Goal: Task Accomplishment & Management: Complete application form

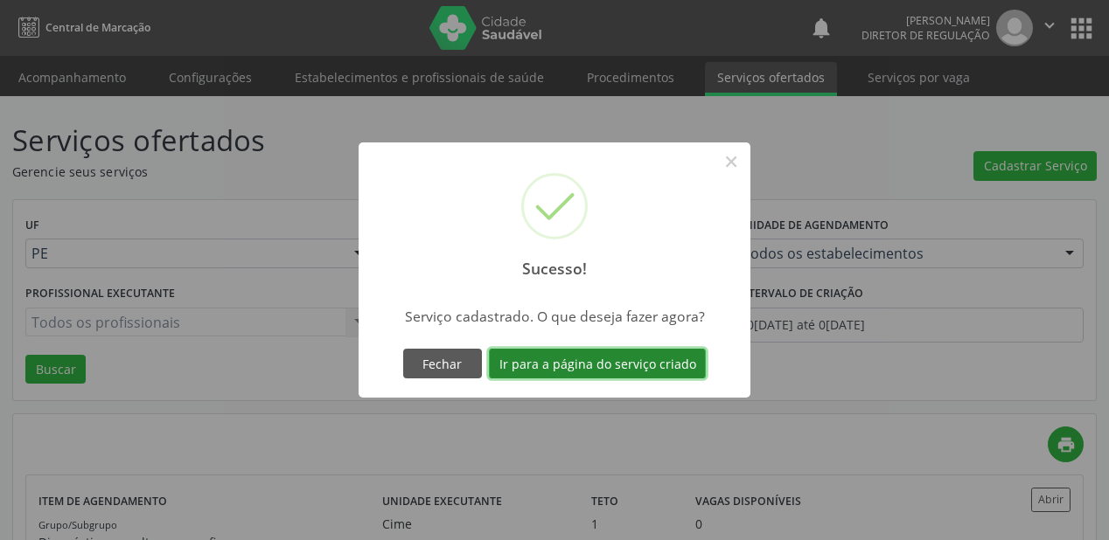
click at [566, 360] on button "Ir para a página do serviço criado" at bounding box center [597, 364] width 217 height 30
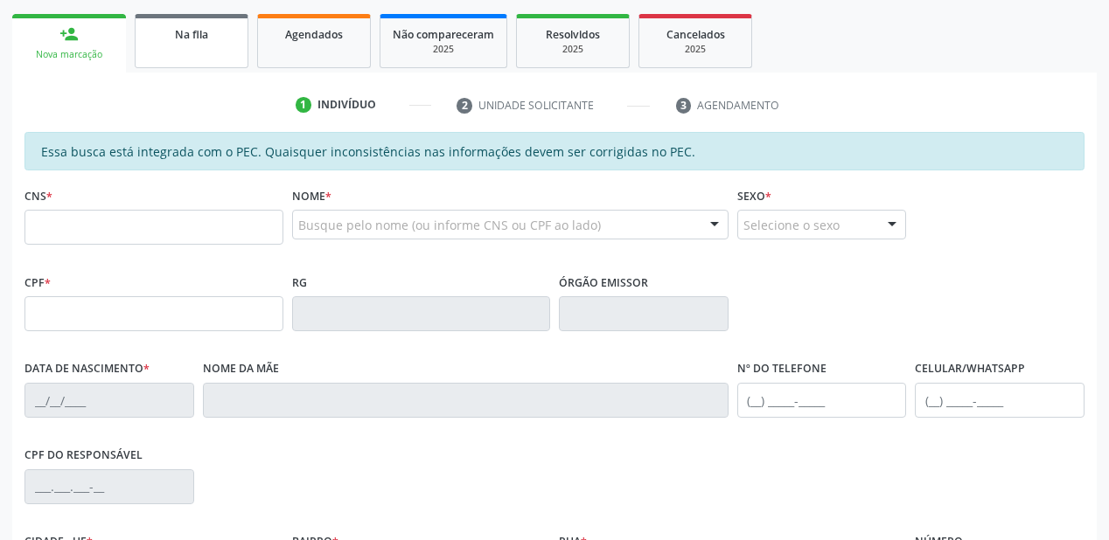
click at [196, 59] on link "Na fila" at bounding box center [192, 41] width 114 height 54
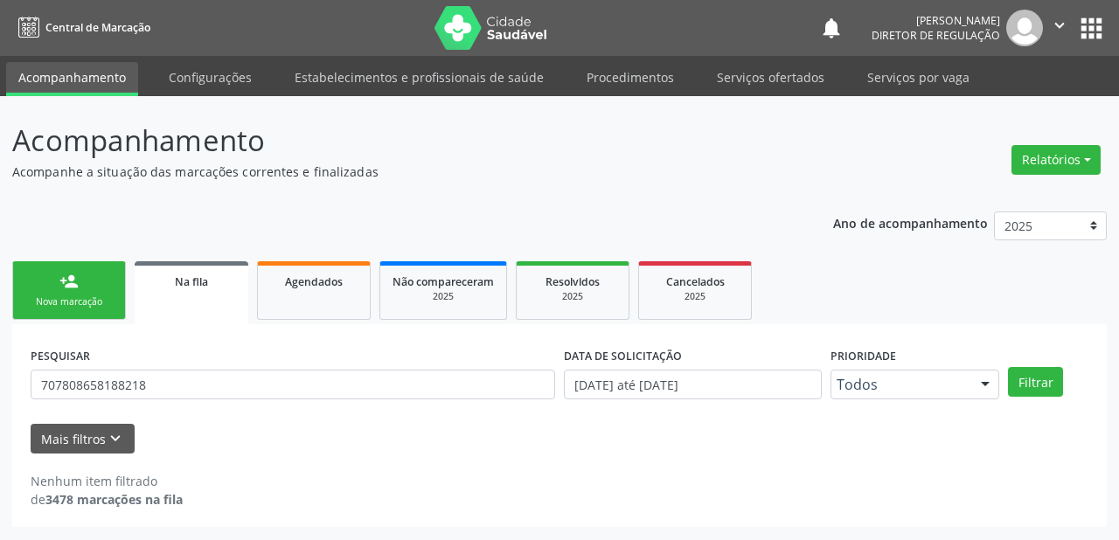
drag, startPoint x: 164, startPoint y: 353, endPoint x: 160, endPoint y: 381, distance: 28.3
click at [163, 355] on div "PESQUISAR 707808658188218" at bounding box center [292, 377] width 533 height 68
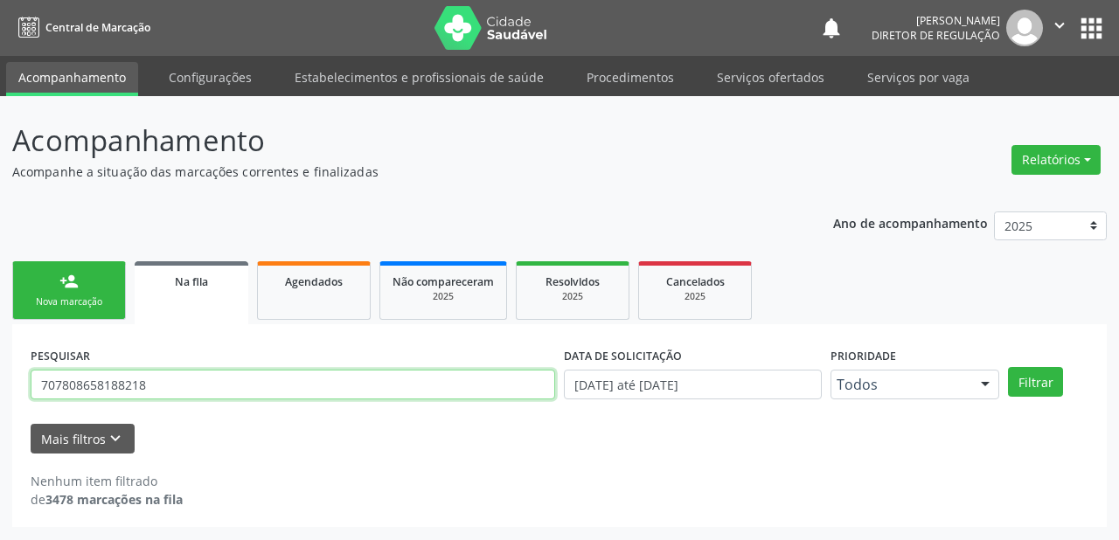
click at [161, 386] on input "707808658188218" at bounding box center [293, 385] width 525 height 30
type input "7"
type input "700001459778906"
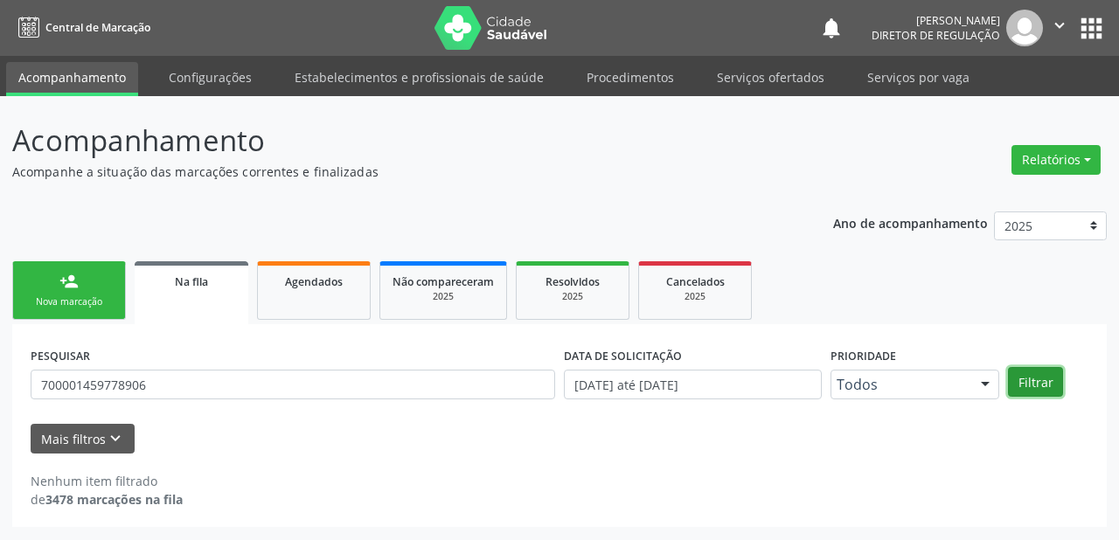
click at [1040, 381] on button "Filtrar" at bounding box center [1035, 382] width 55 height 30
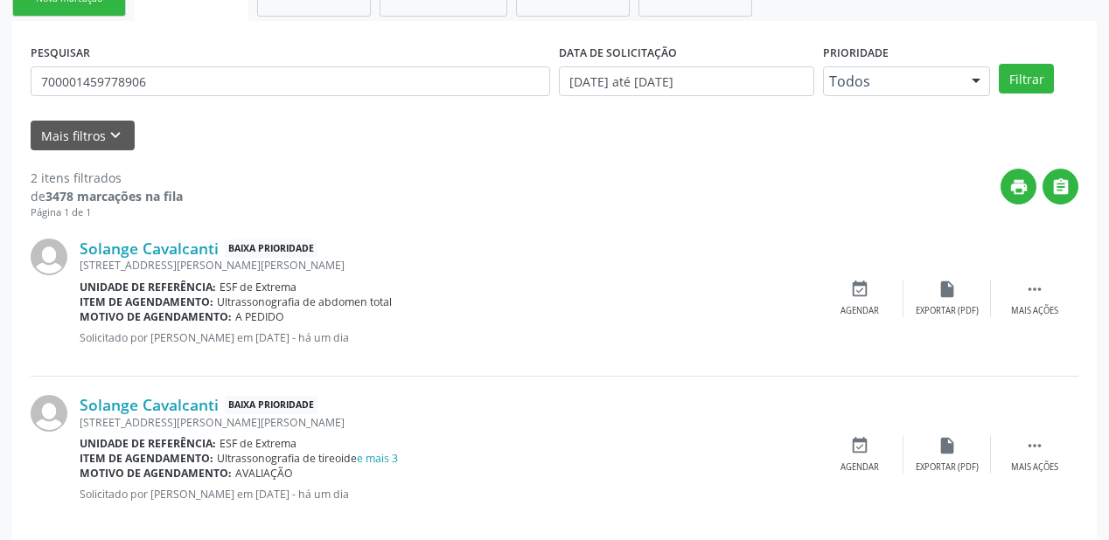
scroll to position [324, 0]
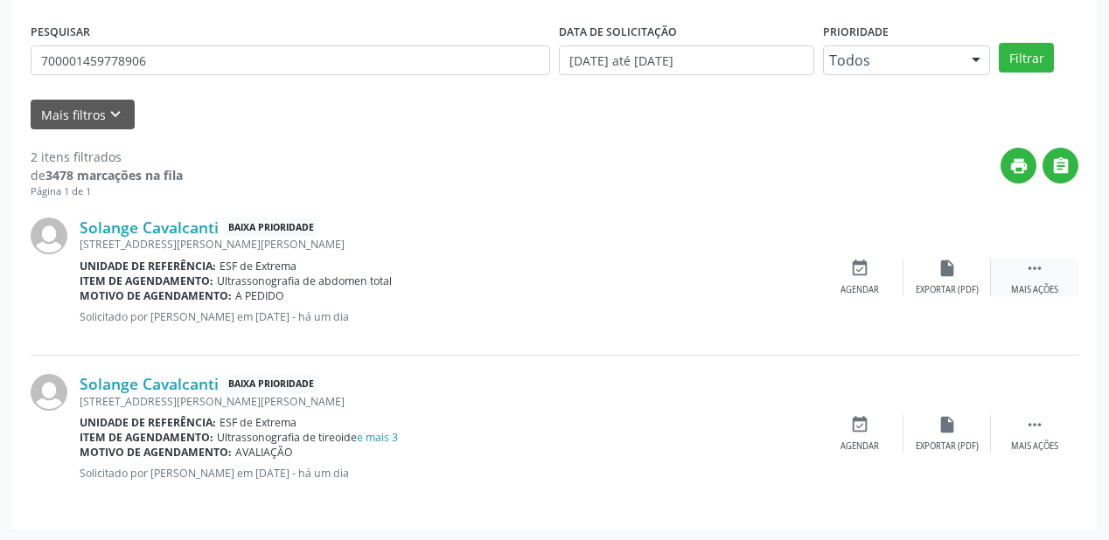
click at [1032, 268] on icon "" at bounding box center [1034, 268] width 19 height 19
click at [608, 284] on div "Agendar" at bounding box center [597, 290] width 38 height 12
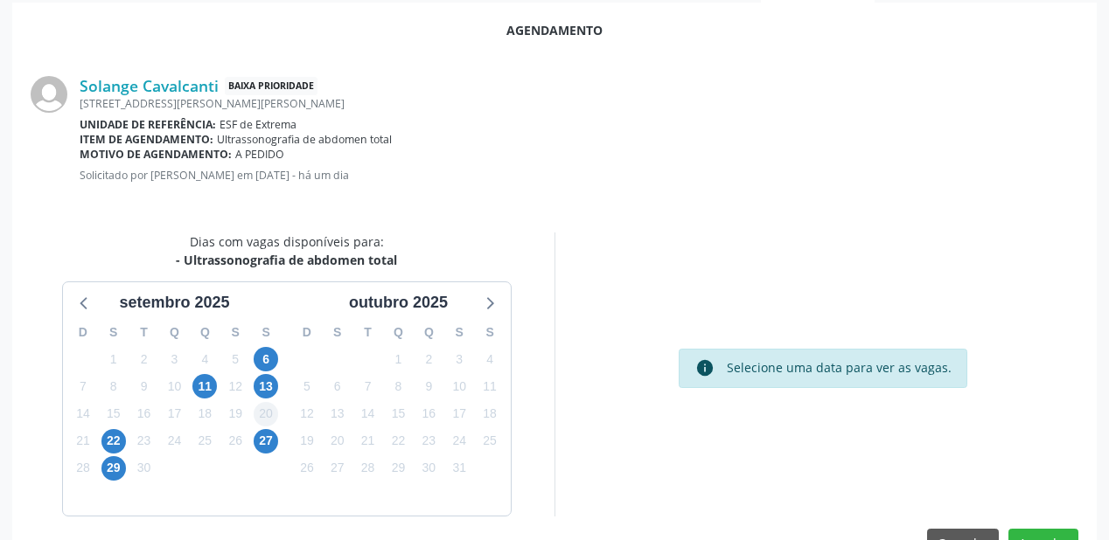
scroll to position [368, 0]
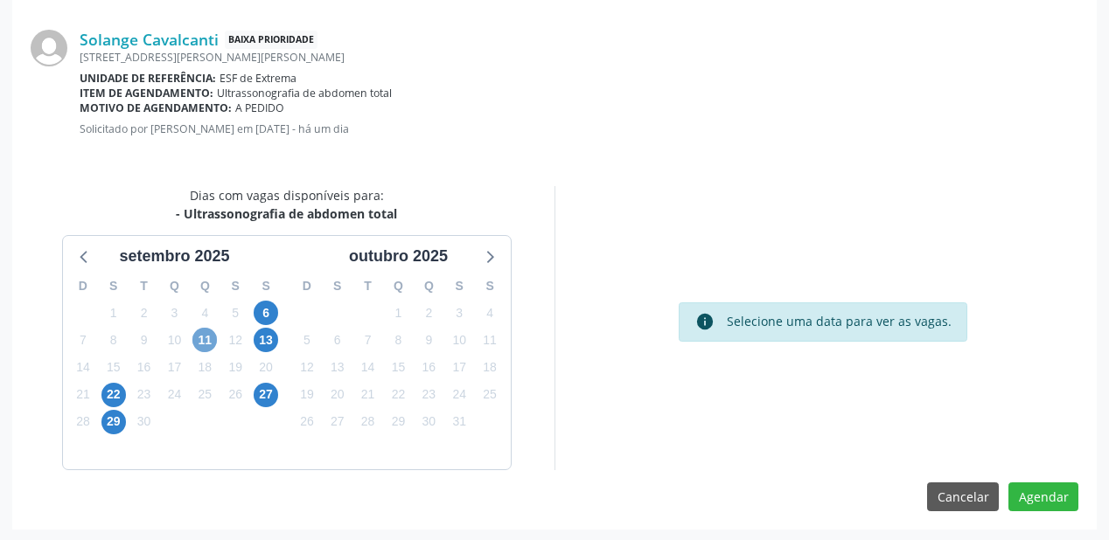
click at [200, 339] on span "11" at bounding box center [204, 340] width 24 height 24
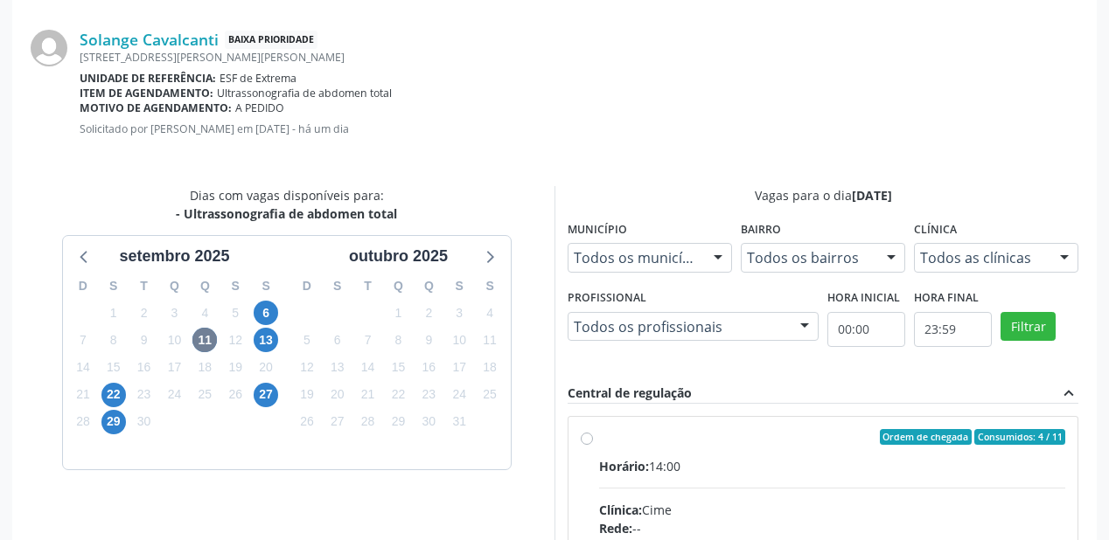
click at [825, 462] on div "Horário: 14:00" at bounding box center [832, 466] width 466 height 18
click at [593, 445] on input "Ordem de chegada Consumidos: 4 / 11 Horário: 14:00 Clínica: Cime Rede: -- Ender…" at bounding box center [587, 437] width 12 height 16
radio input "true"
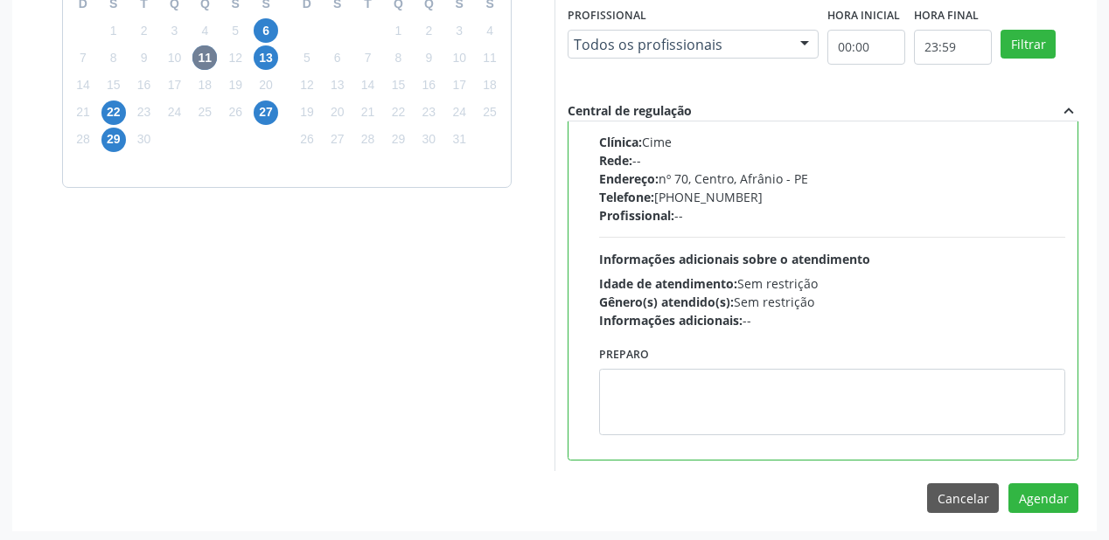
scroll to position [652, 0]
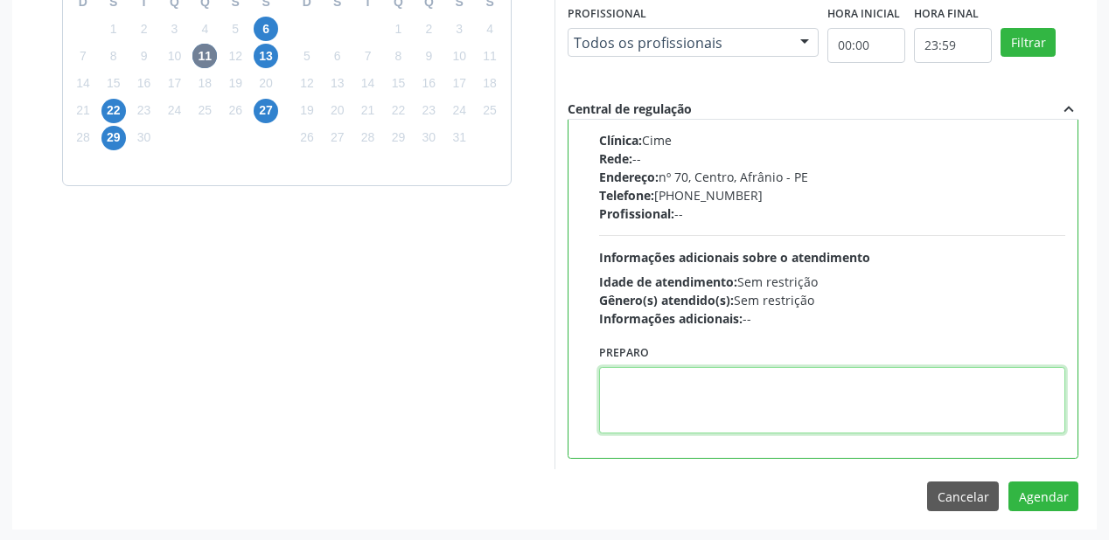
click at [741, 421] on textarea at bounding box center [832, 400] width 466 height 66
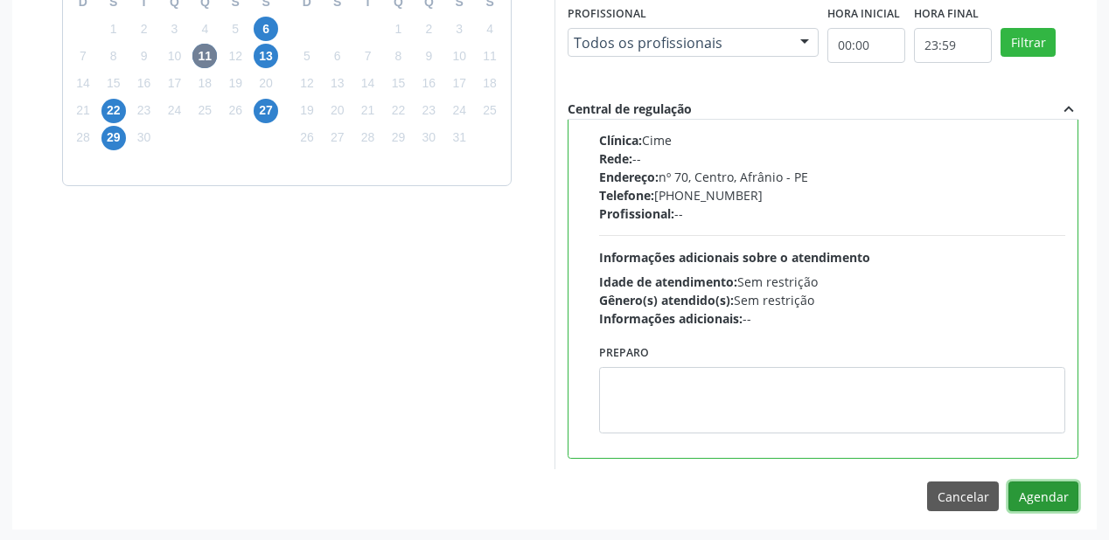
click at [1027, 495] on button "Agendar" at bounding box center [1043, 497] width 70 height 30
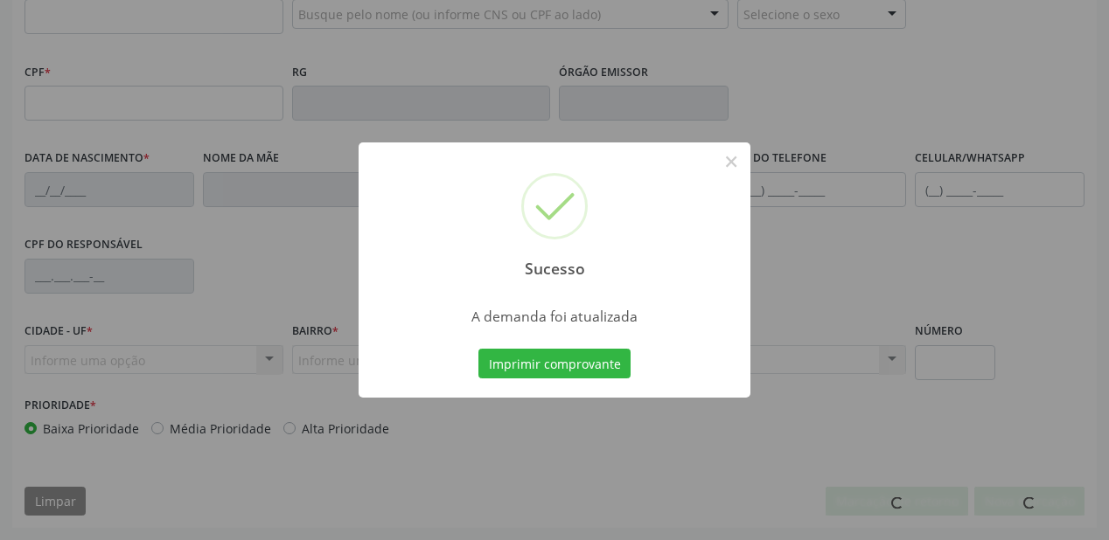
scroll to position [457, 0]
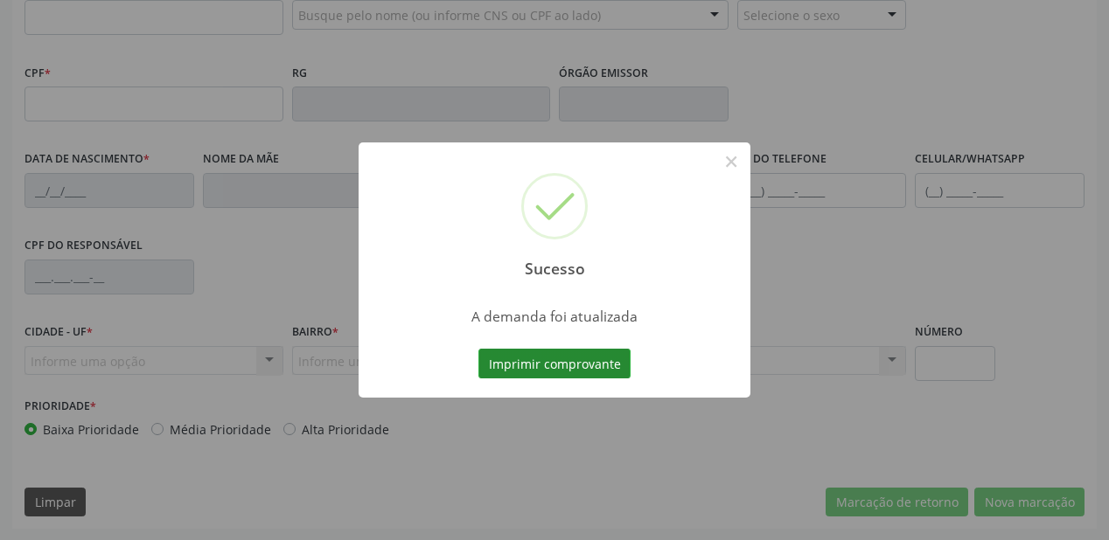
click at [581, 365] on button "Imprimir comprovante" at bounding box center [554, 364] width 152 height 30
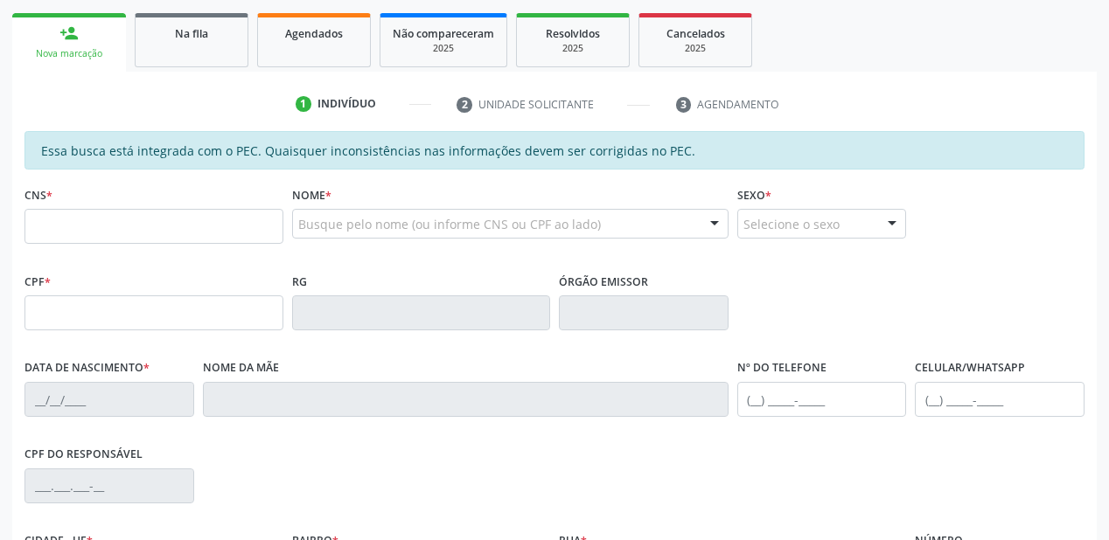
scroll to position [247, 0]
click at [220, 52] on link "Na fila" at bounding box center [192, 41] width 114 height 54
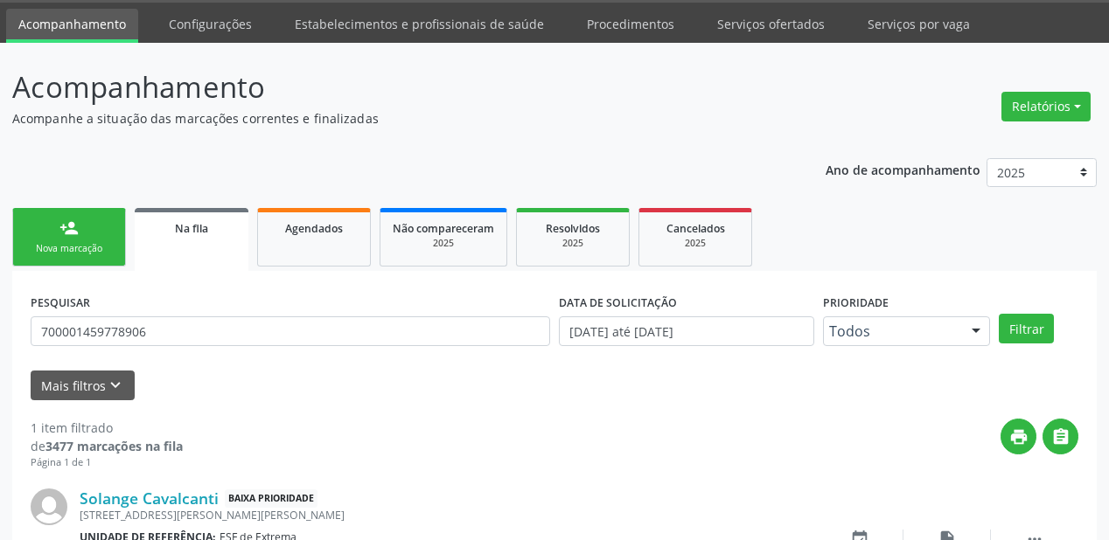
scroll to position [168, 0]
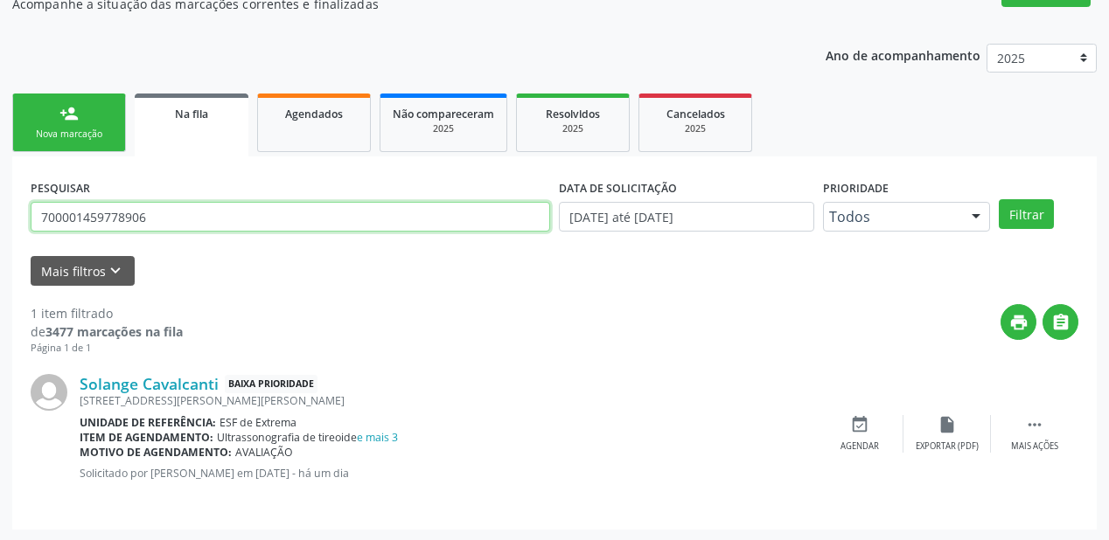
click at [171, 218] on input "700001459778906" at bounding box center [290, 217] width 519 height 30
type input "7"
type input "700005230863204"
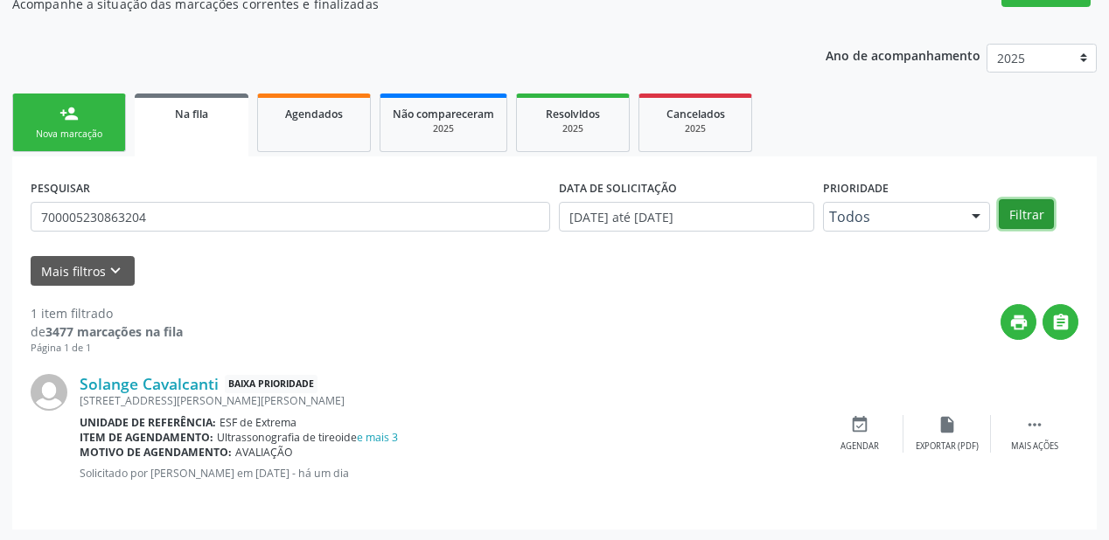
click at [1017, 219] on button "Filtrar" at bounding box center [1025, 214] width 55 height 30
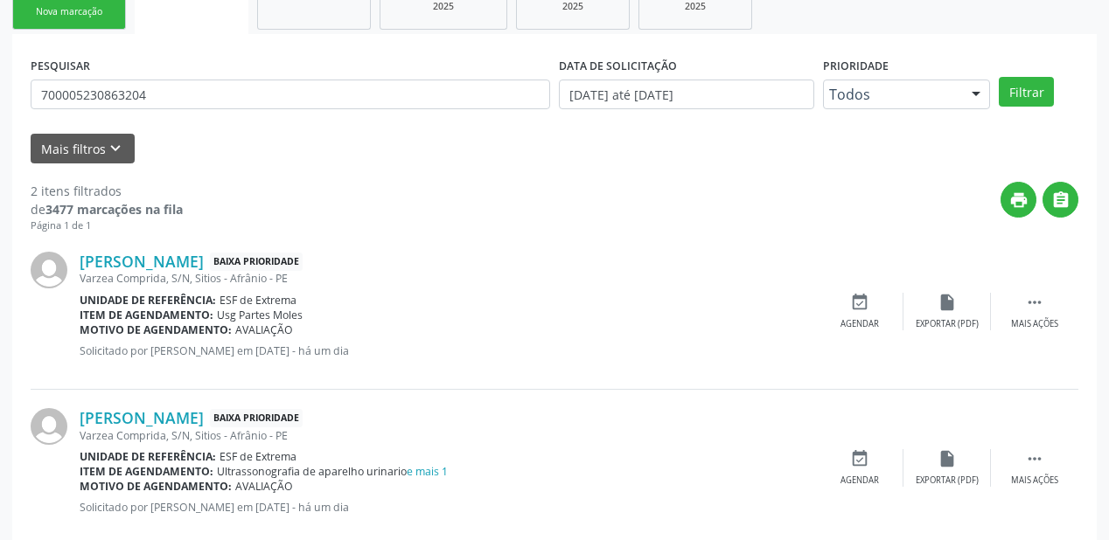
scroll to position [324, 0]
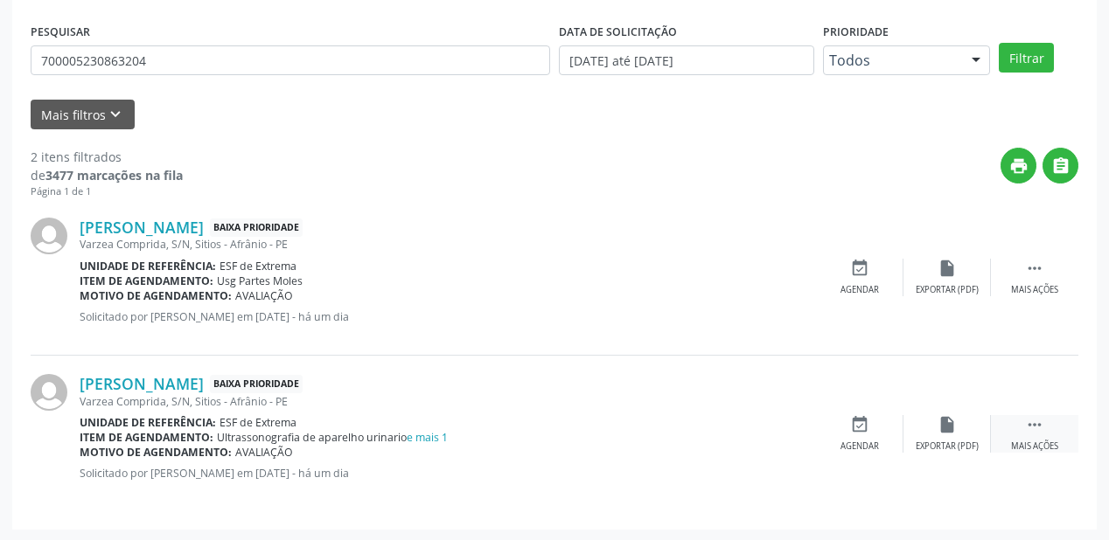
click at [1034, 422] on icon "" at bounding box center [1034, 424] width 19 height 19
click at [586, 437] on div "event_available Agendar" at bounding box center [596, 434] width 87 height 38
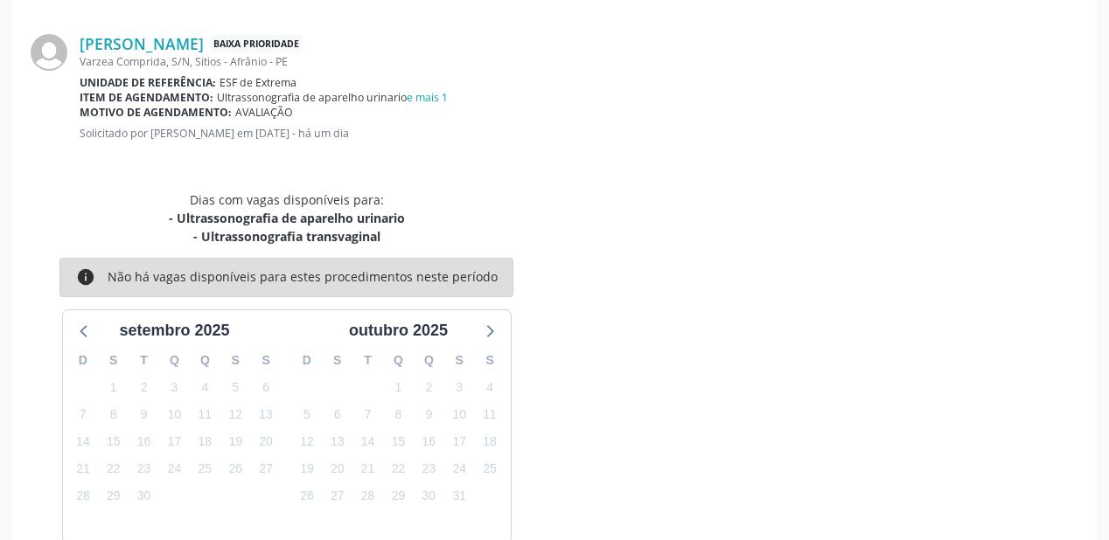
scroll to position [437, 0]
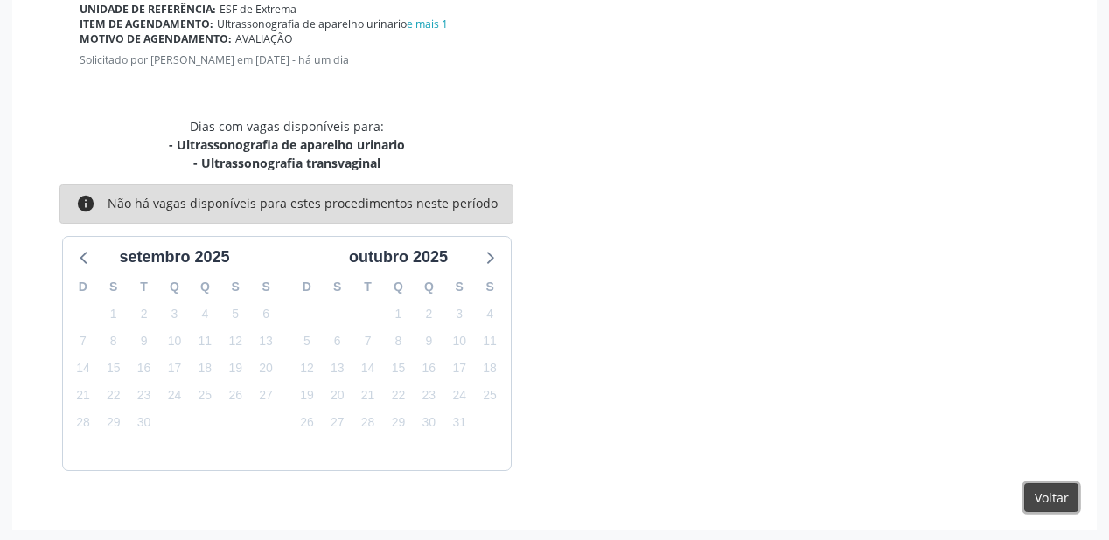
click at [1050, 493] on button "Voltar" at bounding box center [1051, 499] width 54 height 30
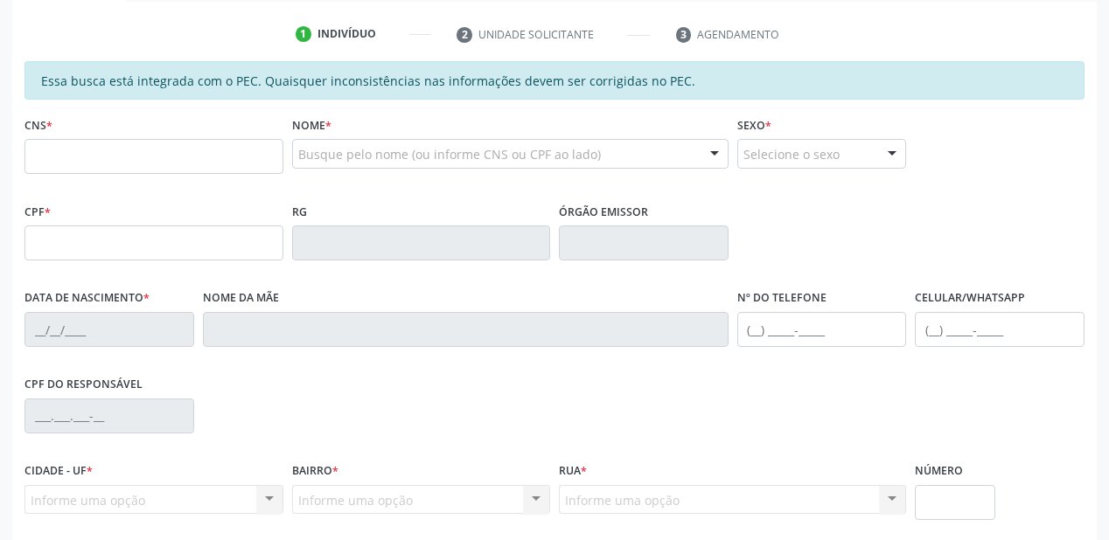
scroll to position [317, 0]
click at [139, 150] on input "text" at bounding box center [153, 157] width 259 height 35
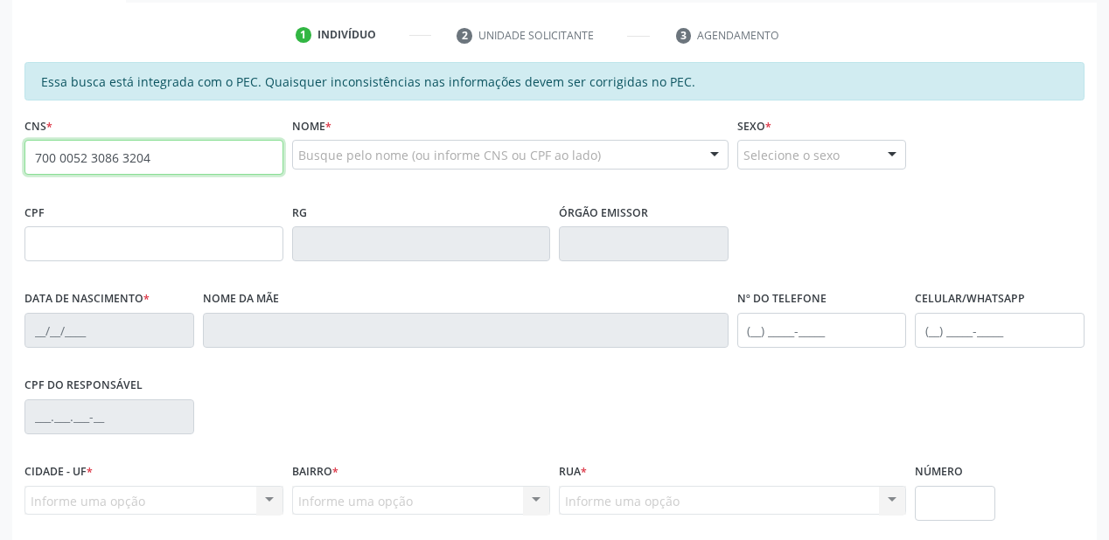
type input "700 0052 3086 3204"
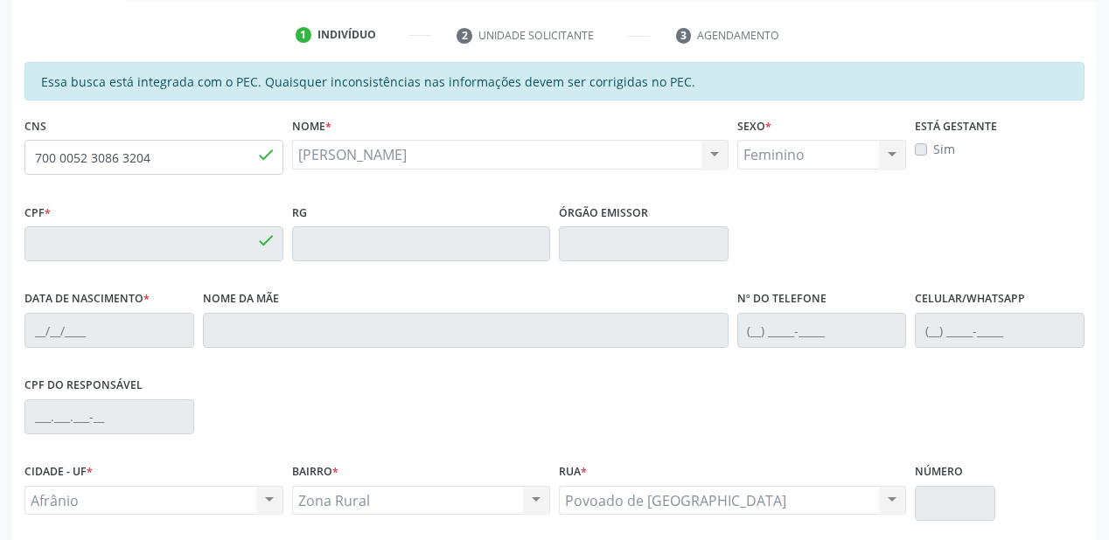
type input "033.713.834-66"
type input "01/01/1962"
type input "Silvina Joaquina dos Santos"
type input "(87) 98866-4105"
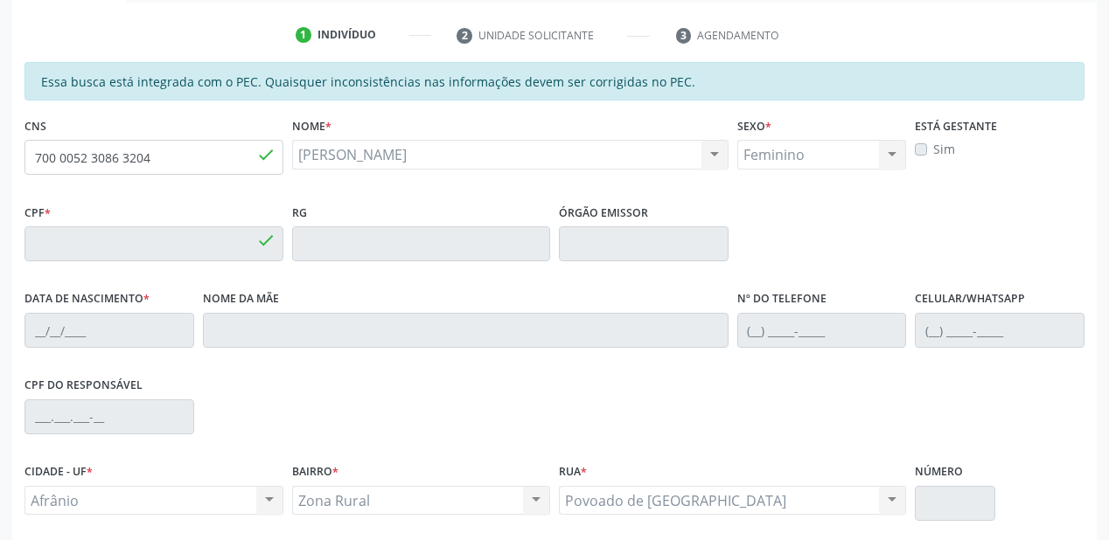
type input "S/N"
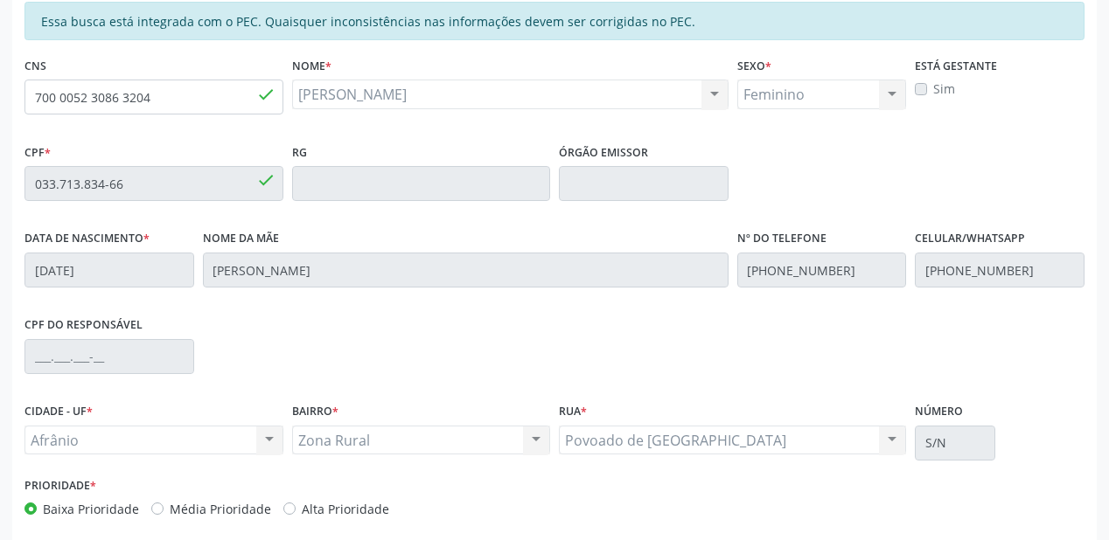
scroll to position [457, 0]
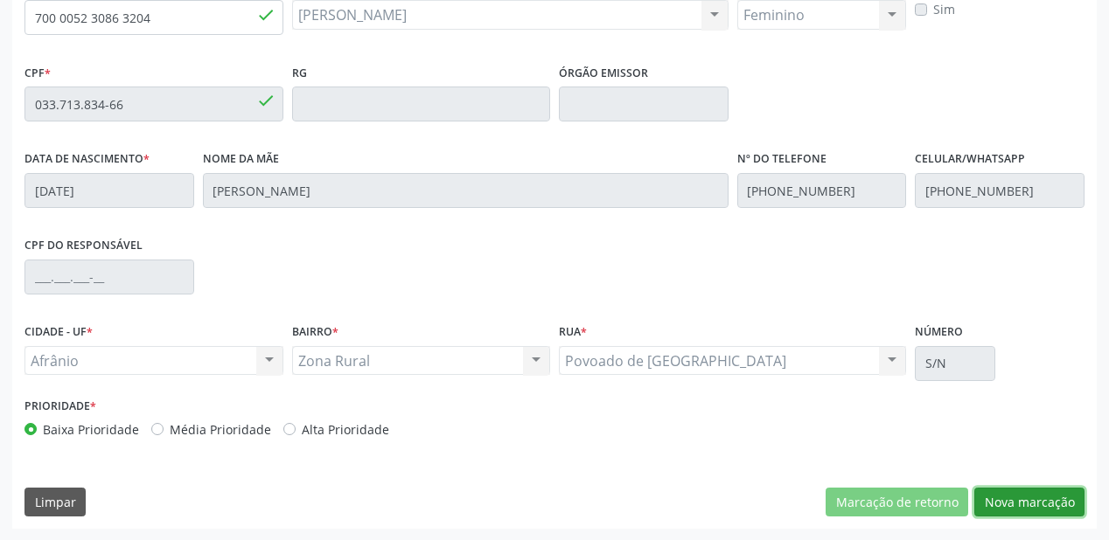
drag, startPoint x: 1028, startPoint y: 497, endPoint x: 1019, endPoint y: 481, distance: 18.4
click at [1028, 497] on button "Nova marcação" at bounding box center [1029, 503] width 110 height 30
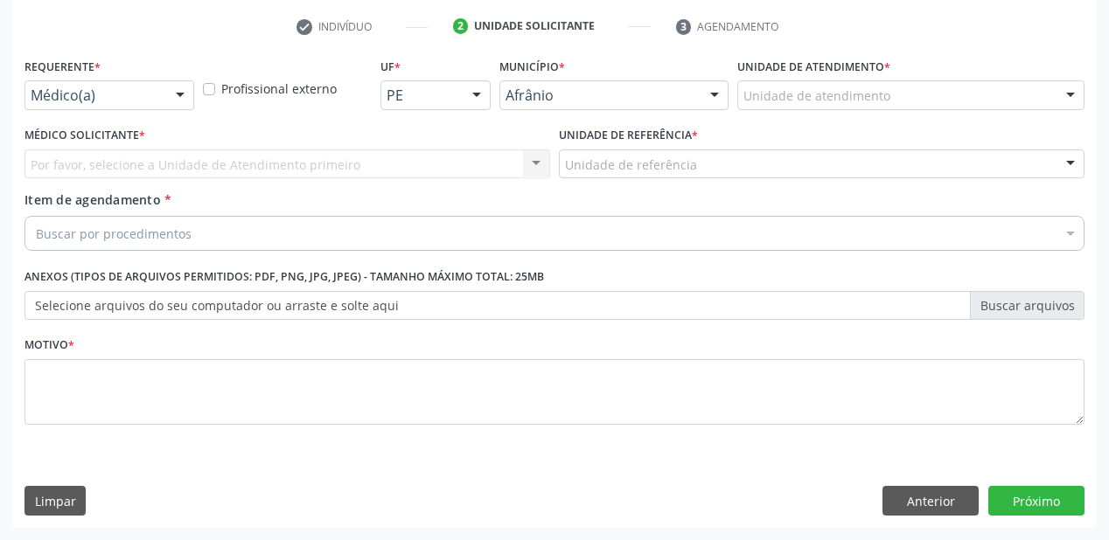
scroll to position [325, 0]
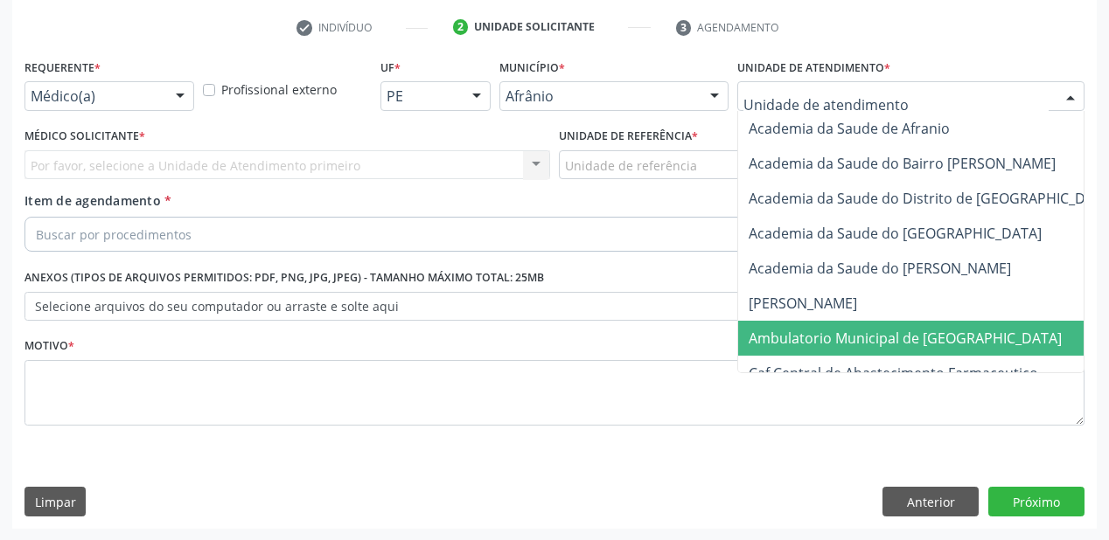
click at [801, 333] on span "Ambulatorio Municipal de [GEOGRAPHIC_DATA]" at bounding box center [904, 338] width 313 height 19
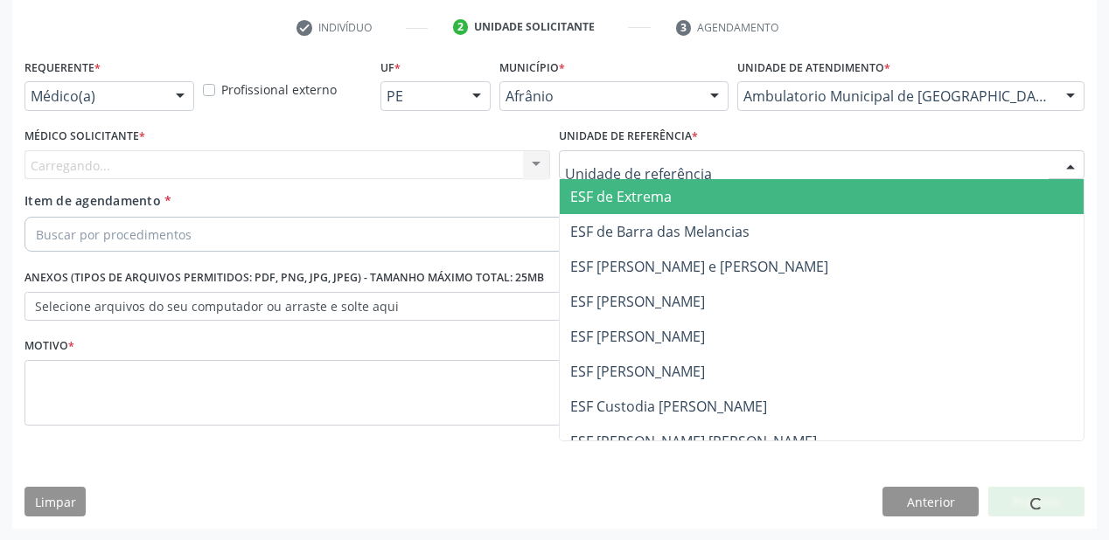
drag, startPoint x: 605, startPoint y: 170, endPoint x: 624, endPoint y: 273, distance: 104.1
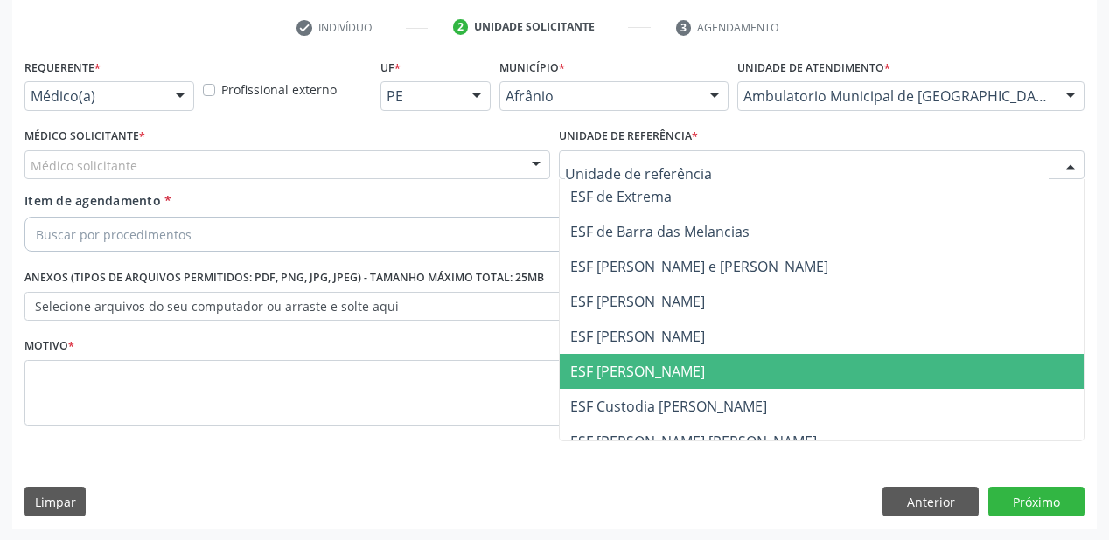
click at [640, 354] on span "ESF [PERSON_NAME]" at bounding box center [822, 371] width 524 height 35
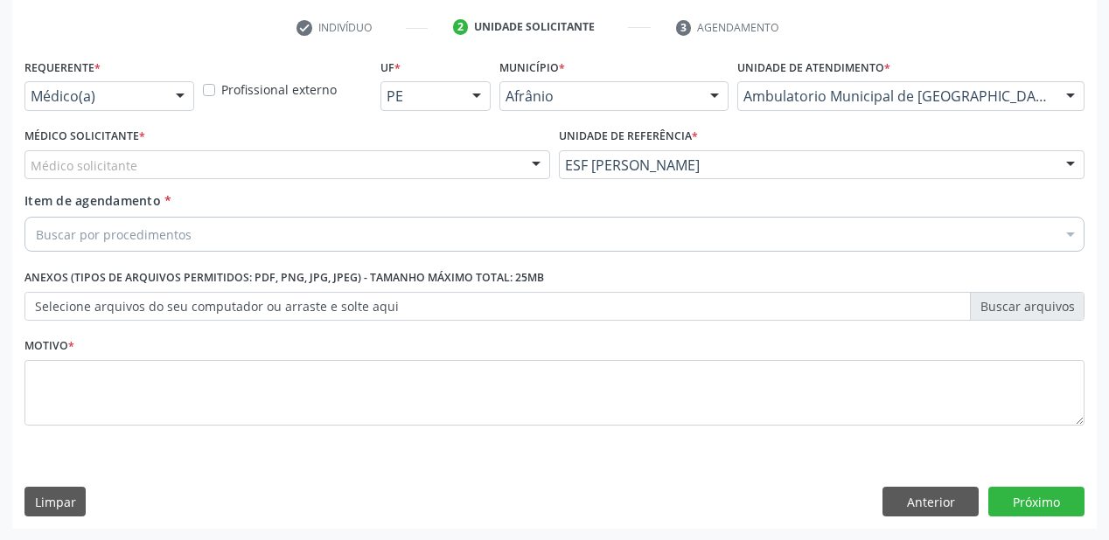
drag, startPoint x: 102, startPoint y: 170, endPoint x: 102, endPoint y: 189, distance: 19.2
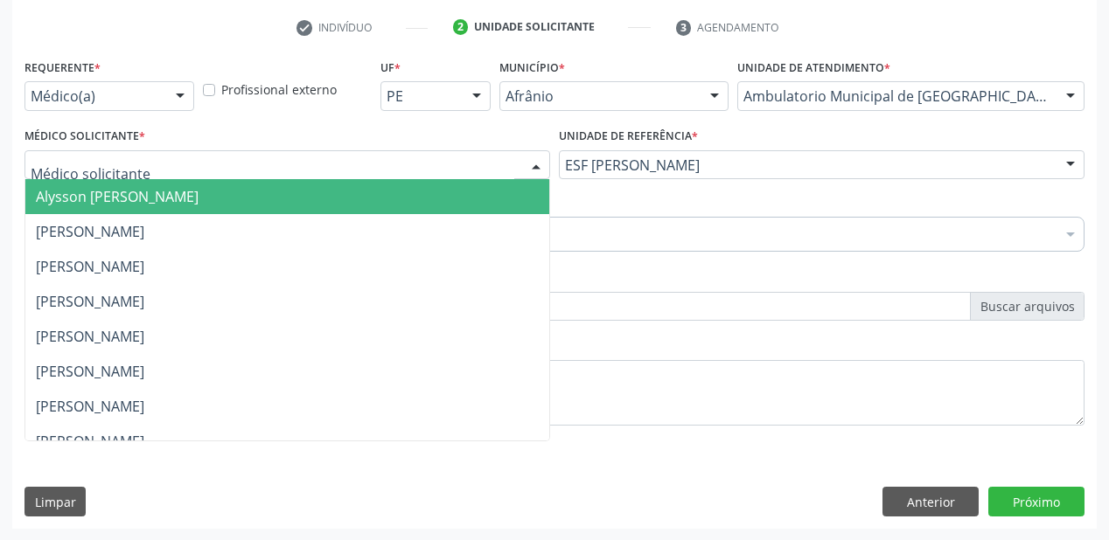
click at [102, 191] on span "Alysson [PERSON_NAME]" at bounding box center [117, 196] width 163 height 19
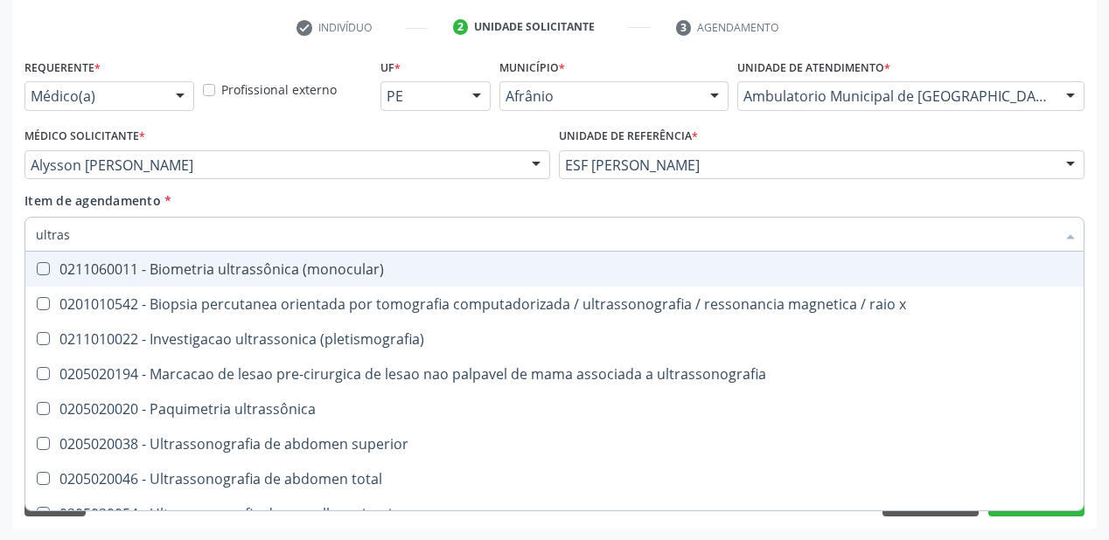
type input "ultrass"
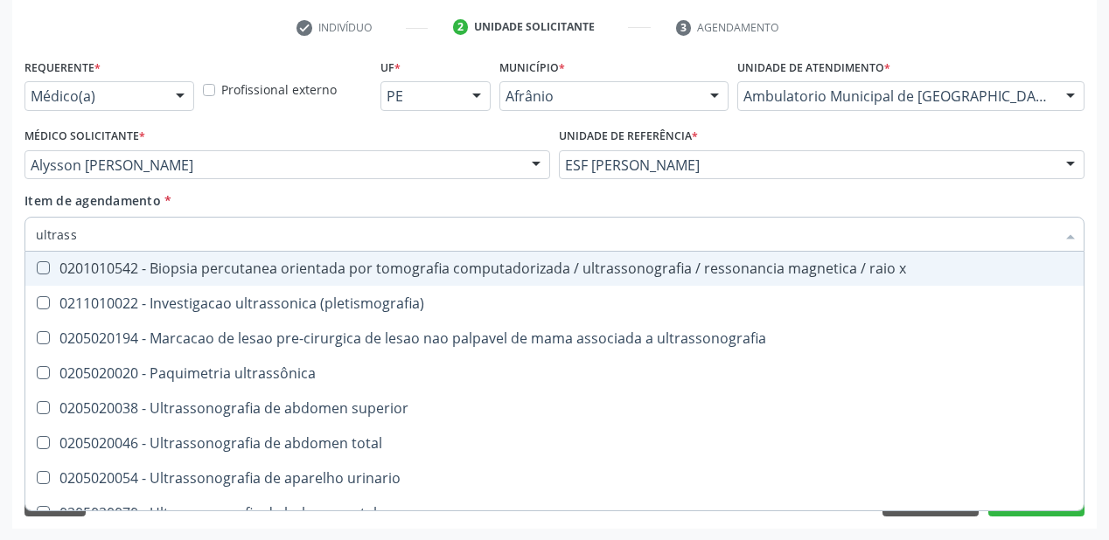
scroll to position [70, 0]
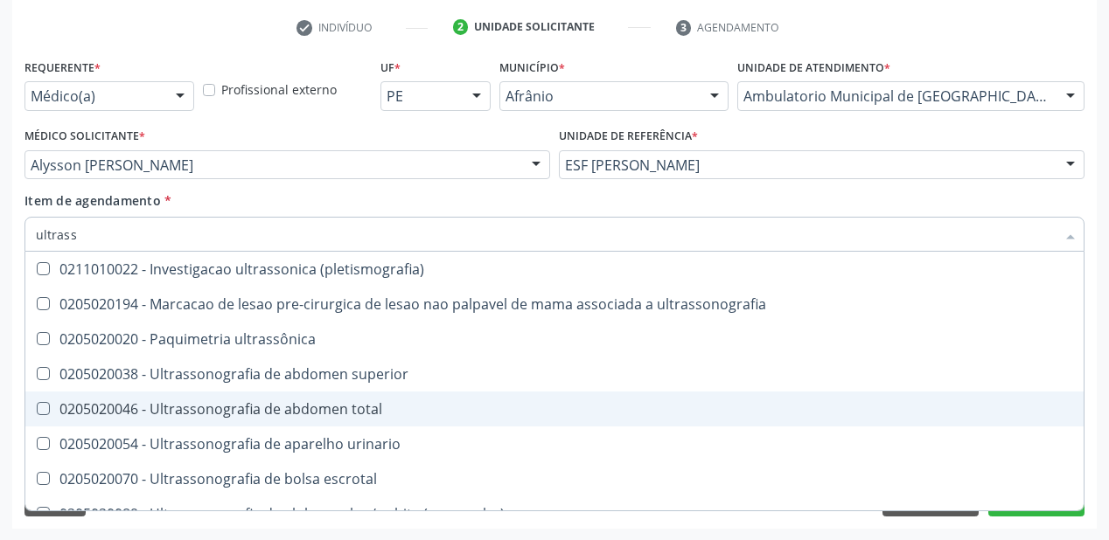
click at [192, 414] on div "0205020046 - Ultrassonografia de abdomen total" at bounding box center [554, 409] width 1037 height 14
checkbox total "true"
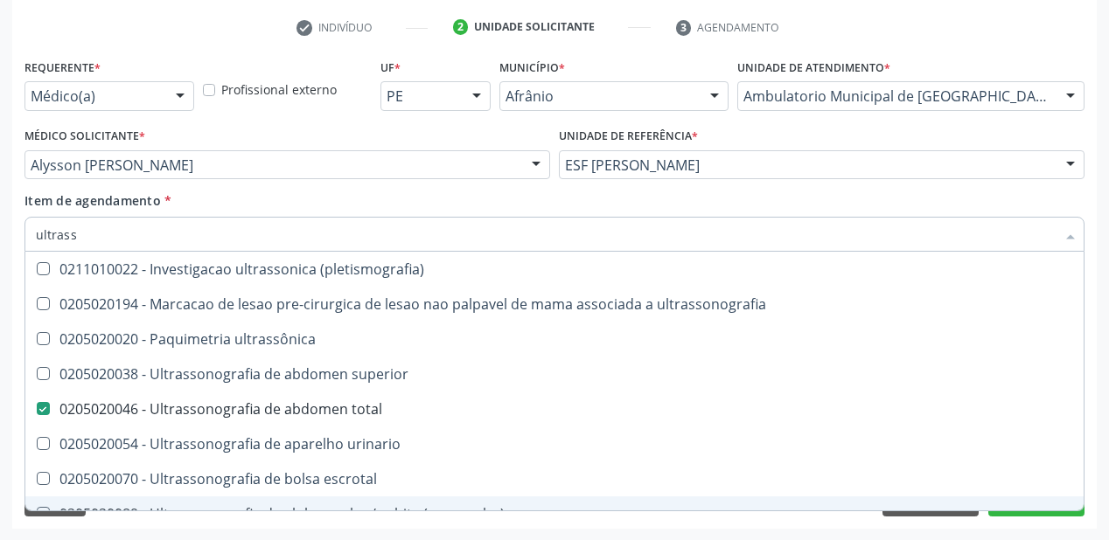
click at [136, 536] on div "Acompanhamento Acompanhe a situação das marcações correntes e finalizadas Relat…" at bounding box center [554, 156] width 1109 height 770
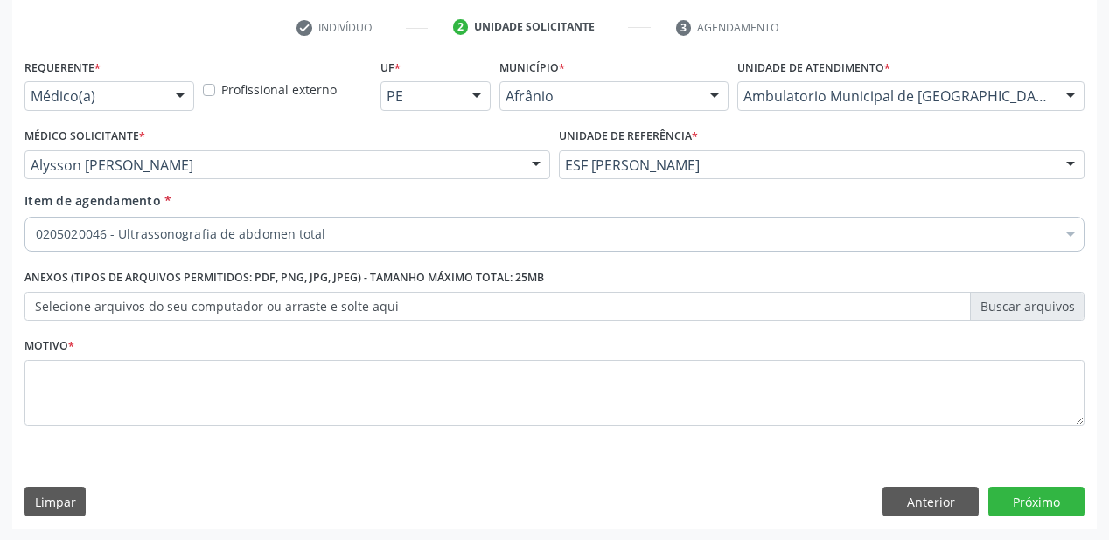
scroll to position [0, 0]
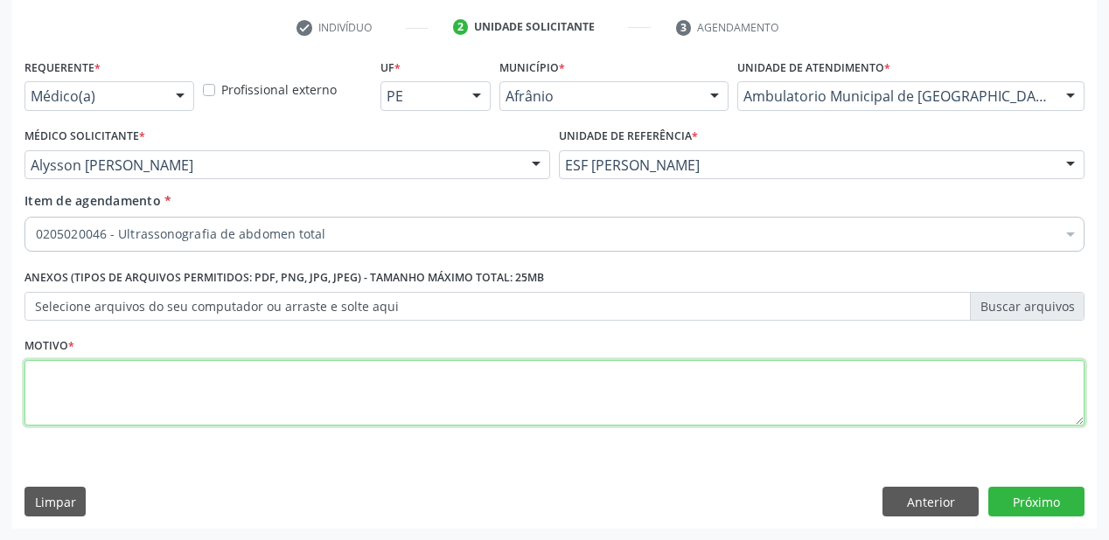
click at [98, 396] on textarea at bounding box center [554, 393] width 1060 height 66
type textarea "*"
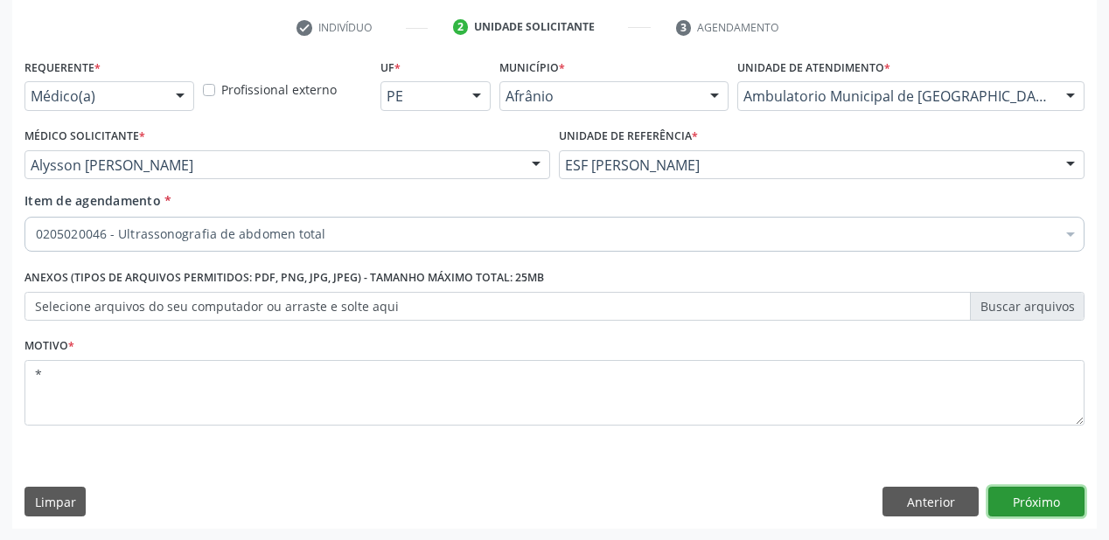
click at [1046, 500] on button "Próximo" at bounding box center [1036, 502] width 96 height 30
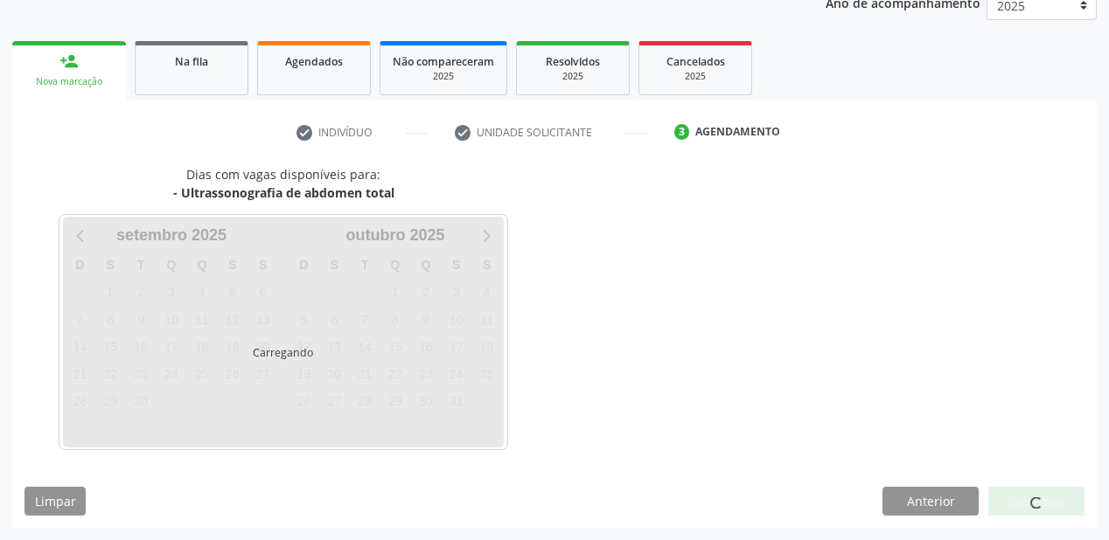
scroll to position [219, 0]
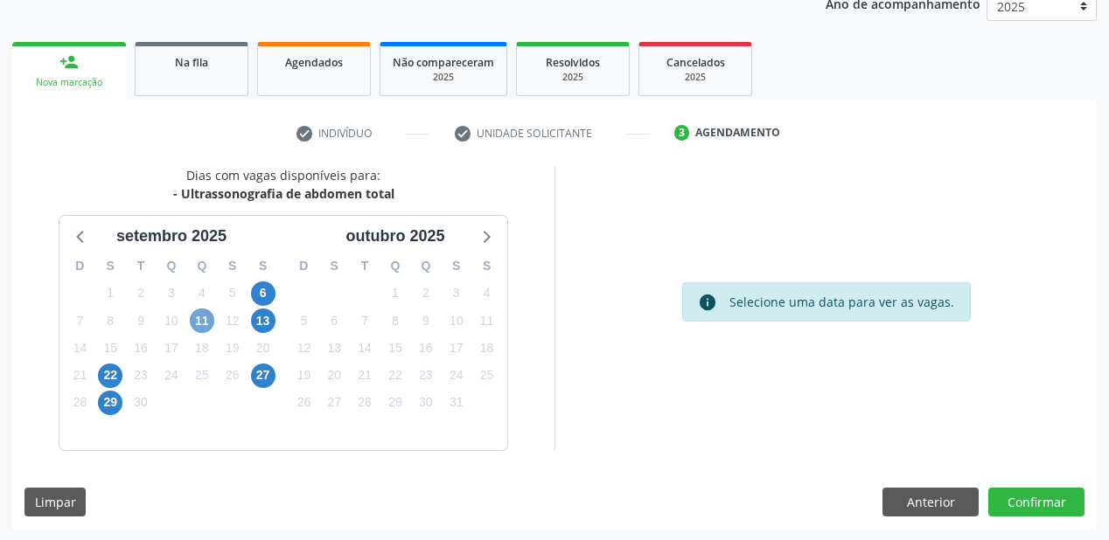
click at [196, 321] on span "11" at bounding box center [202, 321] width 24 height 24
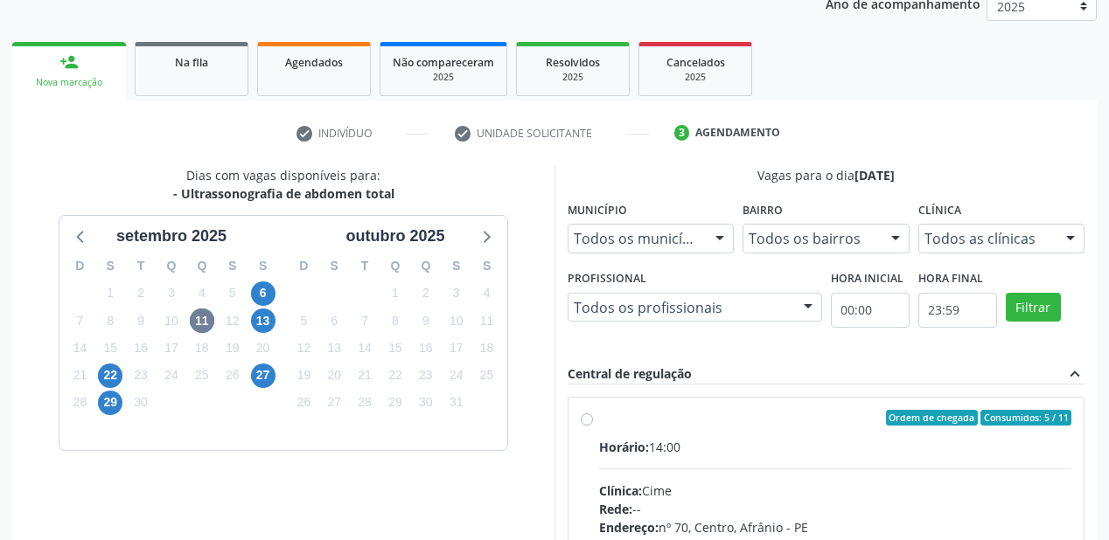
click at [788, 469] on hr at bounding box center [835, 469] width 472 height 1
click at [593, 426] on input "Ordem de chegada Consumidos: 5 / 11 Horário: 14:00 Clínica: Cime Rede: -- Ender…" at bounding box center [587, 418] width 12 height 16
radio input "true"
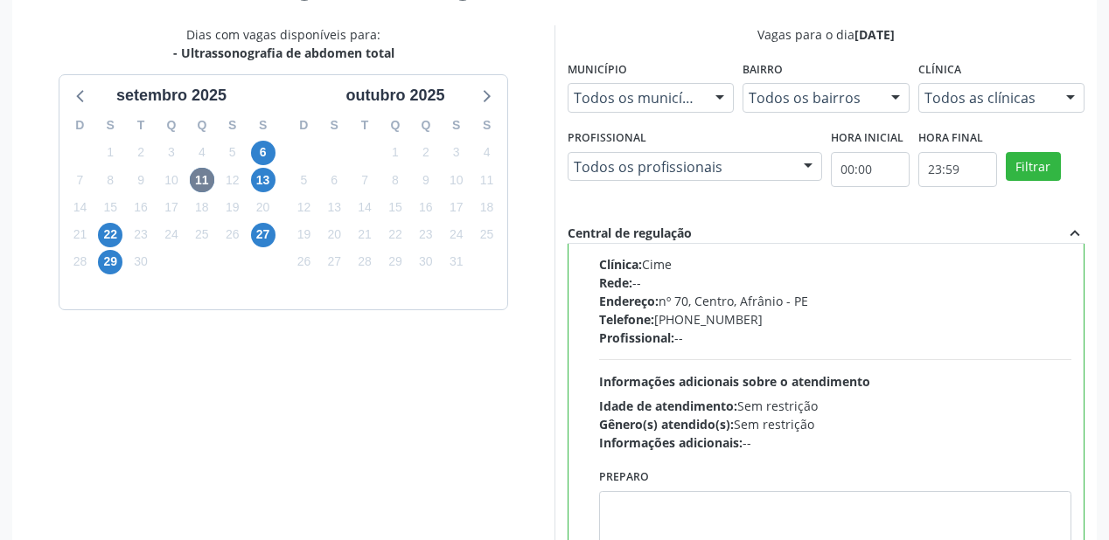
scroll to position [504, 0]
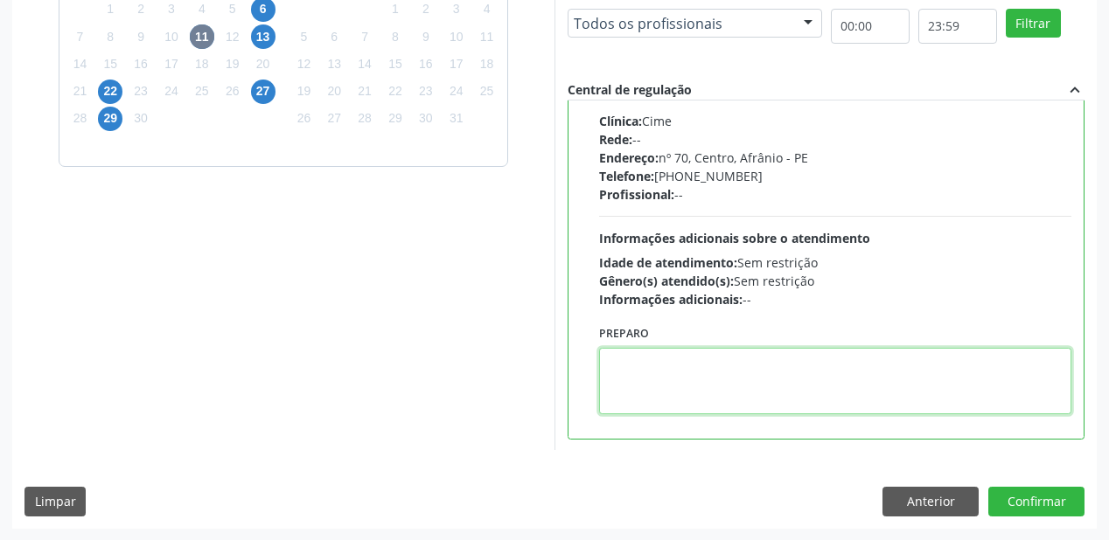
click at [677, 374] on textarea at bounding box center [835, 381] width 472 height 66
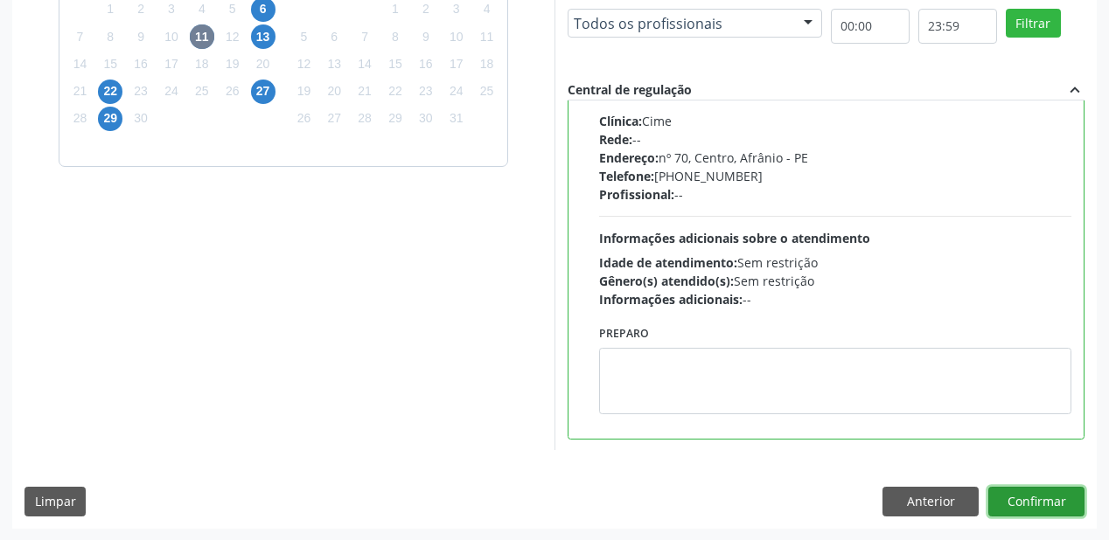
click at [1018, 495] on button "Confirmar" at bounding box center [1036, 502] width 96 height 30
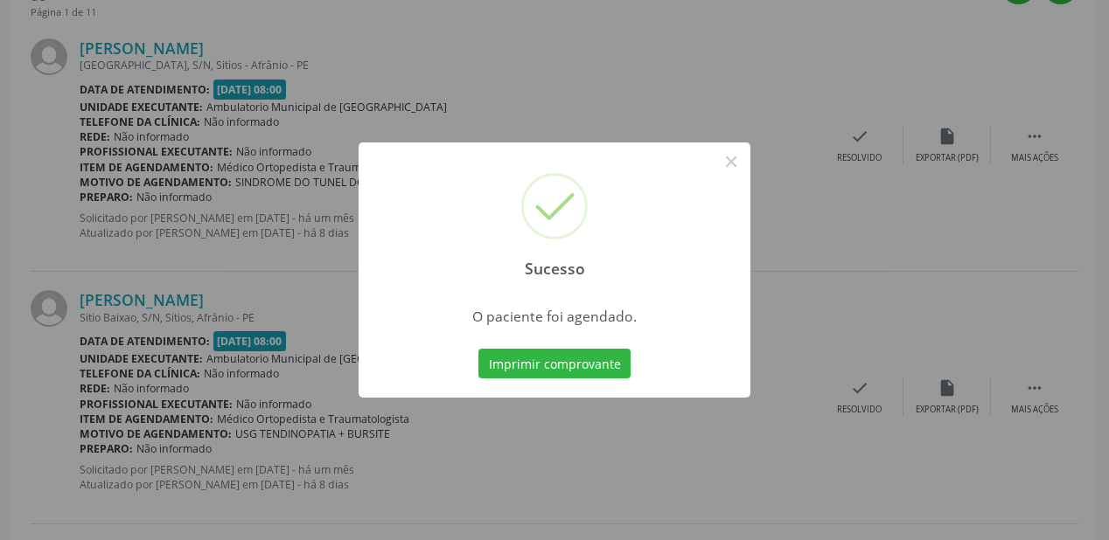
scroll to position [35, 0]
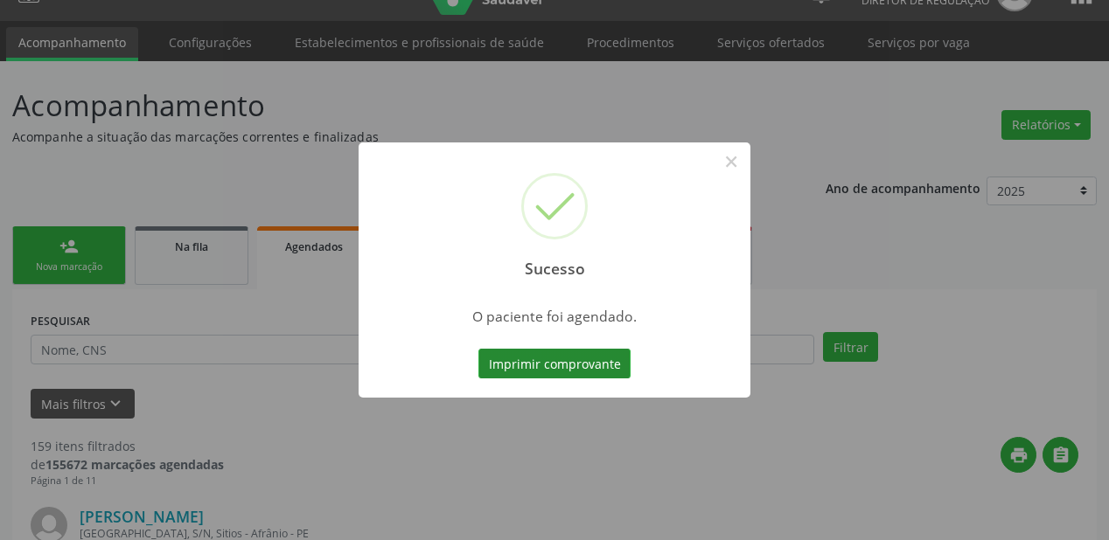
click at [530, 367] on button "Imprimir comprovante" at bounding box center [554, 364] width 152 height 30
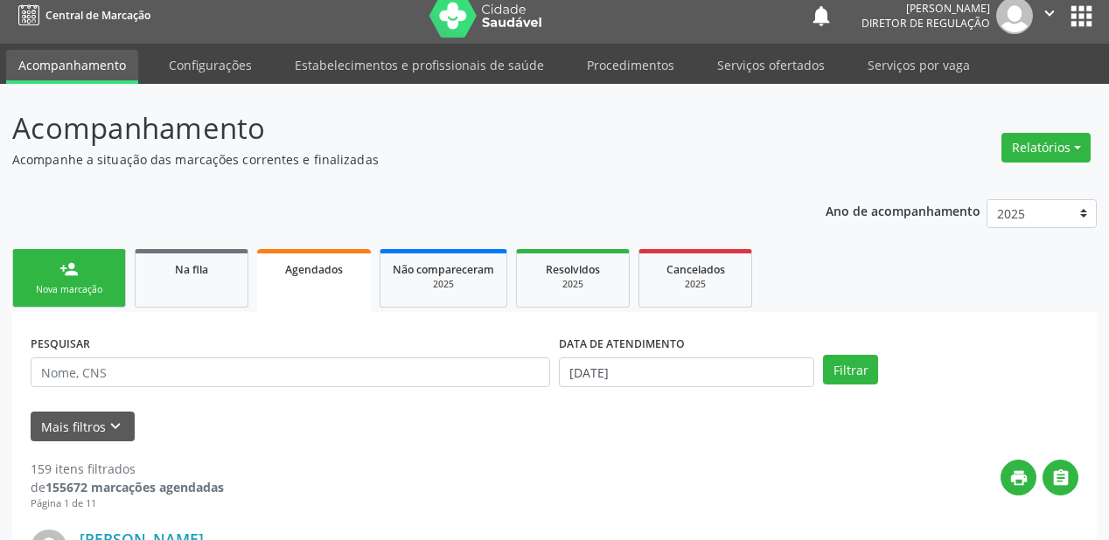
scroll to position [0, 0]
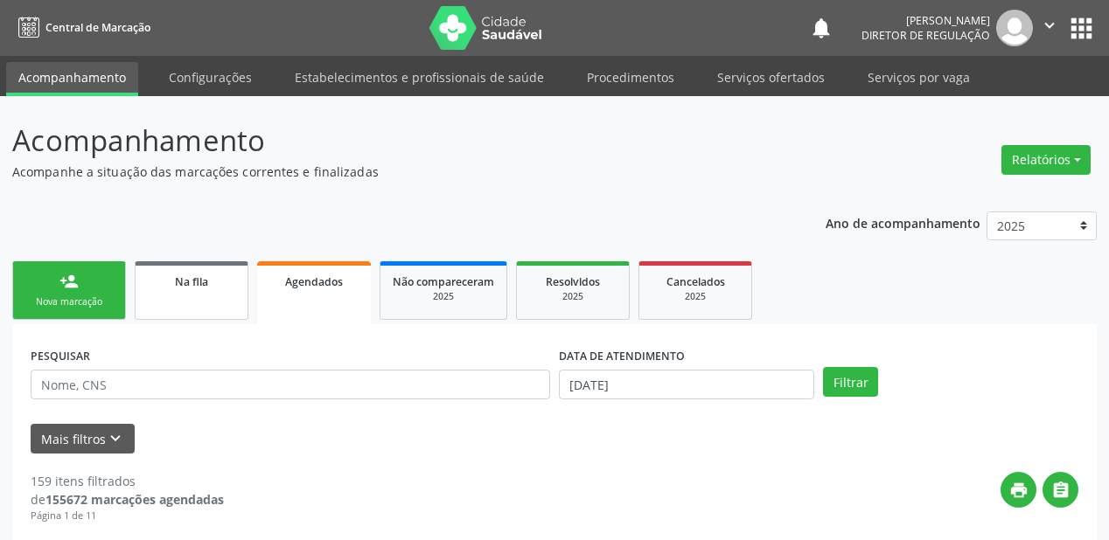
click at [176, 284] on span "Na fila" at bounding box center [191, 282] width 33 height 15
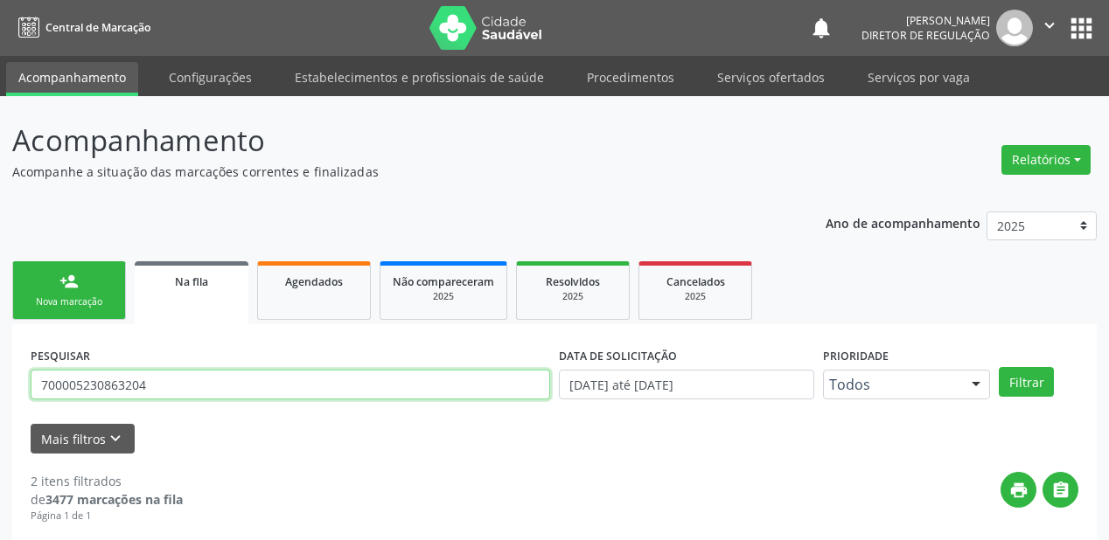
click at [152, 381] on input "700005230863204" at bounding box center [290, 385] width 519 height 30
type input "7"
type input "706405142224981"
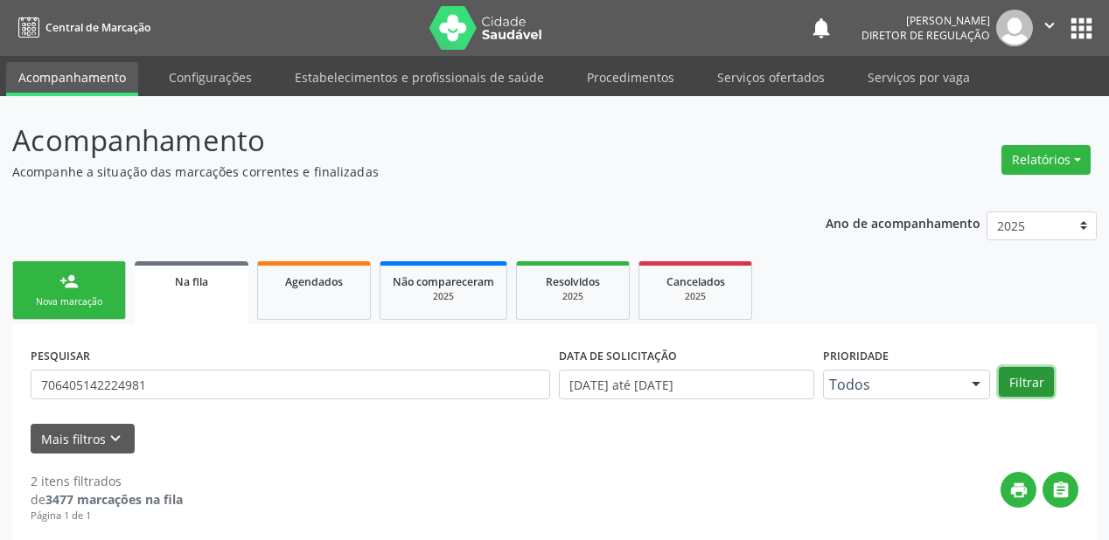
click at [1010, 386] on button "Filtrar" at bounding box center [1025, 382] width 55 height 30
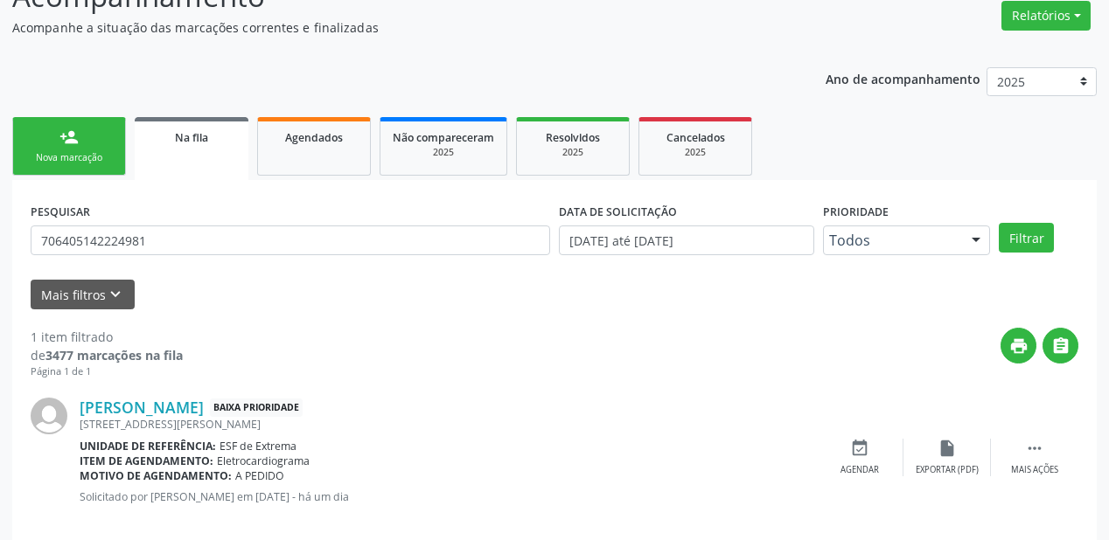
scroll to position [168, 0]
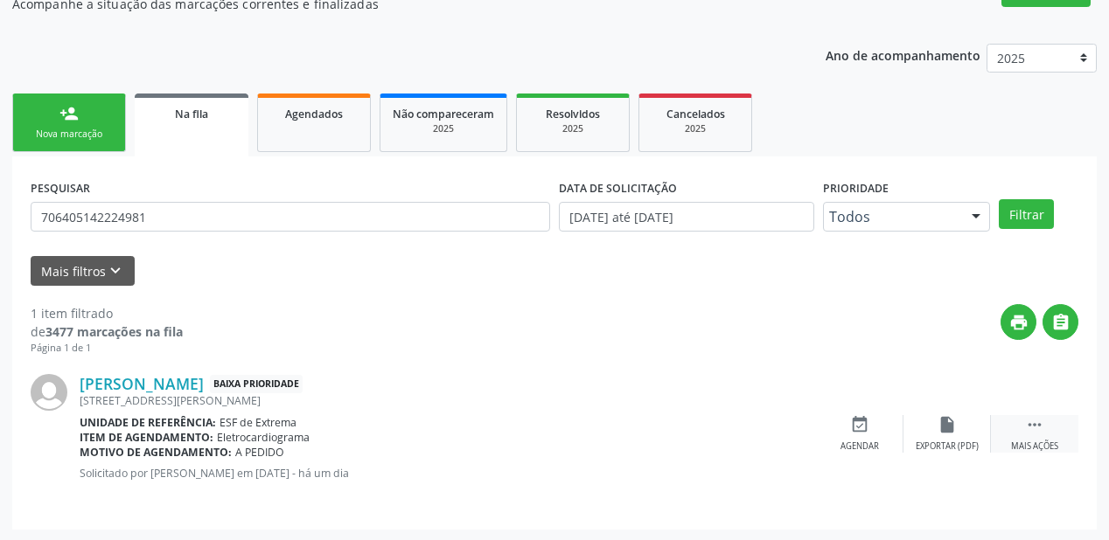
click at [1028, 420] on icon "" at bounding box center [1034, 424] width 19 height 19
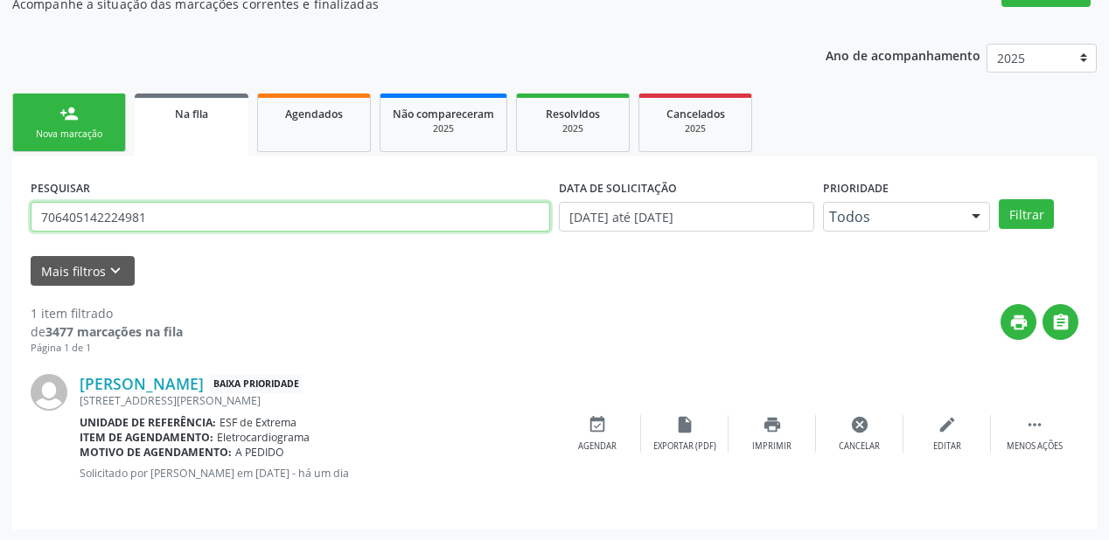
drag, startPoint x: 156, startPoint y: 220, endPoint x: 0, endPoint y: 227, distance: 155.8
click at [0, 227] on div "Acompanhamento Acompanhe a situação das marcações correntes e finalizadas Relat…" at bounding box center [554, 235] width 1109 height 614
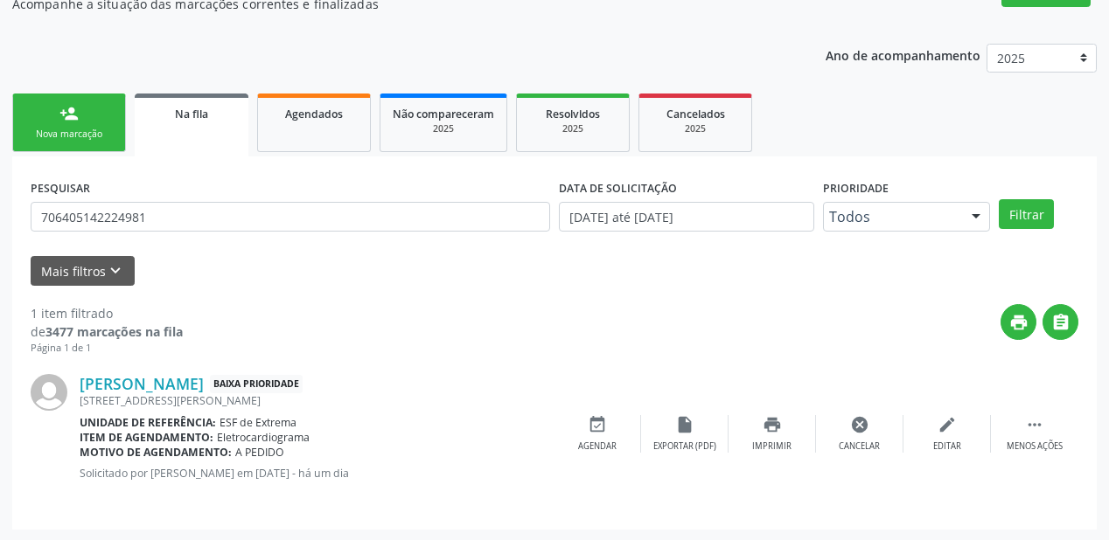
click at [93, 132] on div "Nova marcação" at bounding box center [68, 134] width 87 height 13
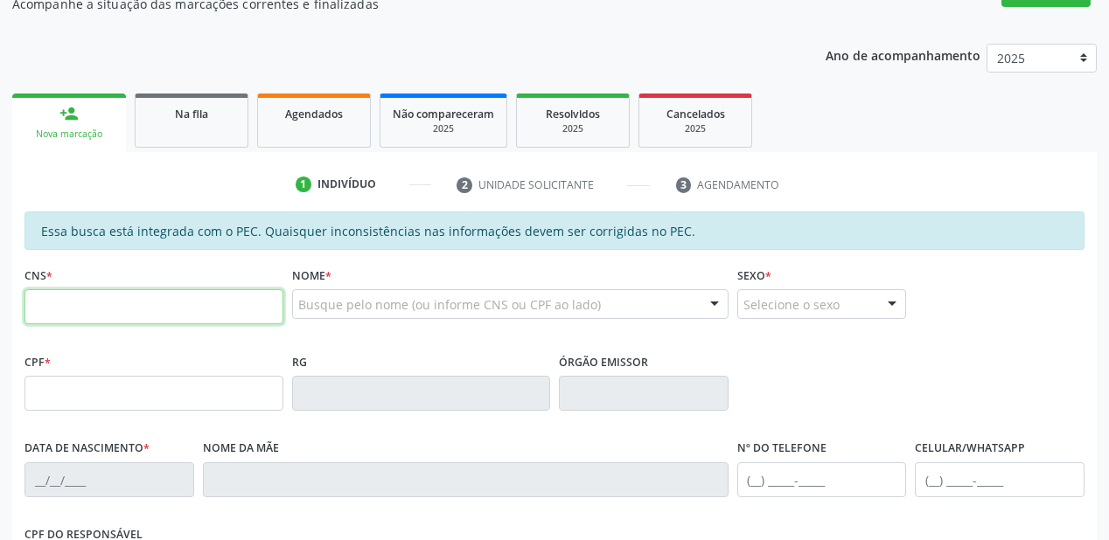
click at [158, 308] on input "text" at bounding box center [153, 306] width 259 height 35
paste input "706 4051 4222 4981"
type input "706 4051 4222 4981"
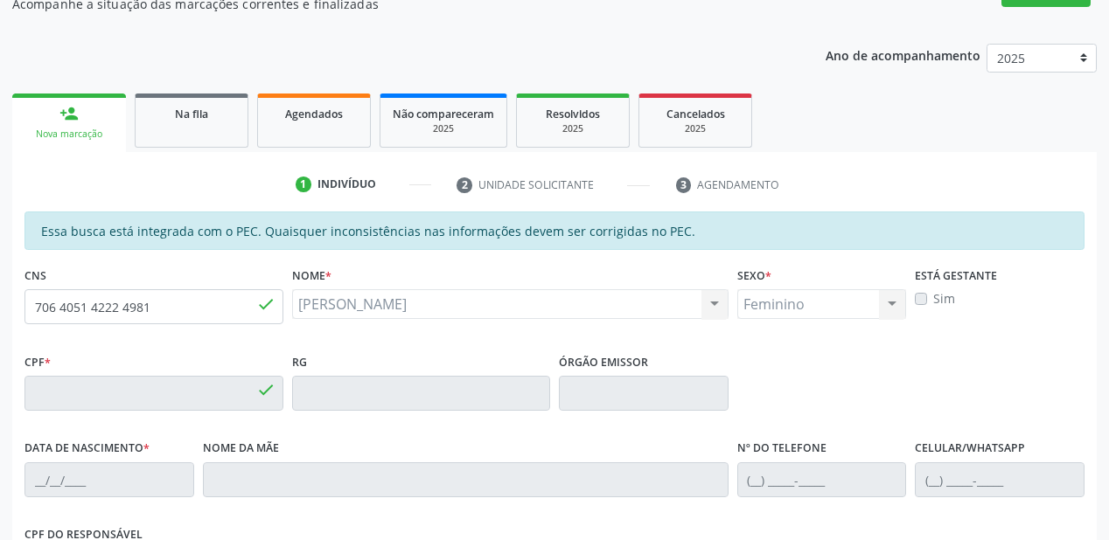
type input "398.256.394-15"
type input "21/09/1948"
type input "Alcina Maria de Santana"
type input "(87) 98831-2065"
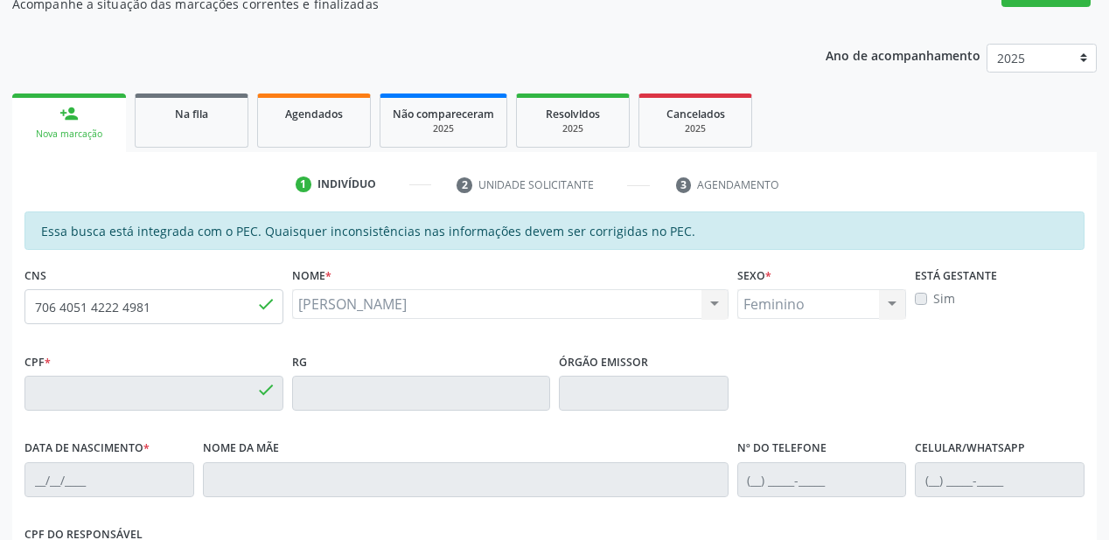
type input "S/N"
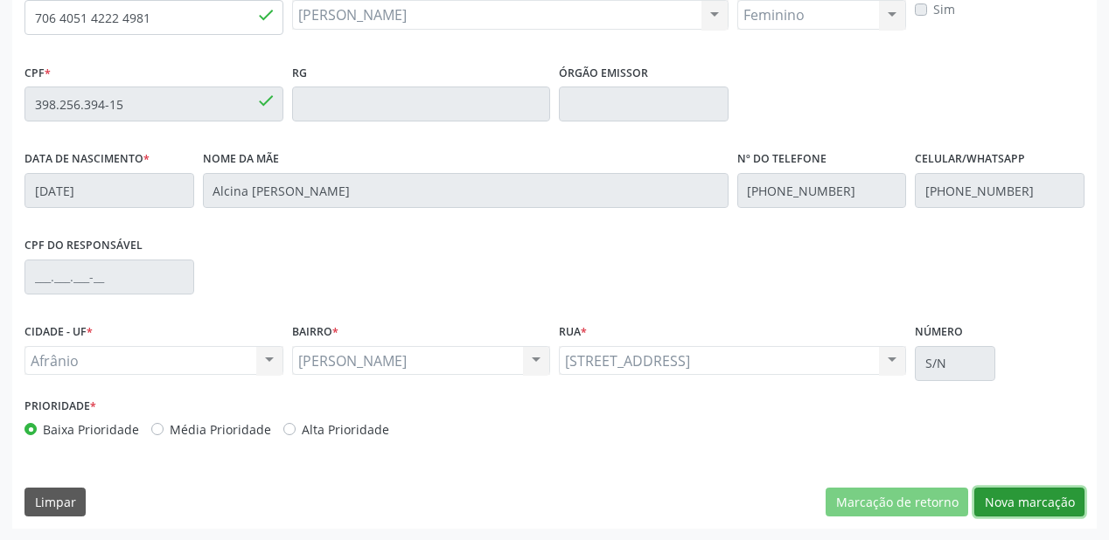
drag, startPoint x: 1040, startPoint y: 499, endPoint x: 1033, endPoint y: 490, distance: 12.4
click at [1041, 497] on button "Nova marcação" at bounding box center [1029, 503] width 110 height 30
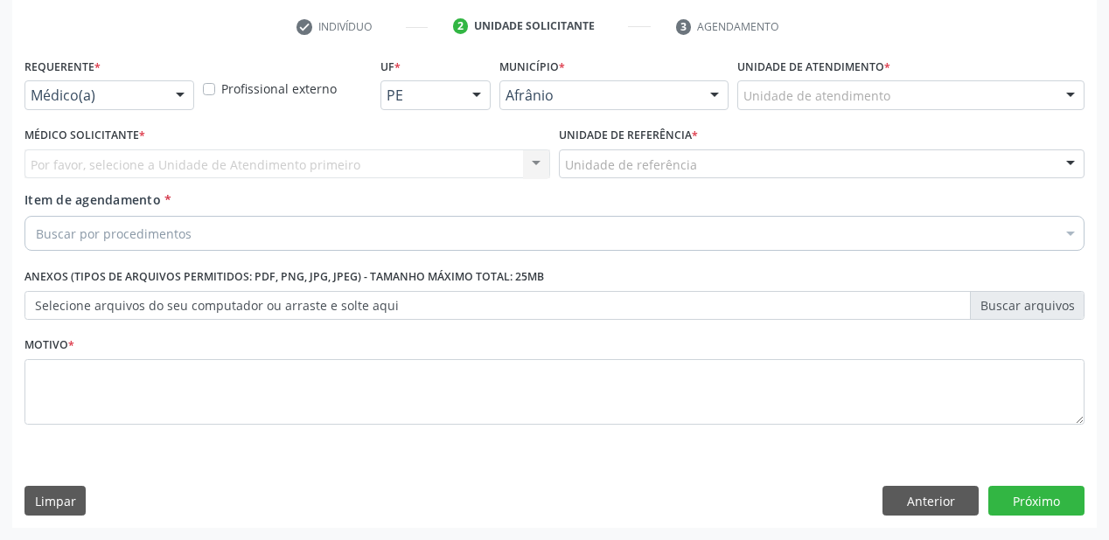
scroll to position [325, 0]
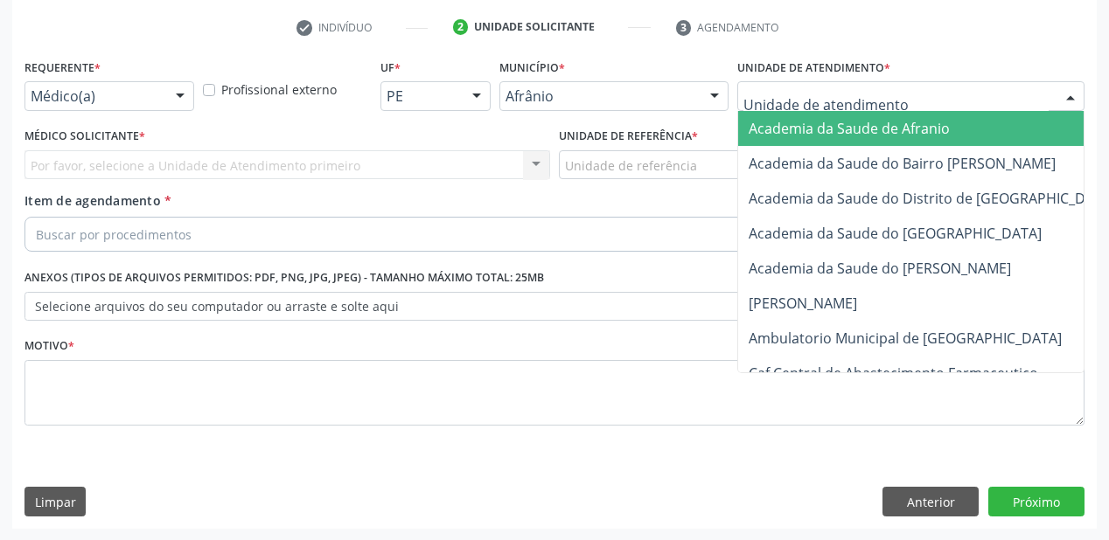
drag, startPoint x: 768, startPoint y: 100, endPoint x: 789, endPoint y: 259, distance: 160.5
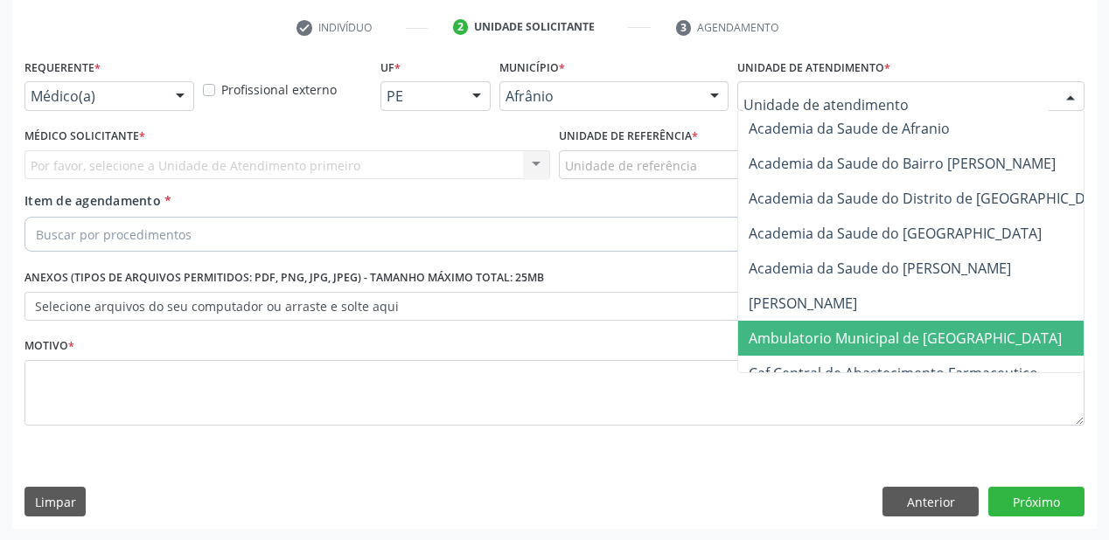
drag, startPoint x: 797, startPoint y: 346, endPoint x: 737, endPoint y: 285, distance: 85.9
click at [797, 339] on span "Ambulatorio Municipal de [GEOGRAPHIC_DATA]" at bounding box center [904, 338] width 313 height 19
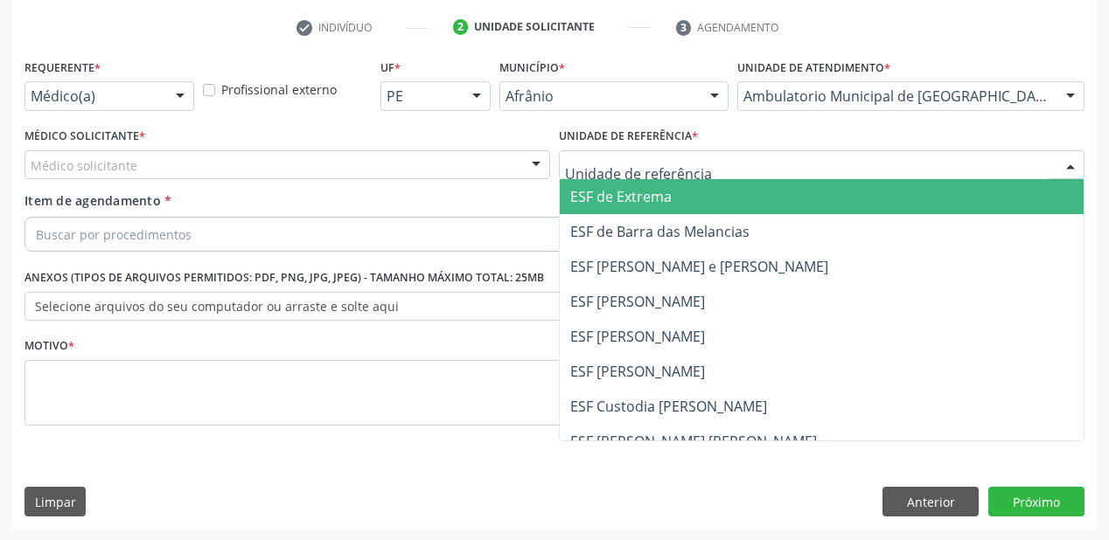
drag, startPoint x: 609, startPoint y: 171, endPoint x: 608, endPoint y: 333, distance: 161.8
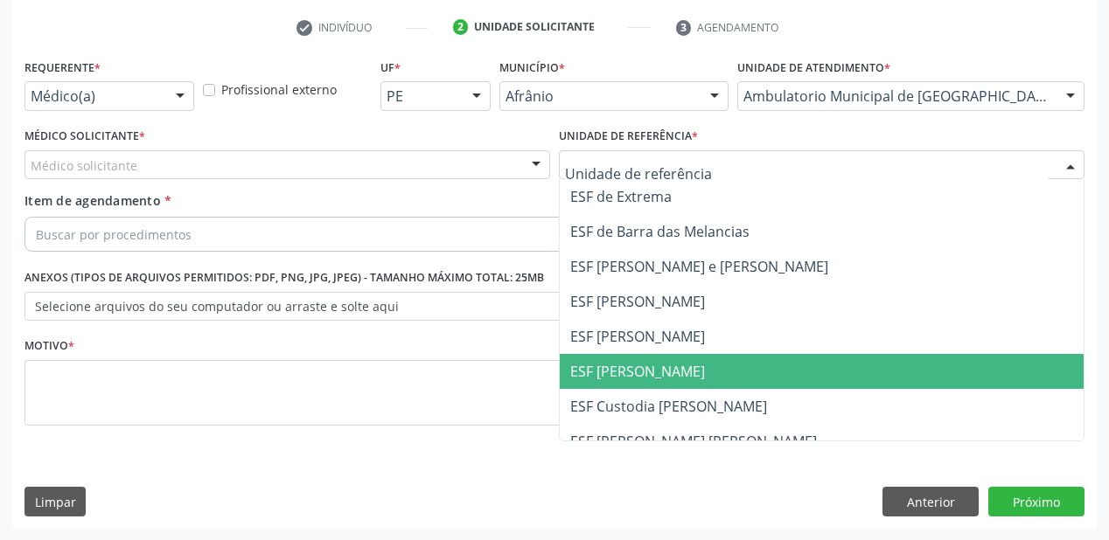
click at [608, 372] on span "ESF [PERSON_NAME]" at bounding box center [637, 371] width 135 height 19
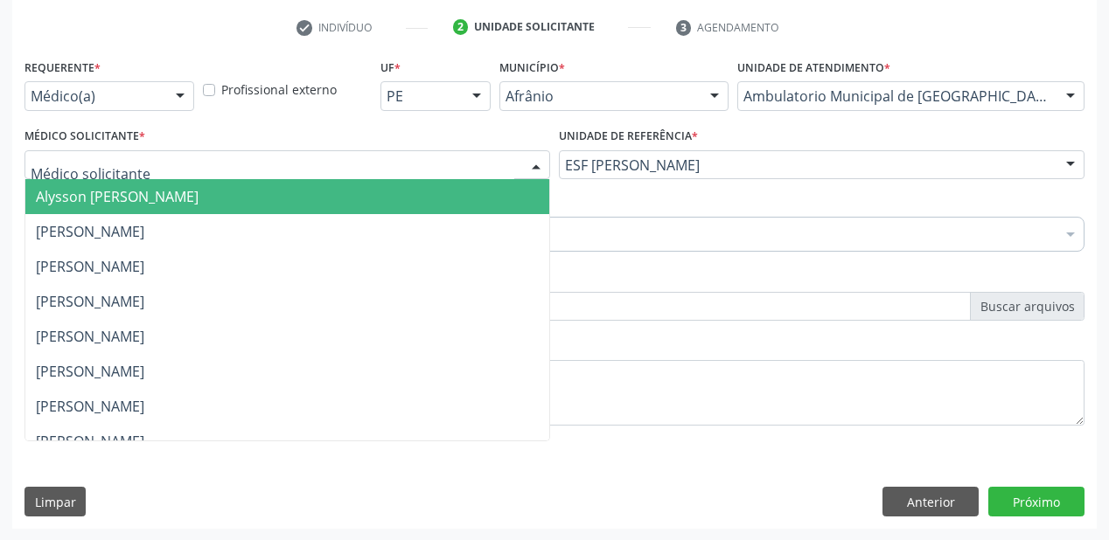
click at [65, 207] on span "Alysson Rodrigo Ferreira Cavalcanti" at bounding box center [287, 196] width 524 height 35
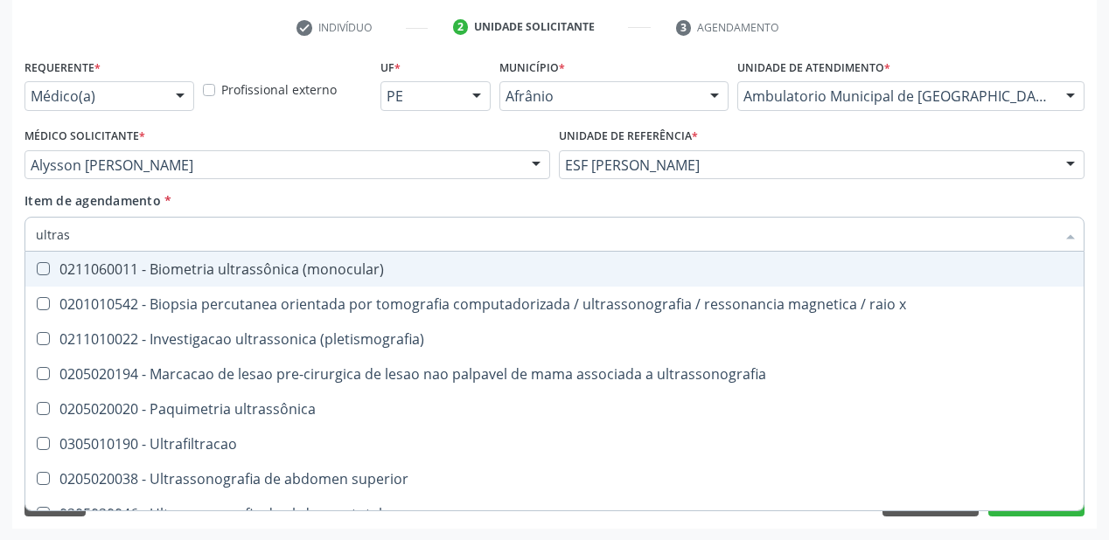
type input "ultrass"
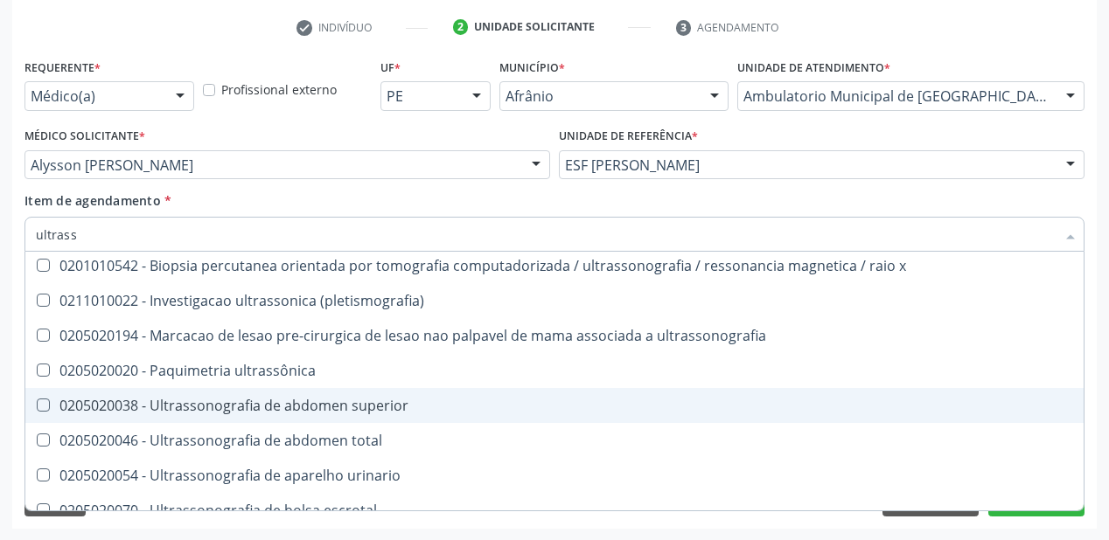
scroll to position [70, 0]
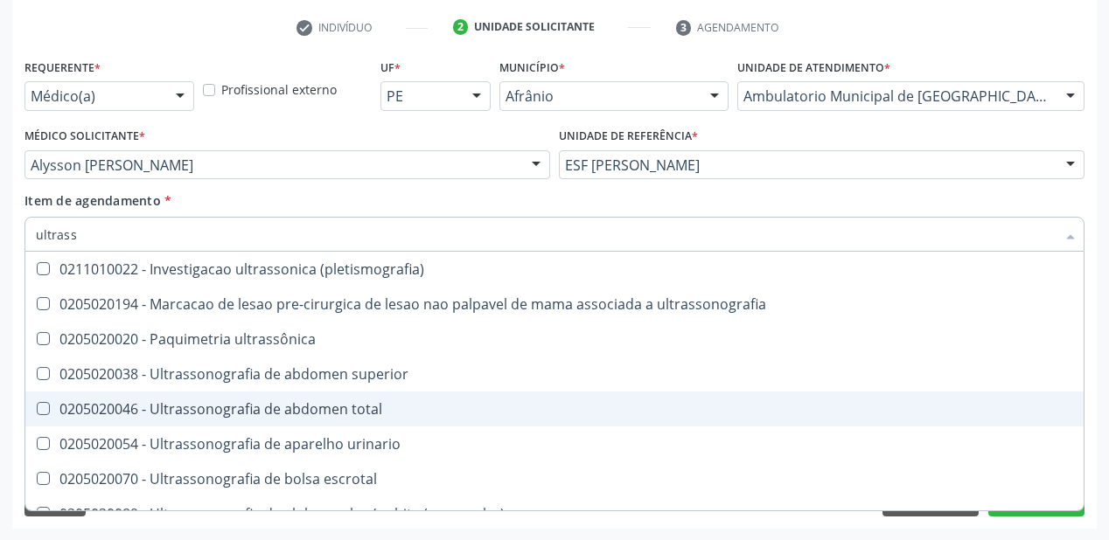
click at [115, 407] on div "0205020046 - Ultrassonografia de abdomen total" at bounding box center [554, 409] width 1037 height 14
checkbox total "true"
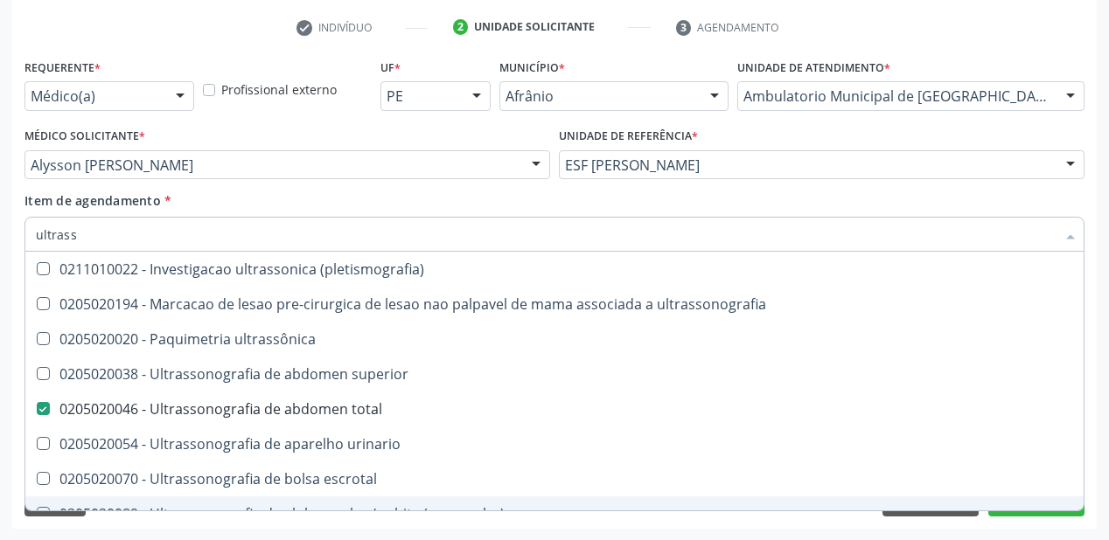
click at [129, 533] on div "Acompanhamento Acompanhe a situação das marcações correntes e finalizadas Relat…" at bounding box center [554, 156] width 1109 height 770
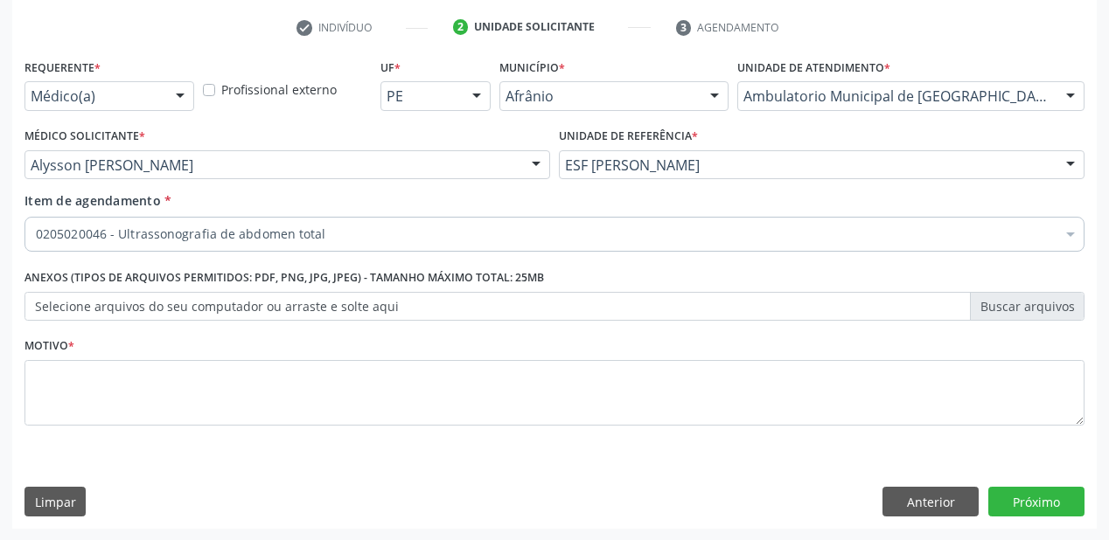
scroll to position [0, 0]
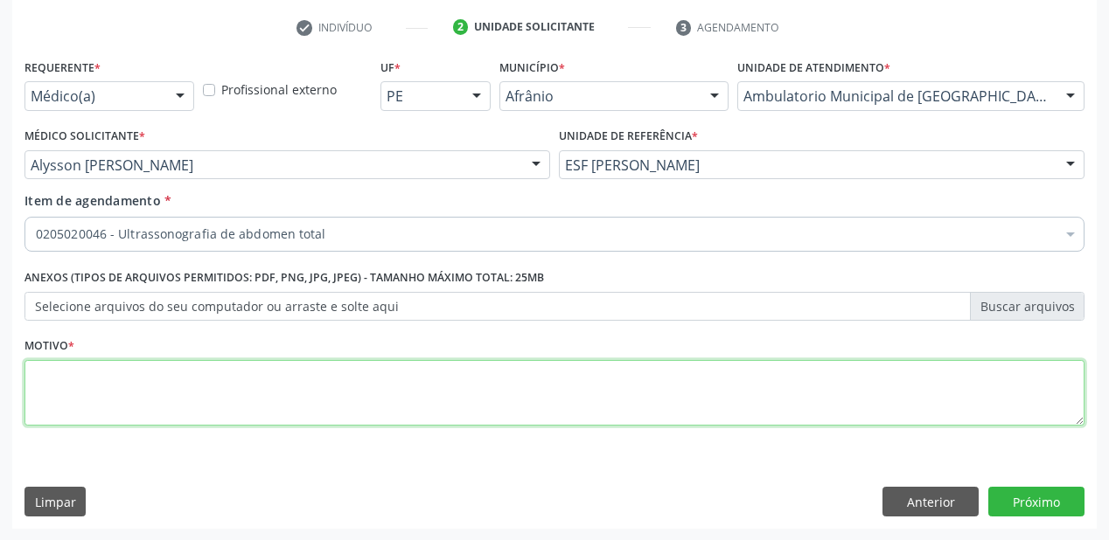
click at [115, 393] on textarea at bounding box center [554, 393] width 1060 height 66
type textarea "*"
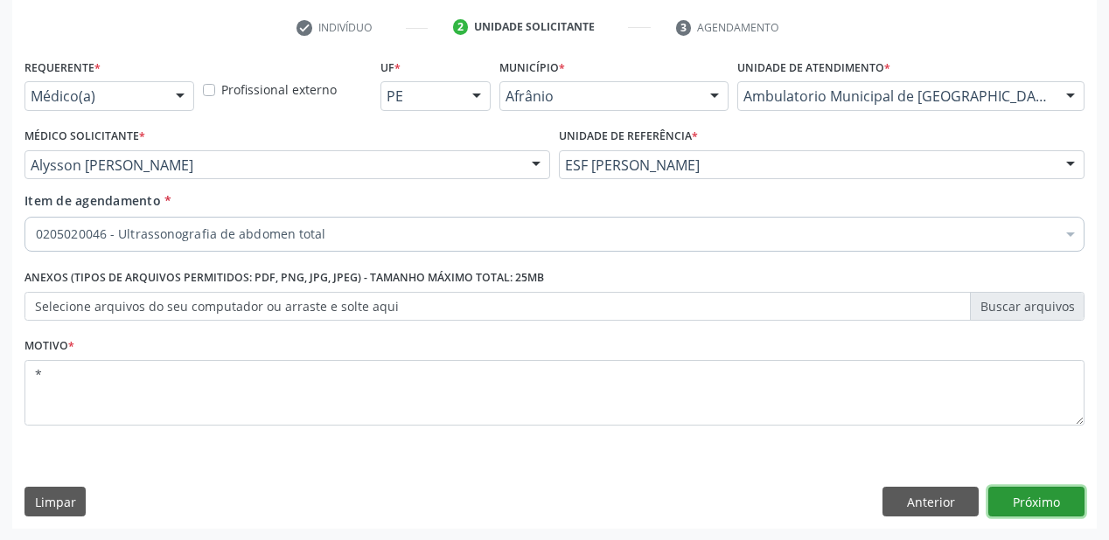
click at [1001, 493] on button "Próximo" at bounding box center [1036, 502] width 96 height 30
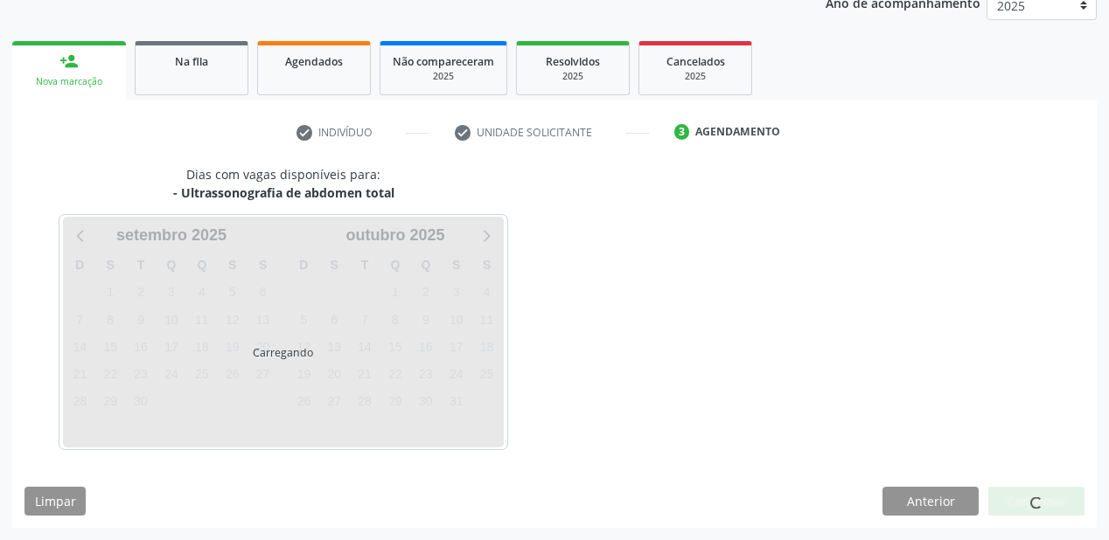
scroll to position [219, 0]
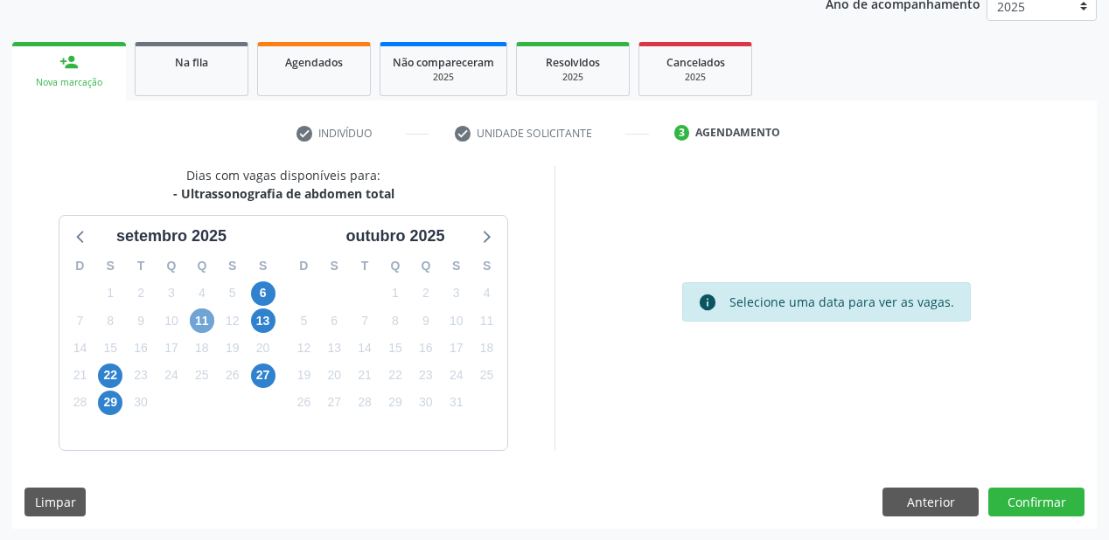
click at [199, 322] on span "11" at bounding box center [202, 321] width 24 height 24
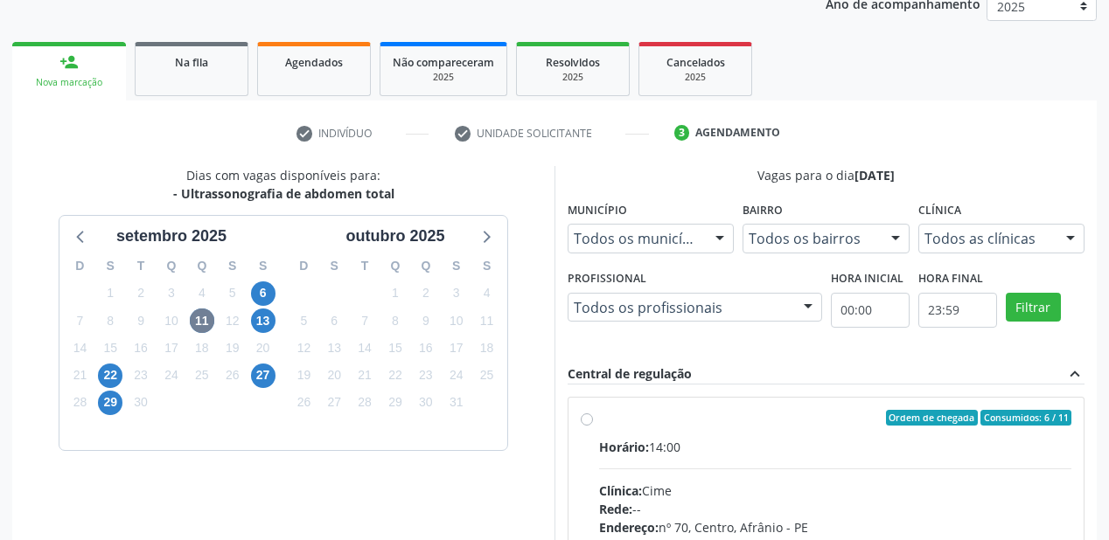
drag, startPoint x: 831, startPoint y: 500, endPoint x: 862, endPoint y: 473, distance: 41.5
radio input "true"
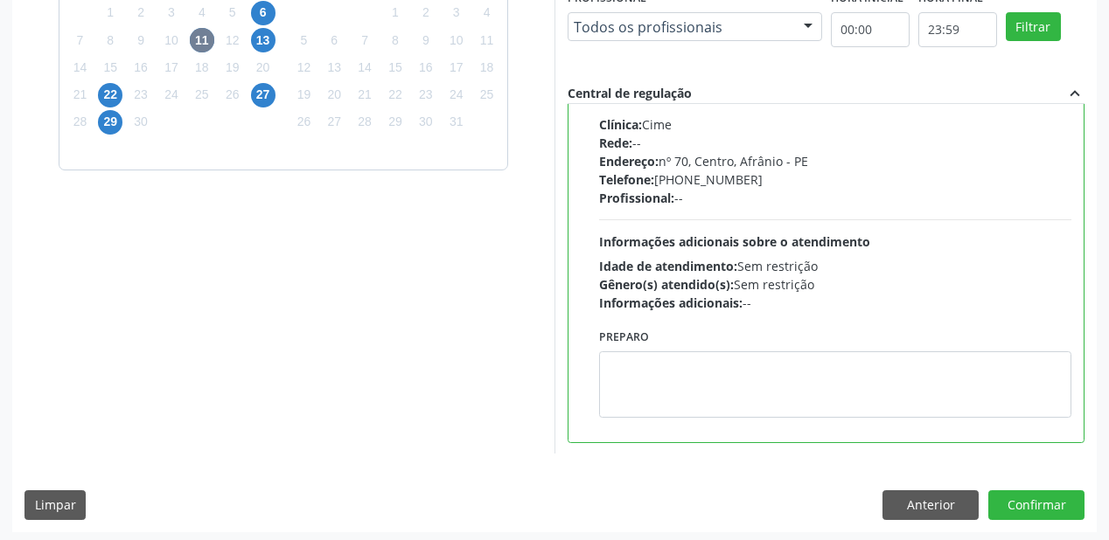
scroll to position [504, 0]
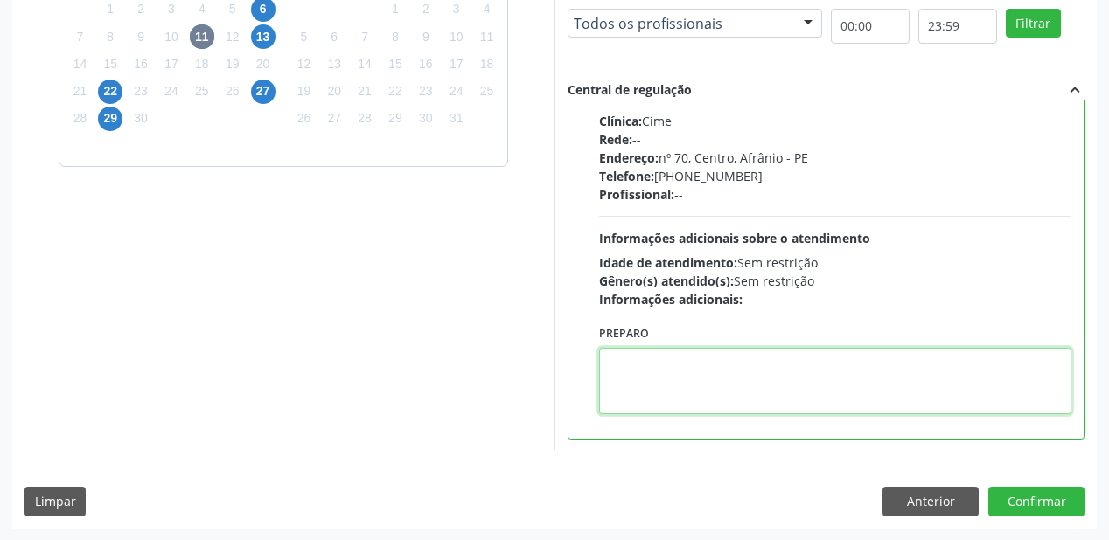
click at [725, 381] on textarea at bounding box center [835, 381] width 472 height 66
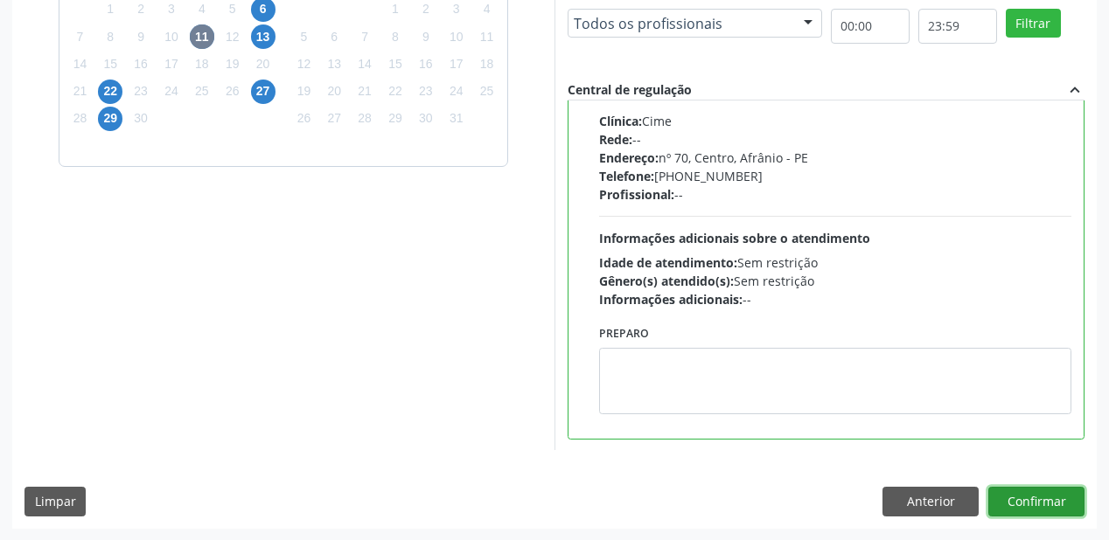
click at [1021, 506] on button "Confirmar" at bounding box center [1036, 502] width 96 height 30
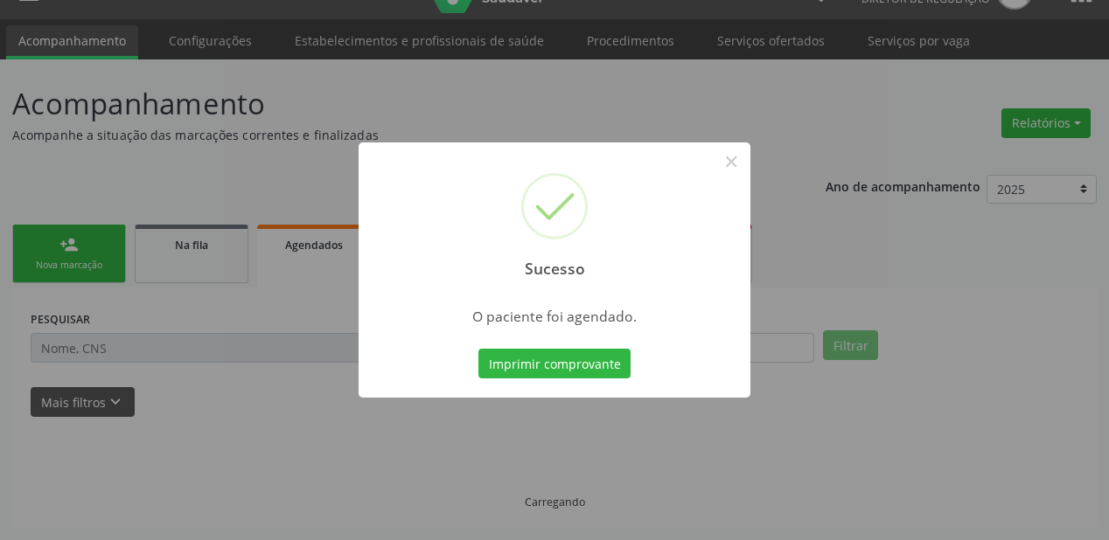
scroll to position [35, 0]
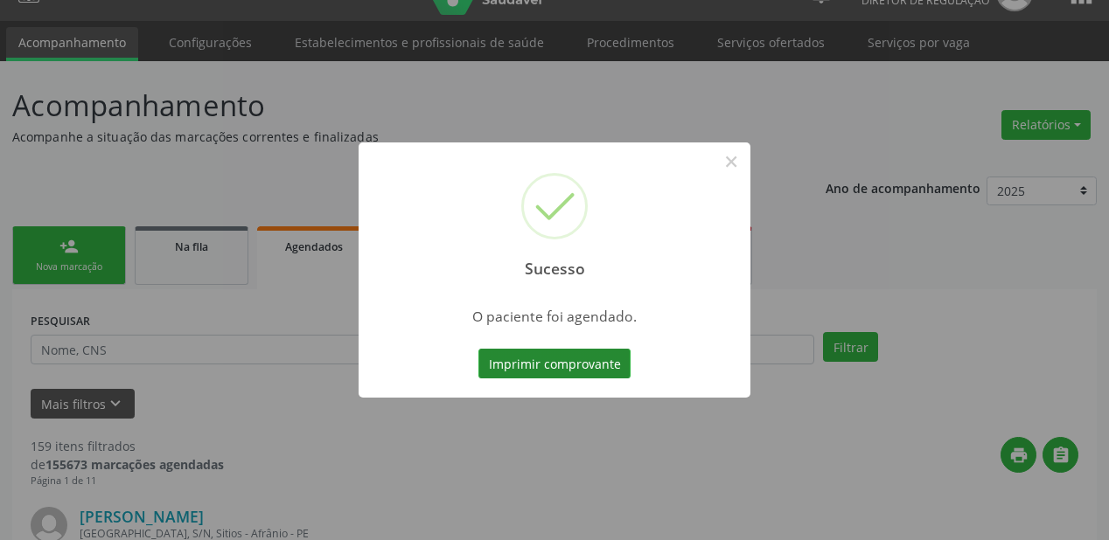
click at [570, 360] on button "Imprimir comprovante" at bounding box center [554, 364] width 152 height 30
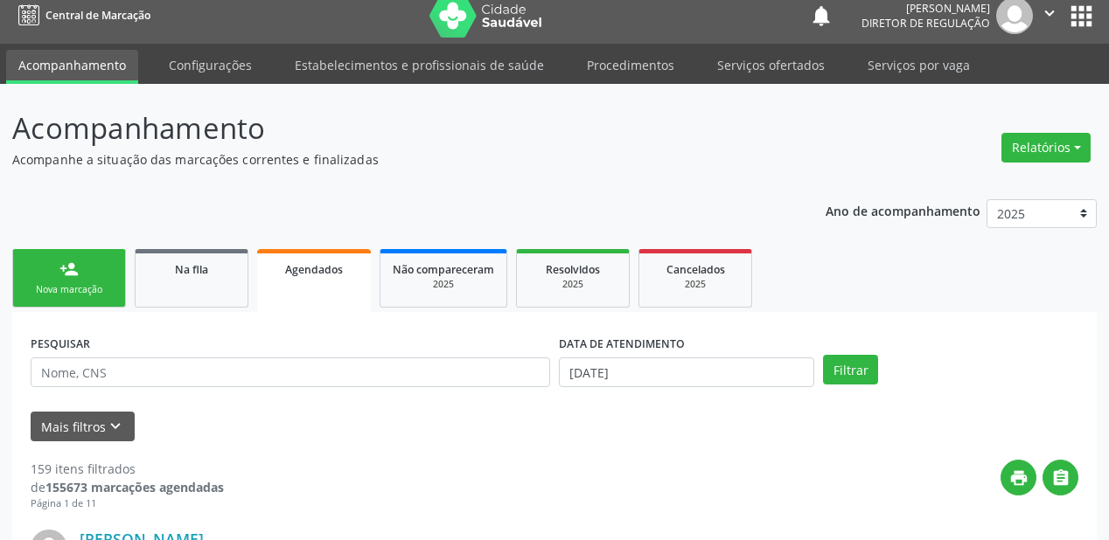
scroll to position [0, 0]
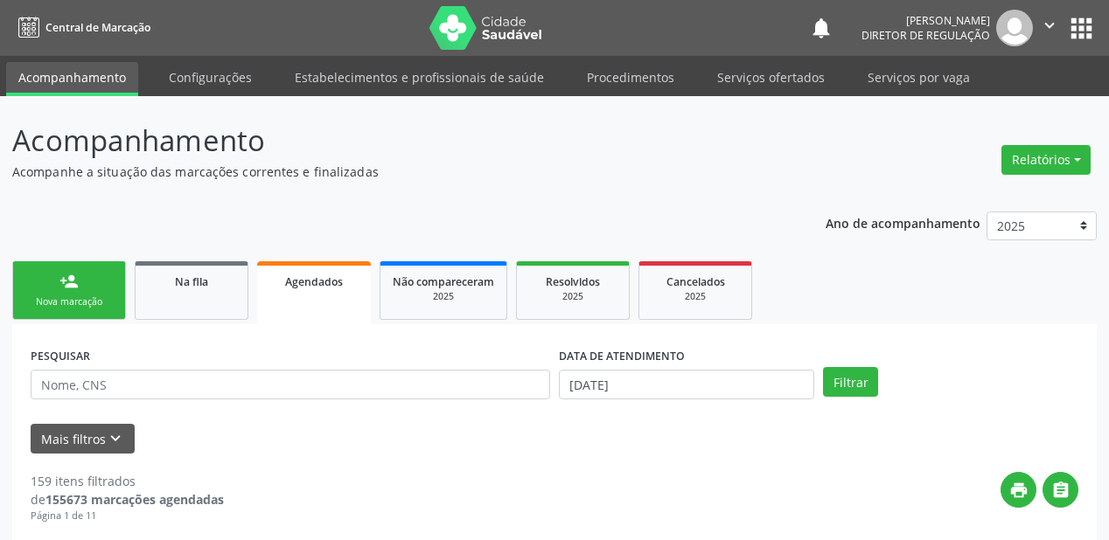
click at [74, 306] on div "Nova marcação" at bounding box center [68, 302] width 87 height 13
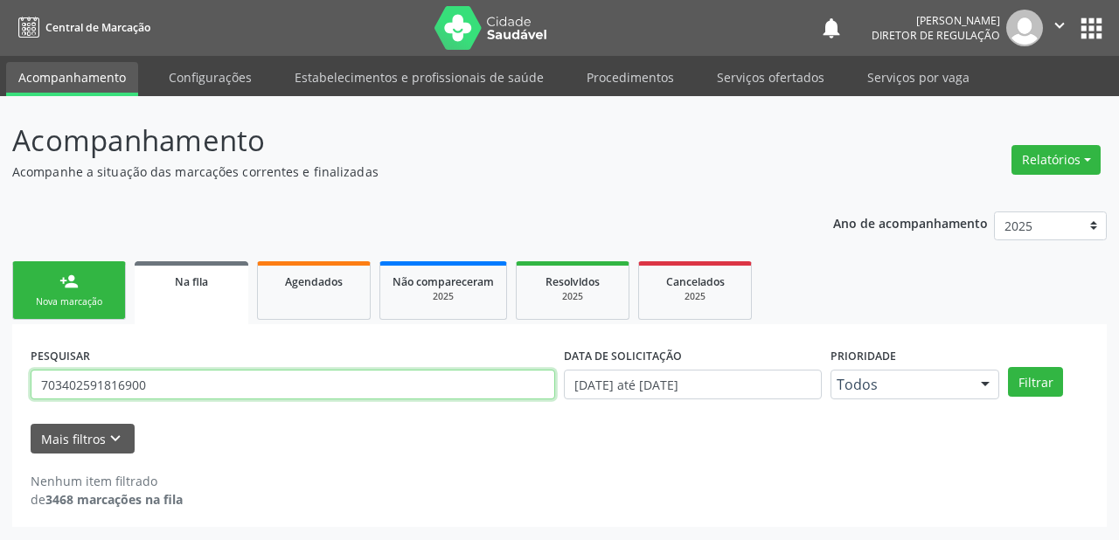
click at [145, 381] on input "703402591816900" at bounding box center [293, 385] width 525 height 30
type input "7"
type input "704007845199769"
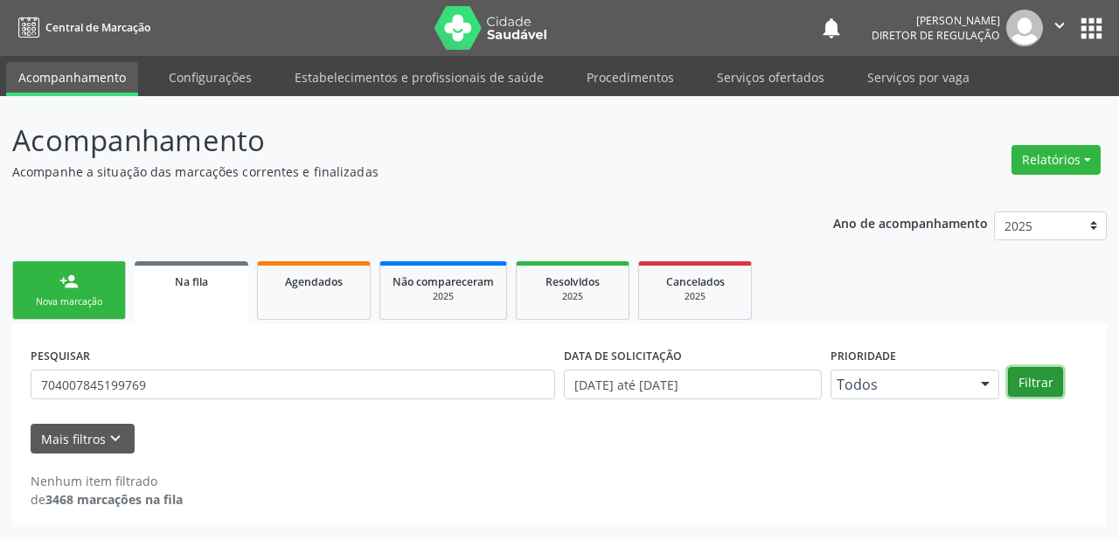
click at [1016, 381] on button "Filtrar" at bounding box center [1035, 382] width 55 height 30
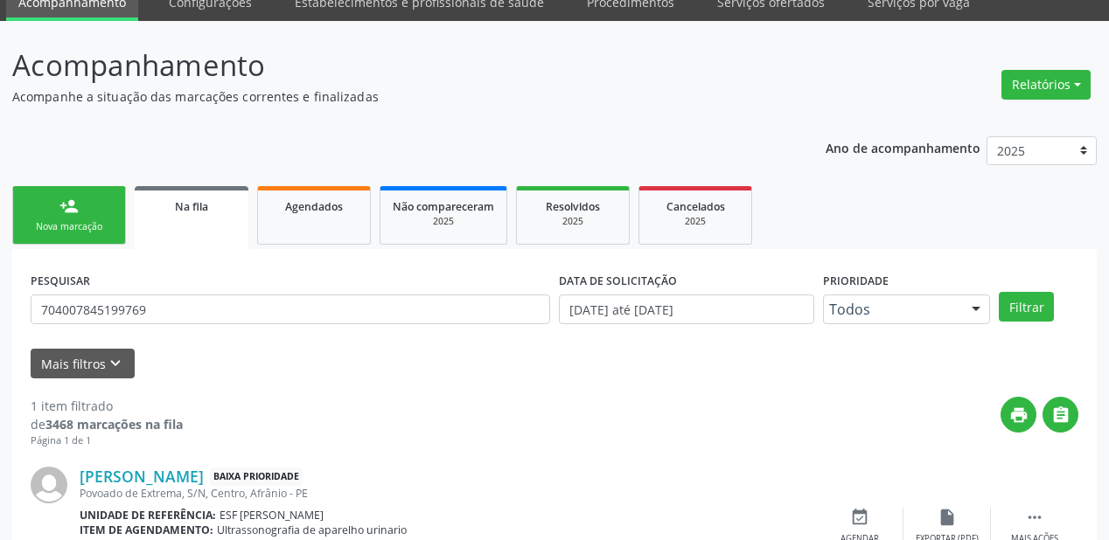
scroll to position [168, 0]
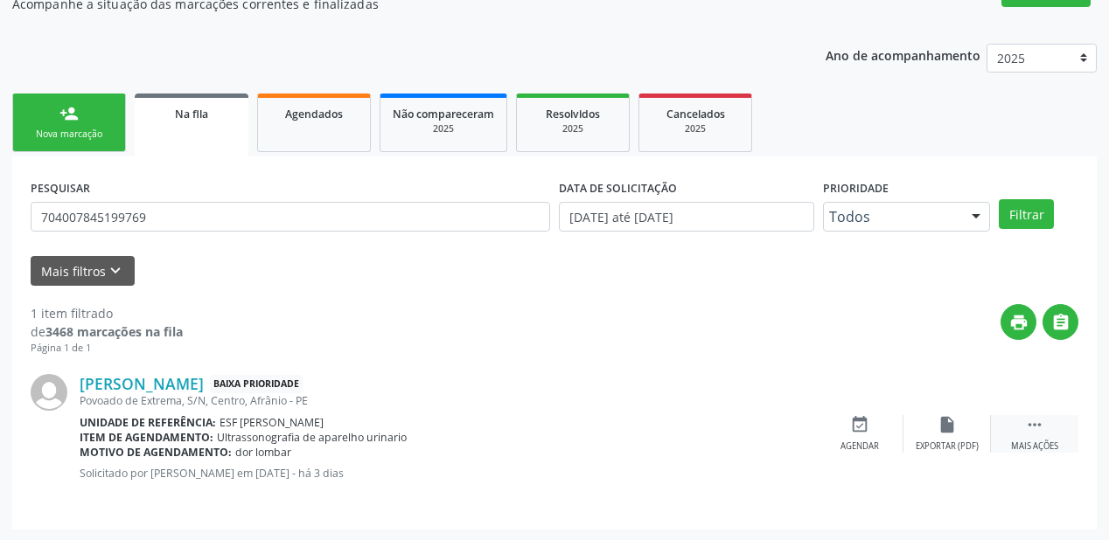
click at [1033, 418] on icon "" at bounding box center [1034, 424] width 19 height 19
click at [605, 434] on div "event_available Agendar" at bounding box center [596, 434] width 87 height 38
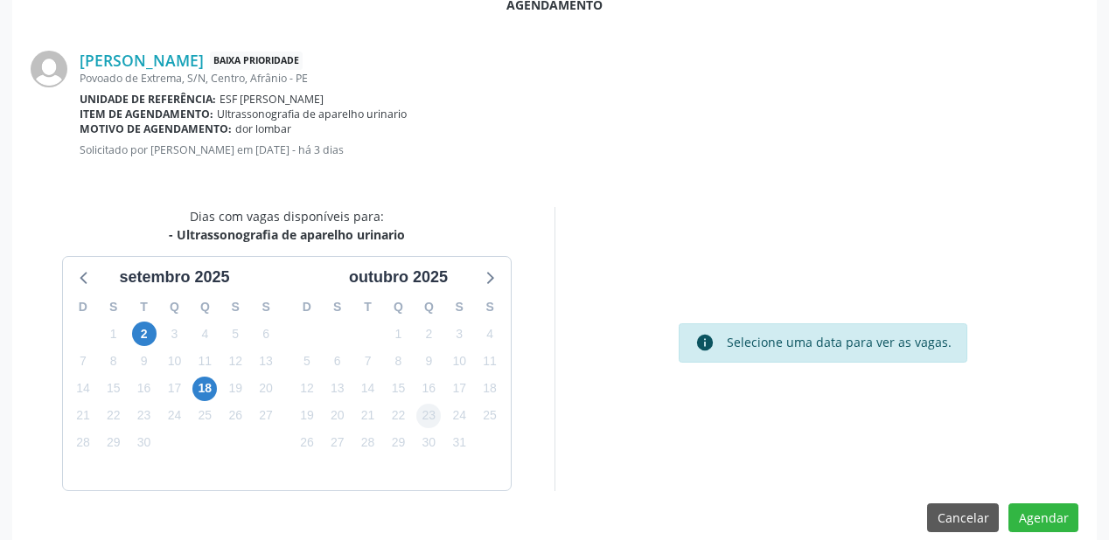
scroll to position [368, 0]
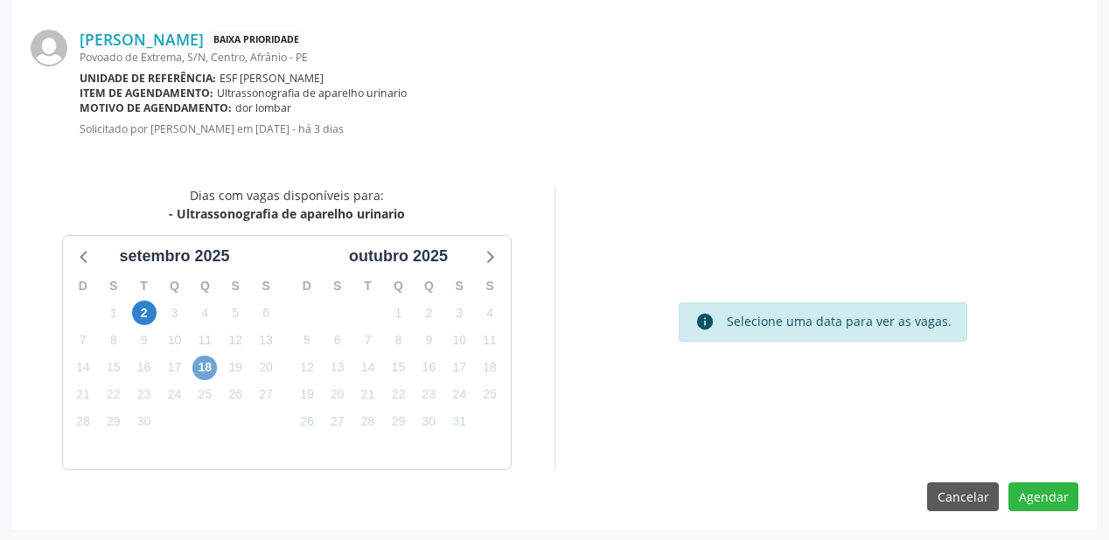
click at [203, 365] on span "18" at bounding box center [204, 368] width 24 height 24
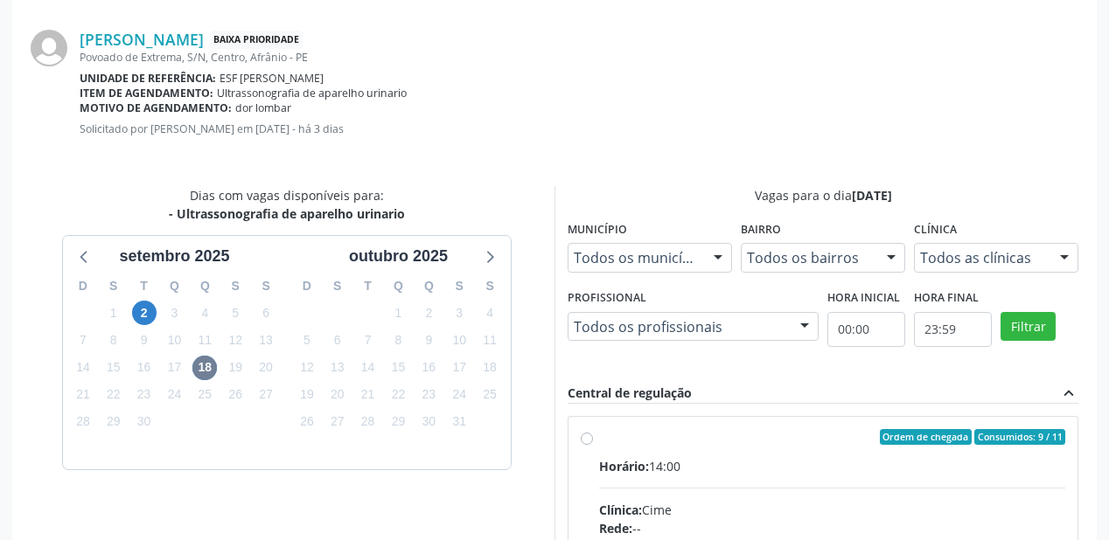
click at [593, 445] on input "Ordem de chegada Consumidos: 9 / 11 Horário: 14:00 Clínica: Cime Rede: -- Ender…" at bounding box center [587, 437] width 12 height 16
radio input "true"
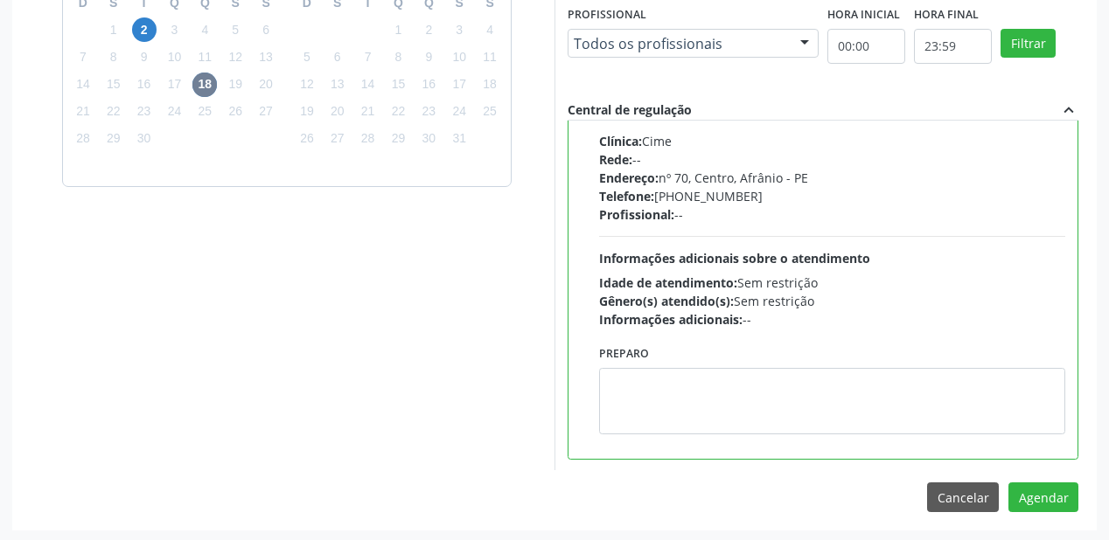
scroll to position [652, 0]
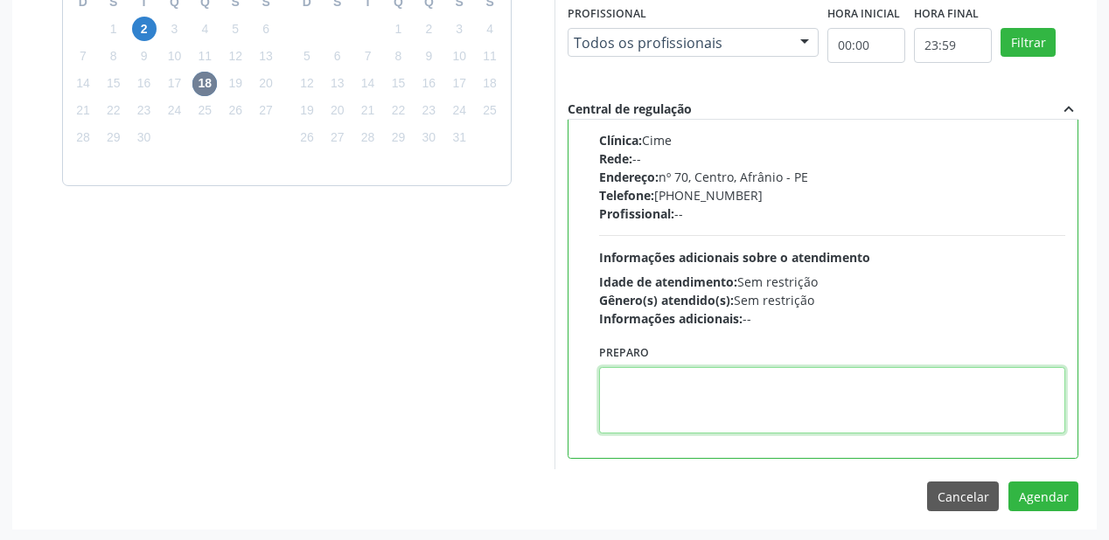
click at [723, 404] on textarea at bounding box center [832, 400] width 466 height 66
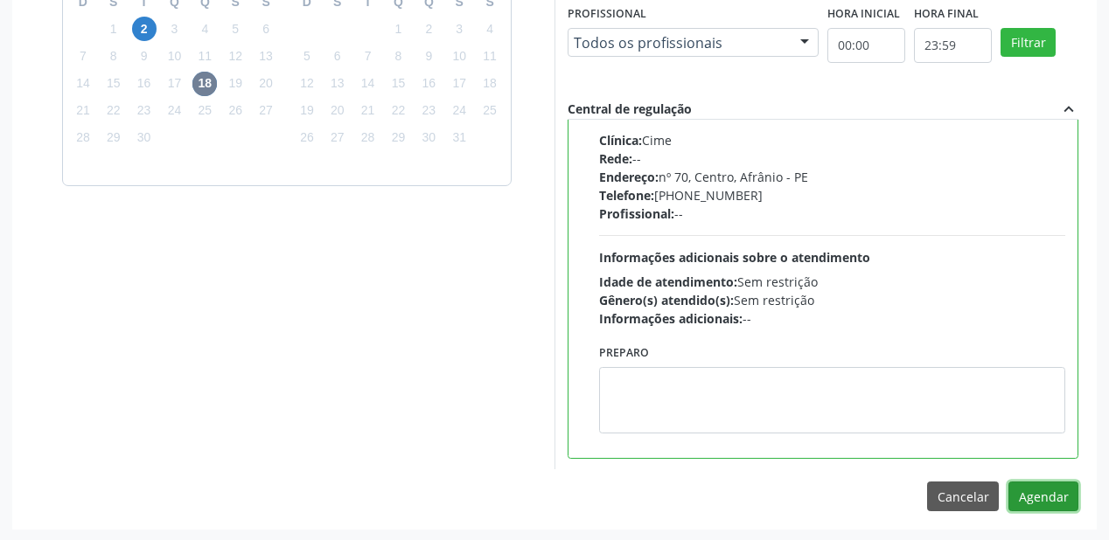
click at [1053, 495] on button "Agendar" at bounding box center [1043, 497] width 70 height 30
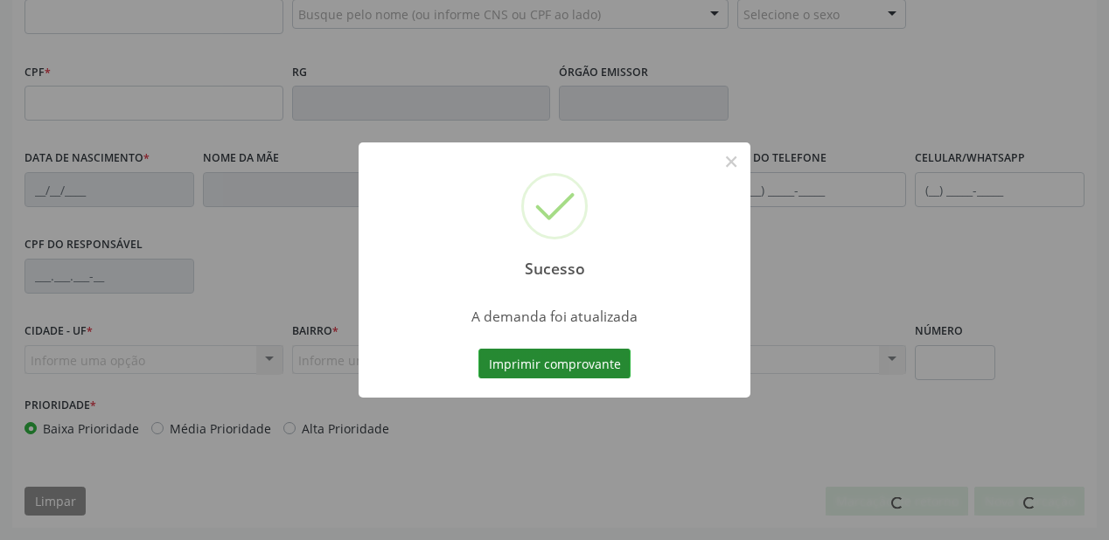
click at [562, 363] on button "Imprimir comprovante" at bounding box center [554, 364] width 152 height 30
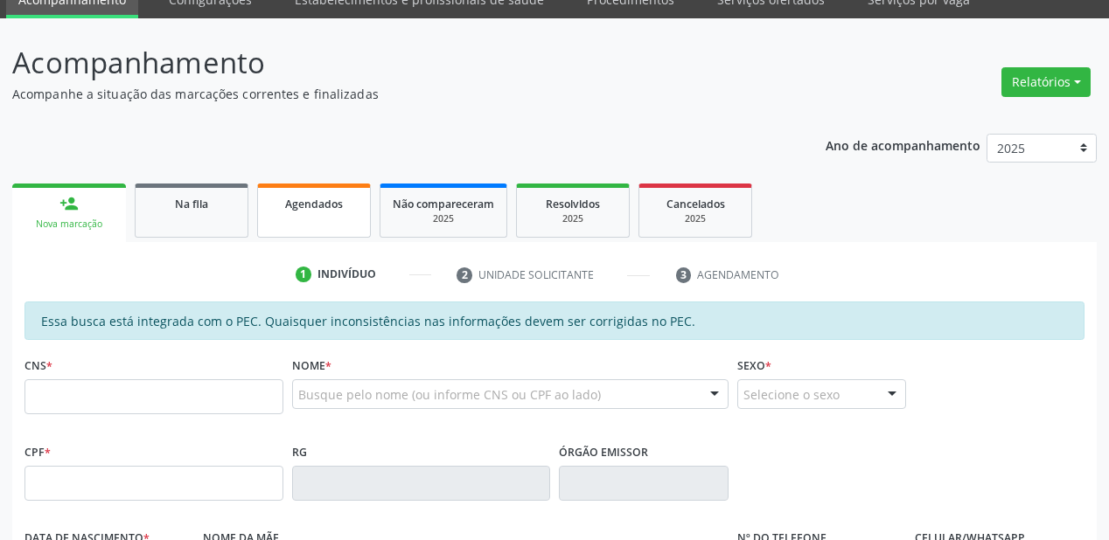
scroll to position [38, 0]
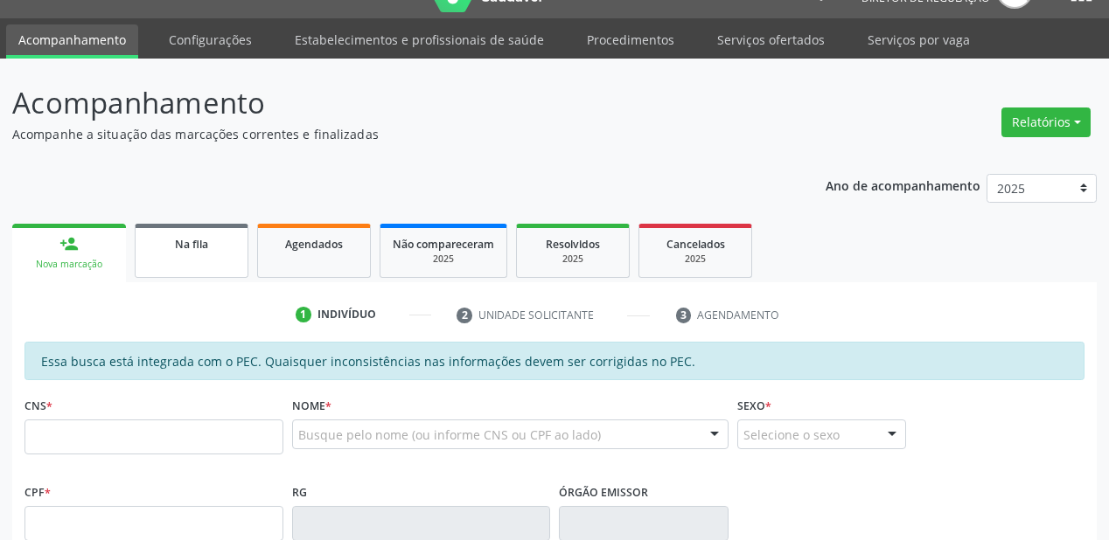
click at [164, 247] on div "Na fila" at bounding box center [191, 243] width 87 height 18
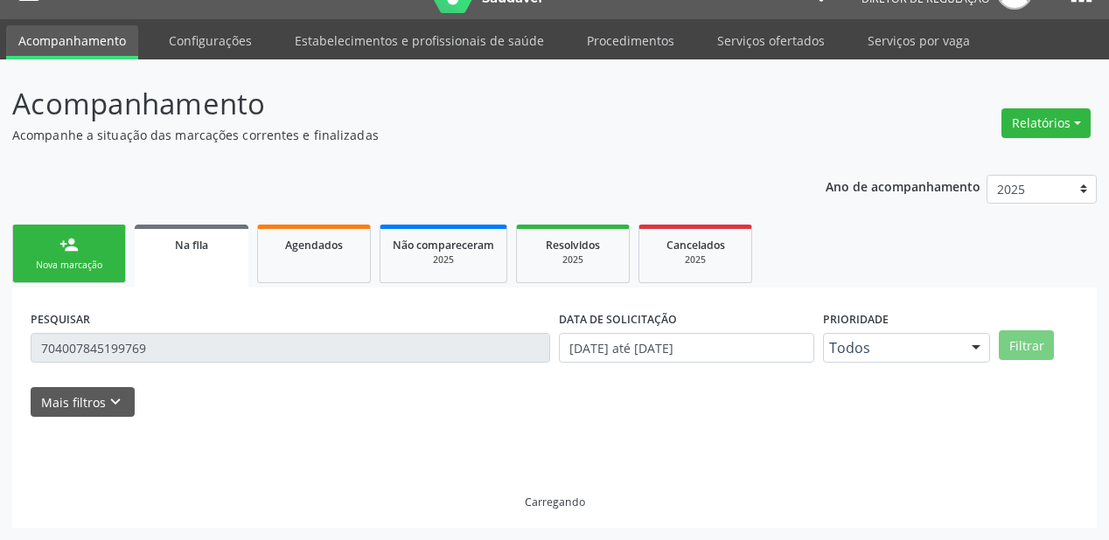
scroll to position [0, 0]
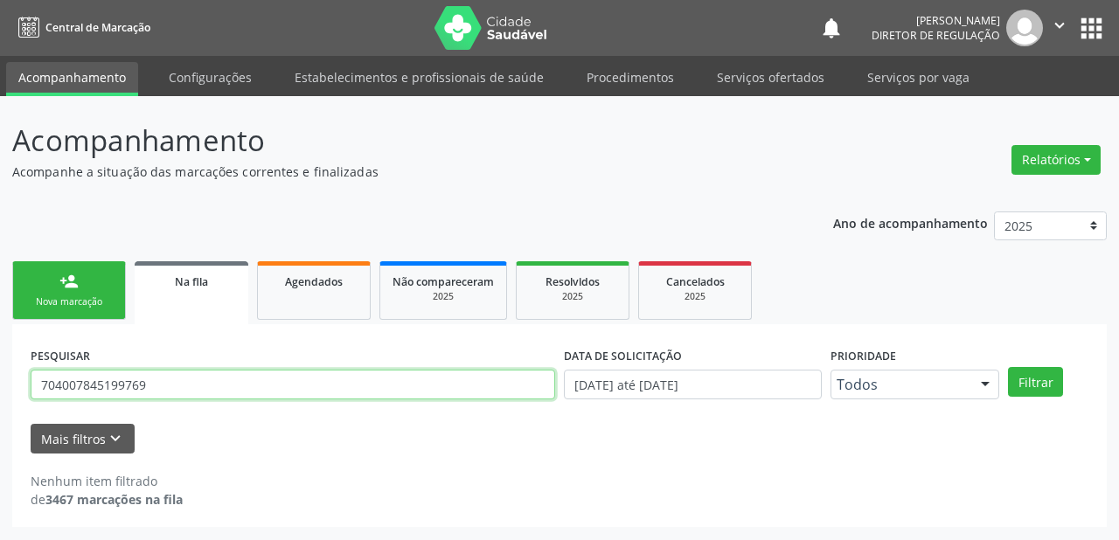
click at [154, 385] on input "704007845199769" at bounding box center [293, 385] width 525 height 30
type input "7"
type input "704809589101143"
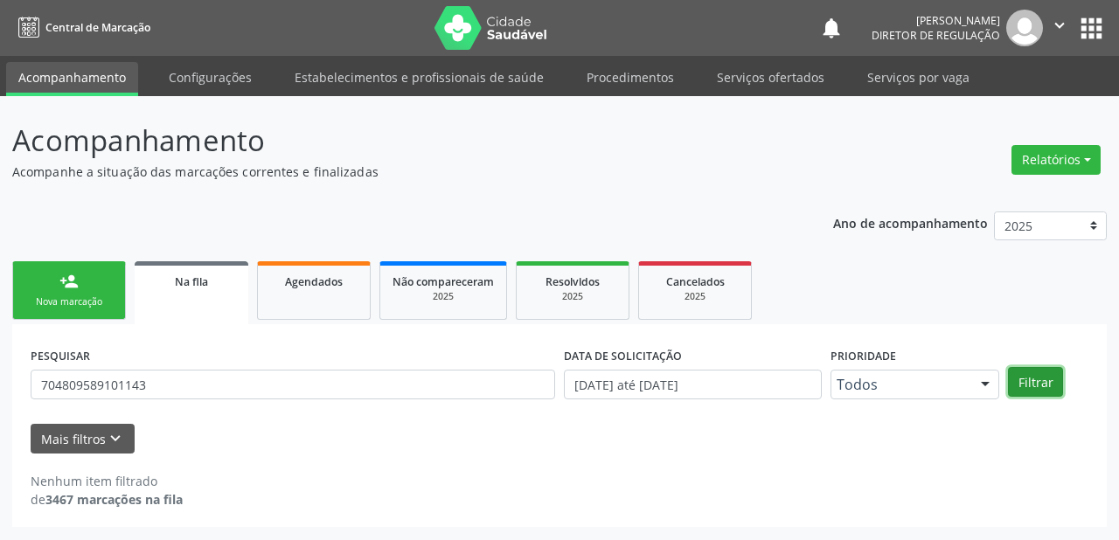
click at [1025, 386] on button "Filtrar" at bounding box center [1035, 382] width 55 height 30
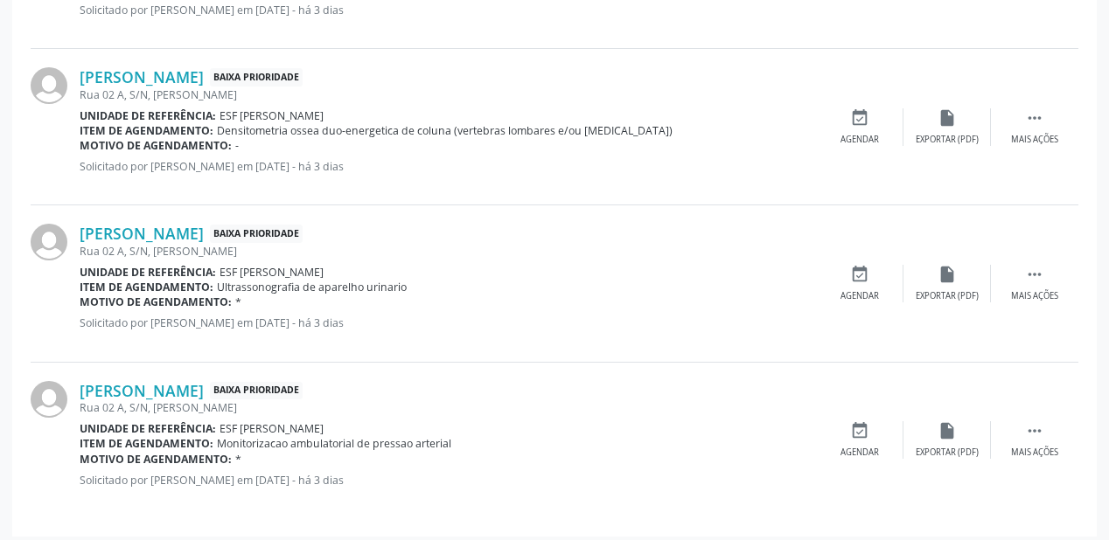
scroll to position [637, 0]
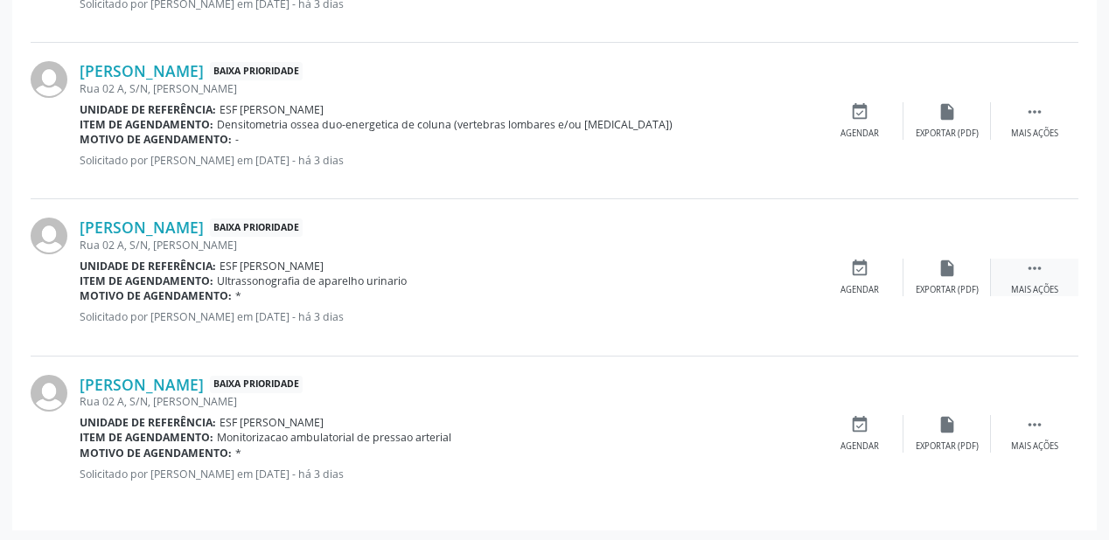
click at [1041, 266] on icon "" at bounding box center [1034, 268] width 19 height 19
click at [612, 273] on div "event_available Agendar" at bounding box center [596, 278] width 87 height 38
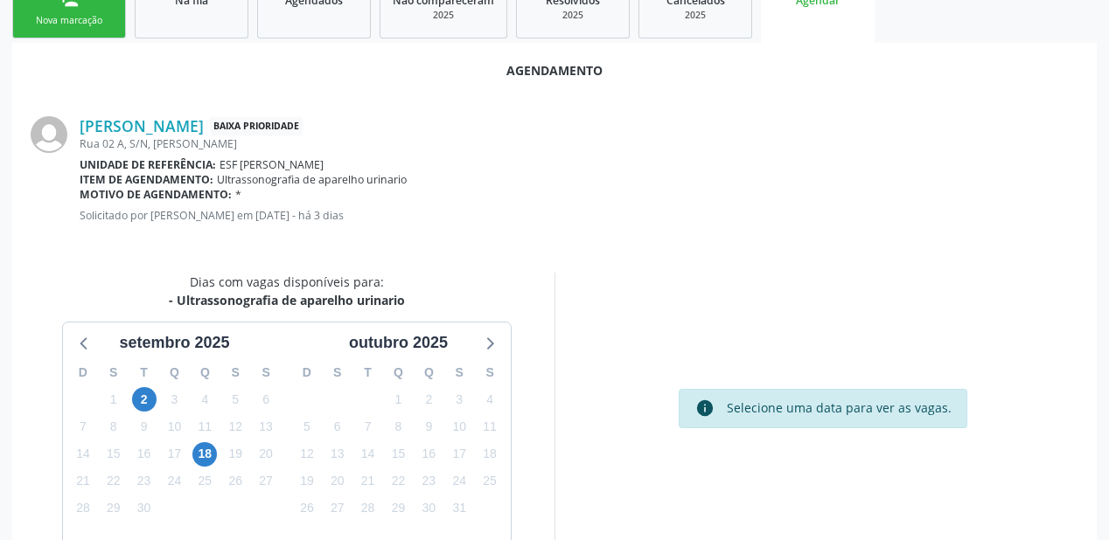
scroll to position [368, 0]
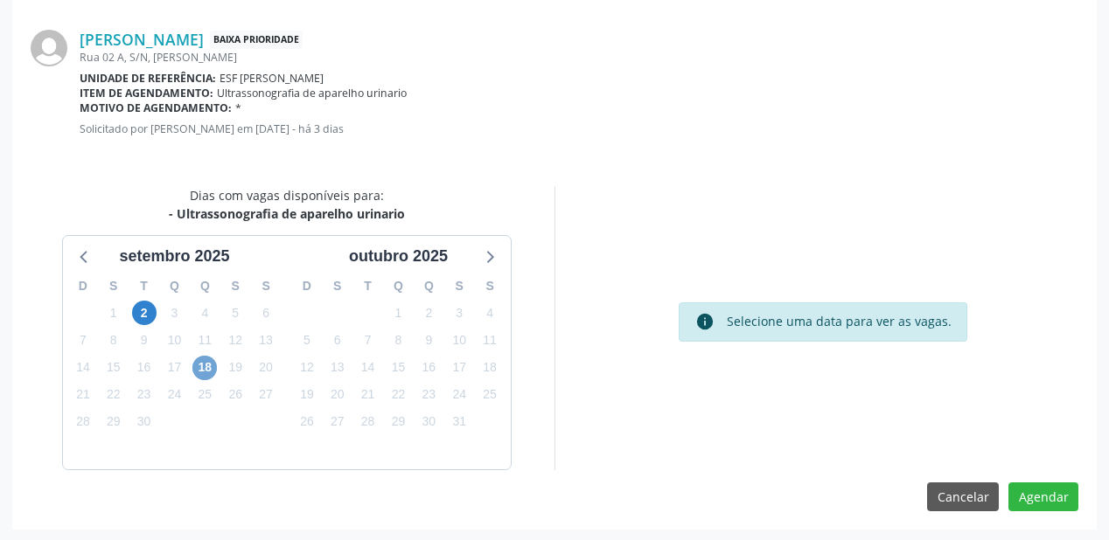
click at [198, 367] on span "18" at bounding box center [204, 368] width 24 height 24
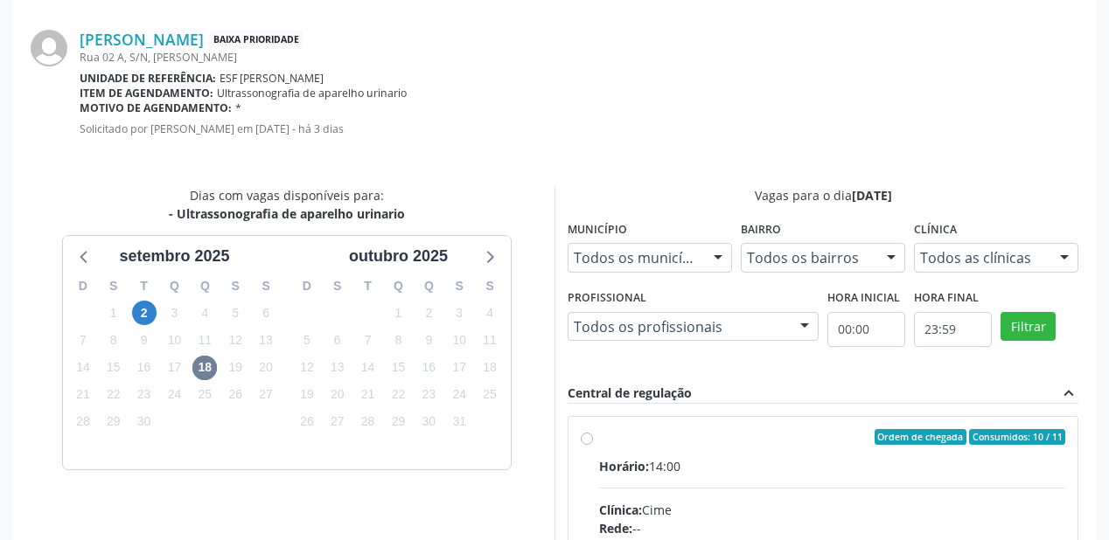
click at [728, 470] on div "Horário: 14:00" at bounding box center [832, 466] width 466 height 18
click at [593, 445] on input "Ordem de chegada Consumidos: 10 / 11 Horário: 14:00 Clínica: Cime Rede: -- Ende…" at bounding box center [587, 437] width 12 height 16
radio input "true"
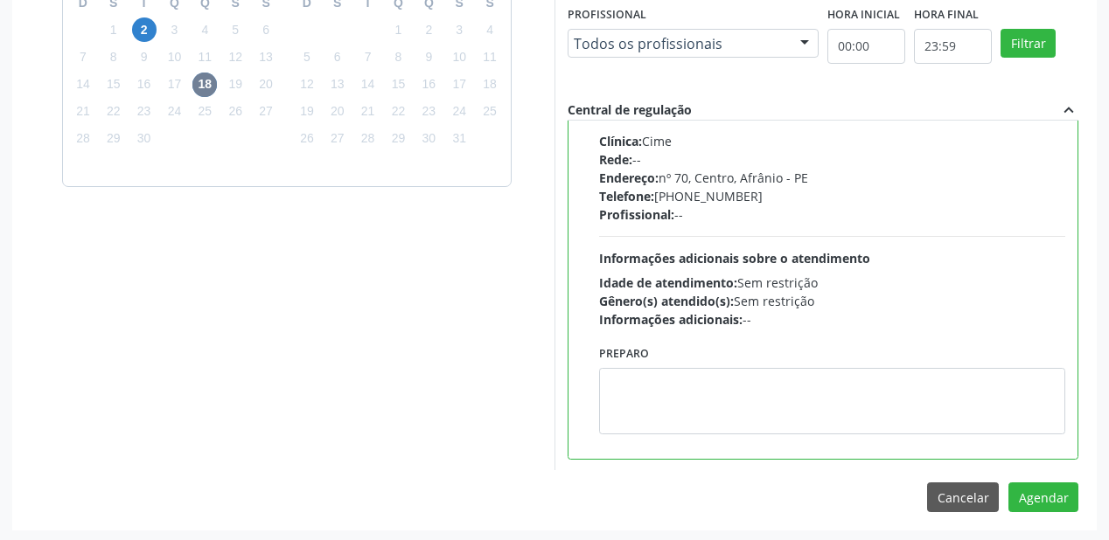
scroll to position [652, 0]
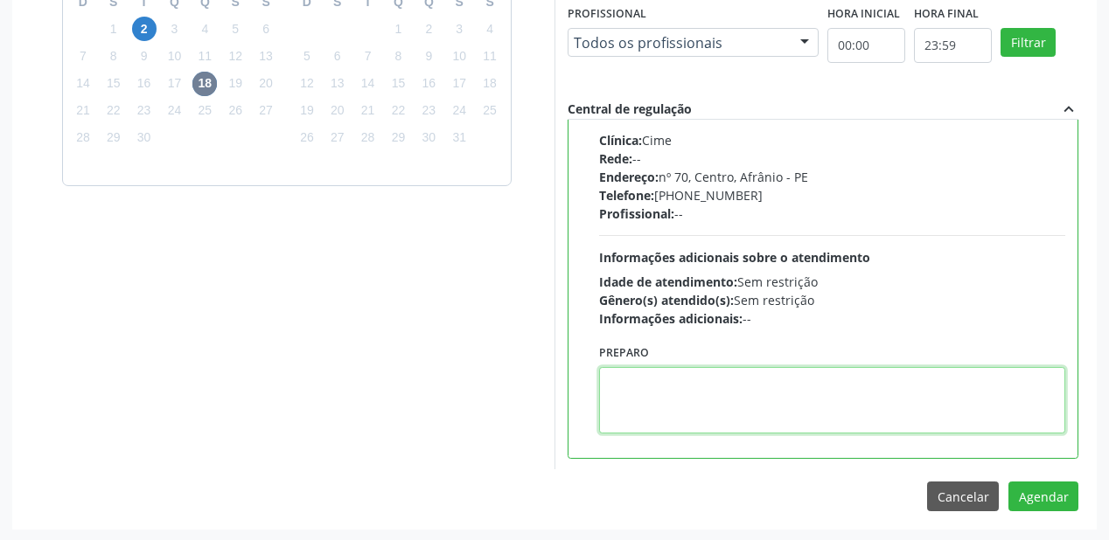
click at [703, 414] on textarea at bounding box center [832, 400] width 466 height 66
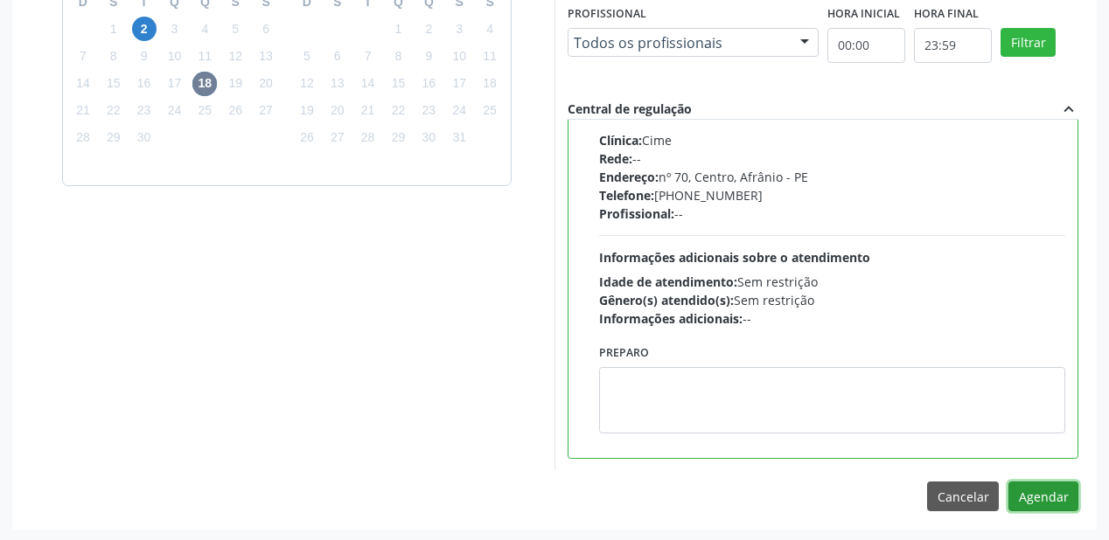
click at [1018, 495] on button "Agendar" at bounding box center [1043, 497] width 70 height 30
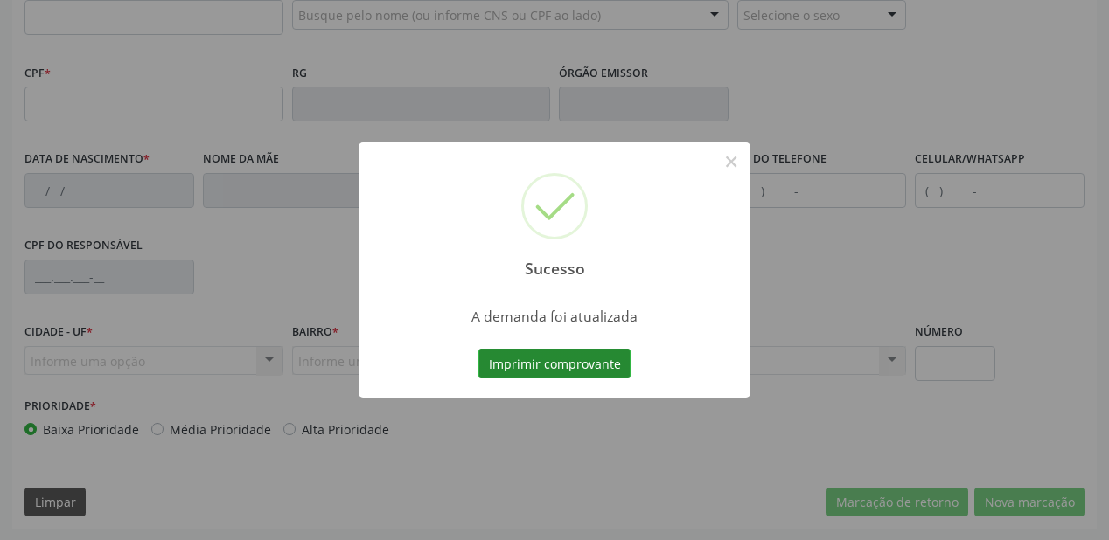
click at [525, 358] on button "Imprimir comprovante" at bounding box center [554, 364] width 152 height 30
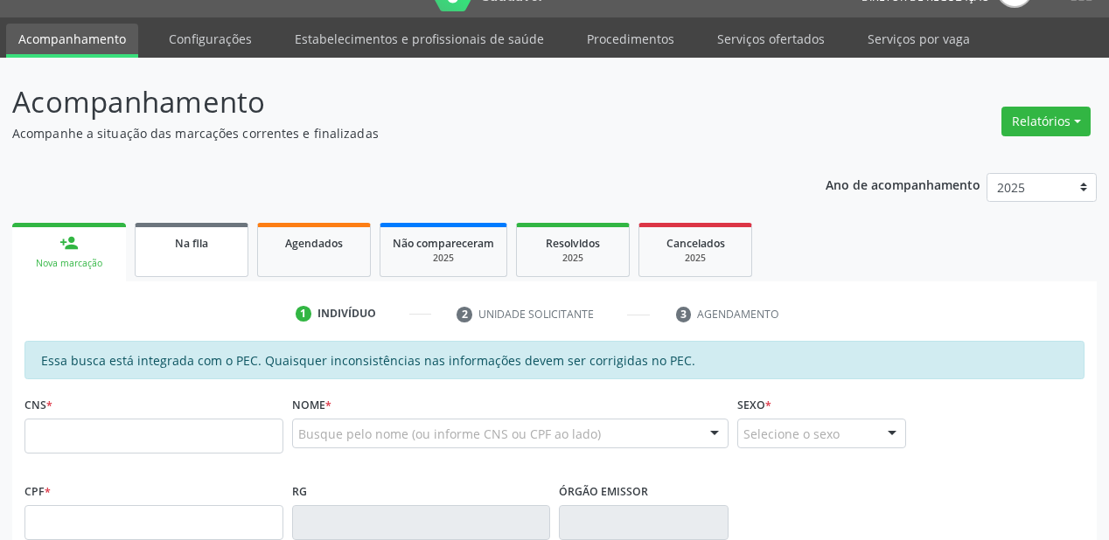
scroll to position [38, 0]
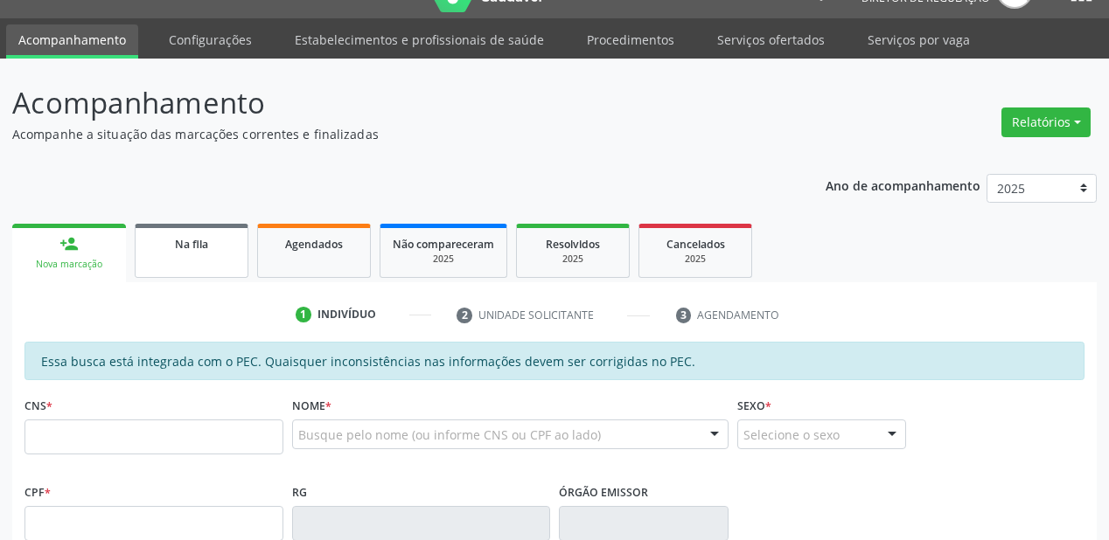
click at [196, 248] on span "Na fila" at bounding box center [191, 244] width 33 height 15
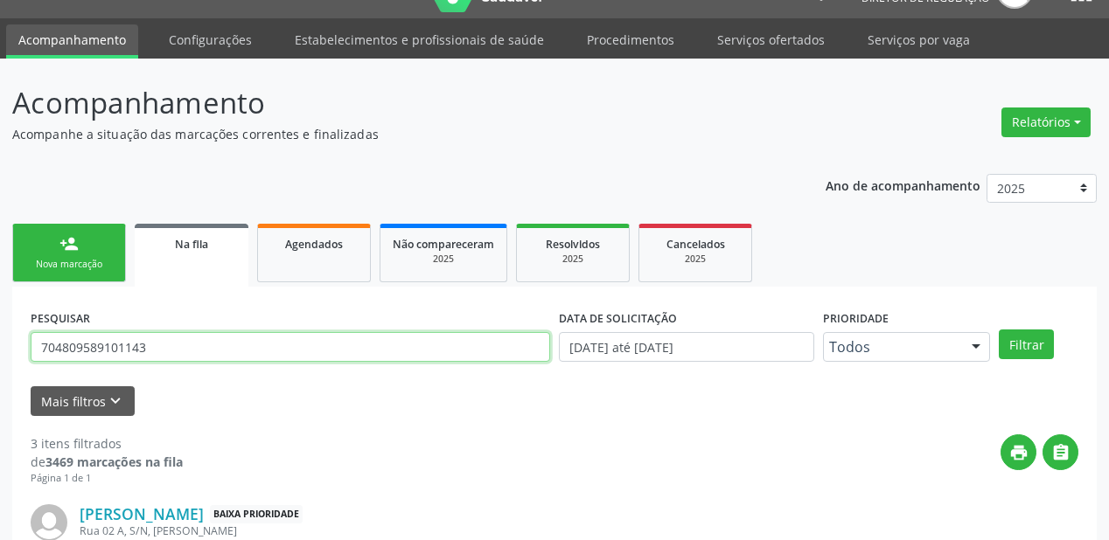
click at [170, 350] on input "704809589101143" at bounding box center [290, 347] width 519 height 30
type input "7"
type input "704801539930246"
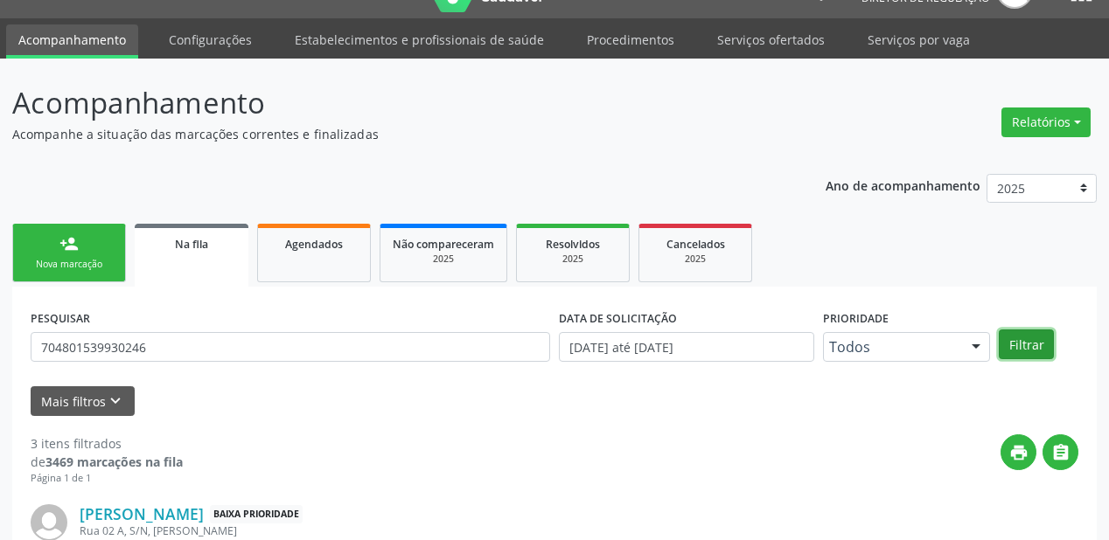
click at [1026, 342] on button "Filtrar" at bounding box center [1025, 345] width 55 height 30
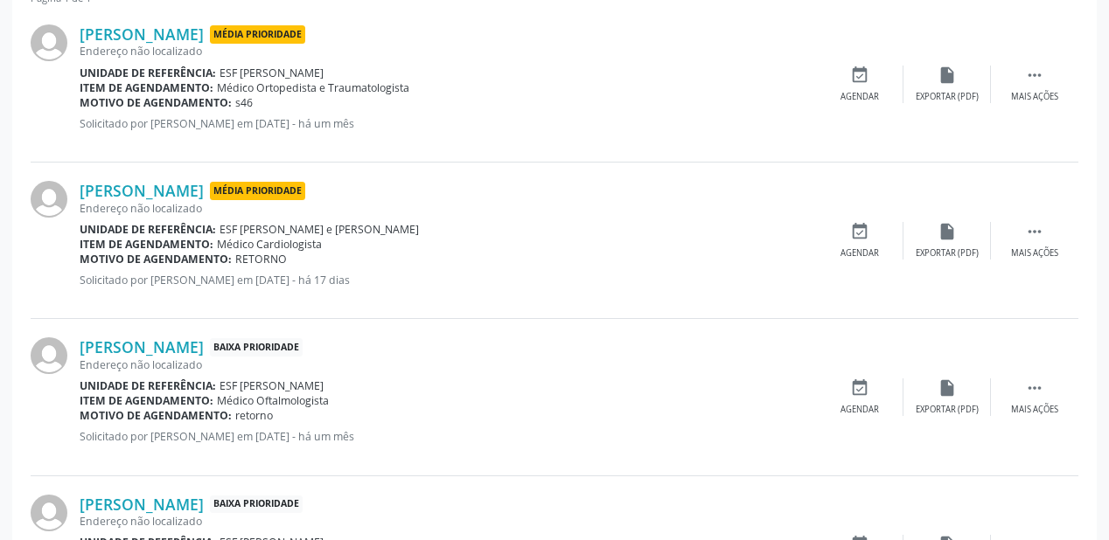
scroll to position [527, 0]
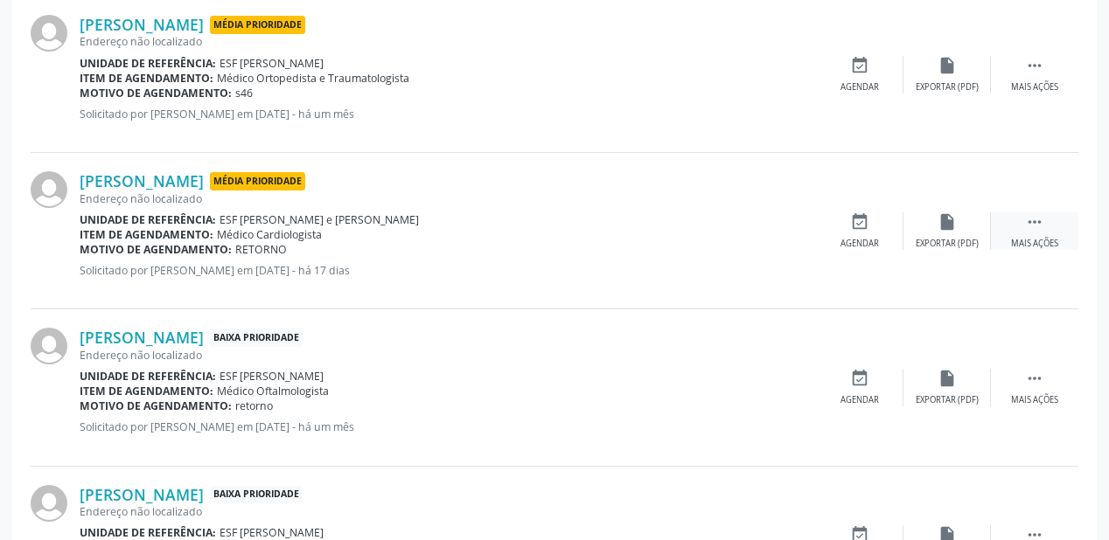
click at [1037, 219] on icon "" at bounding box center [1034, 221] width 19 height 19
click at [574, 231] on div "event_available Agendar" at bounding box center [596, 231] width 87 height 38
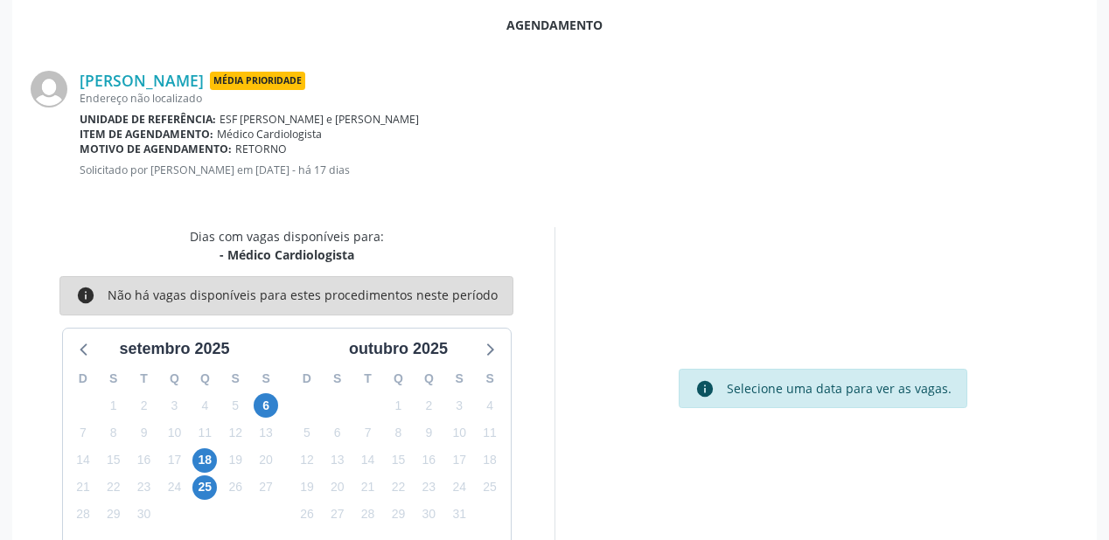
scroll to position [368, 0]
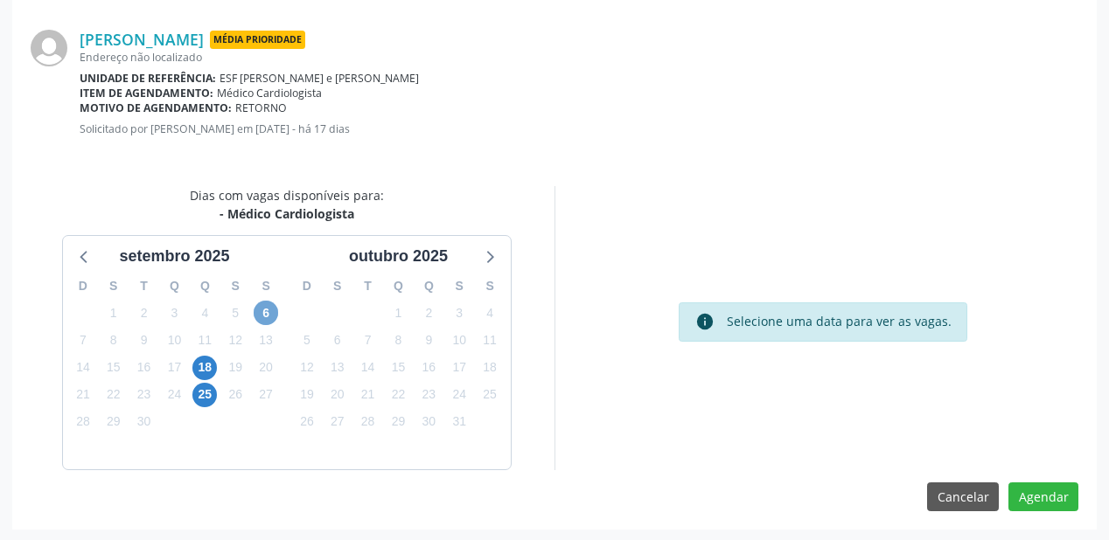
click at [256, 311] on span "6" at bounding box center [266, 313] width 24 height 24
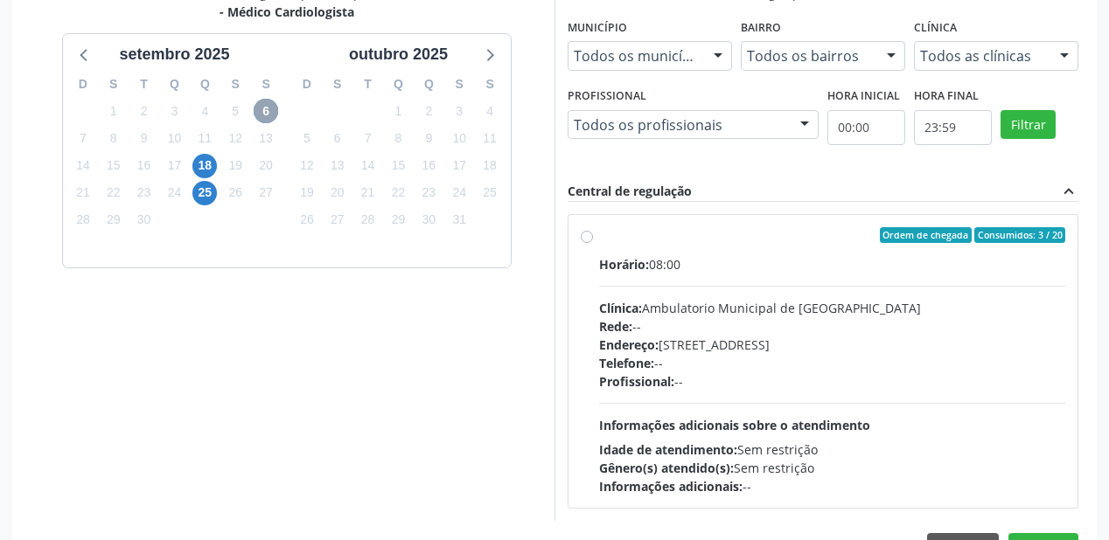
scroll to position [620, 0]
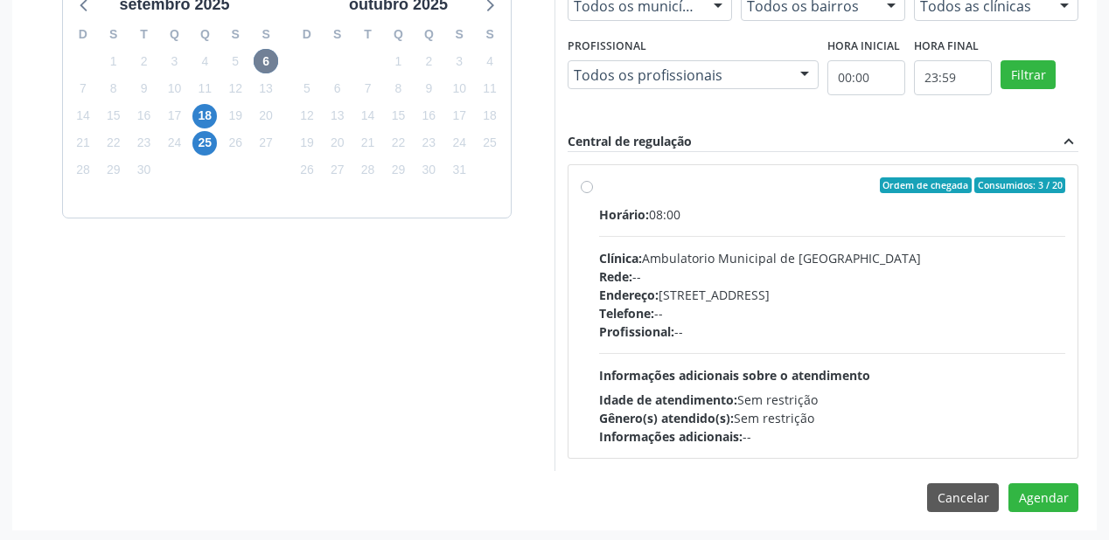
click at [747, 368] on span "Informações adicionais sobre o atendimento" at bounding box center [734, 375] width 271 height 17
click at [593, 193] on input "Ordem de chegada Consumidos: 3 / 20 Horário: 08:00 Clínica: Ambulatorio Municip…" at bounding box center [587, 185] width 12 height 16
radio input "true"
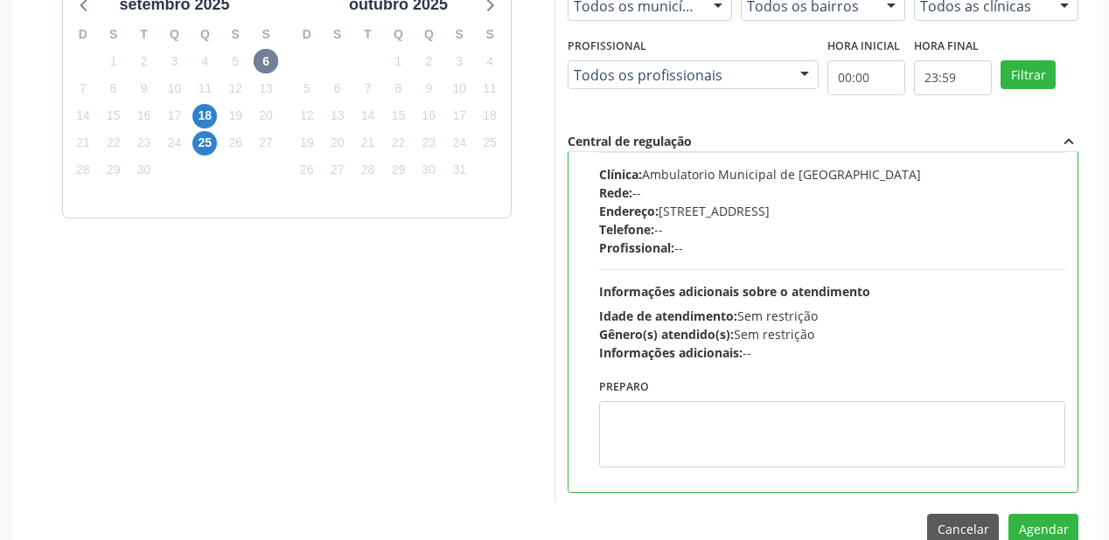
scroll to position [86, 0]
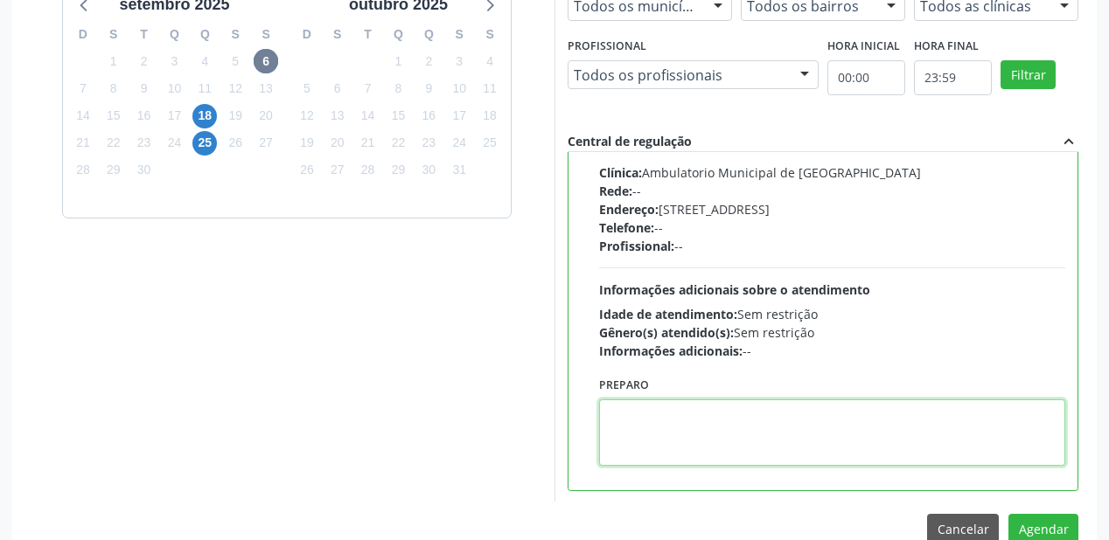
click at [700, 415] on textarea at bounding box center [832, 433] width 466 height 66
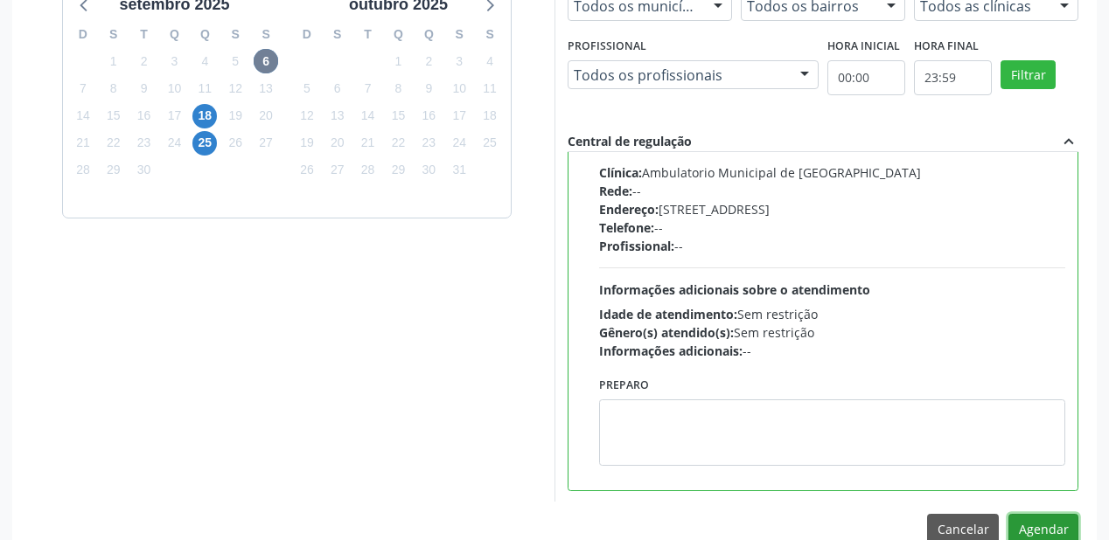
click at [1021, 531] on button "Agendar" at bounding box center [1043, 529] width 70 height 30
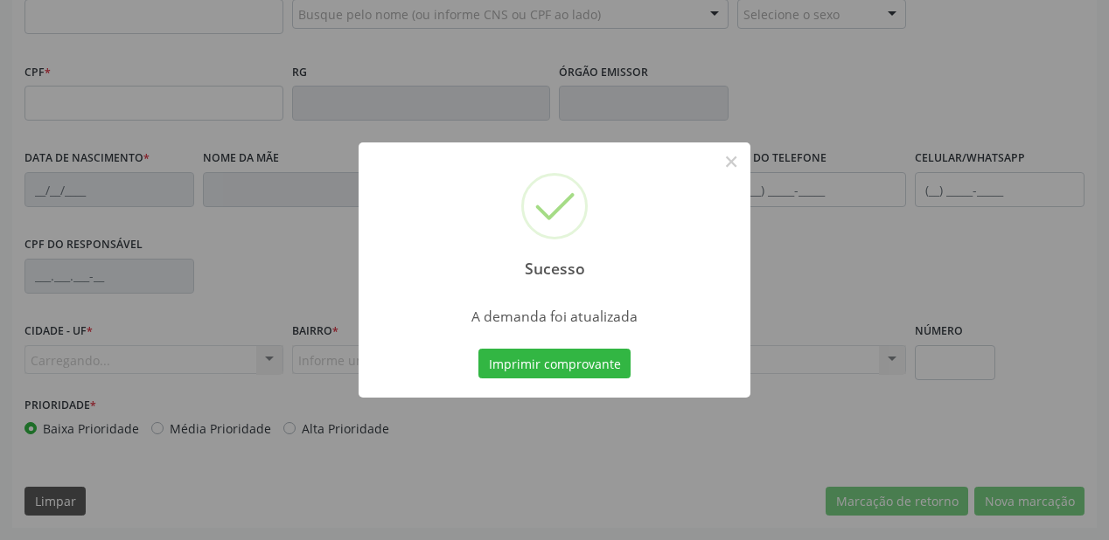
scroll to position [457, 0]
click at [553, 360] on button "Imprimir comprovante" at bounding box center [554, 364] width 152 height 30
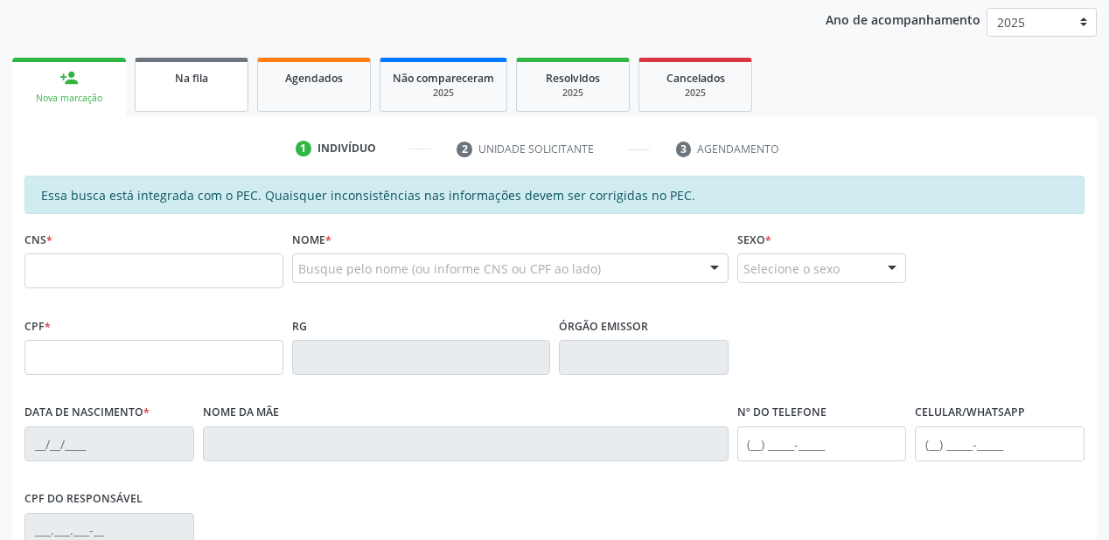
scroll to position [177, 0]
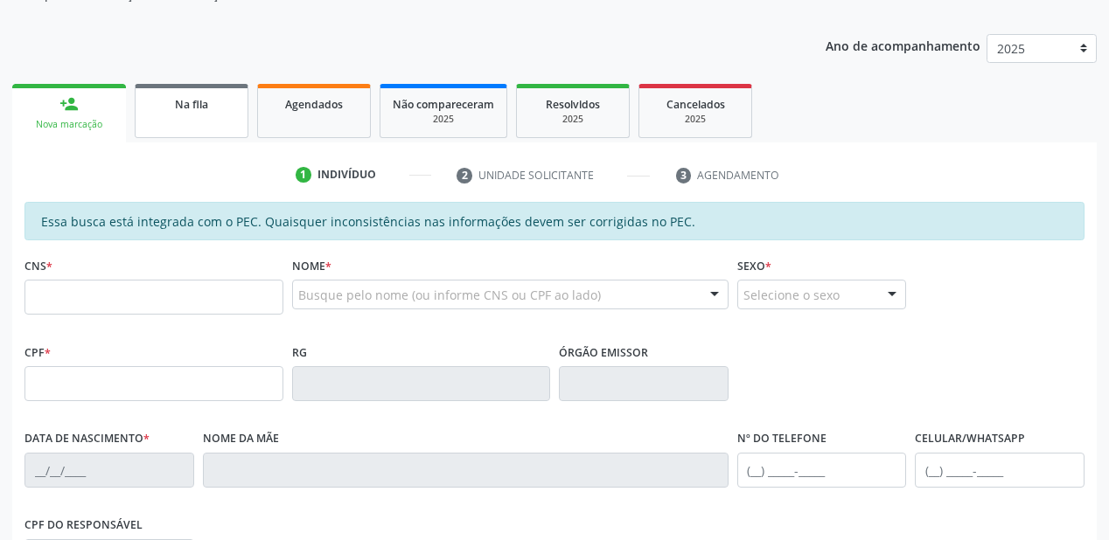
click at [182, 117] on link "Na fila" at bounding box center [192, 111] width 114 height 54
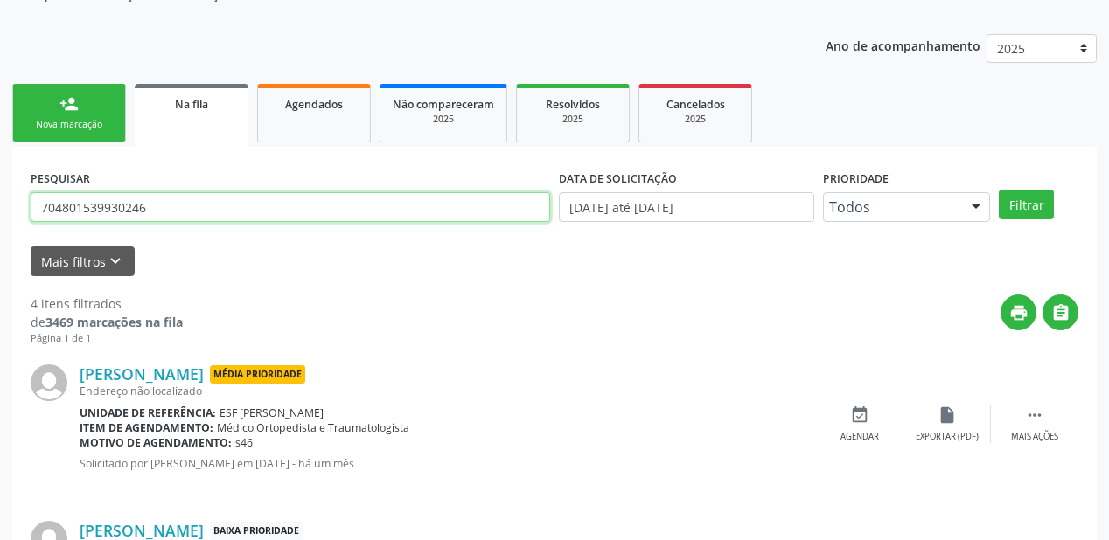
click at [156, 214] on input "704801539930246" at bounding box center [290, 207] width 519 height 30
type input "7"
type input "702606230836446"
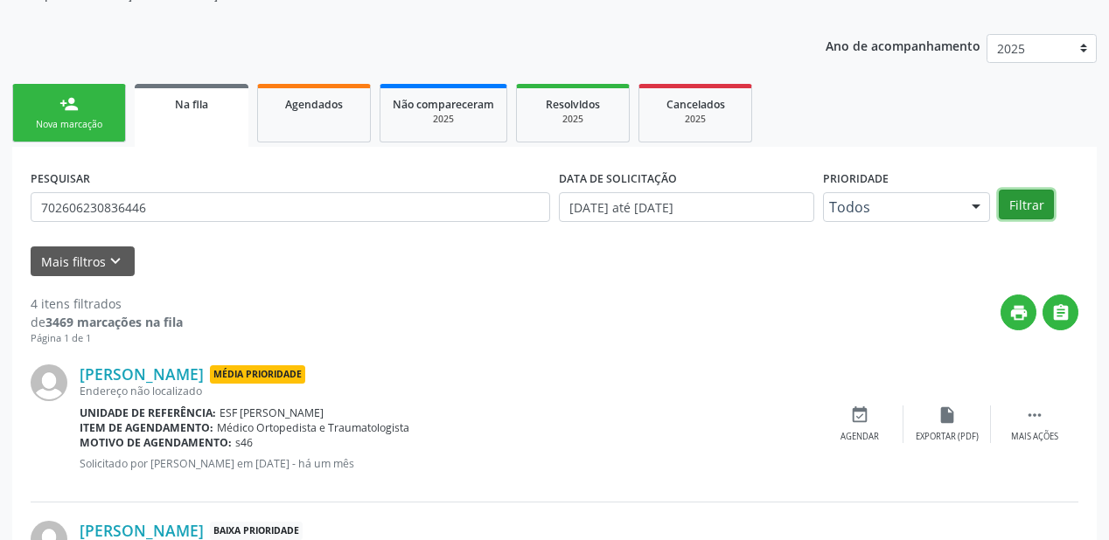
click at [1019, 198] on button "Filtrar" at bounding box center [1025, 205] width 55 height 30
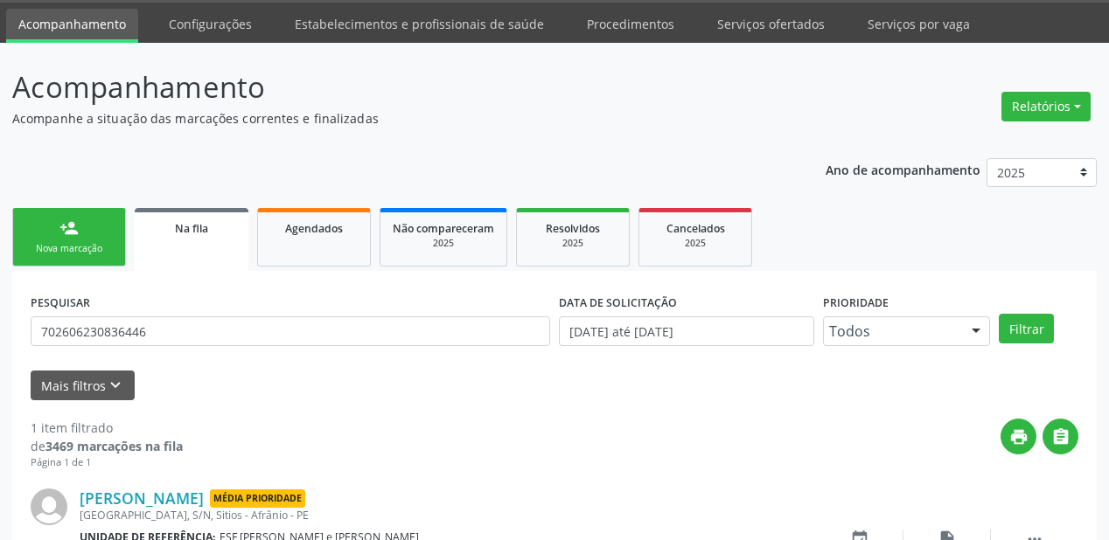
scroll to position [168, 0]
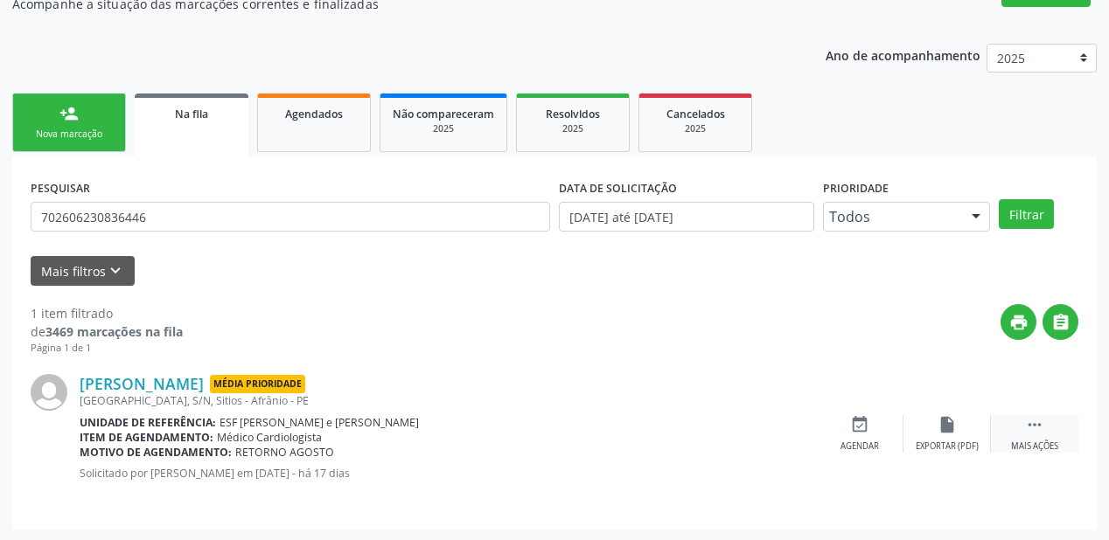
click at [1031, 417] on icon "" at bounding box center [1034, 424] width 19 height 19
click at [616, 430] on div "event_available Agendar" at bounding box center [596, 434] width 87 height 38
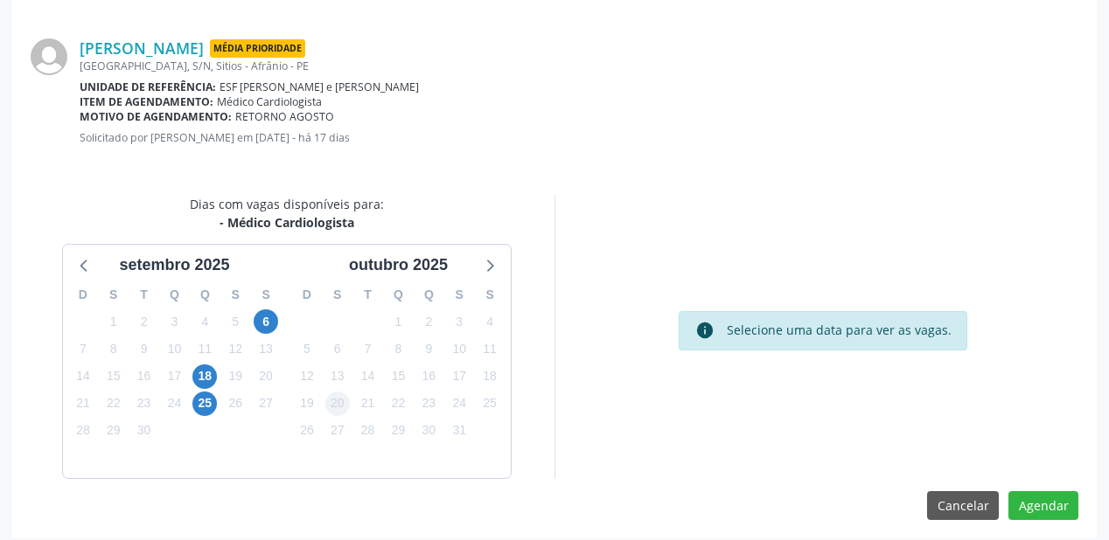
scroll to position [368, 0]
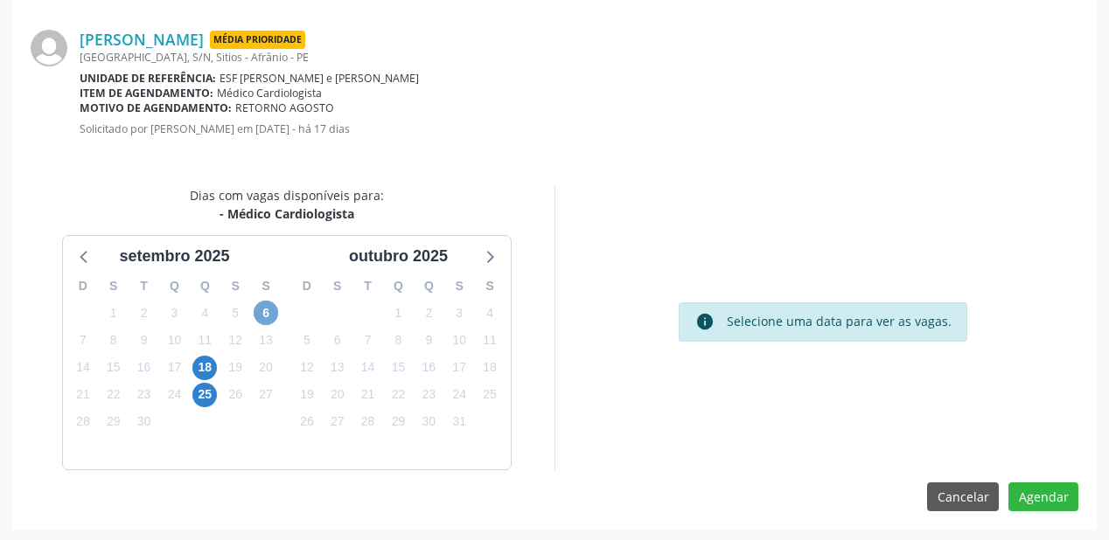
click at [268, 307] on span "6" at bounding box center [266, 313] width 24 height 24
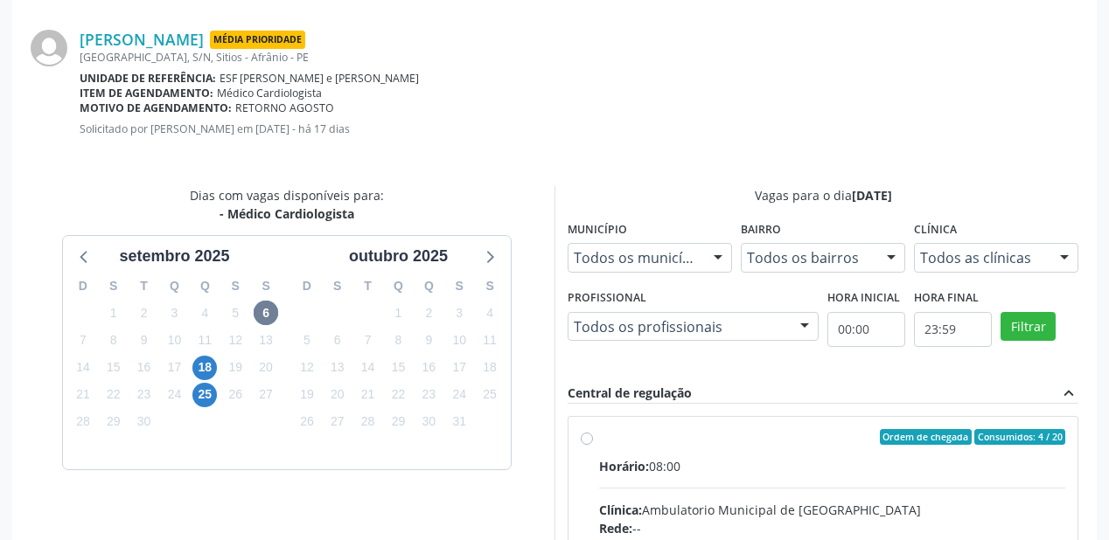
click at [887, 461] on div "Horário: 08:00" at bounding box center [832, 466] width 466 height 18
click at [593, 445] on input "Ordem de chegada Consumidos: 4 / 20 Horário: 08:00 Clínica: Ambulatorio Municip…" at bounding box center [587, 437] width 12 height 16
radio input "true"
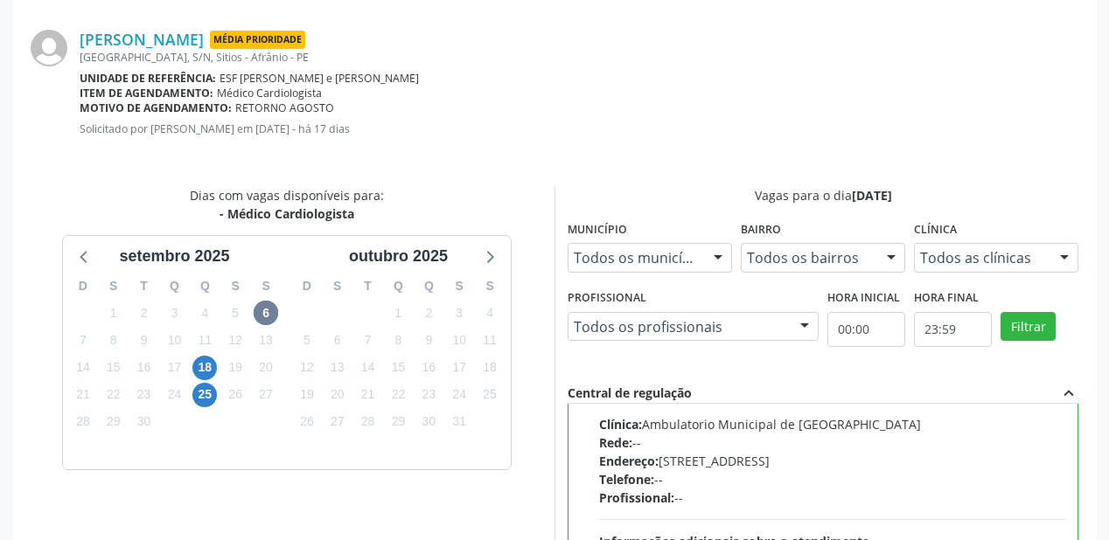
scroll to position [648, 0]
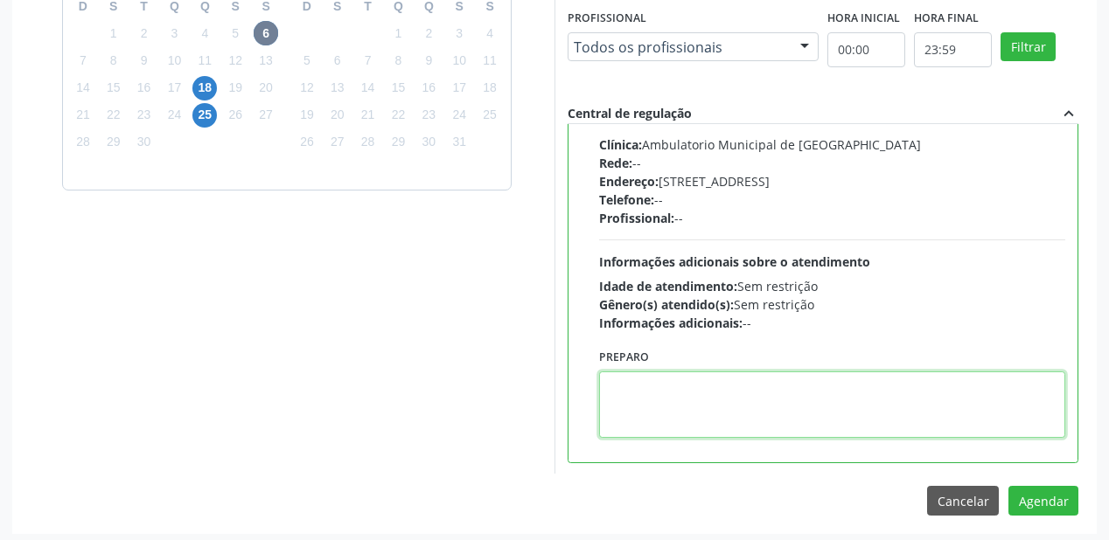
click at [774, 397] on textarea at bounding box center [832, 405] width 466 height 66
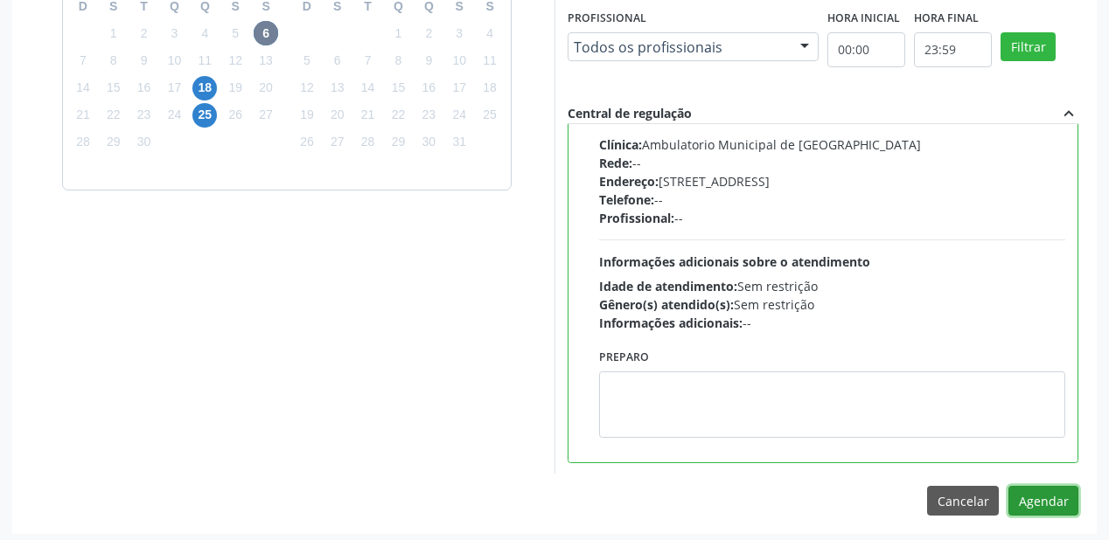
click at [1051, 495] on button "Agendar" at bounding box center [1043, 501] width 70 height 30
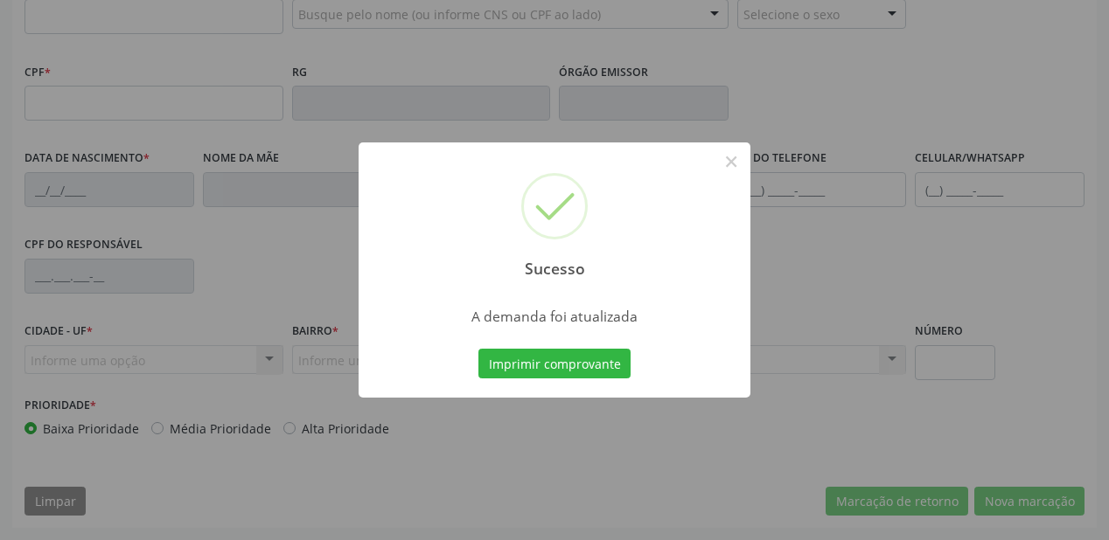
scroll to position [457, 0]
click at [565, 365] on button "Imprimir comprovante" at bounding box center [554, 364] width 152 height 30
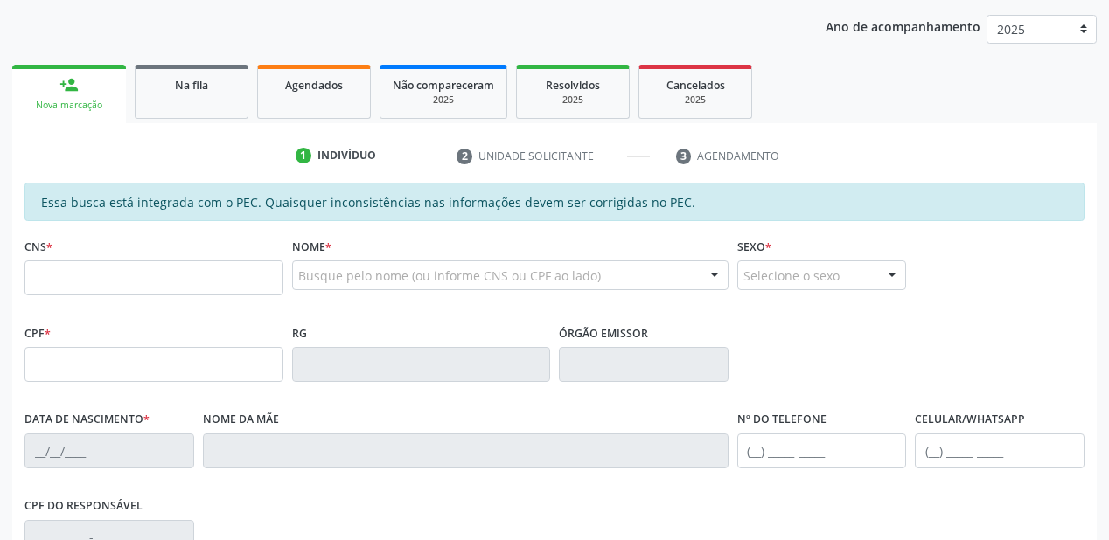
scroll to position [177, 0]
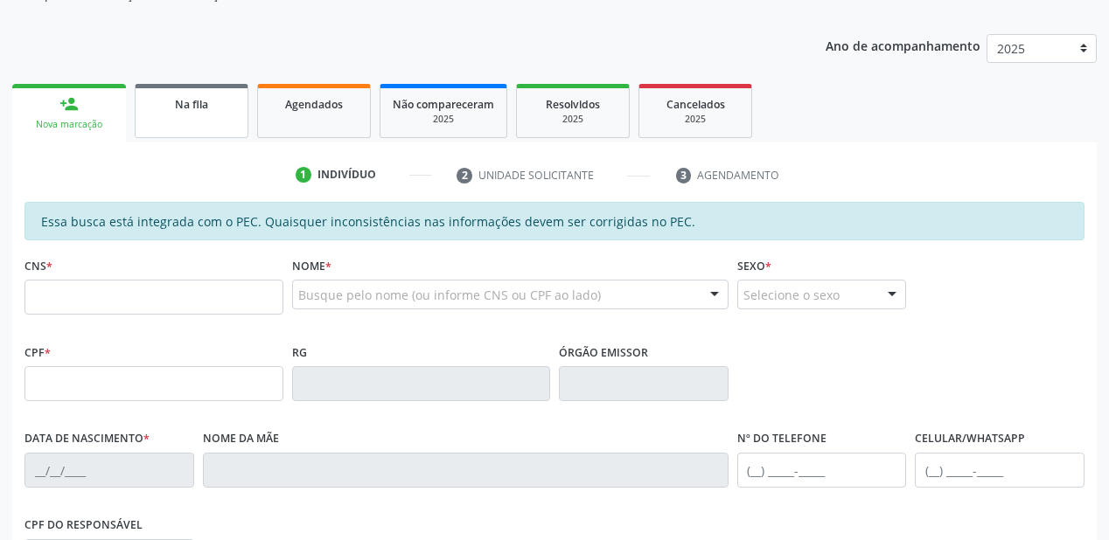
click at [182, 111] on div "Na fila" at bounding box center [191, 103] width 87 height 18
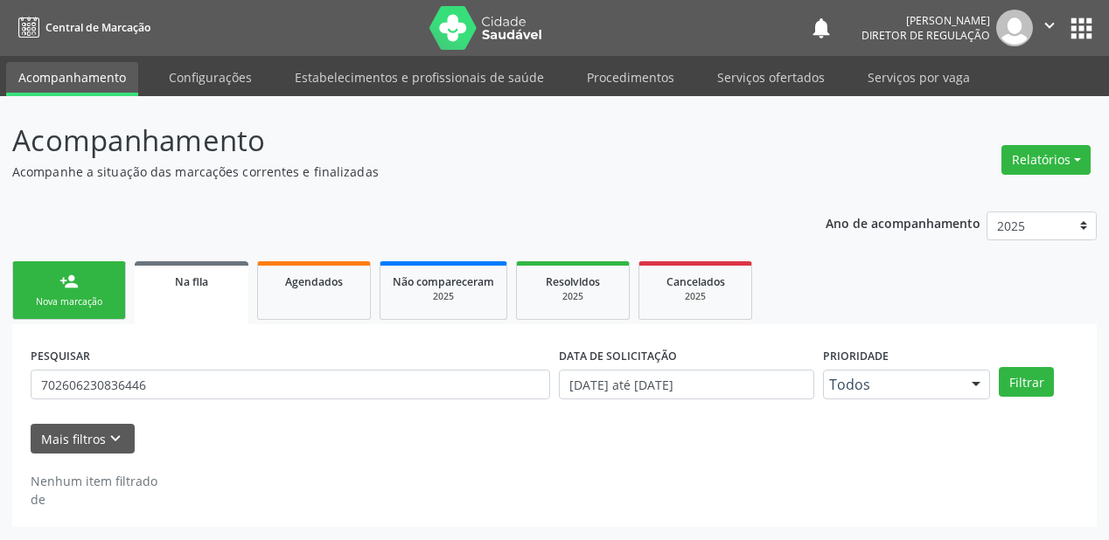
scroll to position [0, 0]
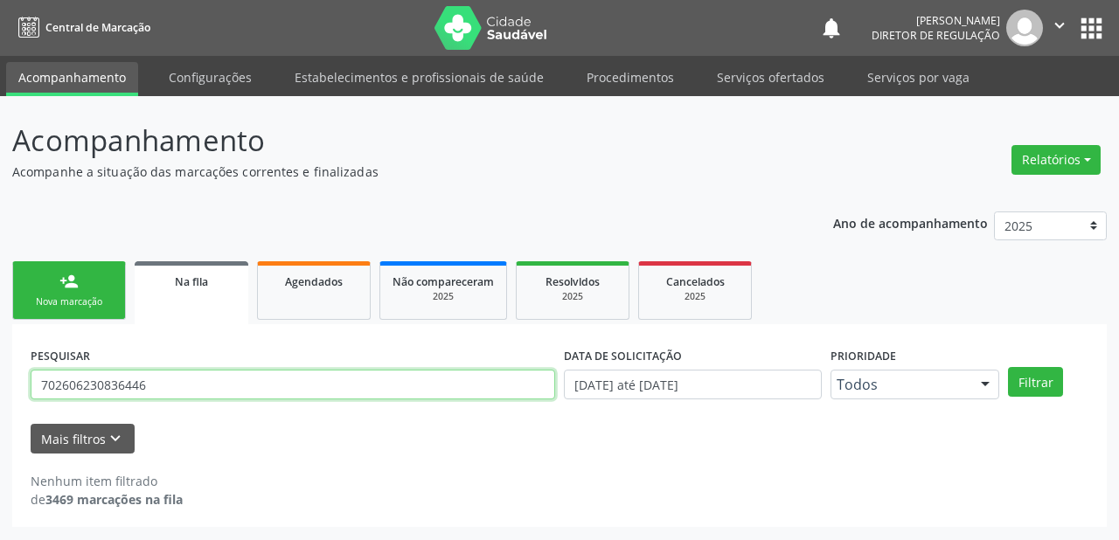
click at [150, 385] on input "702606230836446" at bounding box center [293, 385] width 525 height 30
type input "7"
type input "709207226482335"
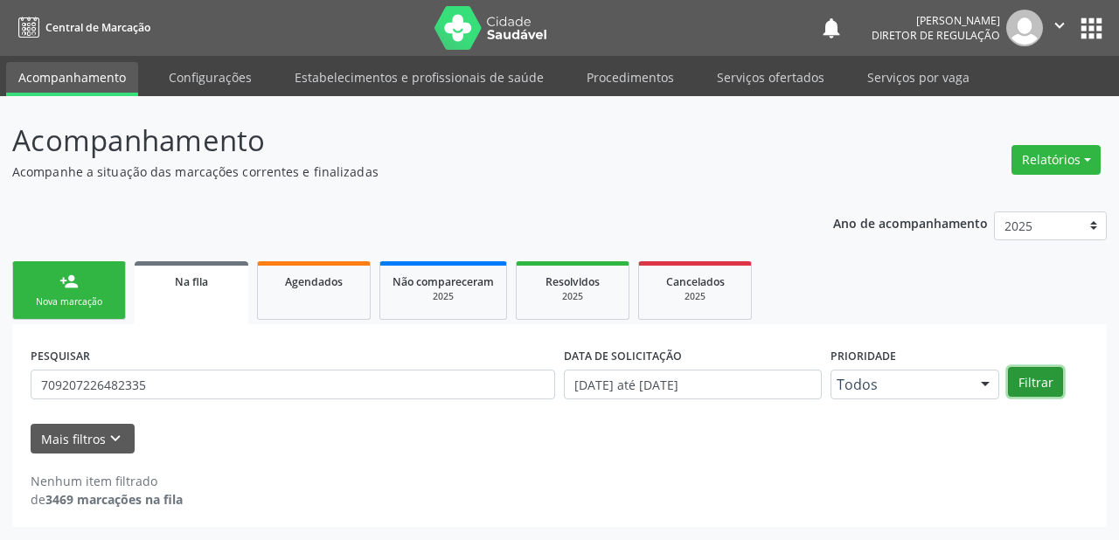
click at [1040, 383] on button "Filtrar" at bounding box center [1035, 382] width 55 height 30
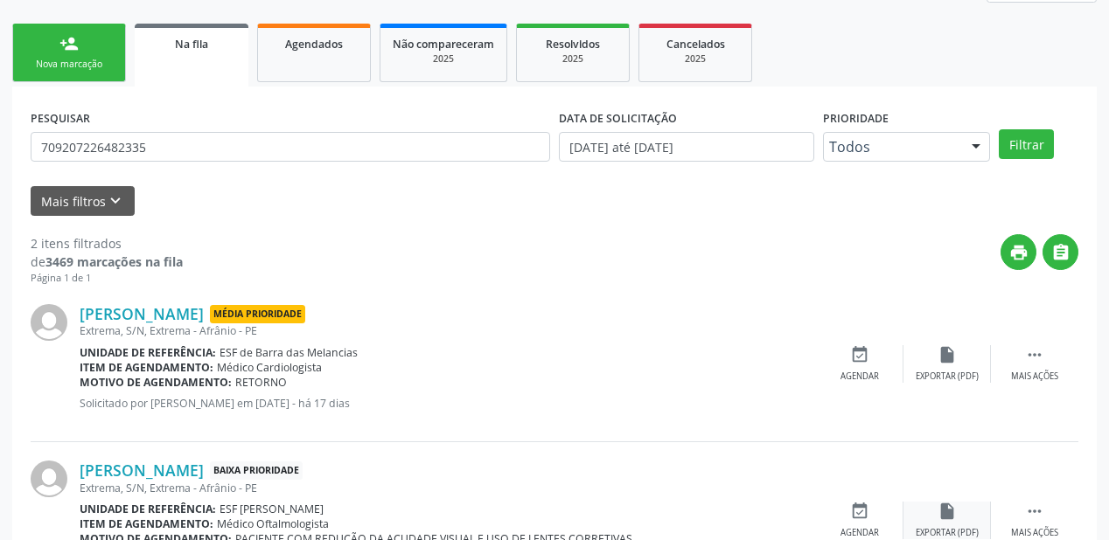
scroll to position [324, 0]
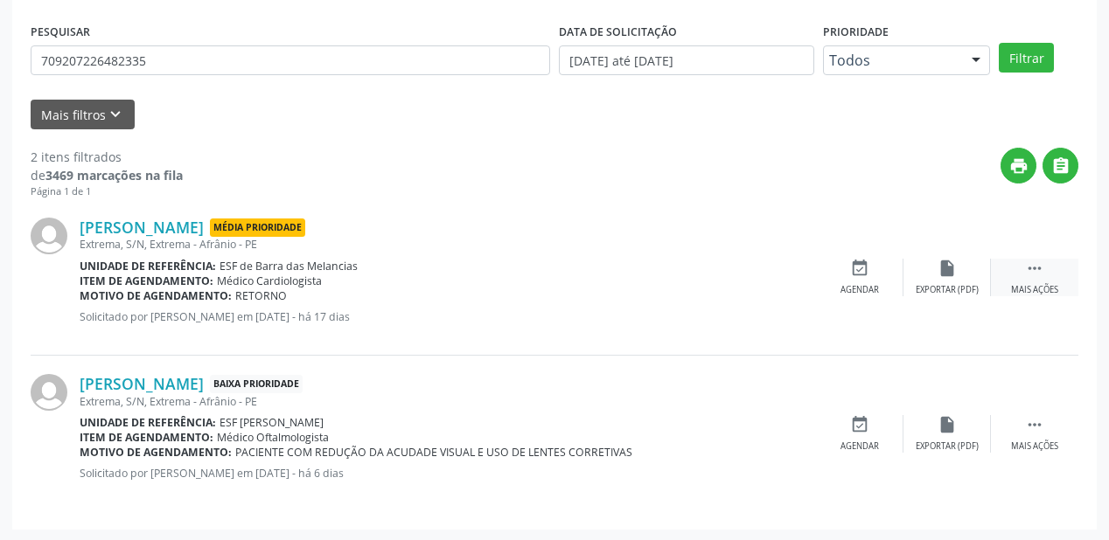
click at [1036, 268] on icon "" at bounding box center [1034, 268] width 19 height 19
click at [609, 290] on div "Agendar" at bounding box center [597, 290] width 38 height 12
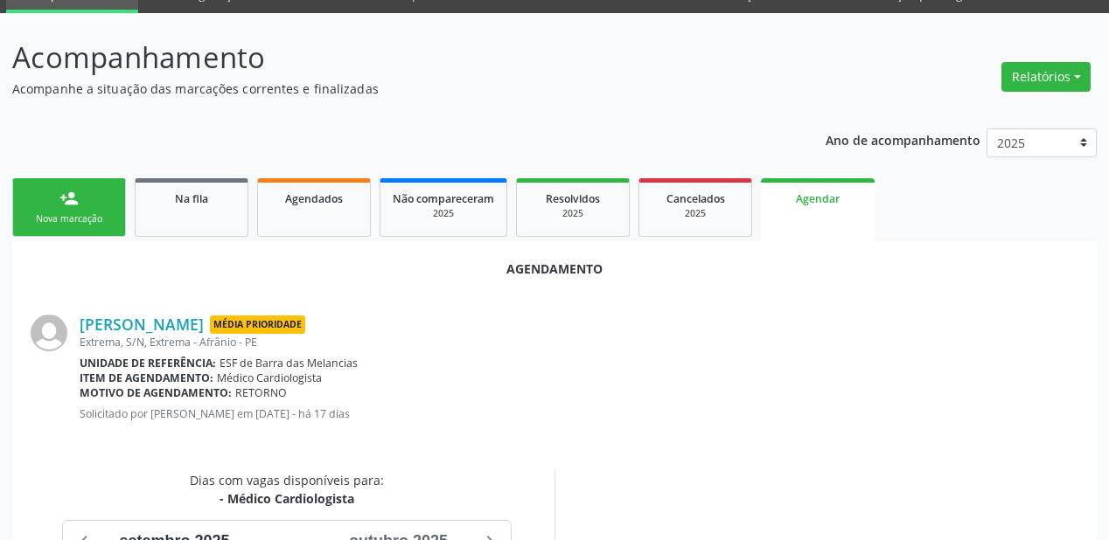
scroll to position [210, 0]
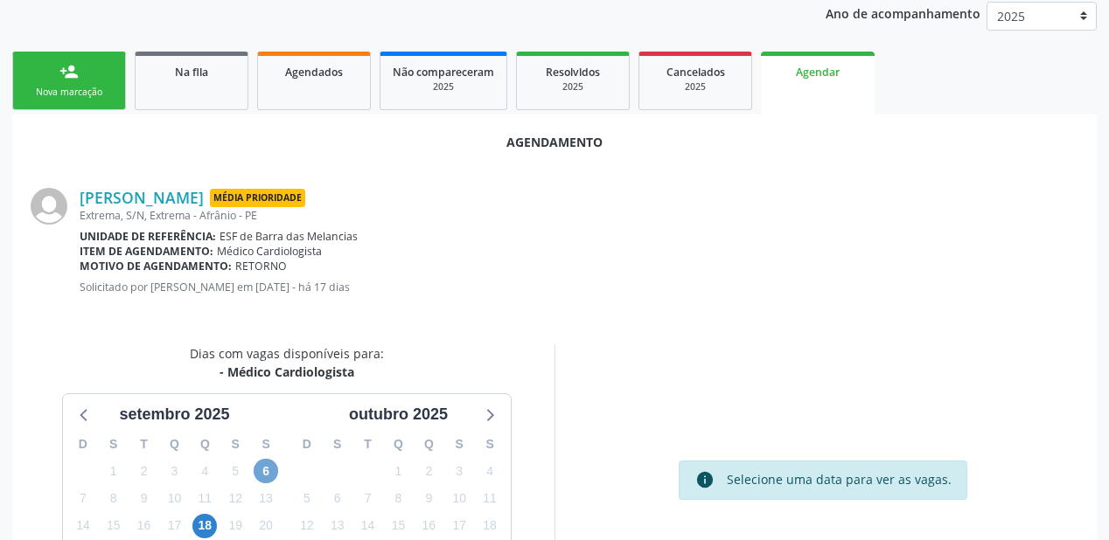
click at [259, 470] on span "6" at bounding box center [266, 471] width 24 height 24
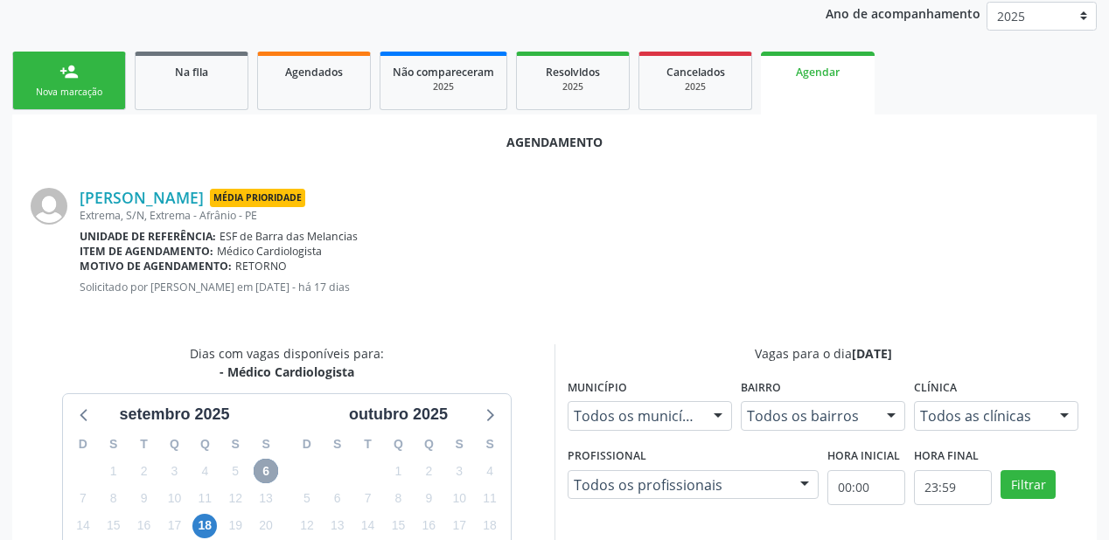
scroll to position [490, 0]
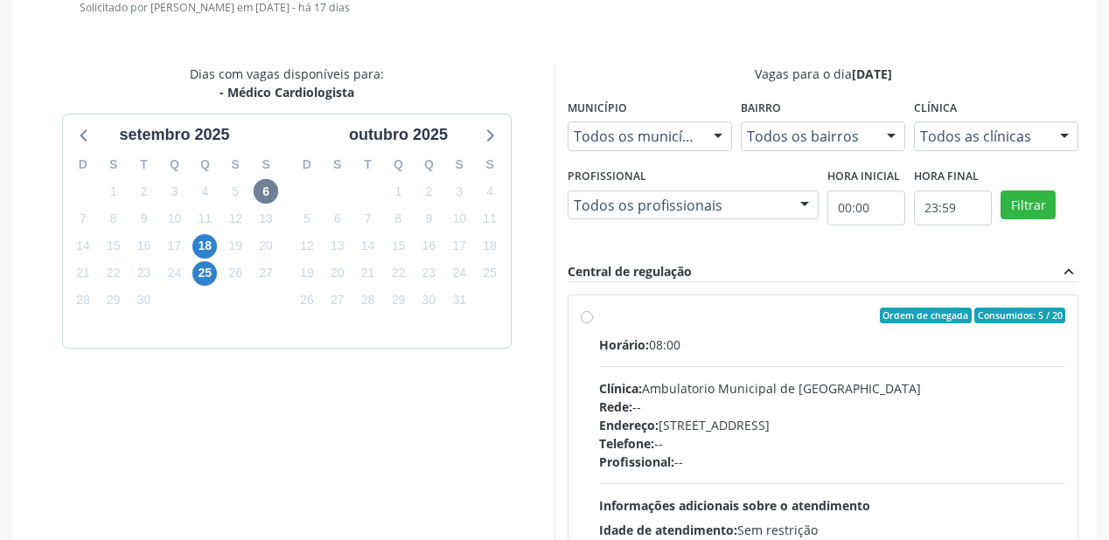
click at [714, 400] on div "Rede: --" at bounding box center [832, 407] width 466 height 18
click at [593, 324] on input "Ordem de chegada Consumidos: 5 / 20 Horário: 08:00 Clínica: Ambulatorio Municip…" at bounding box center [587, 316] width 12 height 16
radio input "true"
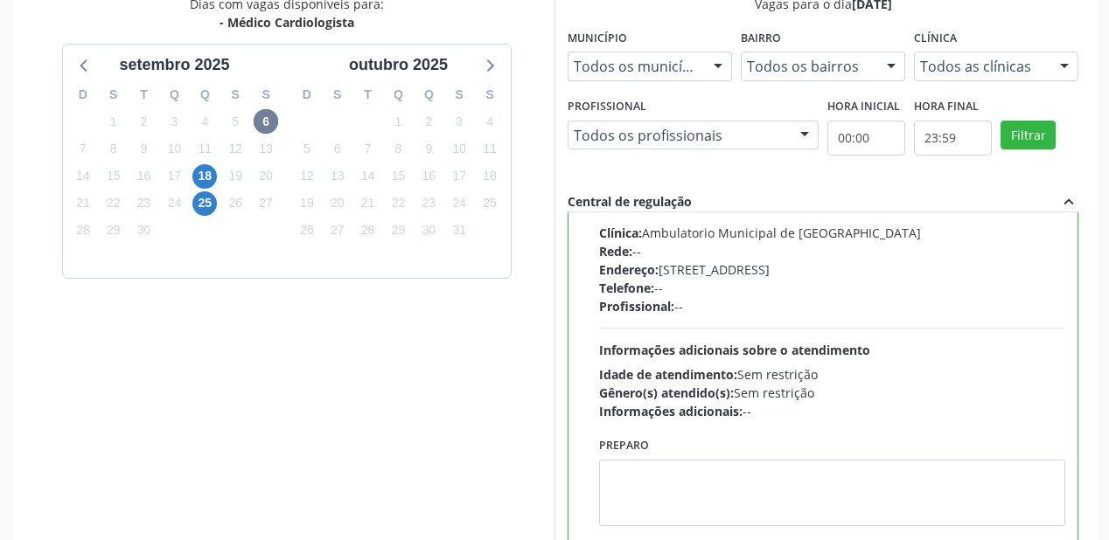
scroll to position [652, 0]
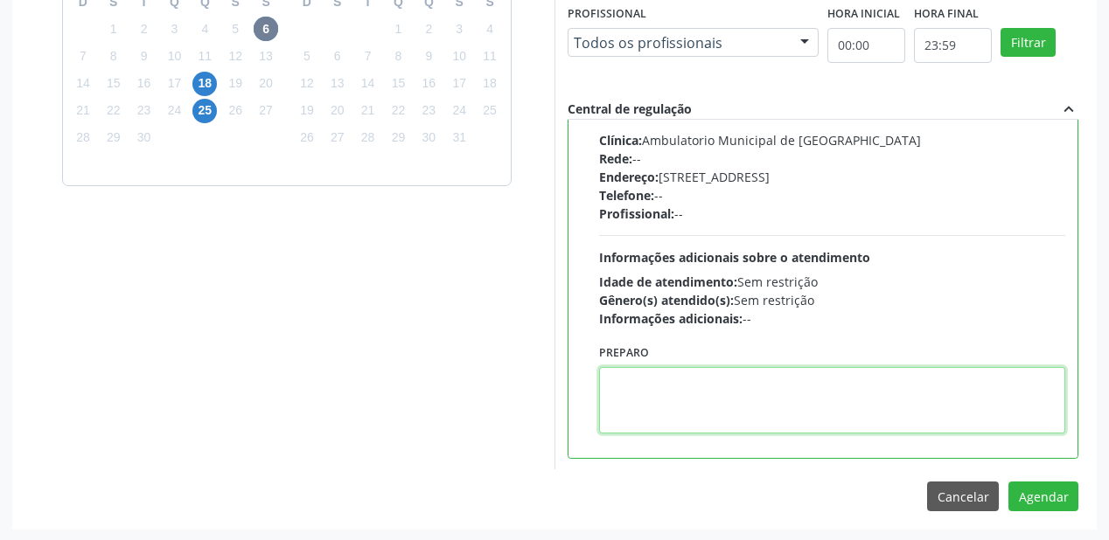
click at [649, 406] on textarea at bounding box center [832, 400] width 466 height 66
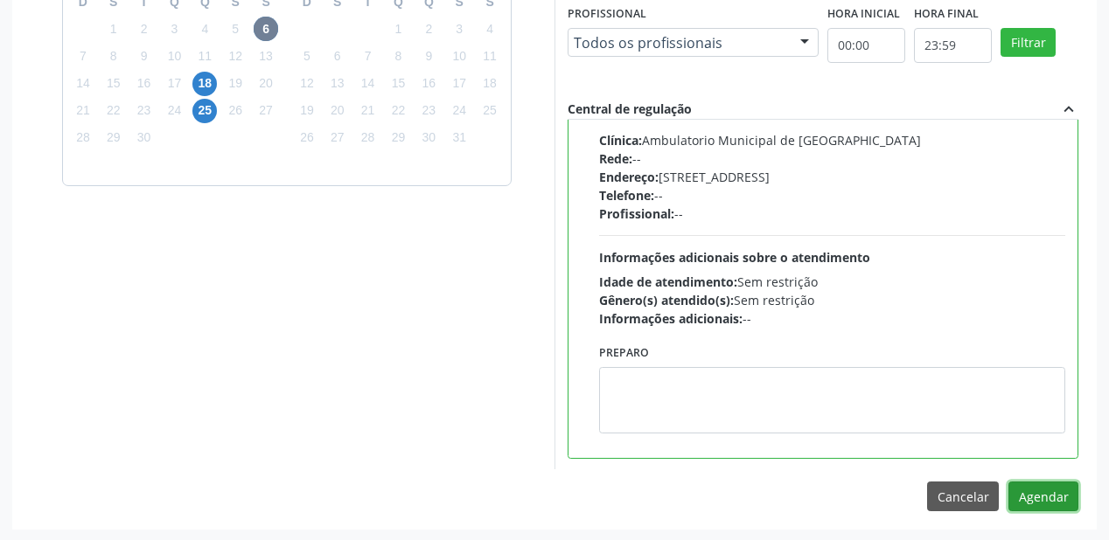
click at [1038, 489] on button "Agendar" at bounding box center [1043, 497] width 70 height 30
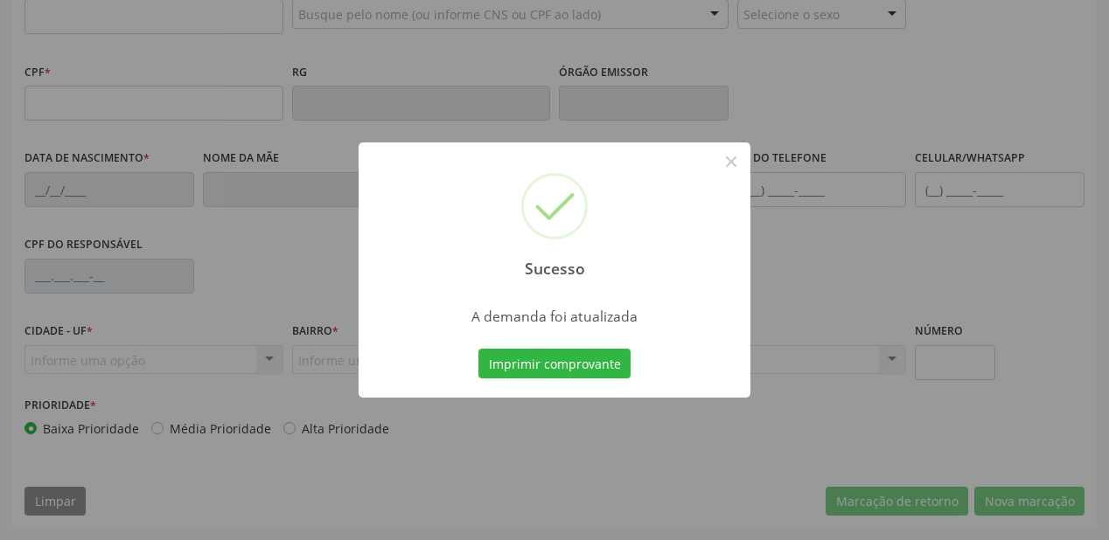
scroll to position [457, 0]
click at [532, 364] on button "Imprimir comprovante" at bounding box center [554, 364] width 152 height 30
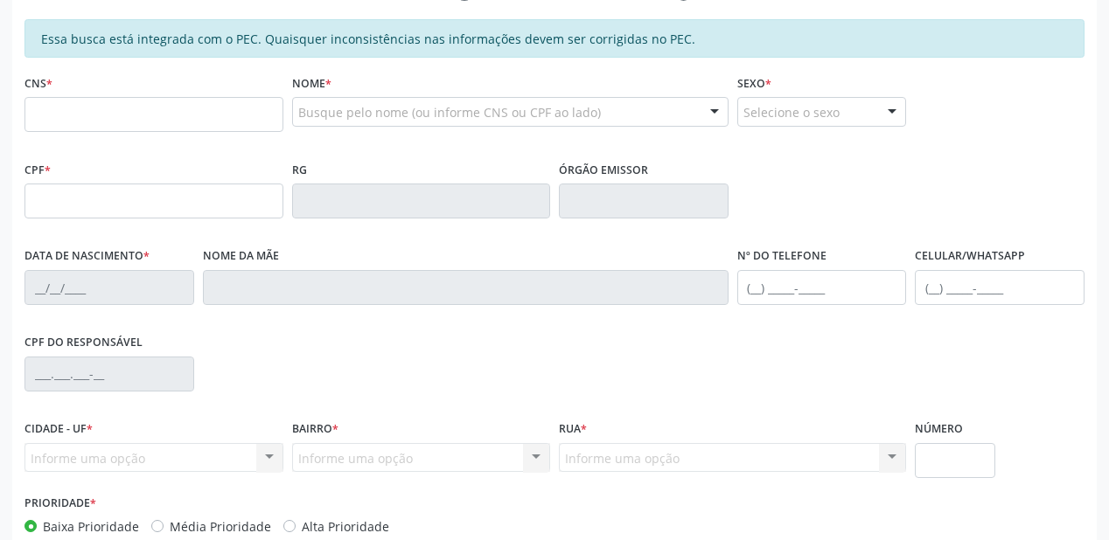
scroll to position [177, 0]
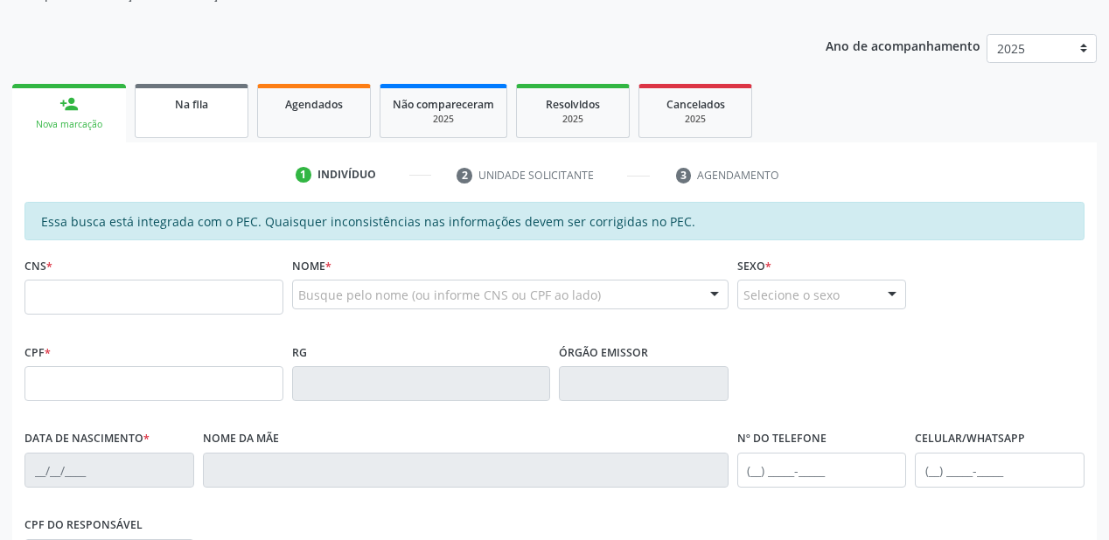
click at [171, 125] on link "Na fila" at bounding box center [192, 111] width 114 height 54
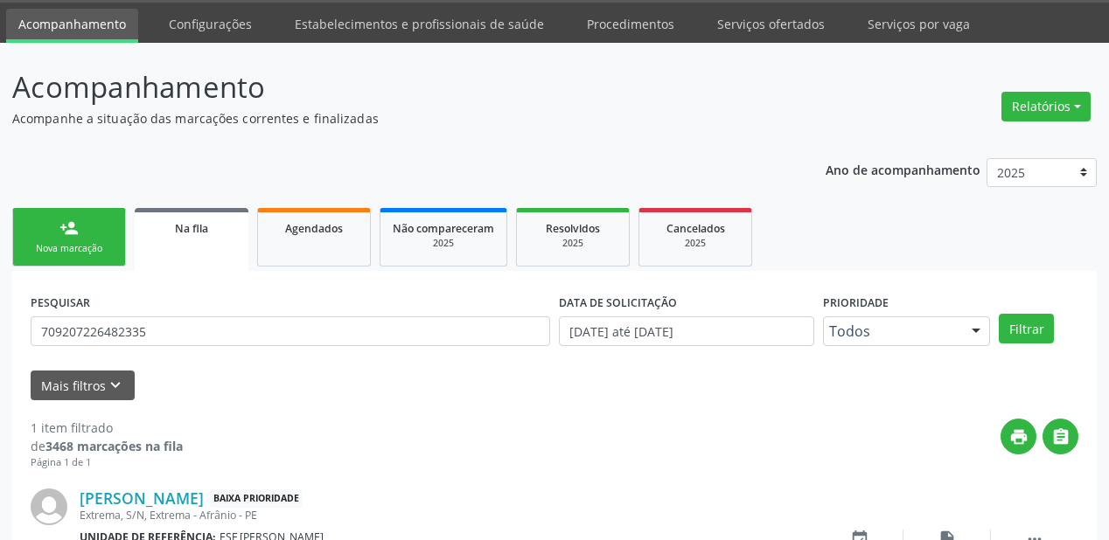
scroll to position [168, 0]
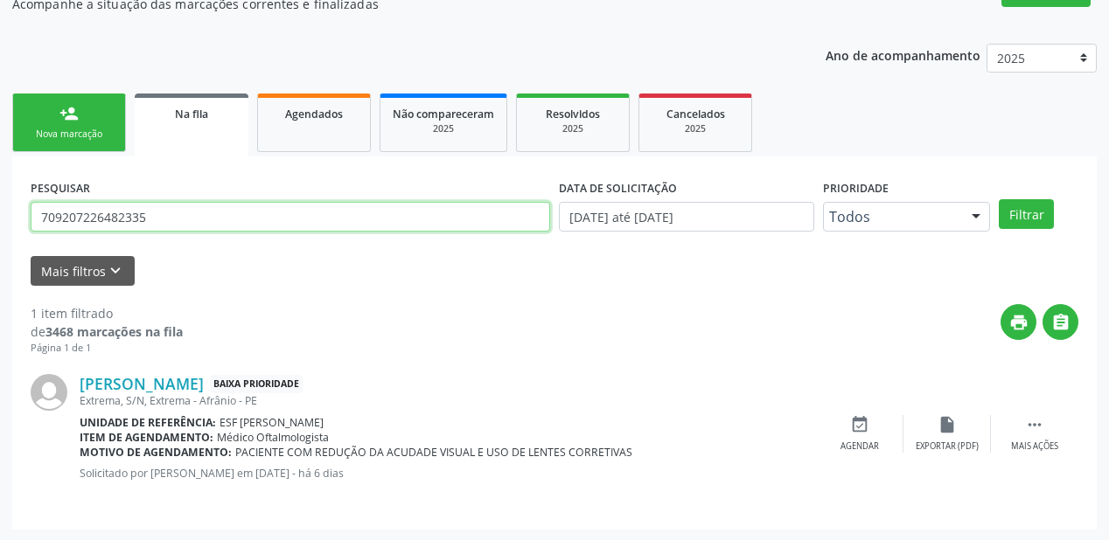
click at [163, 217] on input "709207226482335" at bounding box center [290, 217] width 519 height 30
type input "7"
type input "700004069608103"
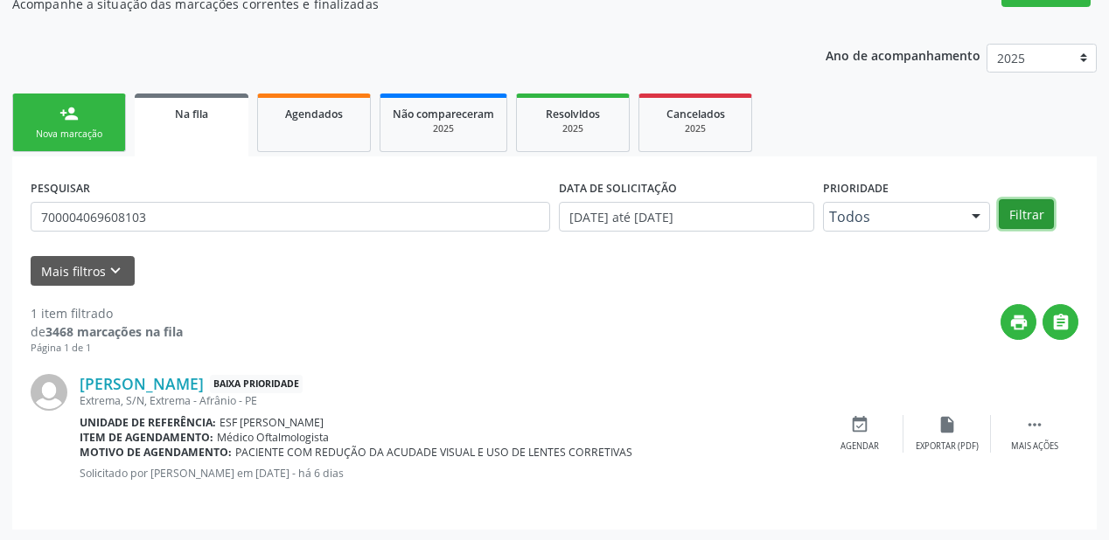
click at [1027, 213] on button "Filtrar" at bounding box center [1025, 214] width 55 height 30
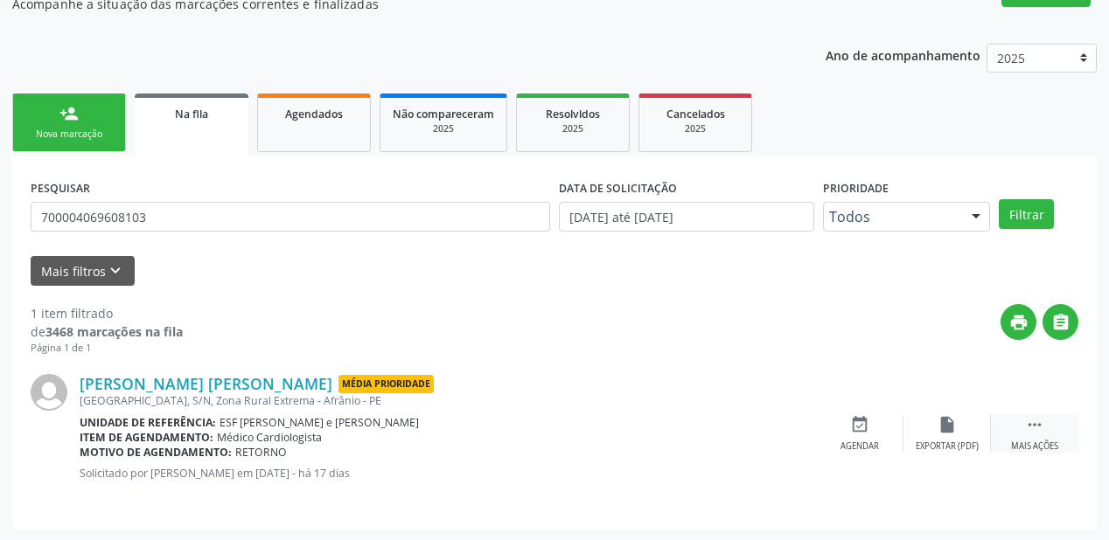
click at [1031, 420] on icon "" at bounding box center [1034, 424] width 19 height 19
click at [621, 434] on div "event_available Agendar" at bounding box center [596, 434] width 87 height 38
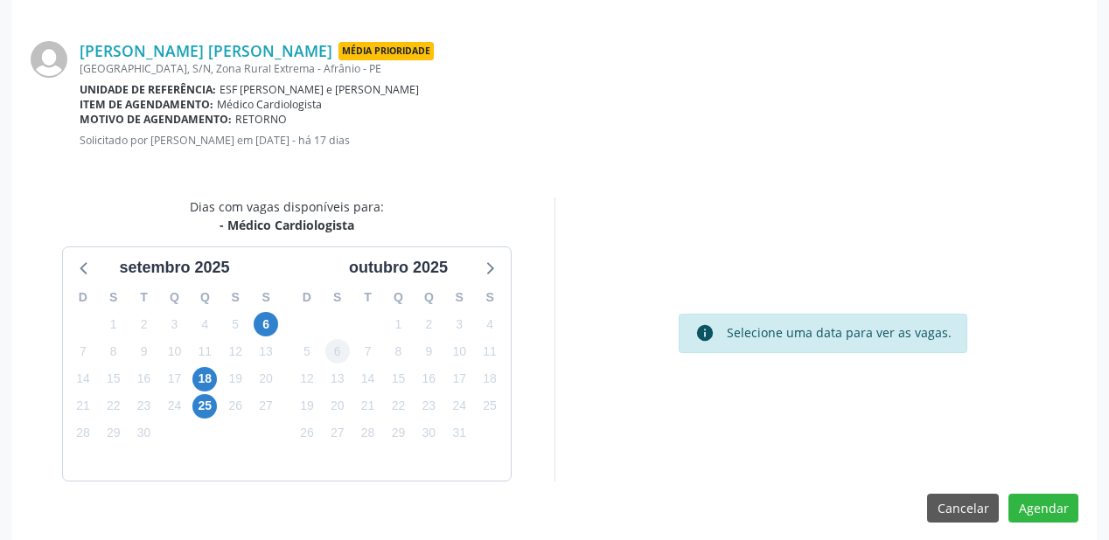
scroll to position [368, 0]
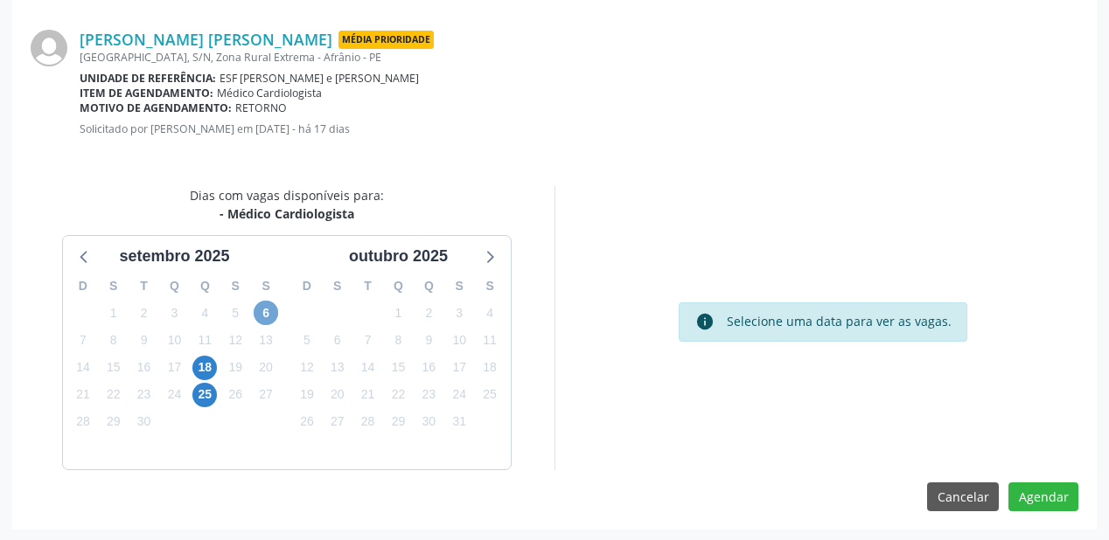
click at [266, 317] on span "6" at bounding box center [266, 313] width 24 height 24
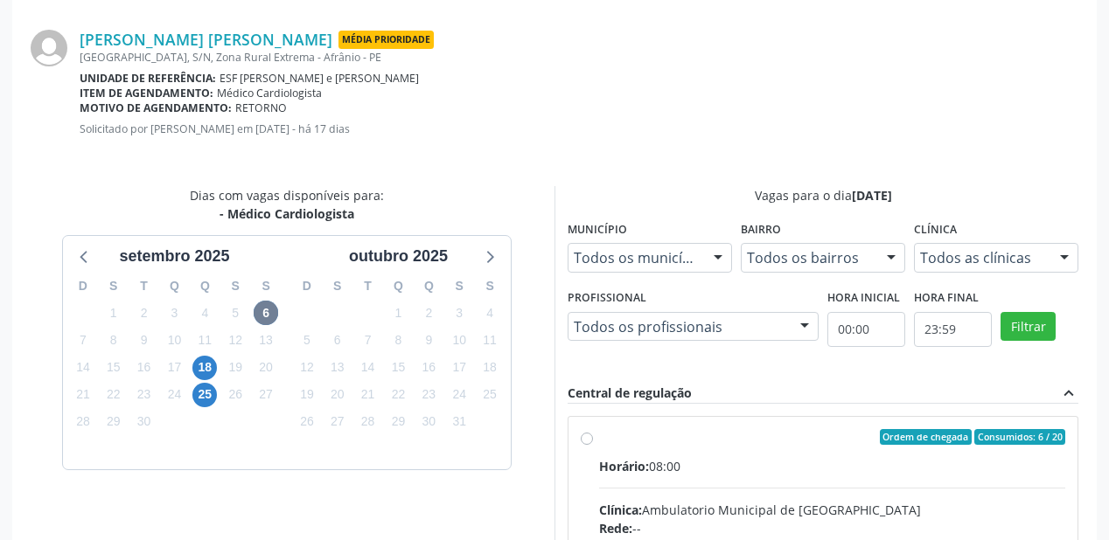
click at [822, 472] on div "Horário: 08:00" at bounding box center [832, 466] width 466 height 18
click at [593, 445] on input "Ordem de chegada Consumidos: 6 / 20 Horário: 08:00 Clínica: Ambulatorio Municip…" at bounding box center [587, 437] width 12 height 16
radio input "true"
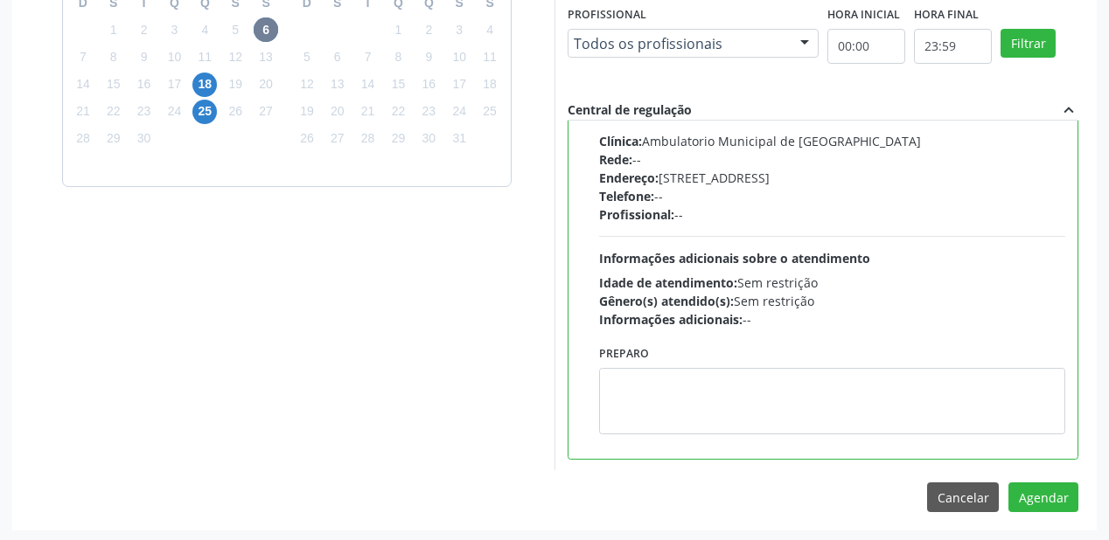
scroll to position [652, 0]
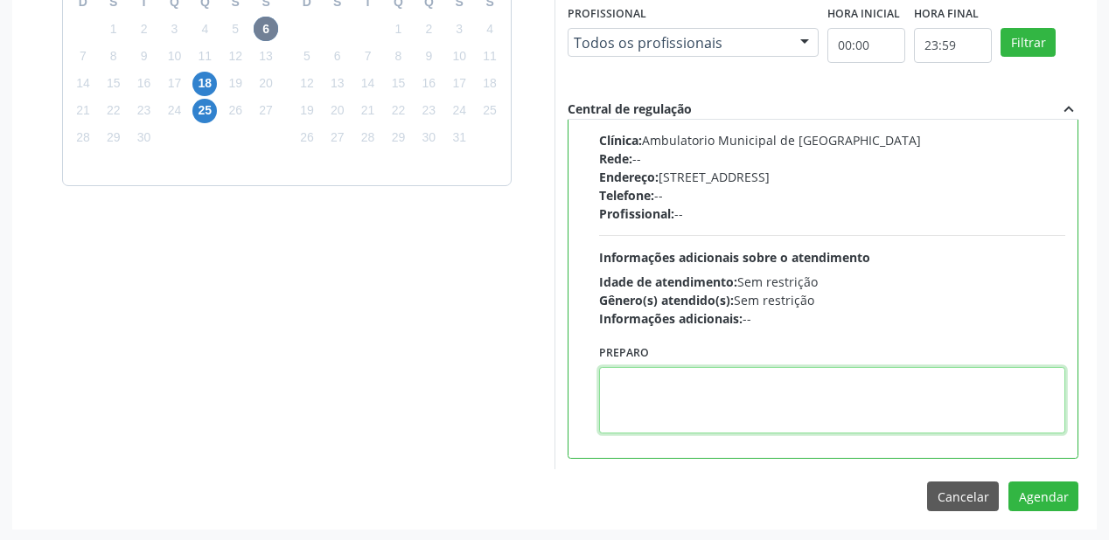
click at [748, 373] on textarea at bounding box center [832, 400] width 466 height 66
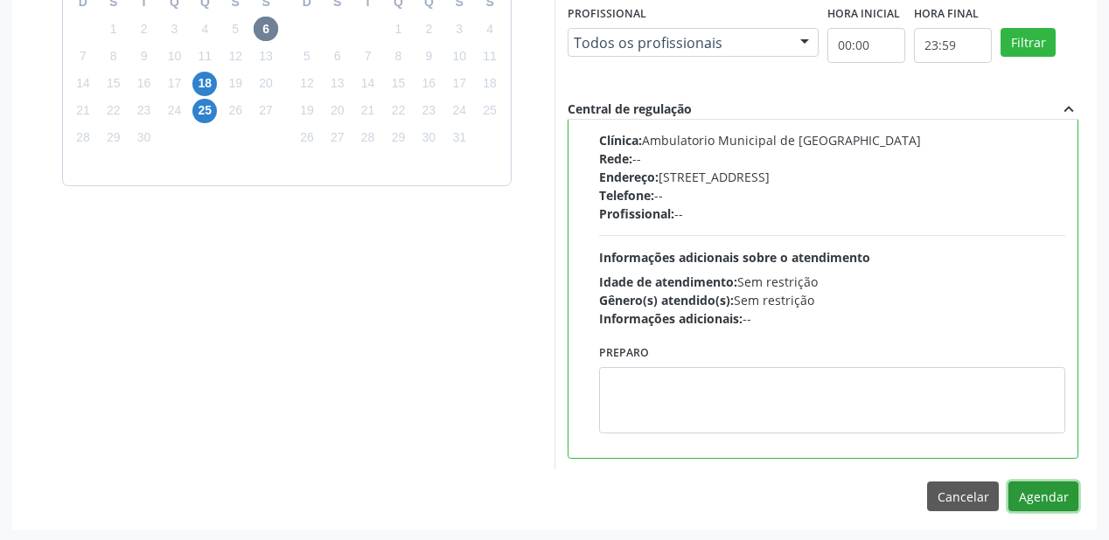
click at [1039, 492] on button "Agendar" at bounding box center [1043, 497] width 70 height 30
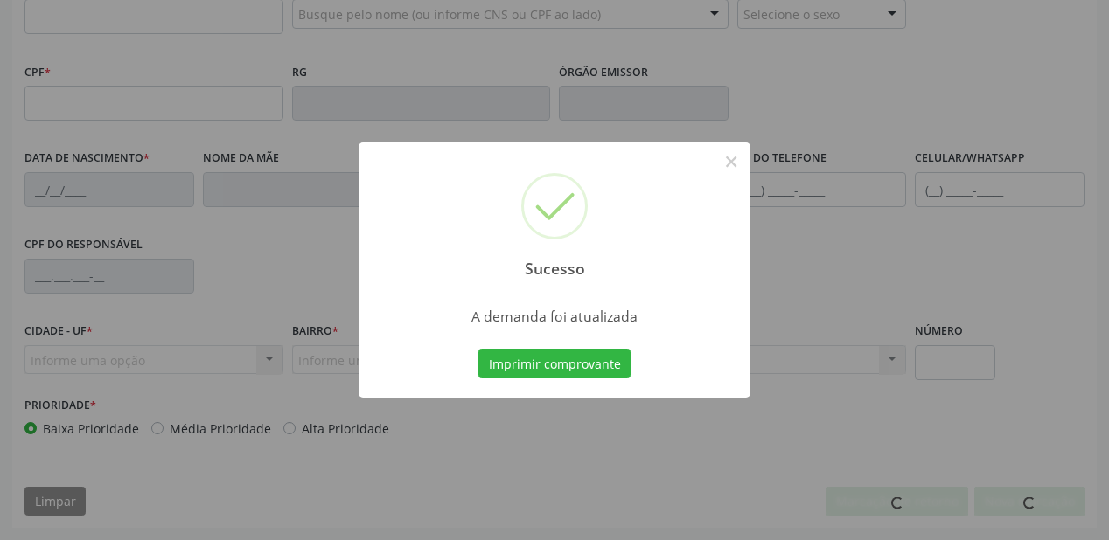
scroll to position [457, 0]
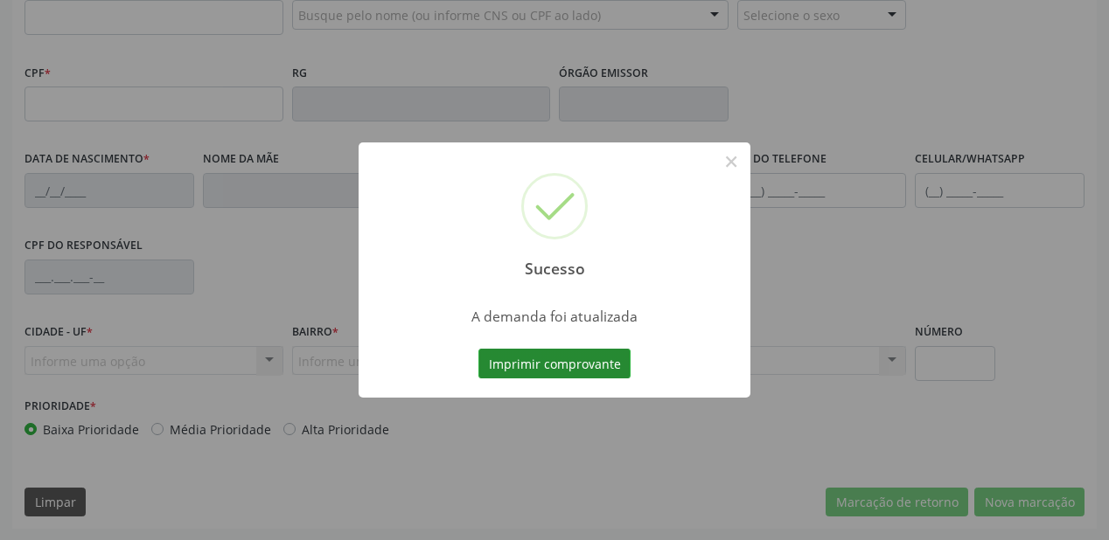
click at [544, 367] on button "Imprimir comprovante" at bounding box center [554, 364] width 152 height 30
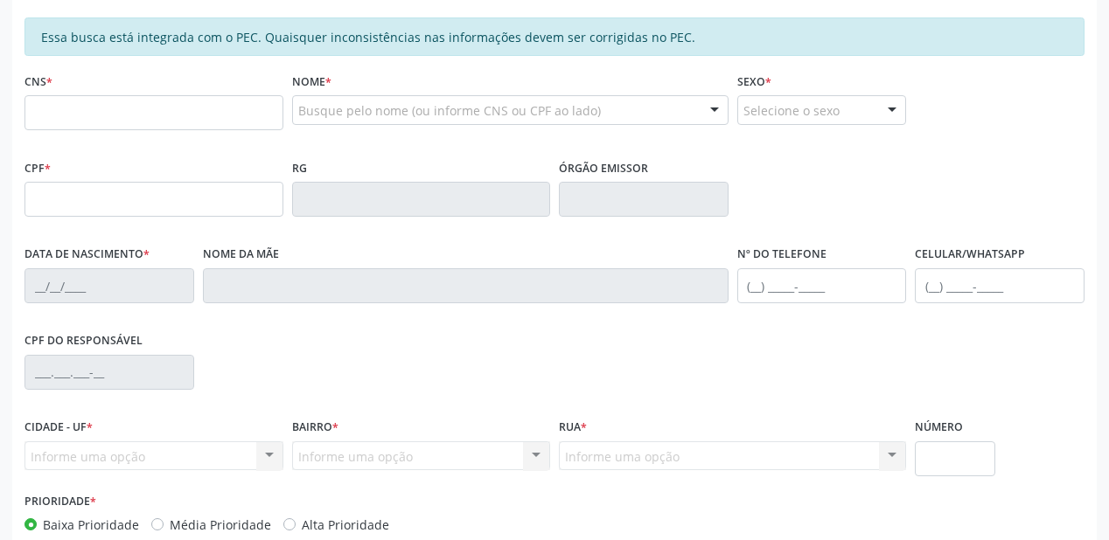
scroll to position [177, 0]
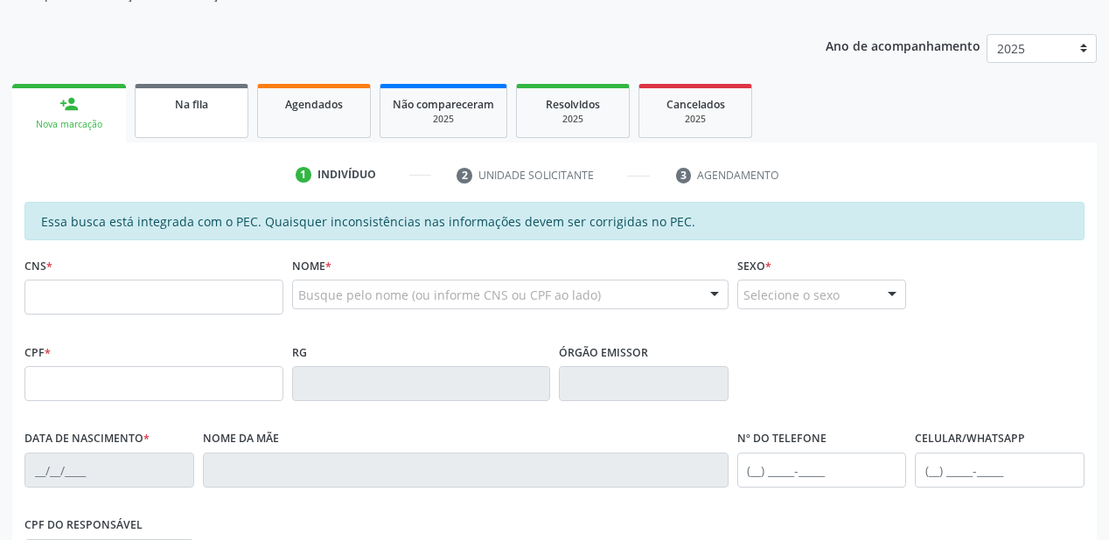
click at [209, 115] on link "Na fila" at bounding box center [192, 111] width 114 height 54
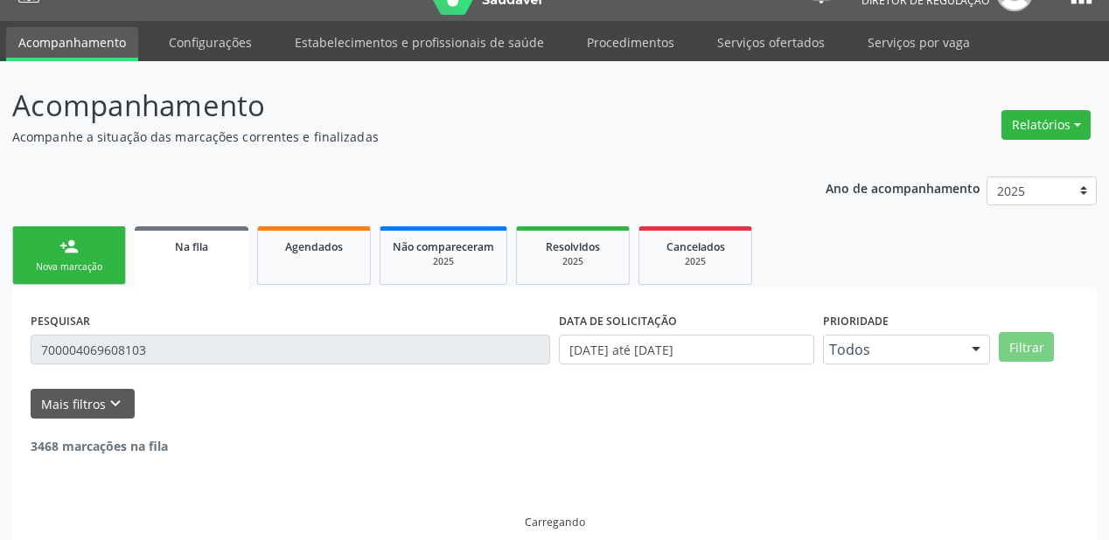
scroll to position [0, 0]
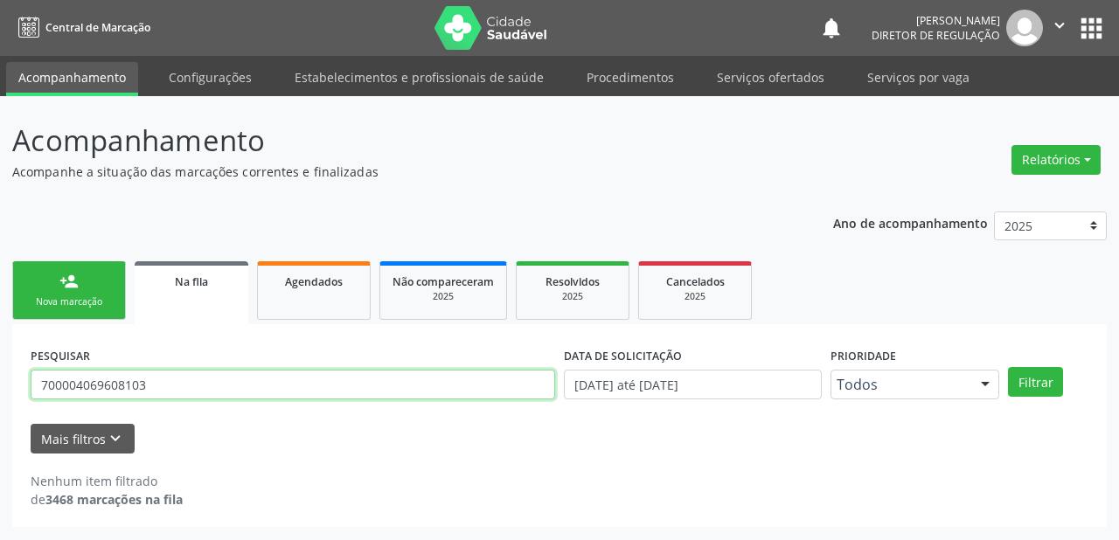
click at [166, 386] on input "700004069608103" at bounding box center [293, 385] width 525 height 30
type input "7"
type input "704009866684560"
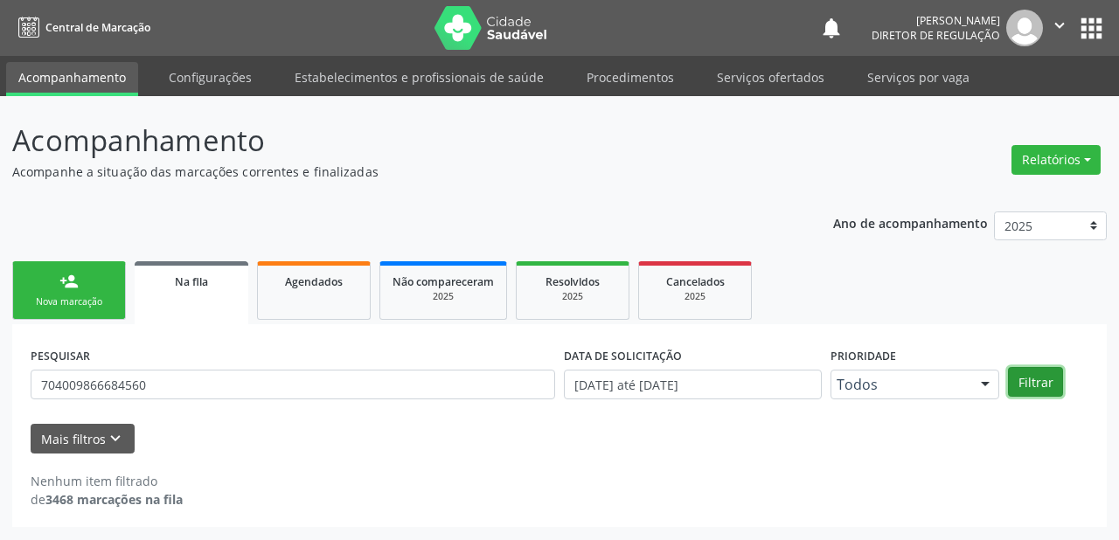
click at [1024, 384] on button "Filtrar" at bounding box center [1035, 382] width 55 height 30
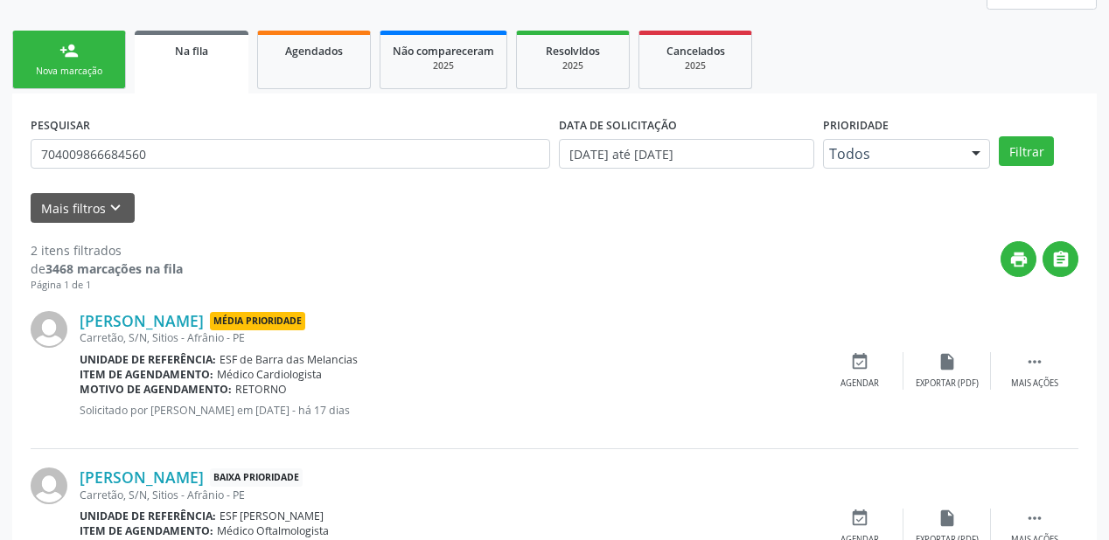
scroll to position [324, 0]
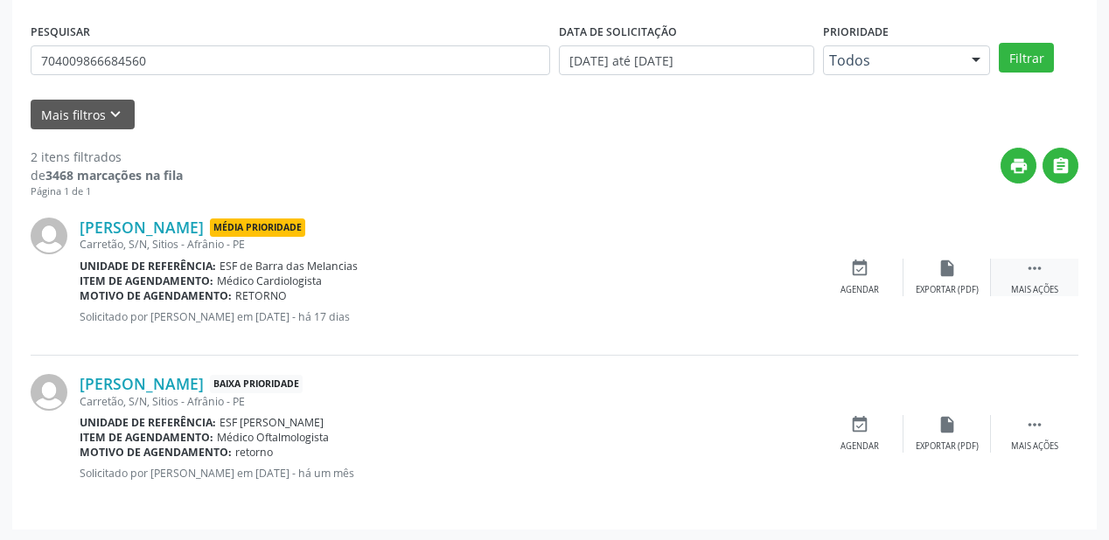
click at [1026, 262] on icon "" at bounding box center [1034, 268] width 19 height 19
click at [601, 279] on div "event_available Agendar" at bounding box center [596, 278] width 87 height 38
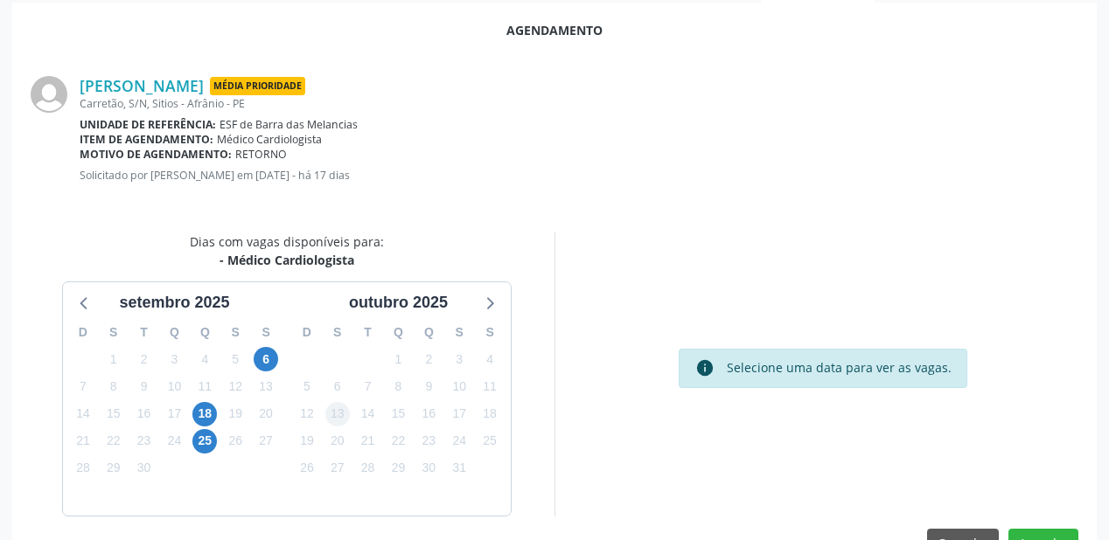
scroll to position [350, 0]
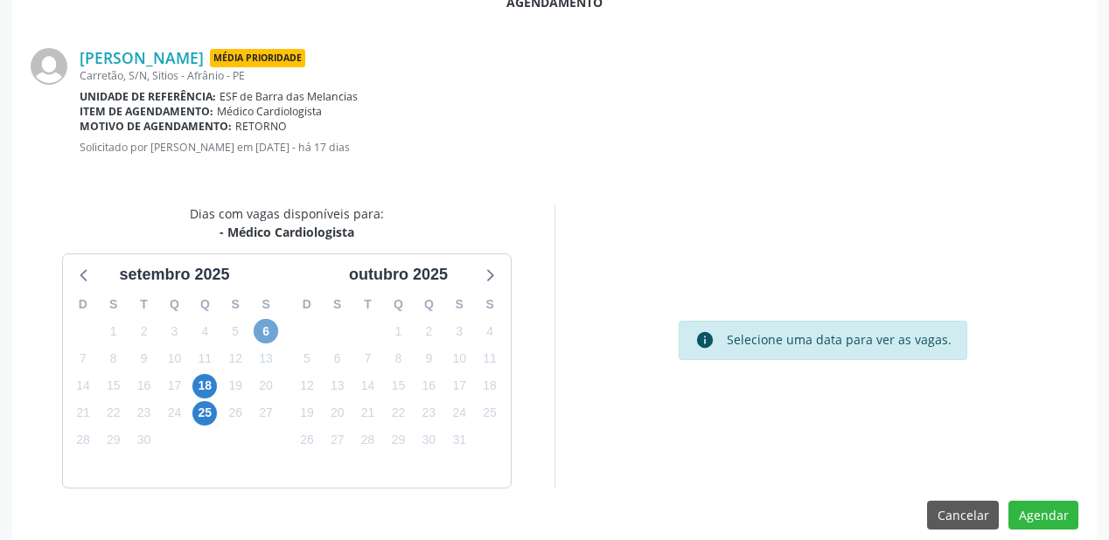
click at [267, 330] on span "6" at bounding box center [266, 331] width 24 height 24
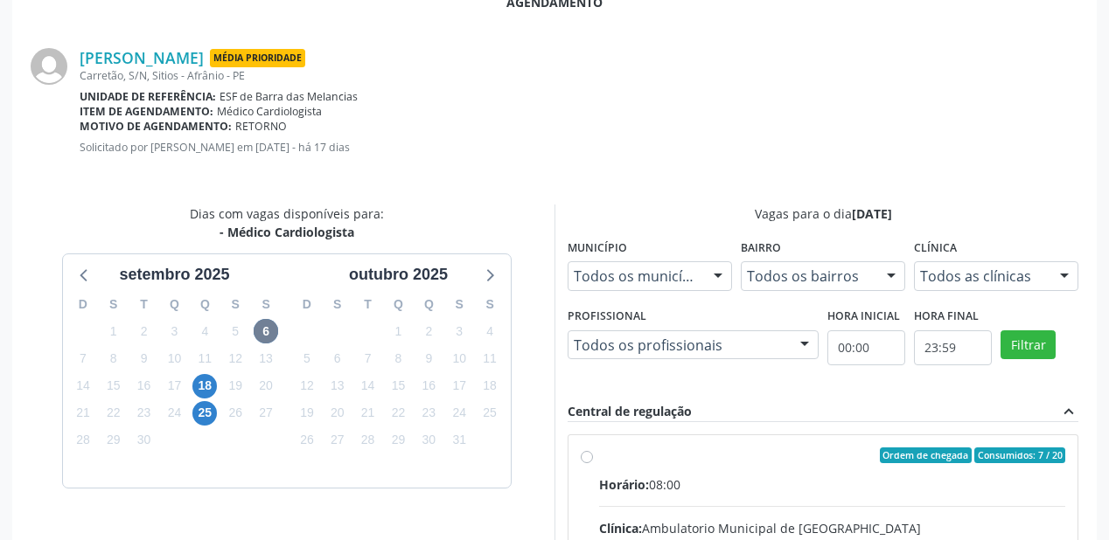
click at [698, 477] on div "Horário: 08:00" at bounding box center [832, 485] width 466 height 18
click at [593, 463] on input "Ordem de chegada Consumidos: 7 / 20 Horário: 08:00 Clínica: Ambulatorio Municip…" at bounding box center [587, 456] width 12 height 16
radio input "true"
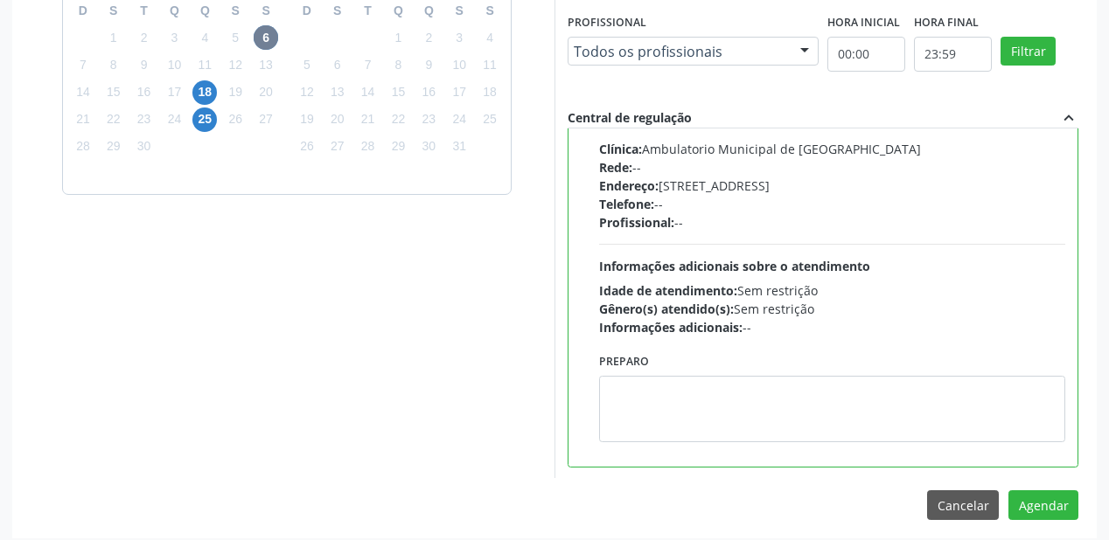
scroll to position [652, 0]
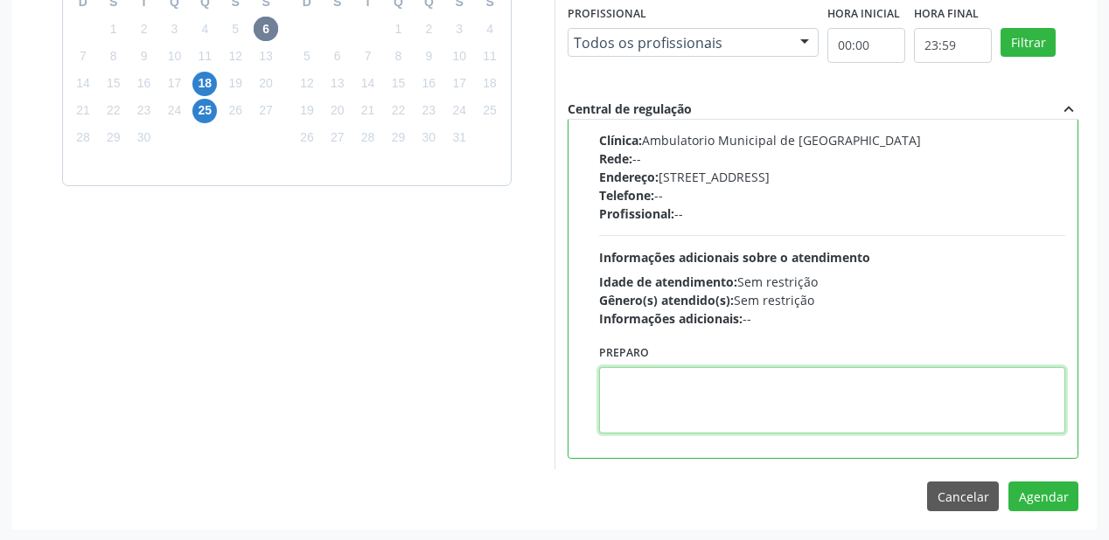
click at [690, 412] on textarea at bounding box center [832, 400] width 466 height 66
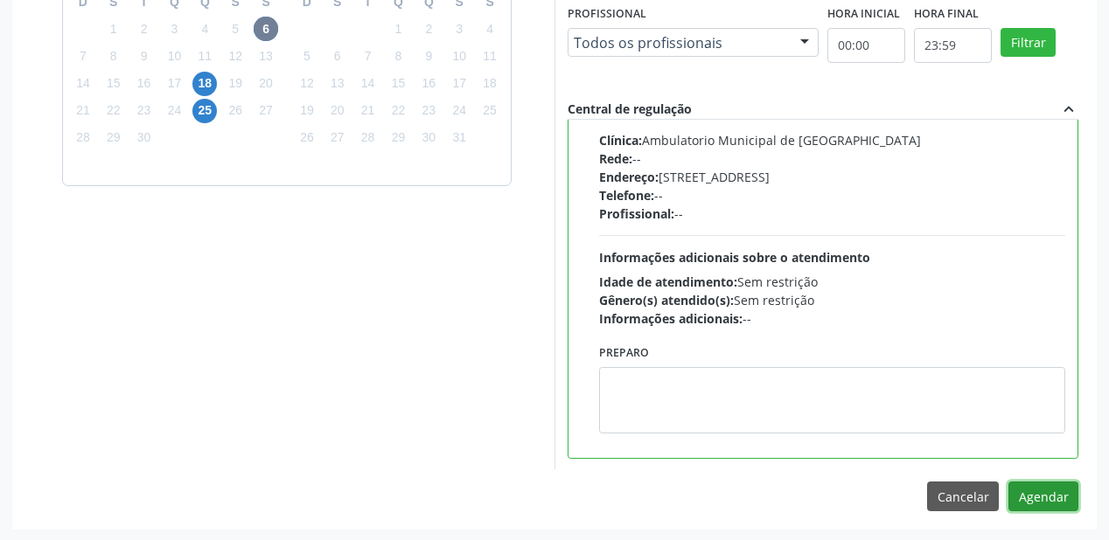
click at [1056, 502] on button "Agendar" at bounding box center [1043, 497] width 70 height 30
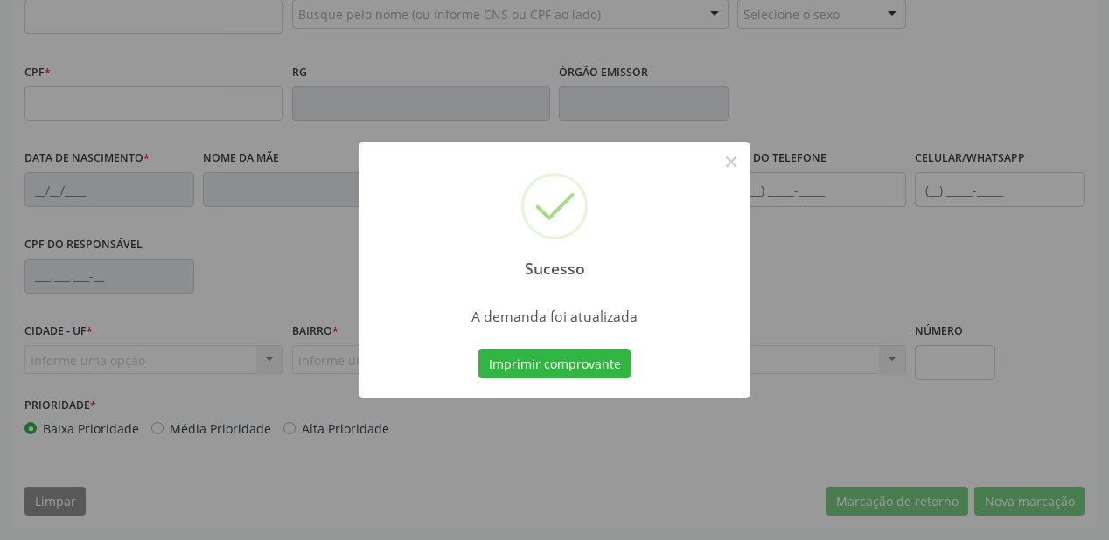
scroll to position [457, 0]
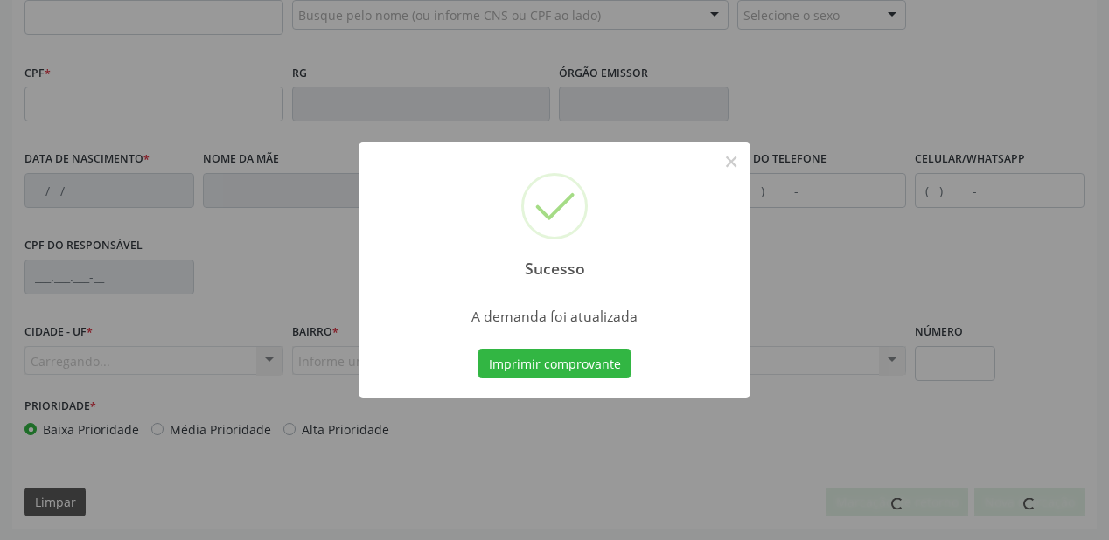
click at [527, 361] on button "Imprimir comprovante" at bounding box center [554, 364] width 152 height 30
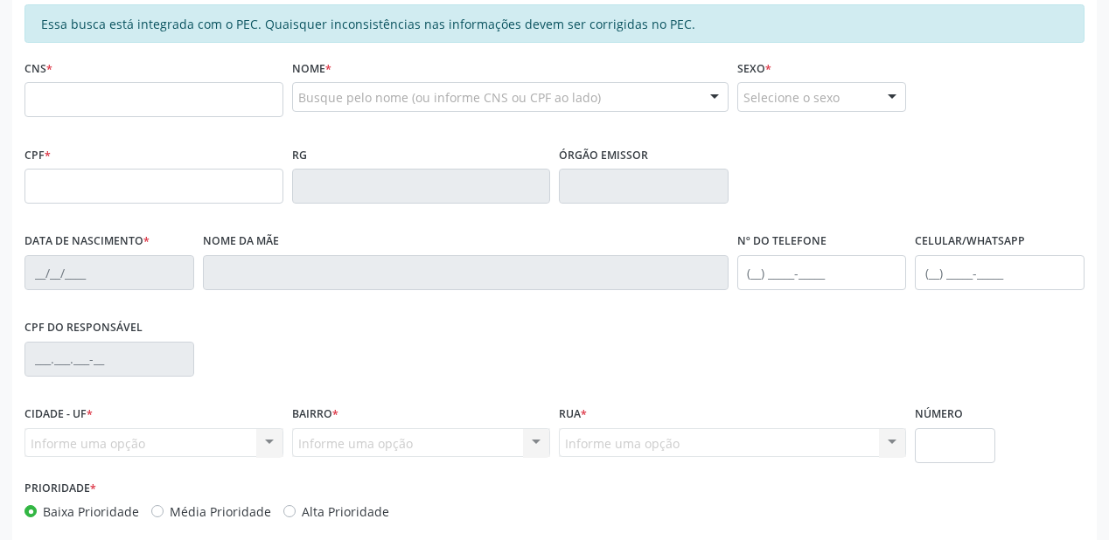
scroll to position [247, 0]
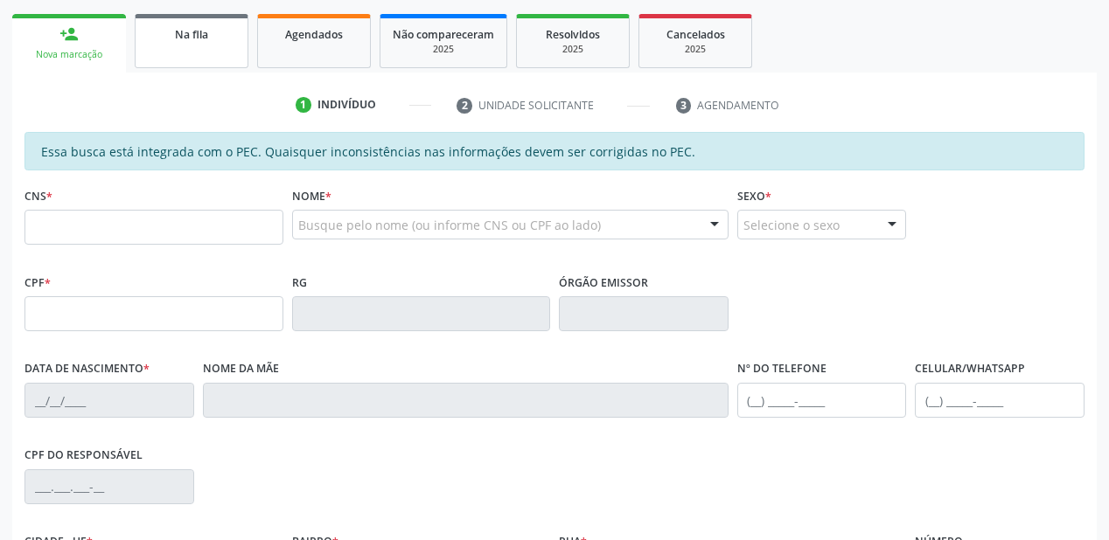
click at [229, 42] on div "Na fila" at bounding box center [191, 33] width 87 height 18
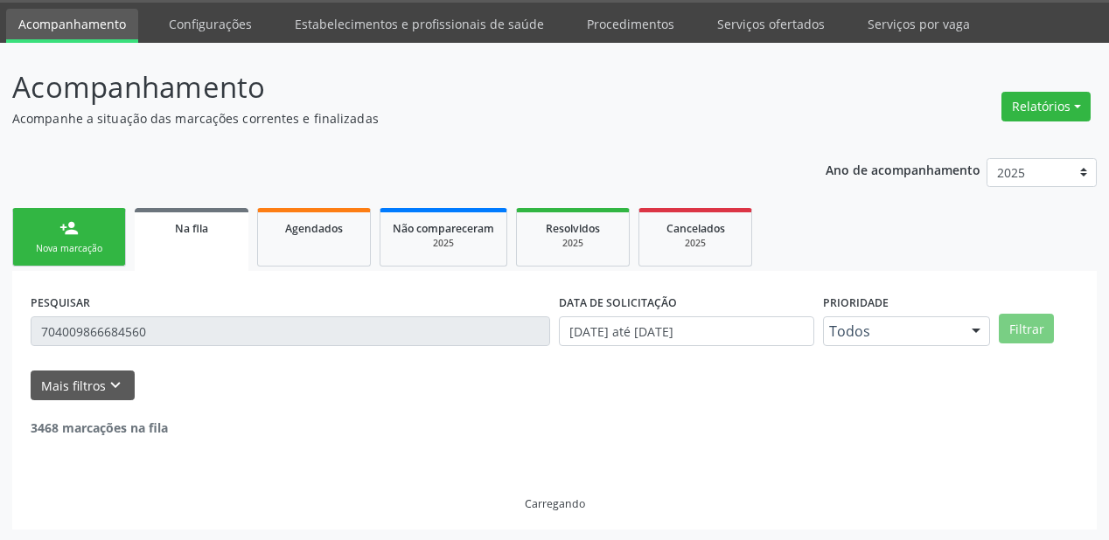
scroll to position [168, 0]
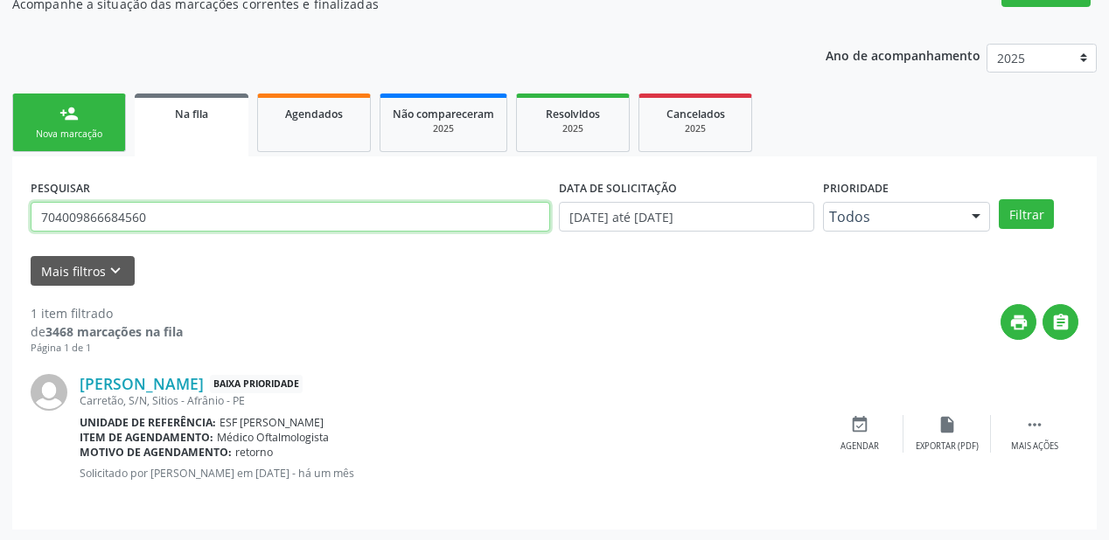
click at [161, 212] on input "704009866684560" at bounding box center [290, 217] width 519 height 30
type input "7"
type input "705606435347212"
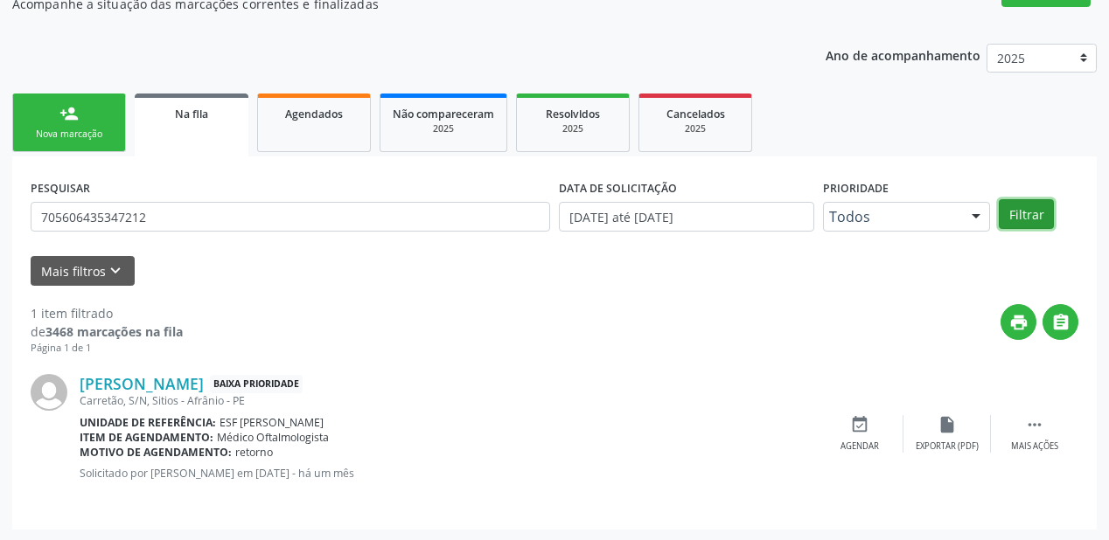
click at [1023, 211] on button "Filtrar" at bounding box center [1025, 214] width 55 height 30
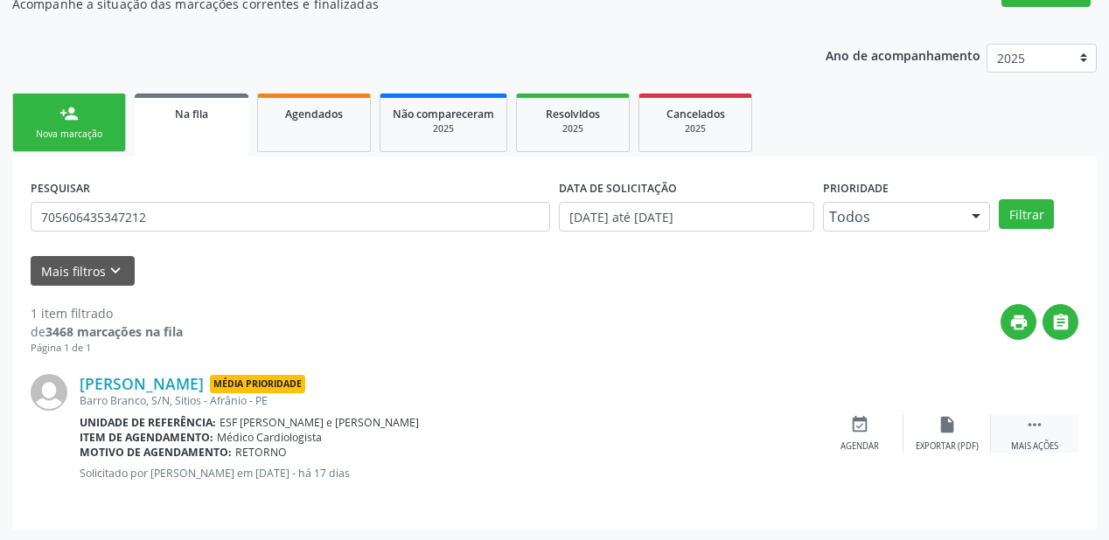
click at [1029, 420] on icon "" at bounding box center [1034, 424] width 19 height 19
click at [612, 441] on div "Agendar" at bounding box center [597, 447] width 38 height 12
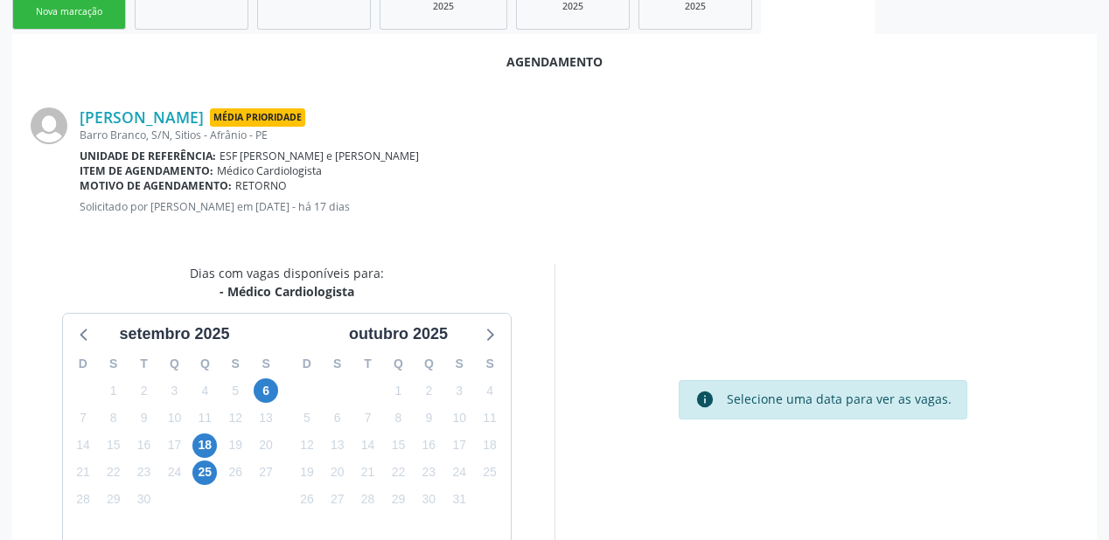
scroll to position [368, 0]
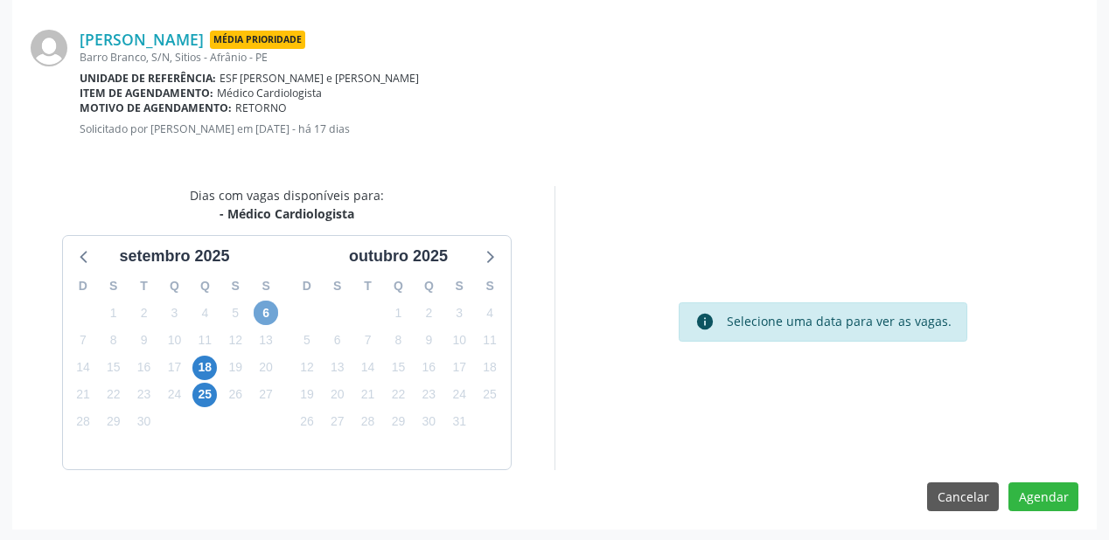
click at [266, 317] on span "6" at bounding box center [266, 313] width 24 height 24
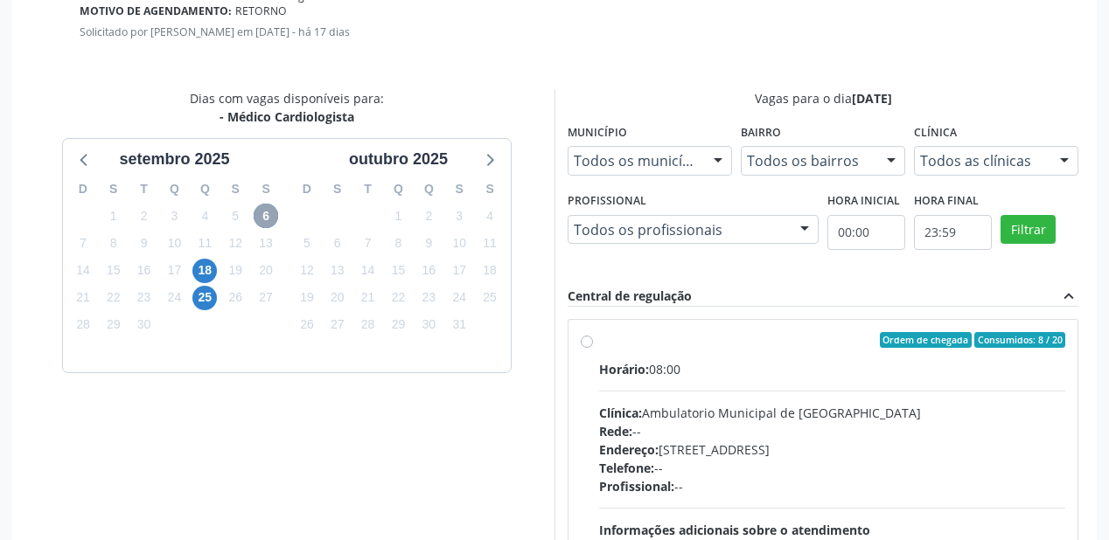
scroll to position [620, 0]
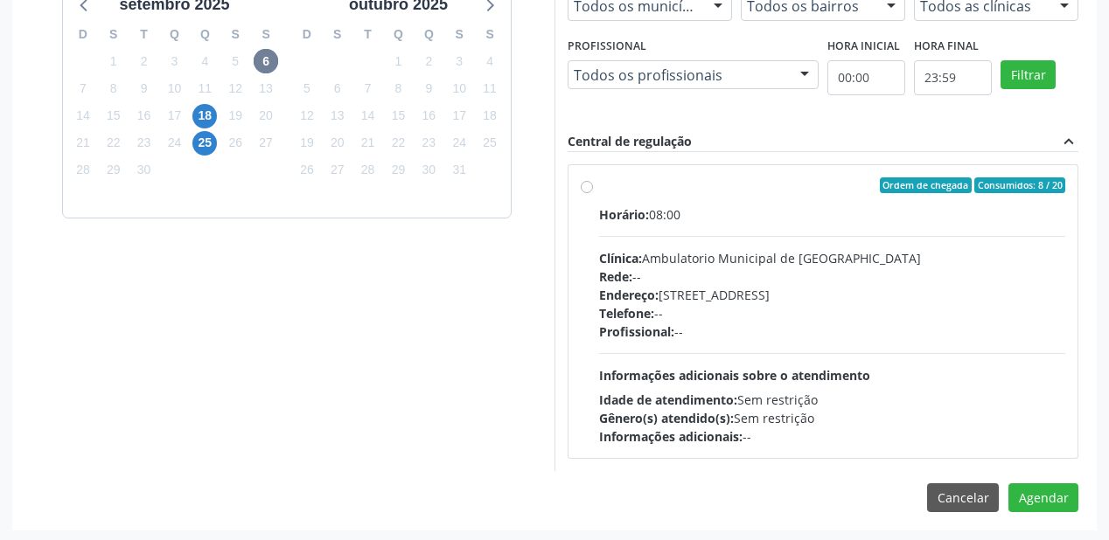
click at [751, 336] on div "Profissional: --" at bounding box center [832, 332] width 466 height 18
click at [593, 193] on input "Ordem de chegada Consumidos: 8 / 20 Horário: 08:00 Clínica: Ambulatorio Municip…" at bounding box center [587, 185] width 12 height 16
radio input "true"
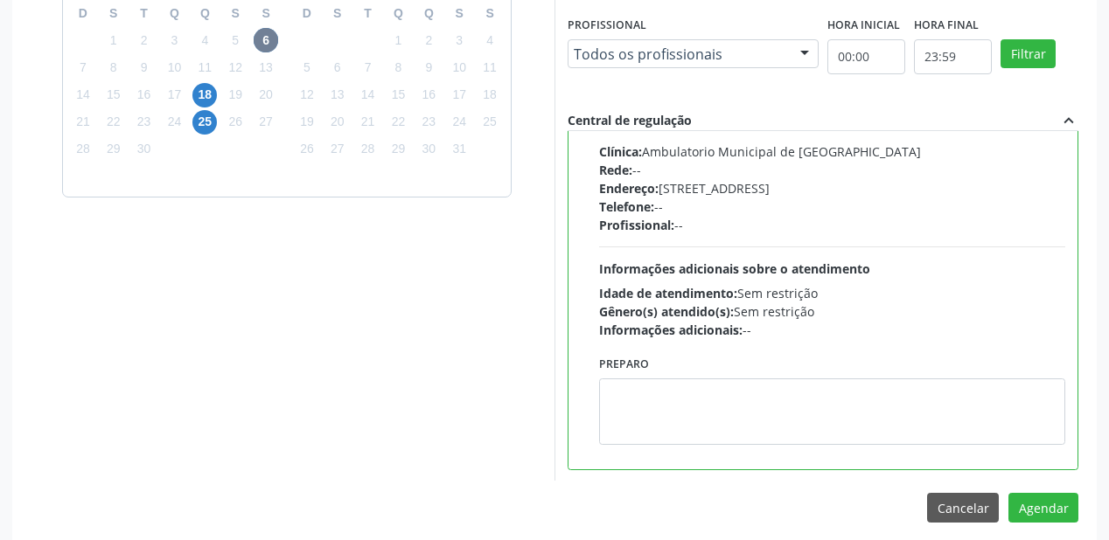
scroll to position [652, 0]
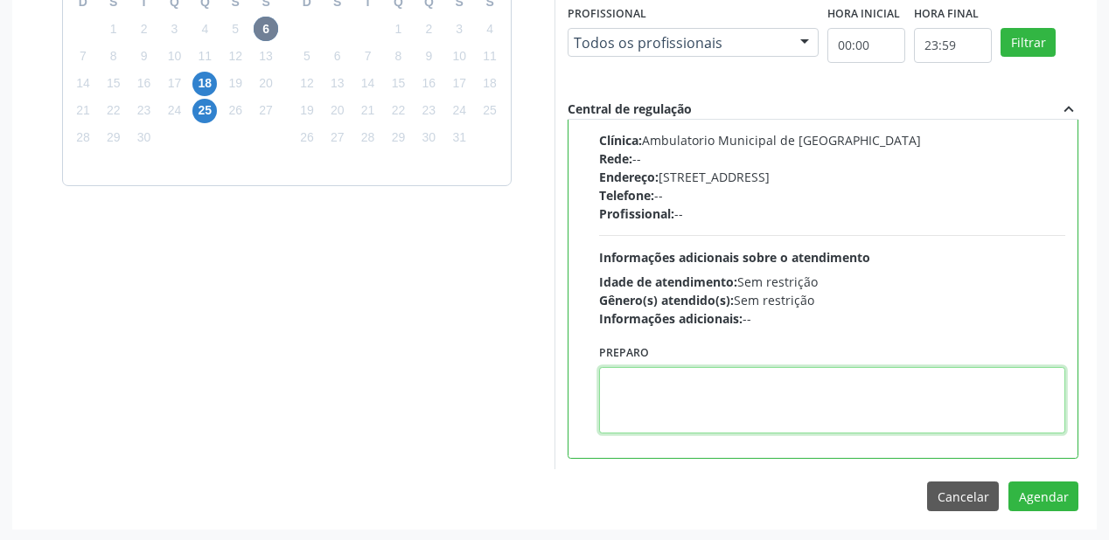
click at [672, 399] on textarea at bounding box center [832, 400] width 466 height 66
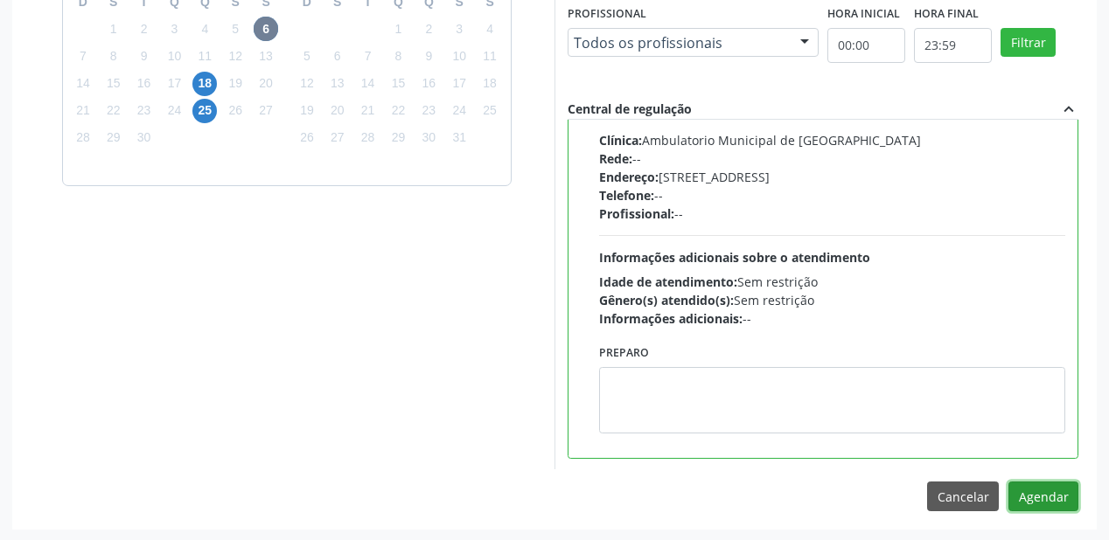
click at [1026, 497] on button "Agendar" at bounding box center [1043, 497] width 70 height 30
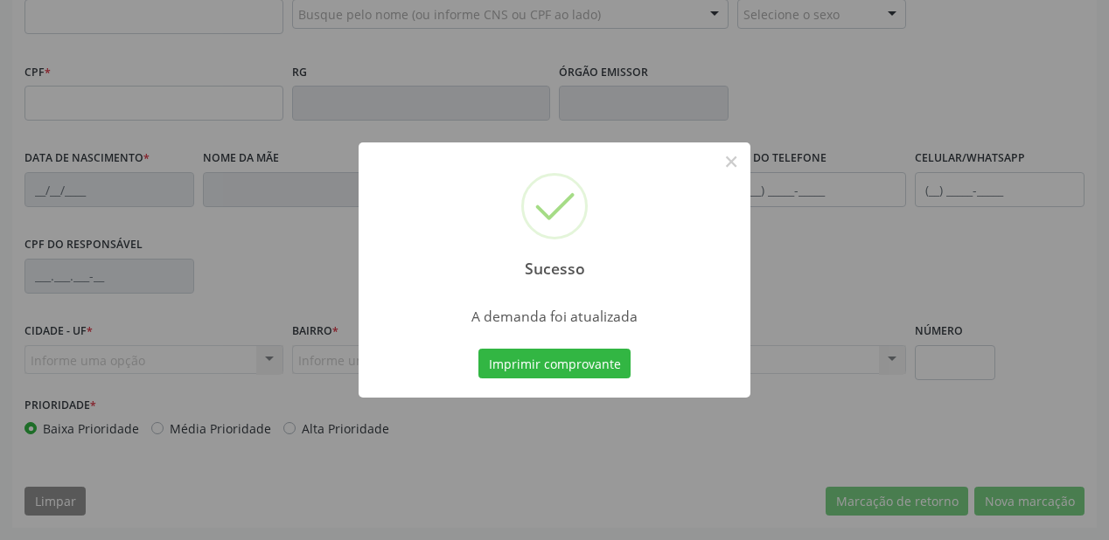
scroll to position [457, 0]
click at [532, 363] on button "Imprimir comprovante" at bounding box center [554, 364] width 152 height 30
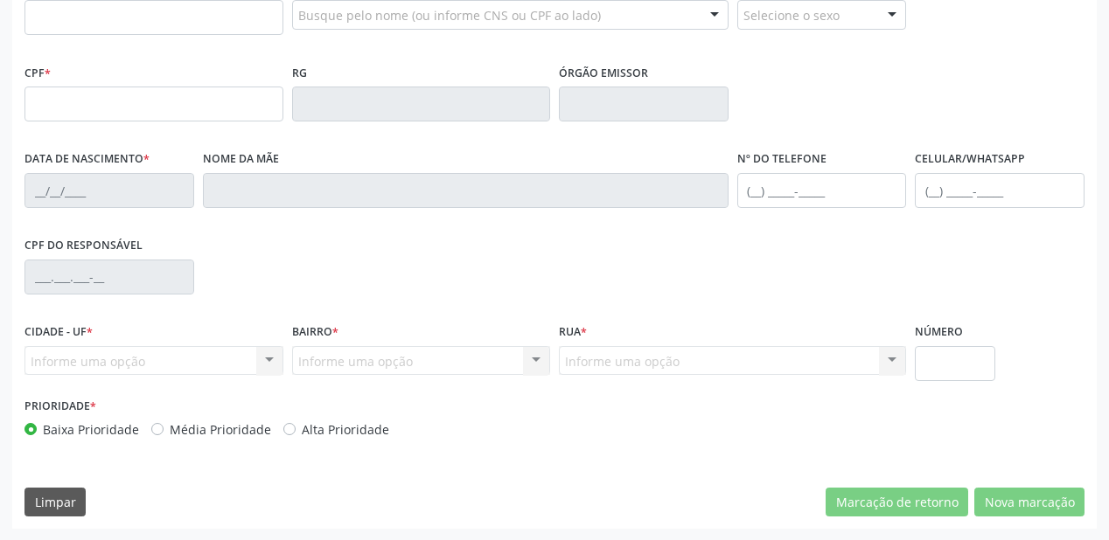
scroll to position [247, 0]
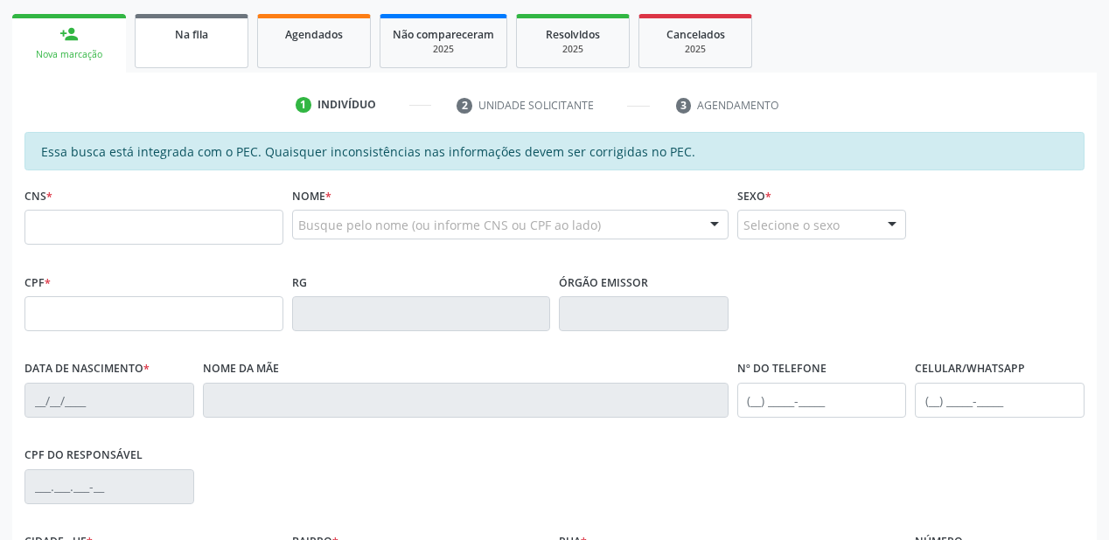
click at [177, 46] on link "Na fila" at bounding box center [192, 41] width 114 height 54
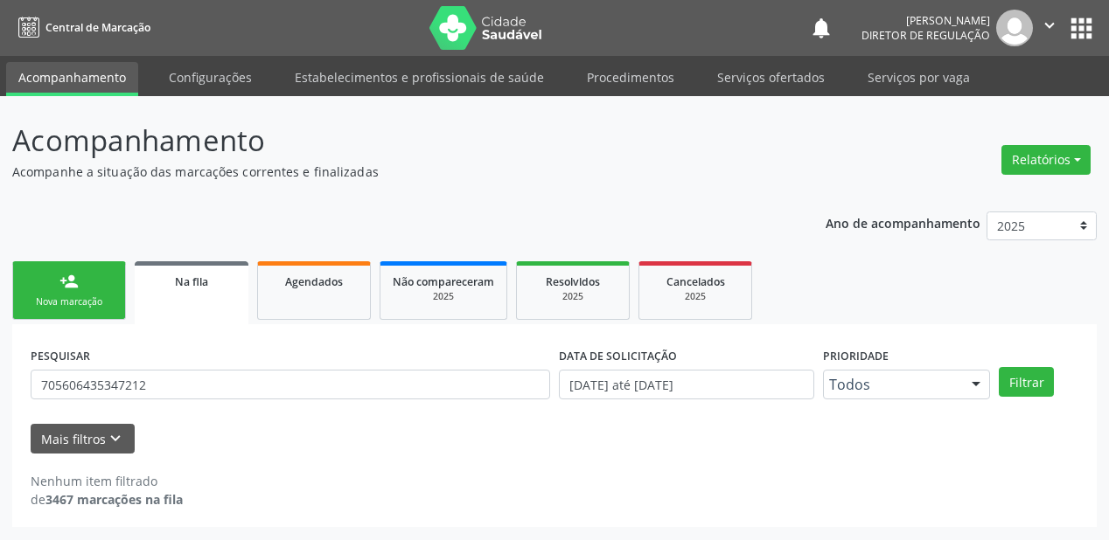
scroll to position [0, 0]
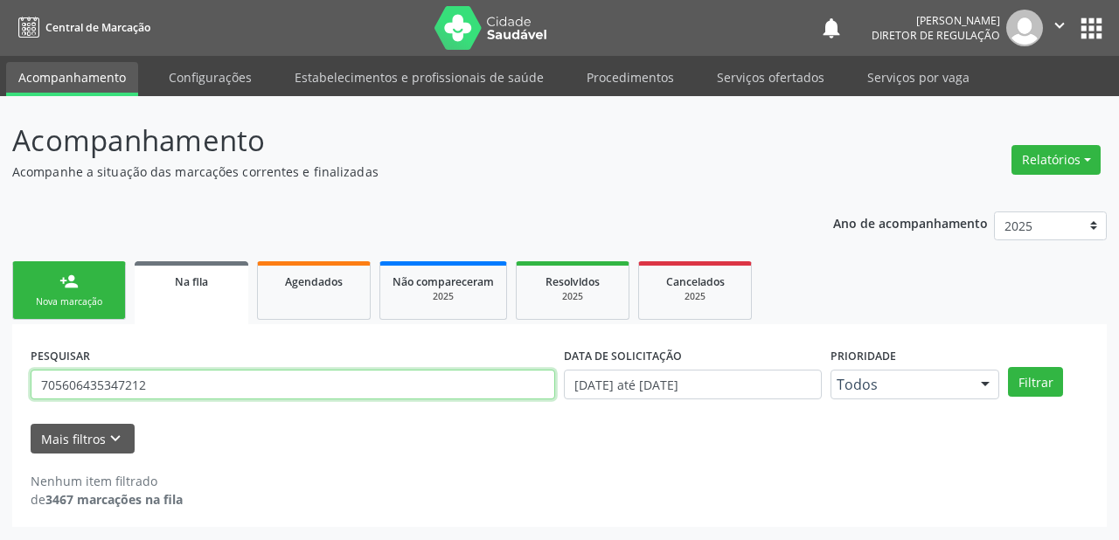
click at [163, 381] on input "705606435347212" at bounding box center [293, 385] width 525 height 30
type input "7"
type input "705601430503513"
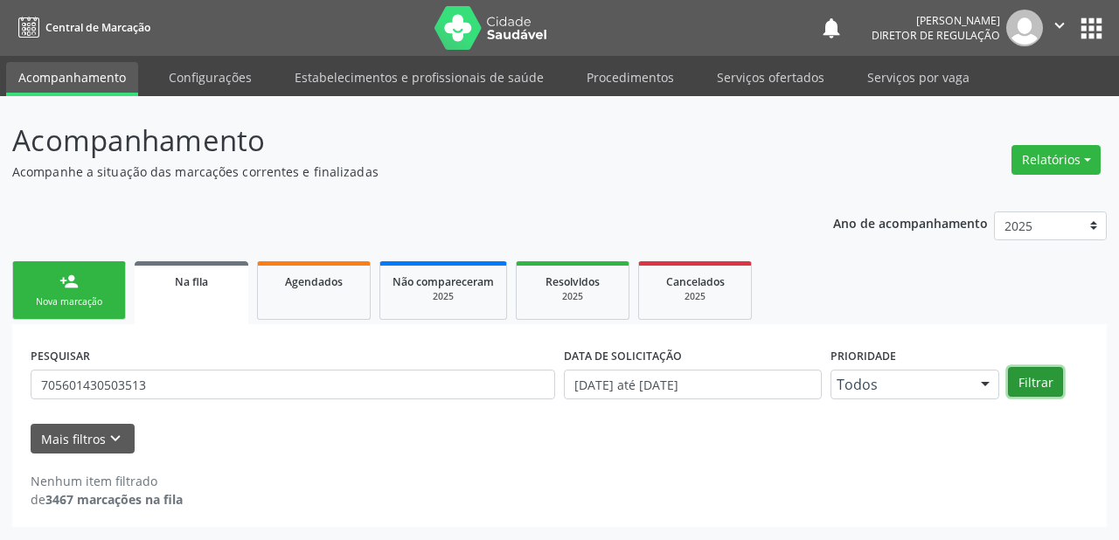
click at [1044, 388] on button "Filtrar" at bounding box center [1035, 382] width 55 height 30
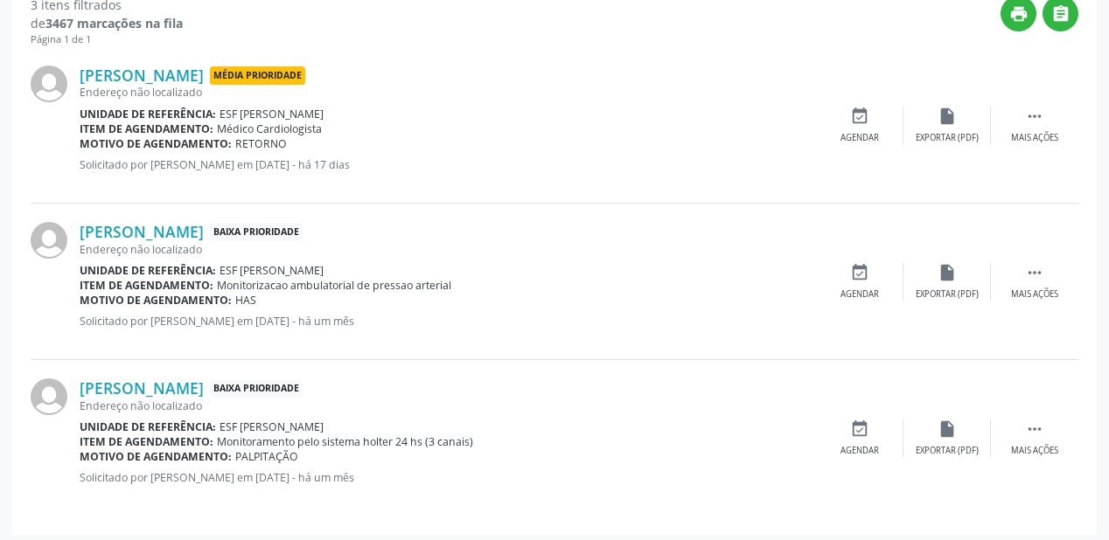
scroll to position [481, 0]
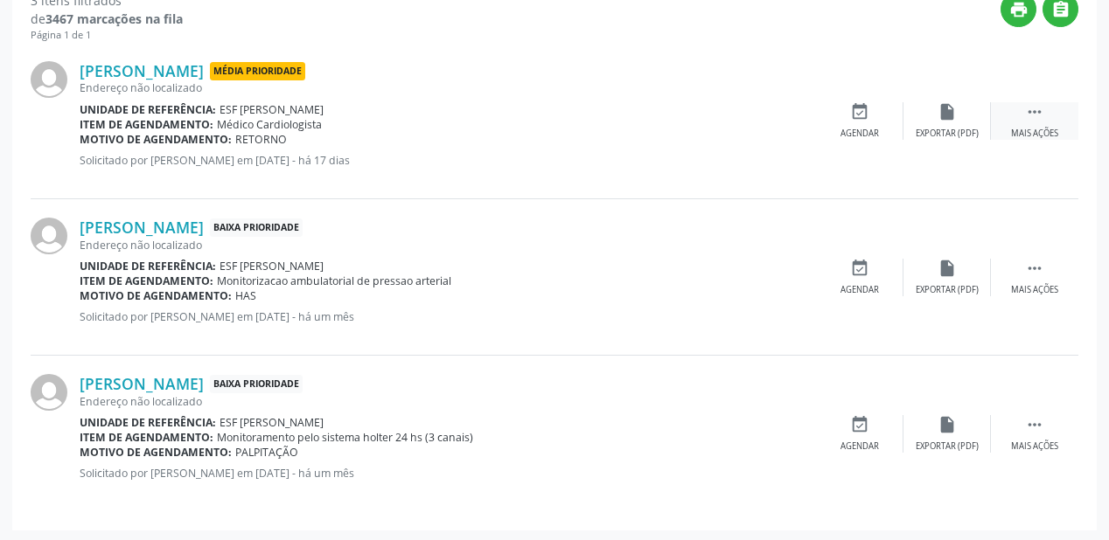
click at [1028, 110] on icon "" at bounding box center [1034, 111] width 19 height 19
click at [591, 119] on icon "event_available" at bounding box center [597, 111] width 19 height 19
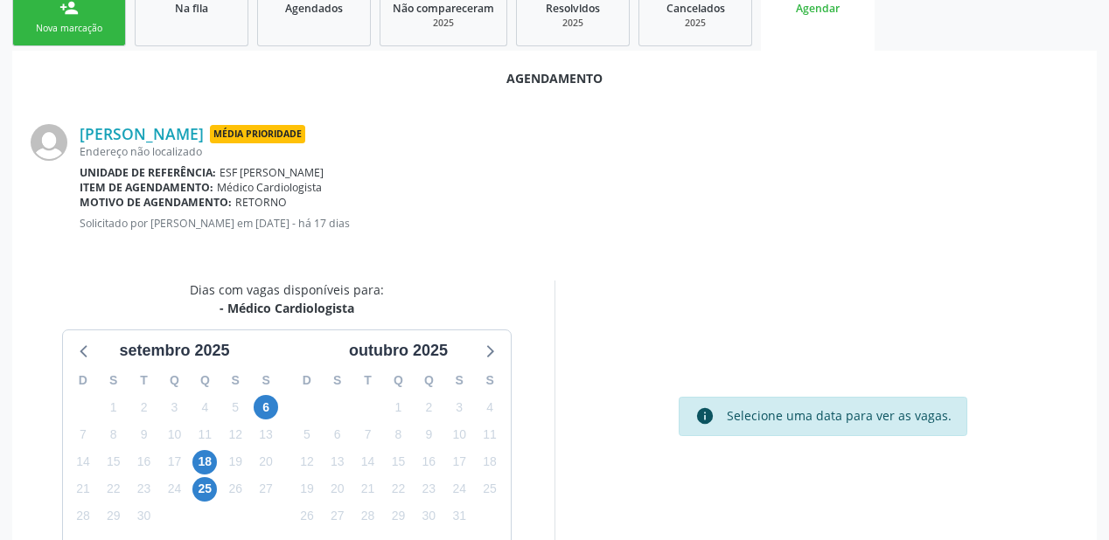
scroll to position [280, 0]
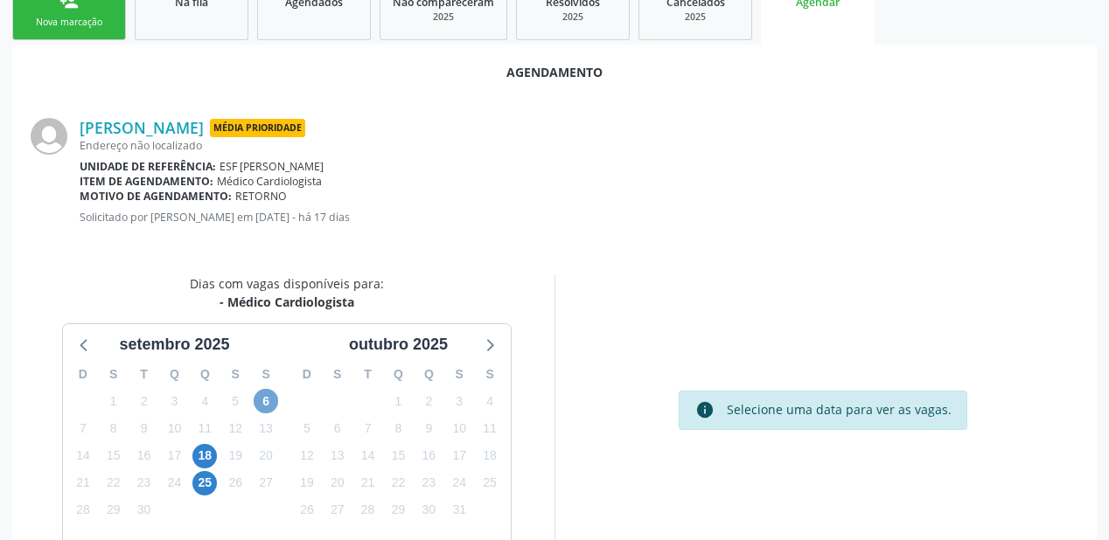
click at [267, 401] on span "6" at bounding box center [266, 401] width 24 height 24
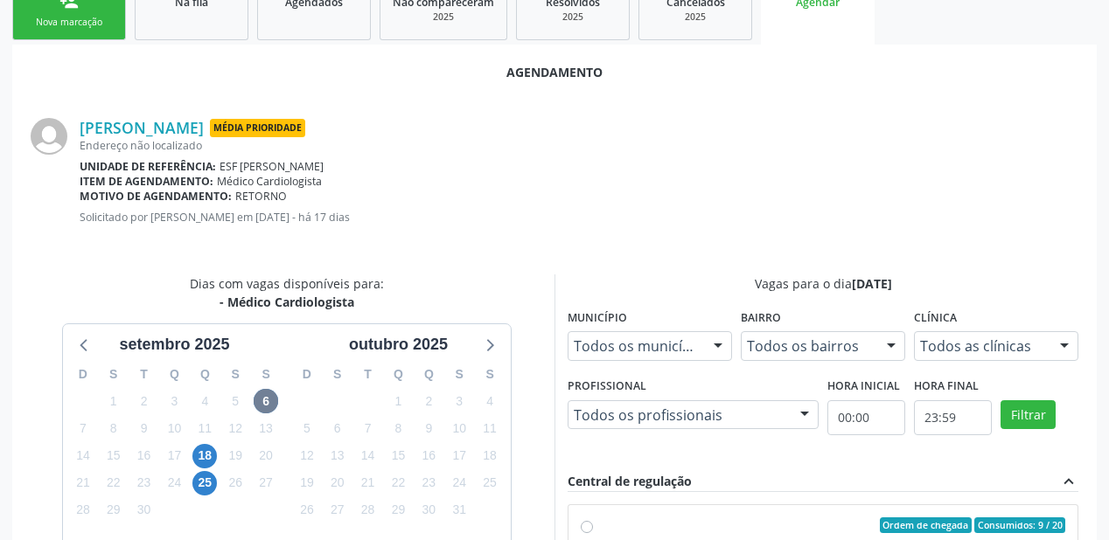
click at [815, 483] on div "Central de regulação expand_less" at bounding box center [822, 482] width 511 height 20
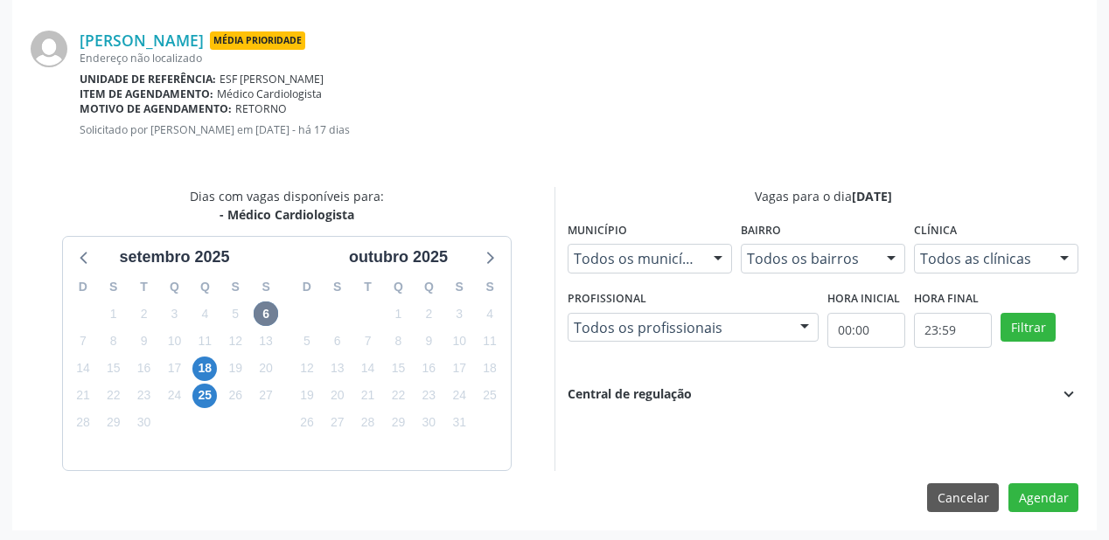
scroll to position [368, 0]
click at [270, 316] on span "6" at bounding box center [266, 313] width 24 height 24
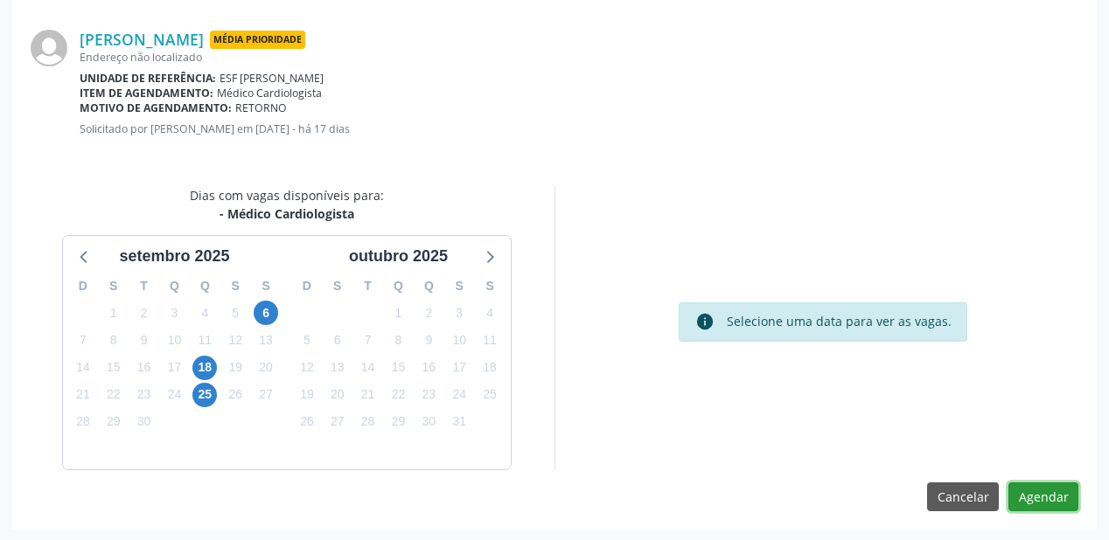
click at [1061, 498] on button "Agendar" at bounding box center [1043, 498] width 70 height 30
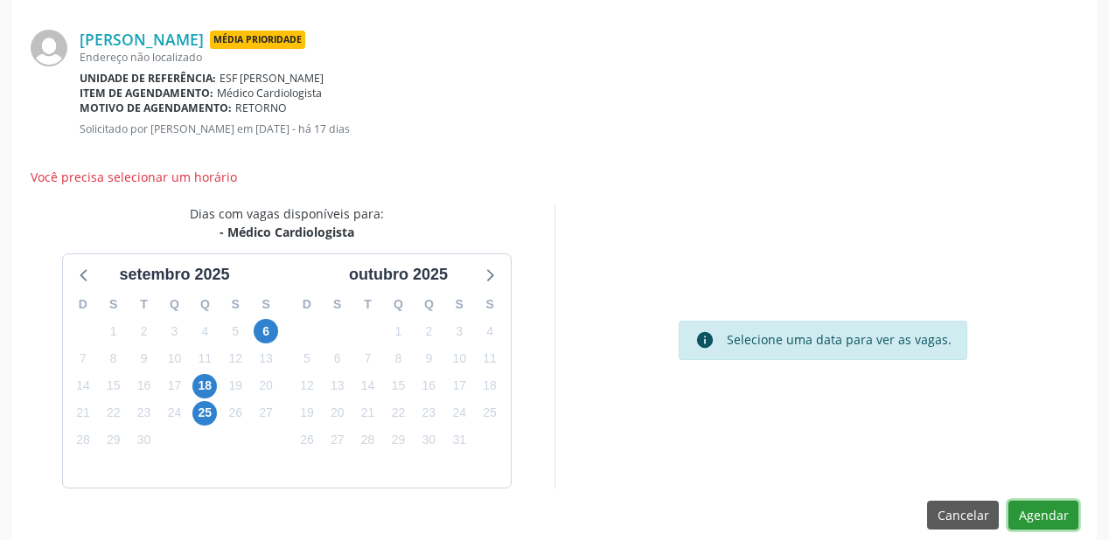
click at [1042, 519] on button "Agendar" at bounding box center [1043, 516] width 70 height 30
click at [1032, 510] on button "Agendar" at bounding box center [1043, 516] width 70 height 30
click at [776, 357] on div "info Selecione uma data para ver as vagas." at bounding box center [822, 340] width 289 height 39
click at [262, 327] on span "6" at bounding box center [266, 331] width 24 height 24
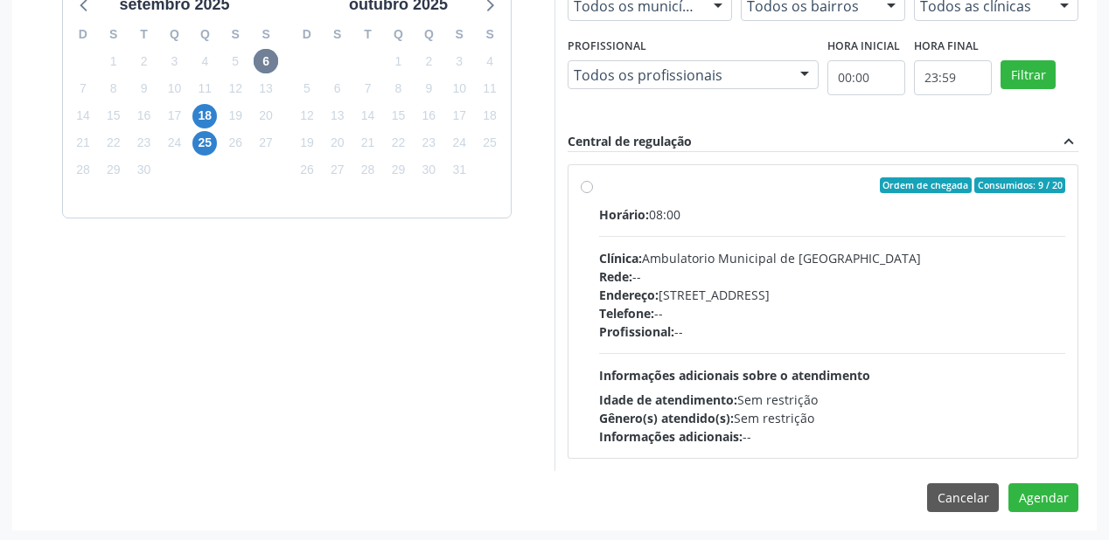
click at [720, 337] on div "Profissional: --" at bounding box center [832, 332] width 466 height 18
click at [593, 193] on input "Ordem de chegada Consumidos: 9 / 20 Horário: 08:00 Clínica: Ambulatorio Municip…" at bounding box center [587, 185] width 12 height 16
radio input "true"
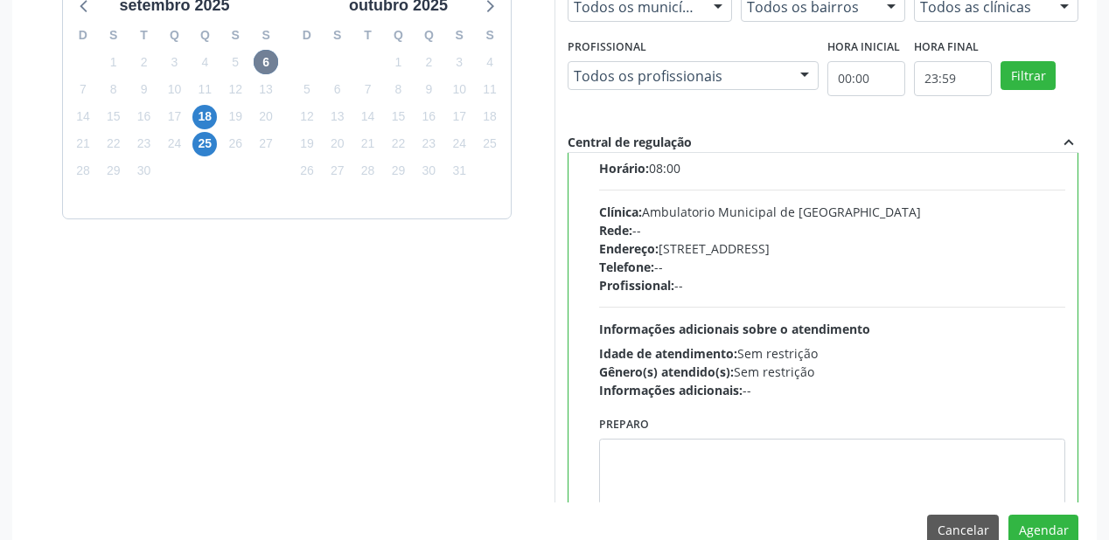
scroll to position [86, 0]
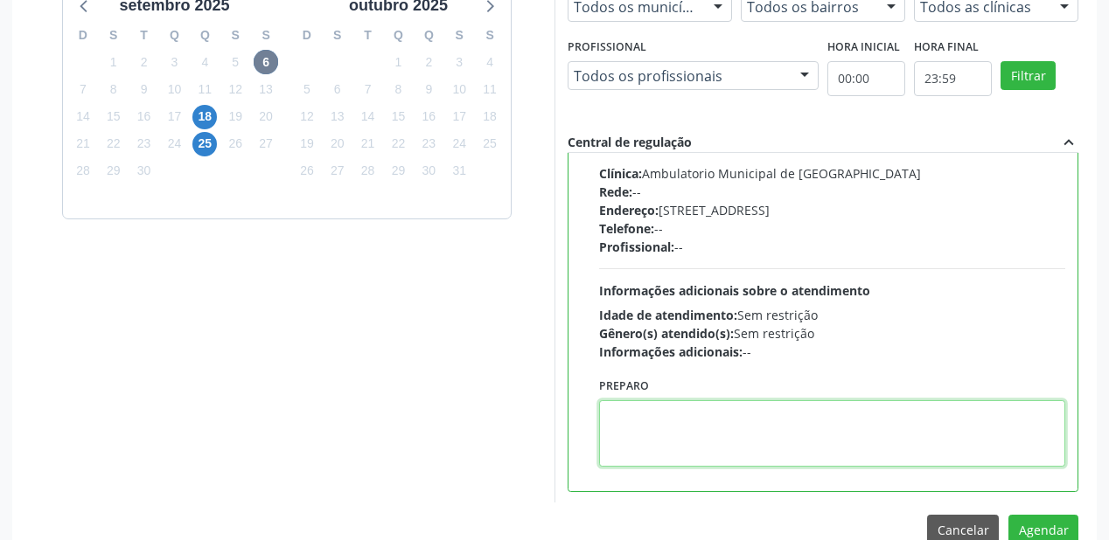
click at [707, 407] on textarea at bounding box center [832, 433] width 466 height 66
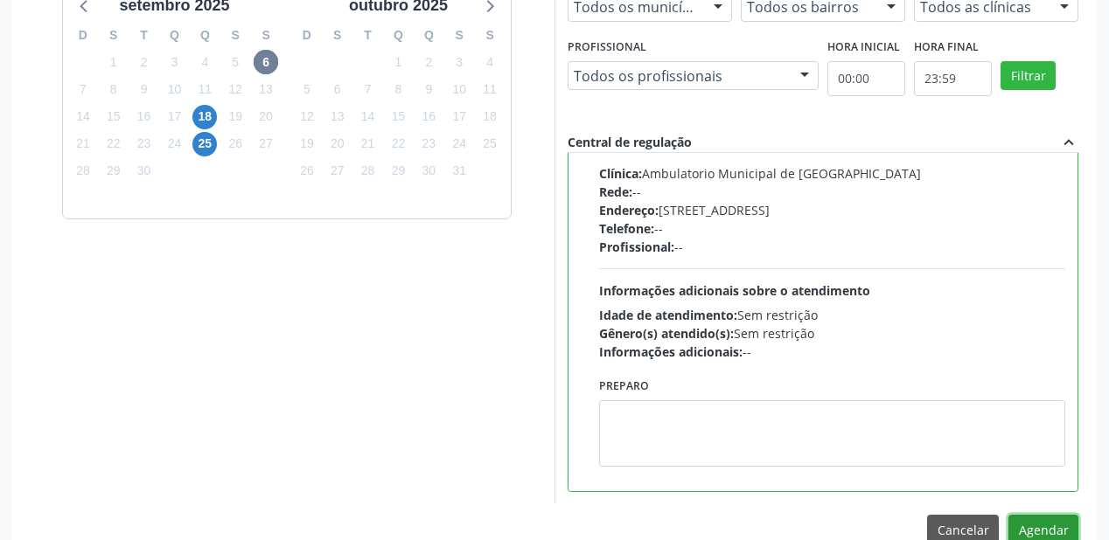
click at [1039, 528] on button "Agendar" at bounding box center [1043, 530] width 70 height 30
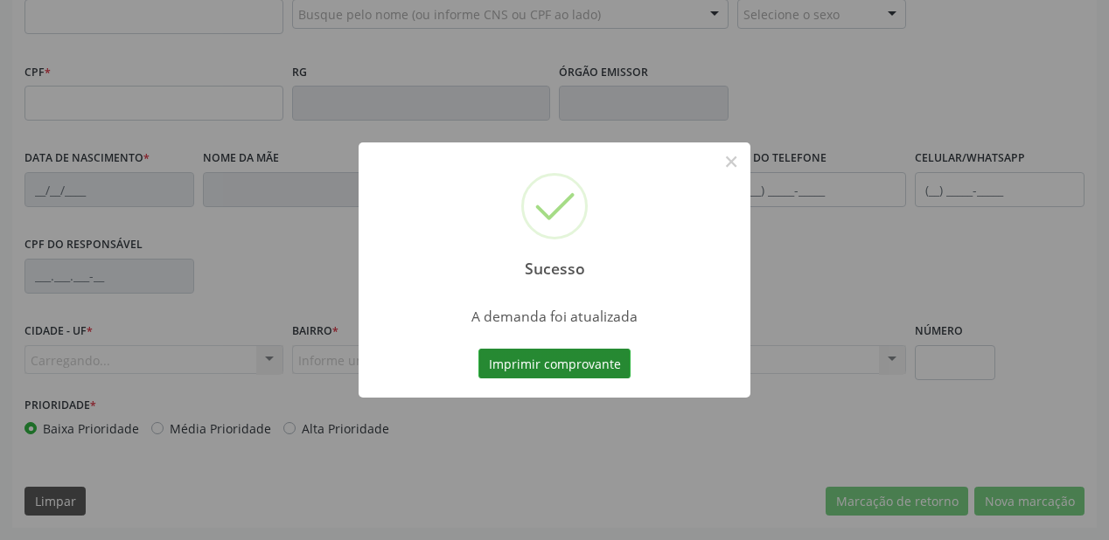
scroll to position [457, 0]
click at [554, 368] on button "Imprimir comprovante" at bounding box center [554, 364] width 152 height 30
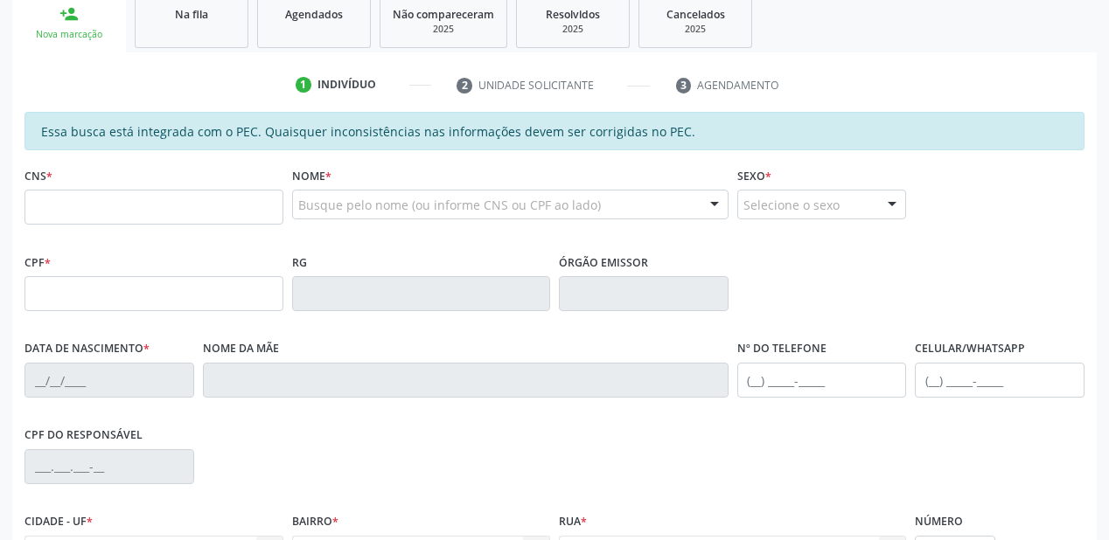
scroll to position [247, 0]
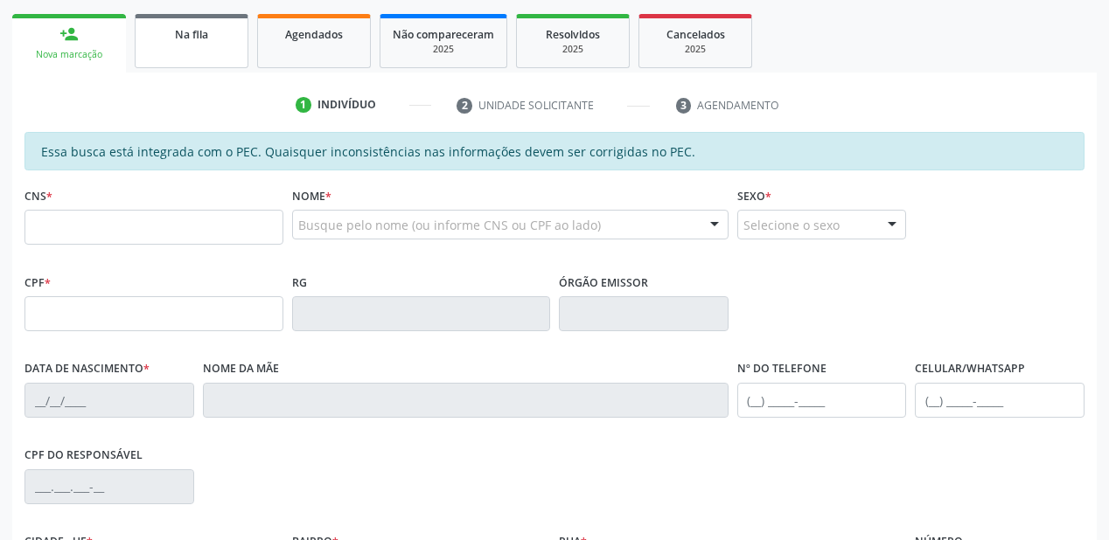
click at [182, 39] on span "Na fila" at bounding box center [191, 34] width 33 height 15
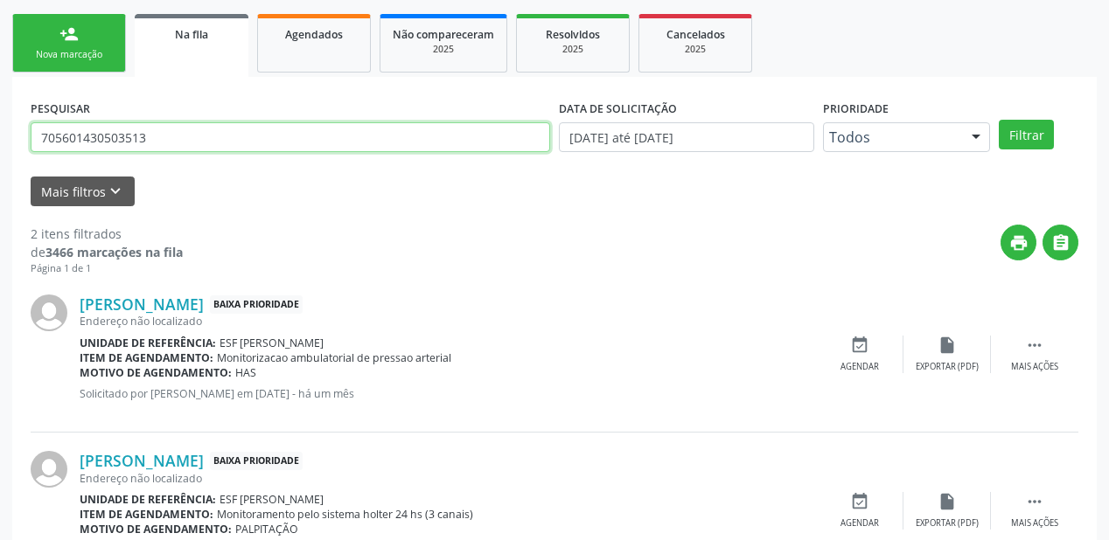
click at [154, 143] on input "705601430503513" at bounding box center [290, 137] width 519 height 30
type input "7"
type input "706402672590885"
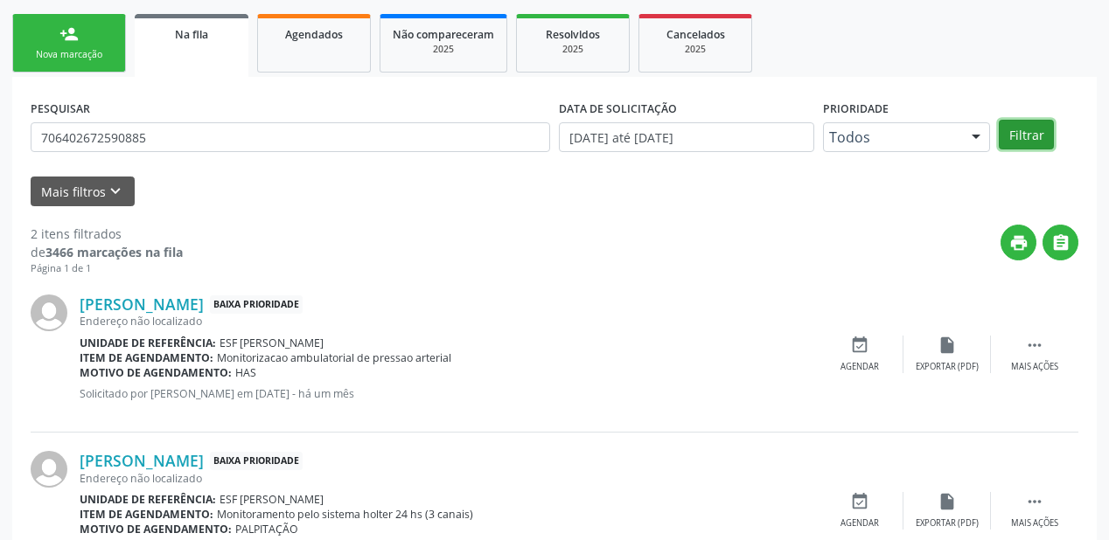
click at [1013, 131] on button "Filtrar" at bounding box center [1025, 135] width 55 height 30
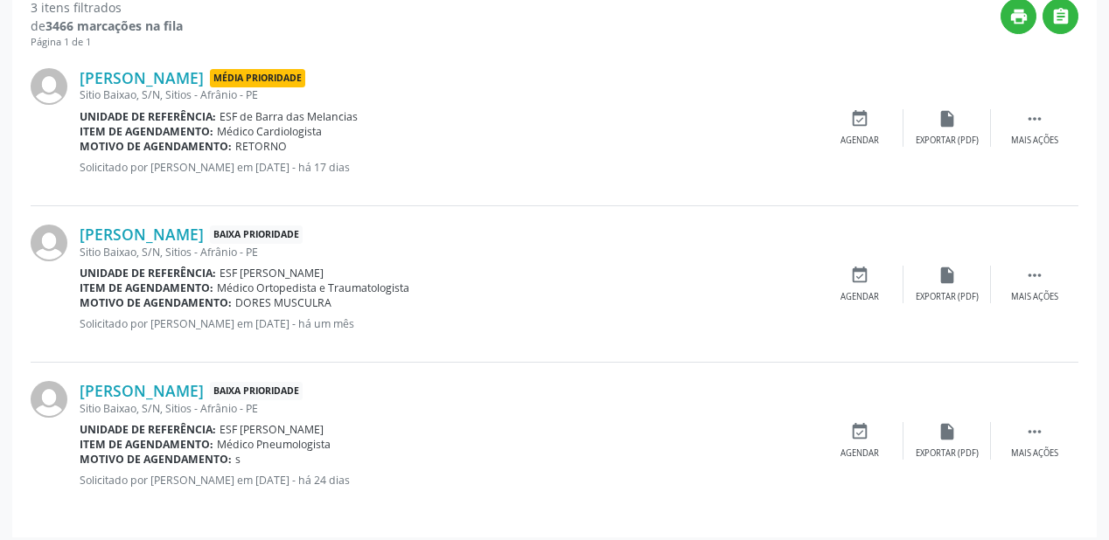
scroll to position [481, 0]
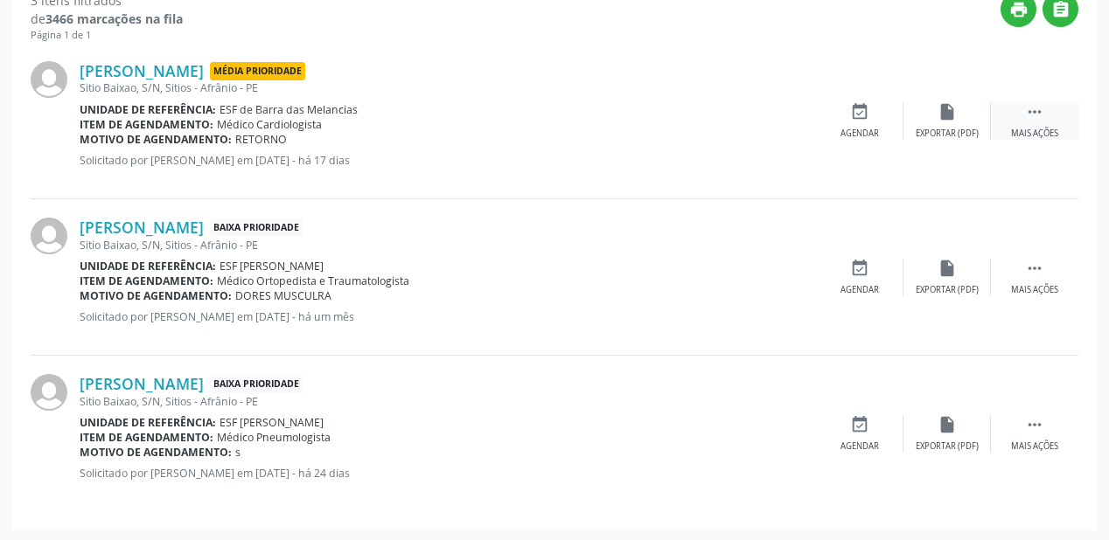
click at [1028, 108] on icon "" at bounding box center [1034, 111] width 19 height 19
click at [609, 128] on div "Agendar" at bounding box center [597, 134] width 38 height 12
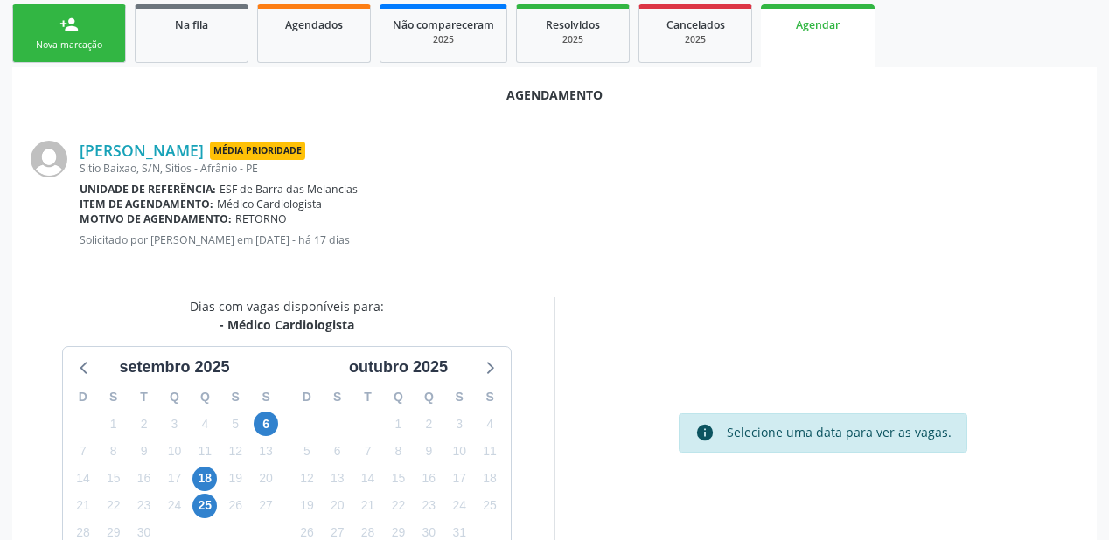
scroll to position [280, 0]
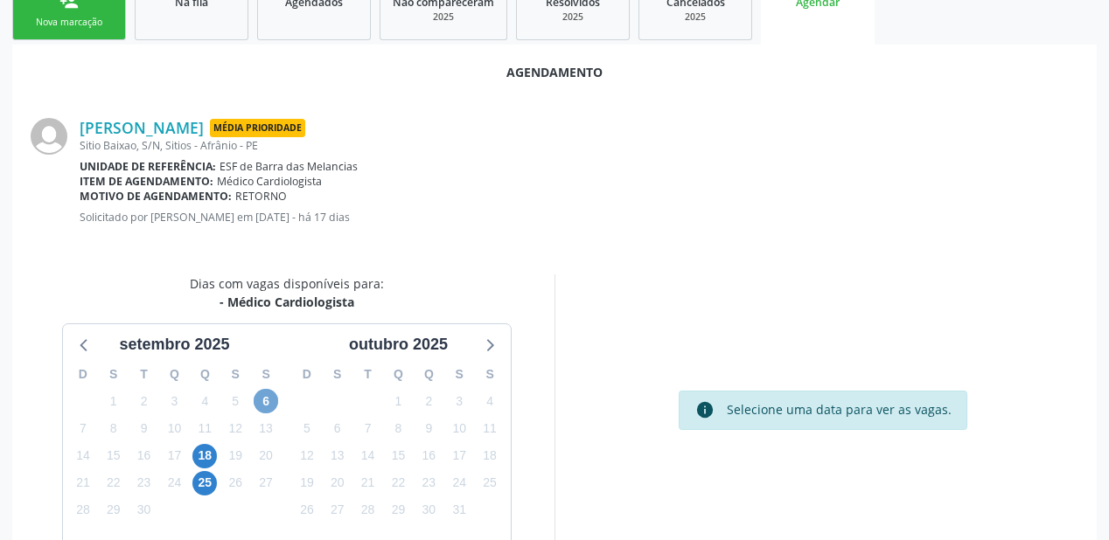
click at [269, 389] on span "6" at bounding box center [266, 401] width 24 height 24
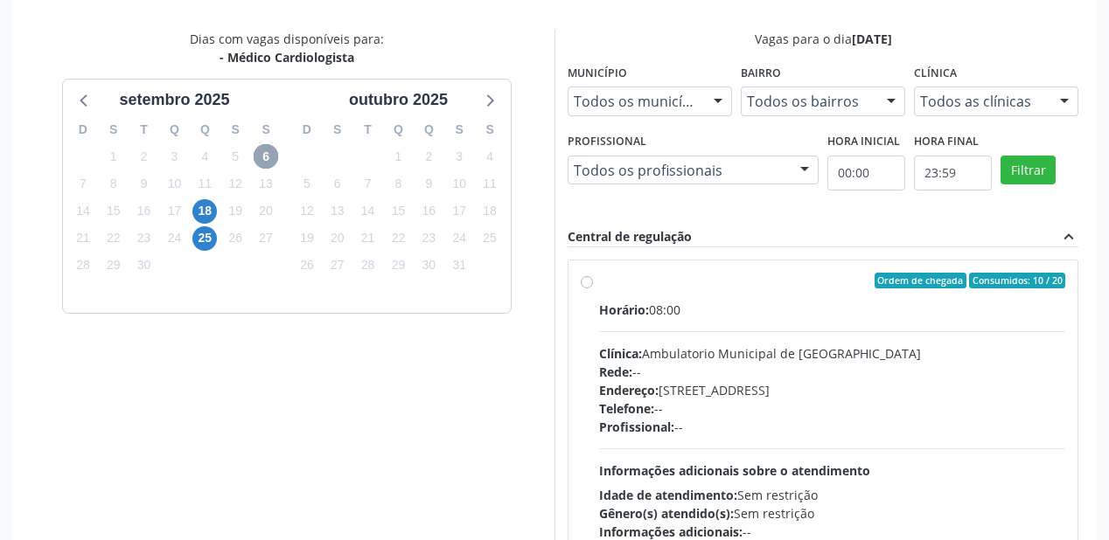
scroll to position [620, 0]
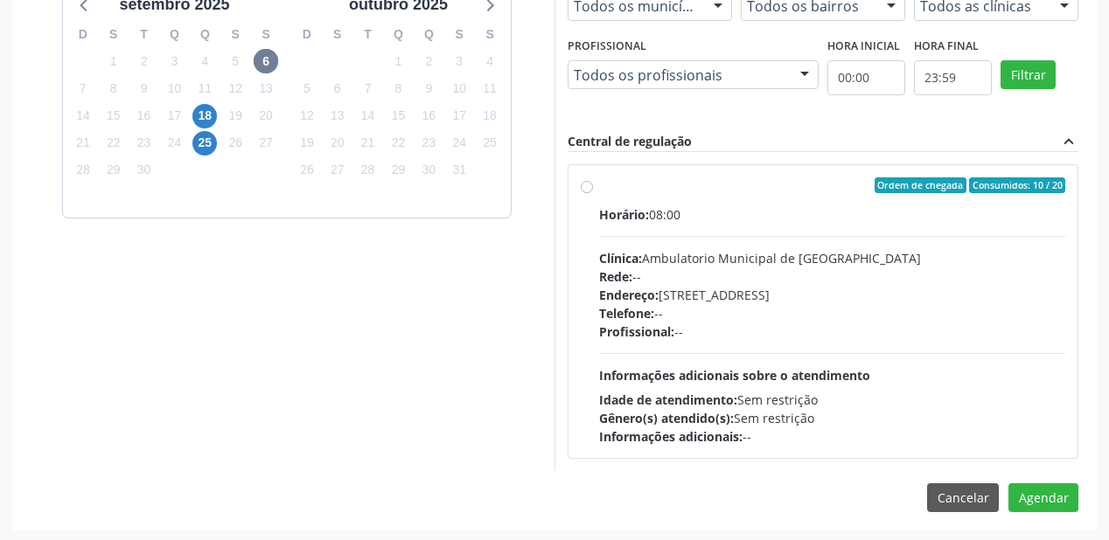
click at [667, 325] on span "Profissional:" at bounding box center [636, 332] width 75 height 17
click at [593, 193] on input "Ordem de chegada Consumidos: 10 / 20 Horário: 08:00 Clínica: Ambulatorio Munici…" at bounding box center [587, 185] width 12 height 16
radio input "true"
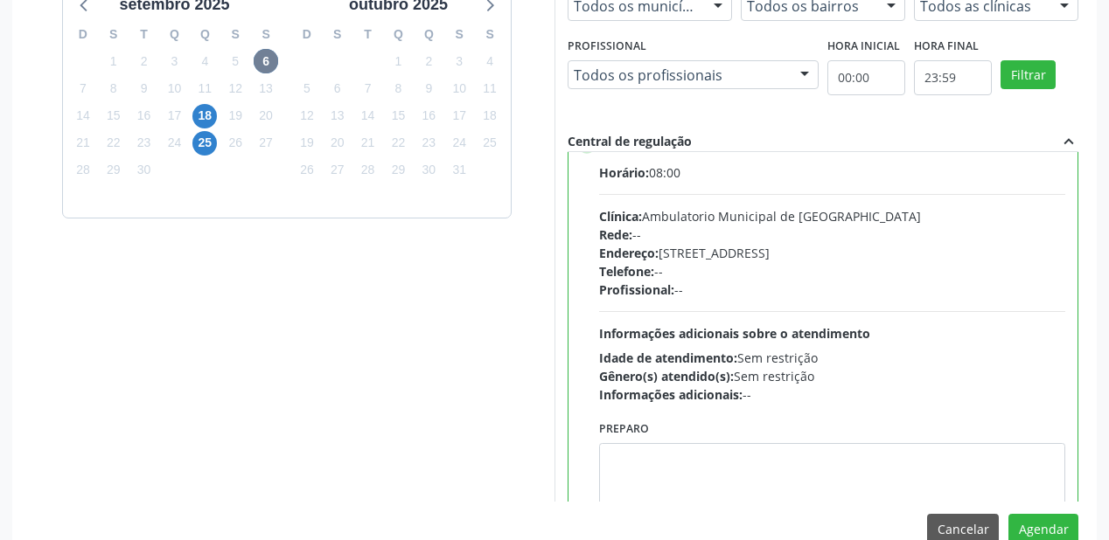
scroll to position [86, 0]
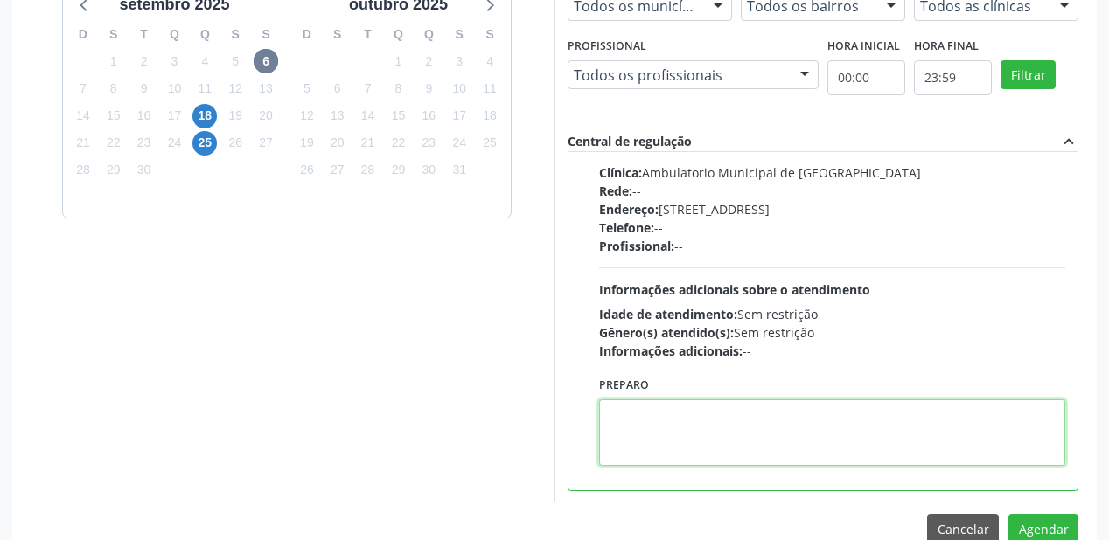
click at [655, 435] on textarea at bounding box center [832, 433] width 466 height 66
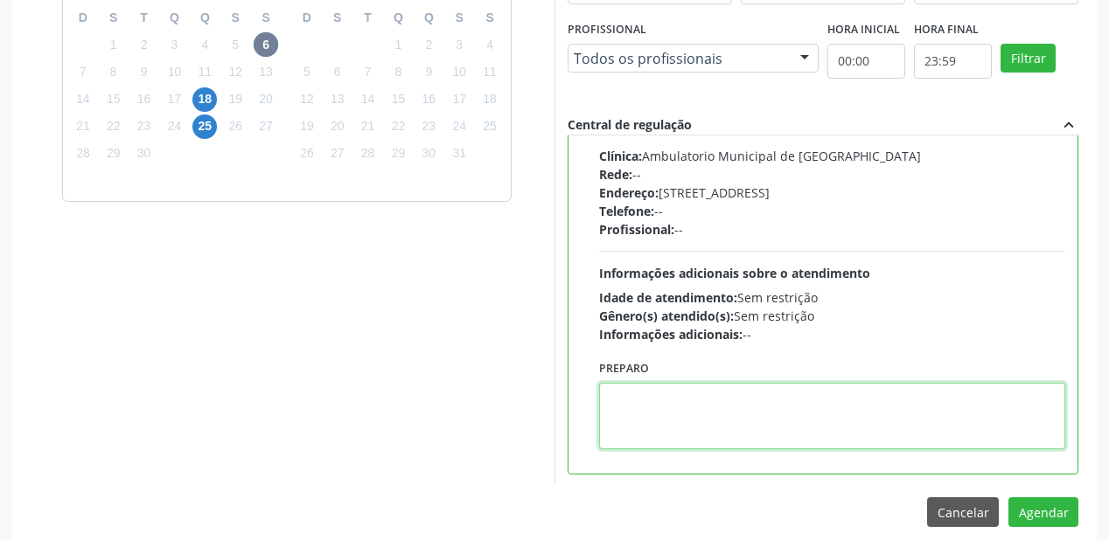
scroll to position [652, 0]
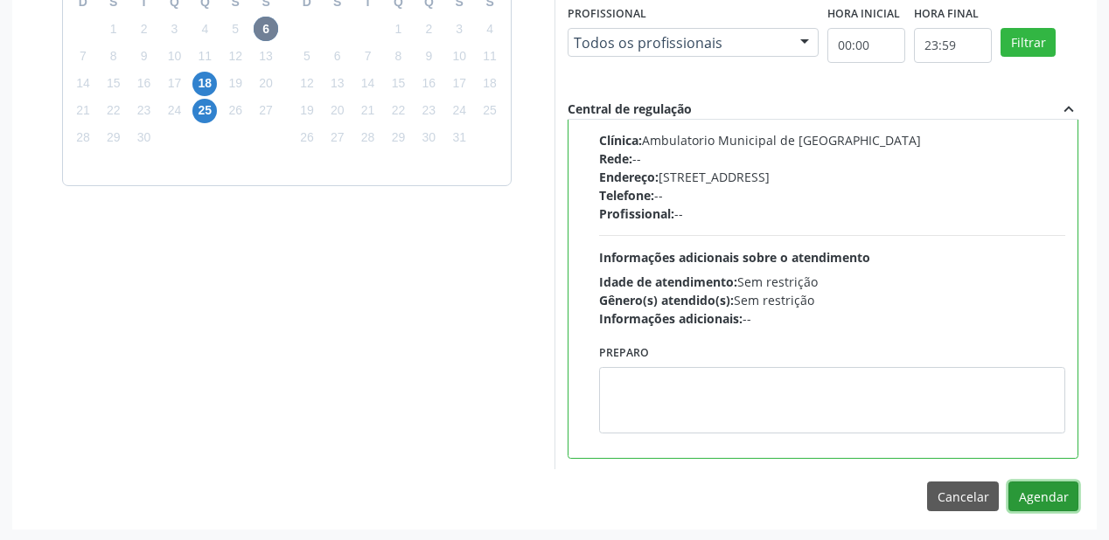
click at [1027, 486] on button "Agendar" at bounding box center [1043, 497] width 70 height 30
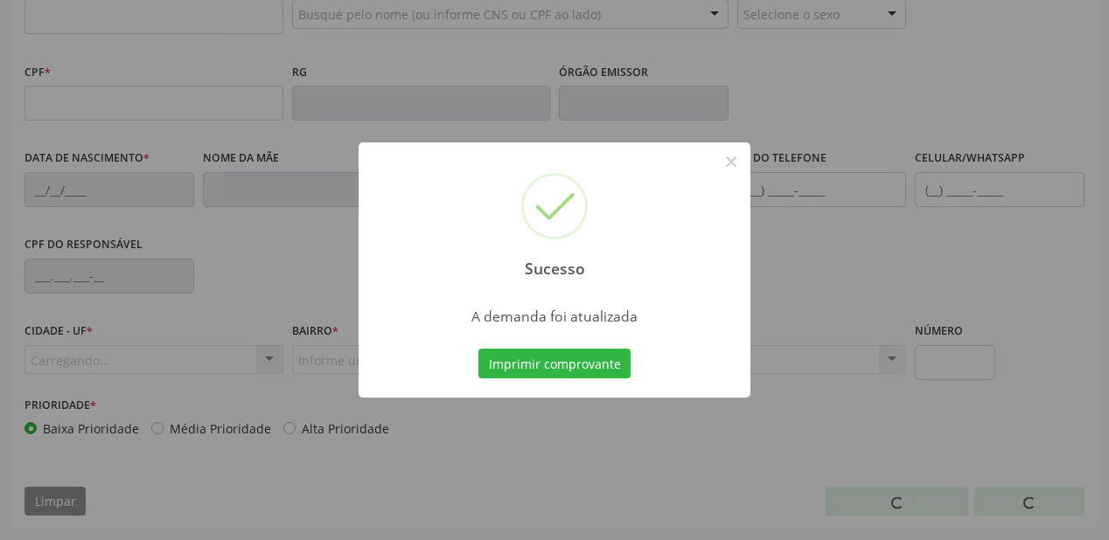
scroll to position [457, 0]
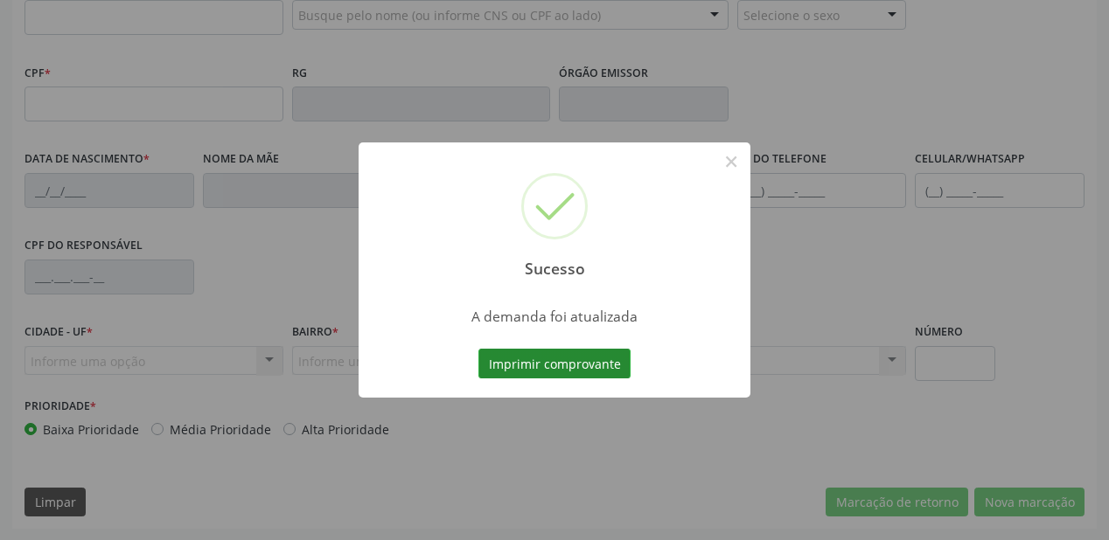
click at [564, 358] on button "Imprimir comprovante" at bounding box center [554, 364] width 152 height 30
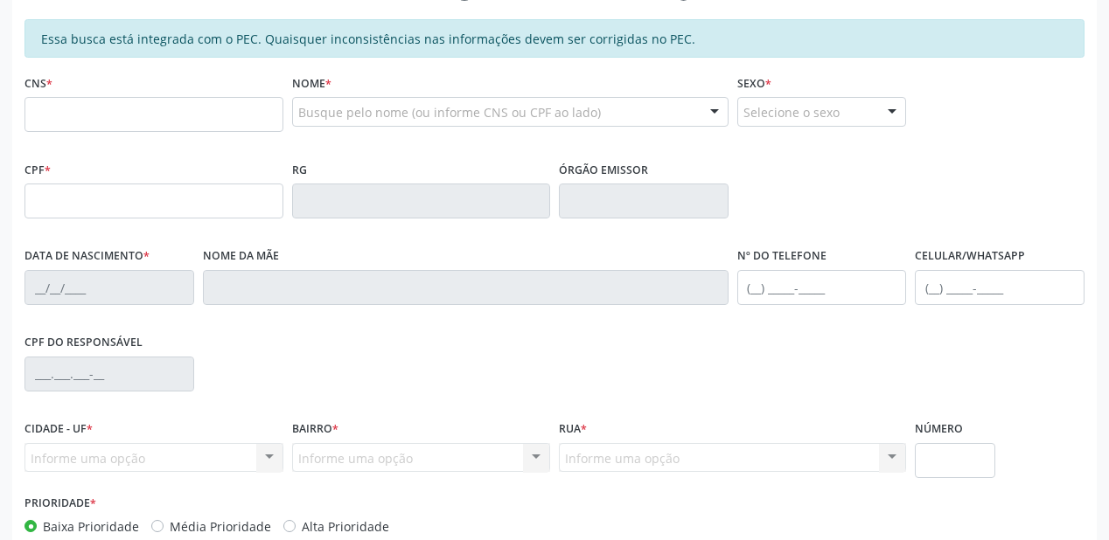
scroll to position [247, 0]
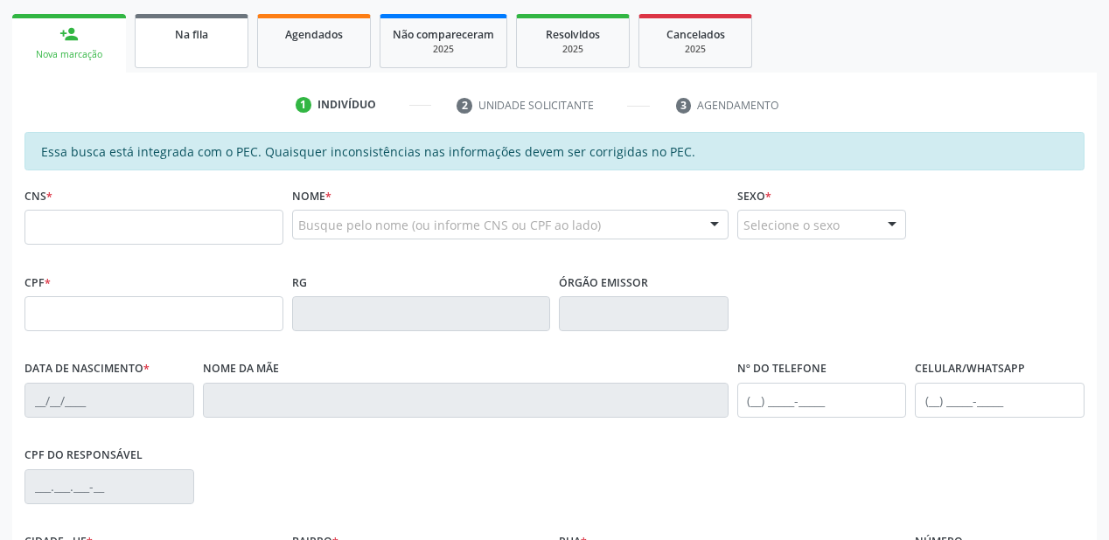
click at [208, 41] on div "Na fila" at bounding box center [191, 33] width 87 height 18
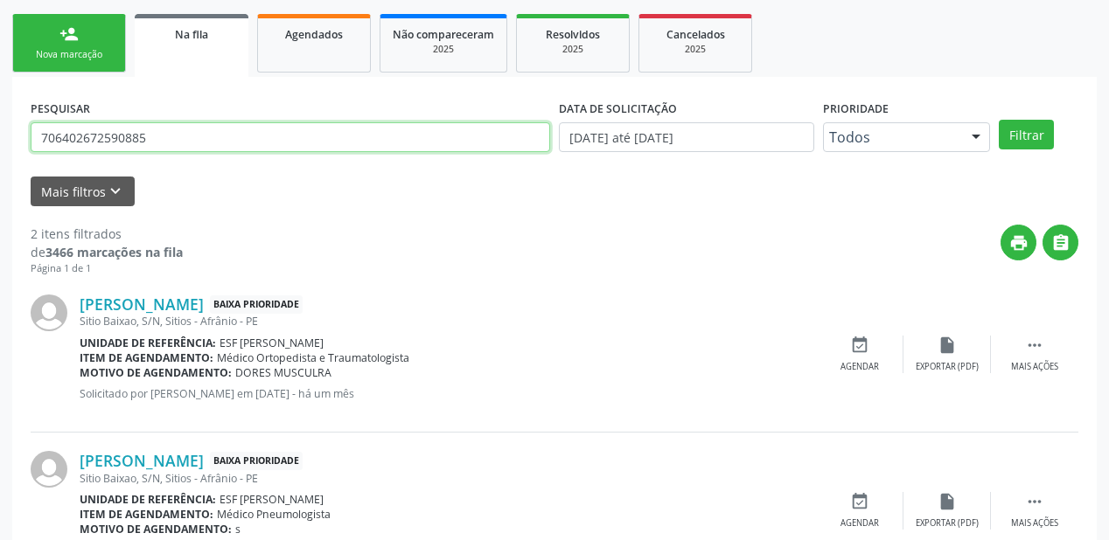
click at [184, 127] on input "706402672590885" at bounding box center [290, 137] width 519 height 30
type input "7"
type input "702601278629446"
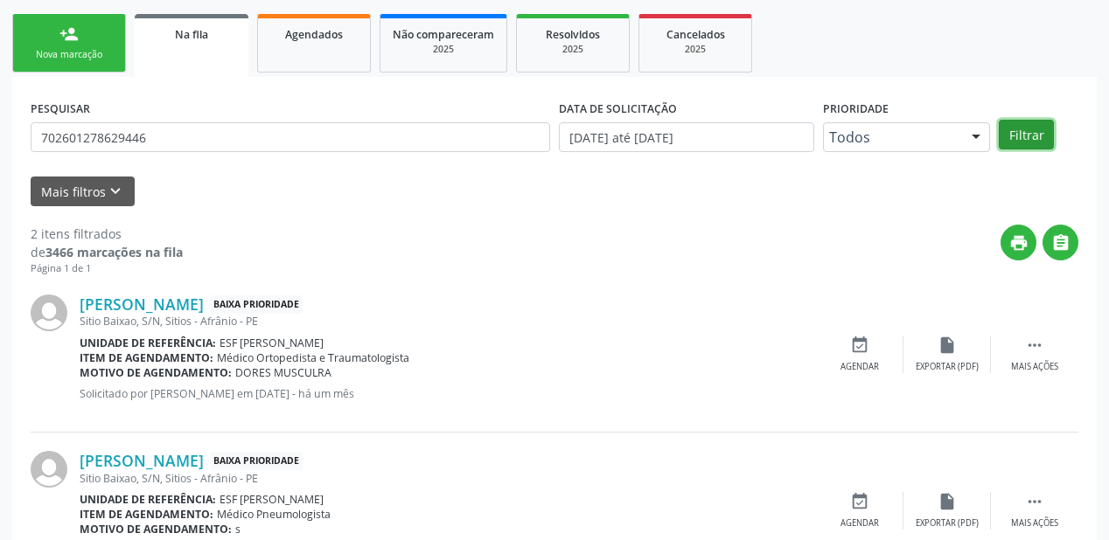
click at [1017, 132] on button "Filtrar" at bounding box center [1025, 135] width 55 height 30
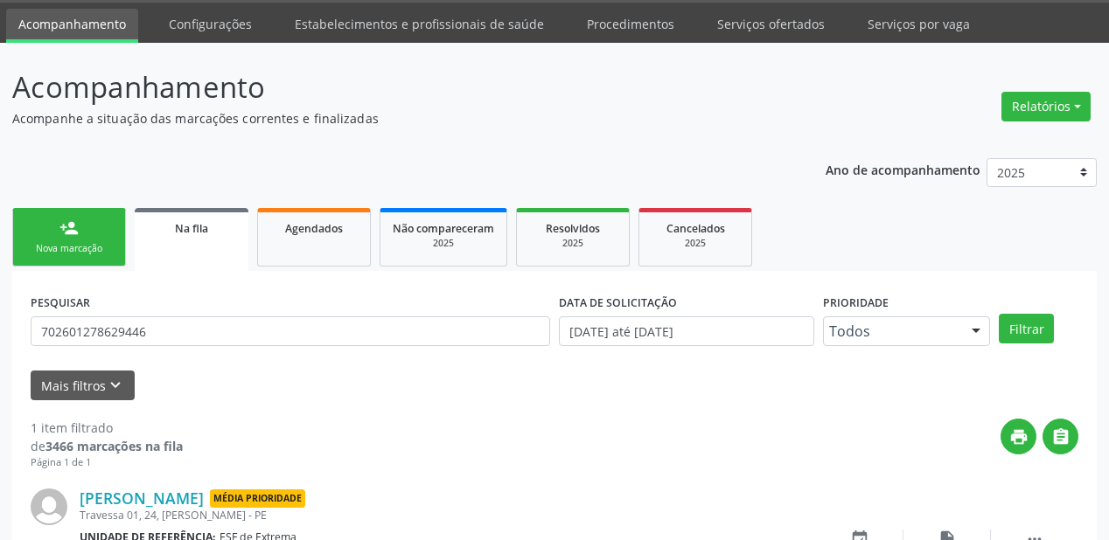
scroll to position [168, 0]
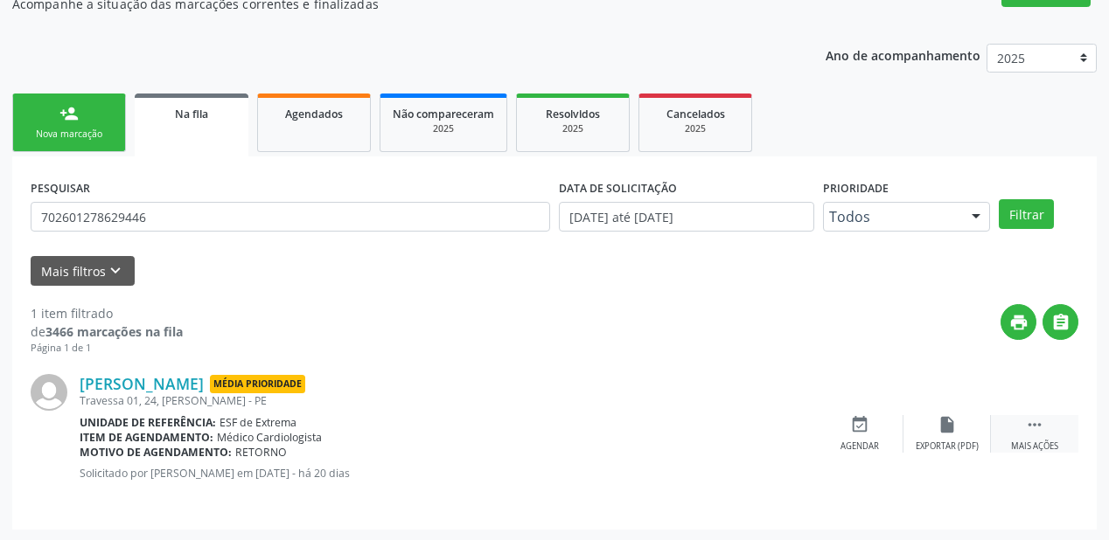
click at [1040, 419] on icon "" at bounding box center [1034, 424] width 19 height 19
click at [580, 426] on div "event_available Agendar" at bounding box center [596, 434] width 87 height 38
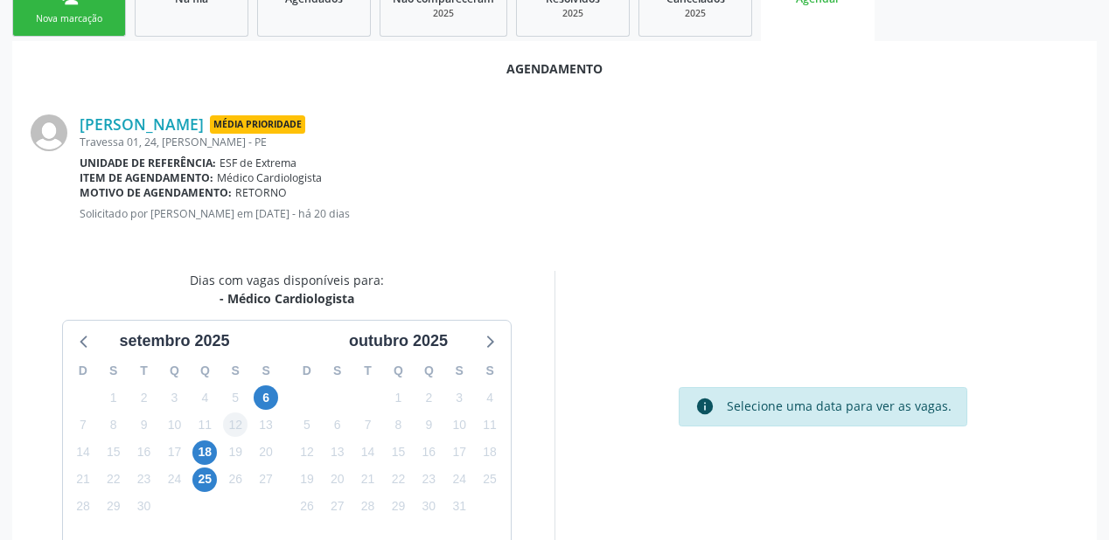
scroll to position [317, 0]
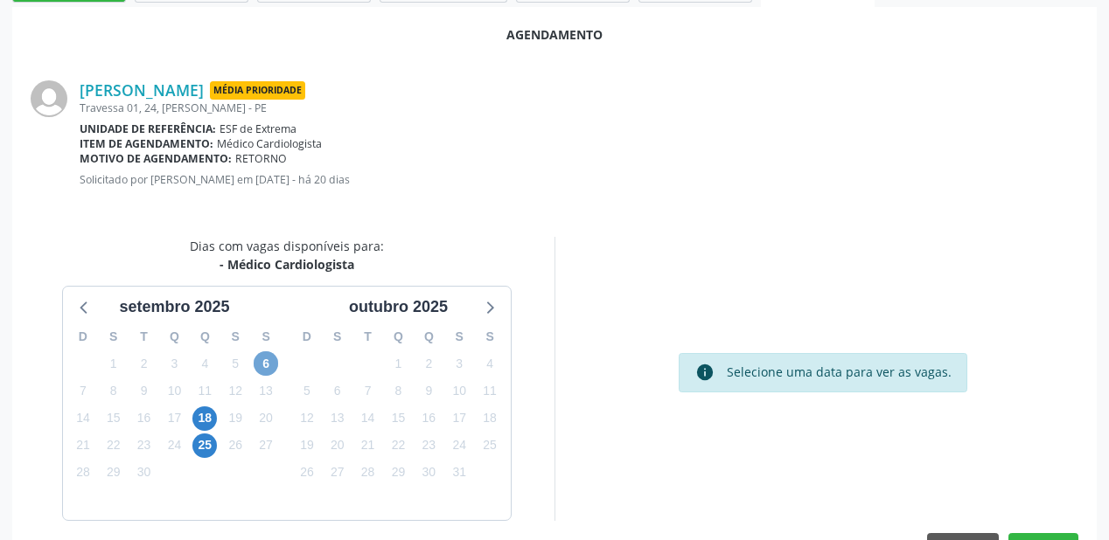
click at [261, 358] on span "6" at bounding box center [266, 363] width 24 height 24
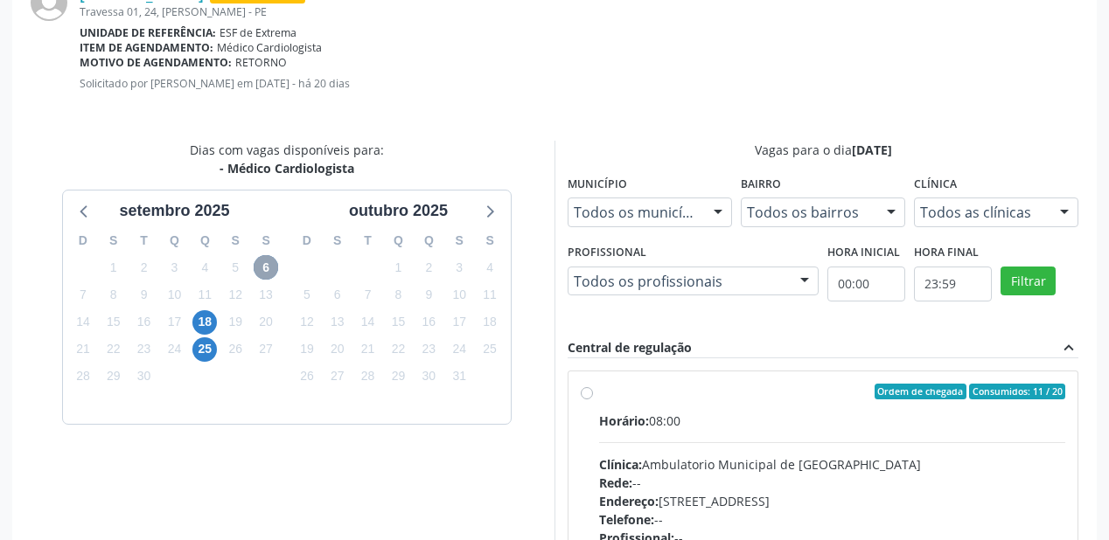
scroll to position [578, 0]
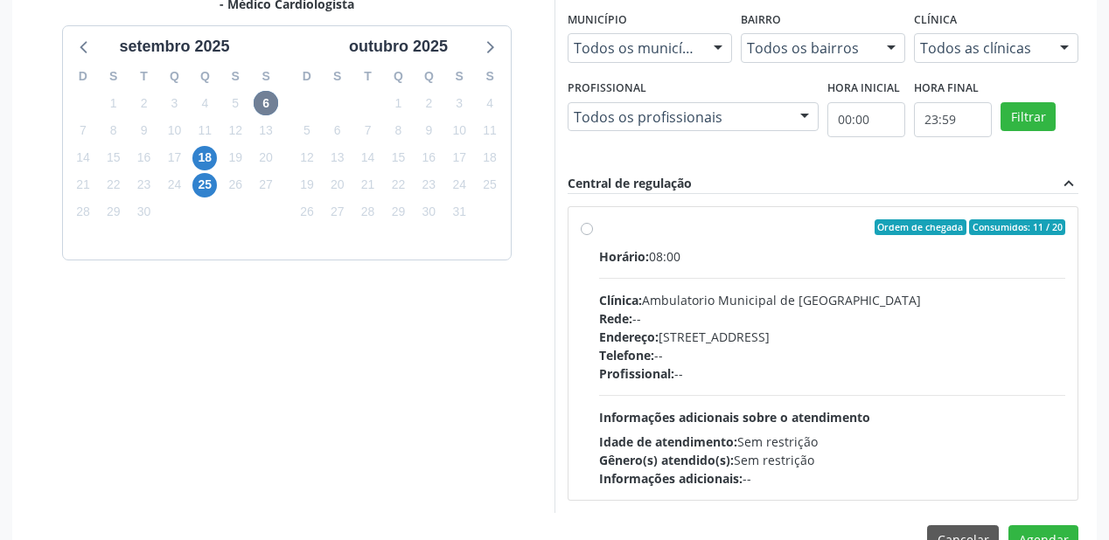
click at [706, 409] on span "Informações adicionais sobre o atendimento" at bounding box center [734, 417] width 271 height 17
click at [593, 235] on input "Ordem de chegada Consumidos: 11 / 20 Horário: 08:00 Clínica: Ambulatorio Munici…" at bounding box center [587, 227] width 12 height 16
radio input "true"
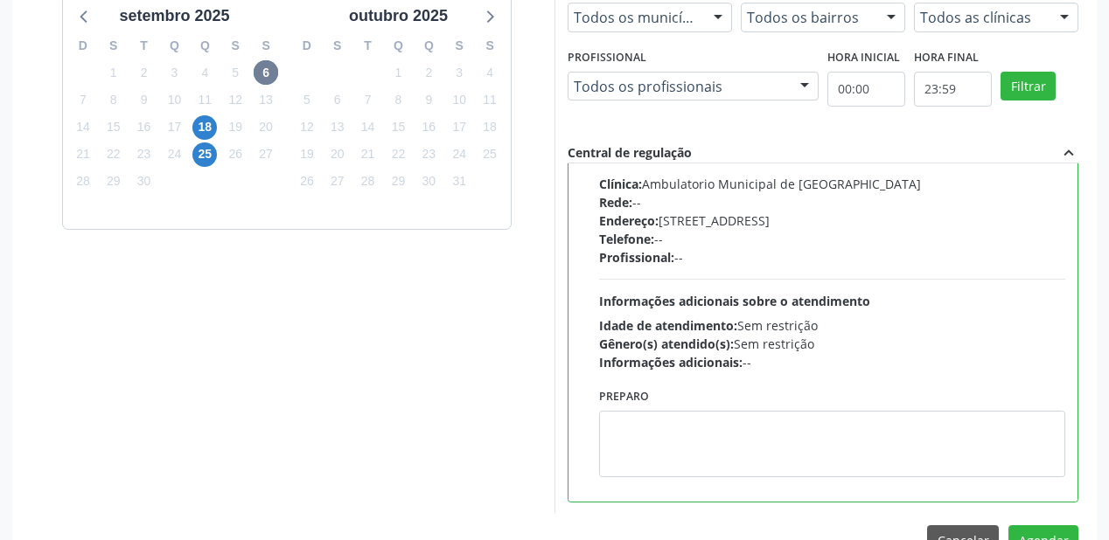
scroll to position [652, 0]
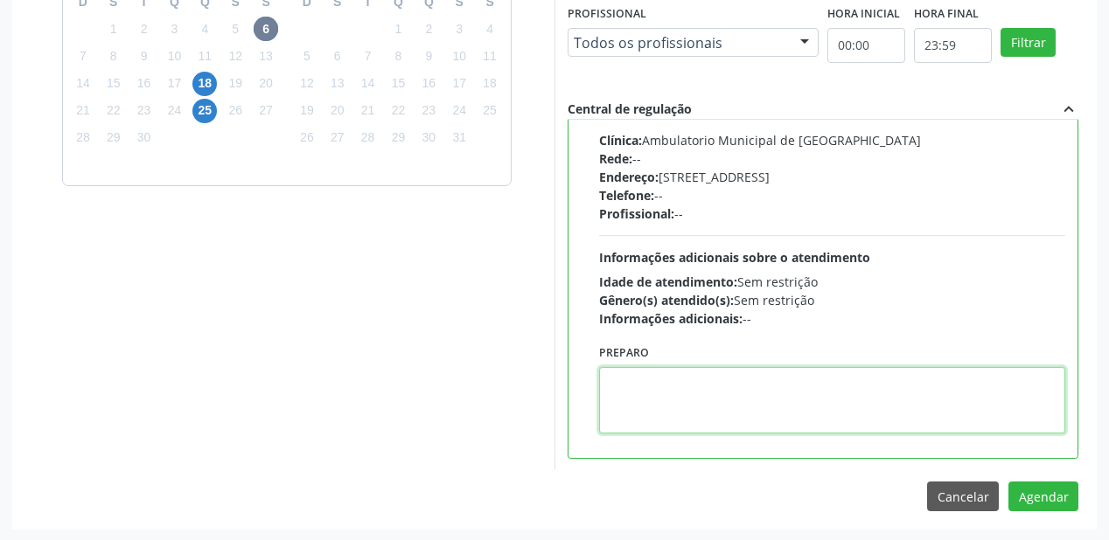
click at [685, 399] on textarea at bounding box center [832, 400] width 466 height 66
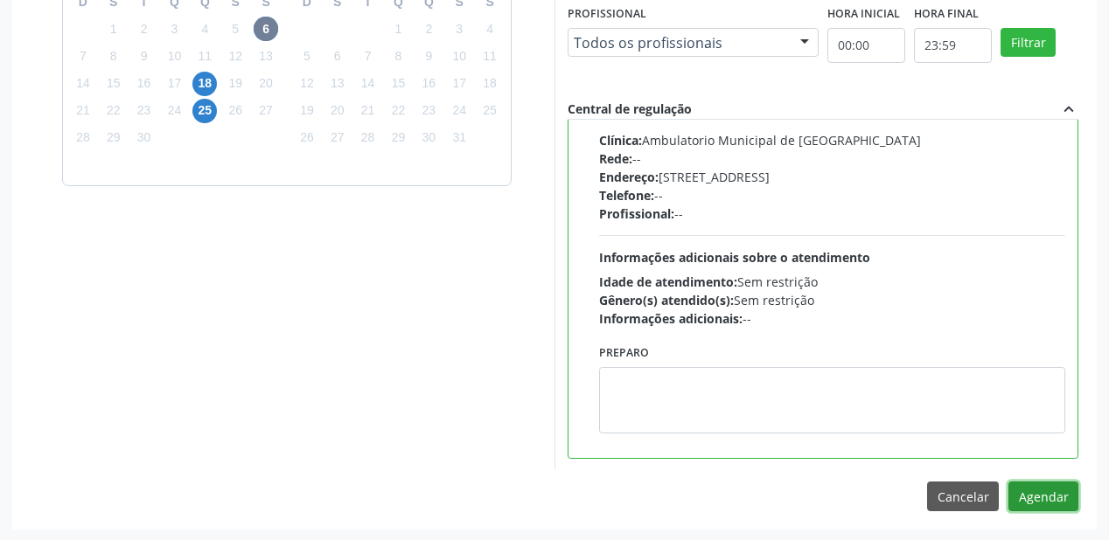
click at [1027, 492] on button "Agendar" at bounding box center [1043, 497] width 70 height 30
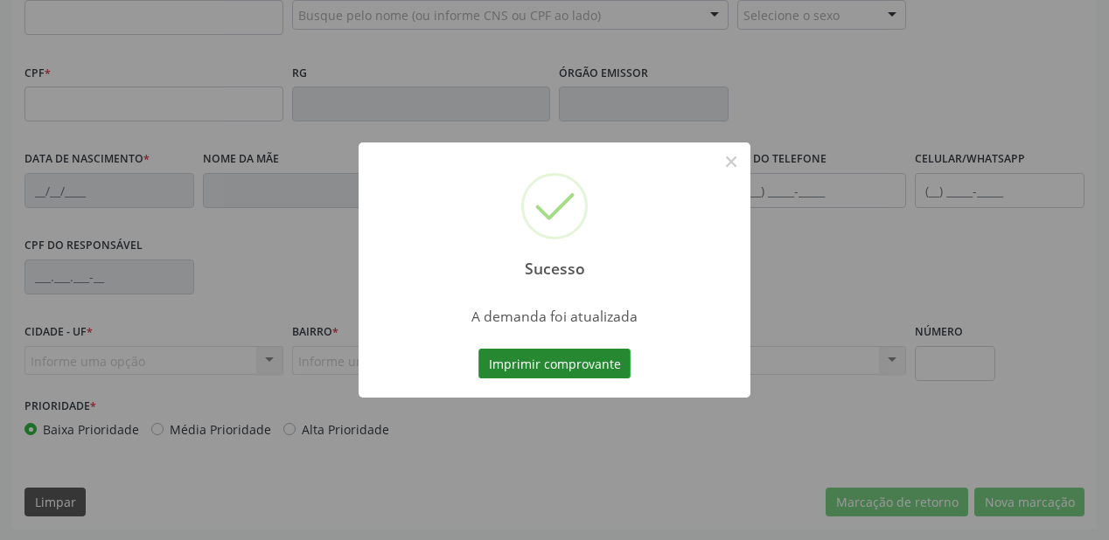
click at [568, 364] on button "Imprimir comprovante" at bounding box center [554, 364] width 152 height 30
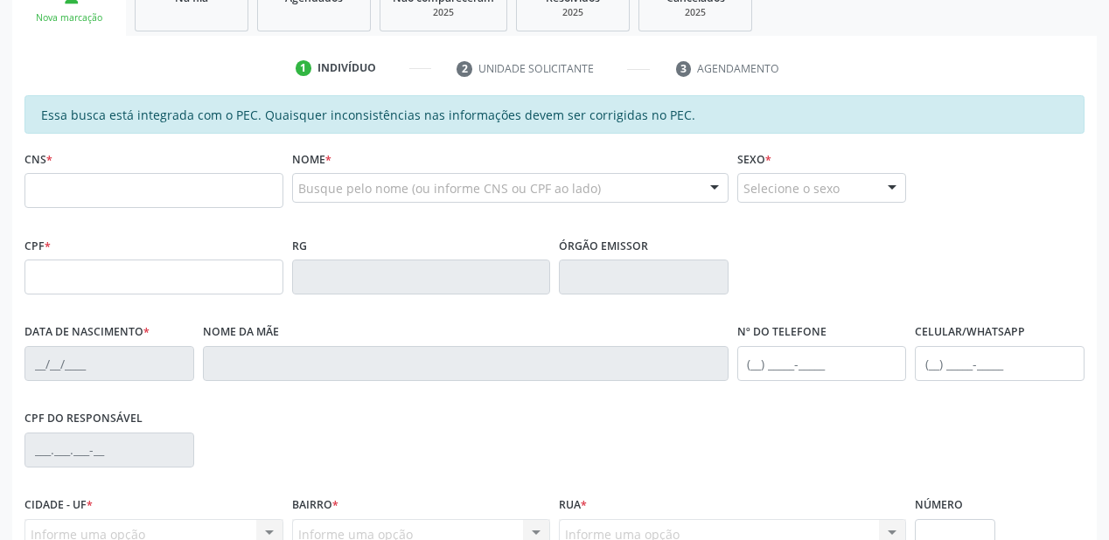
scroll to position [177, 0]
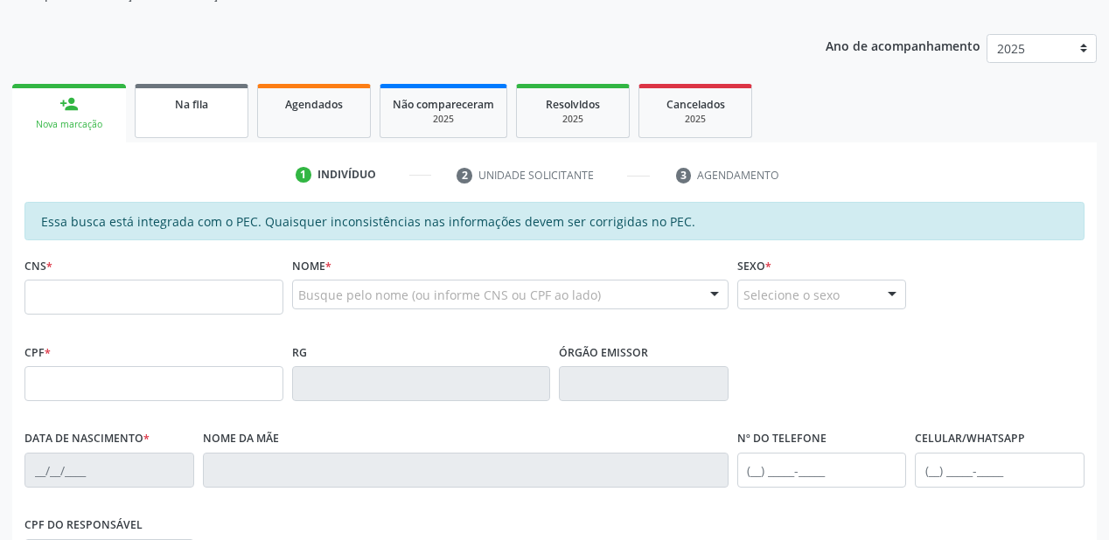
click at [165, 112] on link "Na fila" at bounding box center [192, 111] width 114 height 54
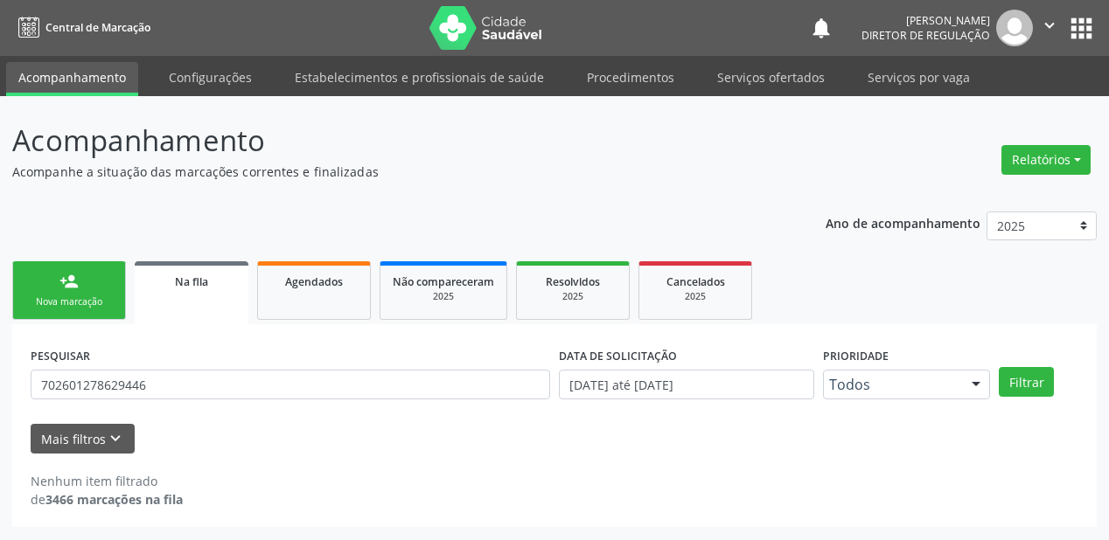
scroll to position [0, 0]
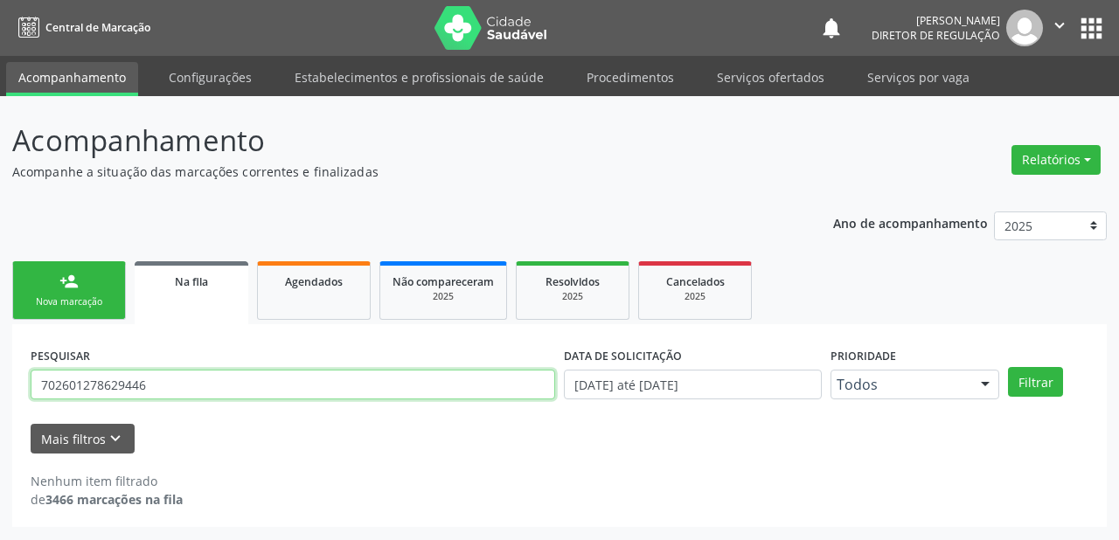
click at [162, 379] on input "702601278629446" at bounding box center [293, 385] width 525 height 30
type input "7"
type input "704608607295324"
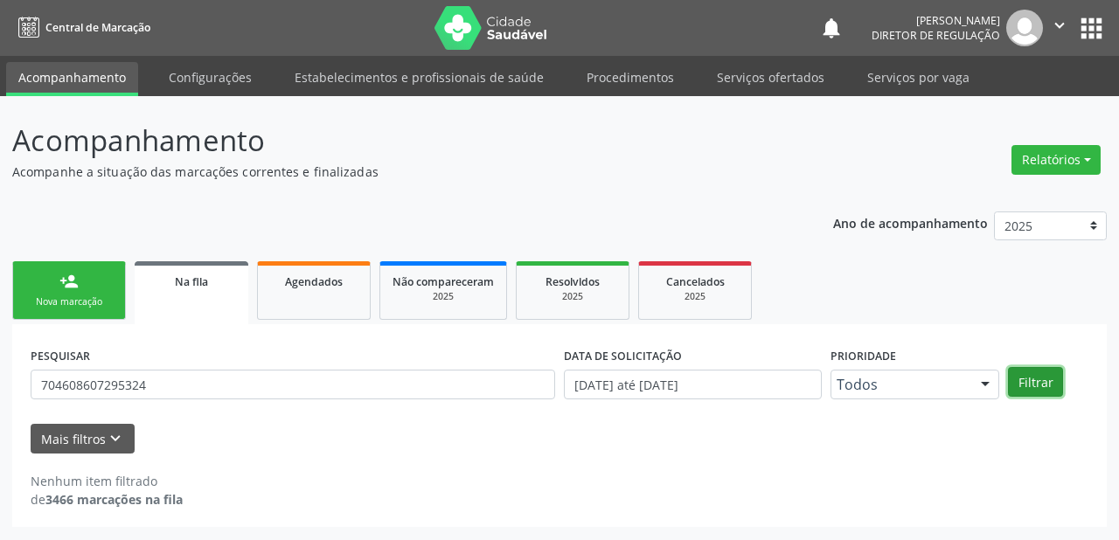
click at [1033, 383] on button "Filtrar" at bounding box center [1035, 382] width 55 height 30
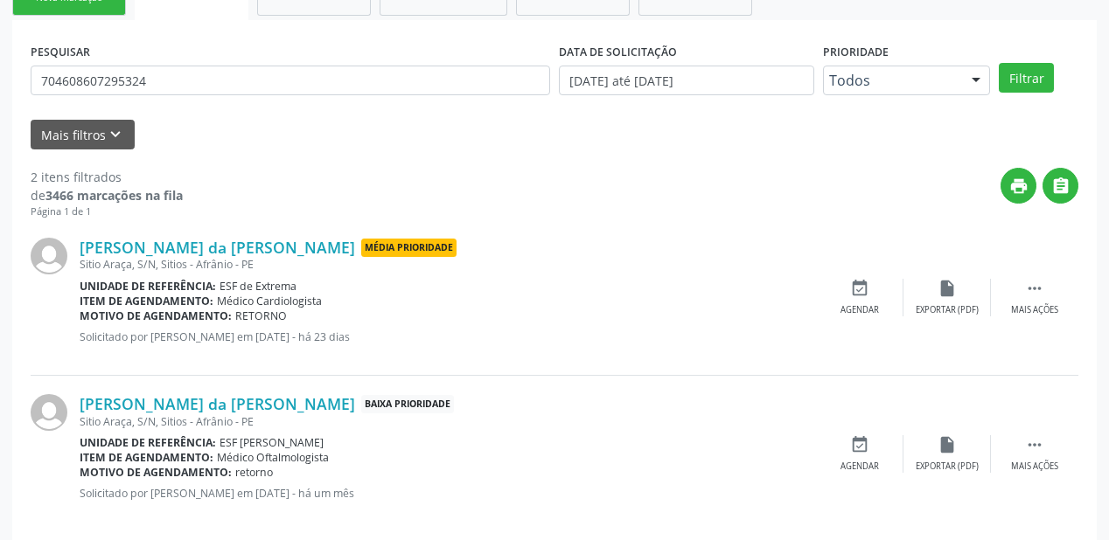
scroll to position [324, 0]
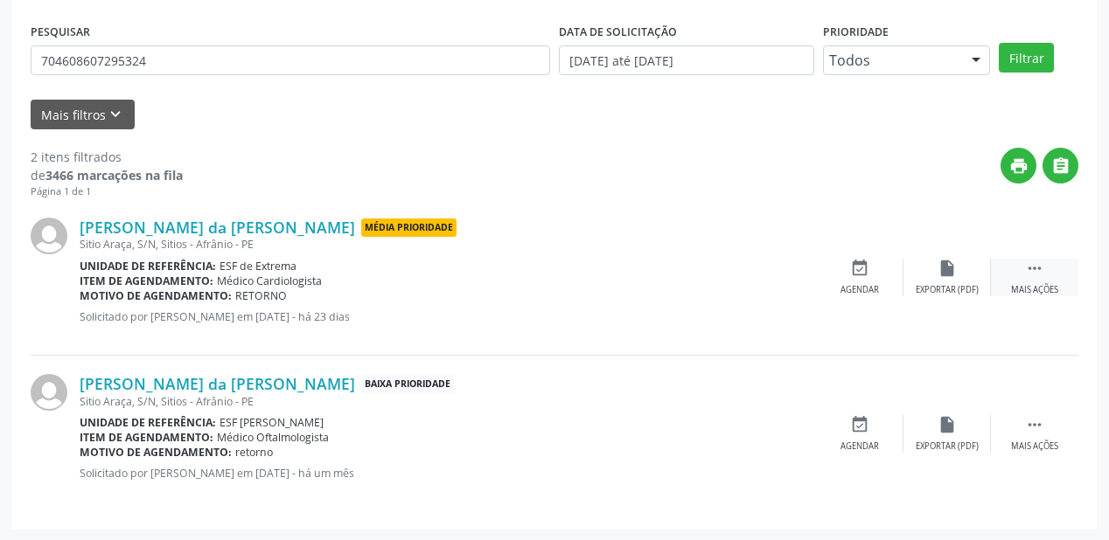
click at [1026, 259] on icon "" at bounding box center [1034, 268] width 19 height 19
click at [591, 273] on icon "event_available" at bounding box center [597, 268] width 19 height 19
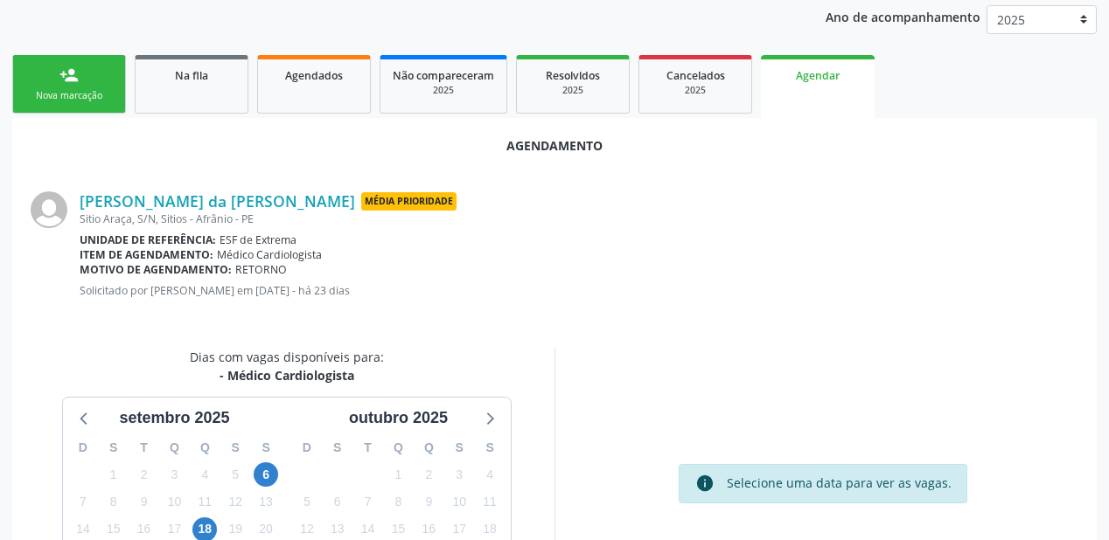
scroll to position [280, 0]
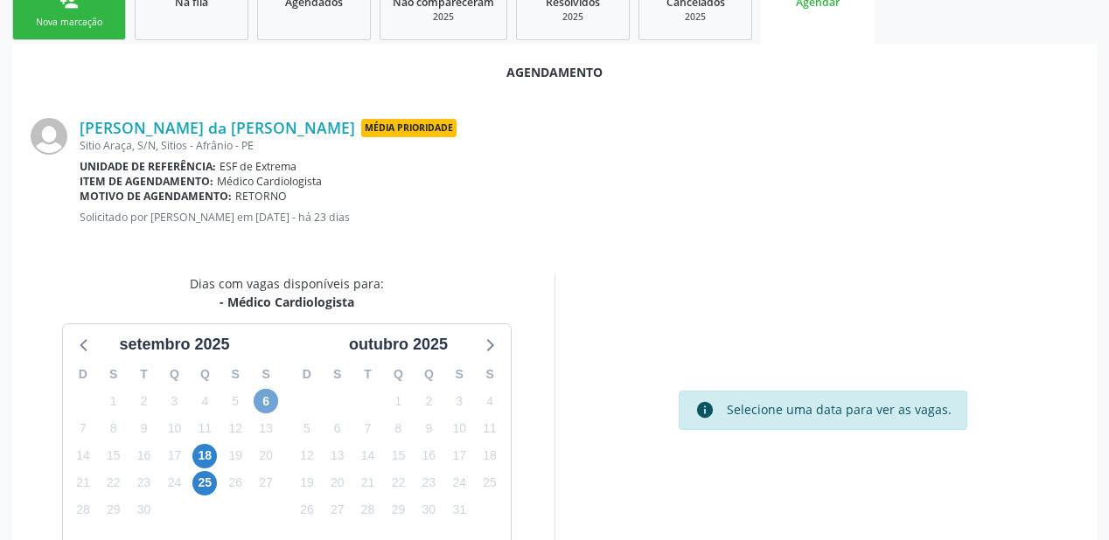
click at [269, 394] on span "6" at bounding box center [266, 401] width 24 height 24
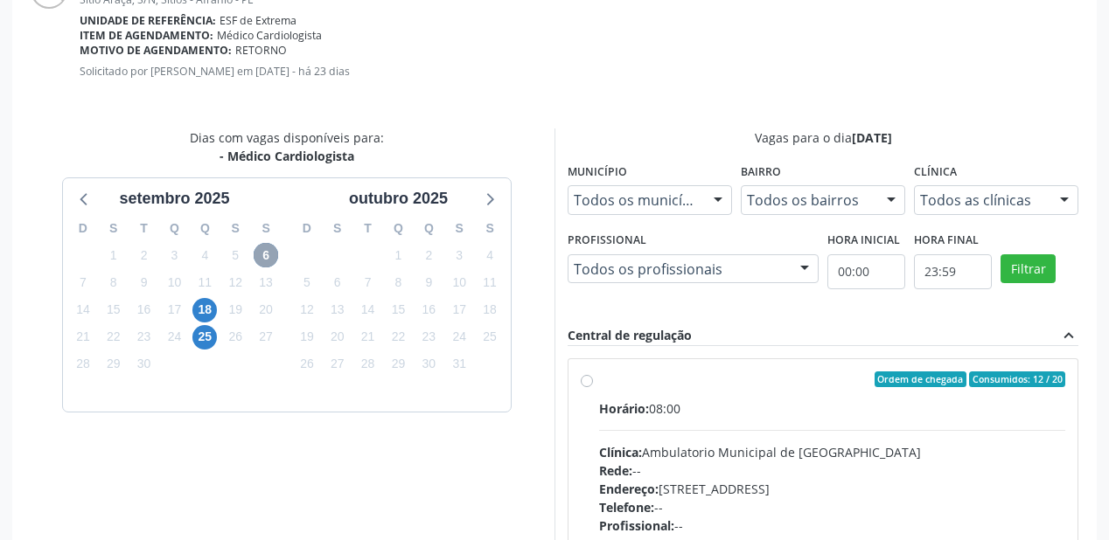
scroll to position [438, 0]
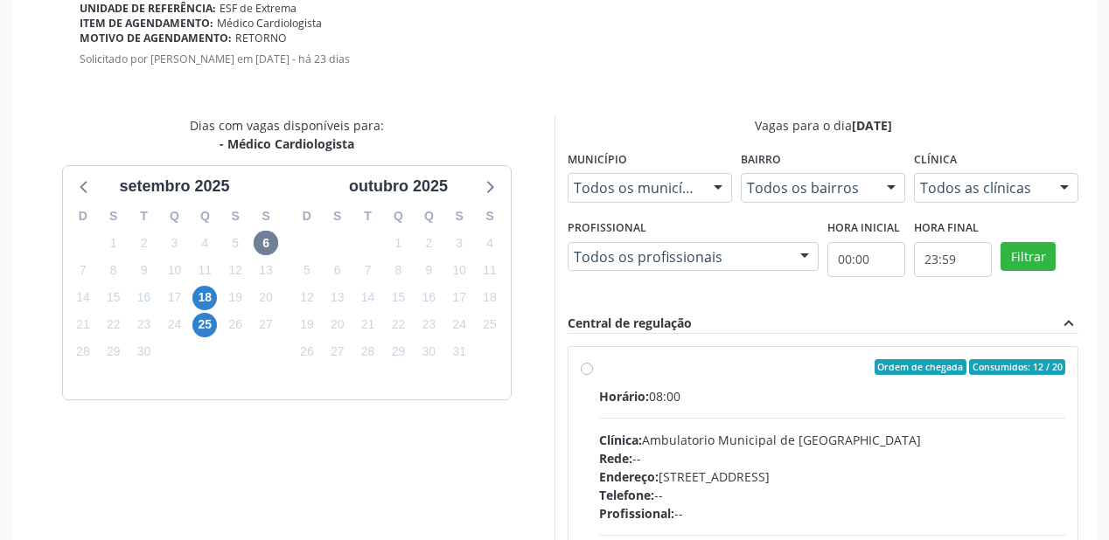
click at [710, 441] on div "Clínica: Ambulatorio Municipal de Saude" at bounding box center [832, 440] width 466 height 18
click at [593, 375] on input "Ordem de chegada Consumidos: 12 / 20 Horário: 08:00 Clínica: Ambulatorio Munici…" at bounding box center [587, 367] width 12 height 16
radio input "true"
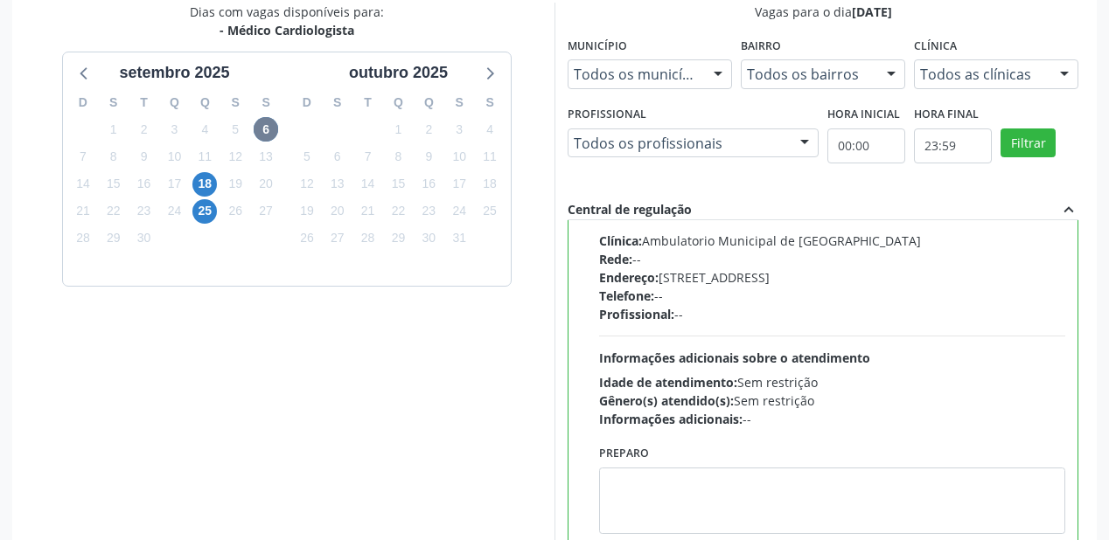
scroll to position [652, 0]
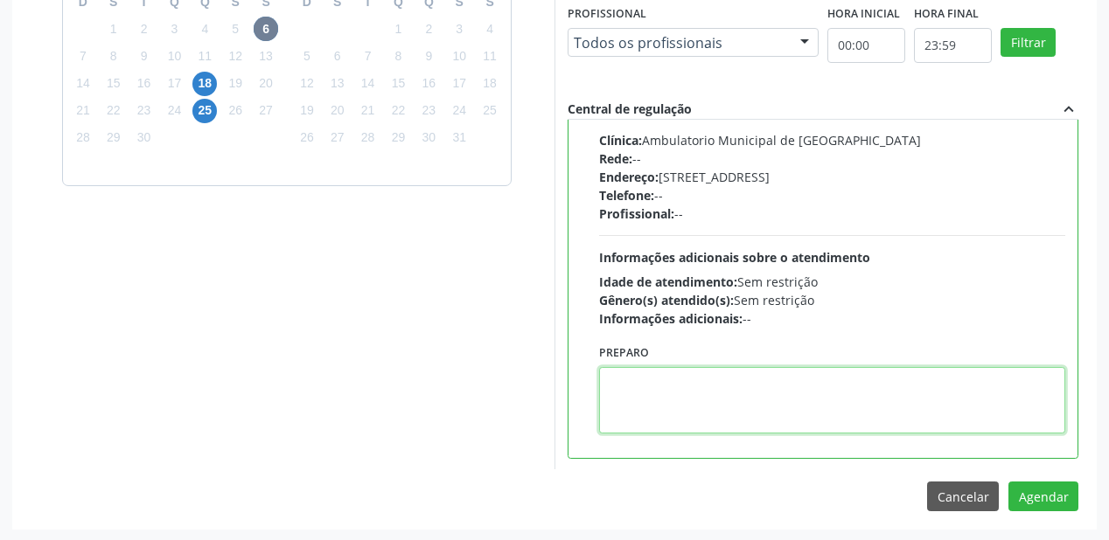
click at [661, 395] on textarea at bounding box center [832, 400] width 466 height 66
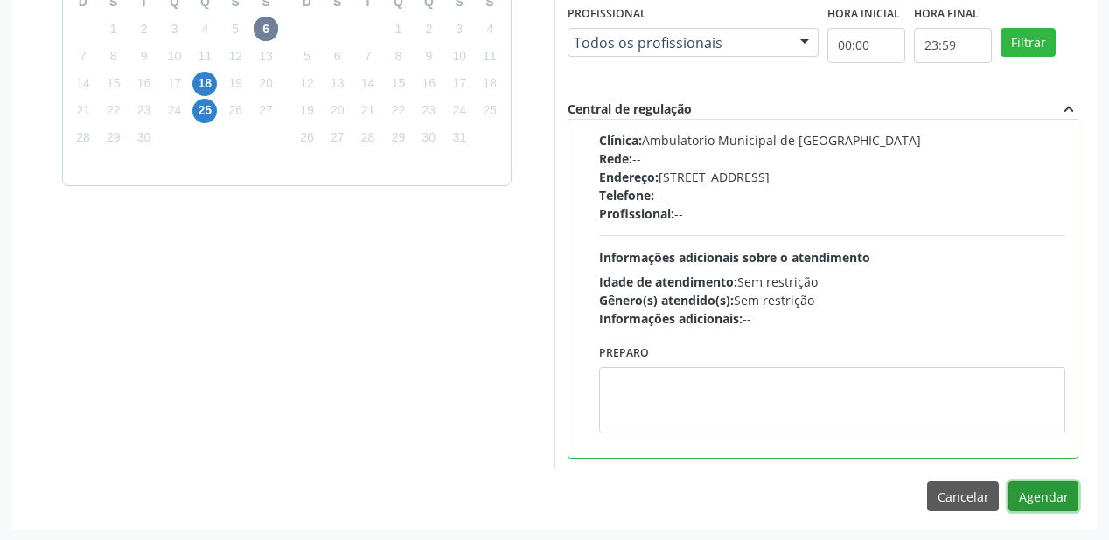
click at [1040, 496] on button "Agendar" at bounding box center [1043, 497] width 70 height 30
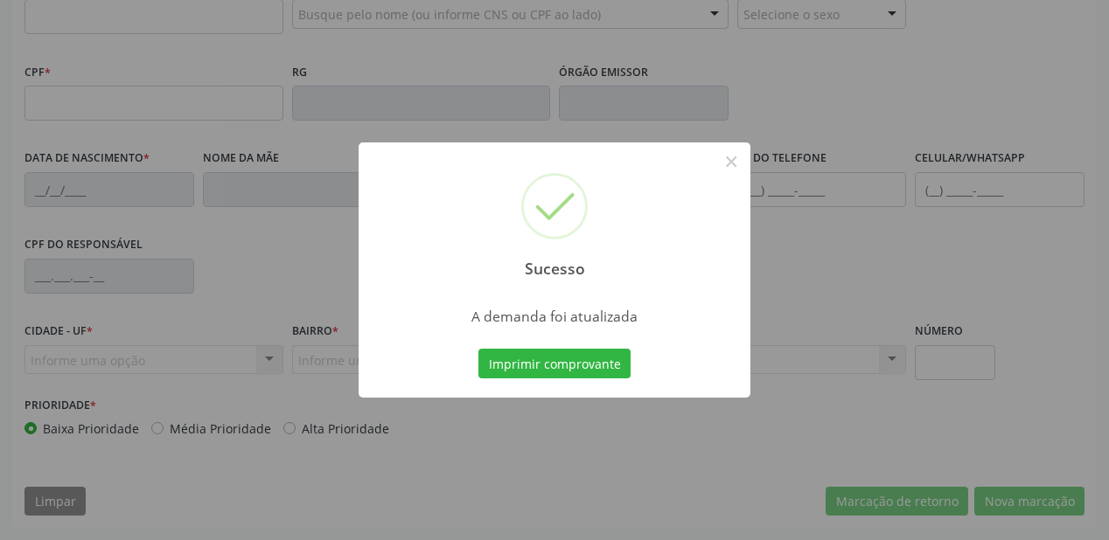
scroll to position [457, 0]
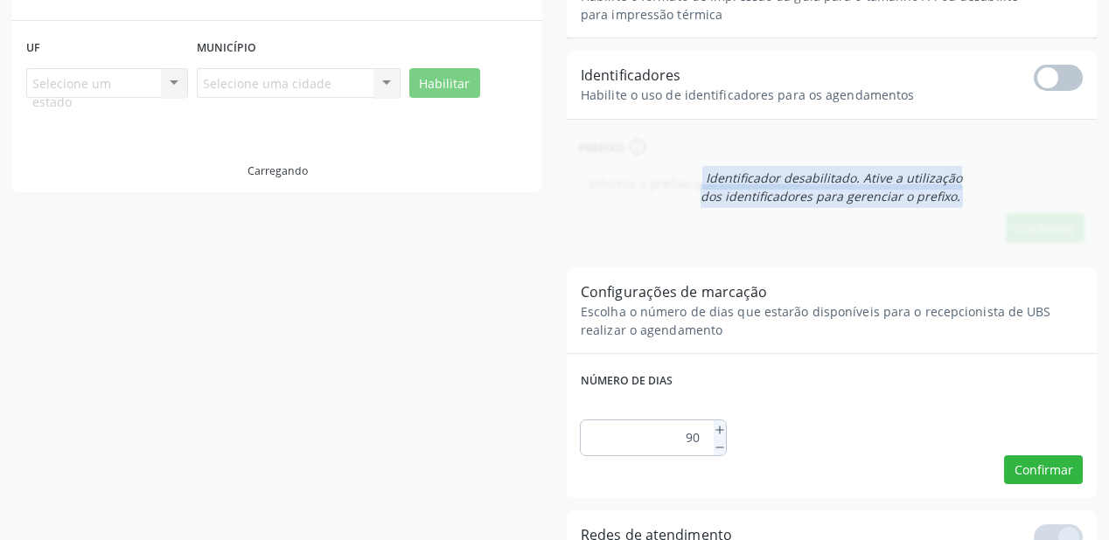
scroll to position [35, 0]
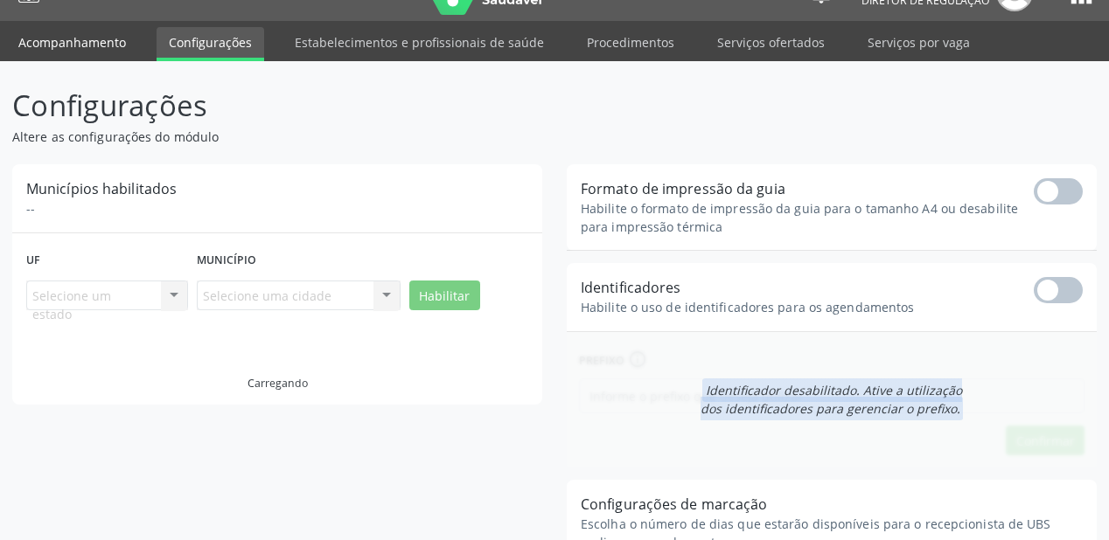
click at [67, 44] on link "Acompanhamento" at bounding box center [72, 42] width 132 height 31
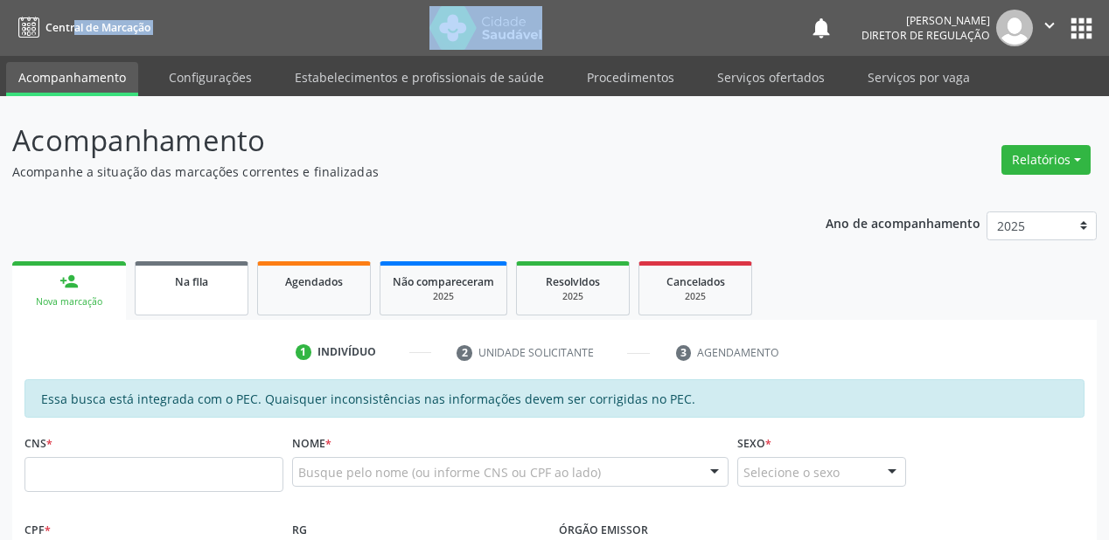
click at [194, 289] on div "Na fila" at bounding box center [191, 281] width 87 height 18
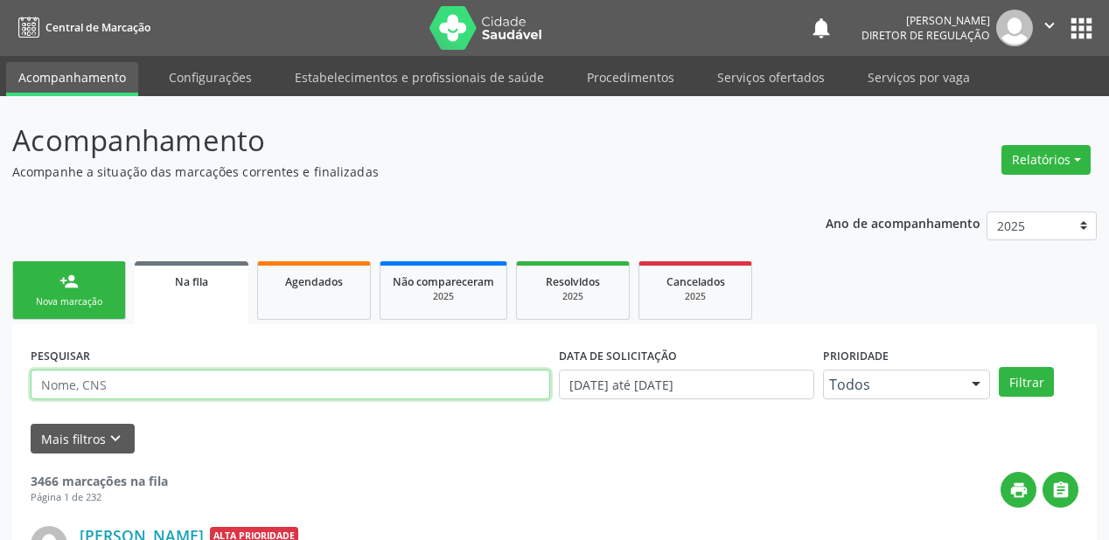
click at [76, 385] on input "text" at bounding box center [290, 385] width 519 height 30
type input "704809064801746"
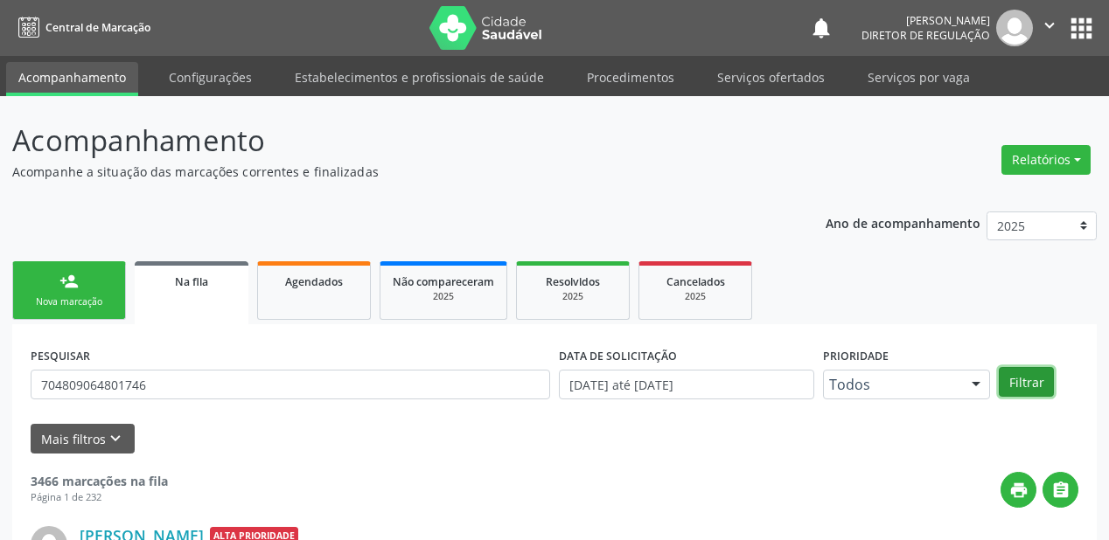
click at [1025, 379] on button "Filtrar" at bounding box center [1025, 382] width 55 height 30
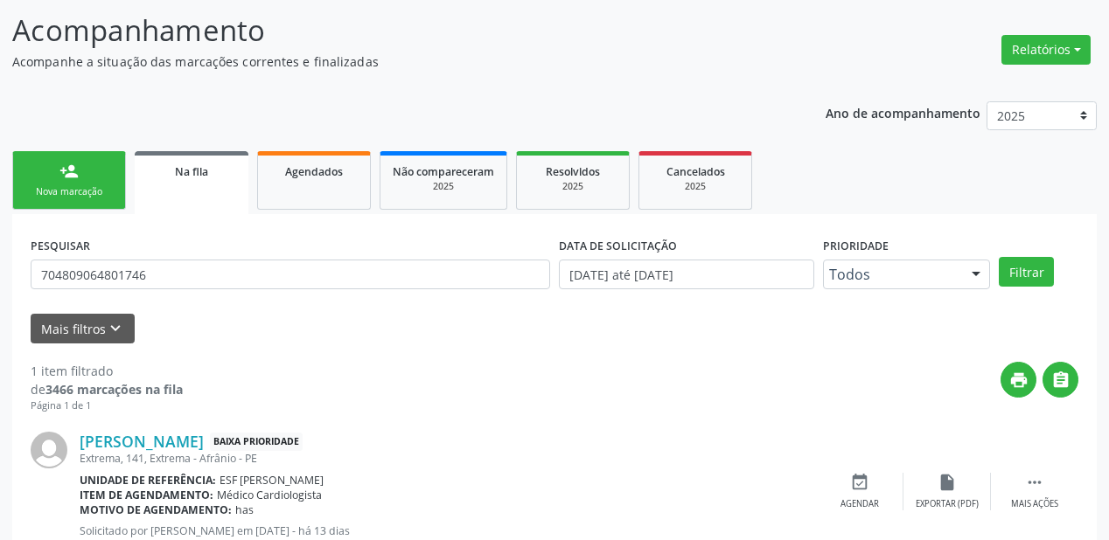
scroll to position [168, 0]
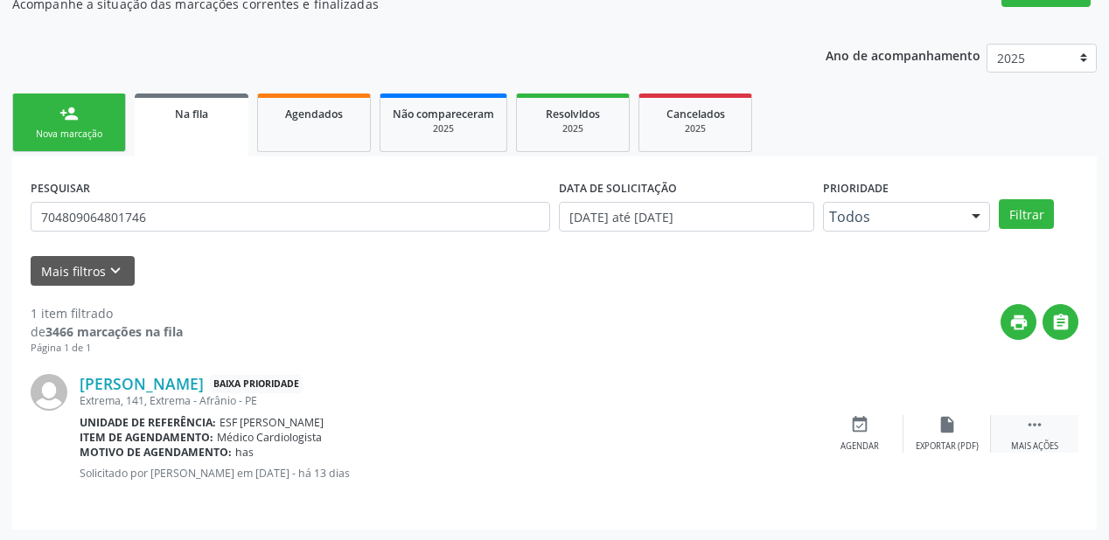
click at [1023, 418] on div " Mais ações" at bounding box center [1034, 434] width 87 height 38
click at [594, 434] on div "event_available Agendar" at bounding box center [596, 434] width 87 height 38
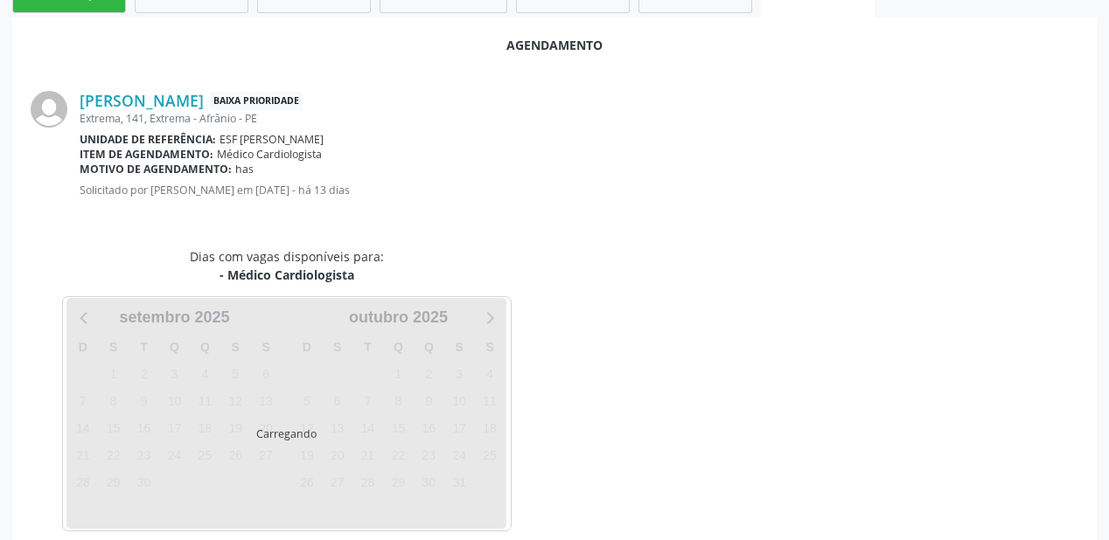
scroll to position [327, 0]
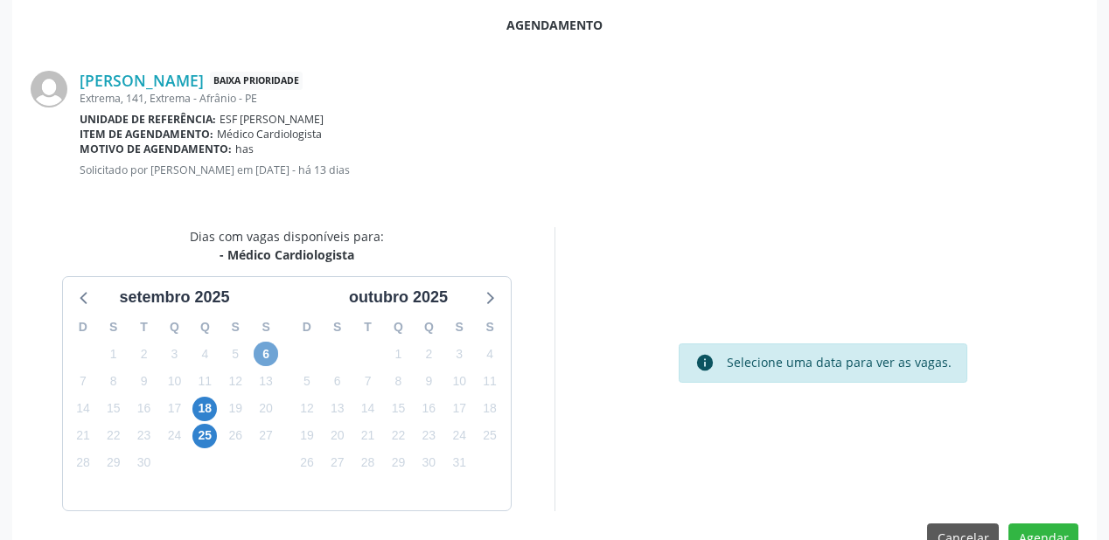
click at [262, 351] on span "6" at bounding box center [266, 354] width 24 height 24
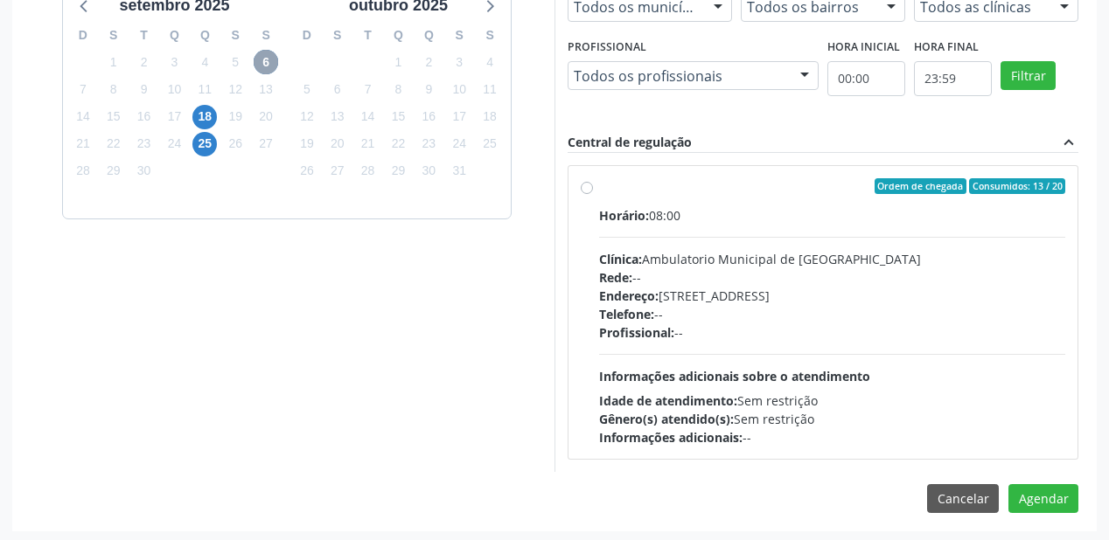
scroll to position [620, 0]
click at [678, 374] on span "Informações adicionais sobre o atendimento" at bounding box center [734, 375] width 271 height 17
click at [593, 193] on input "Ordem de chegada Consumidos: 13 / 20 Horário: 08:00 Clínica: Ambulatorio Munici…" at bounding box center [587, 185] width 12 height 16
radio input "true"
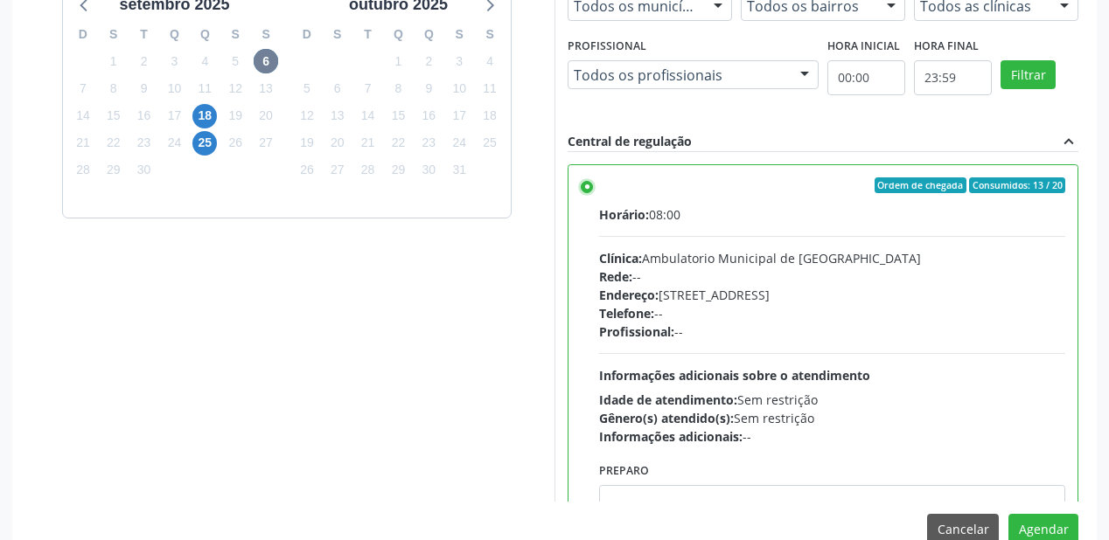
scroll to position [86, 0]
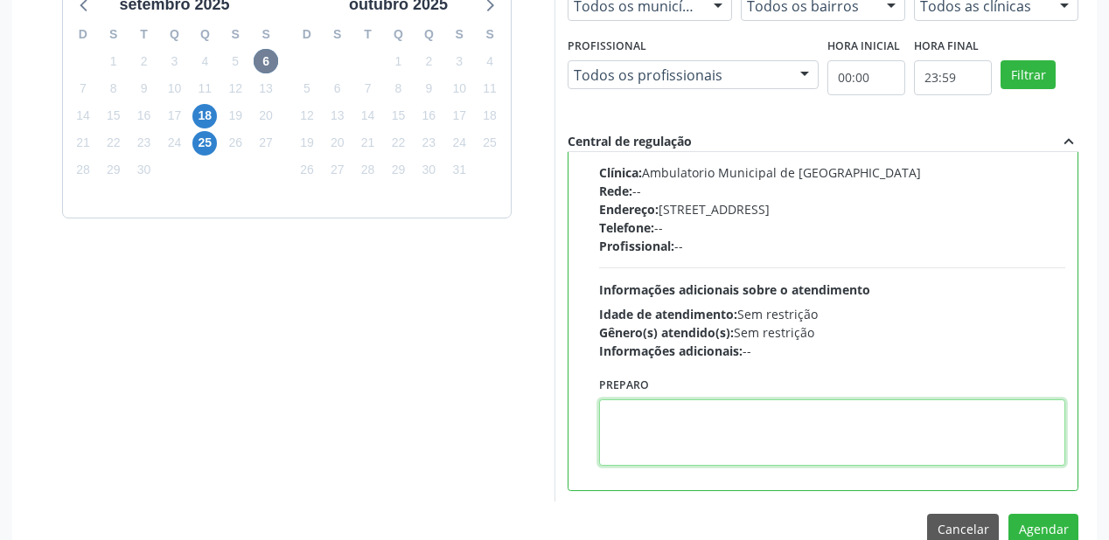
click at [629, 428] on textarea at bounding box center [832, 433] width 466 height 66
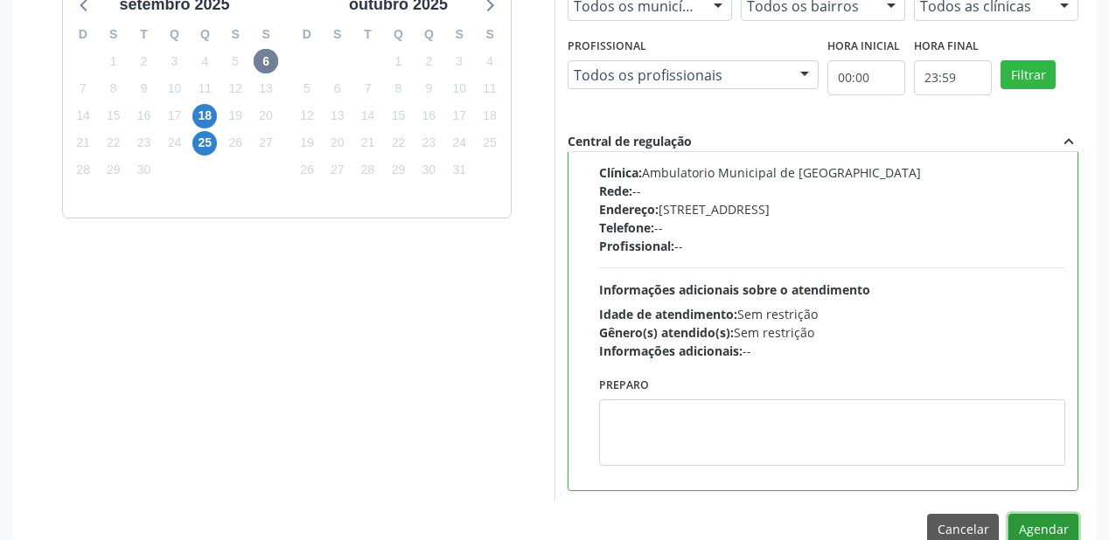
click at [1030, 521] on button "Agendar" at bounding box center [1043, 529] width 70 height 30
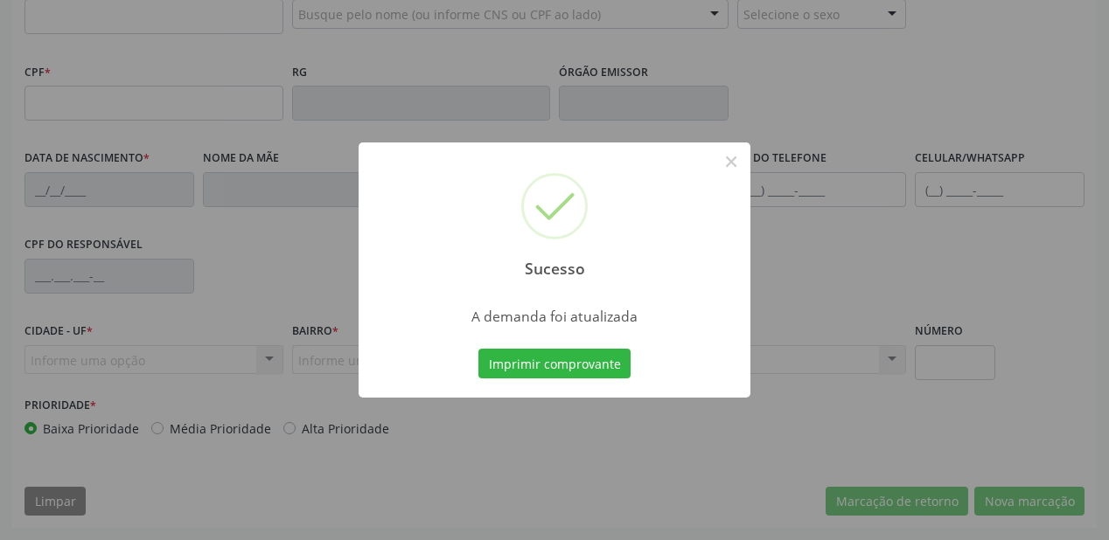
scroll to position [457, 0]
click at [568, 361] on button "Imprimir comprovante" at bounding box center [554, 364] width 152 height 30
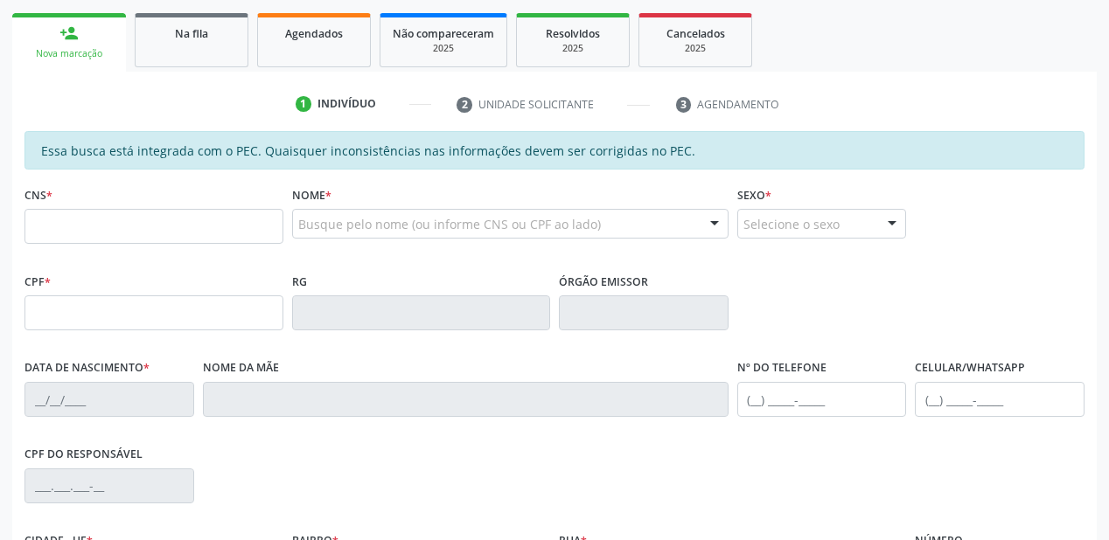
scroll to position [247, 0]
click at [183, 45] on link "Na fila" at bounding box center [192, 41] width 114 height 54
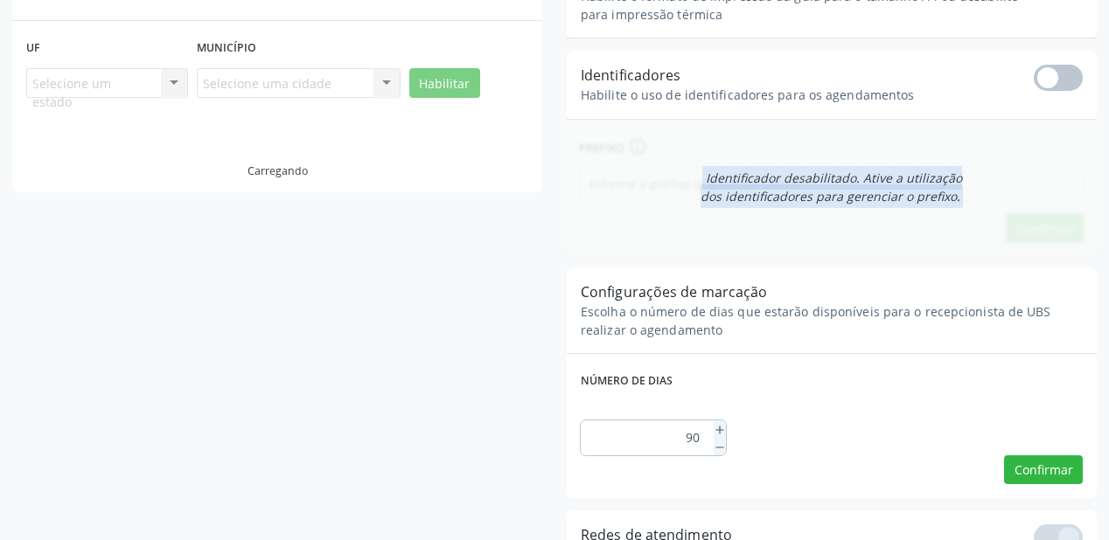
scroll to position [35, 0]
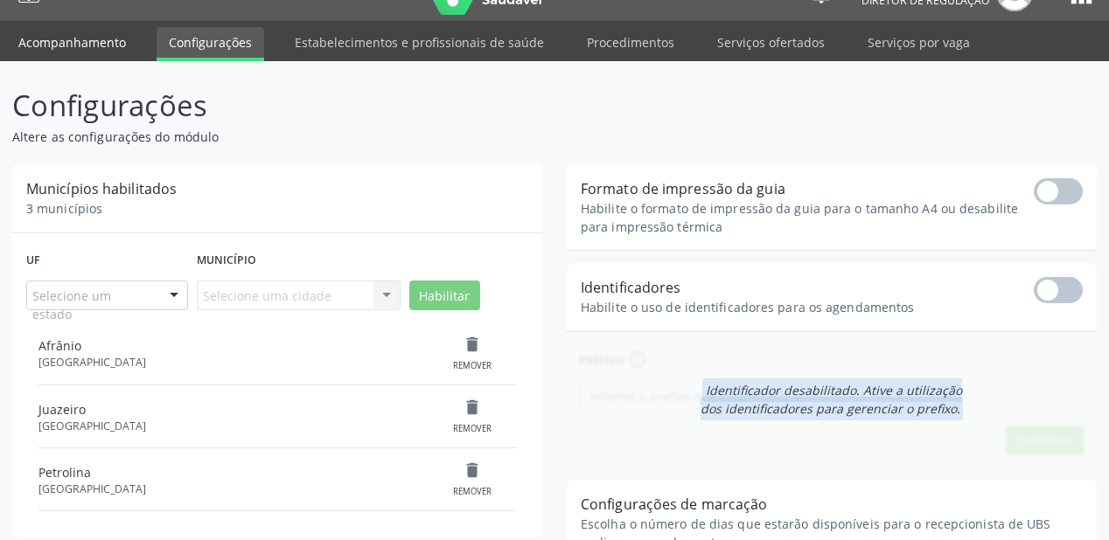
click at [85, 46] on link "Acompanhamento" at bounding box center [72, 42] width 132 height 31
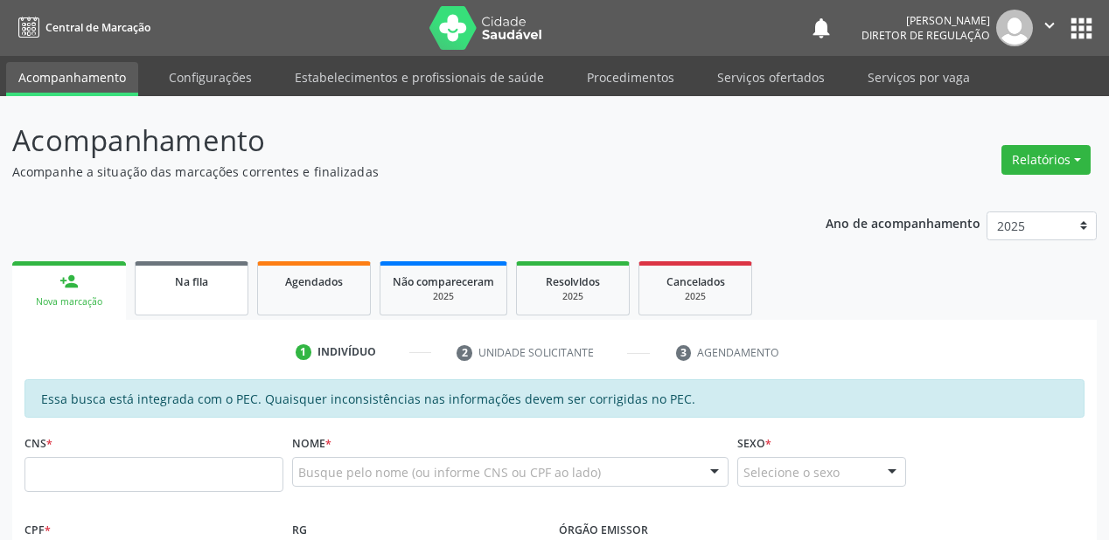
click at [190, 286] on span "Na fila" at bounding box center [191, 282] width 33 height 15
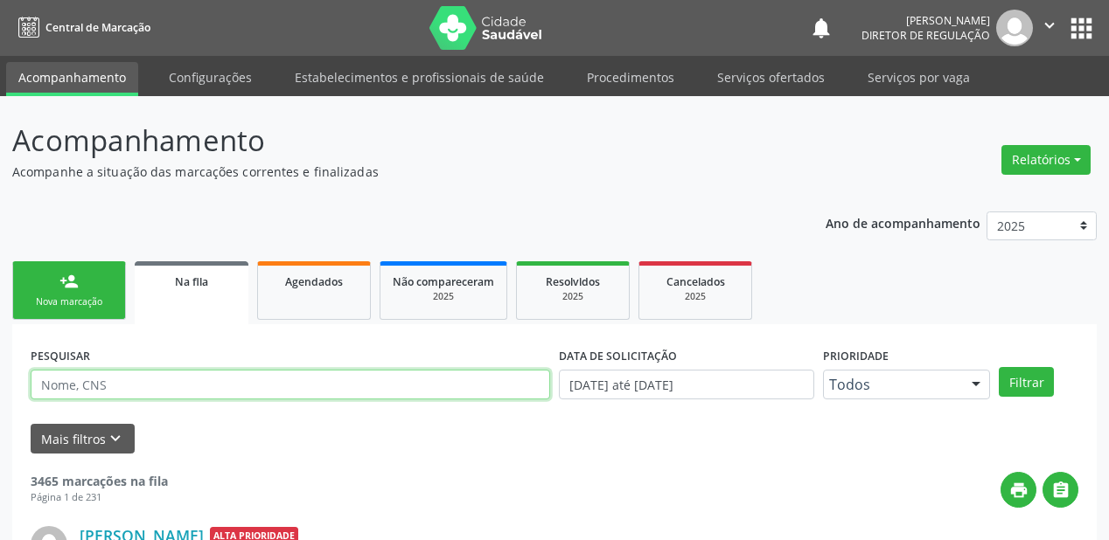
click at [123, 386] on input "text" at bounding box center [290, 385] width 519 height 30
type input "703607089917235"
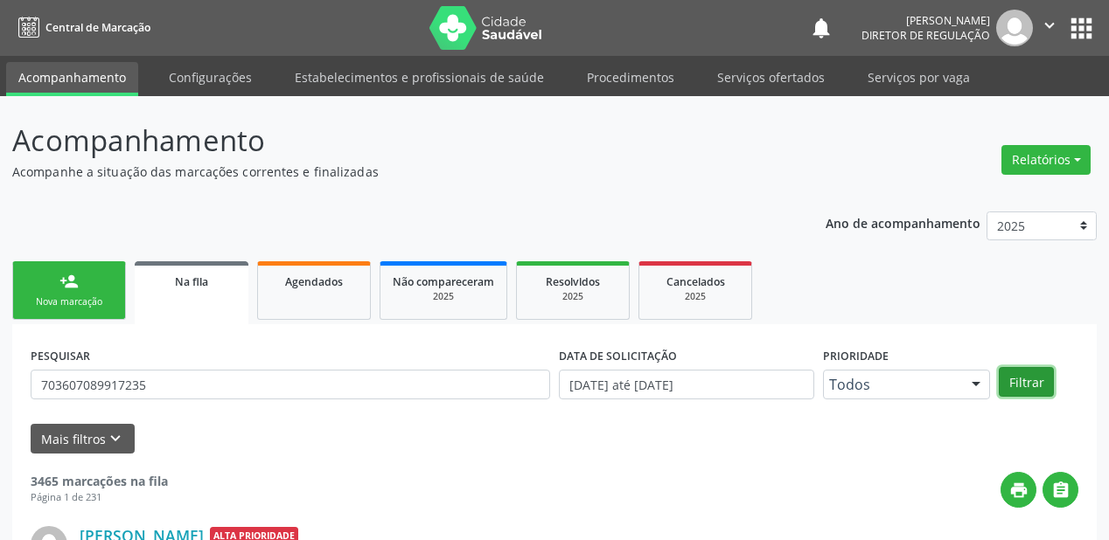
click at [1018, 380] on button "Filtrar" at bounding box center [1025, 382] width 55 height 30
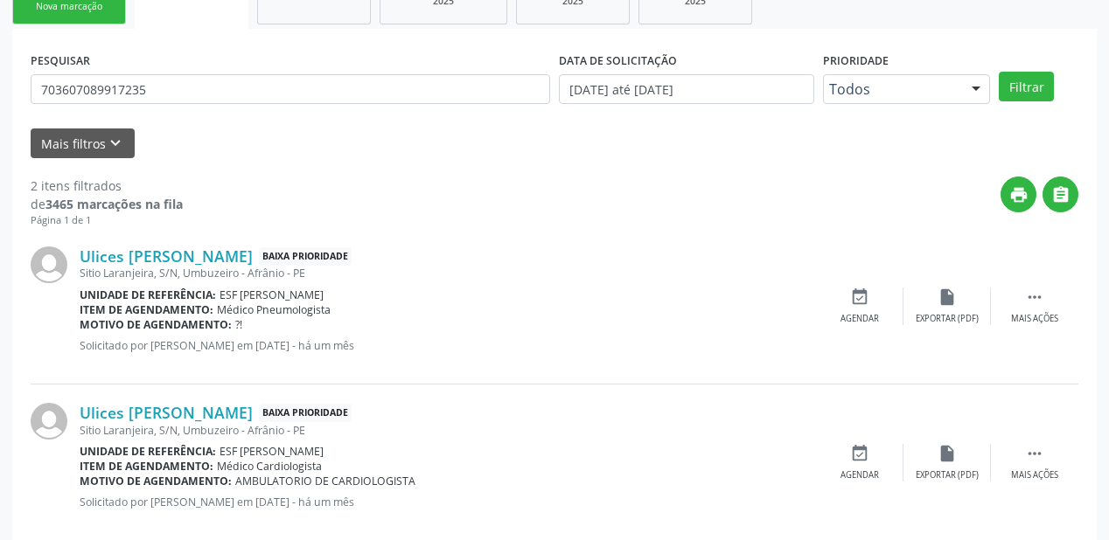
scroll to position [324, 0]
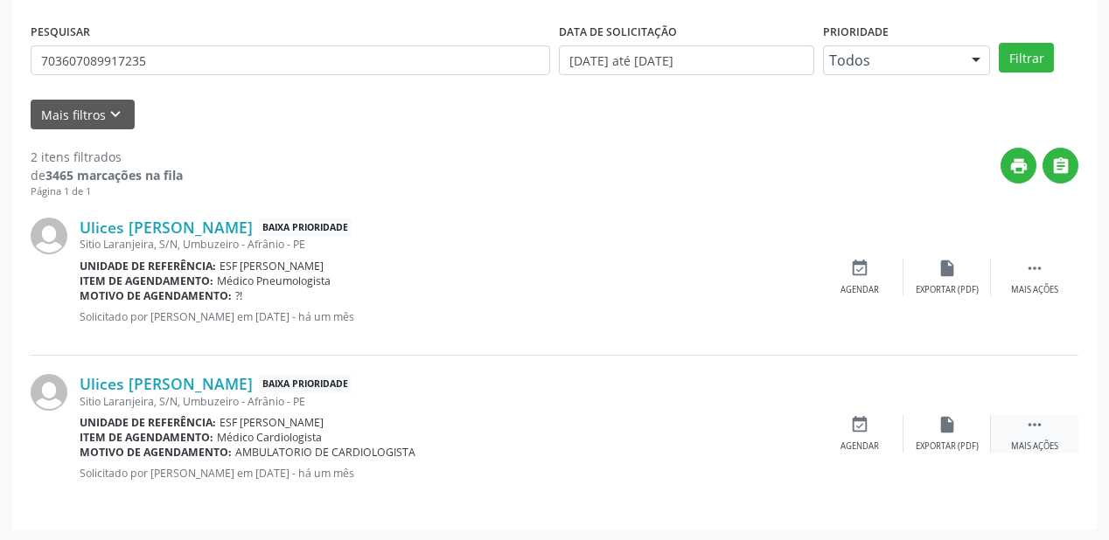
click at [1032, 421] on icon "" at bounding box center [1034, 424] width 19 height 19
click at [607, 423] on div "event_available Agendar" at bounding box center [596, 434] width 87 height 38
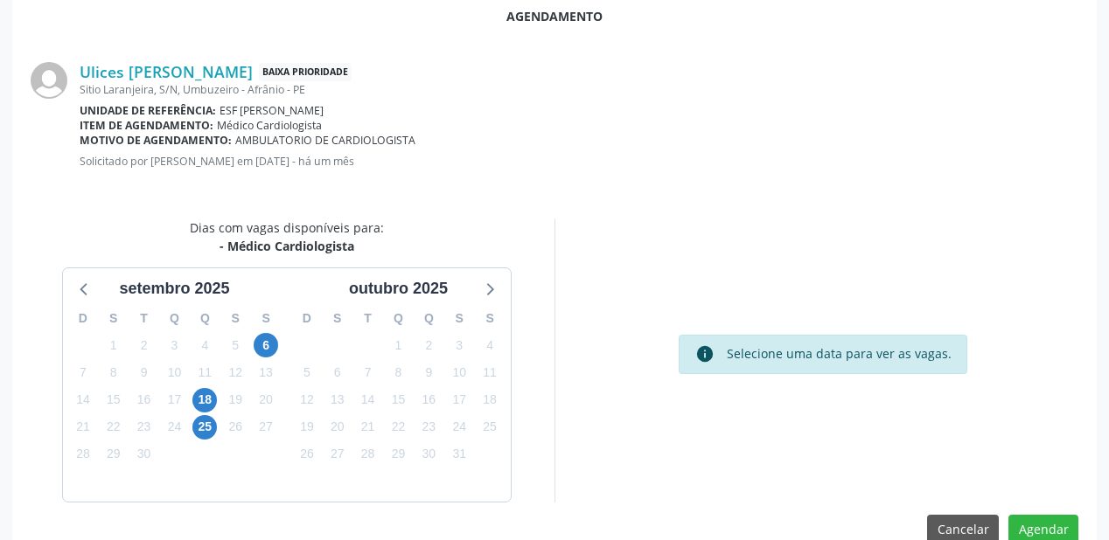
scroll to position [350, 0]
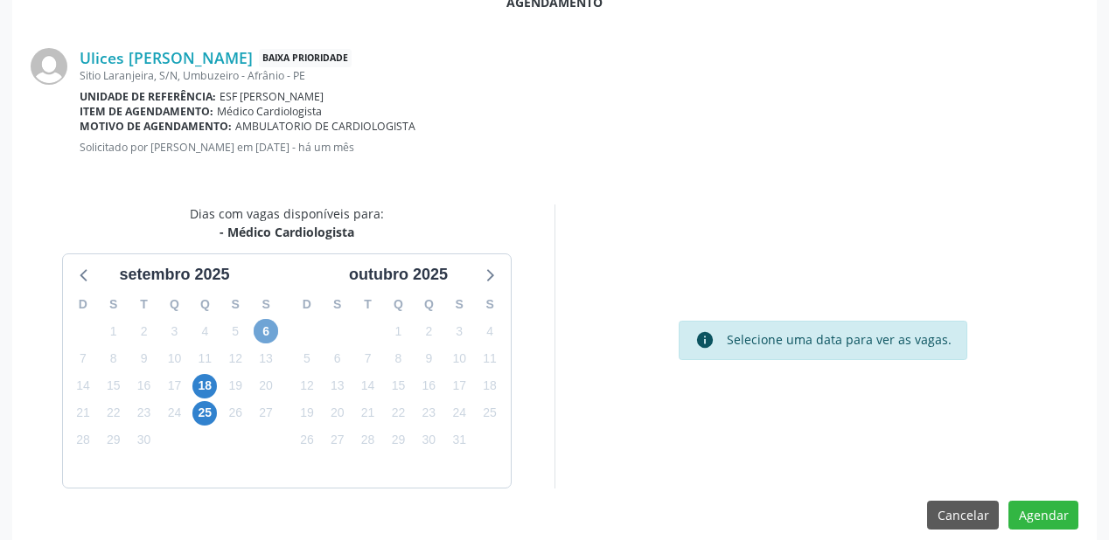
click at [263, 331] on span "6" at bounding box center [266, 331] width 24 height 24
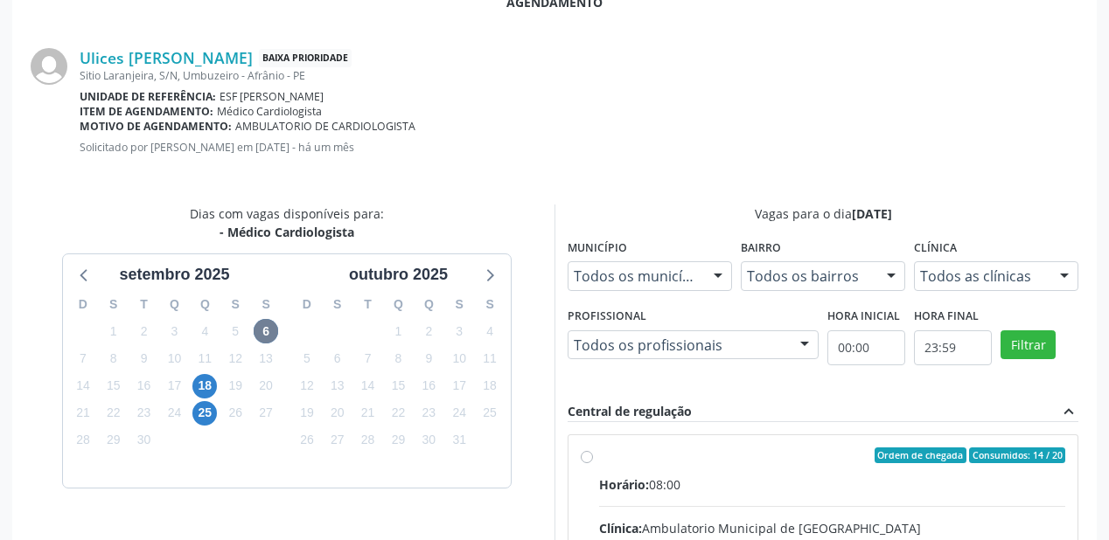
click at [725, 481] on div "Horário: 08:00" at bounding box center [832, 485] width 466 height 18
click at [593, 463] on input "Ordem de chegada Consumidos: 14 / 20 Horário: 08:00 Clínica: Ambulatorio Munici…" at bounding box center [587, 456] width 12 height 16
radio input "true"
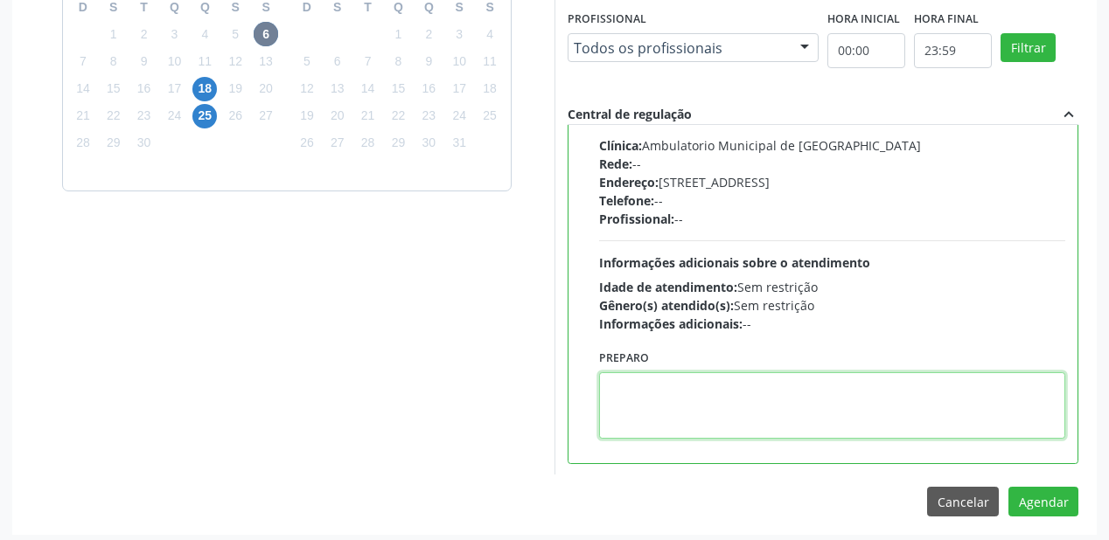
scroll to position [652, 0]
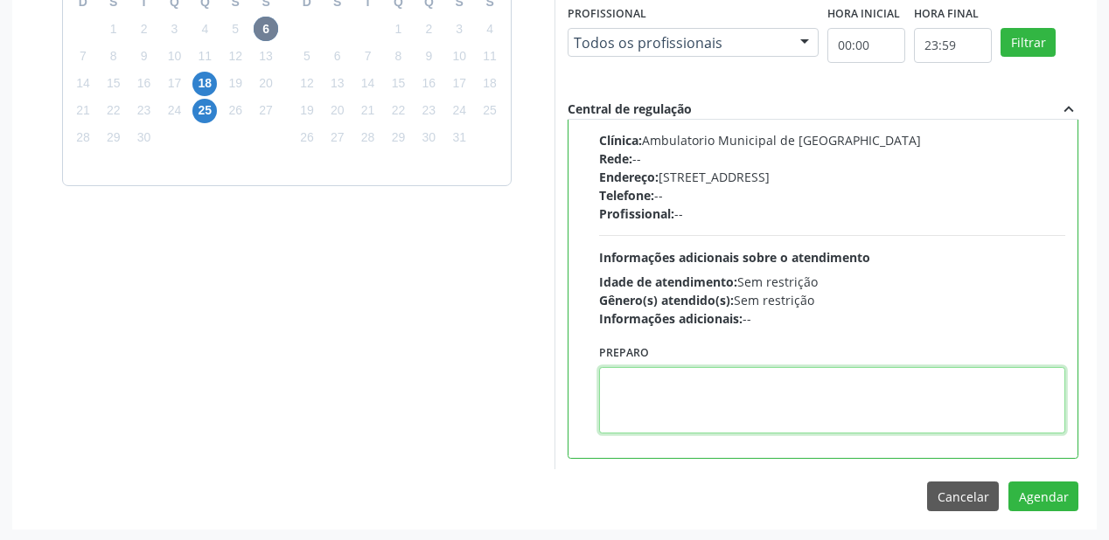
click at [684, 420] on textarea at bounding box center [832, 400] width 466 height 66
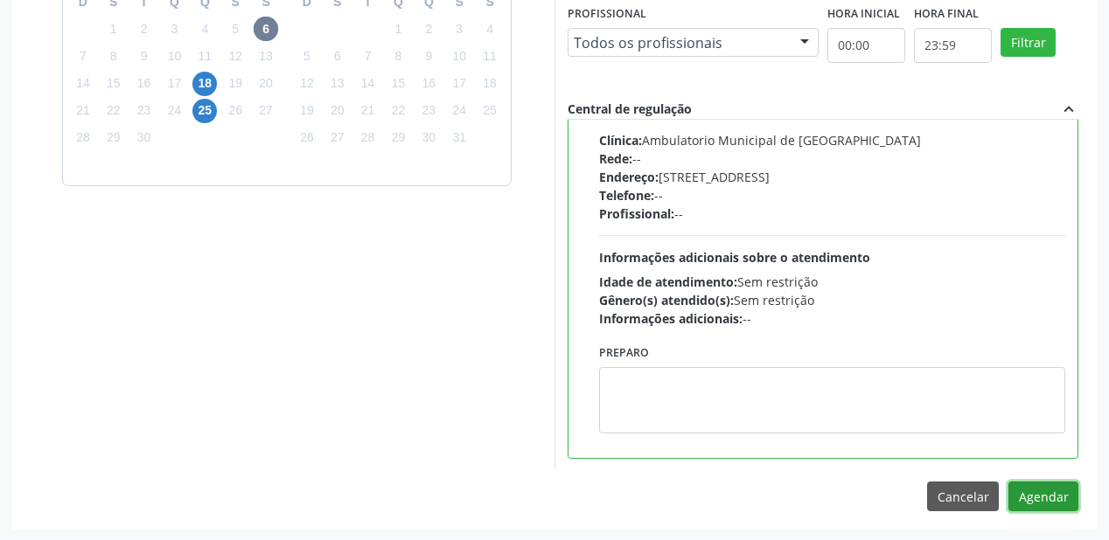
click at [1042, 500] on button "Agendar" at bounding box center [1043, 497] width 70 height 30
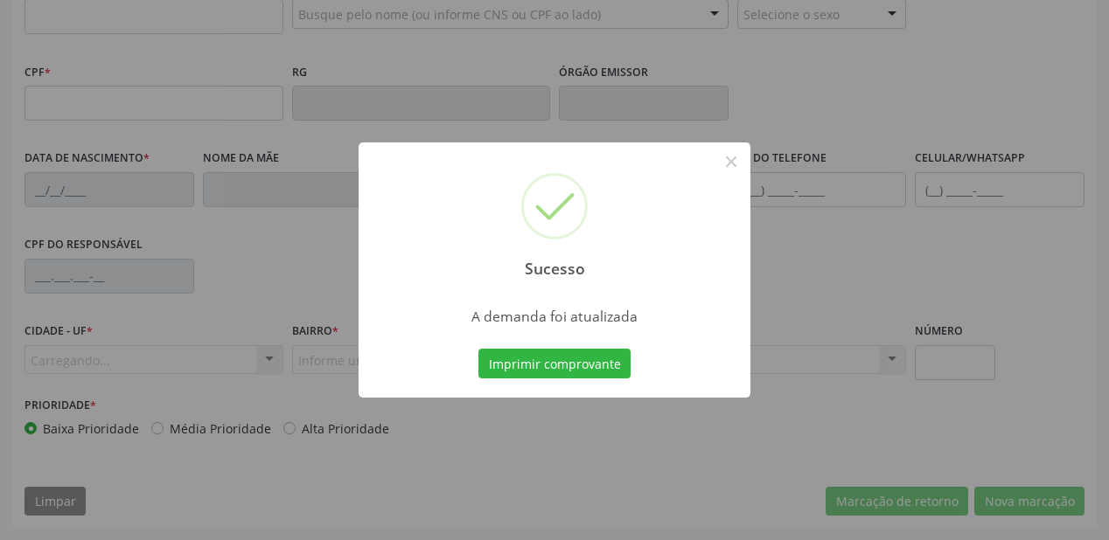
scroll to position [457, 0]
click at [519, 358] on button "Imprimir comprovante" at bounding box center [554, 364] width 152 height 30
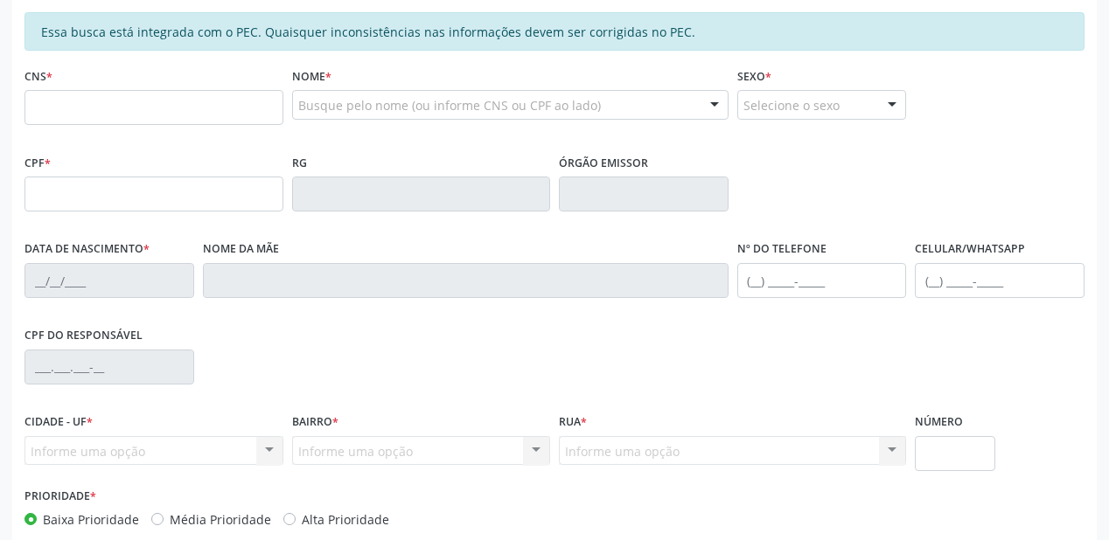
scroll to position [247, 0]
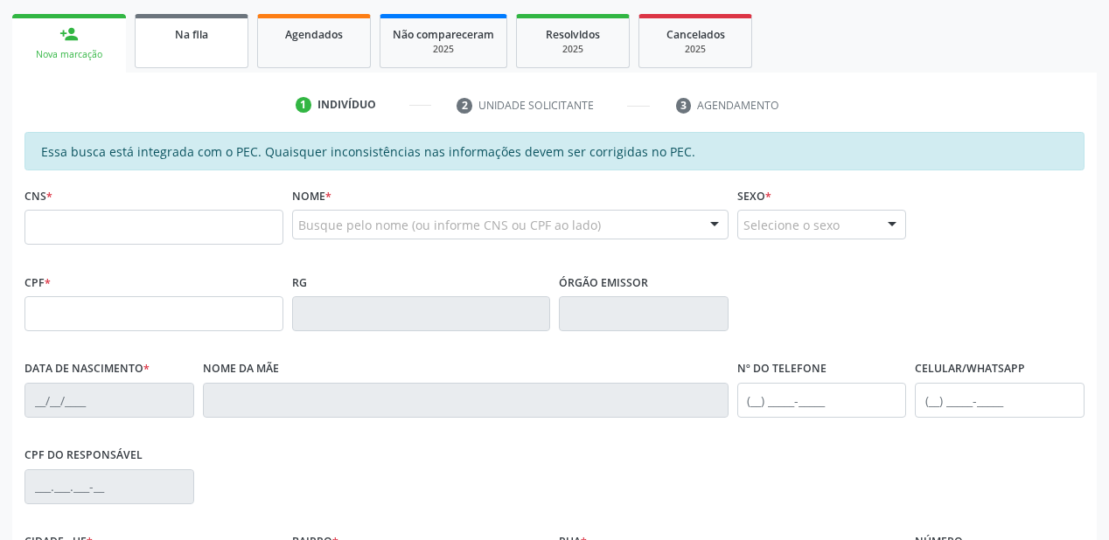
click at [185, 45] on link "Na fila" at bounding box center [192, 41] width 114 height 54
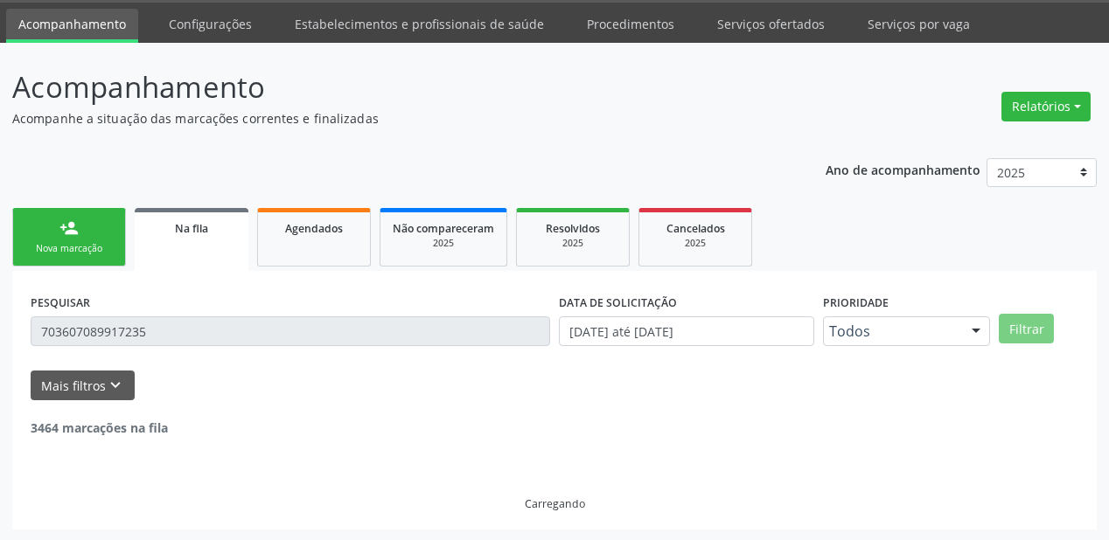
scroll to position [168, 0]
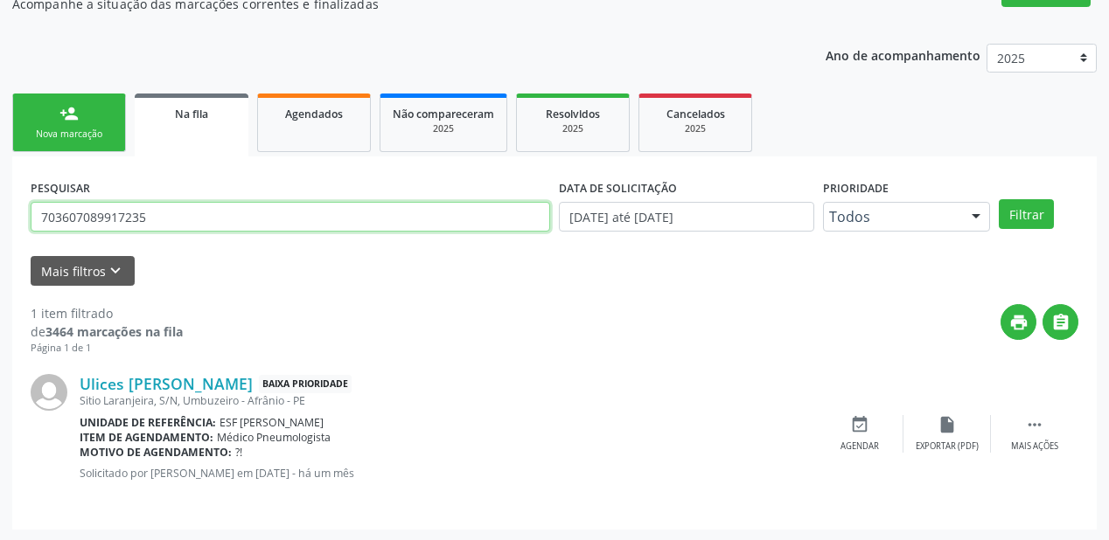
click at [161, 209] on input "703607089917235" at bounding box center [290, 217] width 519 height 30
type input "7"
type input "705001843532153"
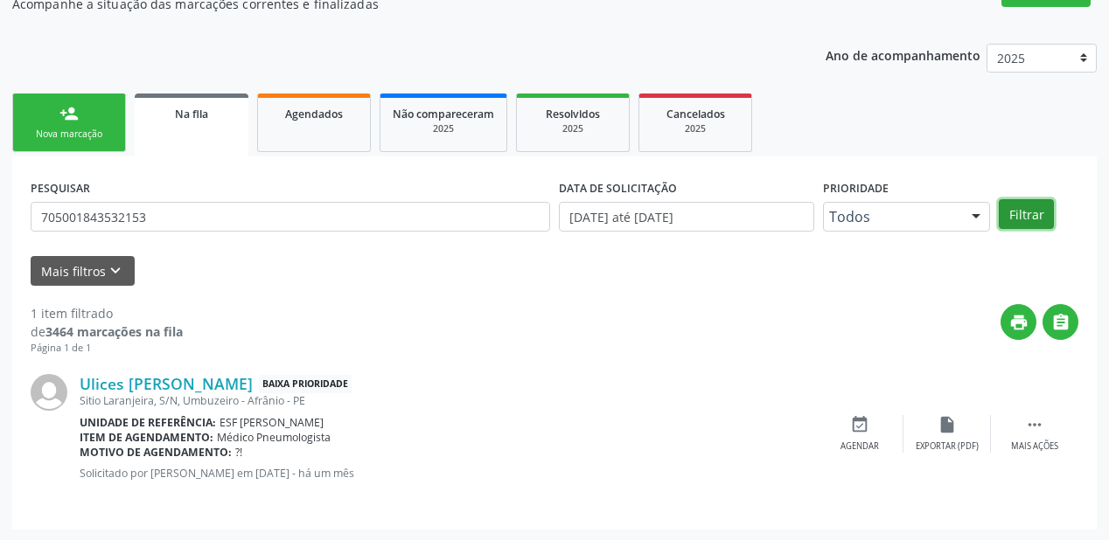
click at [1019, 212] on button "Filtrar" at bounding box center [1025, 214] width 55 height 30
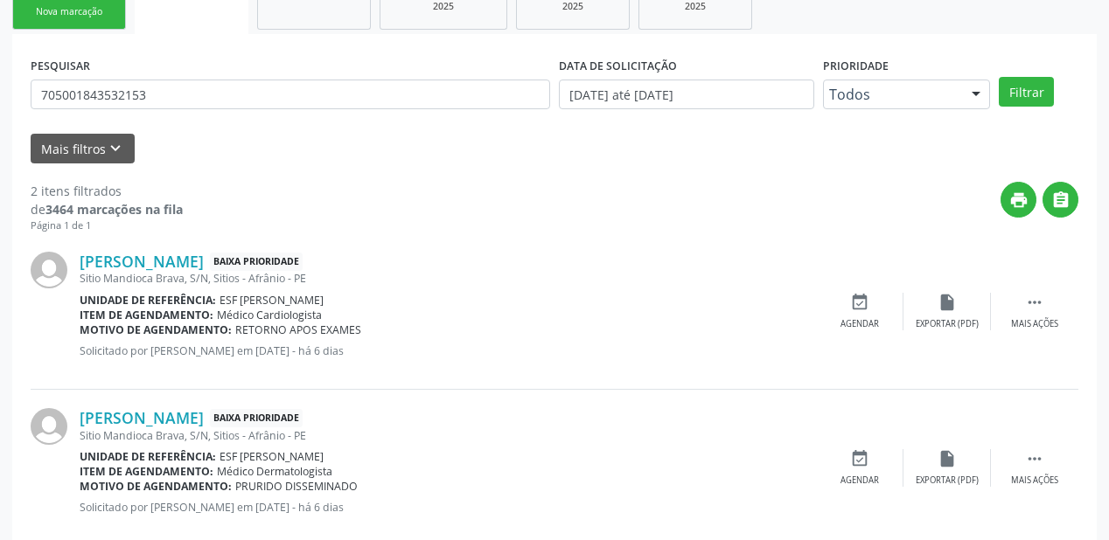
scroll to position [324, 0]
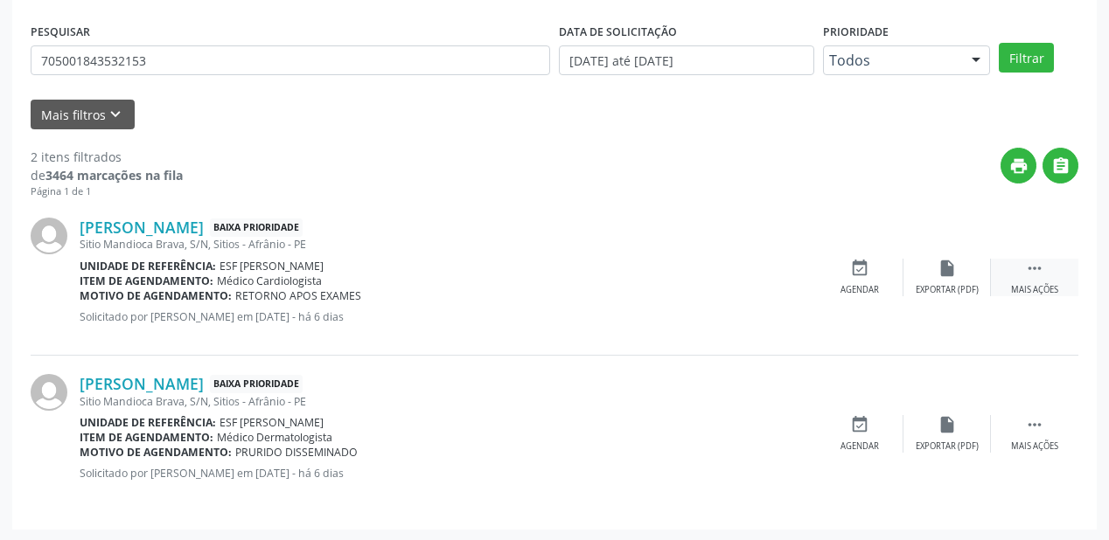
click at [1040, 268] on icon "" at bounding box center [1034, 268] width 19 height 19
click at [614, 287] on div "Agendar" at bounding box center [597, 290] width 38 height 12
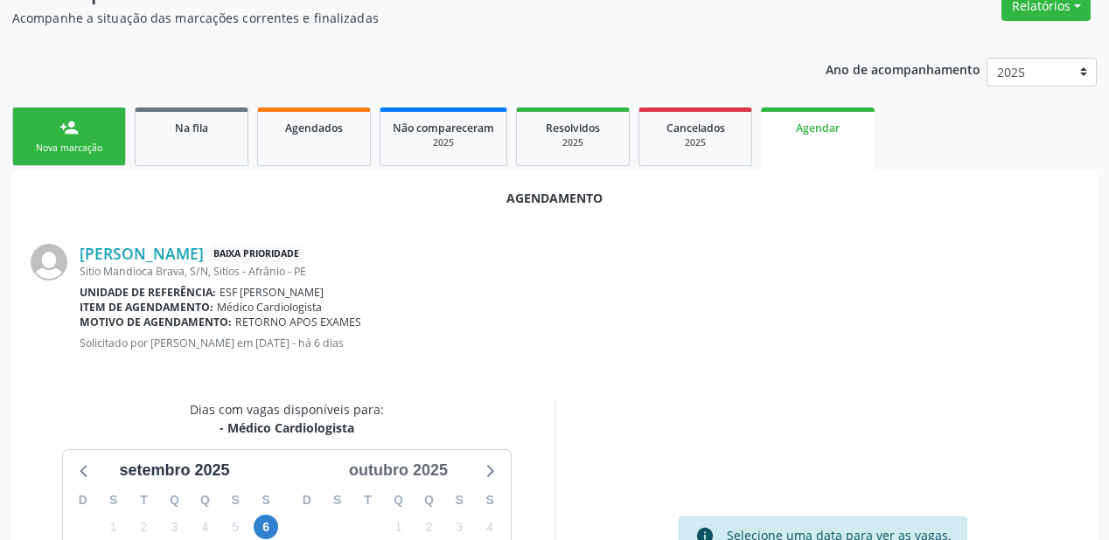
scroll to position [280, 0]
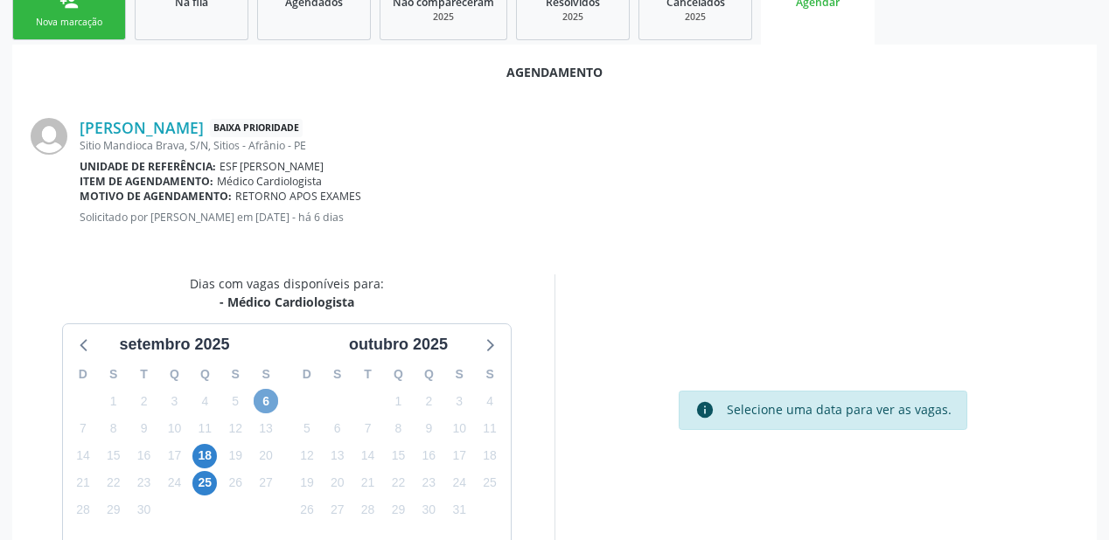
click at [261, 393] on span "6" at bounding box center [266, 401] width 24 height 24
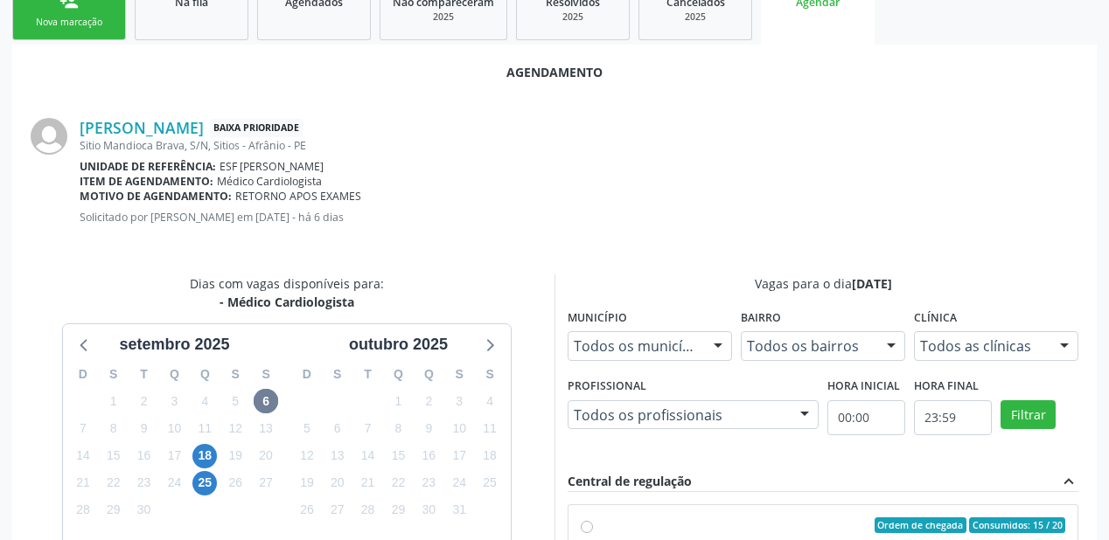
radio input "true"
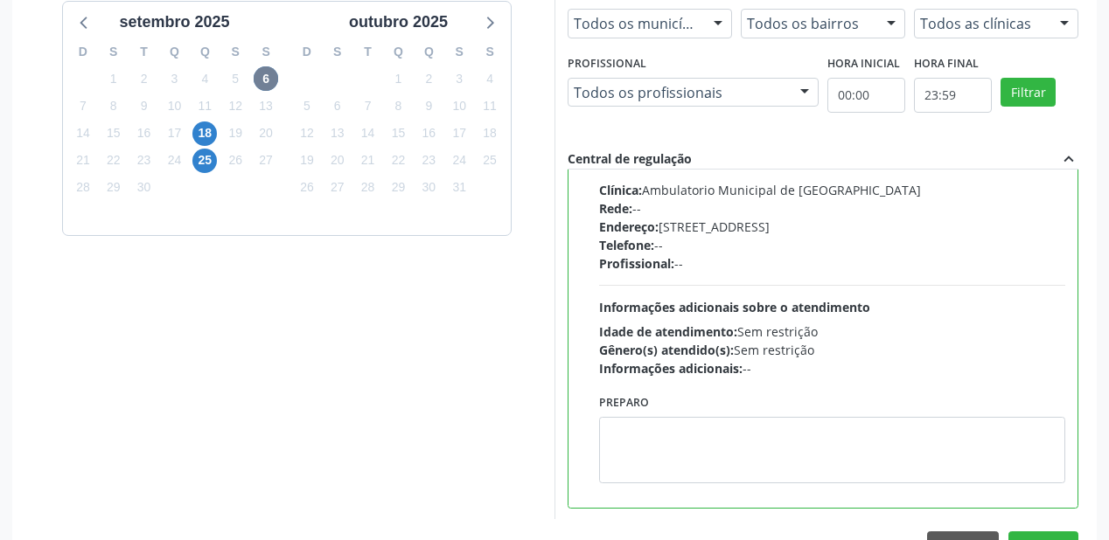
scroll to position [652, 0]
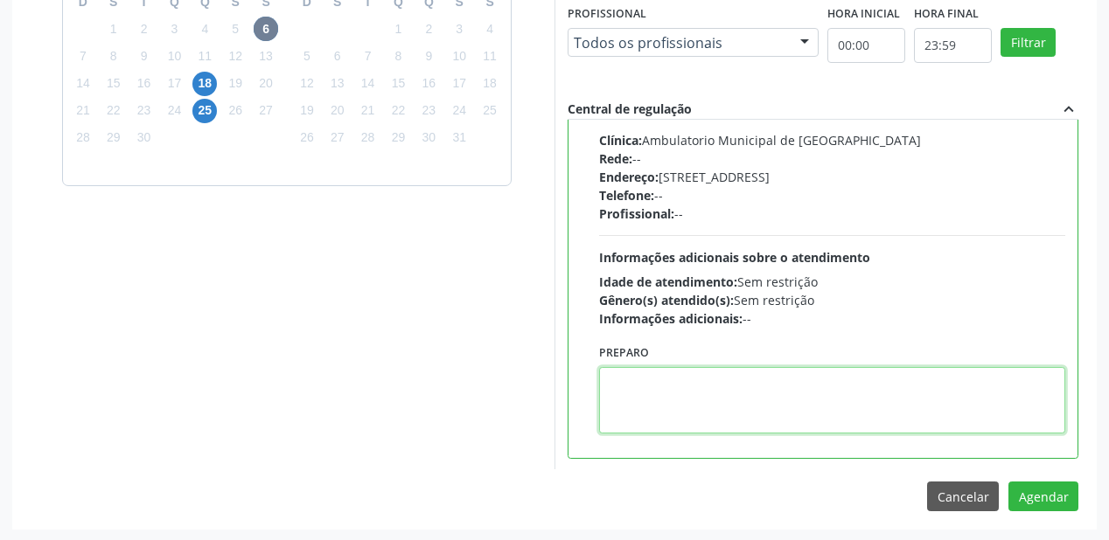
drag, startPoint x: 725, startPoint y: 423, endPoint x: 788, endPoint y: 415, distance: 63.4
click at [724, 422] on textarea at bounding box center [832, 400] width 466 height 66
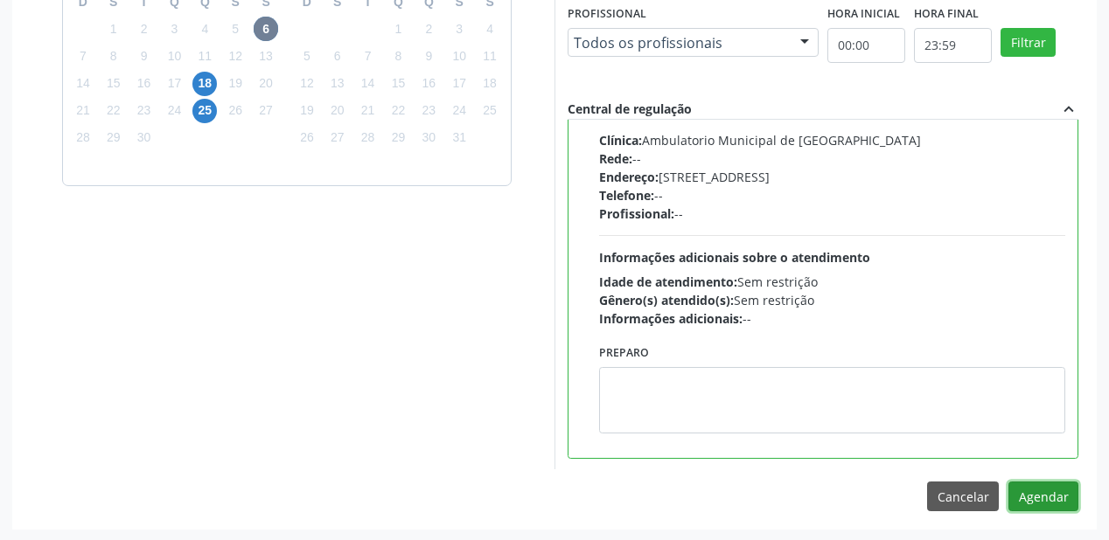
click at [1030, 484] on button "Agendar" at bounding box center [1043, 497] width 70 height 30
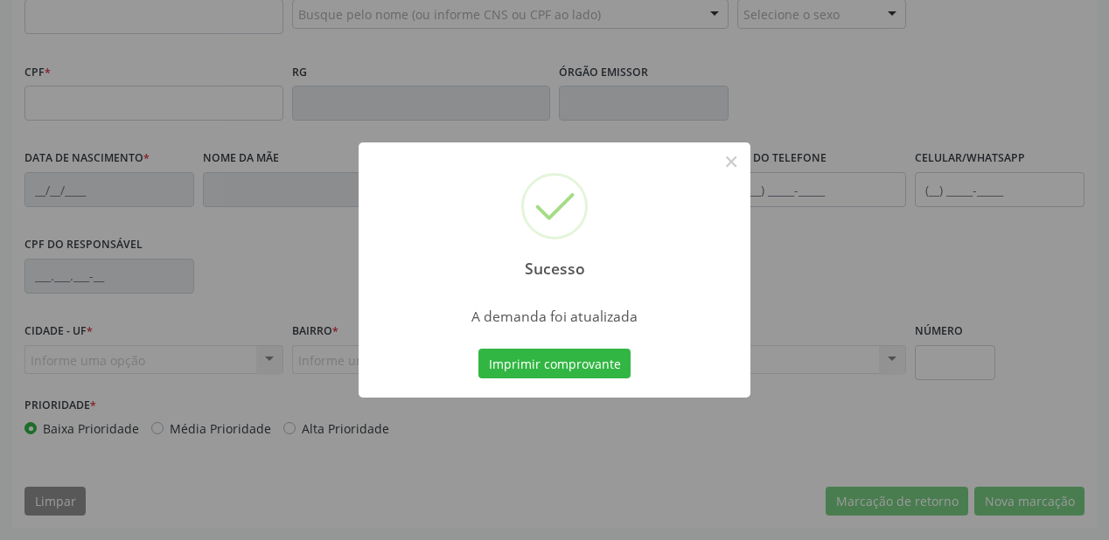
scroll to position [457, 0]
click at [576, 364] on button "Imprimir comprovante" at bounding box center [554, 364] width 152 height 30
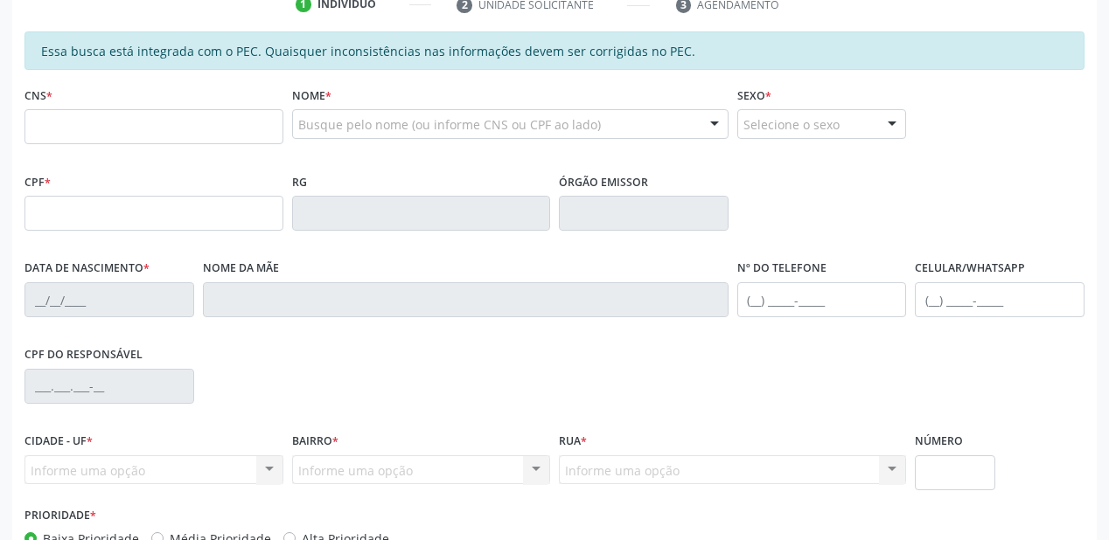
scroll to position [177, 0]
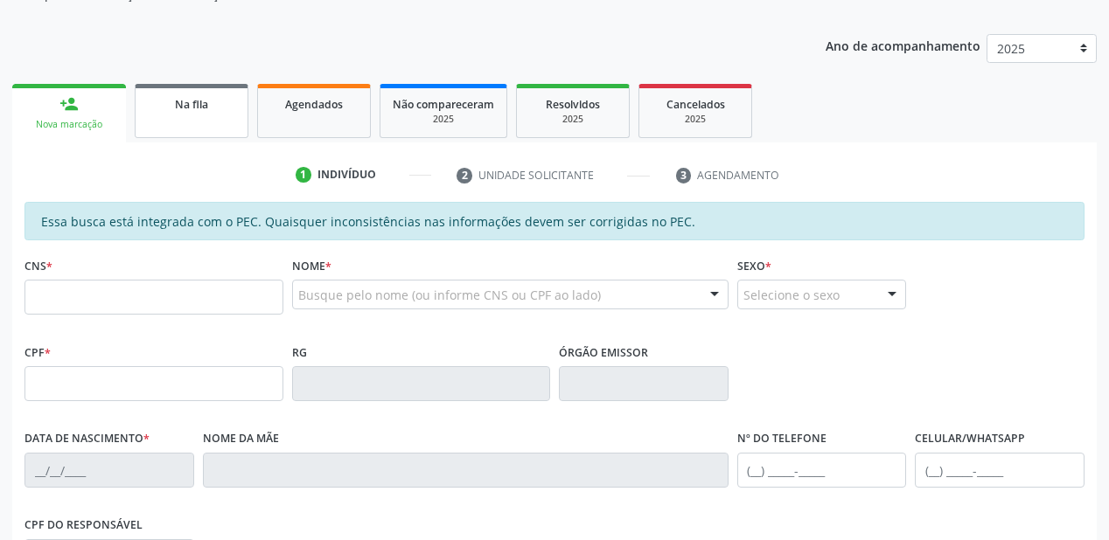
click at [200, 122] on link "Na fila" at bounding box center [192, 111] width 114 height 54
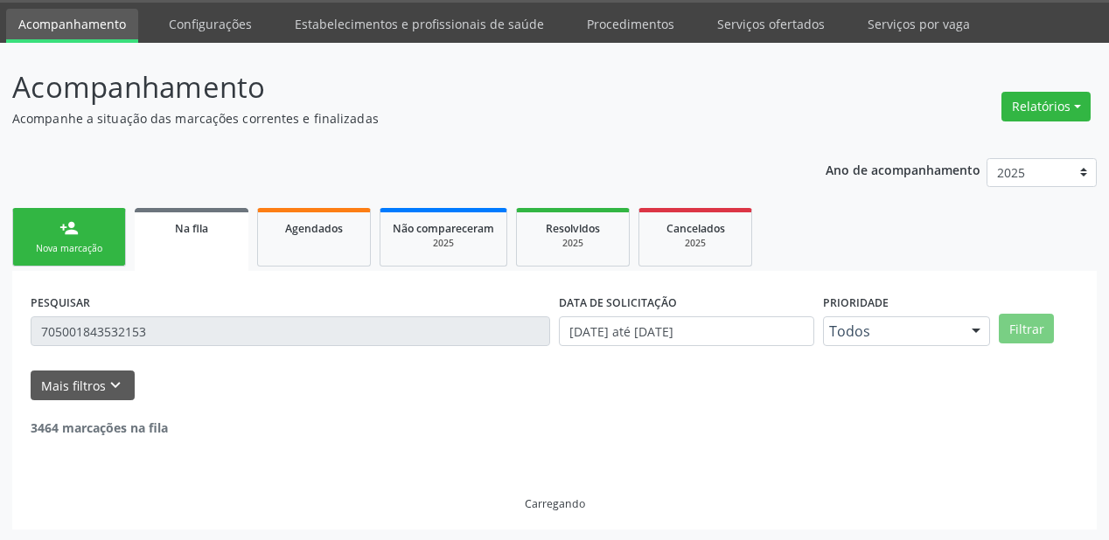
scroll to position [168, 0]
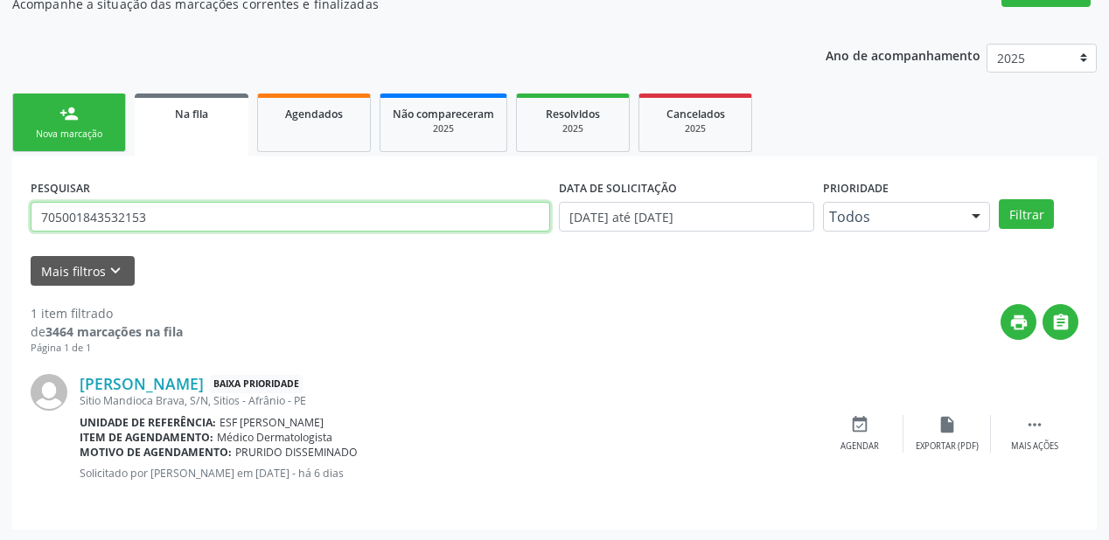
click at [167, 221] on input "705001843532153" at bounding box center [290, 217] width 519 height 30
type input "7"
type input "706204595666766"
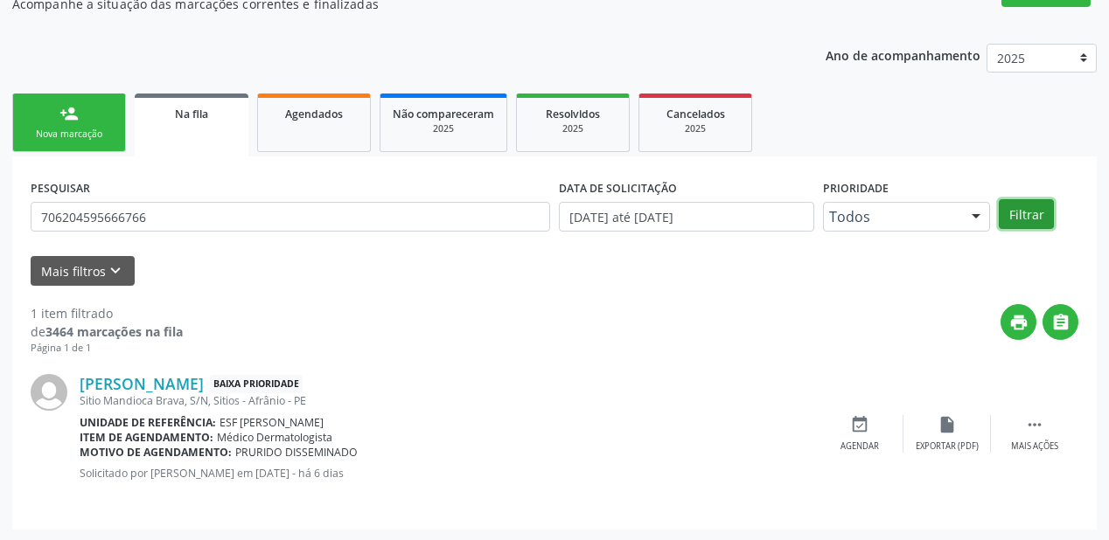
click at [1031, 213] on button "Filtrar" at bounding box center [1025, 214] width 55 height 30
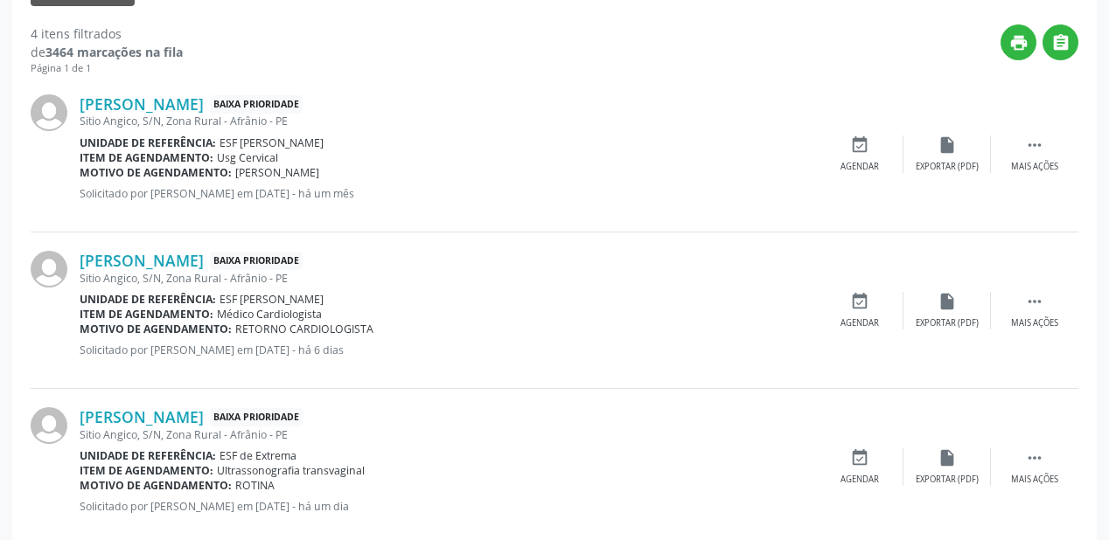
scroll to position [448, 0]
click at [1028, 298] on icon "" at bounding box center [1034, 301] width 19 height 19
click at [592, 317] on div "Agendar" at bounding box center [597, 323] width 38 height 12
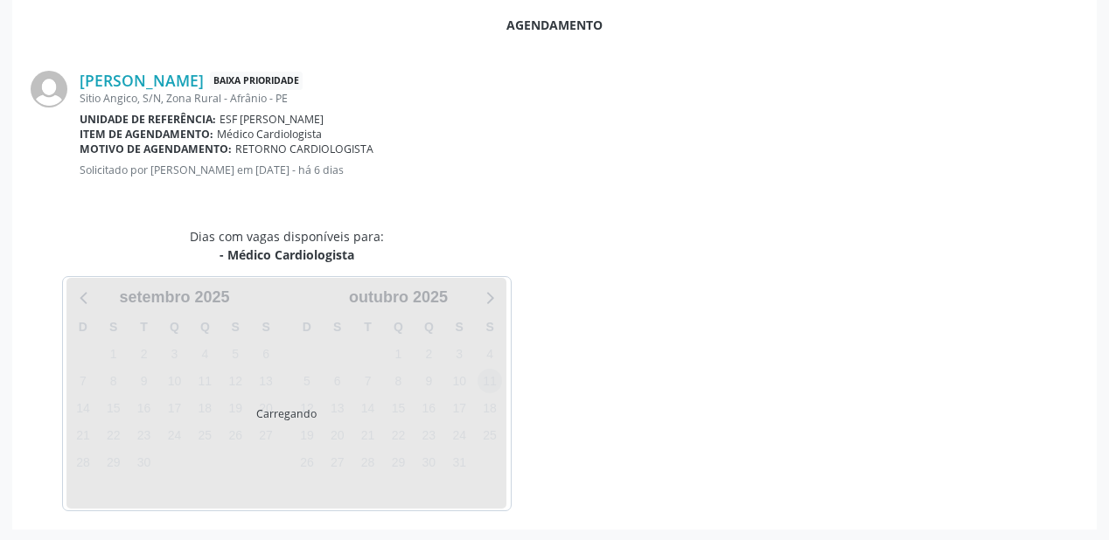
scroll to position [368, 0]
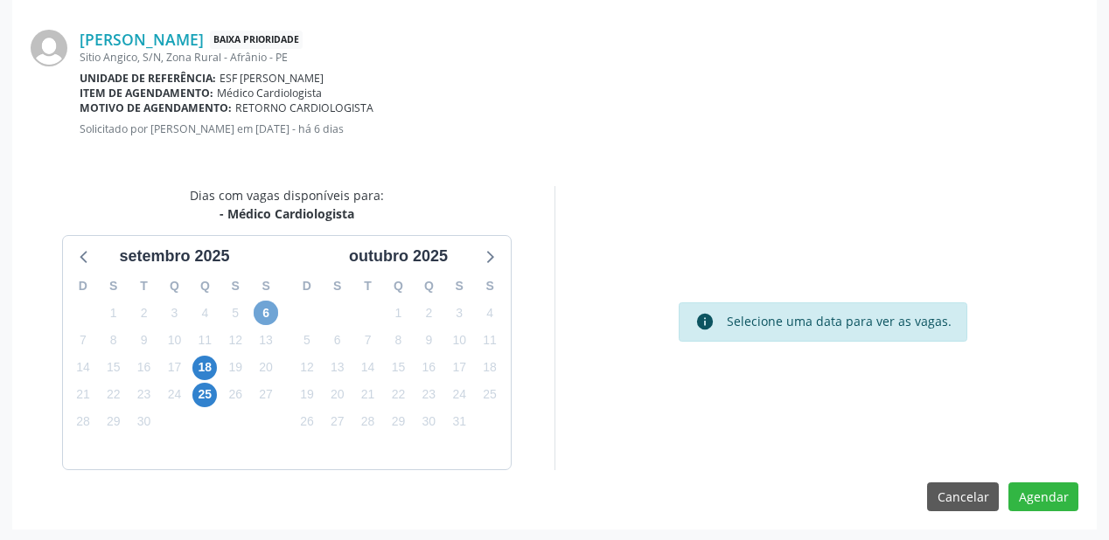
click at [263, 310] on span "6" at bounding box center [266, 313] width 24 height 24
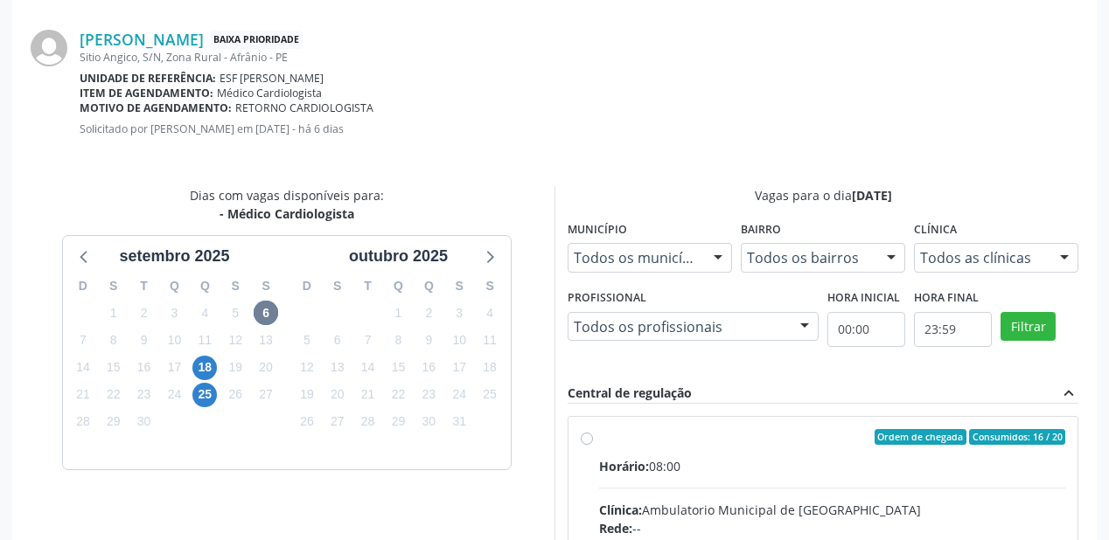
click at [694, 467] on div "Horário: 08:00" at bounding box center [832, 466] width 466 height 18
click at [593, 445] on input "Ordem de chegada Consumidos: 16 / 20 Horário: 08:00 Clínica: Ambulatorio Munici…" at bounding box center [587, 437] width 12 height 16
radio input "true"
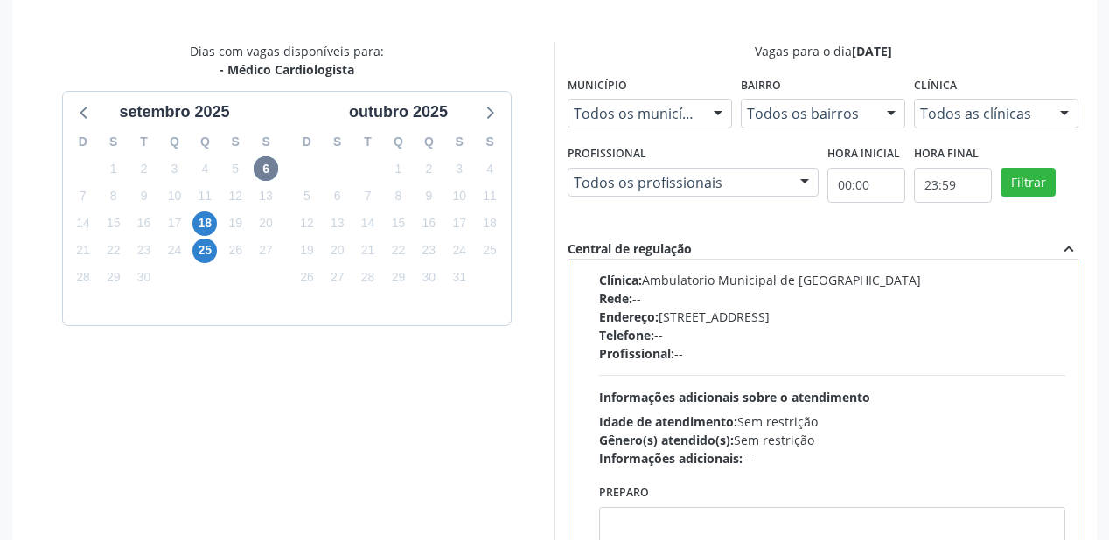
scroll to position [652, 0]
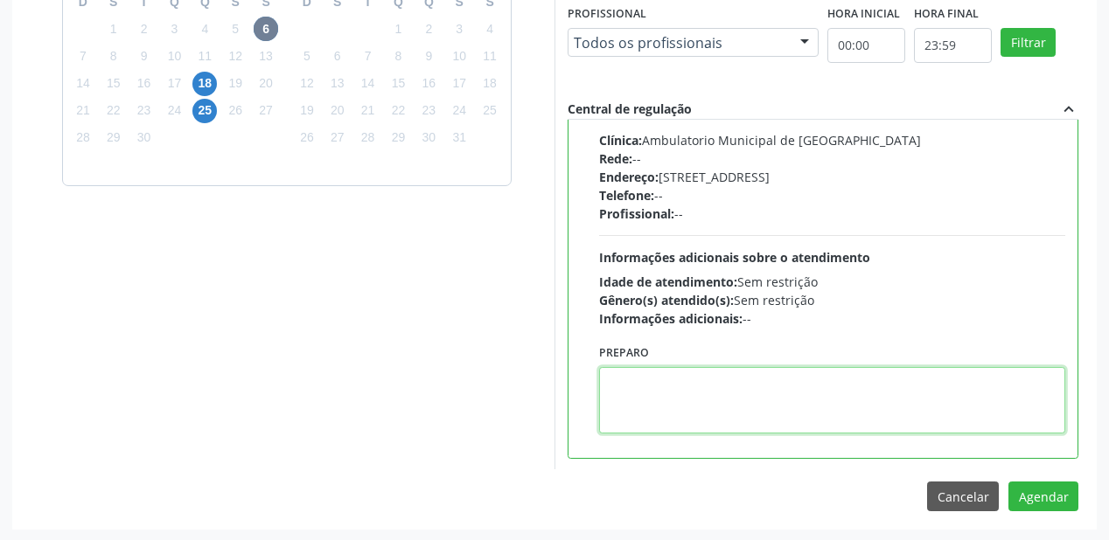
drag, startPoint x: 688, startPoint y: 398, endPoint x: 804, endPoint y: 412, distance: 117.1
click at [688, 395] on textarea at bounding box center [832, 400] width 466 height 66
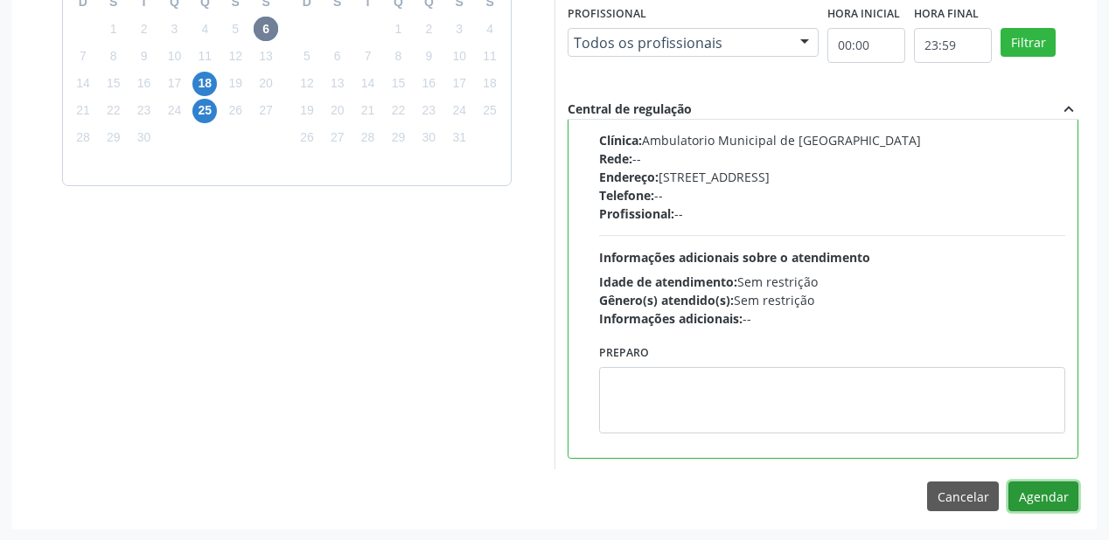
click at [1031, 495] on button "Agendar" at bounding box center [1043, 497] width 70 height 30
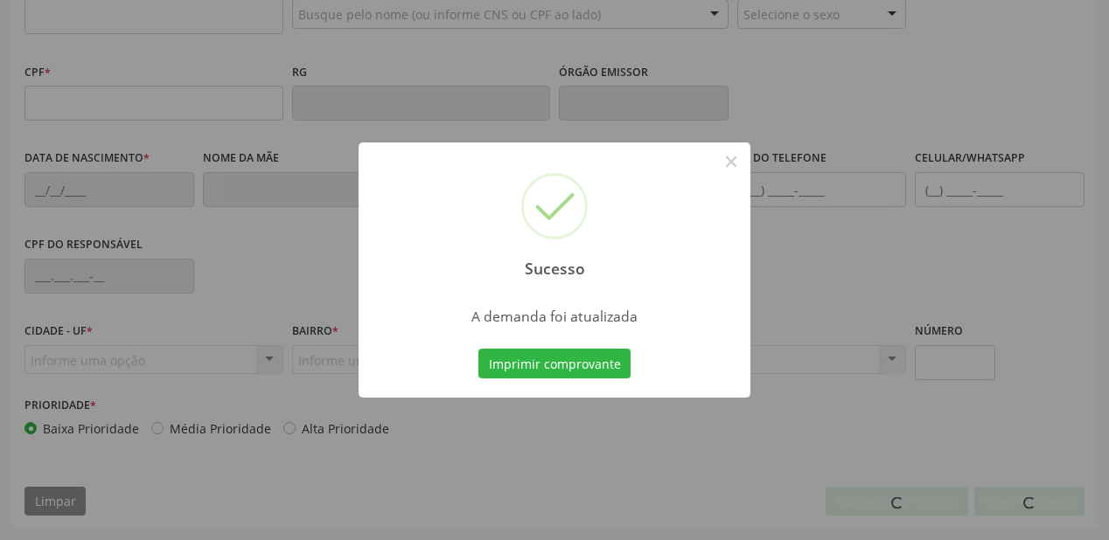
scroll to position [457, 0]
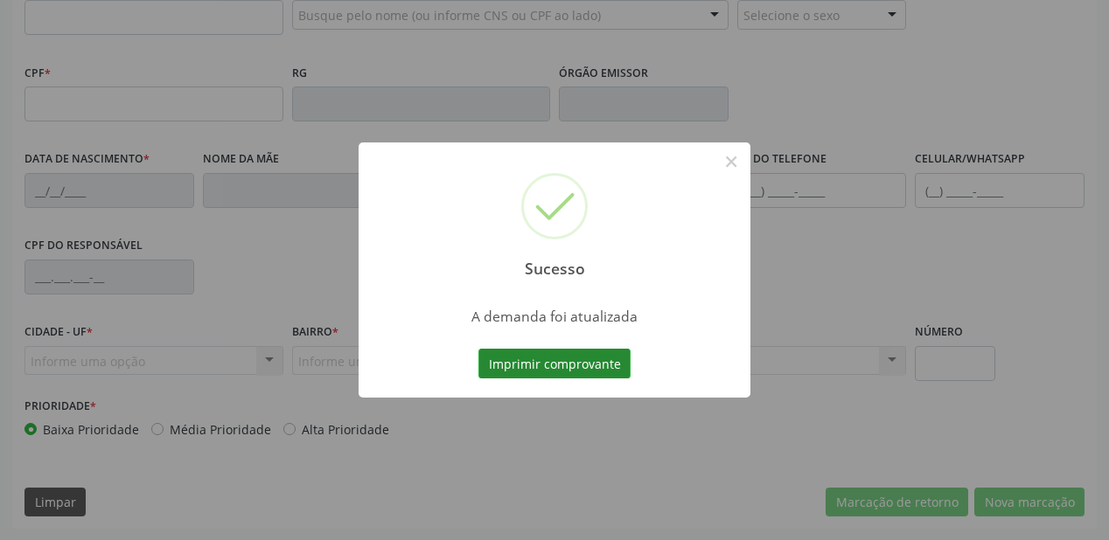
click at [556, 364] on button "Imprimir comprovante" at bounding box center [554, 364] width 152 height 30
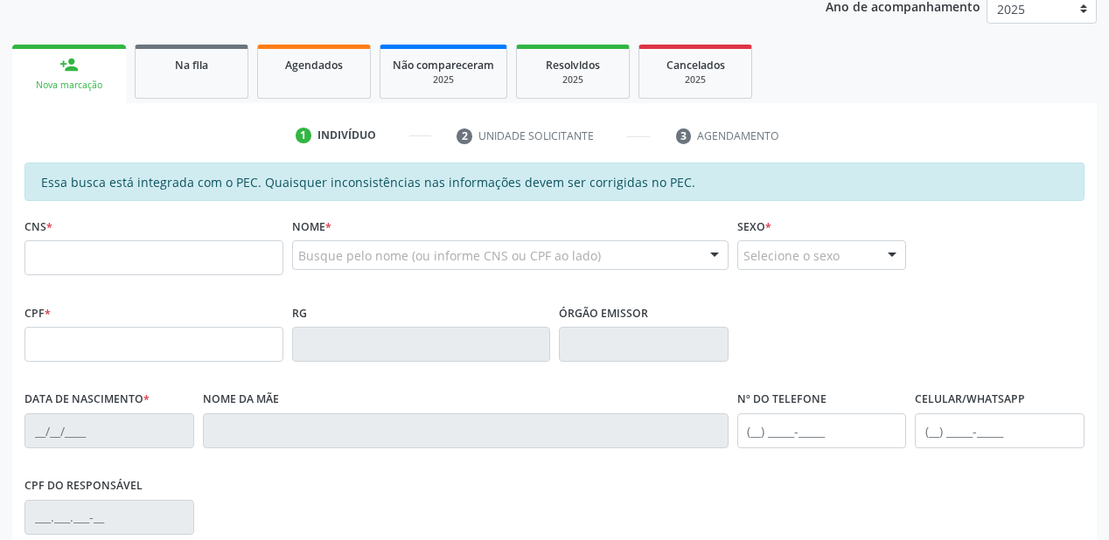
scroll to position [177, 0]
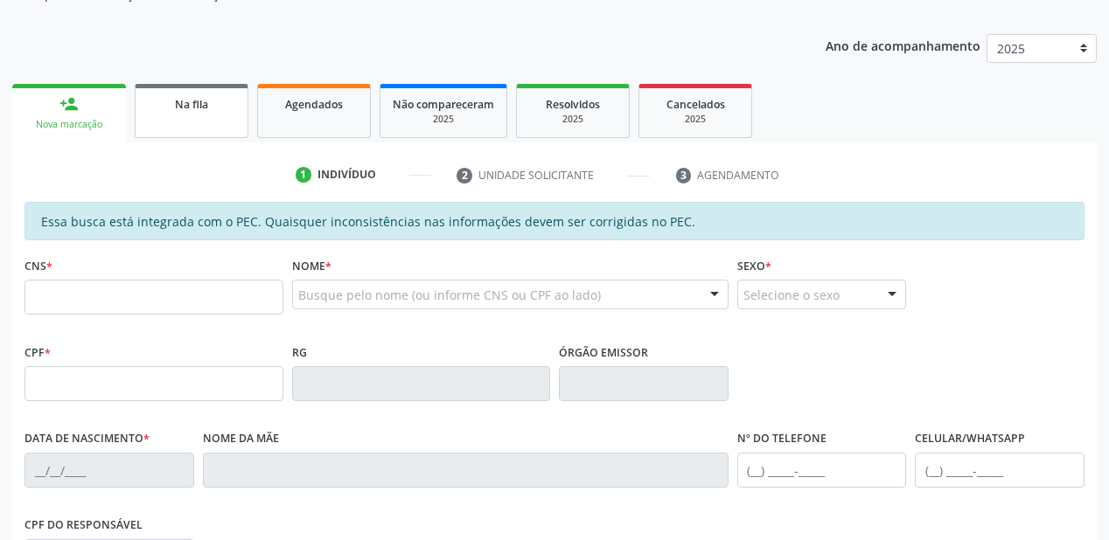
click at [163, 115] on link "Na fila" at bounding box center [192, 111] width 114 height 54
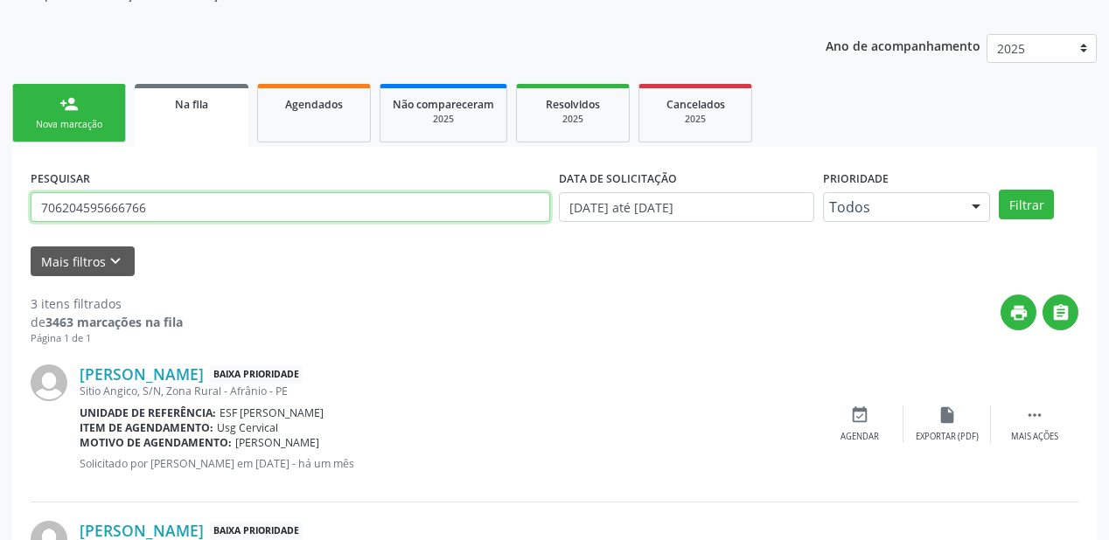
click at [173, 200] on input "706204595666766" at bounding box center [290, 207] width 519 height 30
type input "7"
type input "704206703306880"
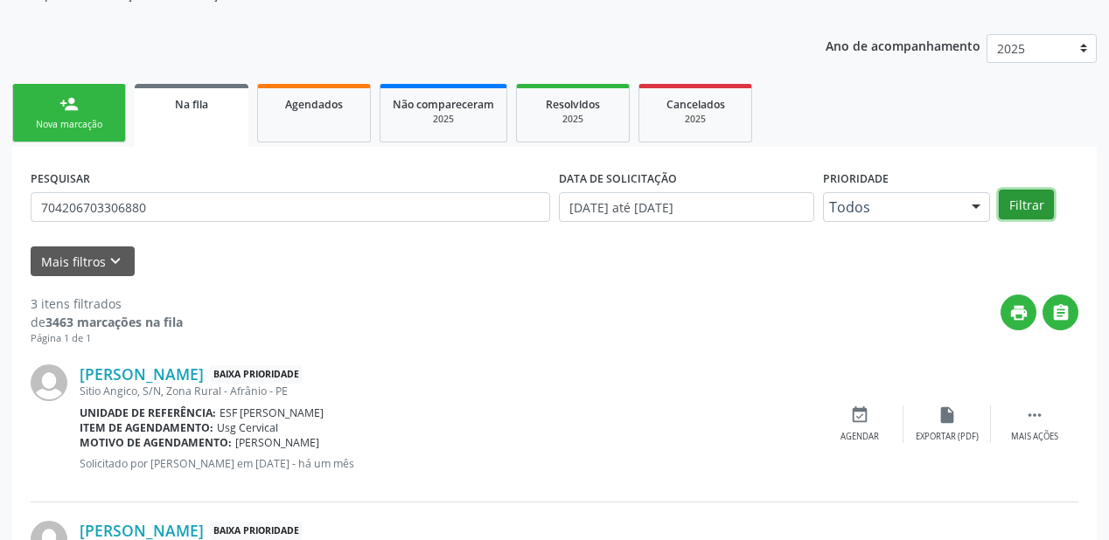
click at [1033, 200] on button "Filtrar" at bounding box center [1025, 205] width 55 height 30
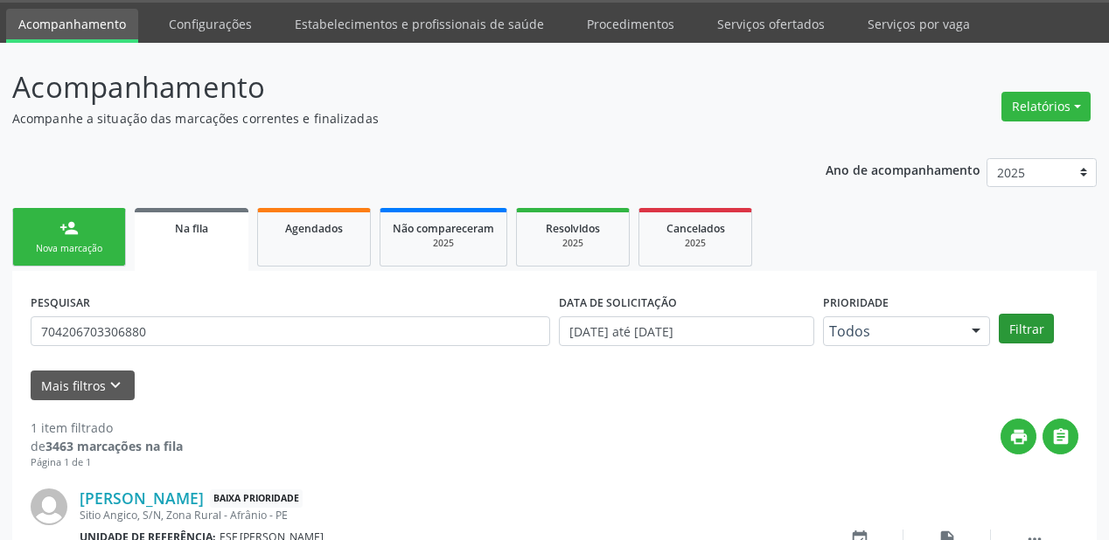
scroll to position [168, 0]
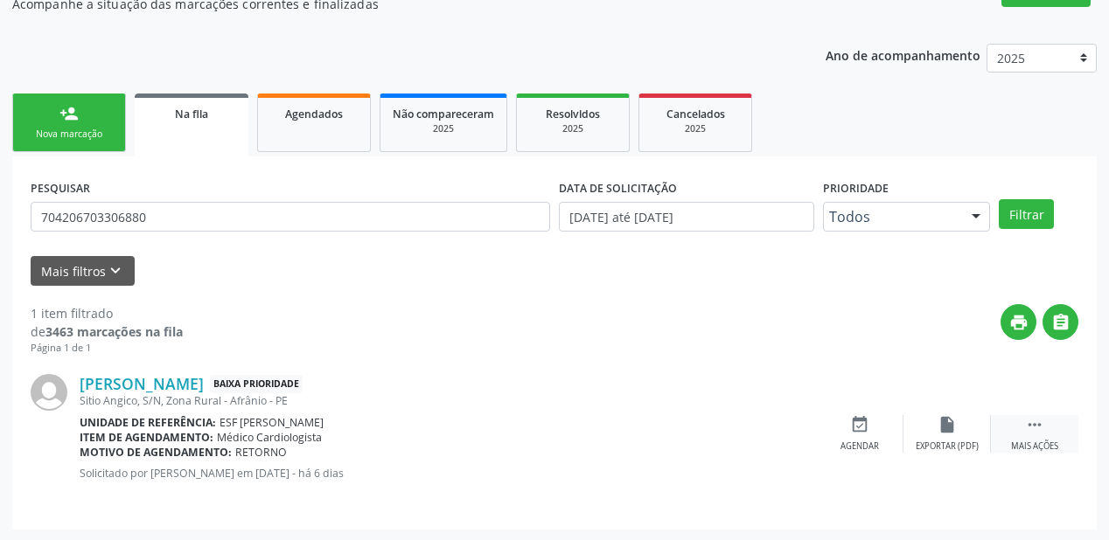
click at [1039, 423] on icon "" at bounding box center [1034, 424] width 19 height 19
click at [598, 435] on div "event_available Agendar" at bounding box center [596, 434] width 87 height 38
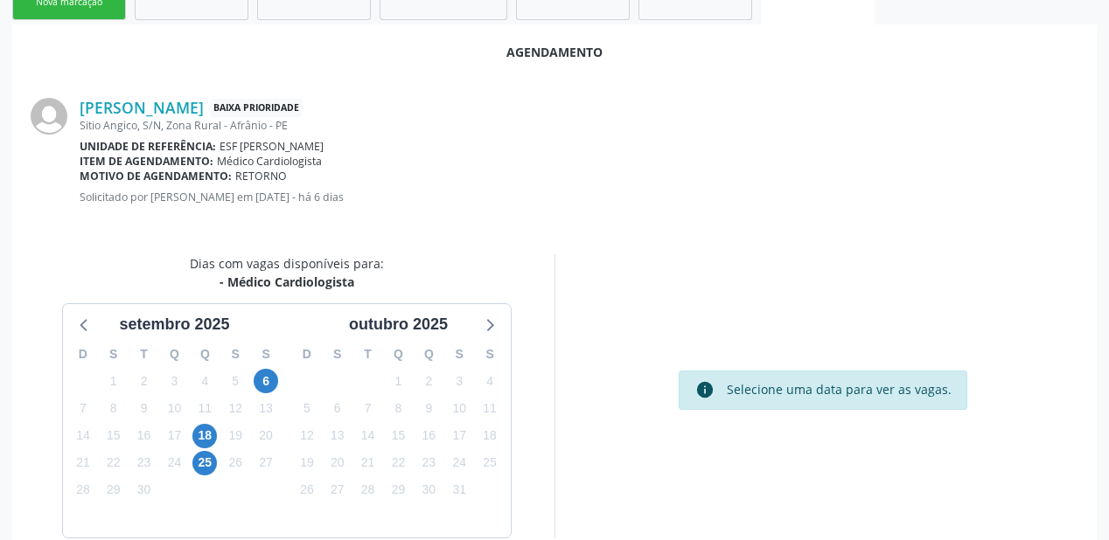
scroll to position [368, 0]
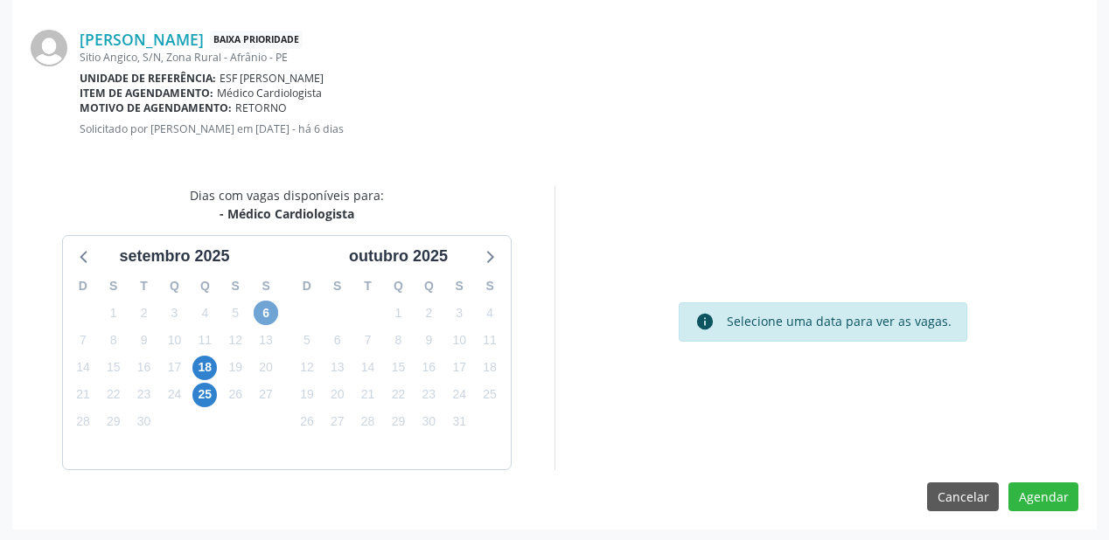
click at [264, 311] on span "6" at bounding box center [266, 313] width 24 height 24
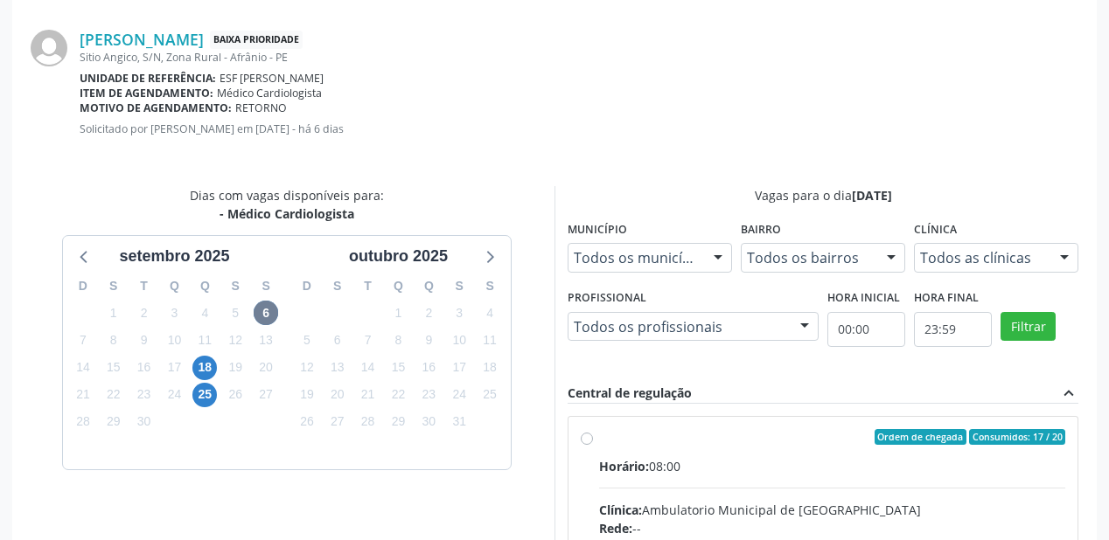
drag, startPoint x: 686, startPoint y: 475, endPoint x: 786, endPoint y: 463, distance: 100.4
click at [593, 445] on input "Ordem de chegada Consumidos: 17 / 20 Horário: 08:00 Clínica: Ambulatorio Munici…" at bounding box center [587, 437] width 12 height 16
radio input "true"
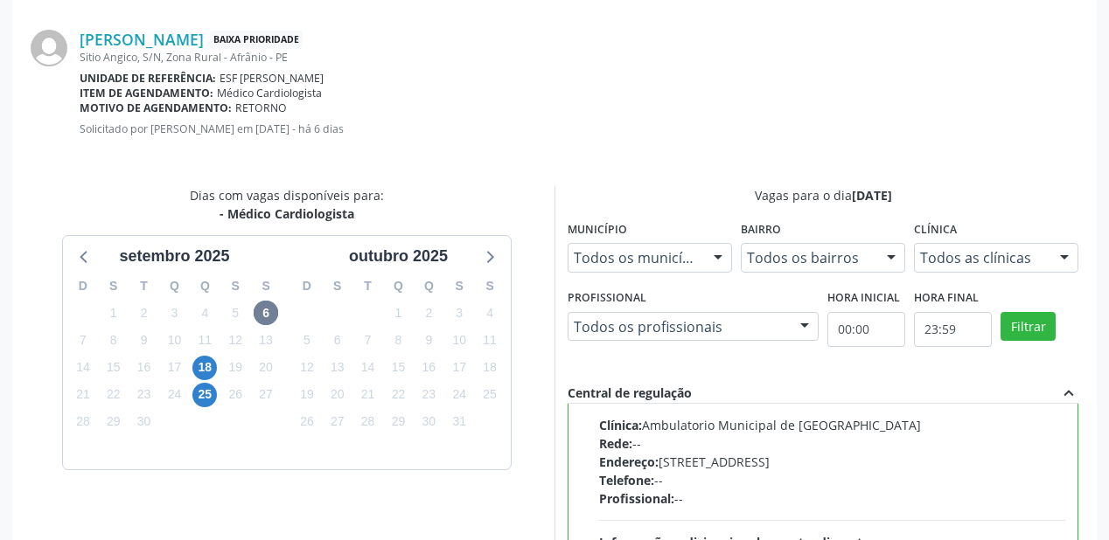
scroll to position [86, 0]
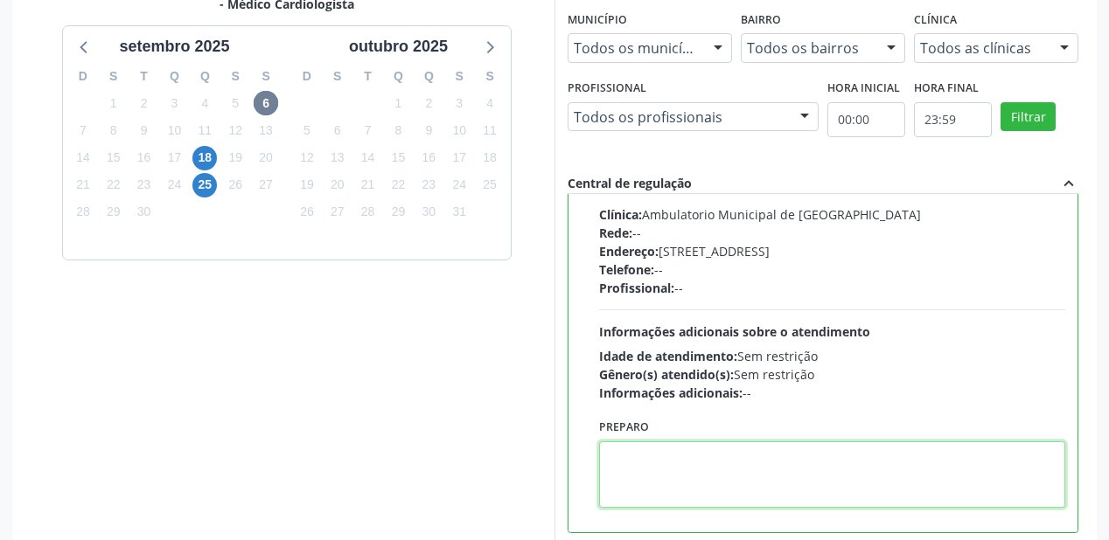
click at [711, 444] on textarea at bounding box center [832, 475] width 466 height 66
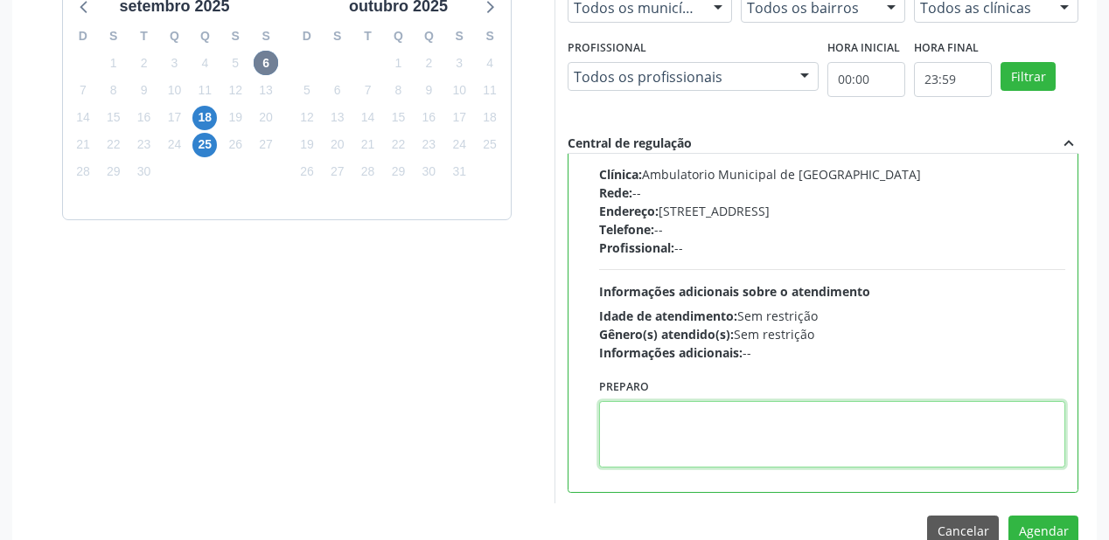
scroll to position [652, 0]
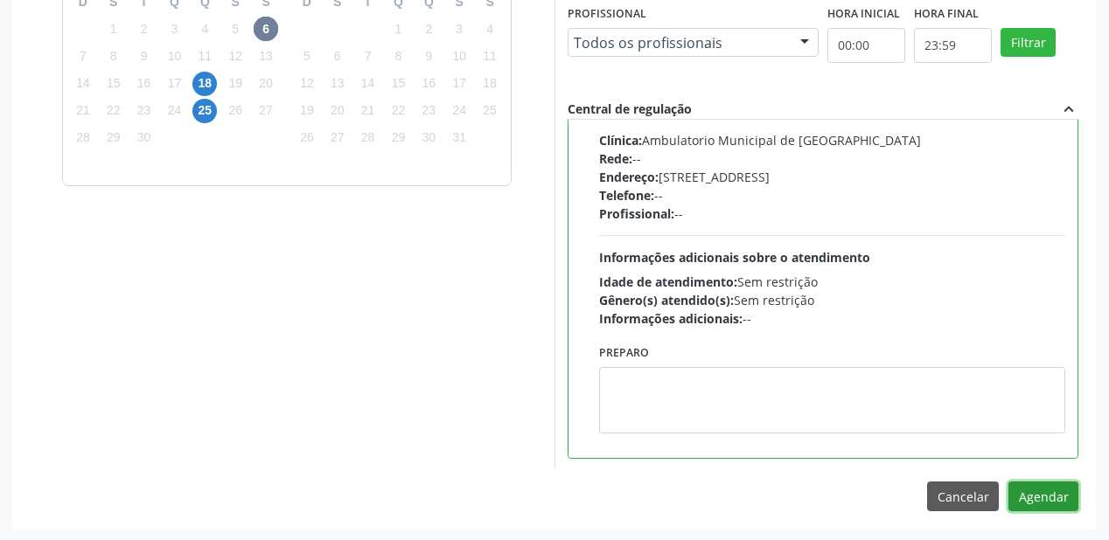
click at [1021, 502] on button "Agendar" at bounding box center [1043, 497] width 70 height 30
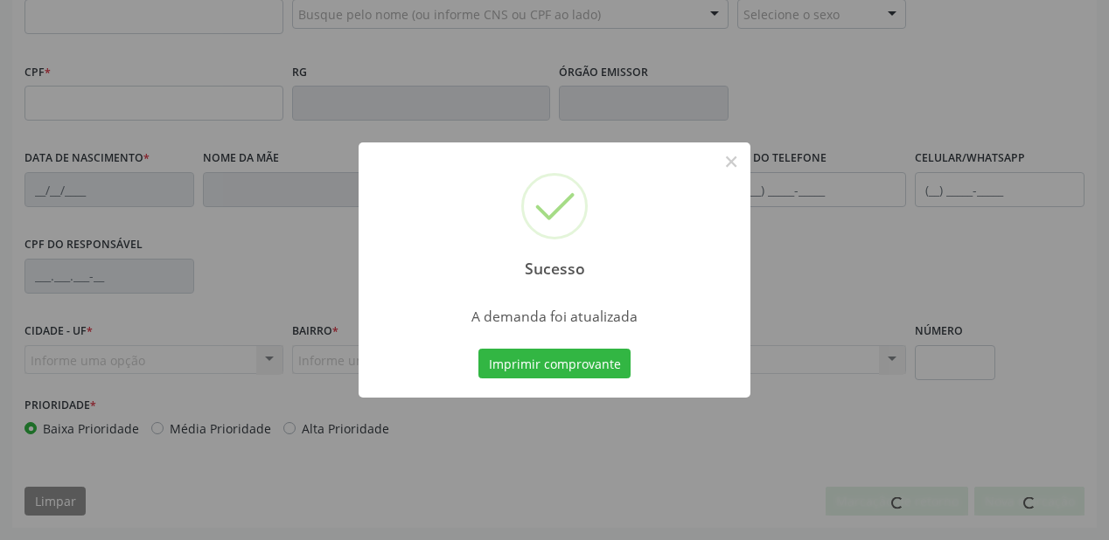
scroll to position [457, 0]
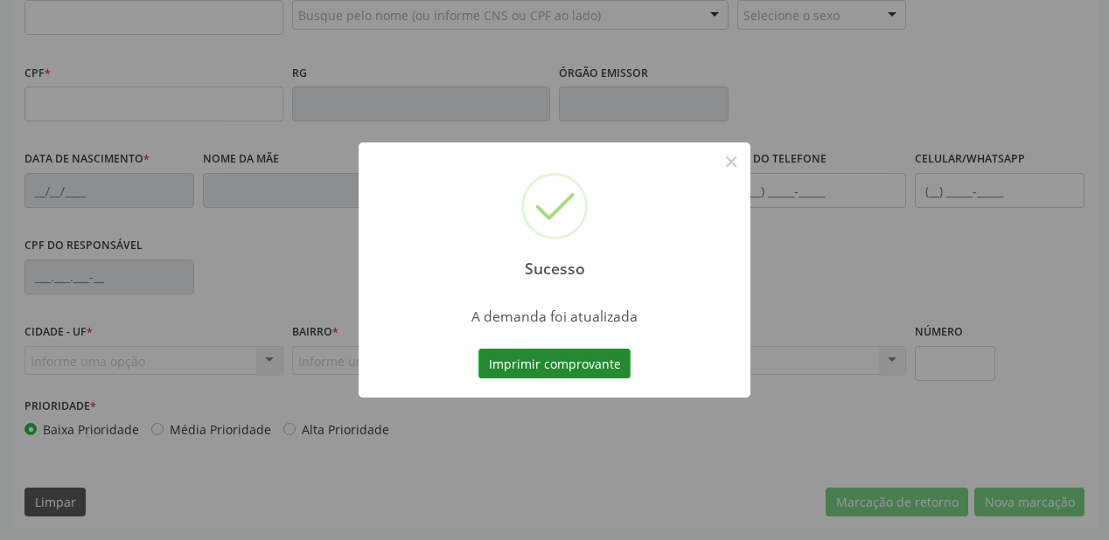
click at [532, 368] on button "Imprimir comprovante" at bounding box center [554, 364] width 152 height 30
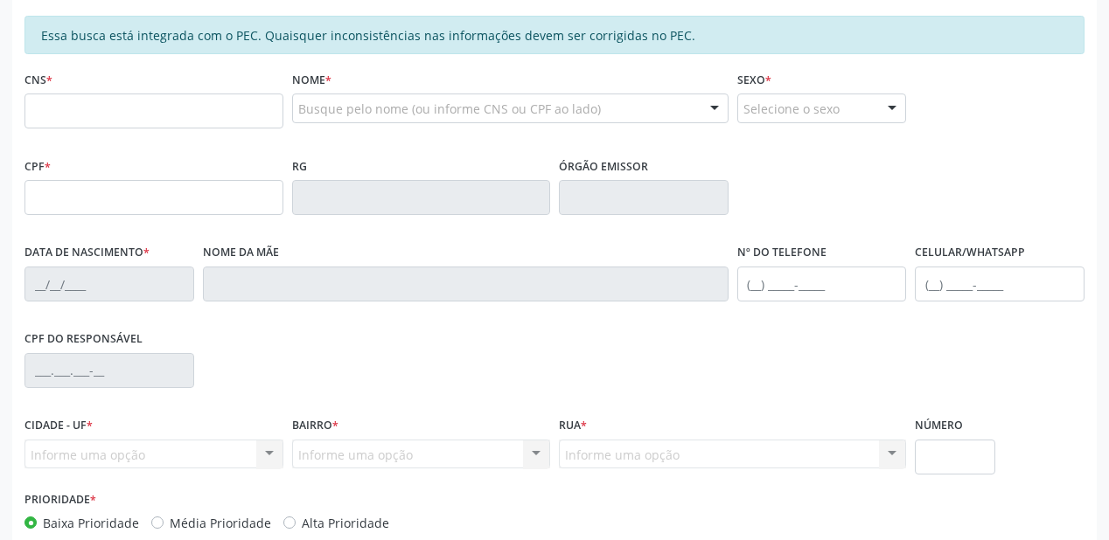
scroll to position [247, 0]
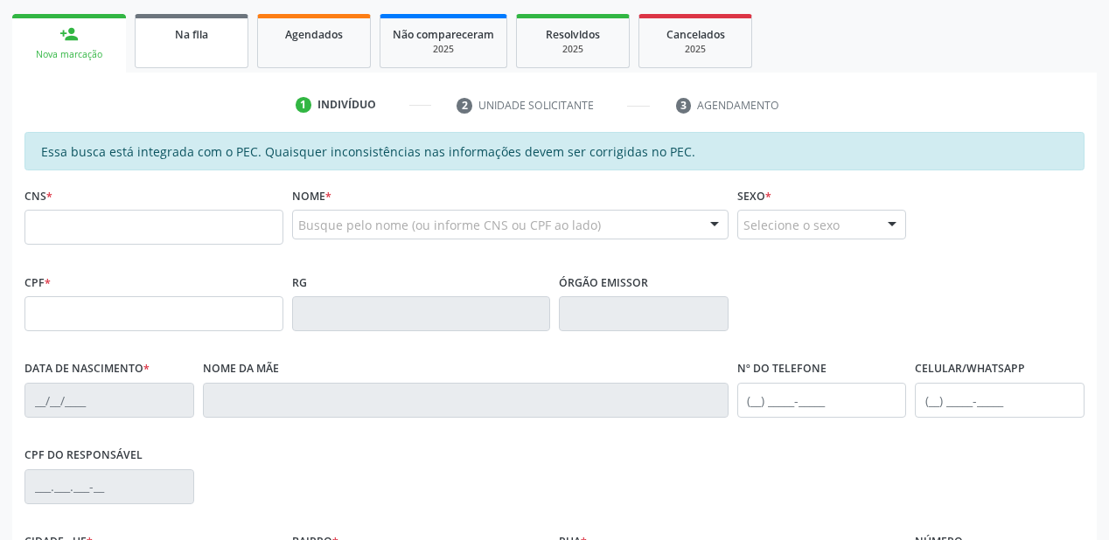
click at [201, 43] on link "Na fila" at bounding box center [192, 41] width 114 height 54
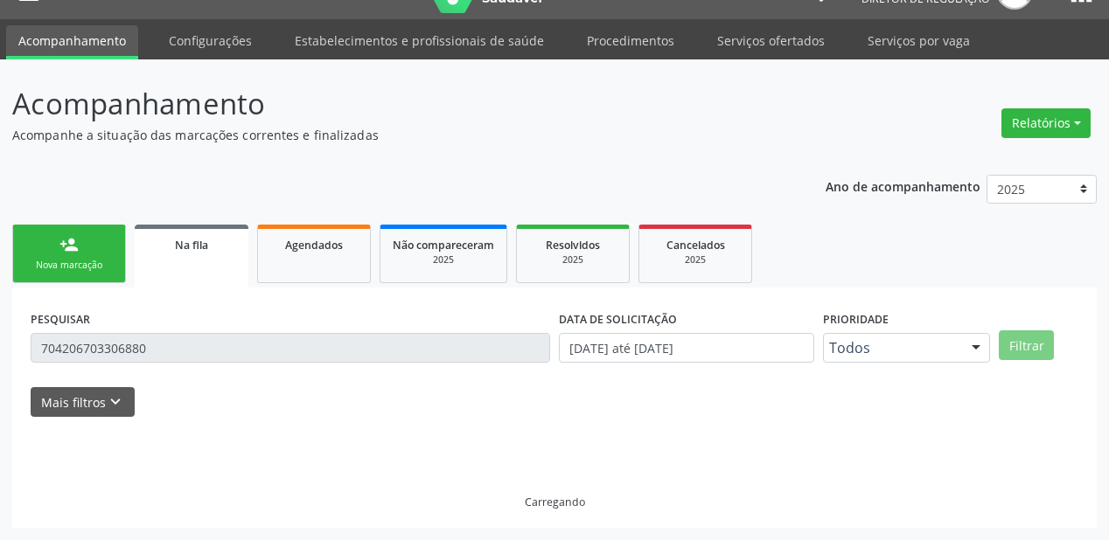
scroll to position [0, 0]
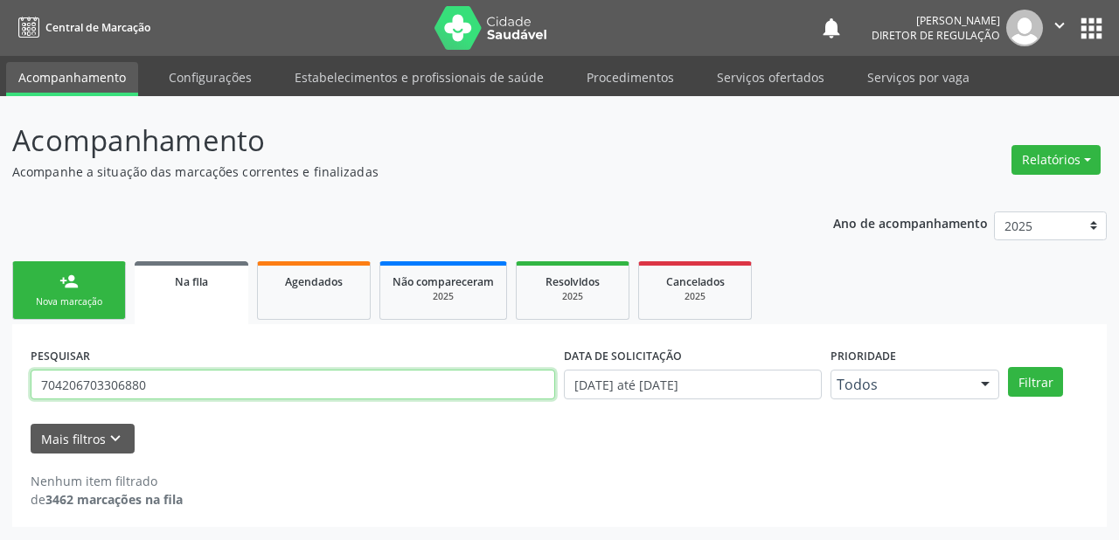
click at [160, 385] on input "704206703306880" at bounding box center [293, 385] width 525 height 30
type input "7"
type input "700504996667958"
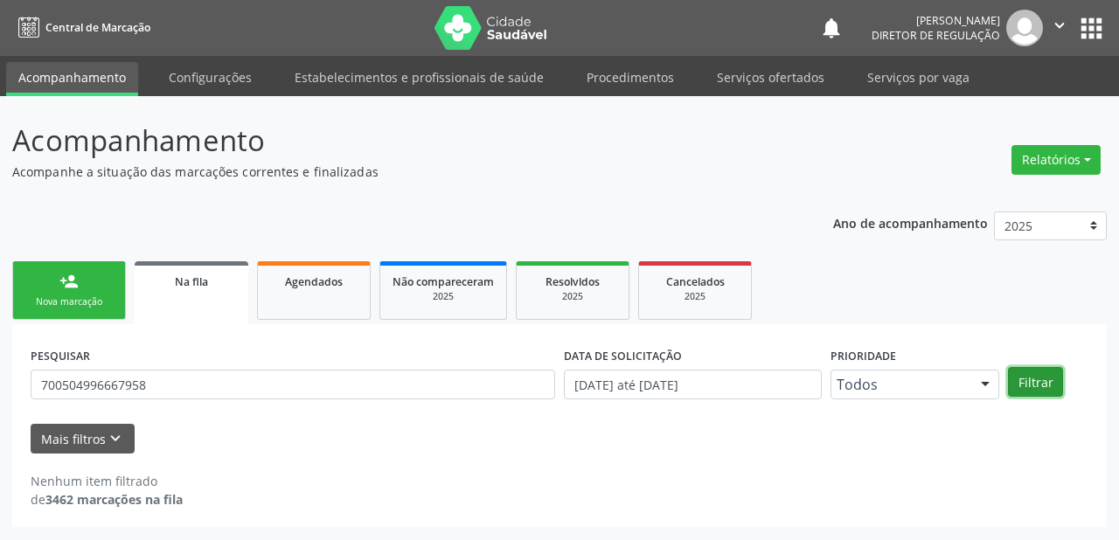
click at [1034, 379] on button "Filtrar" at bounding box center [1035, 382] width 55 height 30
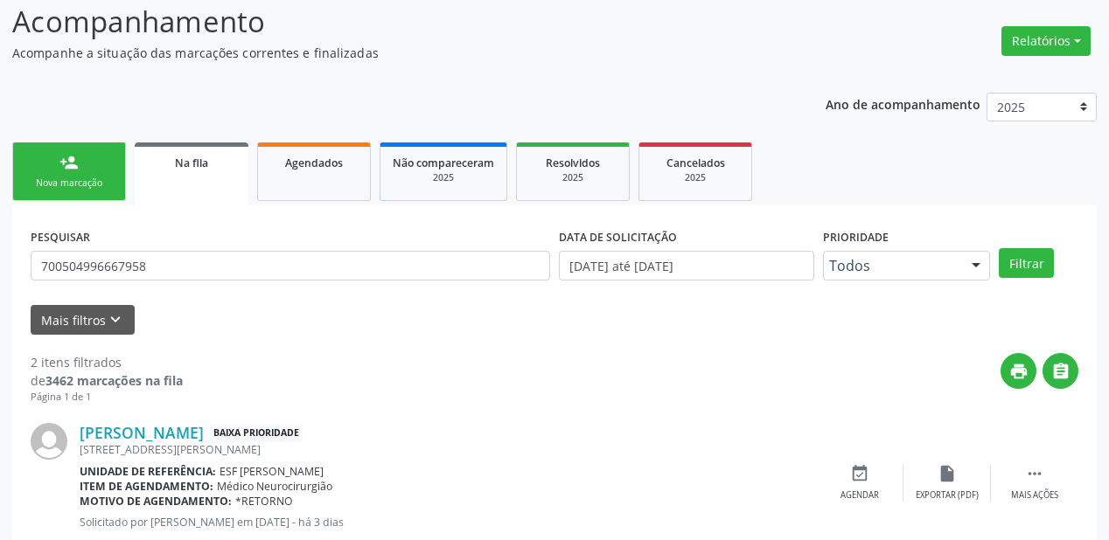
scroll to position [324, 0]
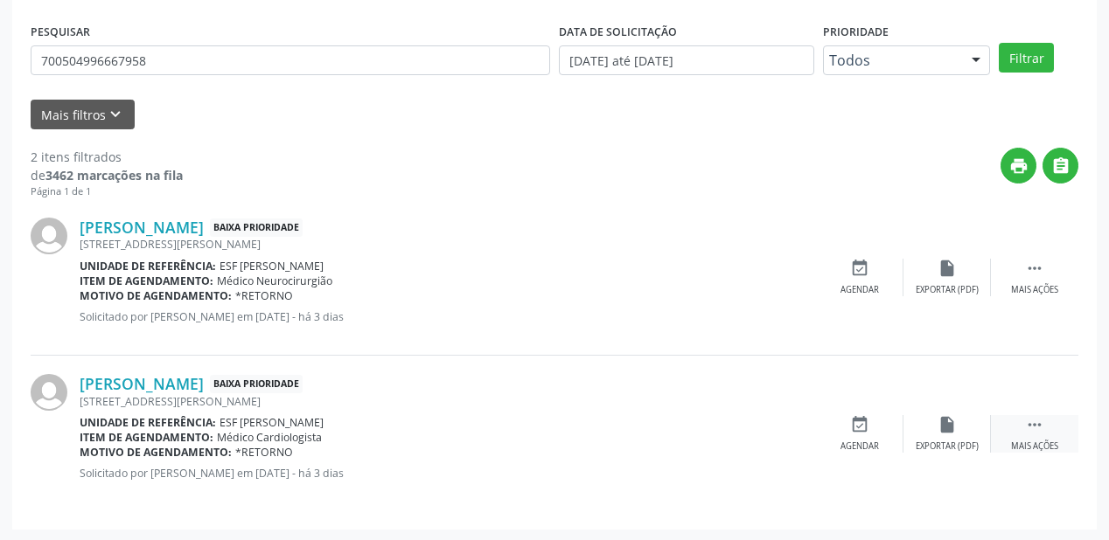
click at [1028, 418] on icon "" at bounding box center [1034, 424] width 19 height 19
click at [602, 430] on icon "event_available" at bounding box center [597, 424] width 19 height 19
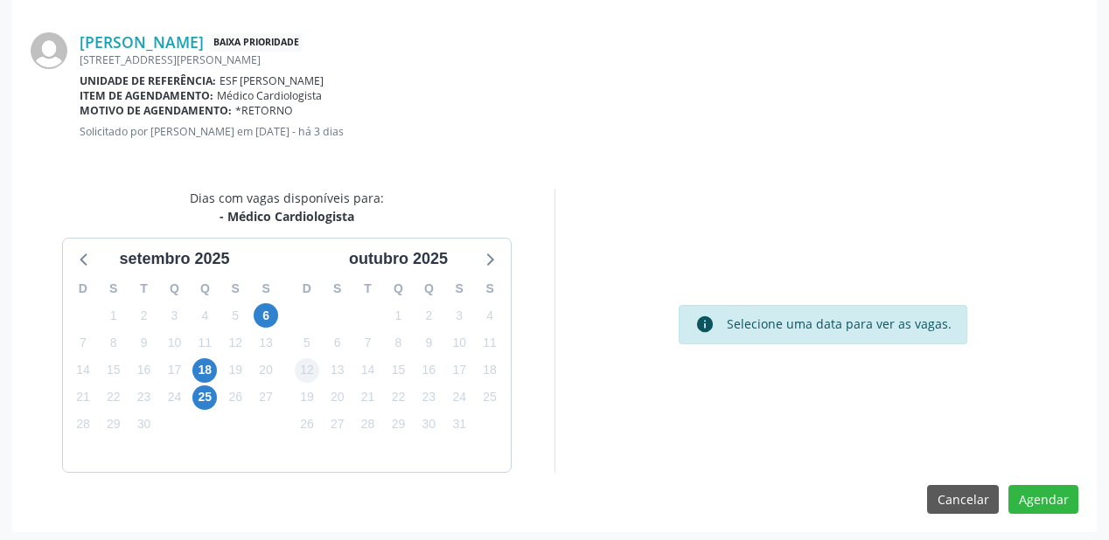
scroll to position [368, 0]
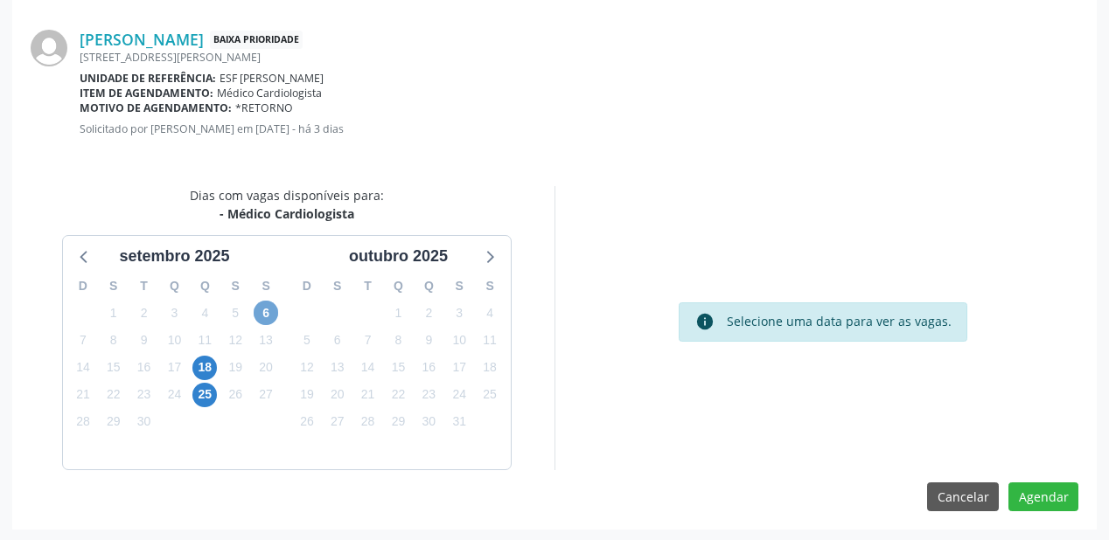
click at [259, 303] on span "6" at bounding box center [266, 313] width 24 height 24
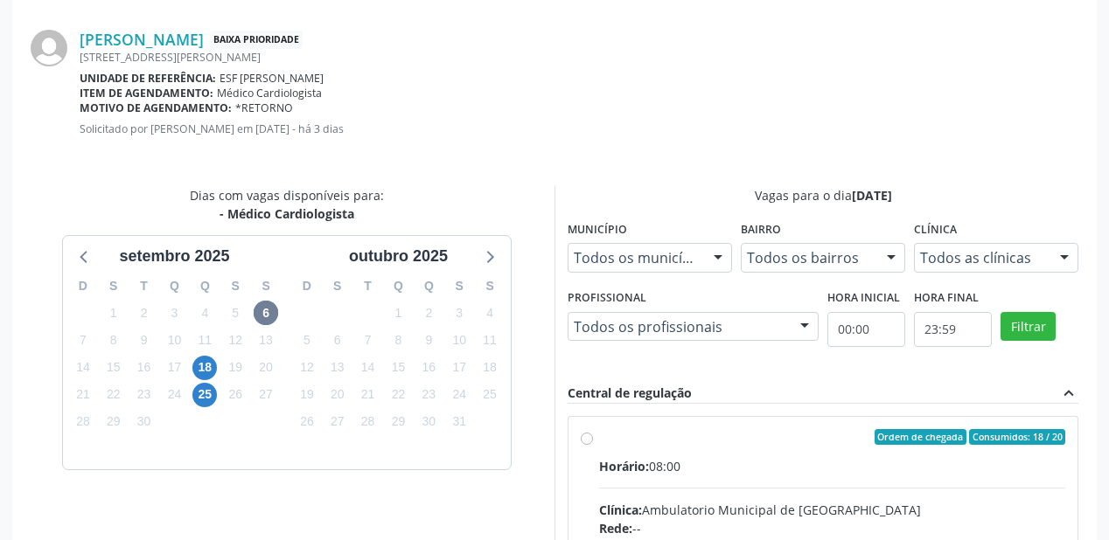
click at [837, 464] on div "Horário: 08:00" at bounding box center [832, 466] width 466 height 18
click at [593, 445] on input "Ordem de chegada Consumidos: 18 / 20 Horário: 08:00 Clínica: Ambulatorio Munici…" at bounding box center [587, 437] width 12 height 16
radio input "true"
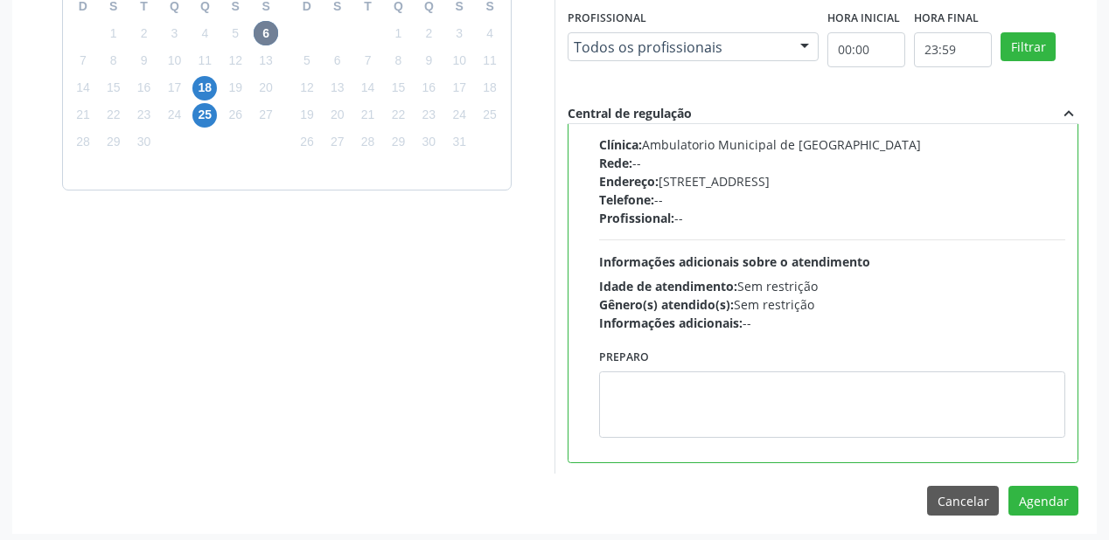
scroll to position [652, 0]
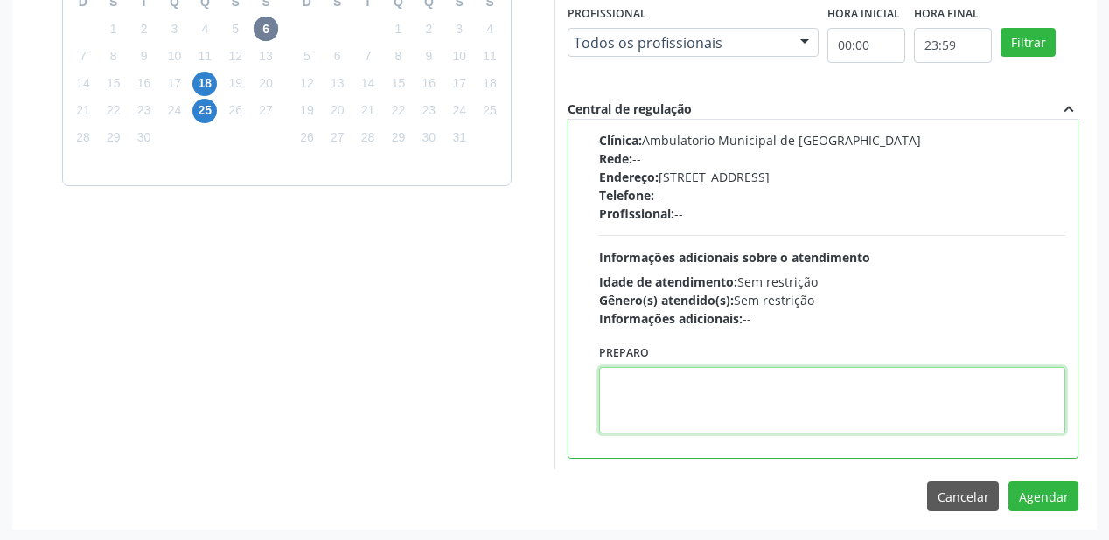
click at [738, 411] on textarea at bounding box center [832, 400] width 466 height 66
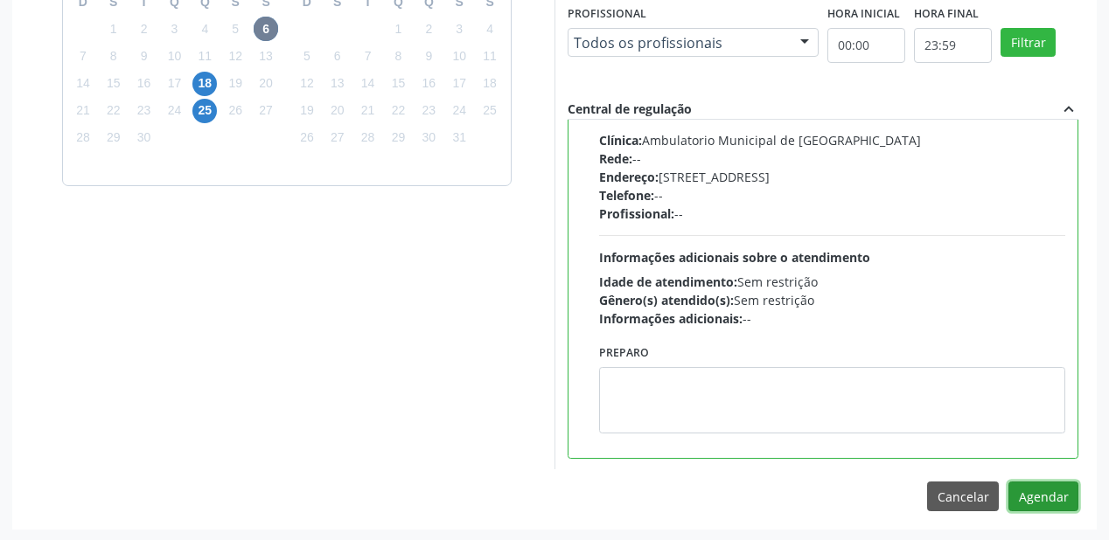
click at [1029, 498] on button "Agendar" at bounding box center [1043, 497] width 70 height 30
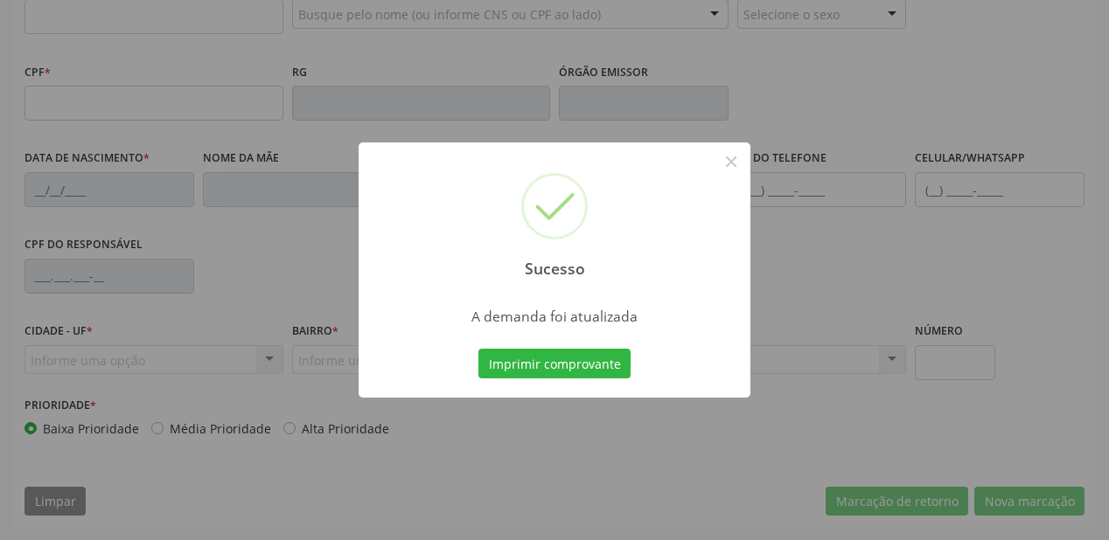
scroll to position [457, 0]
click at [588, 365] on button "Imprimir comprovante" at bounding box center [554, 364] width 152 height 30
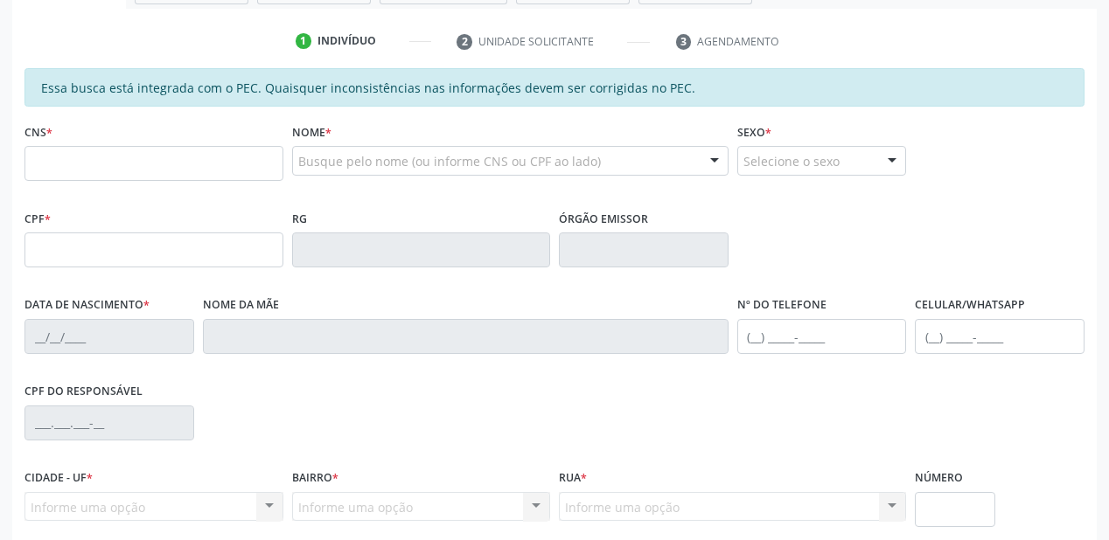
scroll to position [247, 0]
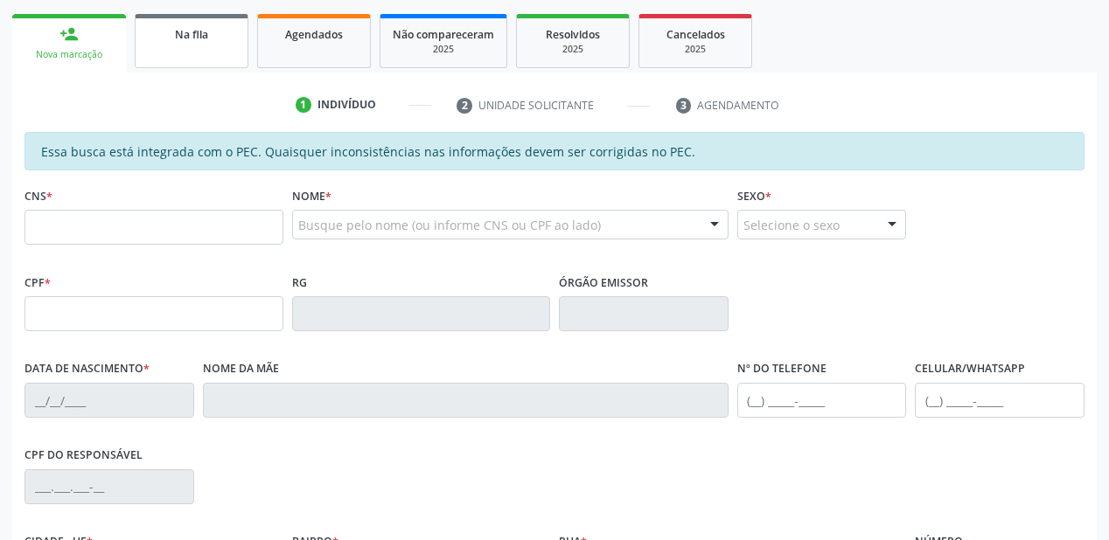
click at [205, 44] on link "Na fila" at bounding box center [192, 41] width 114 height 54
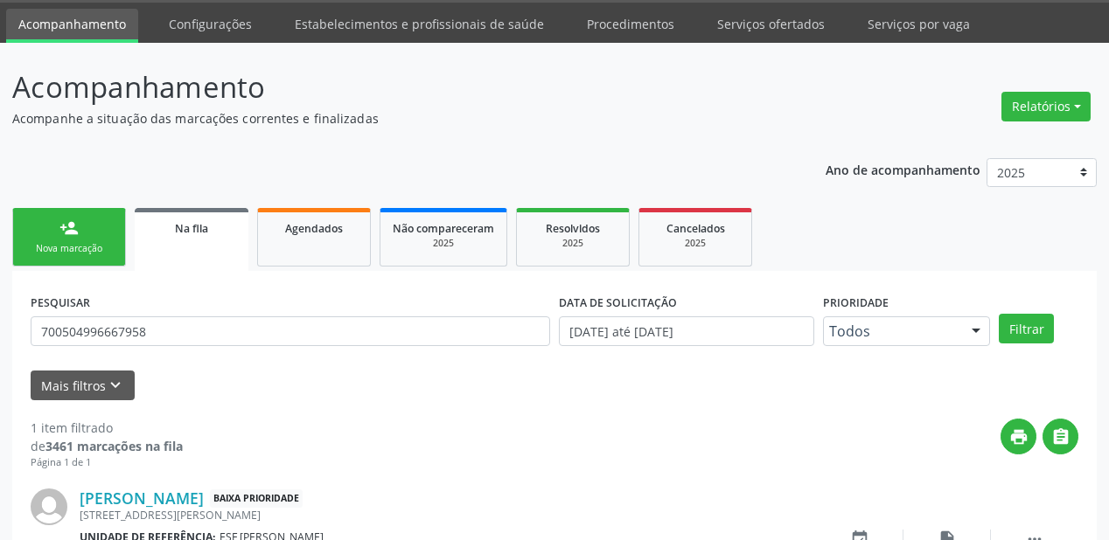
scroll to position [168, 0]
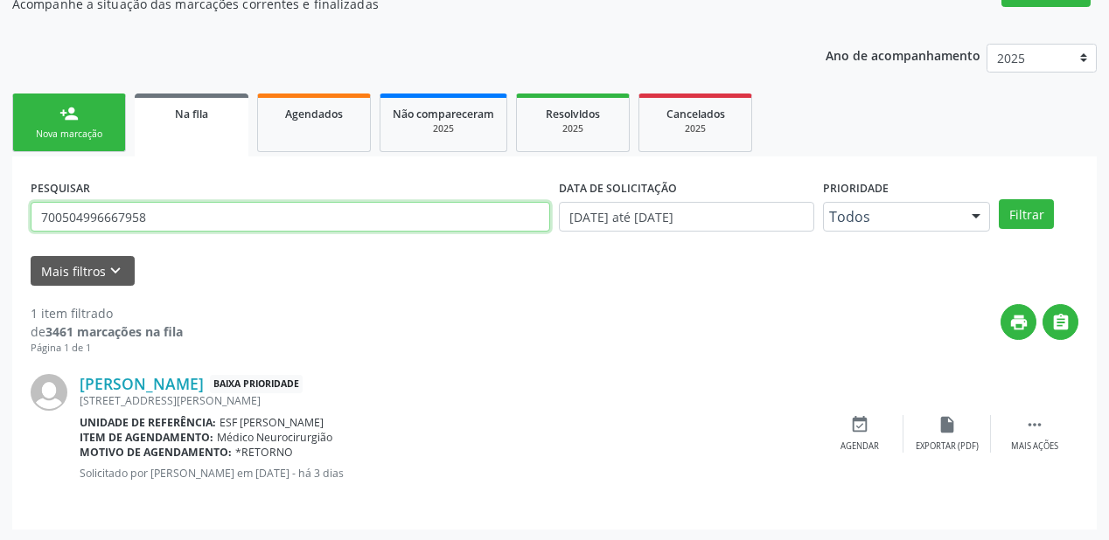
click at [157, 220] on input "700504996667958" at bounding box center [290, 217] width 519 height 30
type input "7"
type input "700006275311902"
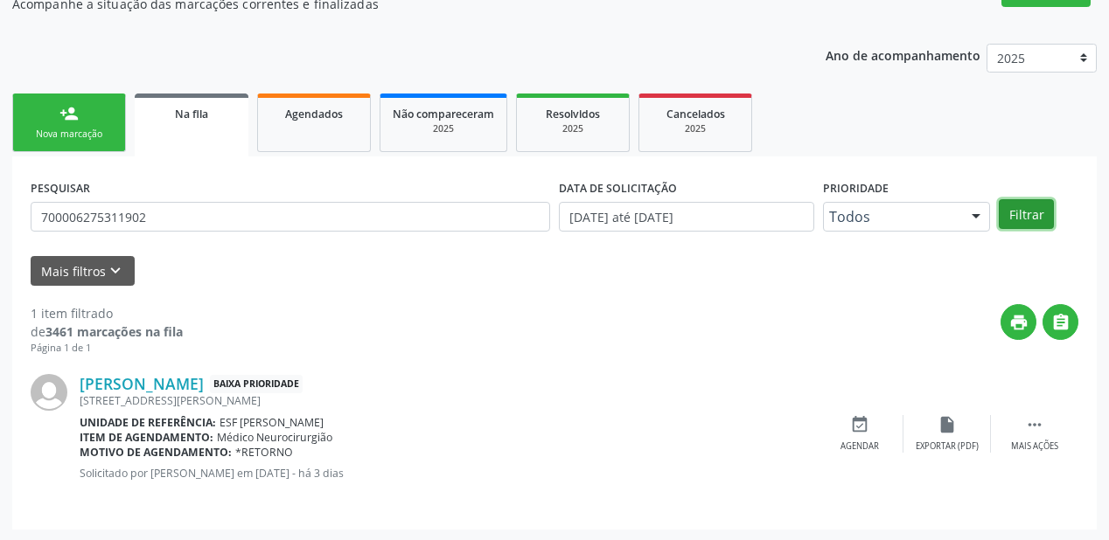
click at [1007, 212] on button "Filtrar" at bounding box center [1025, 214] width 55 height 30
click at [1042, 415] on icon "" at bounding box center [1034, 424] width 19 height 19
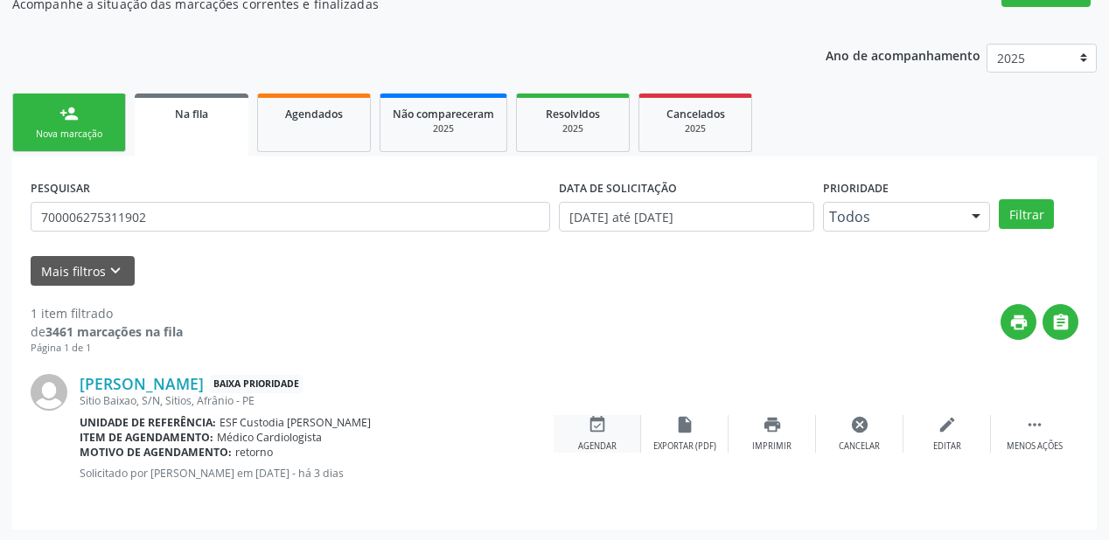
click at [615, 428] on div "event_available Agendar" at bounding box center [596, 434] width 87 height 38
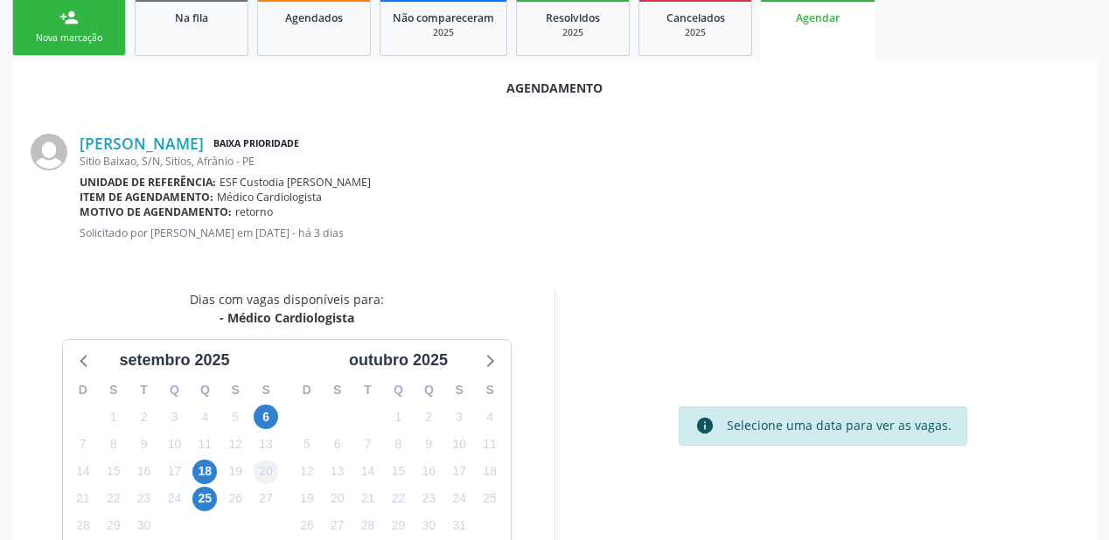
scroll to position [368, 0]
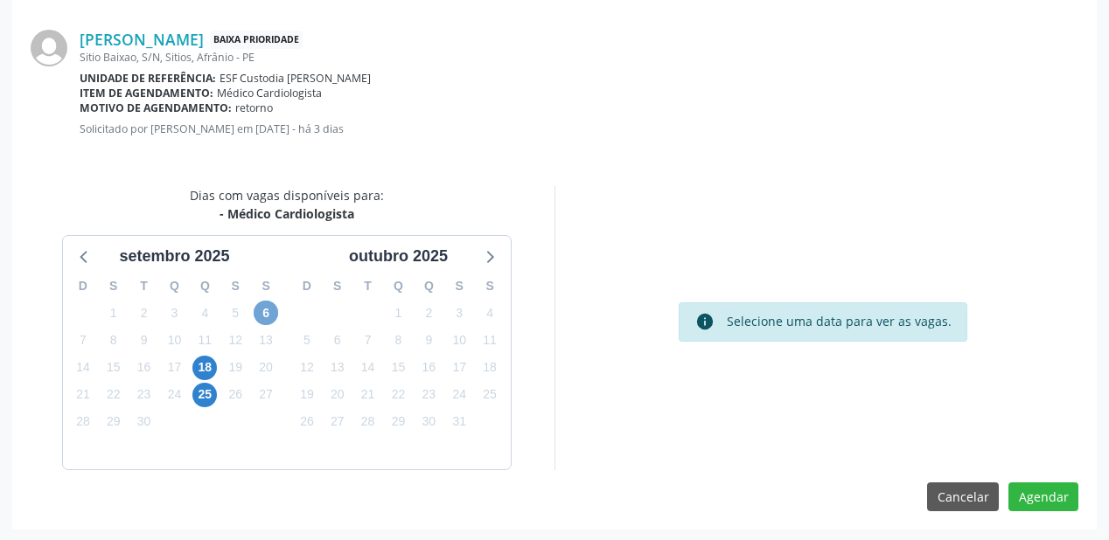
click at [263, 317] on span "6" at bounding box center [266, 313] width 24 height 24
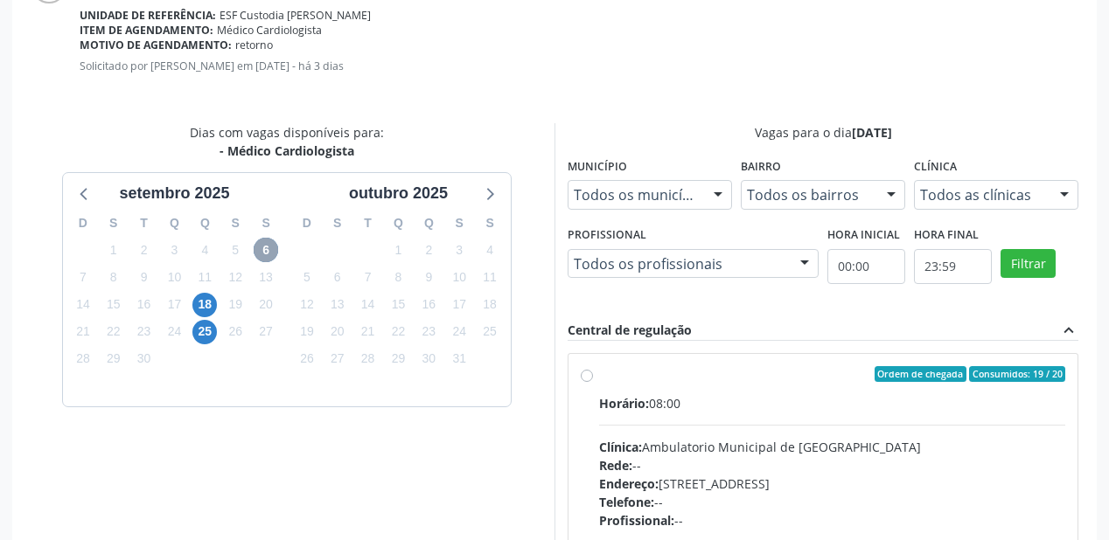
scroll to position [620, 0]
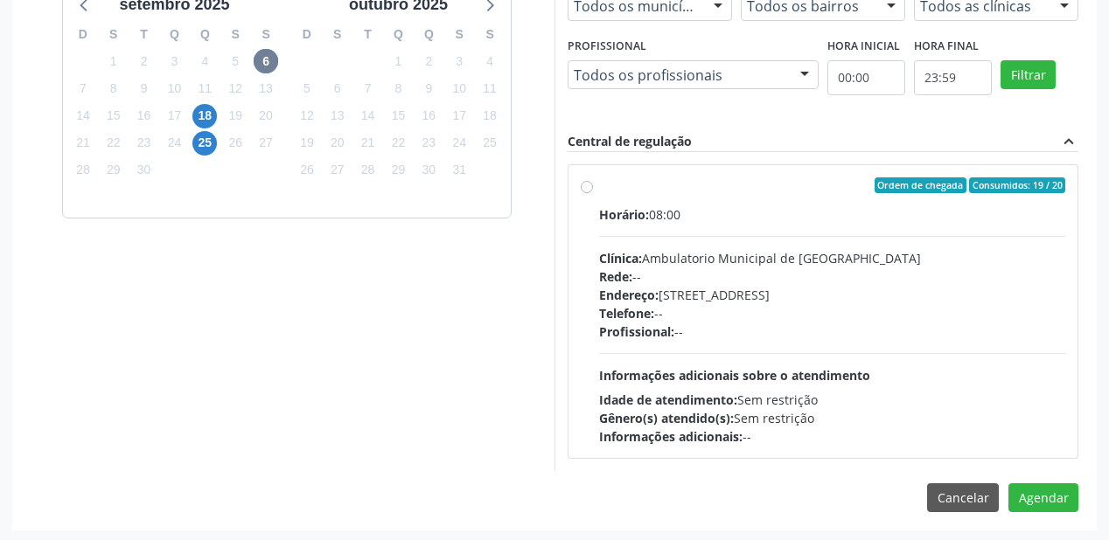
click at [703, 304] on div "Telefone: --" at bounding box center [832, 313] width 466 height 18
click at [593, 193] on input "Ordem de chegada Consumidos: 19 / 20 Horário: 08:00 Clínica: Ambulatorio Munici…" at bounding box center [587, 185] width 12 height 16
radio input "true"
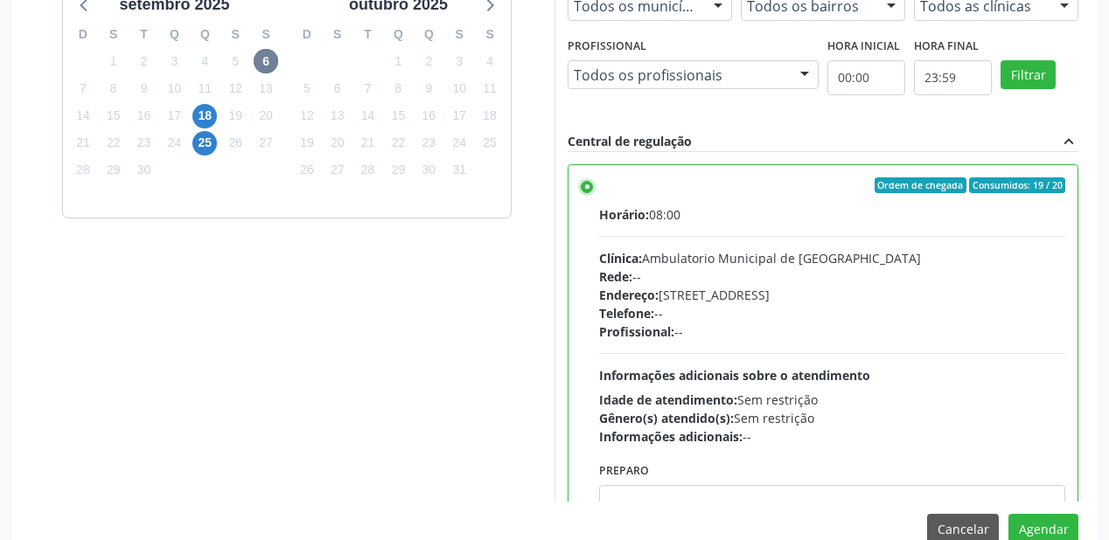
scroll to position [86, 0]
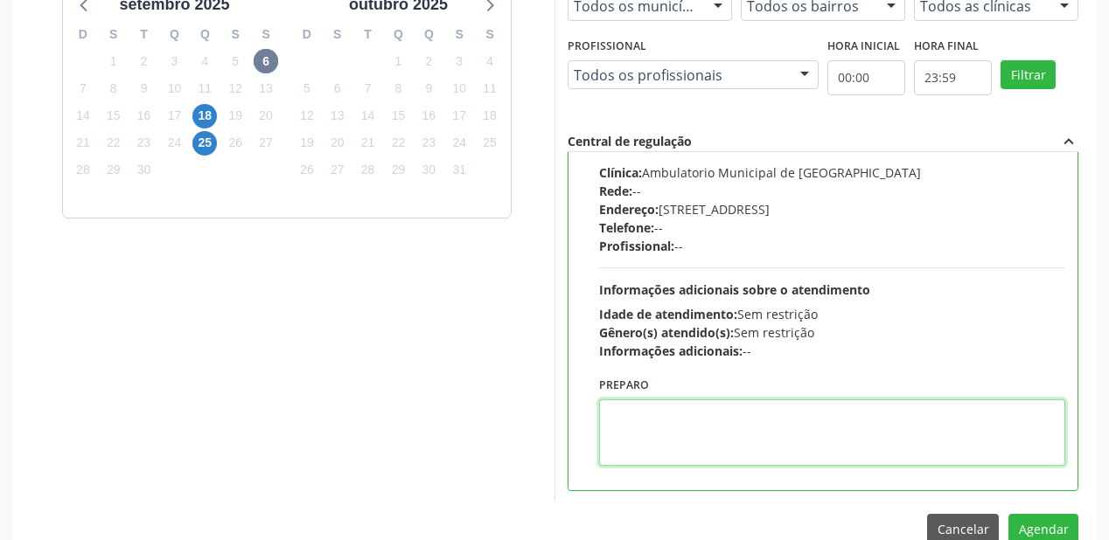
click at [699, 421] on textarea at bounding box center [832, 433] width 466 height 66
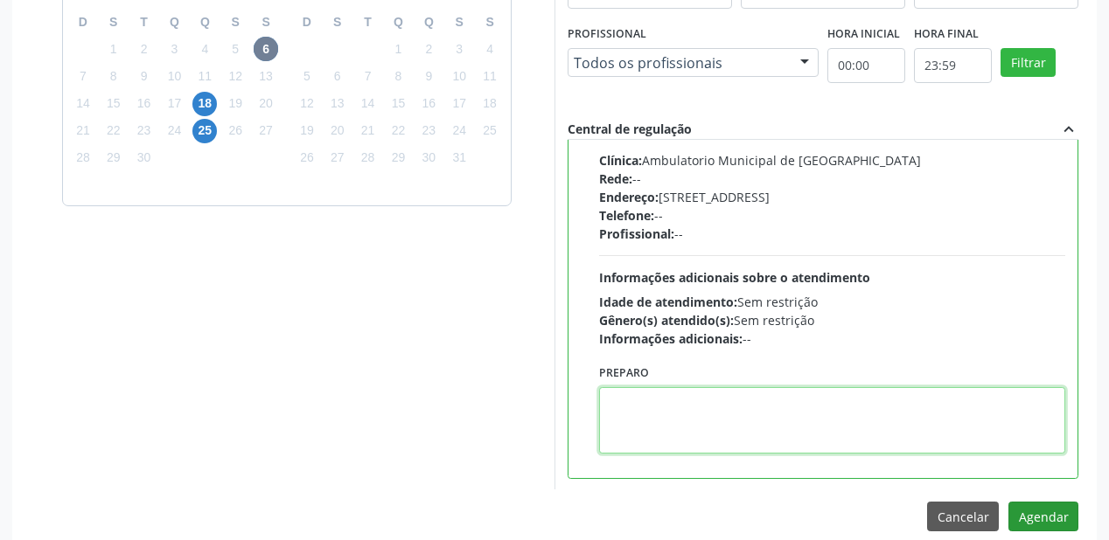
scroll to position [652, 0]
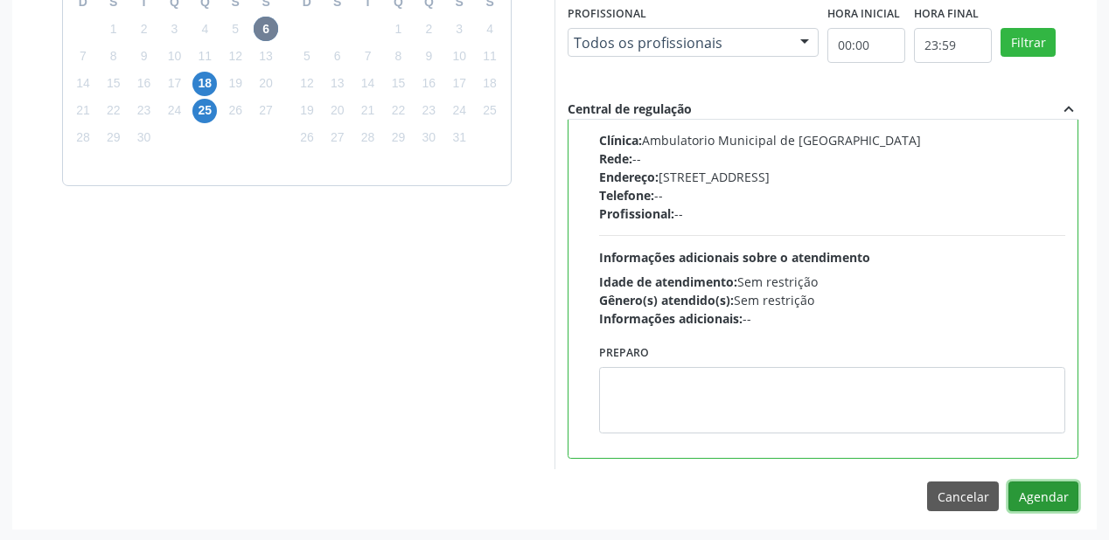
click at [1028, 489] on button "Agendar" at bounding box center [1043, 497] width 70 height 30
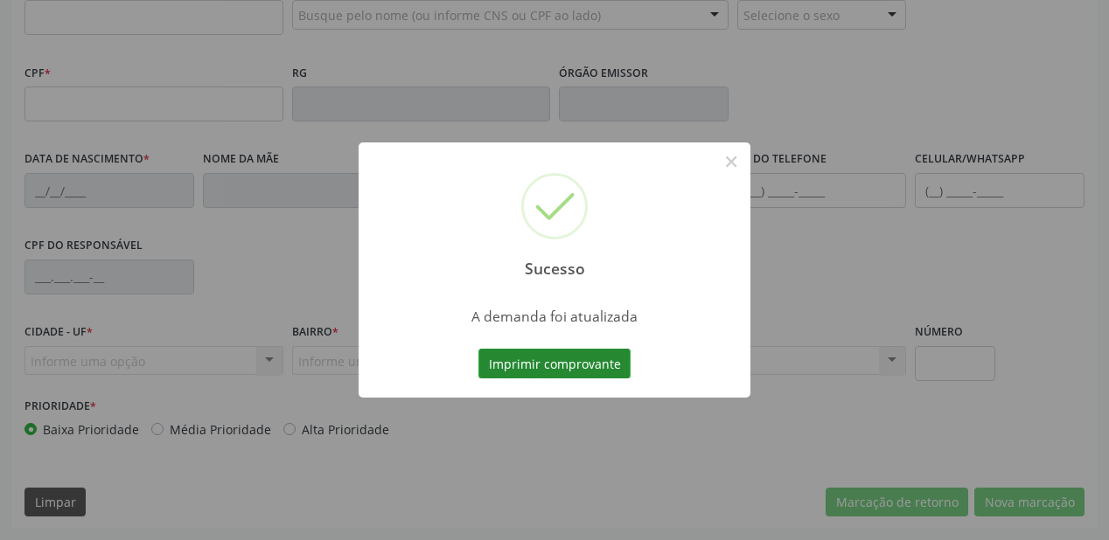
click at [525, 362] on button "Imprimir comprovante" at bounding box center [554, 364] width 152 height 30
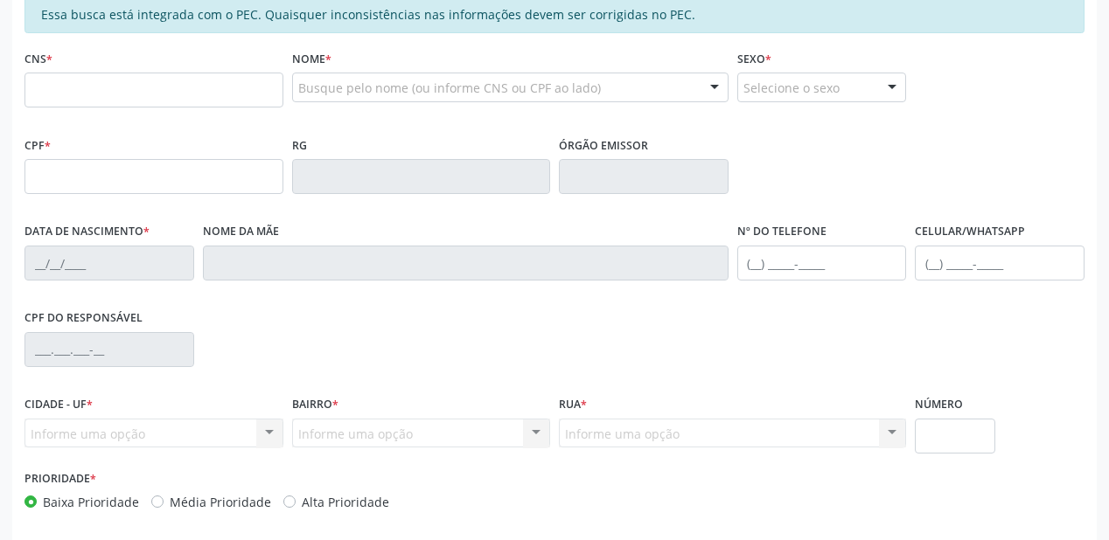
scroll to position [247, 0]
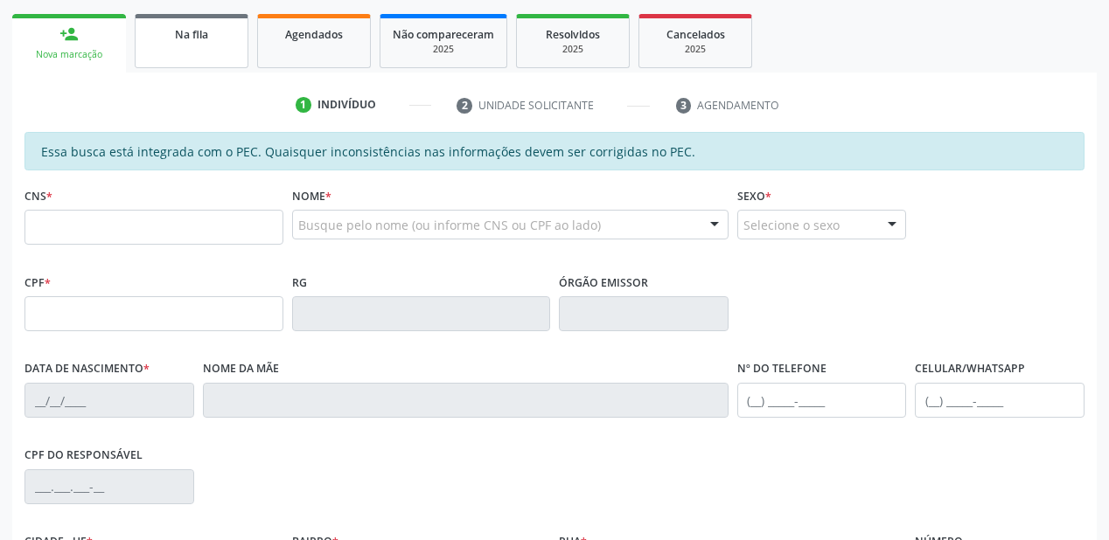
click at [192, 49] on link "Na fila" at bounding box center [192, 41] width 114 height 54
click at [732, 81] on div "Acompanhamento Acompanhe a situação das marcações correntes e finalizadas Relat…" at bounding box center [554, 300] width 1109 height 902
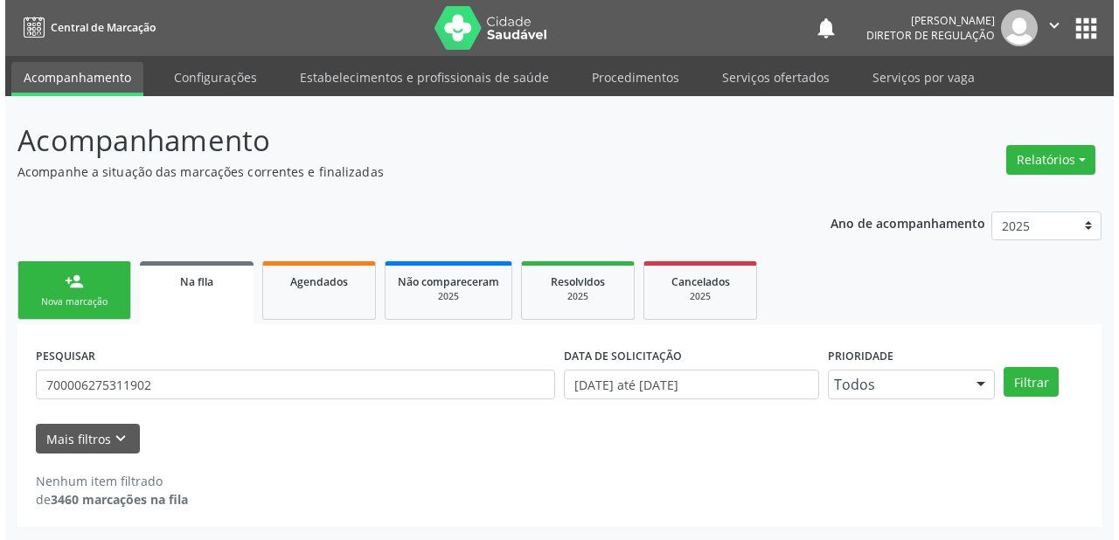
scroll to position [0, 0]
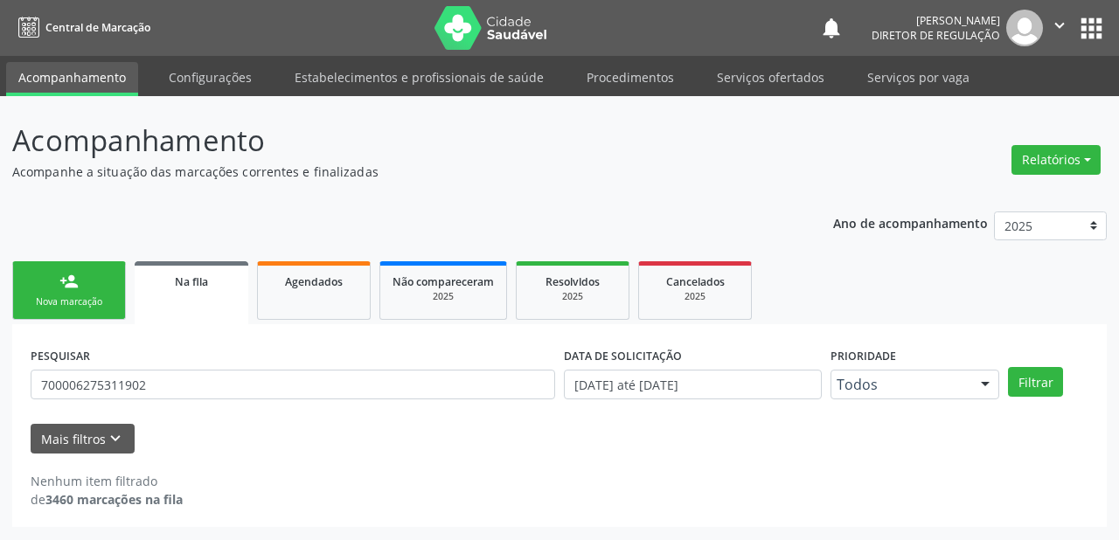
click at [748, 84] on link "Serviços ofertados" at bounding box center [771, 77] width 132 height 31
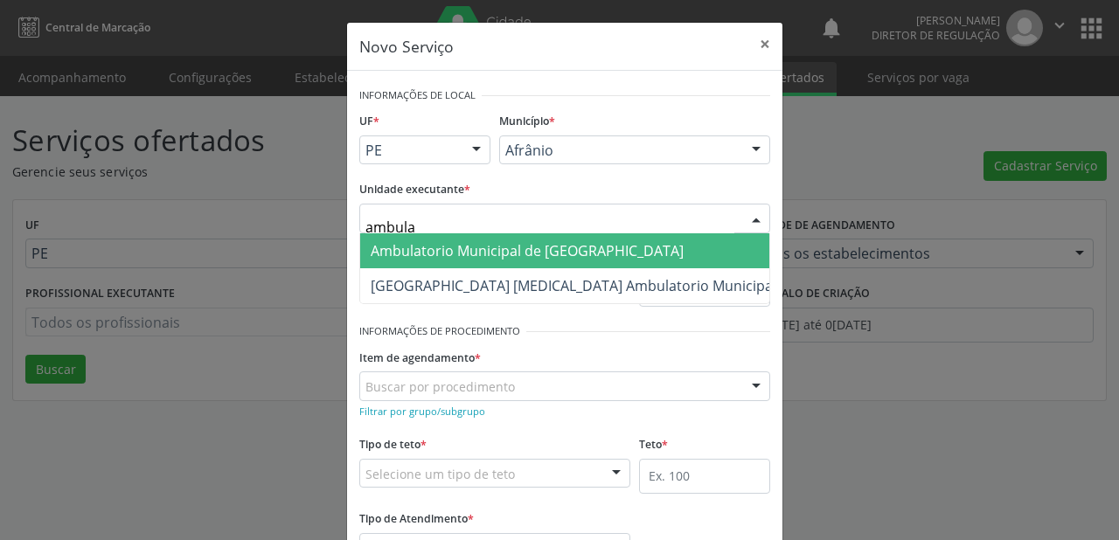
type input "ambulat"
click at [392, 251] on span "Ambulatorio Municipal de [GEOGRAPHIC_DATA]" at bounding box center [527, 250] width 313 height 19
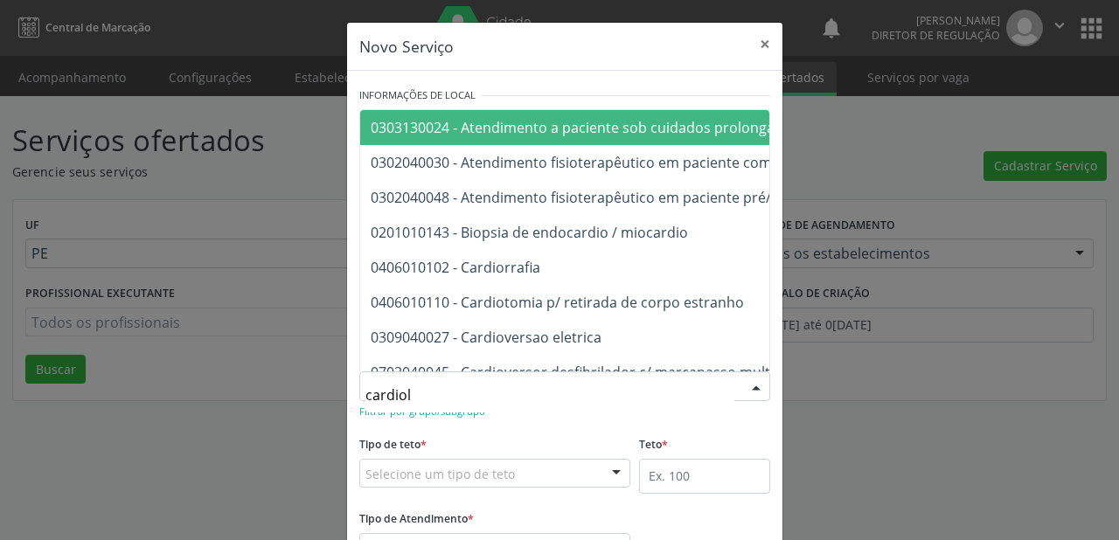
type input "cardiolo"
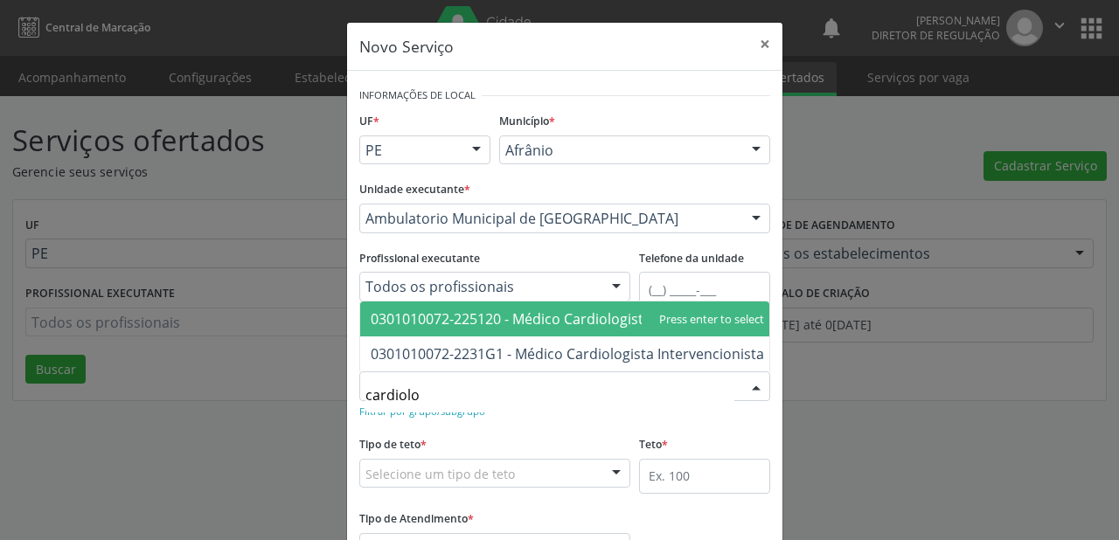
click at [438, 310] on span "0301010072-225120 - Médico Cardiologista" at bounding box center [511, 319] width 281 height 19
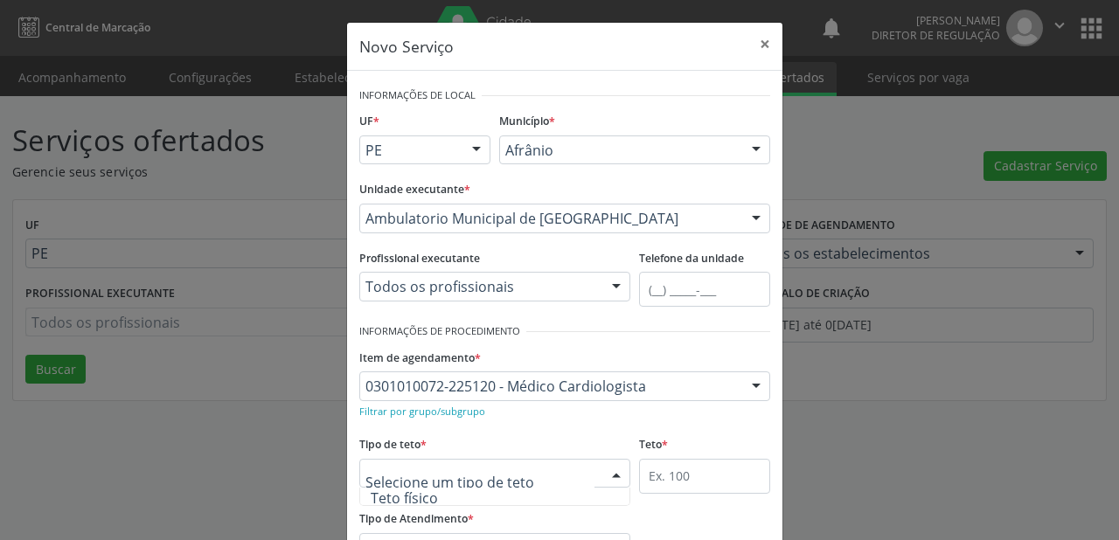
scroll to position [52, 0]
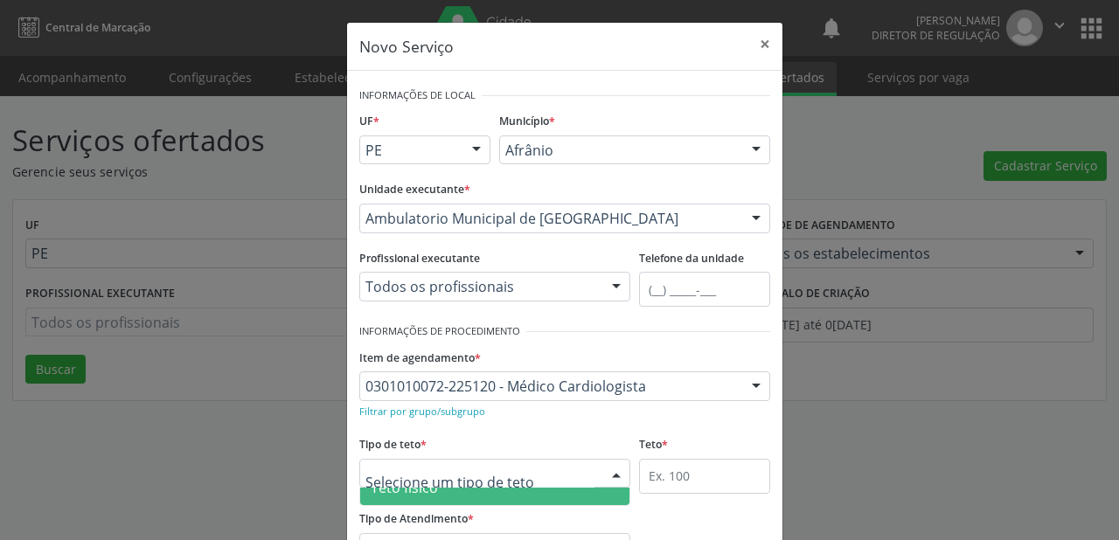
click at [422, 493] on span "Teto físico" at bounding box center [404, 487] width 67 height 19
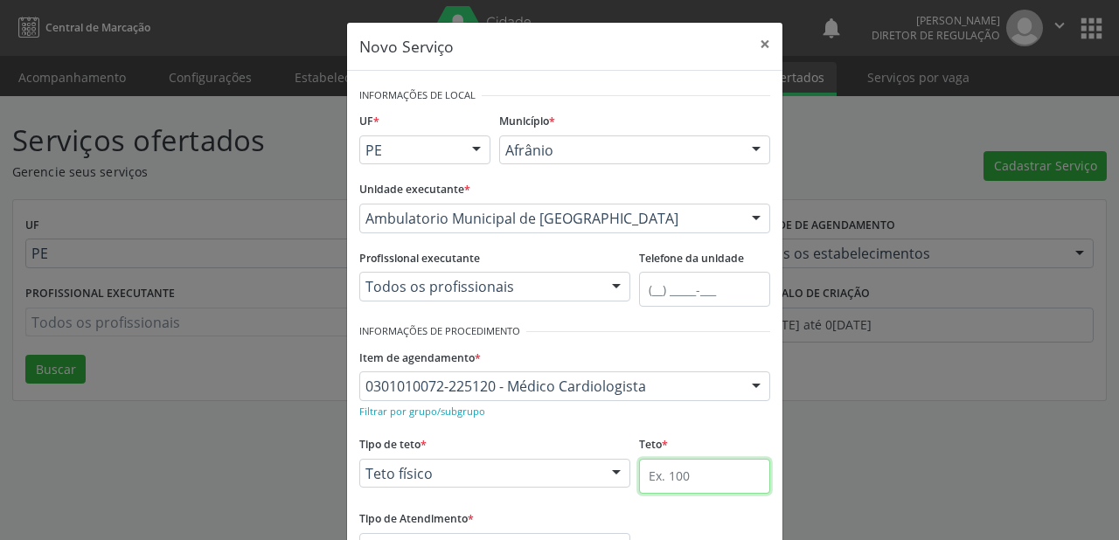
click at [659, 478] on input "text" at bounding box center [704, 476] width 131 height 35
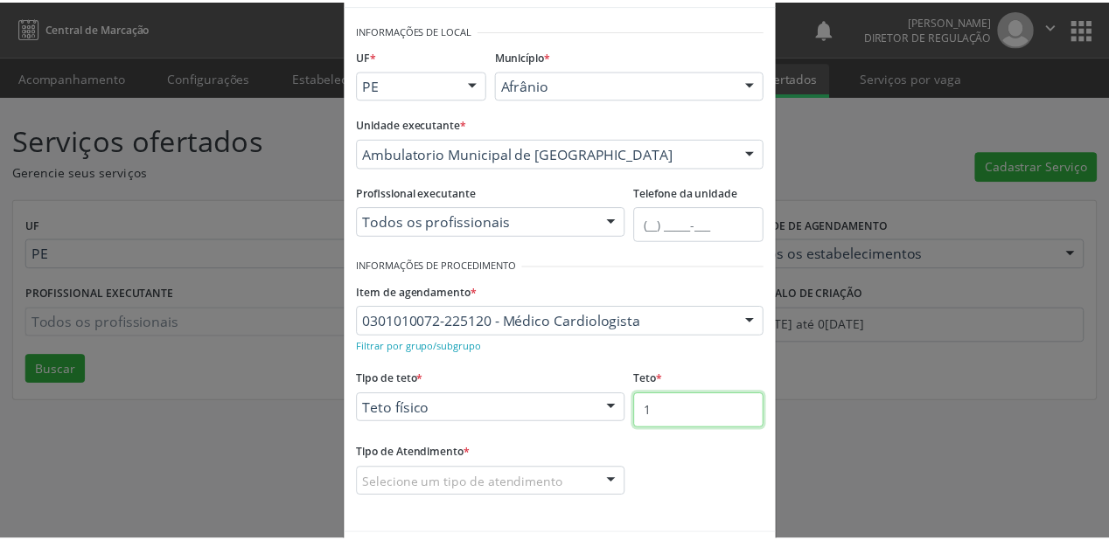
scroll to position [133, 0]
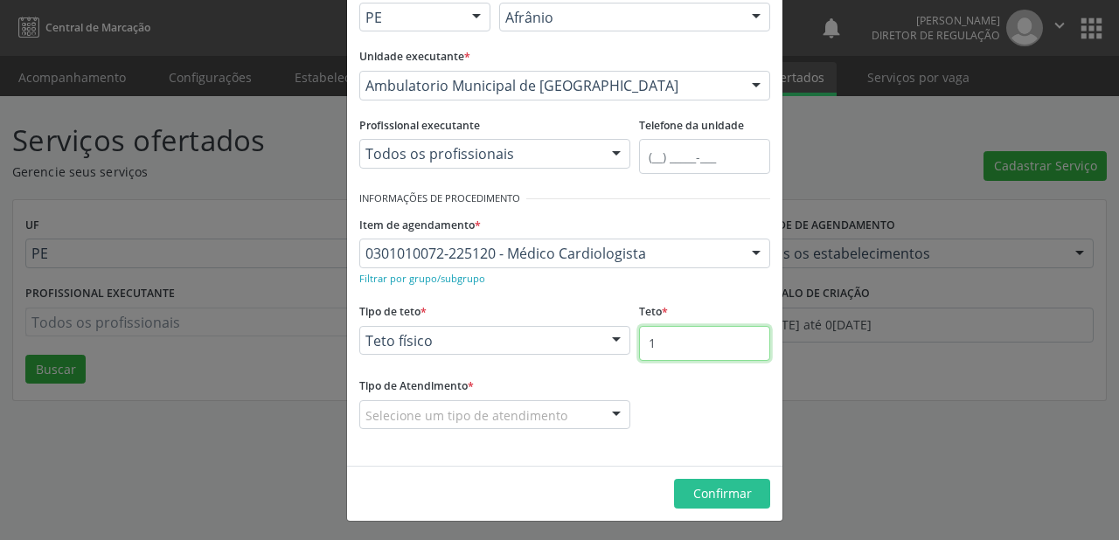
type input "1"
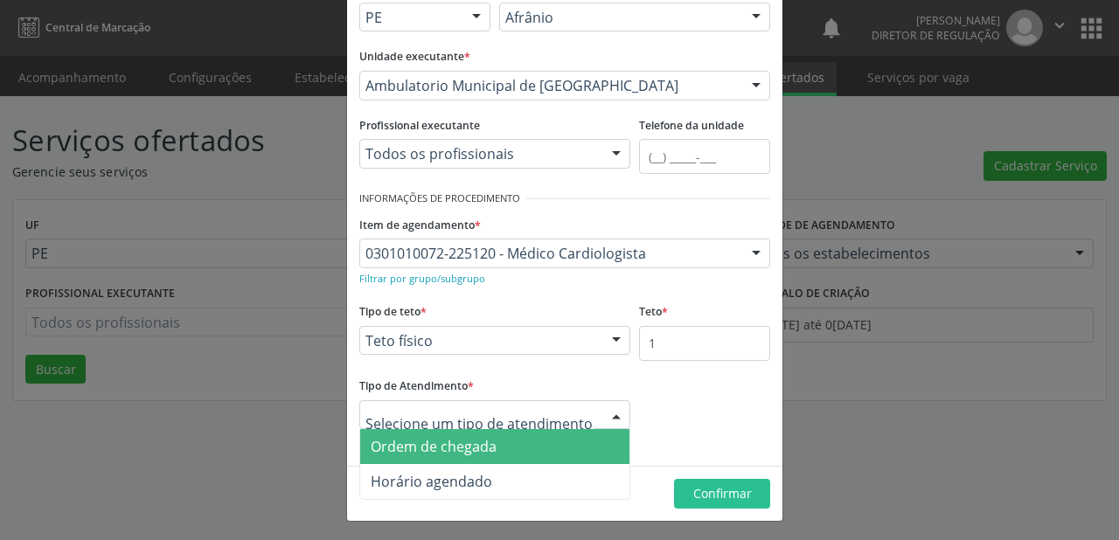
click at [431, 451] on span "Ordem de chegada" at bounding box center [434, 446] width 126 height 19
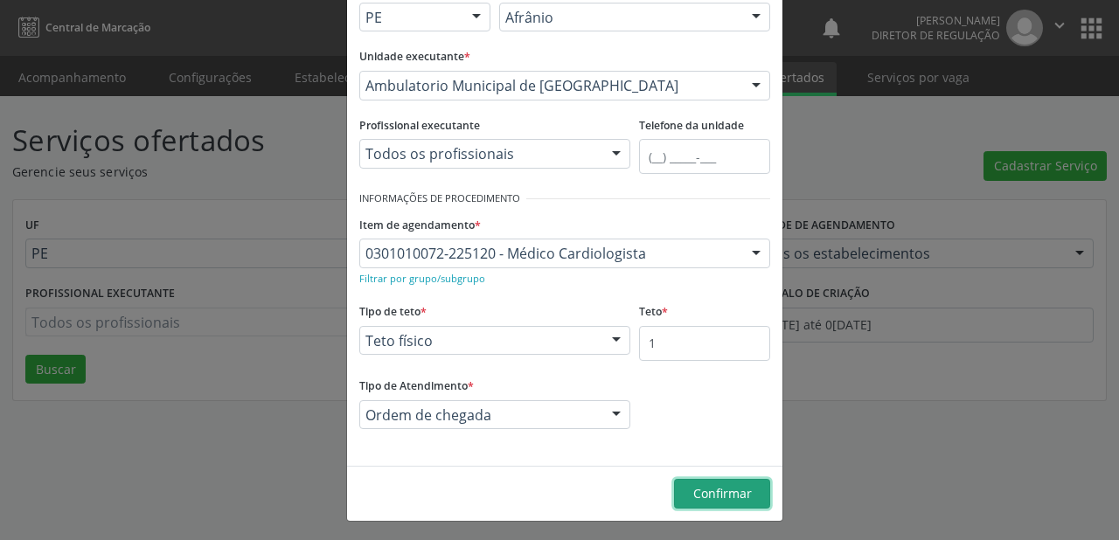
click at [712, 497] on span "Confirmar" at bounding box center [722, 493] width 59 height 17
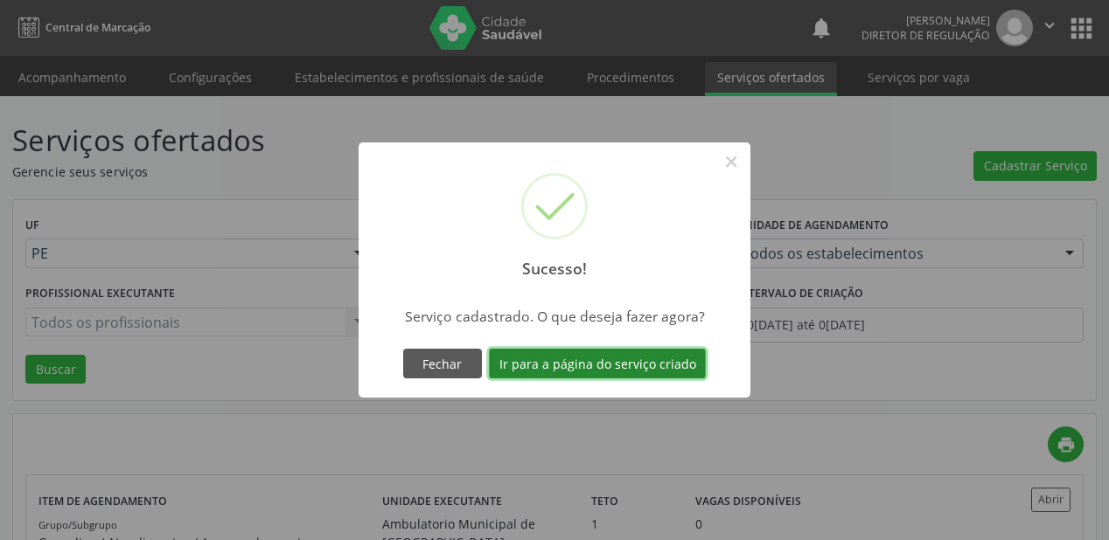
click at [562, 360] on button "Ir para a página do serviço criado" at bounding box center [597, 364] width 217 height 30
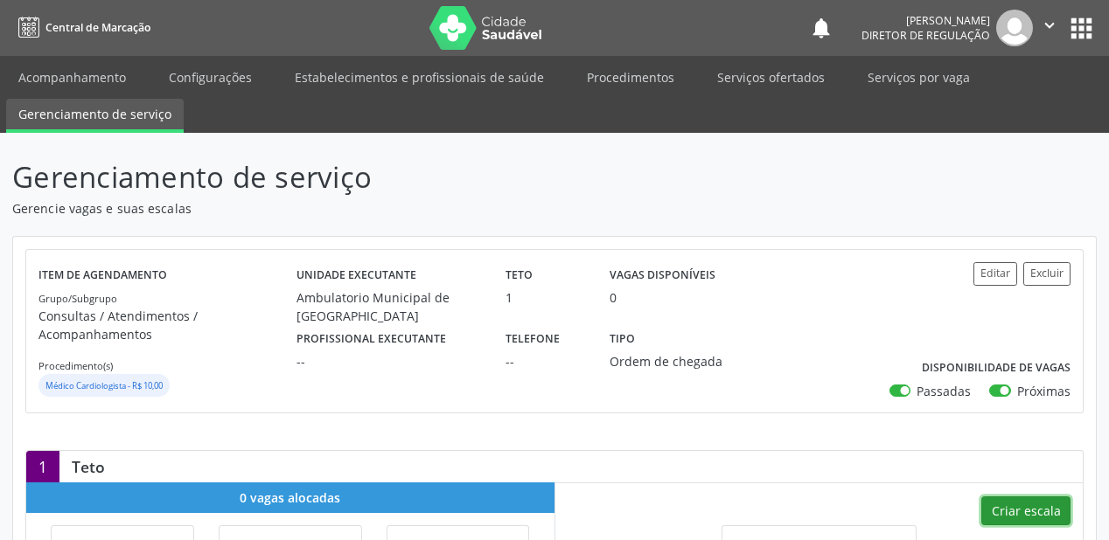
click at [1019, 513] on button "Criar escala" at bounding box center [1025, 512] width 89 height 30
select select "8"
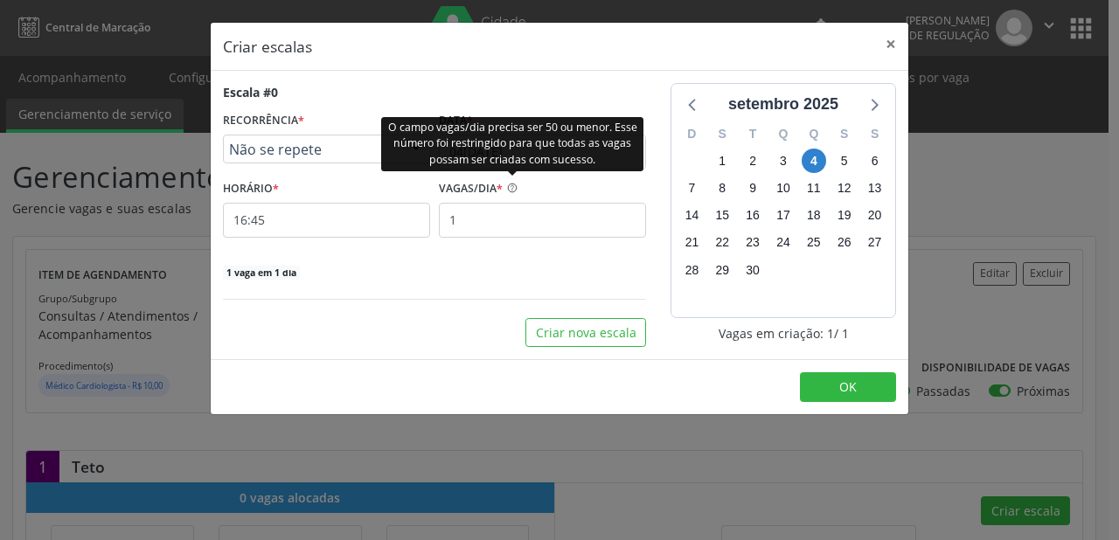
click at [490, 156] on div "O campo vagas/dia precisa ser 50 ou menor. Esse número foi restringido para que…" at bounding box center [512, 143] width 262 height 54
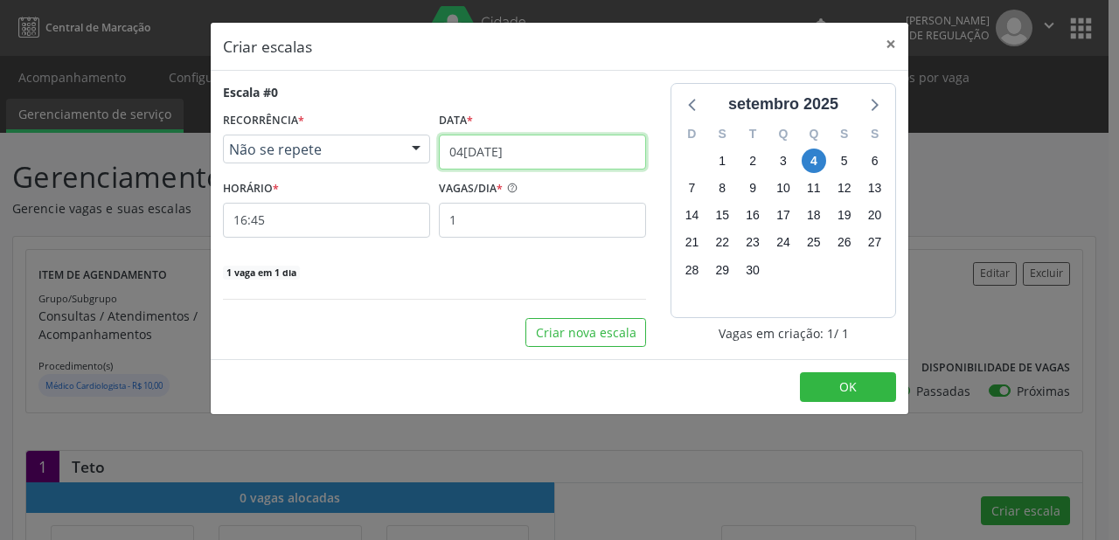
click at [495, 164] on body "Central de Marcação notifications [PERSON_NAME] Diretor de regulação  Configur…" at bounding box center [559, 270] width 1119 height 540
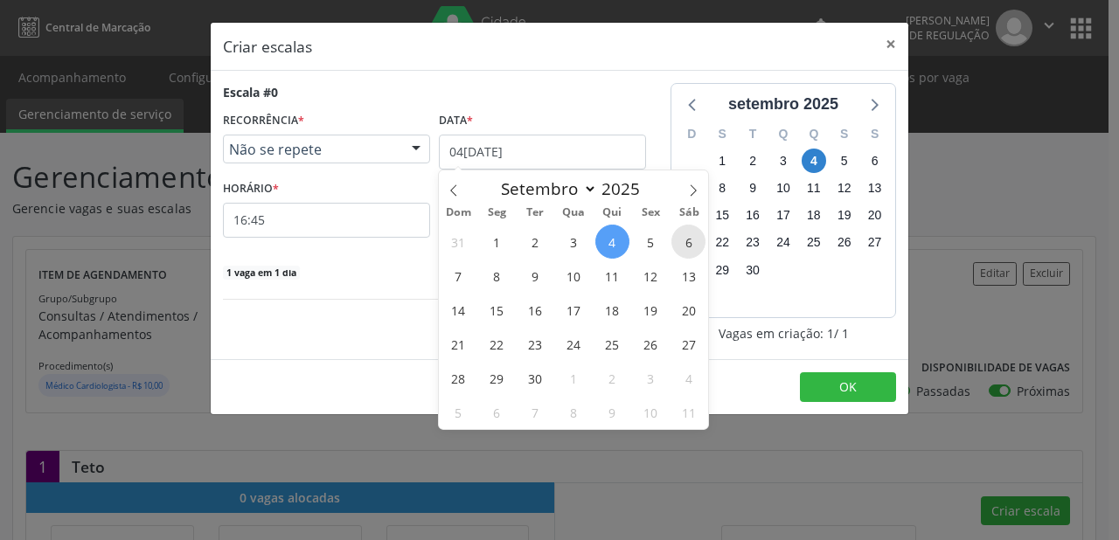
click at [684, 241] on span "6" at bounding box center [688, 242] width 34 height 34
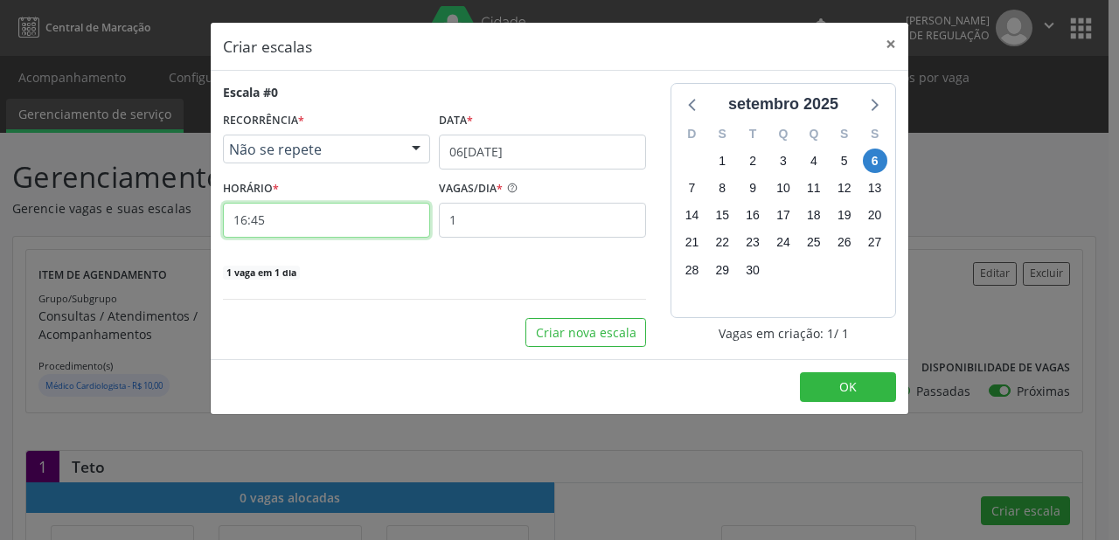
click at [330, 233] on input "16:45" at bounding box center [326, 220] width 207 height 35
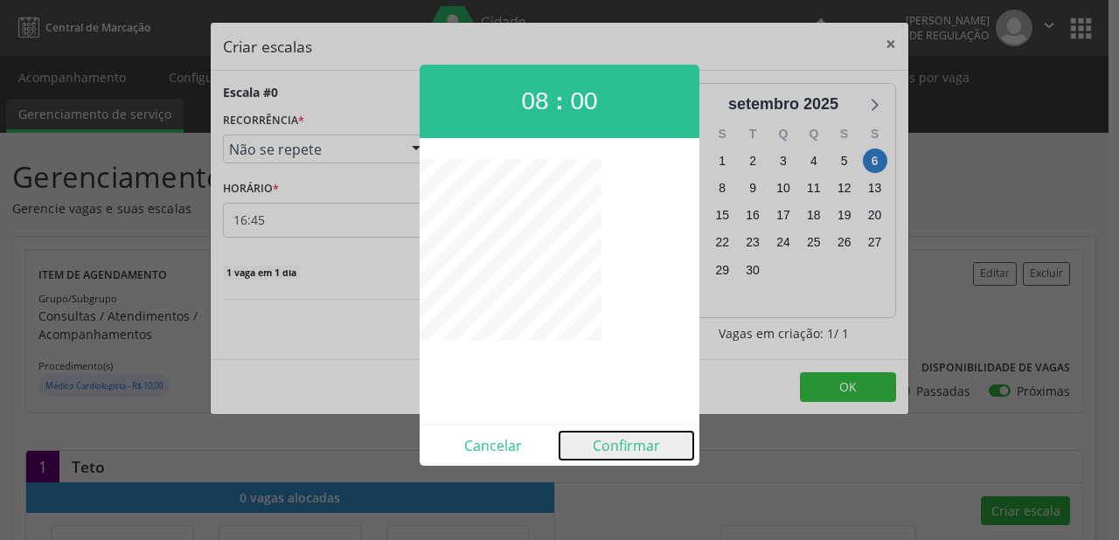
click at [614, 438] on button "Confirmar" at bounding box center [627, 446] width 134 height 28
type input "08:00"
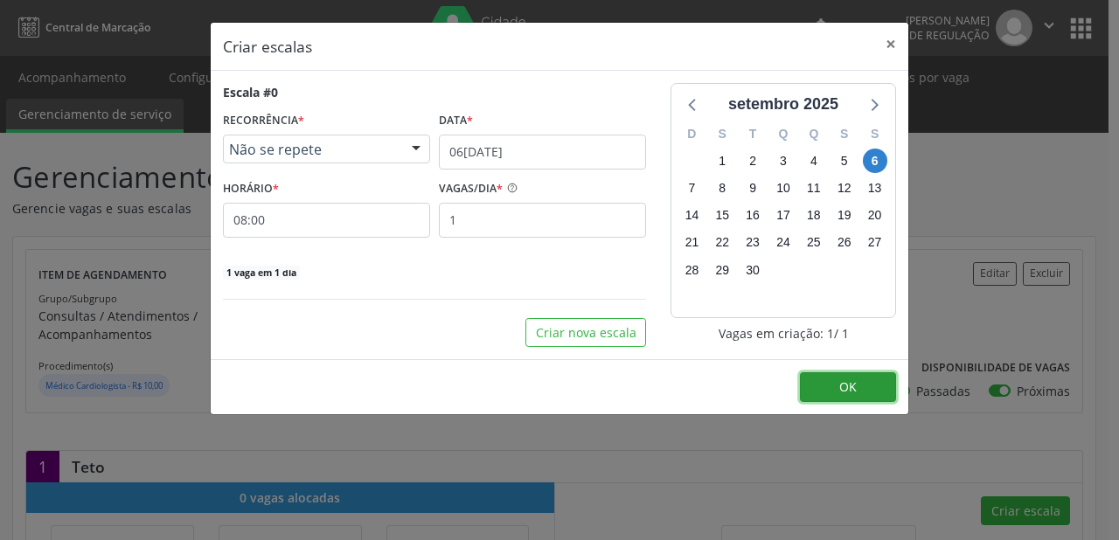
click at [862, 386] on button "OK" at bounding box center [848, 387] width 96 height 30
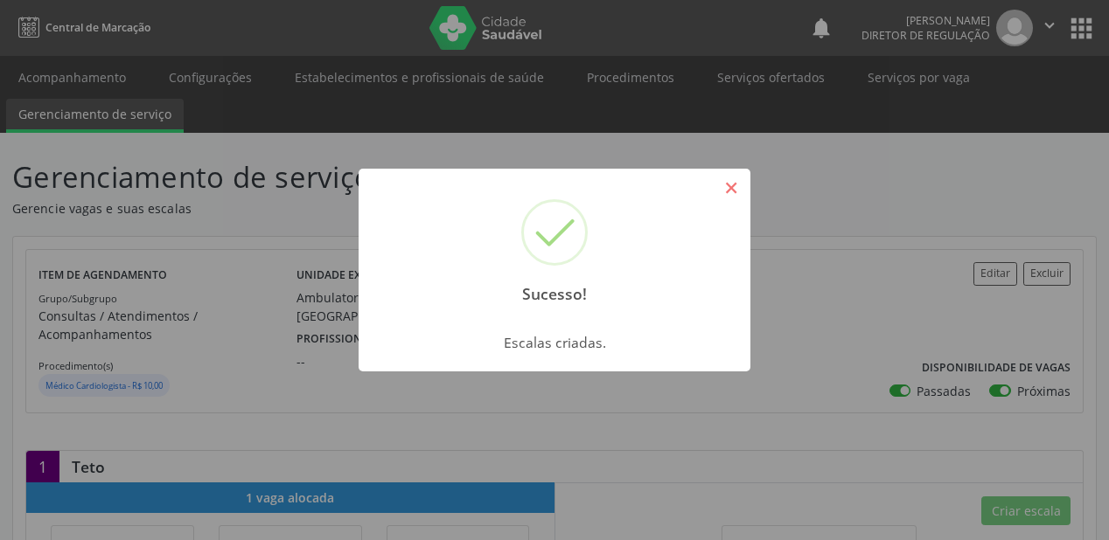
click at [725, 185] on button "×" at bounding box center [731, 188] width 30 height 30
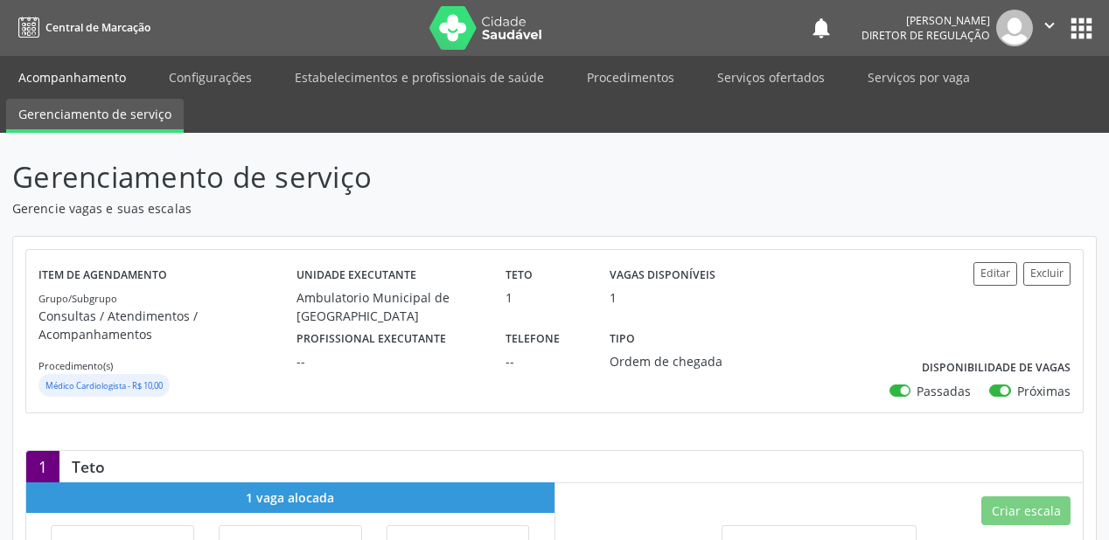
click at [60, 84] on link "Acompanhamento" at bounding box center [72, 77] width 132 height 31
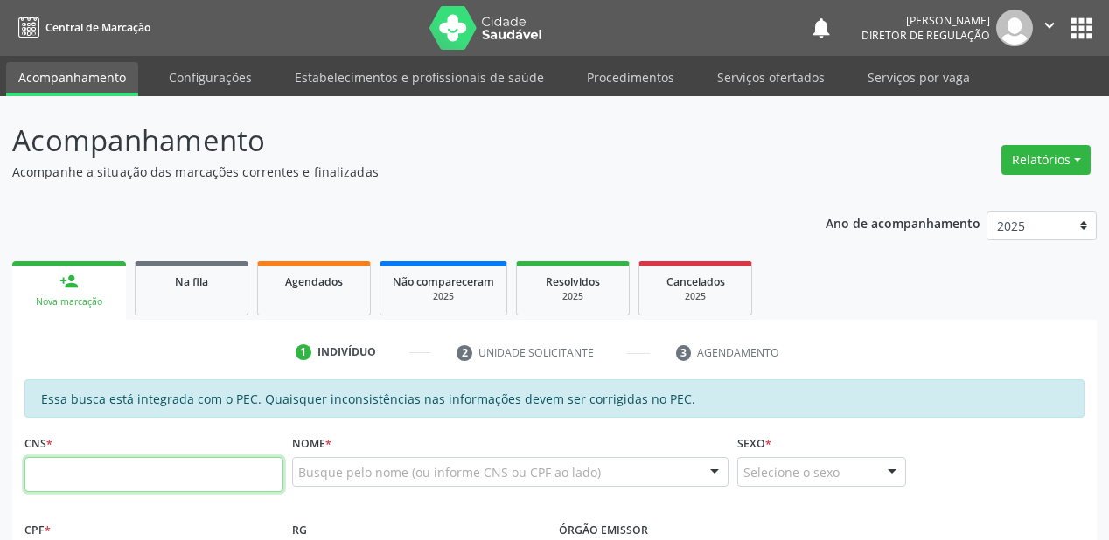
click at [146, 478] on input "text" at bounding box center [153, 474] width 259 height 35
click at [203, 284] on span "Na fila" at bounding box center [191, 282] width 33 height 15
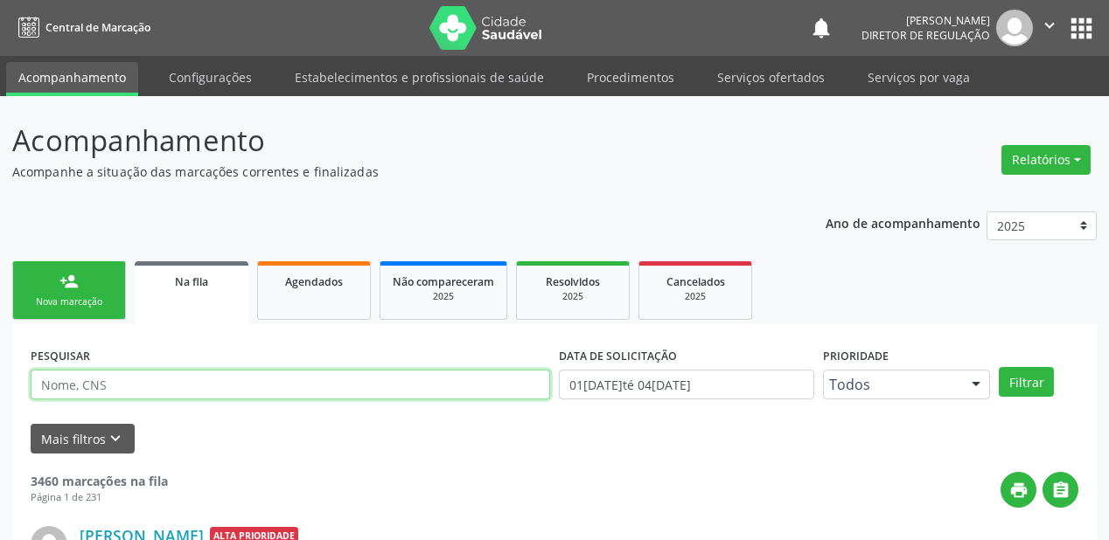
click at [119, 392] on input "text" at bounding box center [290, 385] width 519 height 30
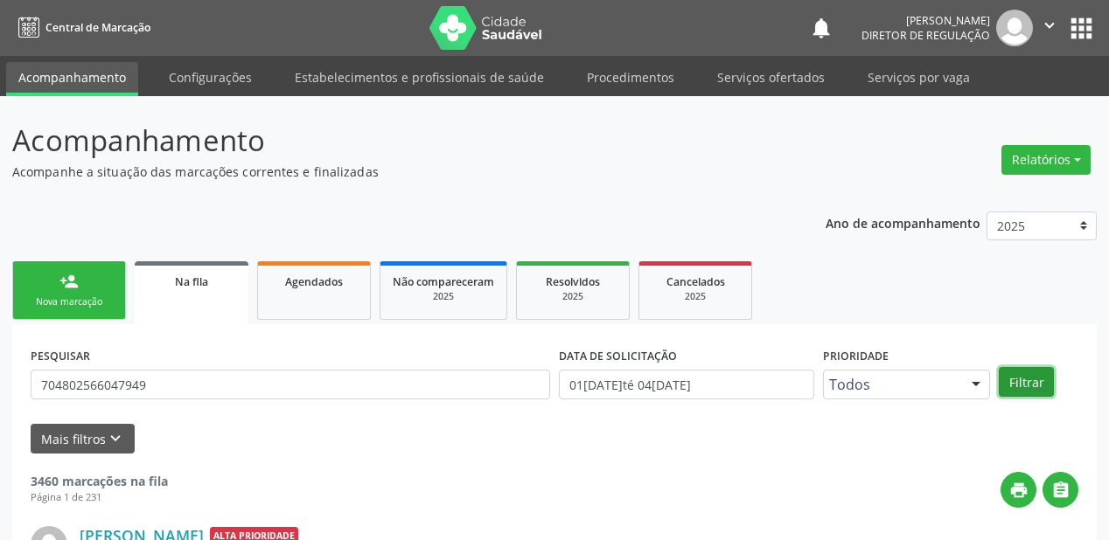
click at [1024, 388] on button "Filtrar" at bounding box center [1025, 382] width 55 height 30
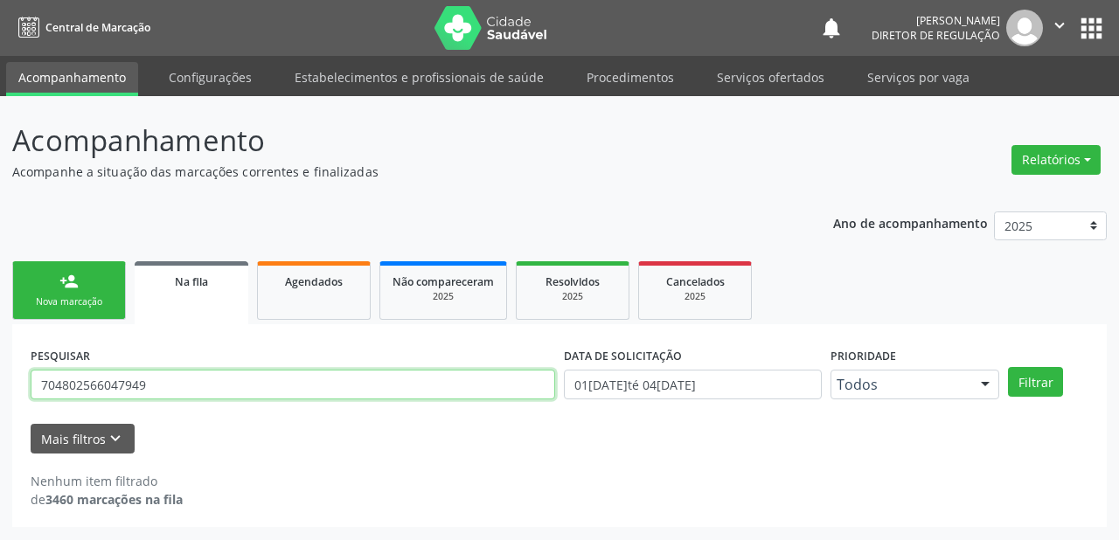
click at [154, 389] on input "704802566047949" at bounding box center [293, 385] width 525 height 30
type input "7"
type input "[PERSON_NAME]"
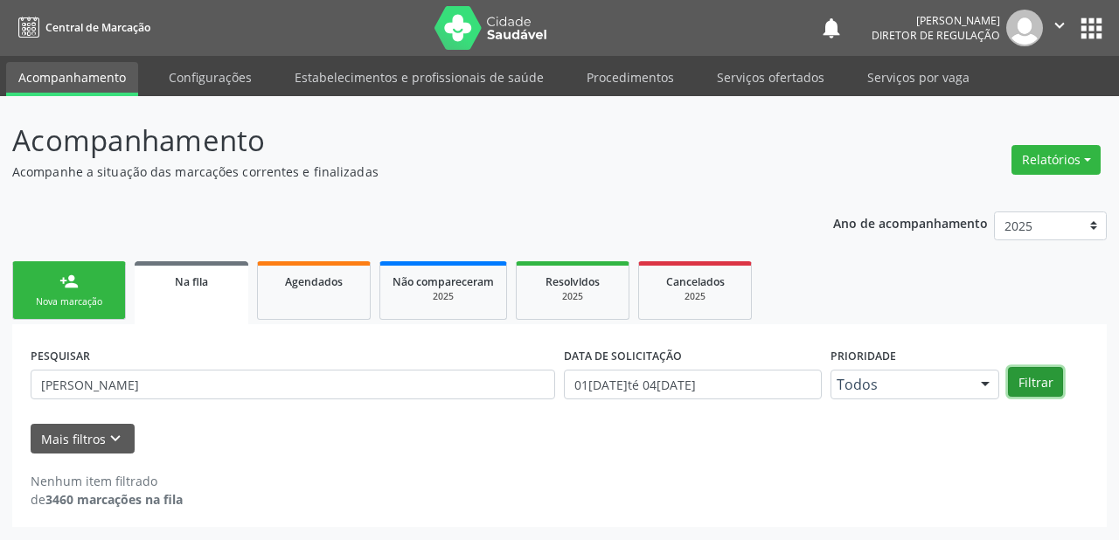
click at [1040, 379] on button "Filtrar" at bounding box center [1035, 382] width 55 height 30
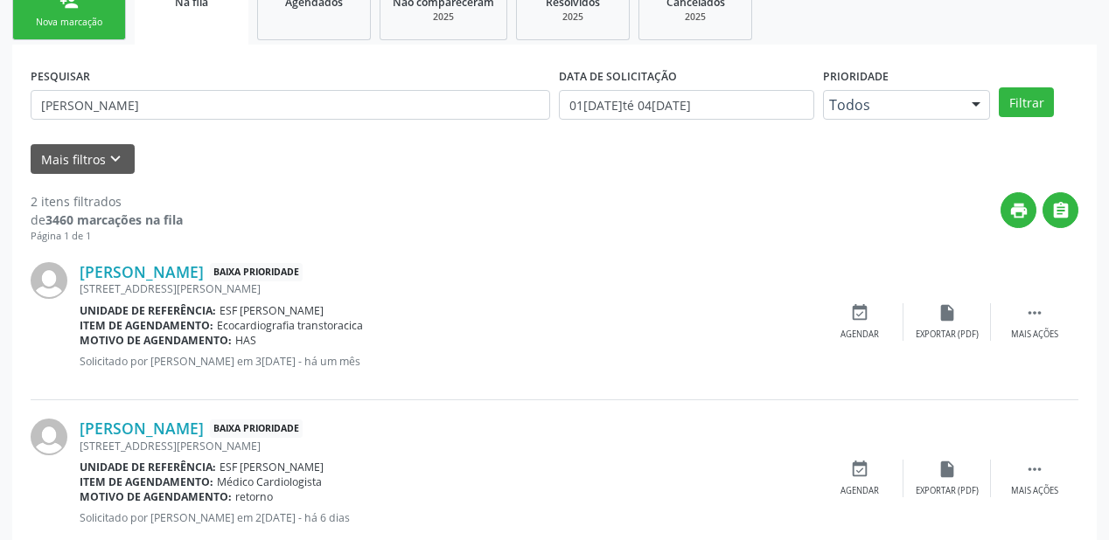
scroll to position [324, 0]
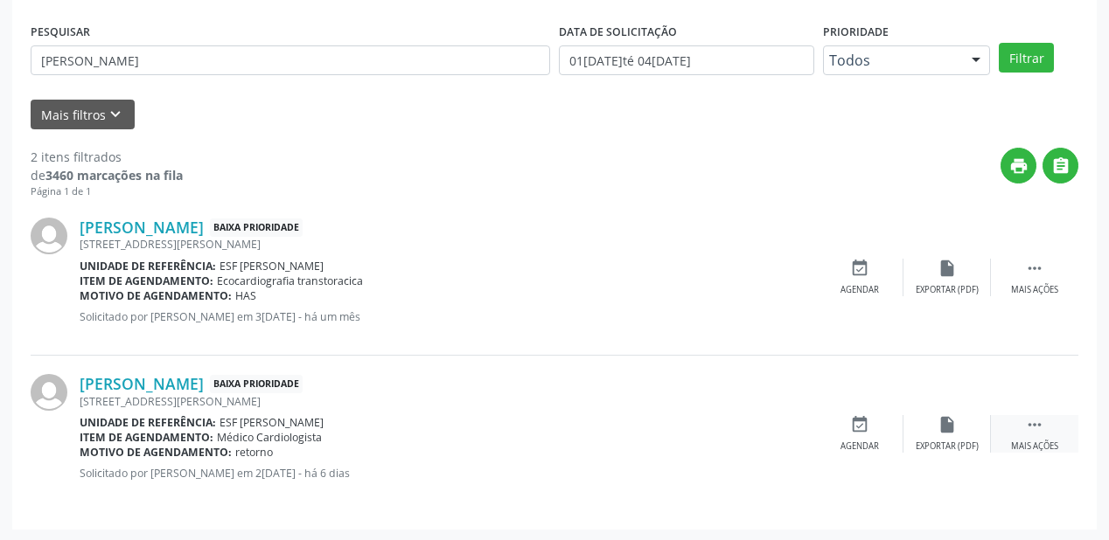
click at [1035, 425] on icon "" at bounding box center [1034, 424] width 19 height 19
click at [605, 442] on div "Agendar" at bounding box center [597, 447] width 38 height 12
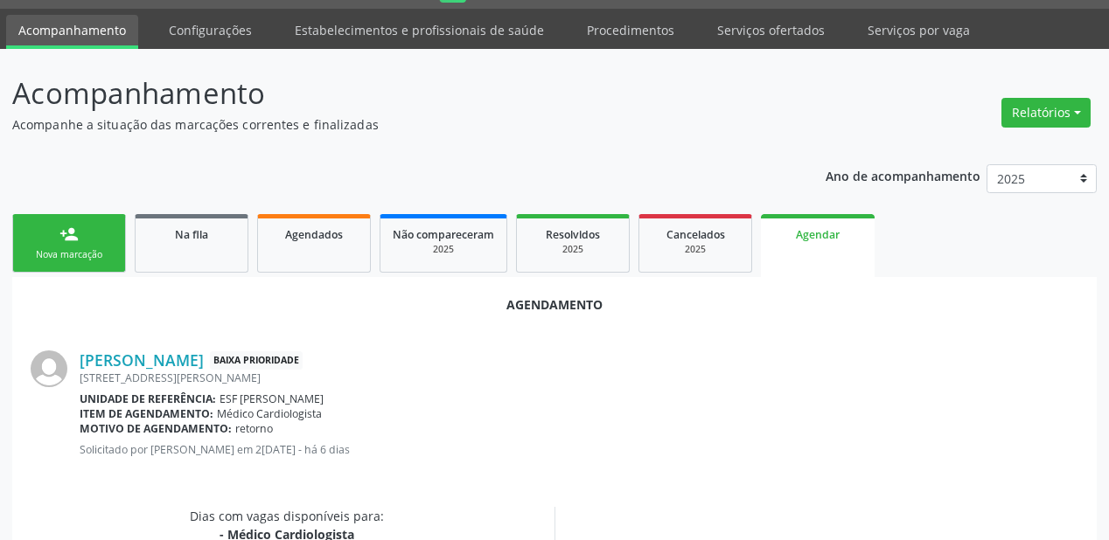
scroll to position [350, 0]
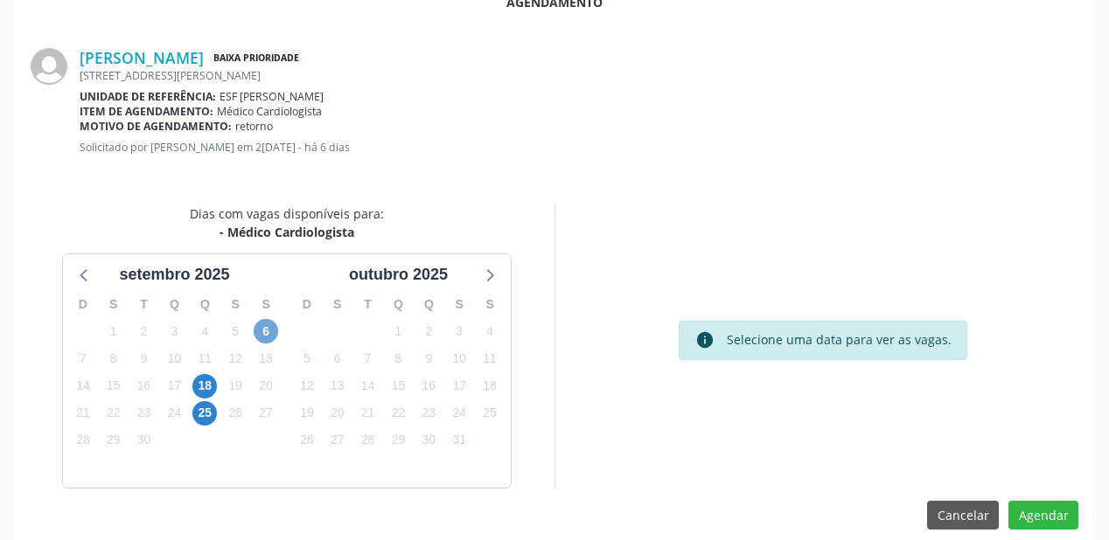
click at [265, 335] on span "6" at bounding box center [266, 331] width 24 height 24
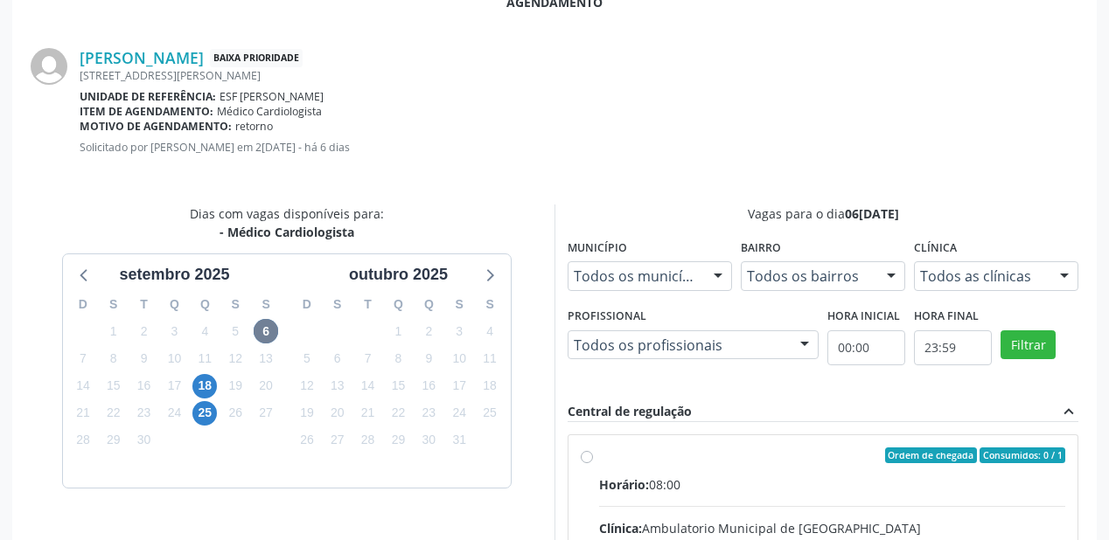
click at [792, 490] on div "Horário: 08:00" at bounding box center [832, 485] width 466 height 18
click at [593, 463] on input "Ordem de chegada Consumidos: 0 / 1 Horário: 08:00 Clínica: Ambulatorio Municipa…" at bounding box center [587, 456] width 12 height 16
radio input "true"
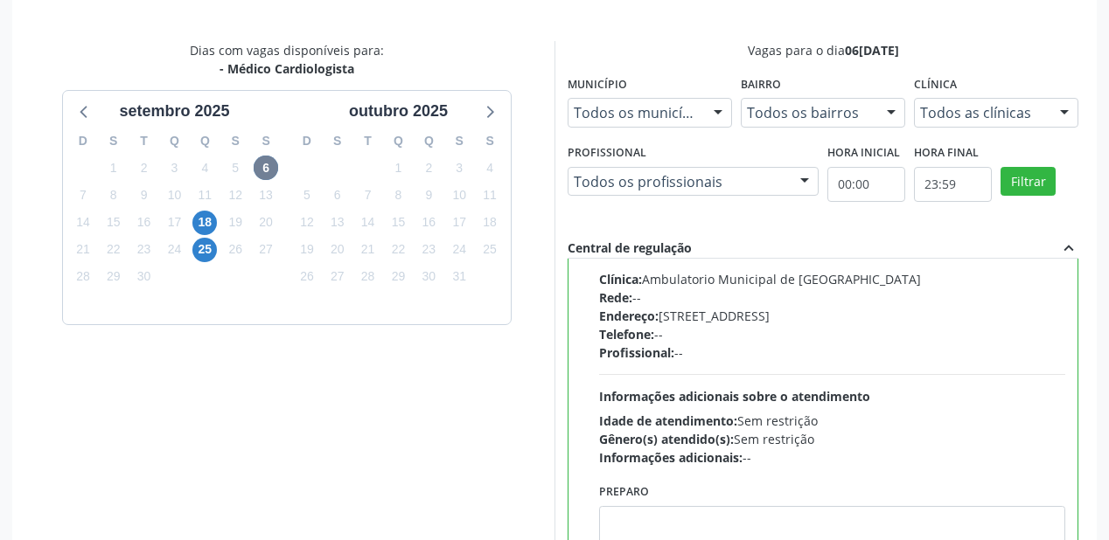
scroll to position [630, 0]
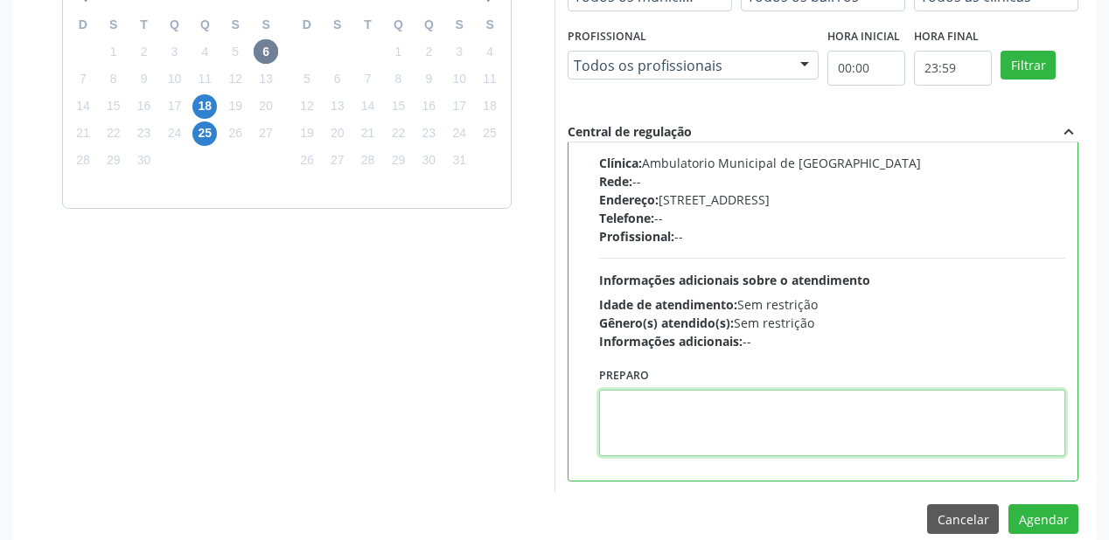
click at [734, 423] on textarea at bounding box center [832, 423] width 466 height 66
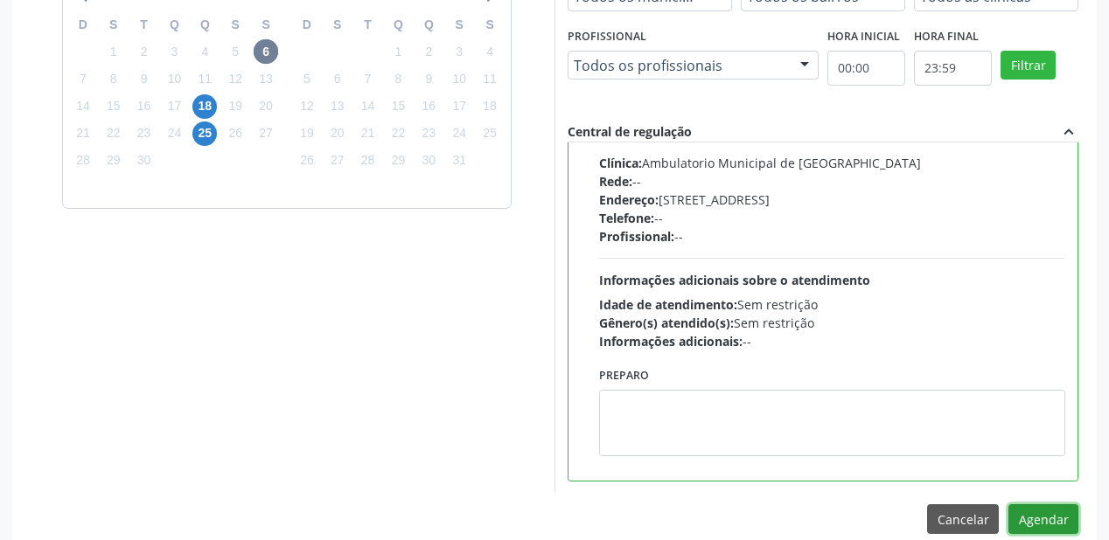
click at [1041, 512] on button "Agendar" at bounding box center [1043, 519] width 70 height 30
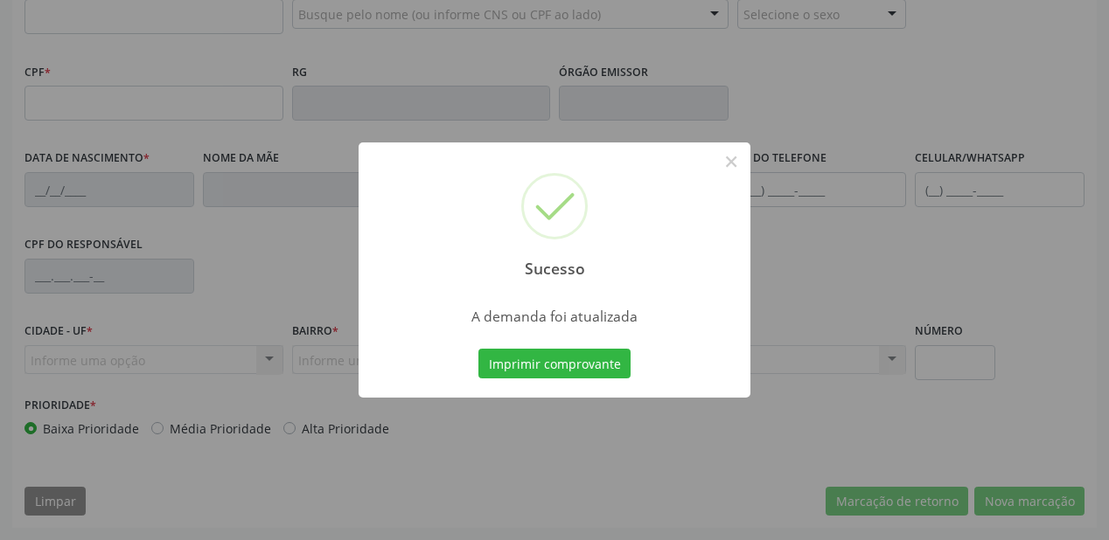
scroll to position [457, 0]
click at [576, 361] on button "Imprimir comprovante" at bounding box center [554, 364] width 152 height 30
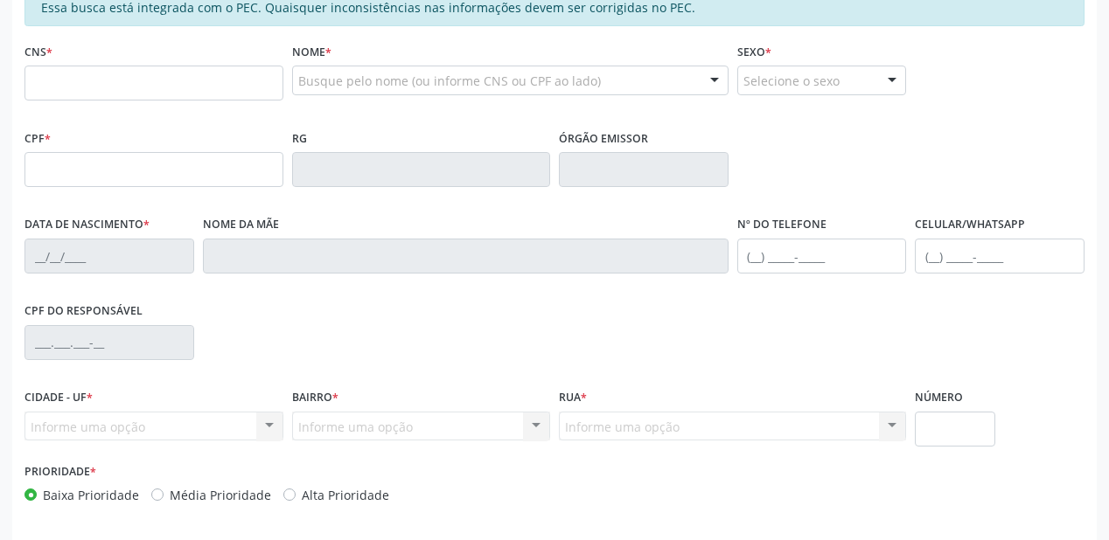
scroll to position [247, 0]
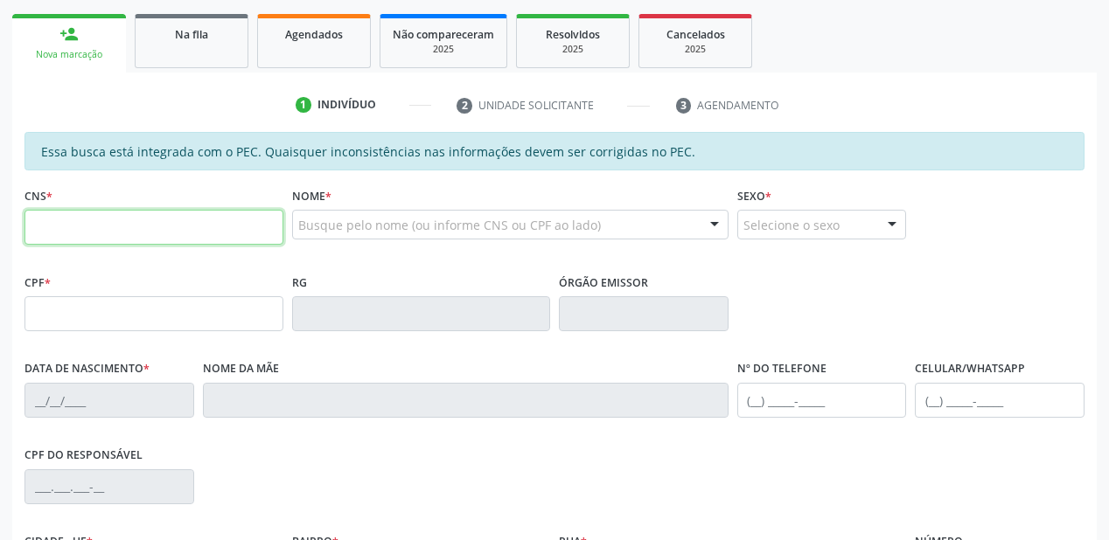
click at [168, 238] on input "text" at bounding box center [153, 227] width 259 height 35
type input "700 0028 5284 3905"
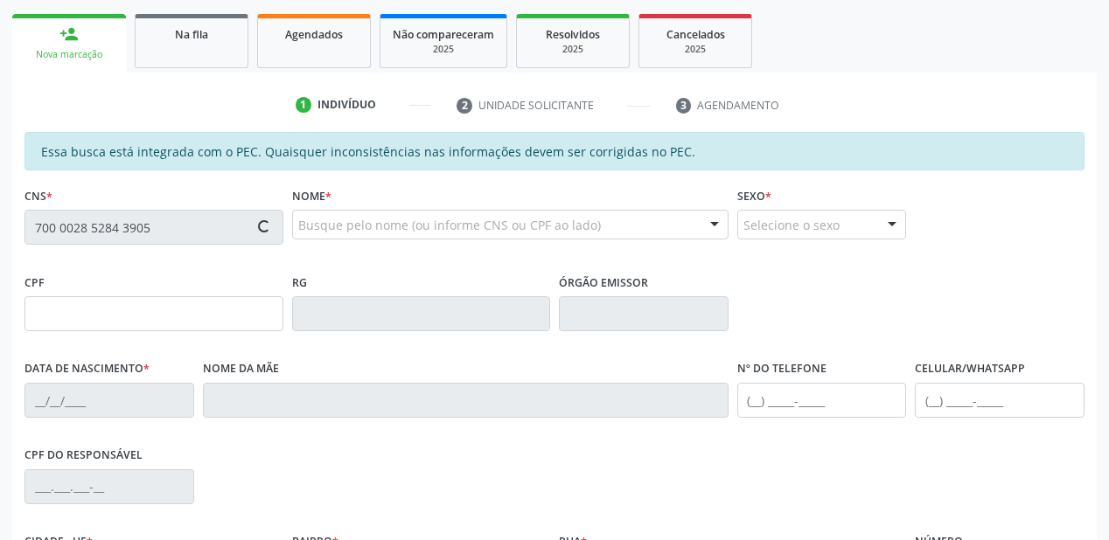
type input "107.022.194-52"
type input "29[DATE]"
type input "[PERSON_NAME]"
type input "[PHONE_NUMBER]"
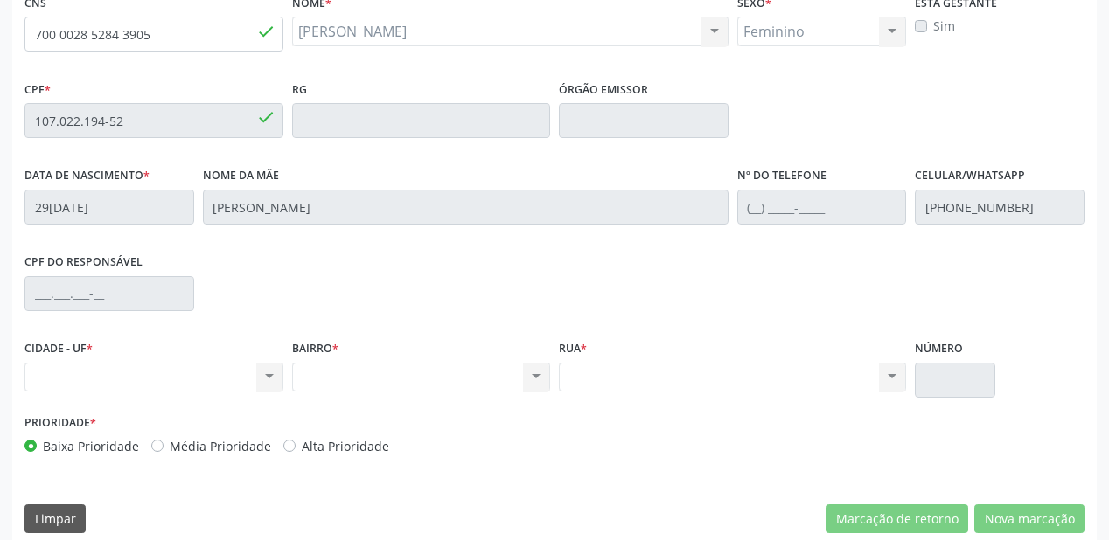
scroll to position [457, 0]
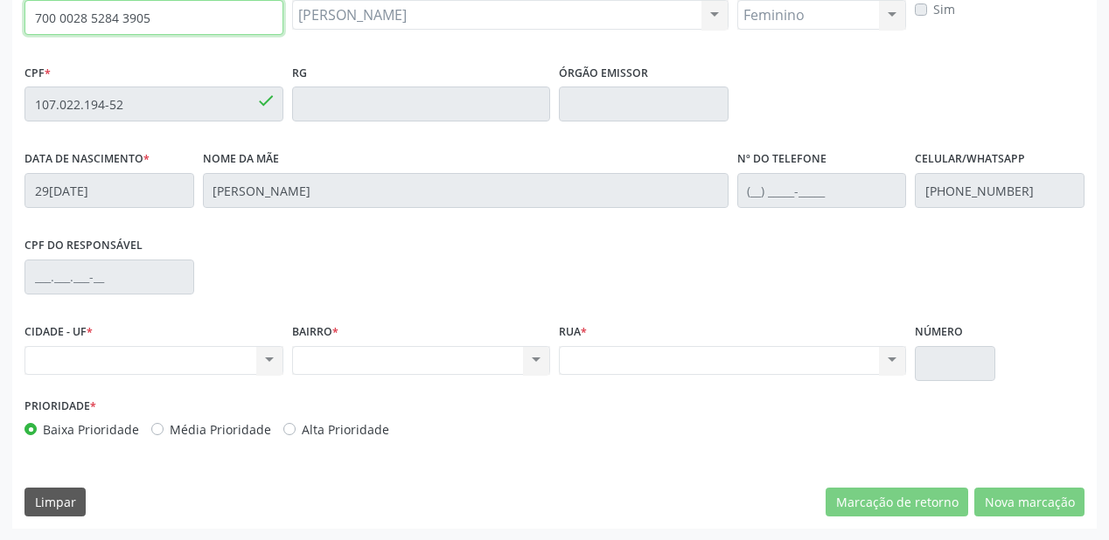
drag, startPoint x: 155, startPoint y: 15, endPoint x: 8, endPoint y: 24, distance: 147.2
click at [8, 24] on div "Acompanhamento Acompanhe a situação das marcações correntes e finalizadas Relat…" at bounding box center [554, 90] width 1109 height 902
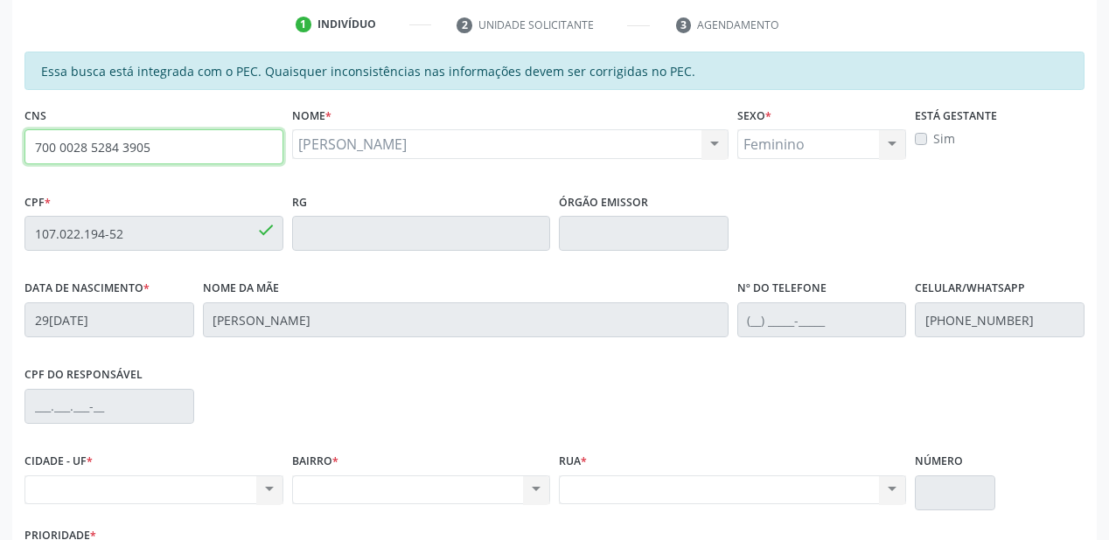
scroll to position [317, 0]
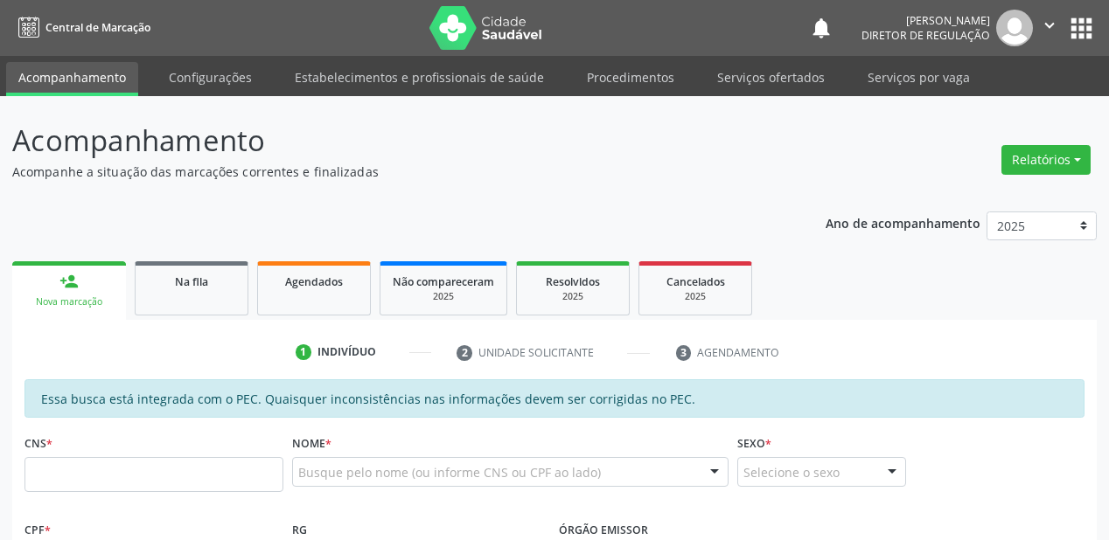
scroll to position [375, 0]
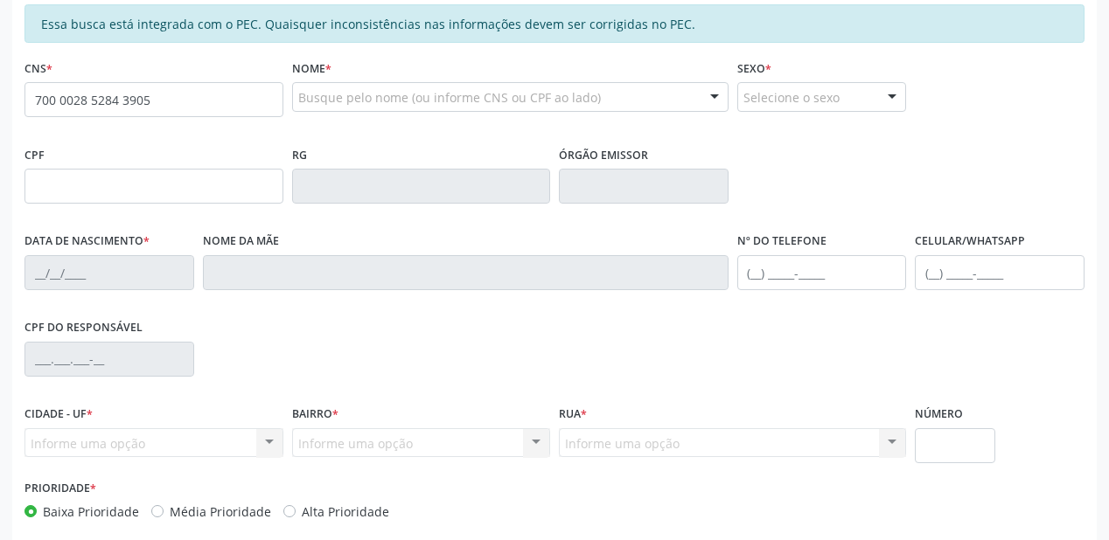
type input "700 0028 5284 3905"
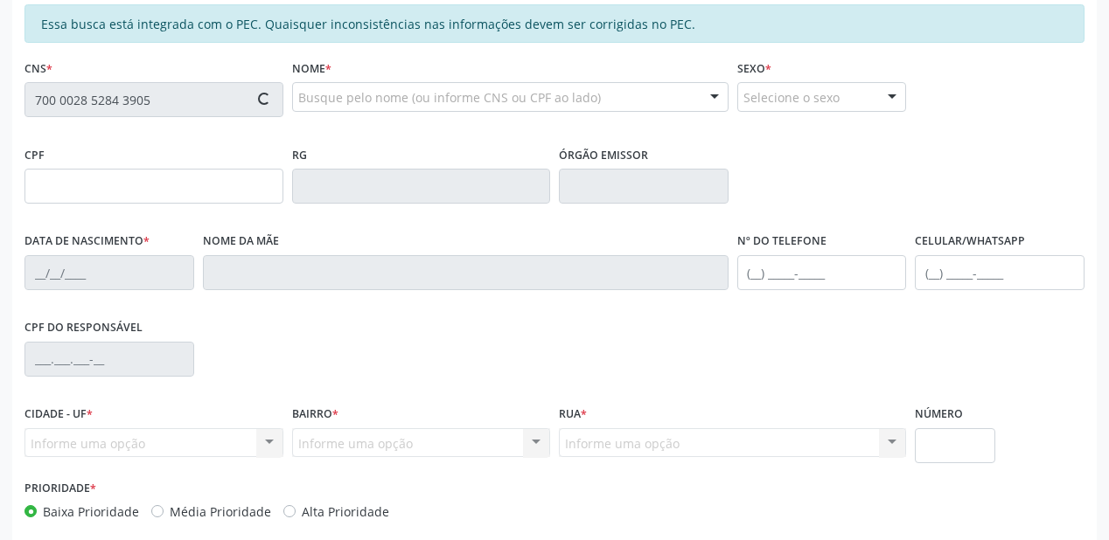
type input "107.022.194-52"
type input "[DATE]"
type input "[PERSON_NAME]"
type input "[PHONE_NUMBER]"
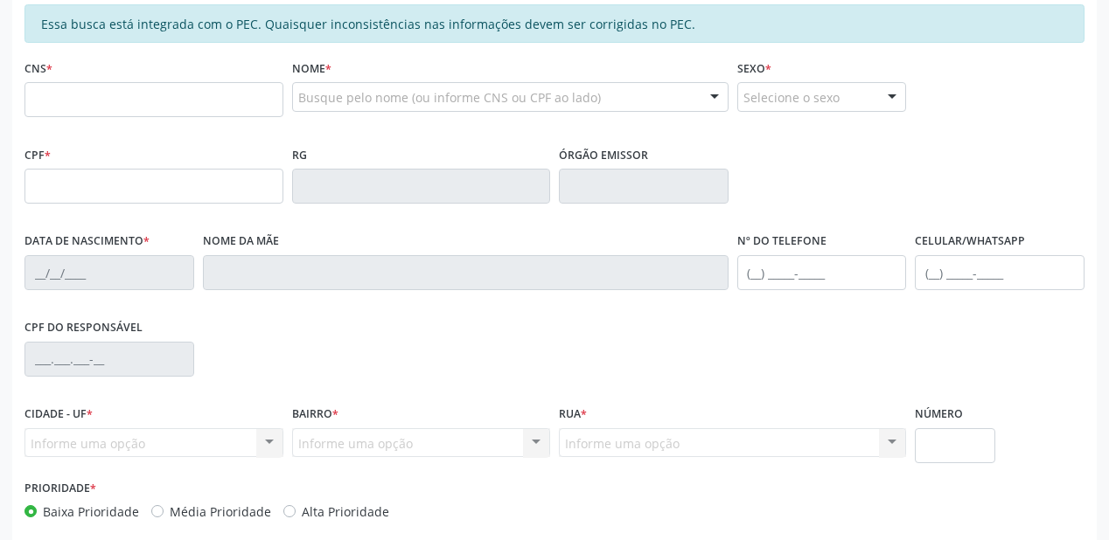
scroll to position [375, 0]
type input "700 0028 5284 3905"
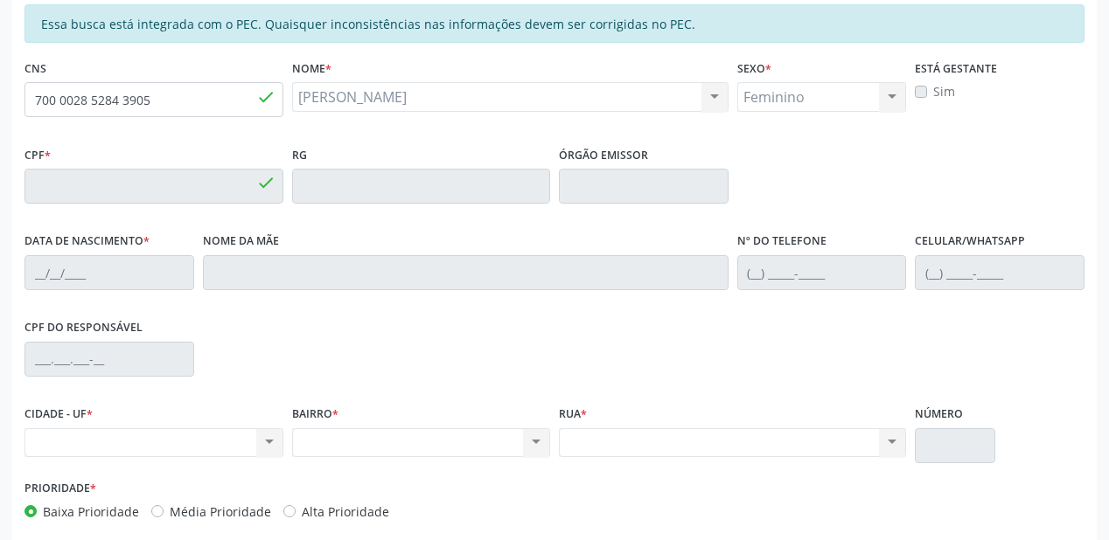
type input "107.022.194-52"
type input "[DATE]"
type input "[PERSON_NAME]"
type input "[PHONE_NUMBER]"
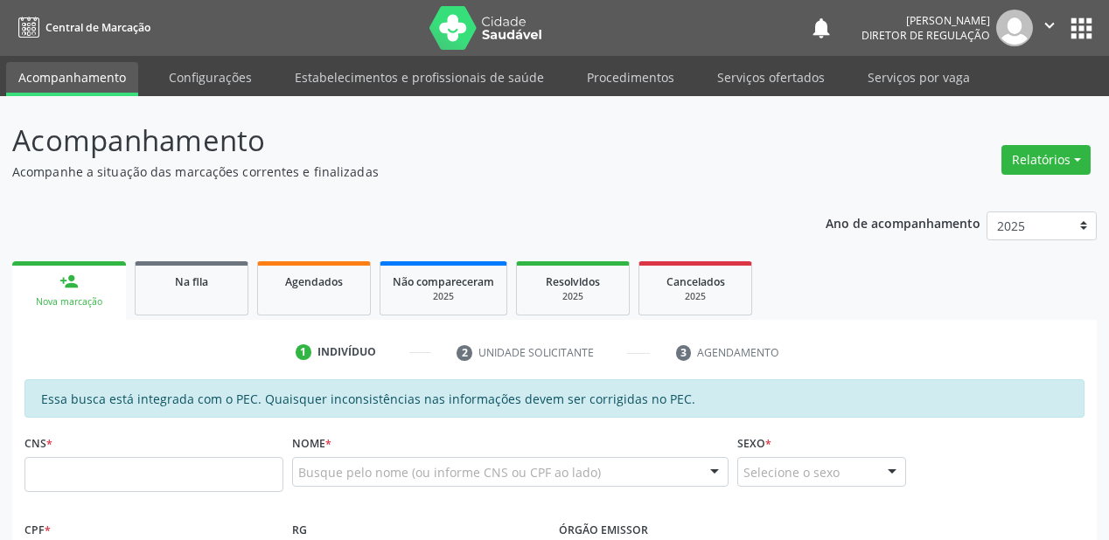
scroll to position [375, 0]
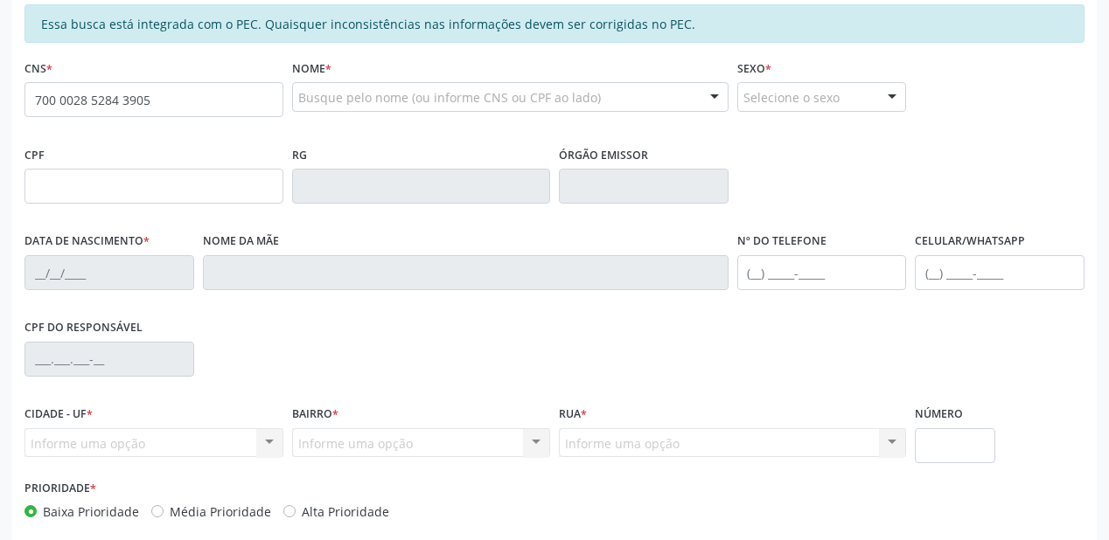
type input "700 0028 5284 3905"
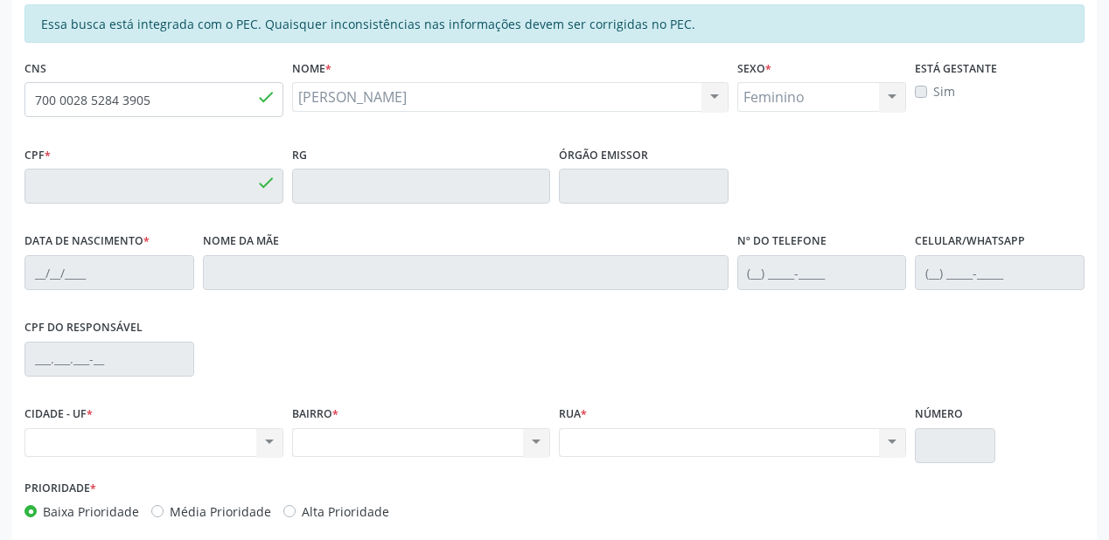
type input "107.022.194-52"
type input "[DATE]"
type input "[PERSON_NAME]"
type input "[PHONE_NUMBER]"
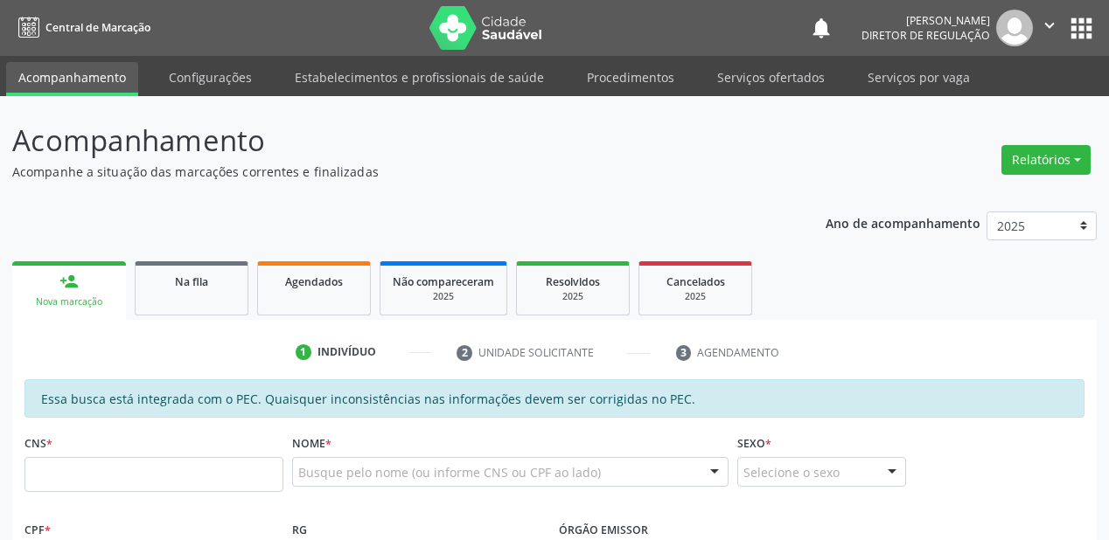
scroll to position [375, 0]
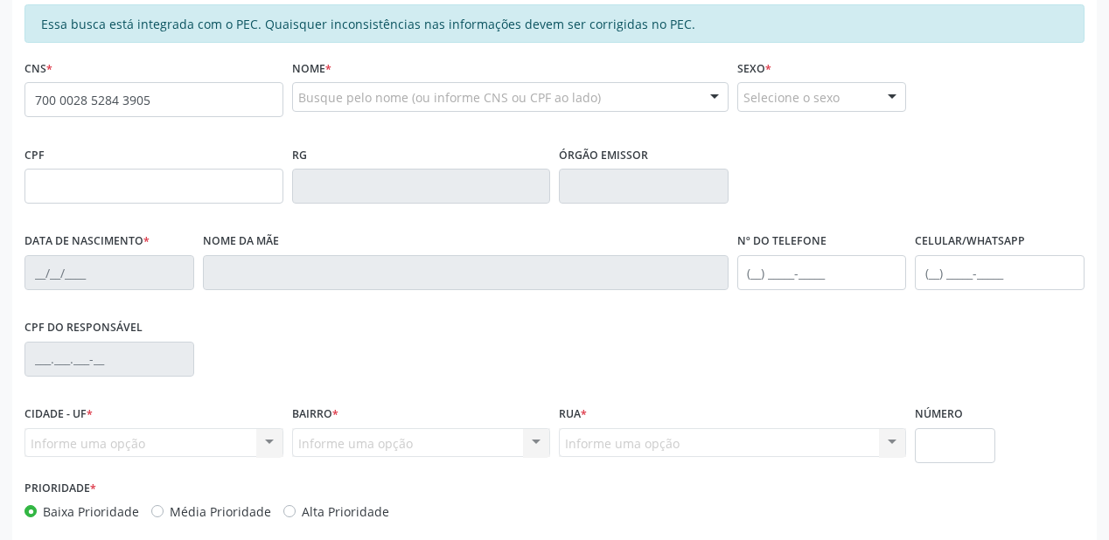
type input "700 0028 5284 3905"
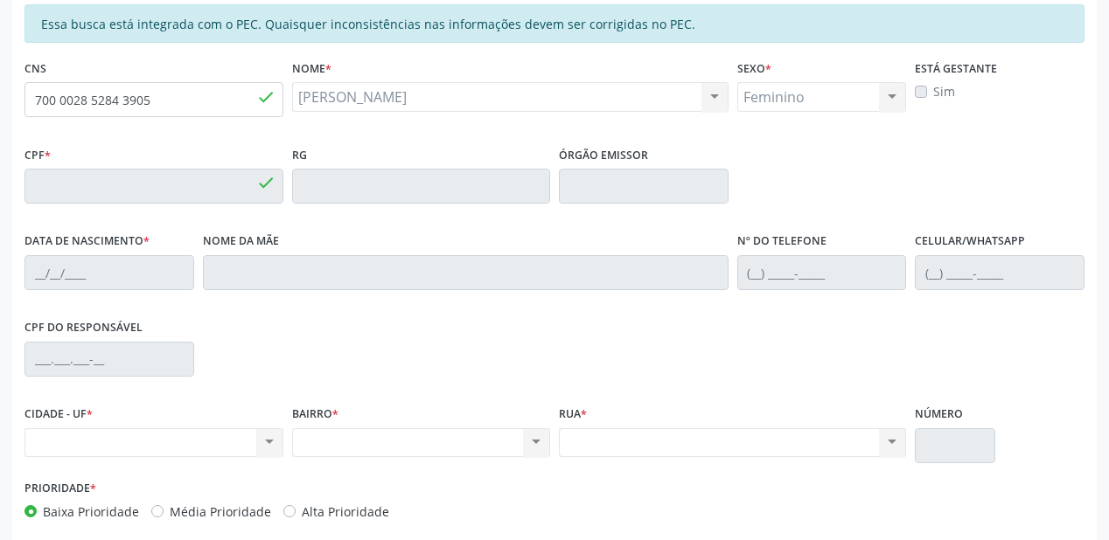
type input "107.022.194-52"
type input "[DATE]"
type input "[PERSON_NAME]"
type input "[PHONE_NUMBER]"
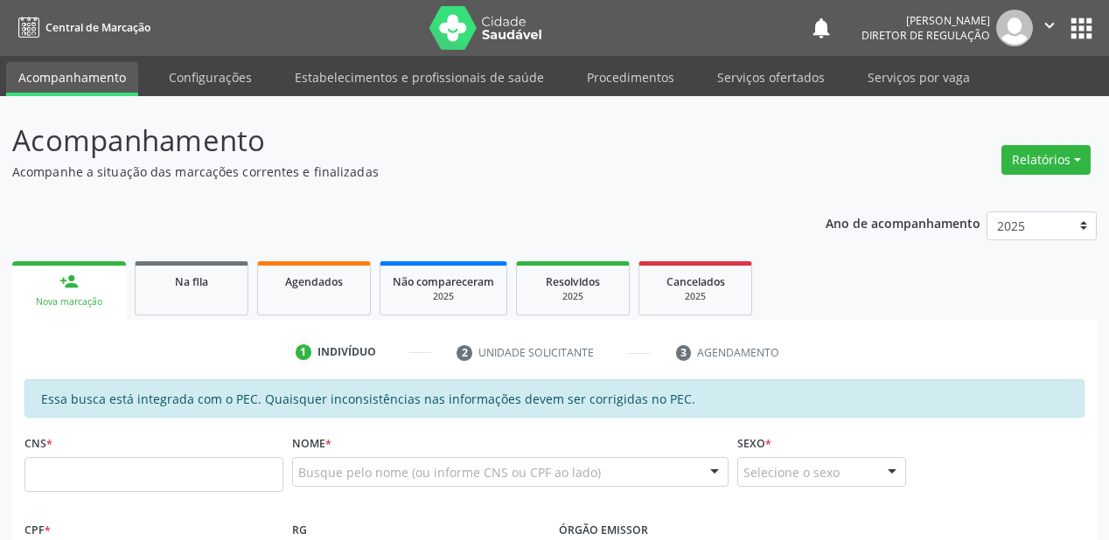
scroll to position [375, 0]
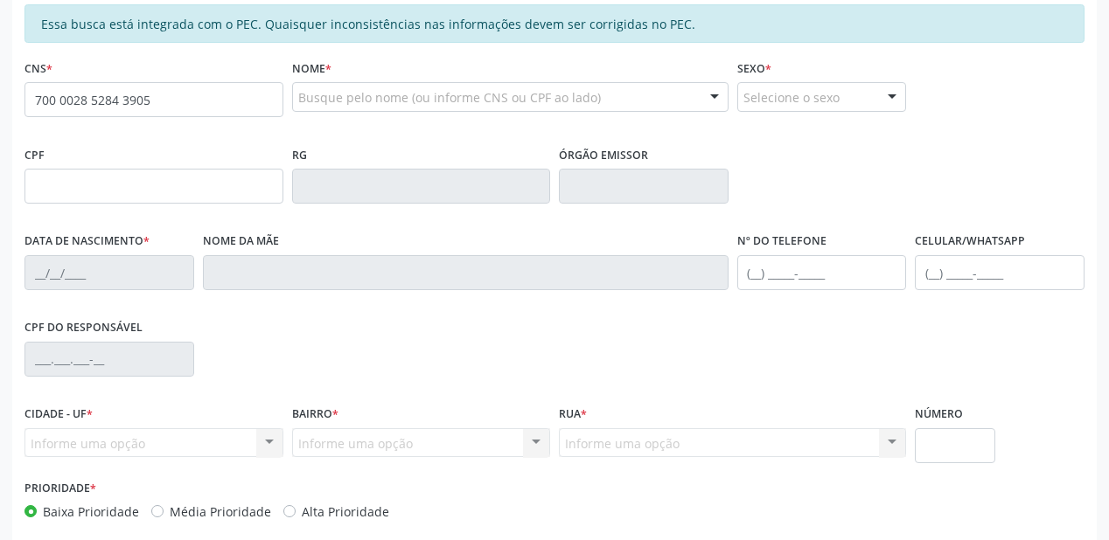
type input "700 0028 5284 3905"
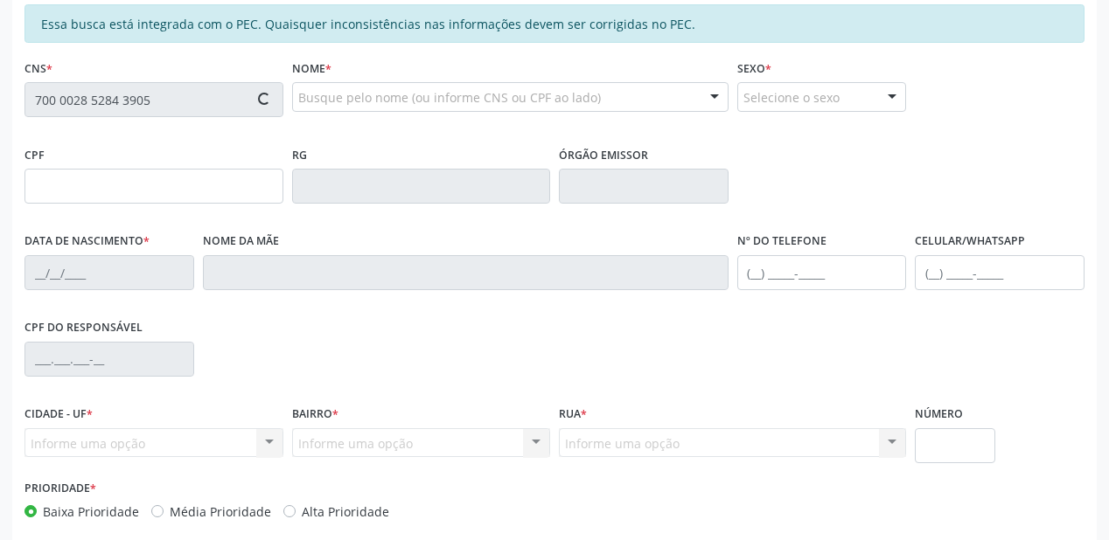
type input "107.022.194-52"
type input "[DATE]"
type input "[PERSON_NAME]"
type input "[PHONE_NUMBER]"
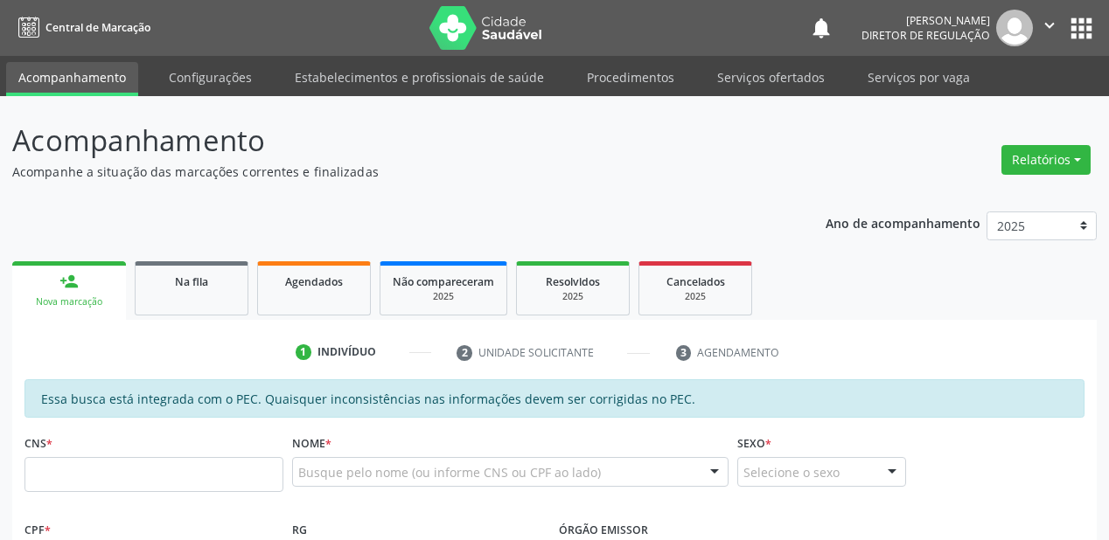
scroll to position [375, 0]
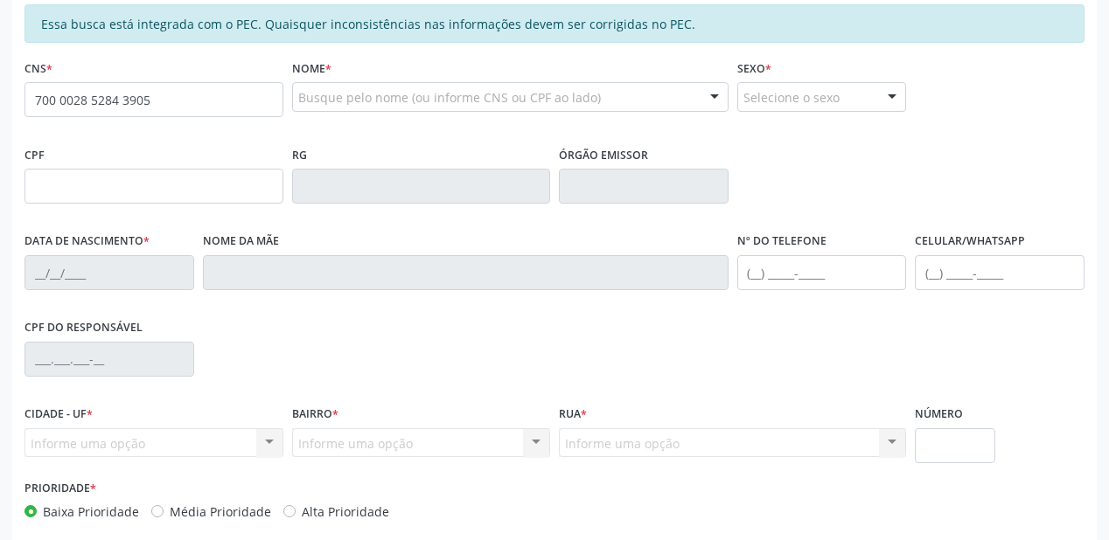
type input "700 0028 5284 3905"
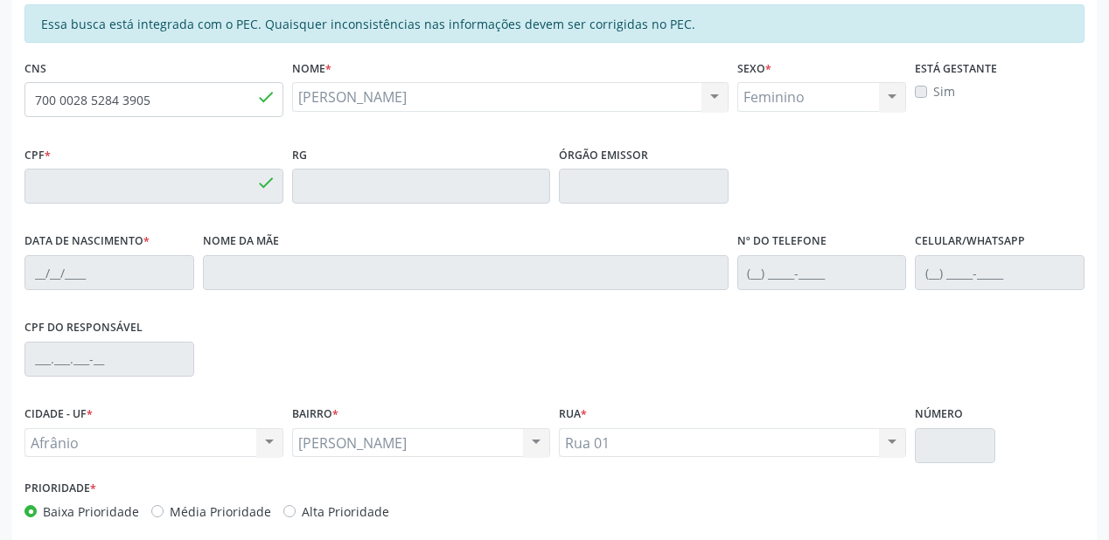
type input "107.022.194-52"
type input "2[DATE]"
type input "[PERSON_NAME]"
type input "[PHONE_NUMBER]"
type input "S/N"
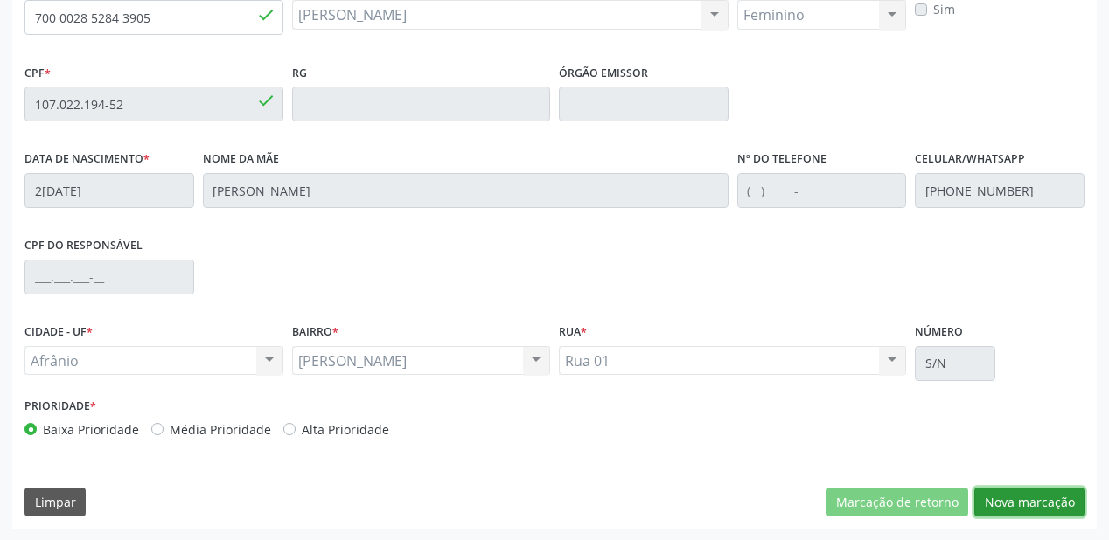
click at [1017, 502] on button "Nova marcação" at bounding box center [1029, 503] width 110 height 30
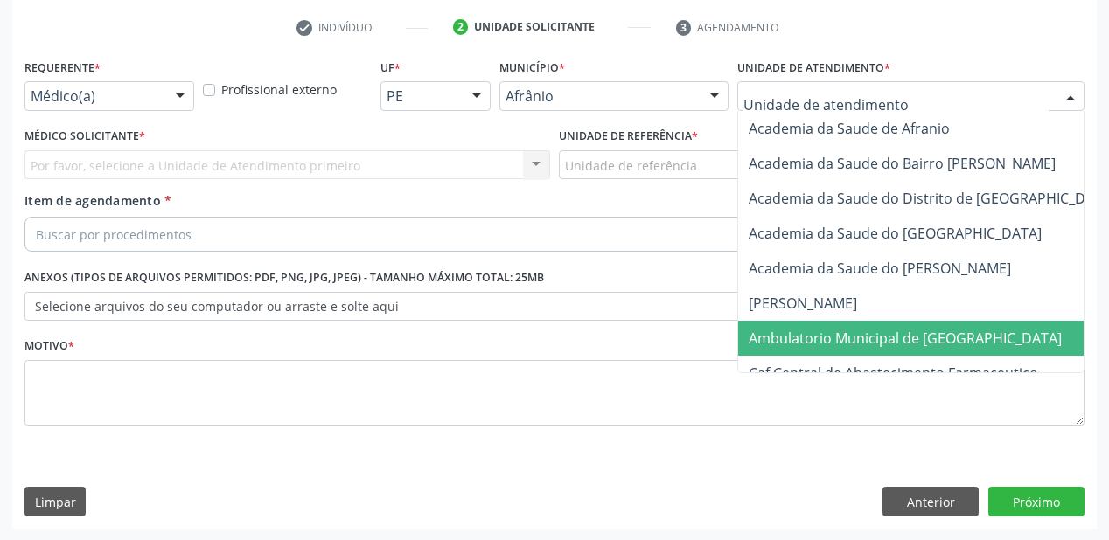
click at [801, 338] on span "Ambulatorio Municipal de [GEOGRAPHIC_DATA]" at bounding box center [904, 338] width 313 height 19
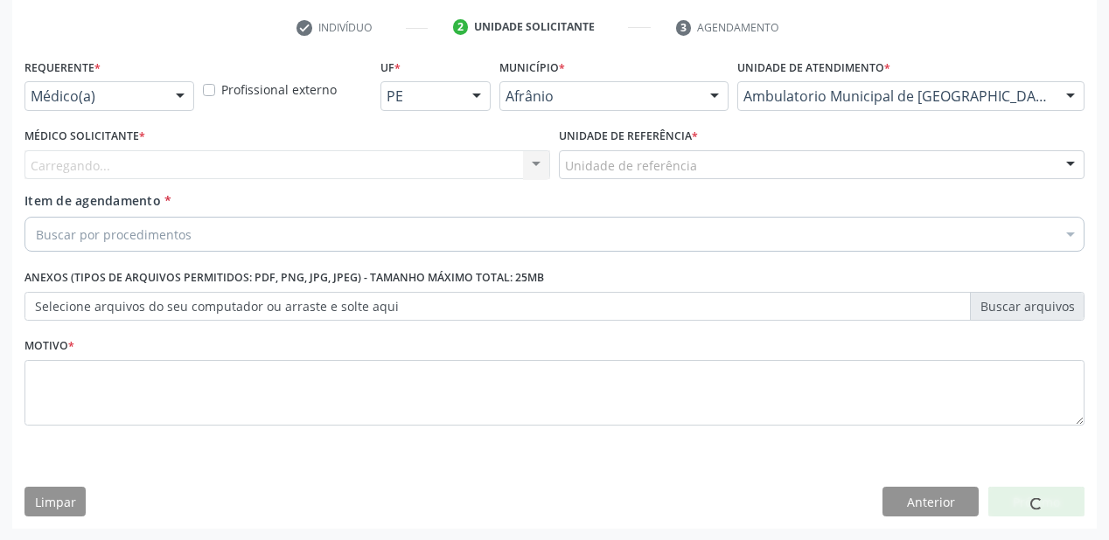
drag, startPoint x: 596, startPoint y: 173, endPoint x: 595, endPoint y: 223, distance: 49.9
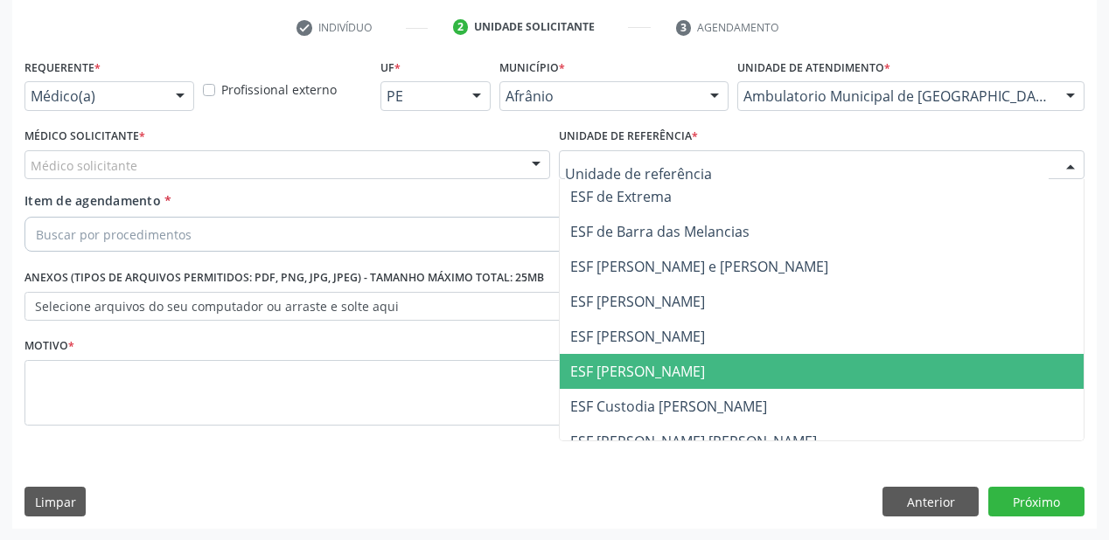
click at [600, 366] on span "ESF [PERSON_NAME]" at bounding box center [637, 371] width 135 height 19
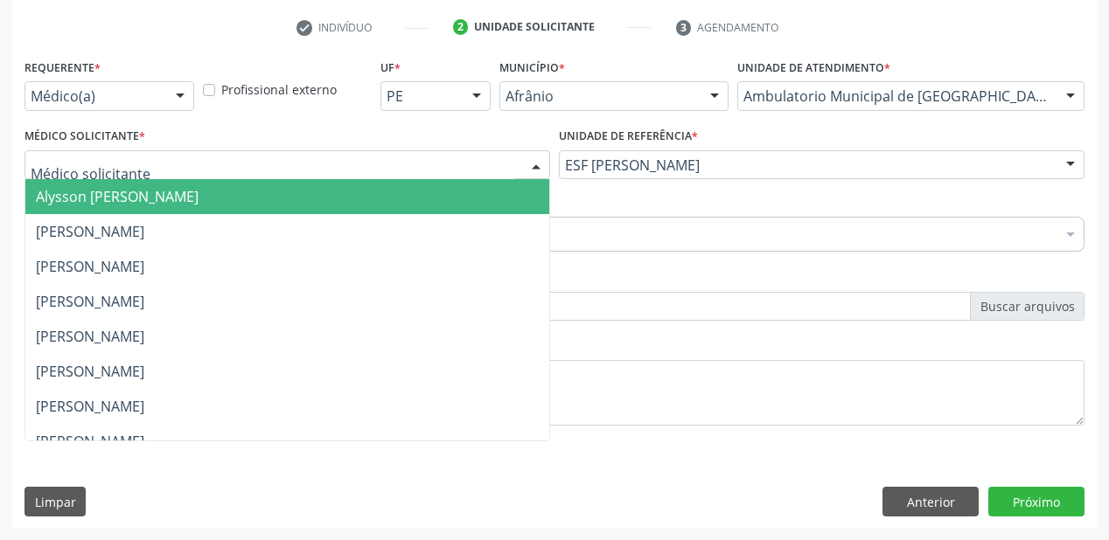
drag, startPoint x: 108, startPoint y: 169, endPoint x: 101, endPoint y: 191, distance: 23.5
click at [101, 192] on span "Alysson [PERSON_NAME]" at bounding box center [117, 196] width 163 height 19
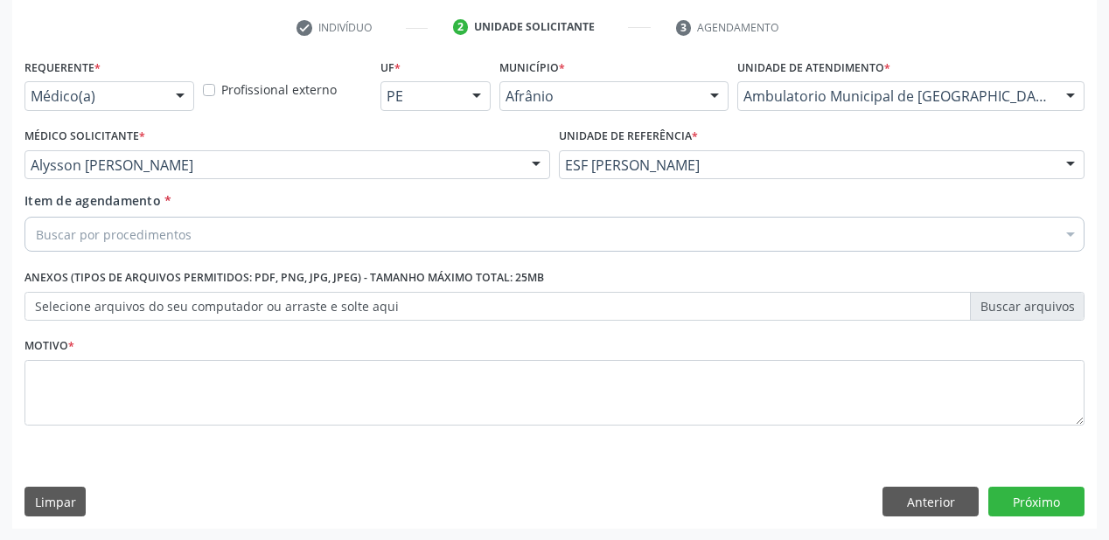
click at [98, 214] on div "Item de agendamento * Buscar por procedimentos Selecionar todos 0604320140 - Ab…" at bounding box center [554, 218] width 1060 height 55
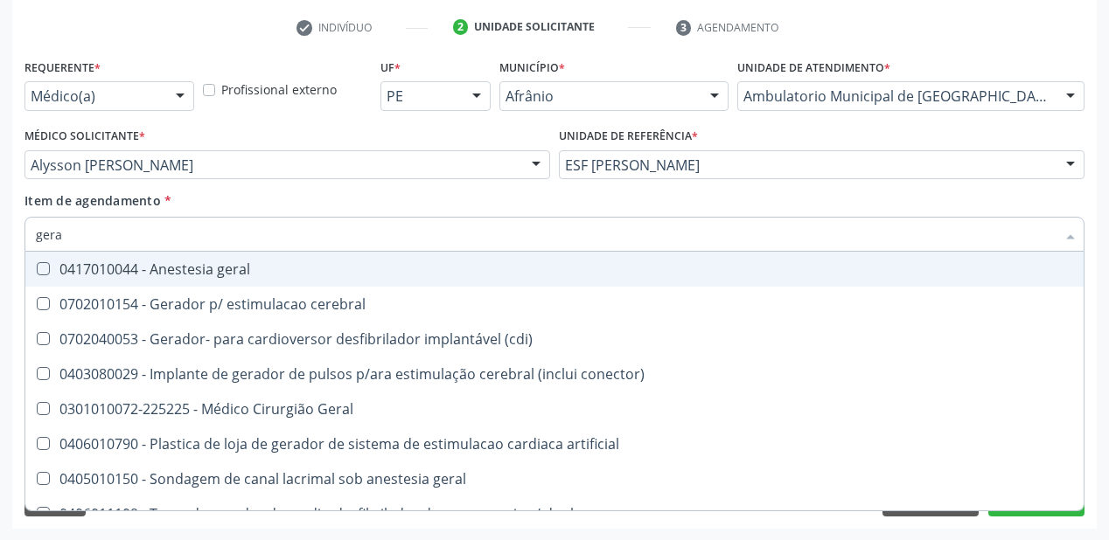
type input "geral"
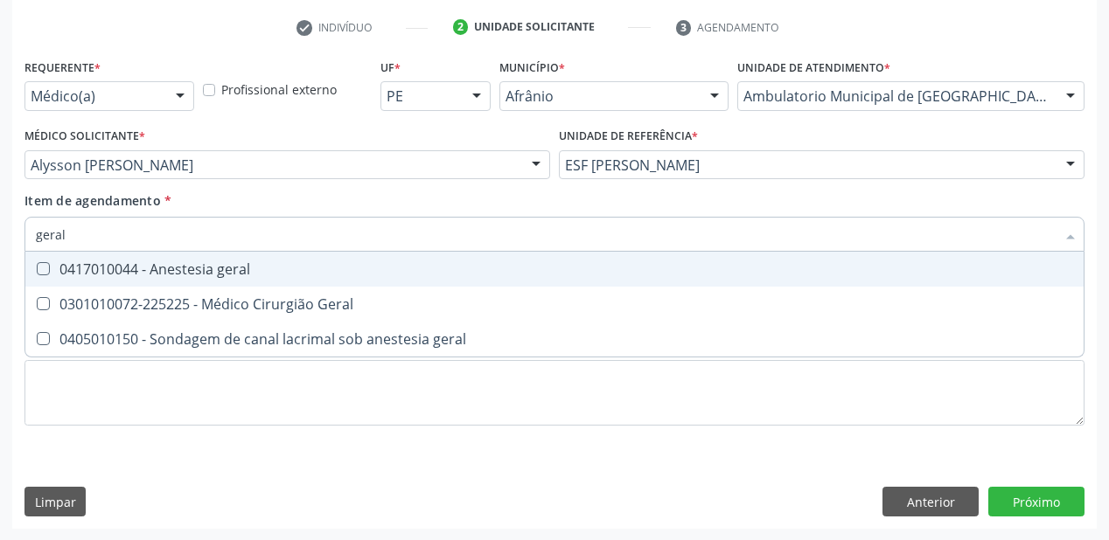
click at [102, 269] on div "0417010044 - Anestesia geral" at bounding box center [554, 269] width 1037 height 14
checkbox geral "true"
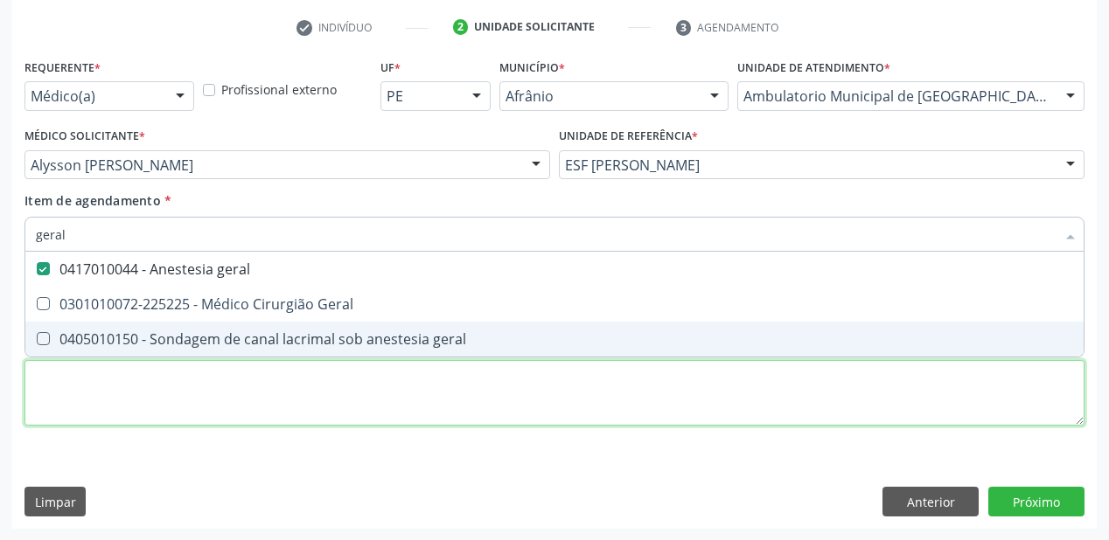
click at [66, 400] on div "Requerente * Médico(a) Médico(a) Enfermeiro(a) Paciente Nenhum resultado encont…" at bounding box center [554, 252] width 1060 height 396
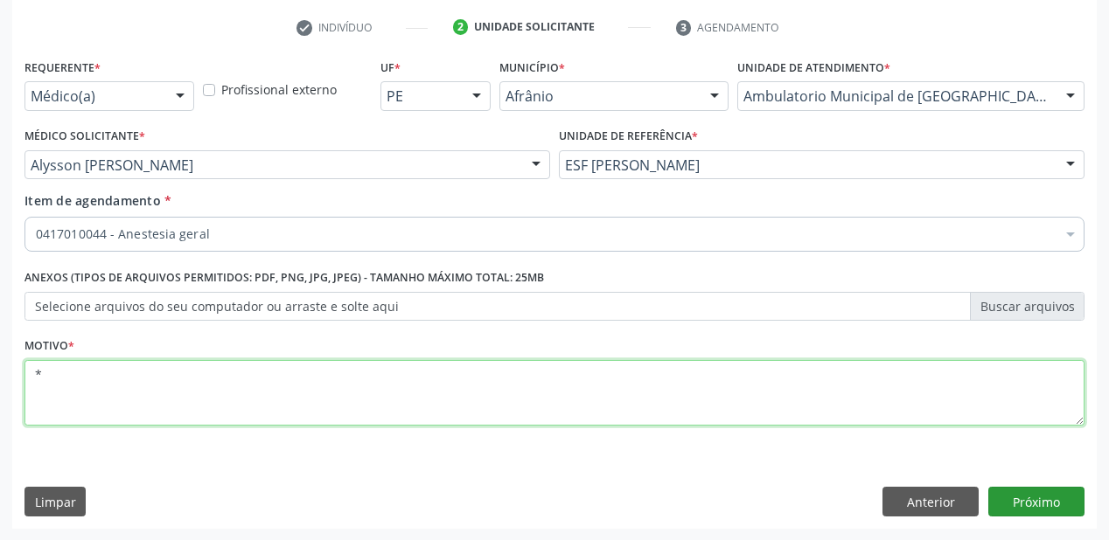
type textarea "*"
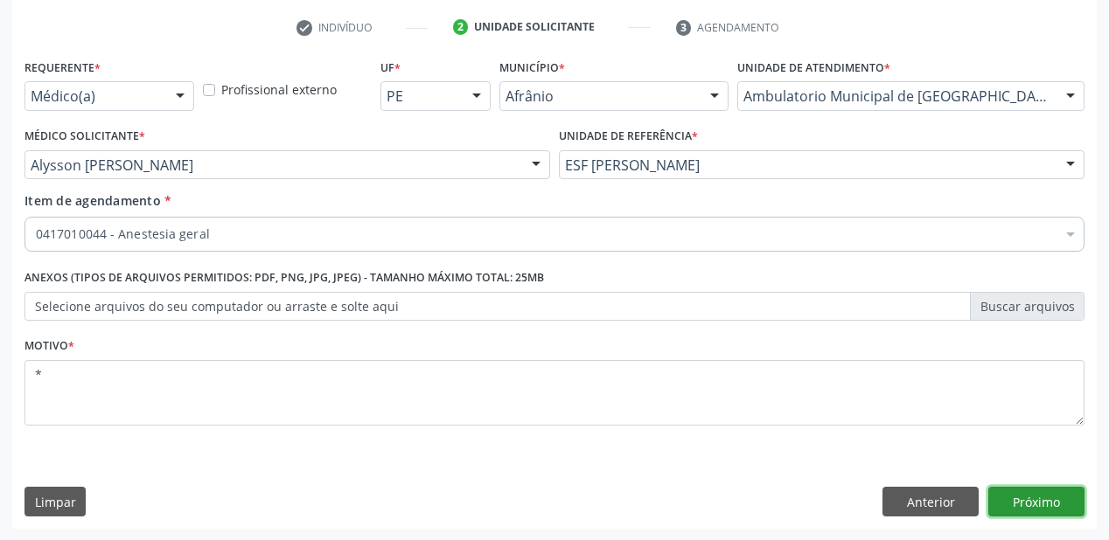
click at [1026, 505] on button "Próximo" at bounding box center [1036, 502] width 96 height 30
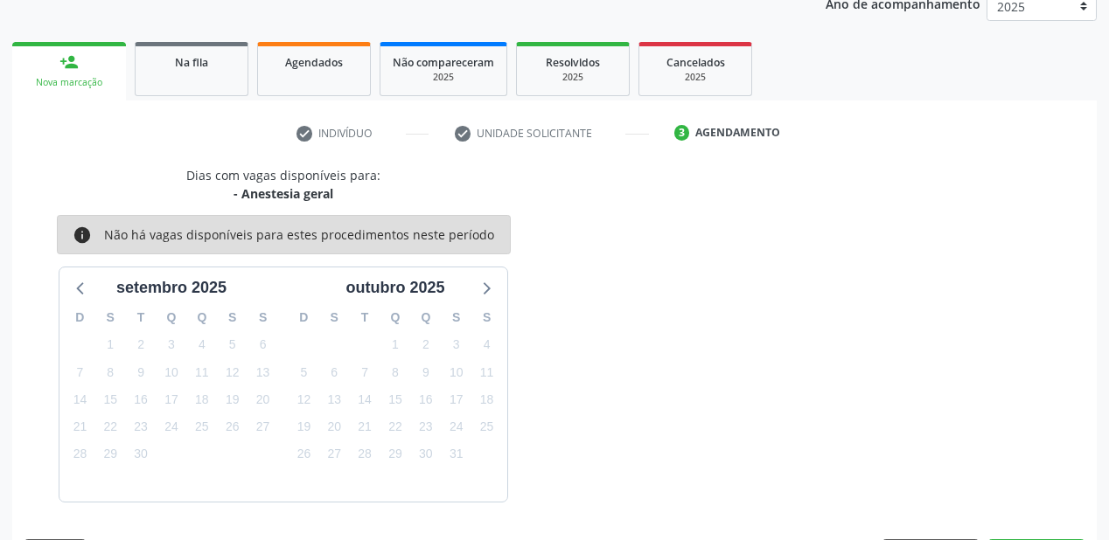
scroll to position [270, 0]
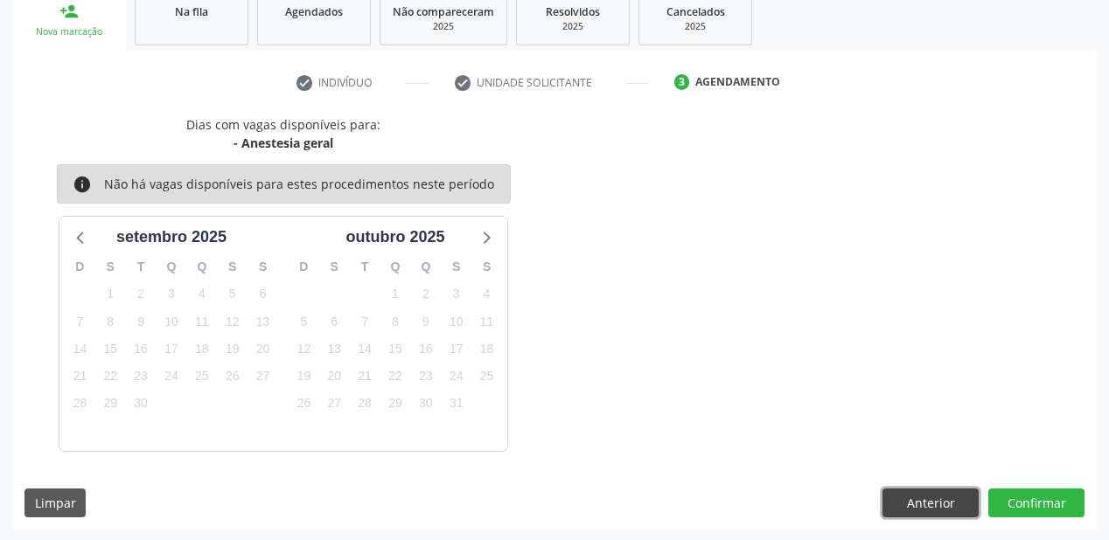
click at [932, 505] on button "Anterior" at bounding box center [930, 504] width 96 height 30
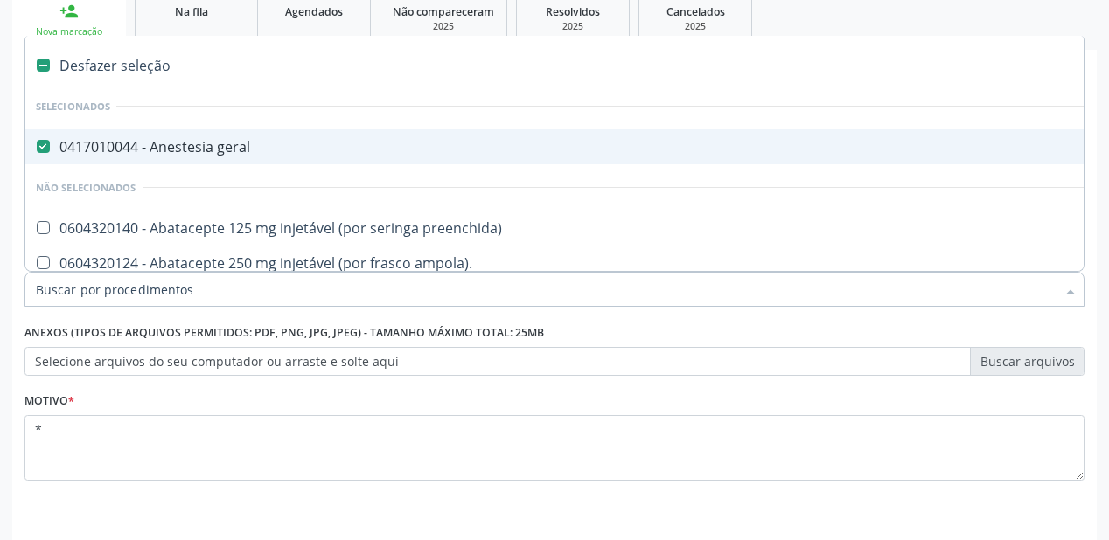
click at [210, 154] on div "0417010044 - Anestesia geral" at bounding box center [709, 147] width 1346 height 14
checkbox geral "false"
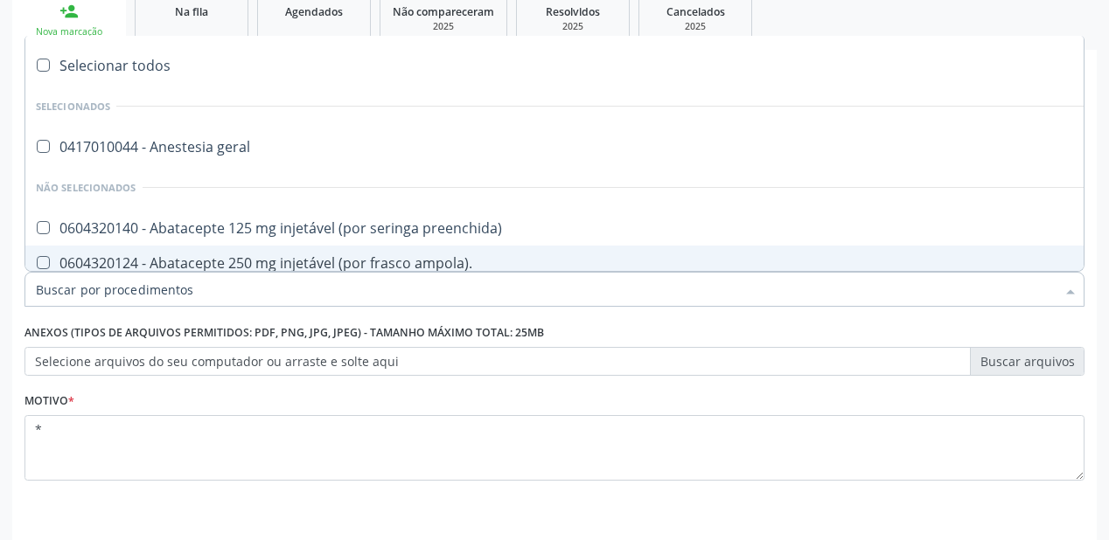
click at [122, 278] on input "Item de agendamento *" at bounding box center [545, 289] width 1019 height 35
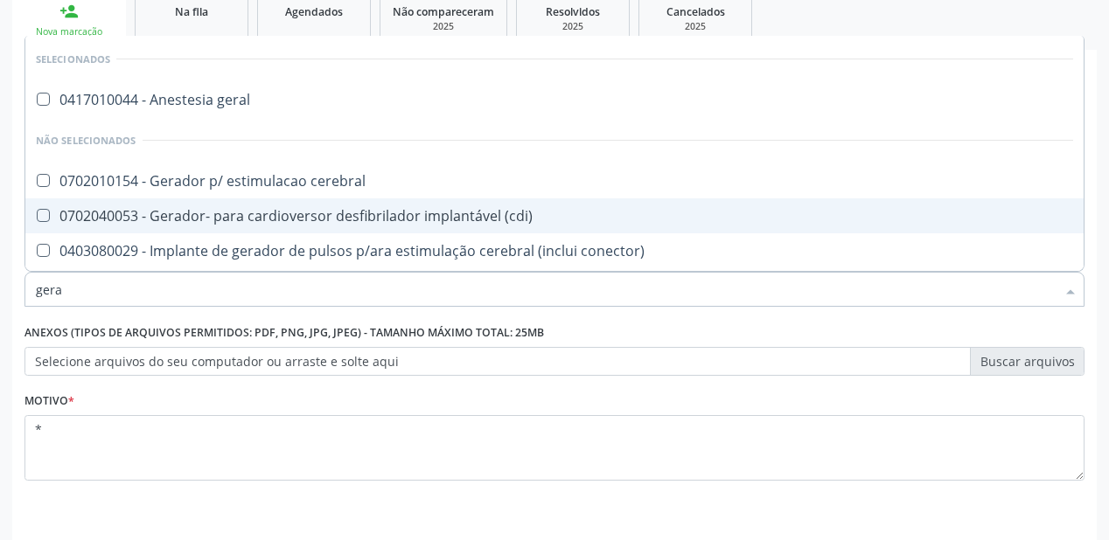
type input "geral"
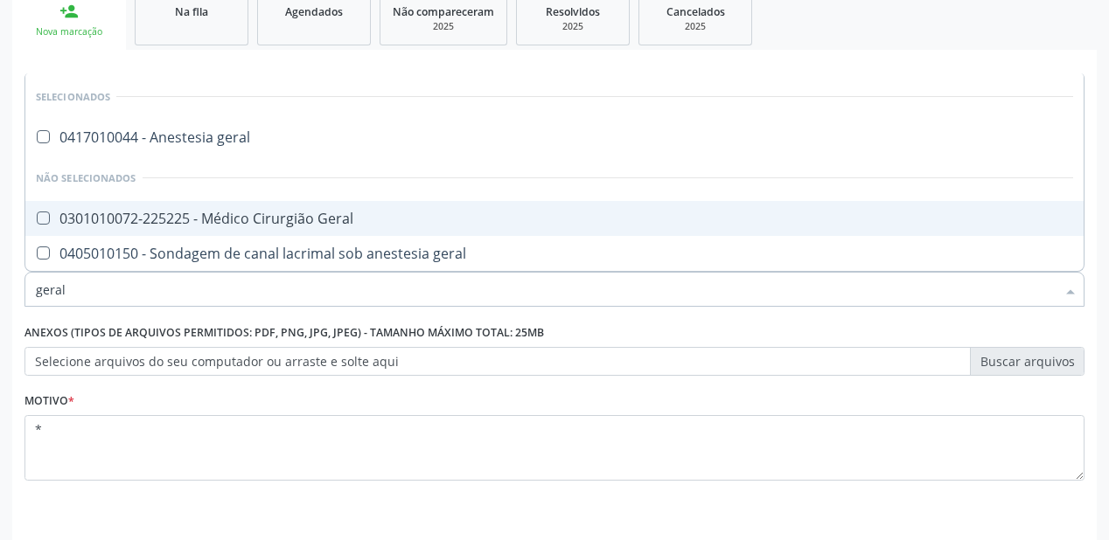
click at [128, 218] on div "0301010072-225225 - Médico Cirurgião Geral" at bounding box center [554, 219] width 1037 height 14
checkbox Geral "true"
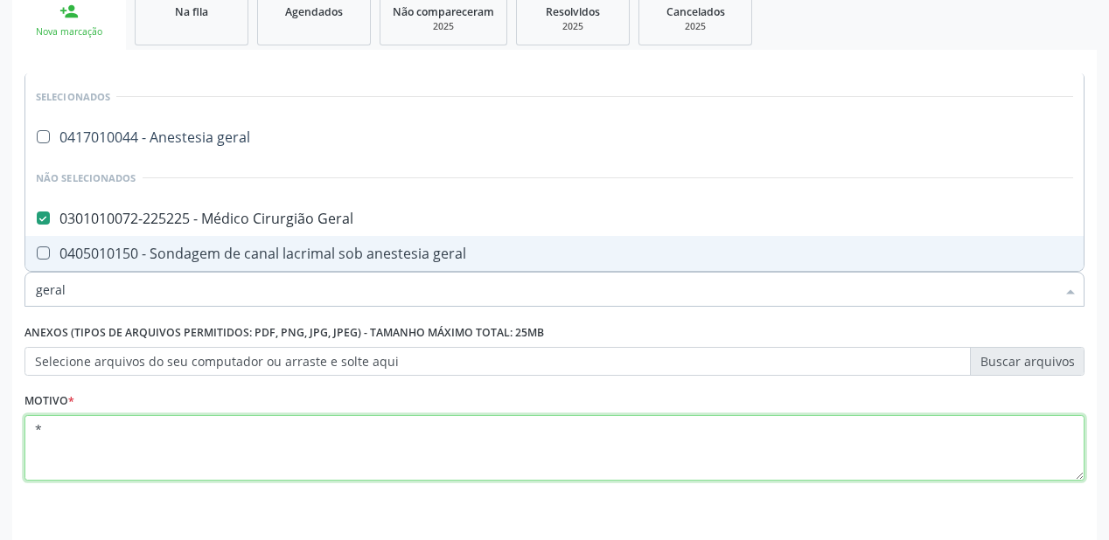
click at [136, 457] on textarea "*" at bounding box center [554, 448] width 1060 height 66
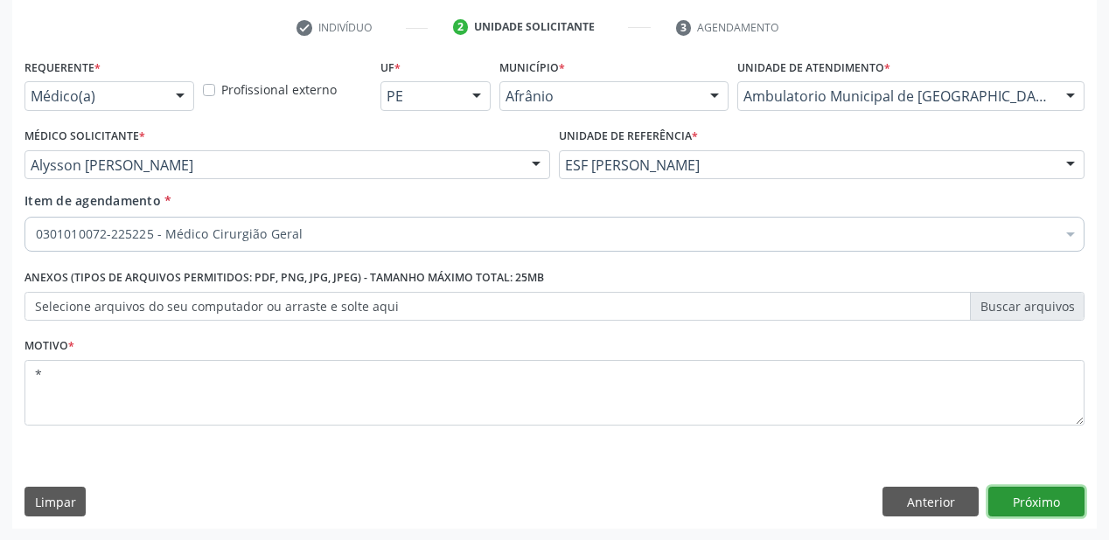
click at [1033, 507] on button "Próximo" at bounding box center [1036, 502] width 96 height 30
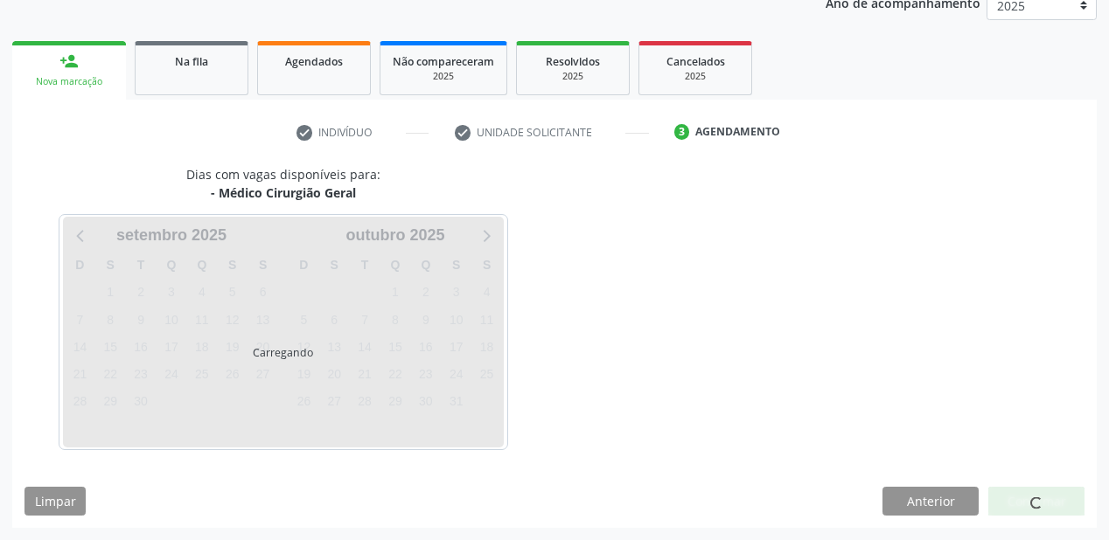
scroll to position [219, 0]
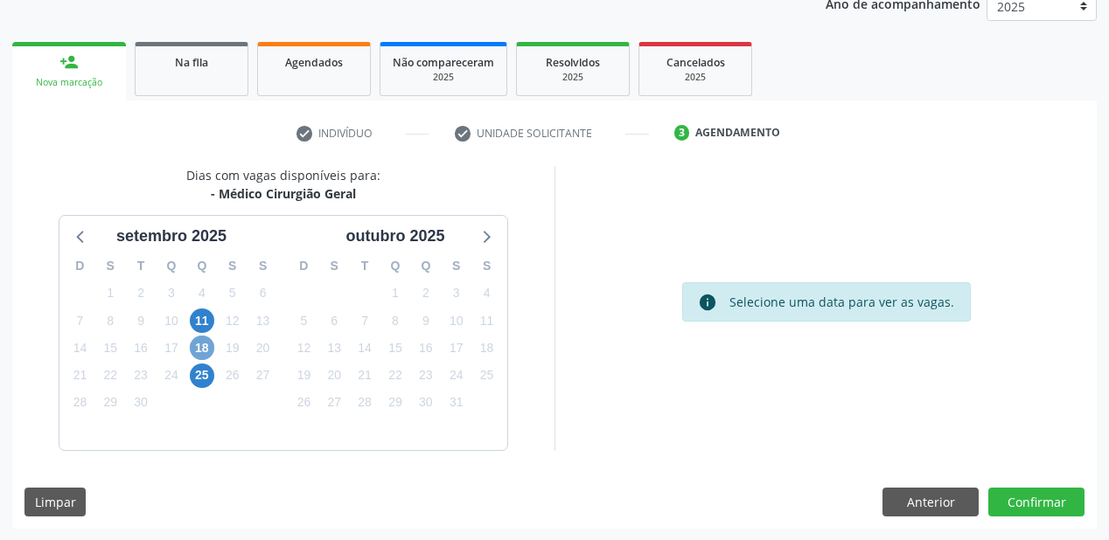
click at [206, 351] on span "18" at bounding box center [202, 348] width 24 height 24
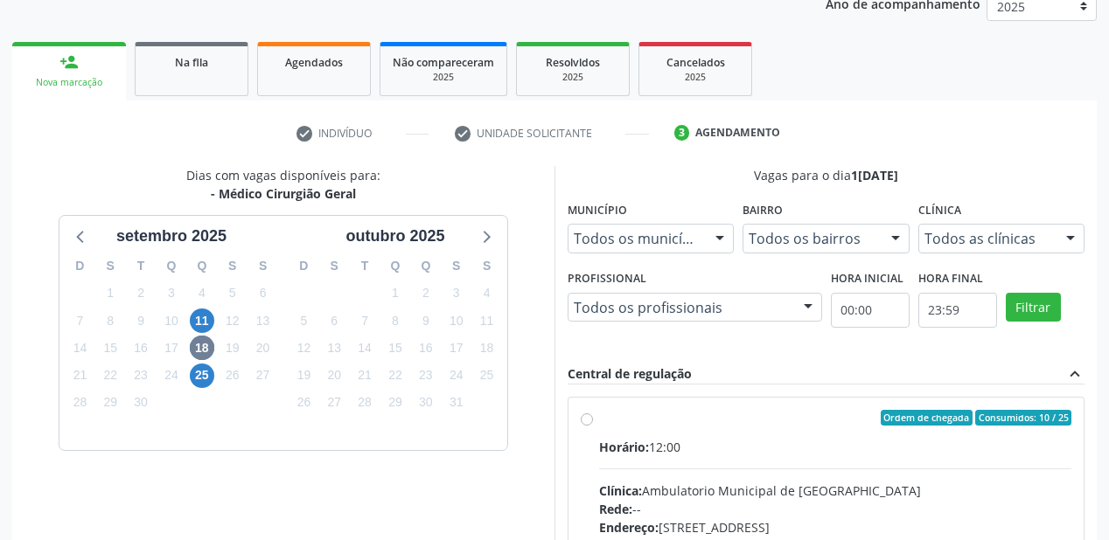
click at [764, 482] on div "Clínica: Ambulatorio Municipal de Saude" at bounding box center [835, 491] width 472 height 18
click at [593, 426] on input "Ordem de chegada Consumidos: 10 / 25 Horário: 12:00 Clínica: Ambulatorio Munici…" at bounding box center [587, 418] width 12 height 16
radio input "true"
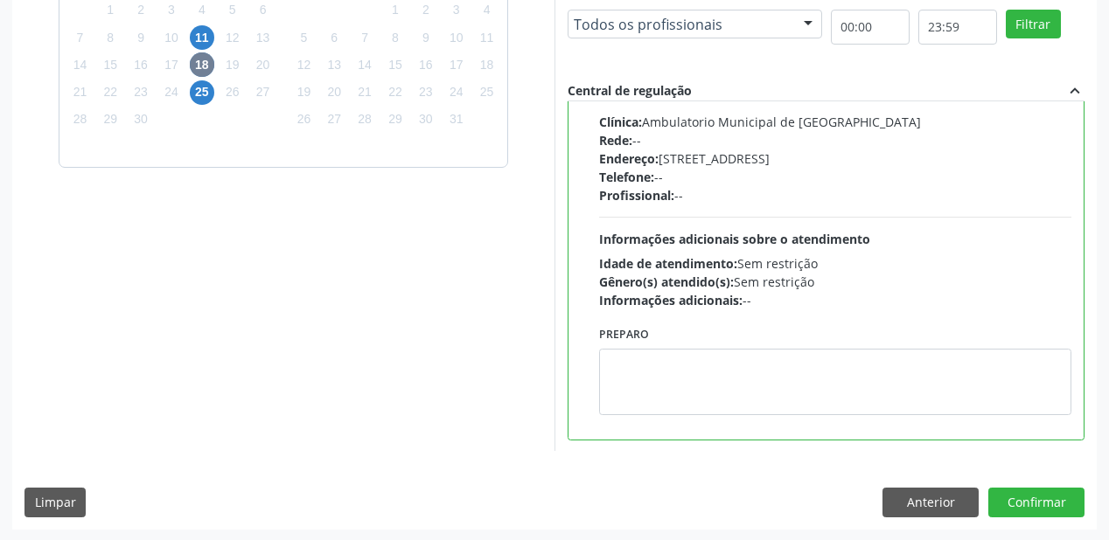
scroll to position [504, 0]
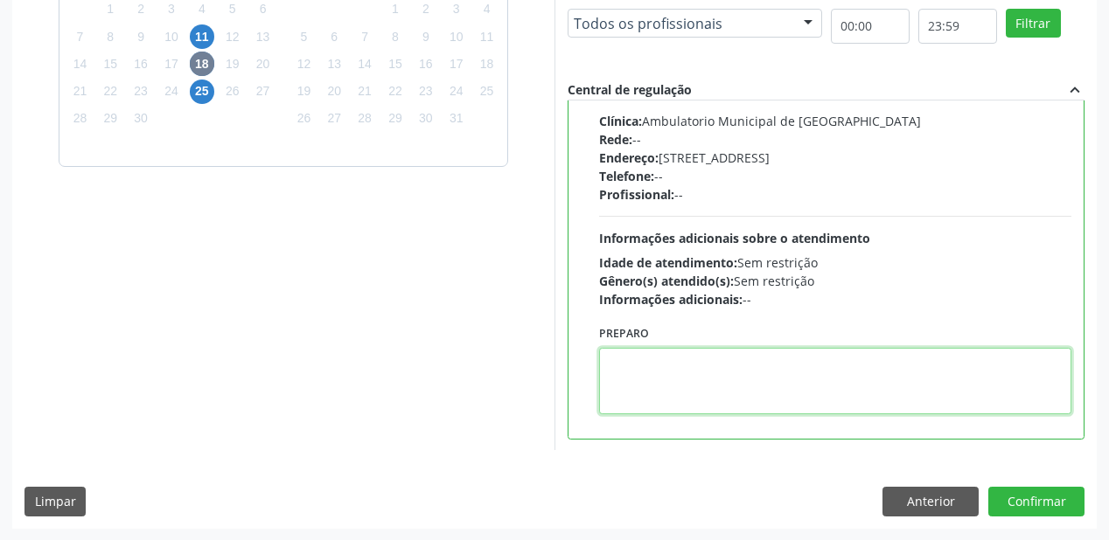
click at [717, 392] on textarea at bounding box center [835, 381] width 472 height 66
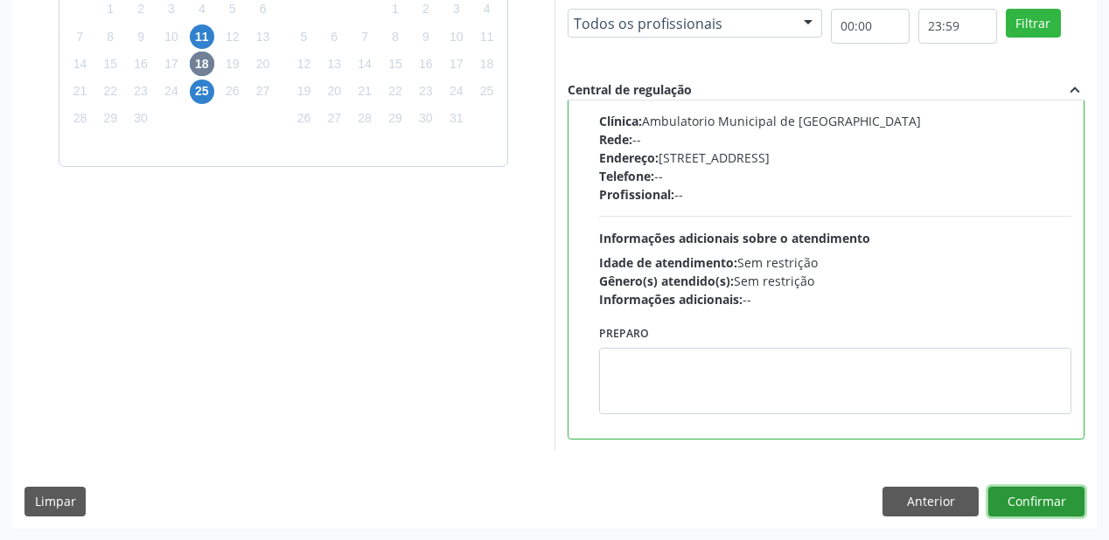
click at [1038, 504] on button "Confirmar" at bounding box center [1036, 502] width 96 height 30
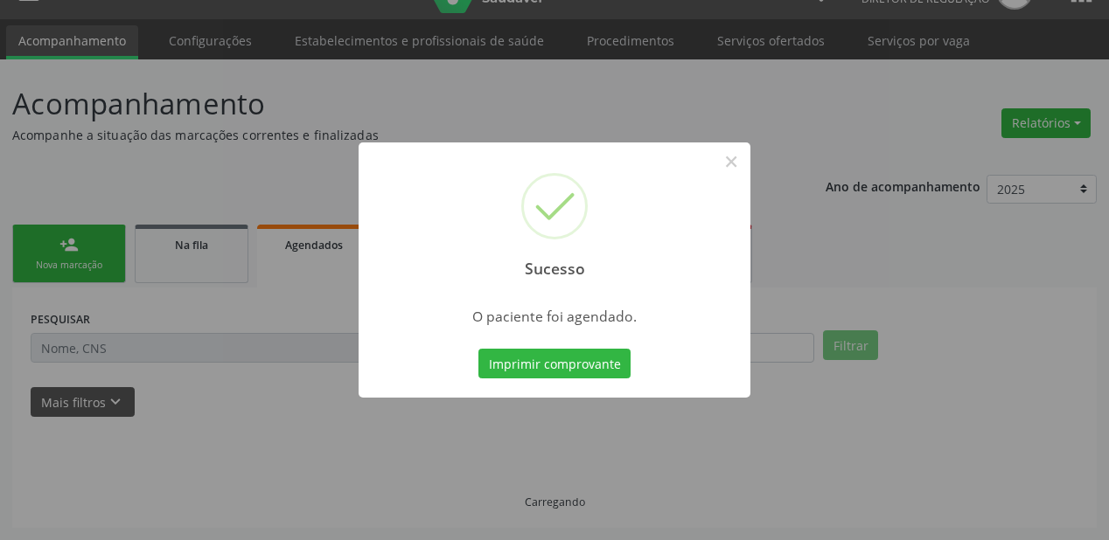
scroll to position [35, 0]
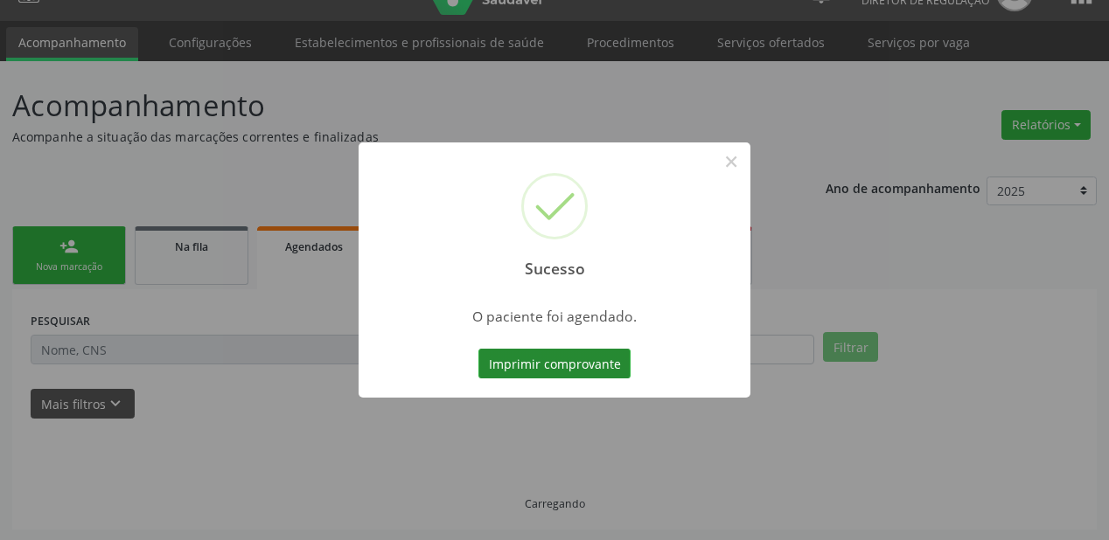
click at [589, 364] on button "Imprimir comprovante" at bounding box center [554, 364] width 152 height 30
